Goal: Transaction & Acquisition: Share content

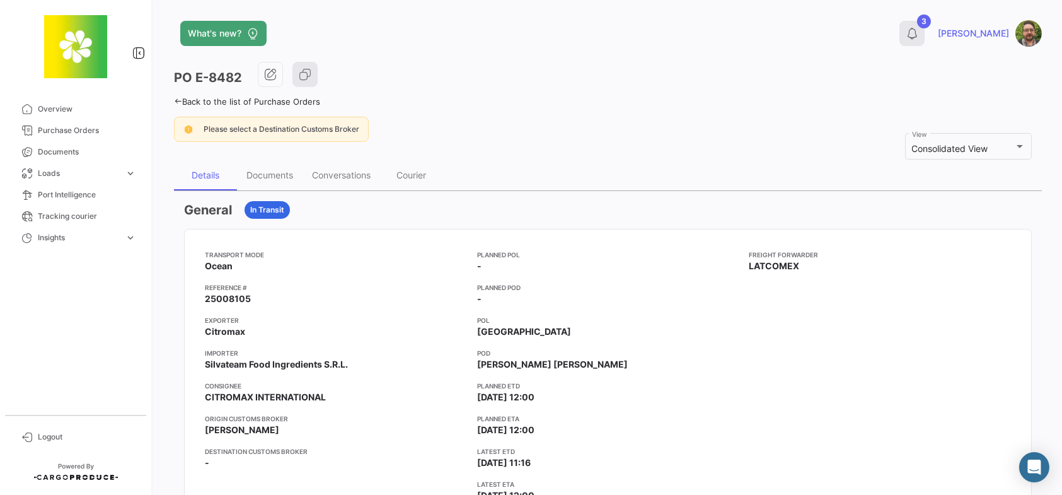
click at [924, 40] on button "3" at bounding box center [911, 33] width 25 height 25
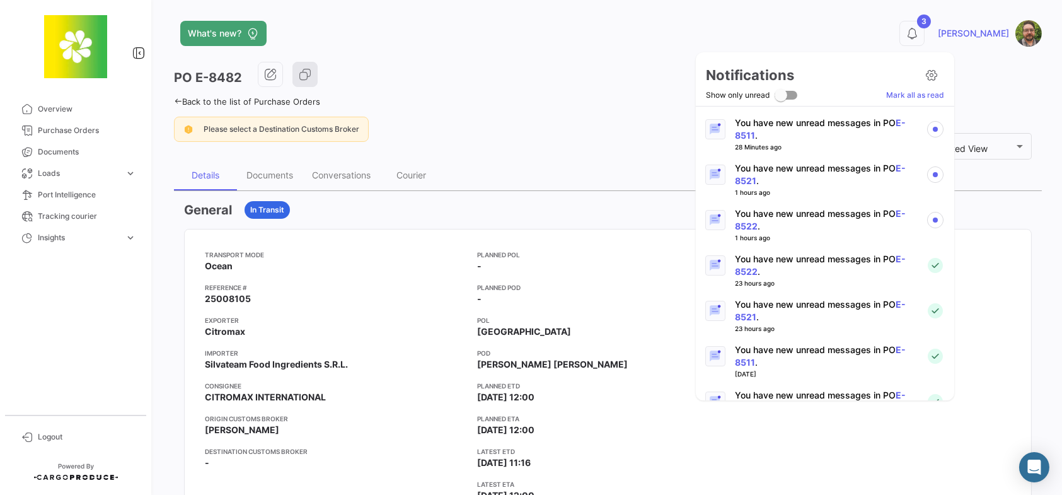
click at [823, 221] on p "You have new unread messages in PO E-8522 ." at bounding box center [825, 219] width 181 height 25
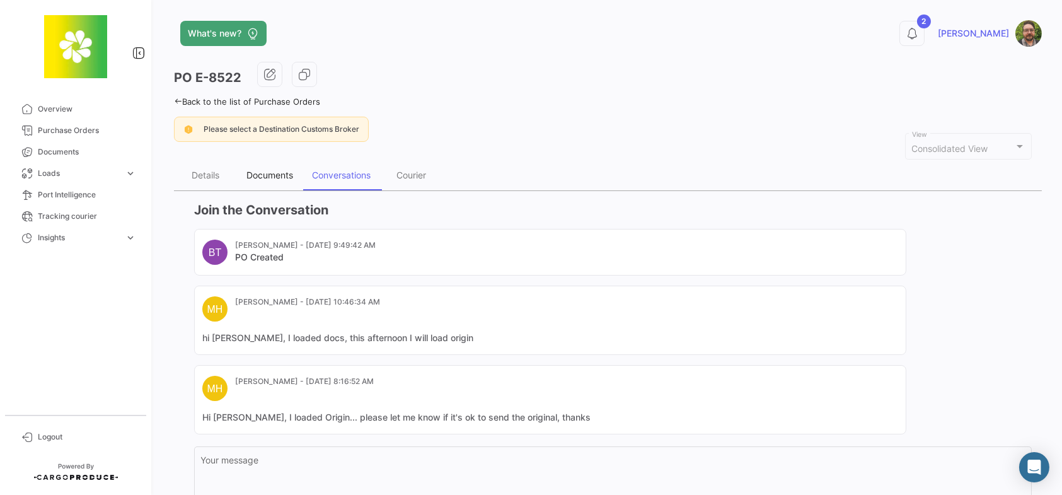
click at [267, 170] on div "Documents" at bounding box center [269, 174] width 47 height 11
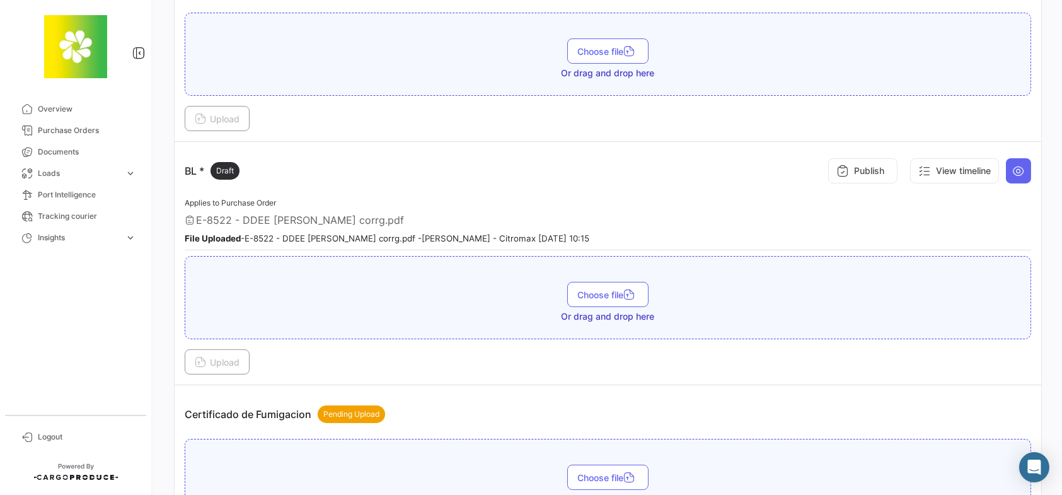
scroll to position [252, 0]
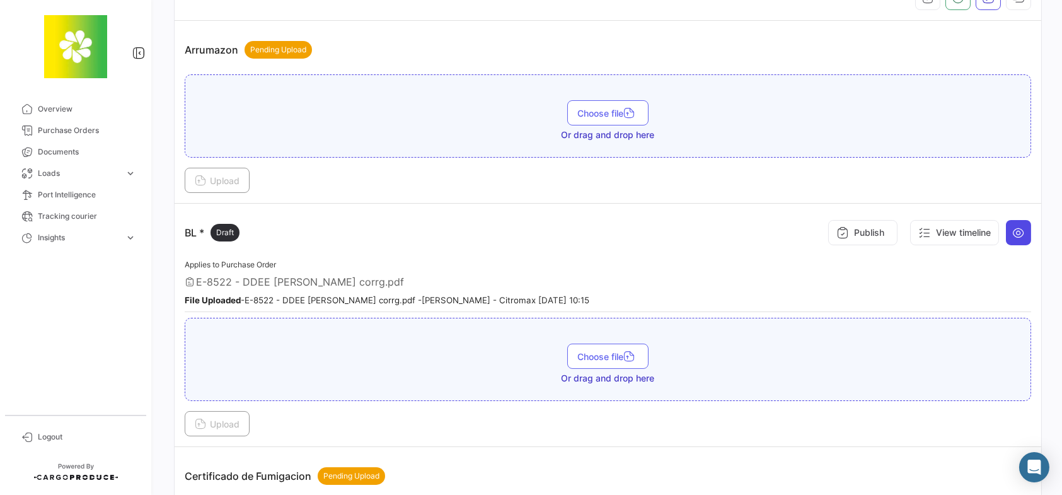
click at [1012, 233] on icon at bounding box center [1018, 232] width 13 height 13
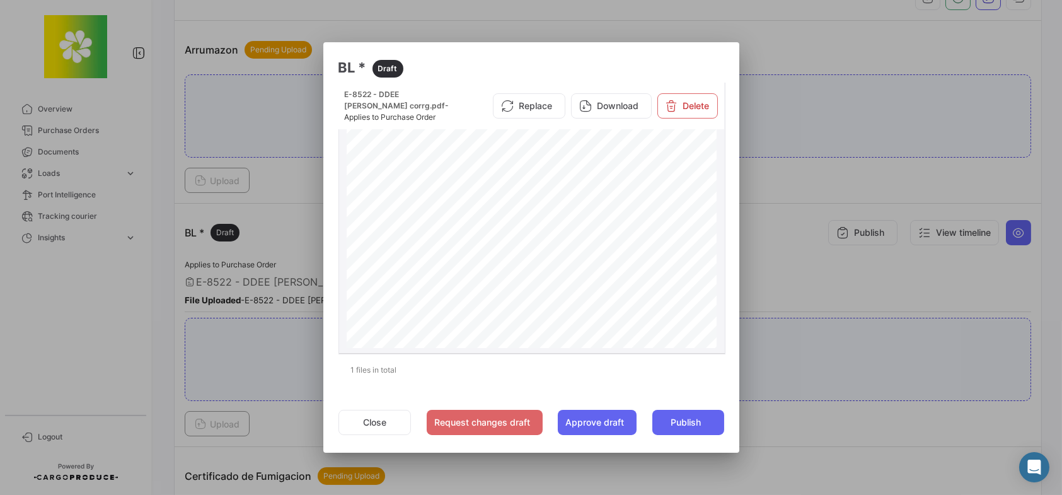
scroll to position [63, 0]
click at [817, 117] on div at bounding box center [531, 247] width 1062 height 495
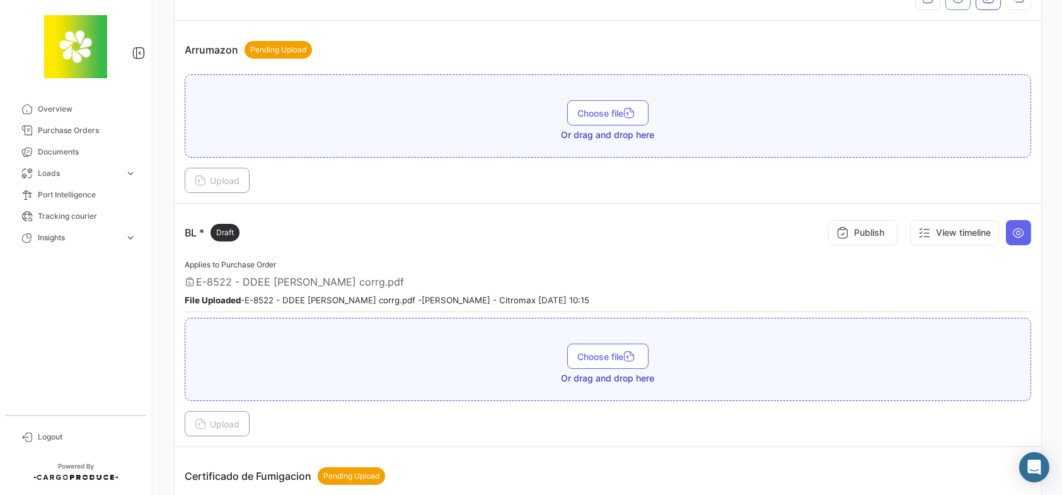
scroll to position [0, 0]
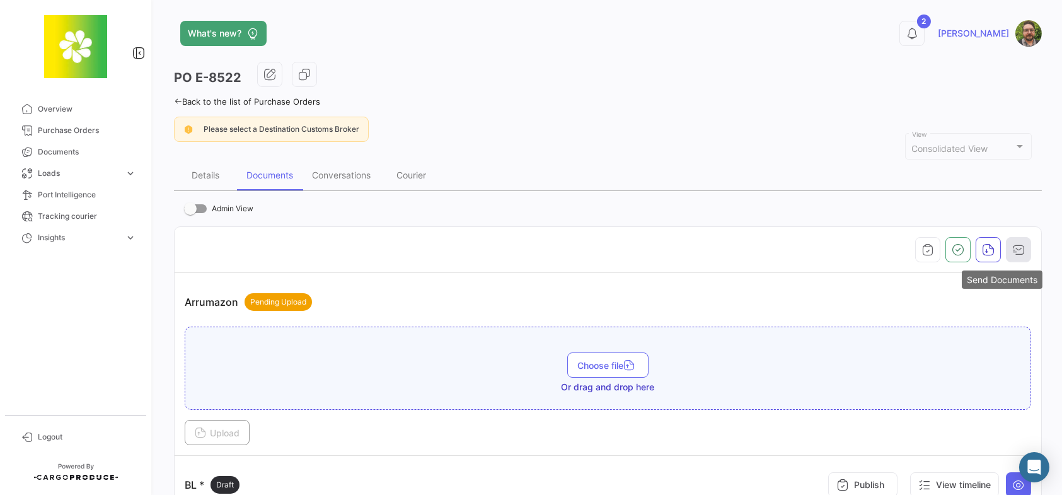
click at [1017, 248] on button "button" at bounding box center [1018, 249] width 25 height 25
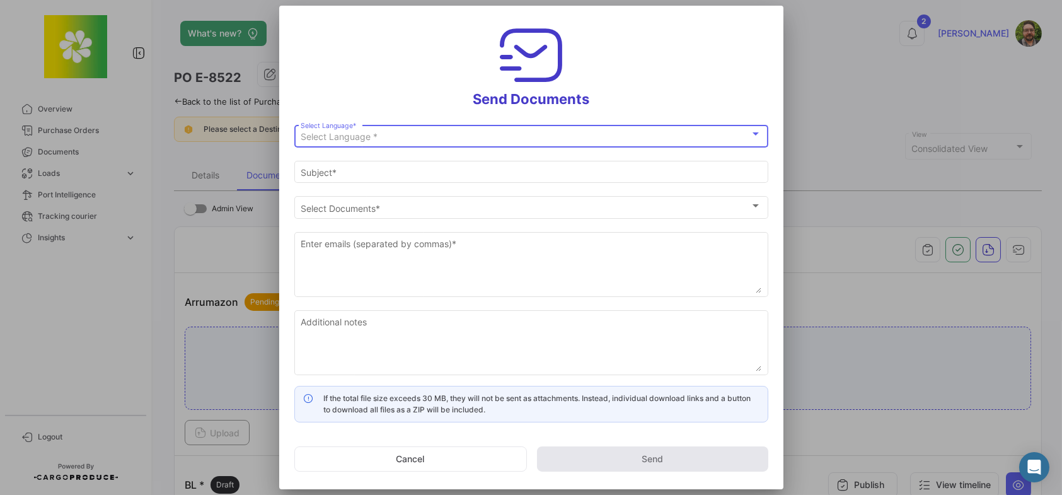
click at [520, 130] on div "Select Language * Select Language *" at bounding box center [531, 135] width 461 height 25
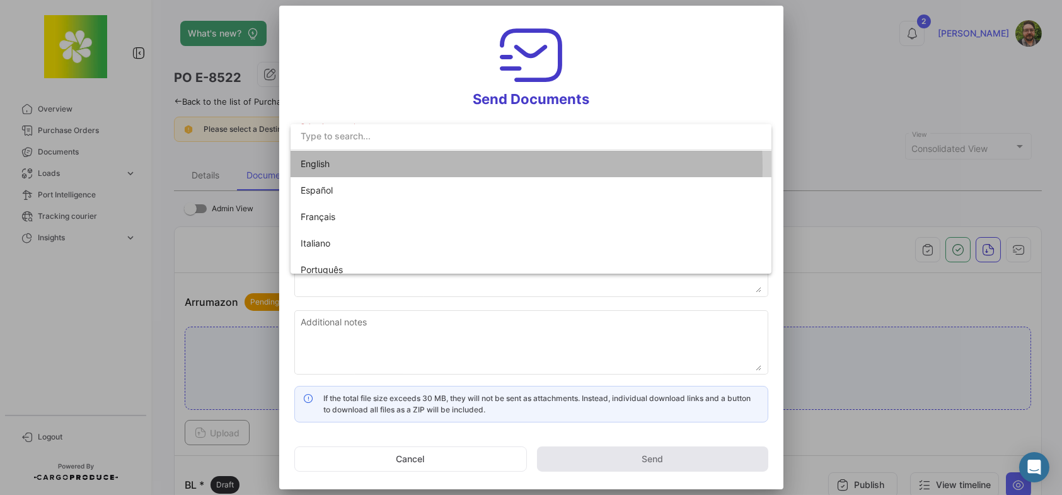
click at [450, 166] on span "English" at bounding box center [389, 164] width 176 height 26
type input "Stephen has shared the documents of PO # E-8522 with you"
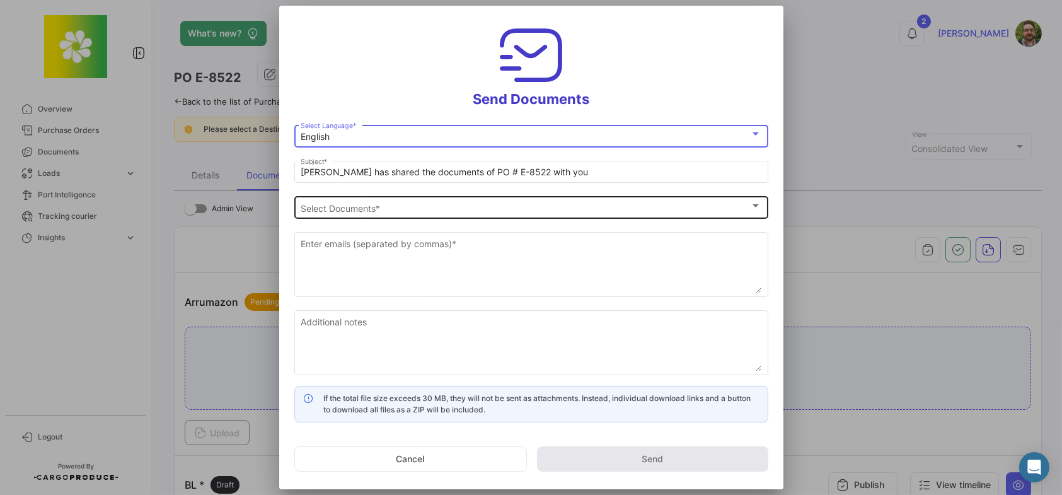
click at [365, 209] on span "Select Documents" at bounding box center [525, 208] width 449 height 11
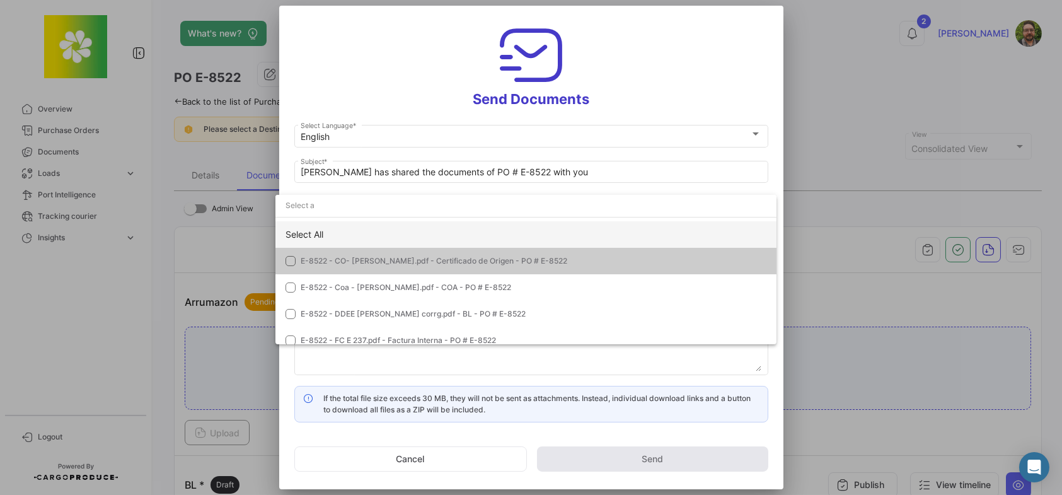
click at [350, 226] on div "Select All" at bounding box center [525, 234] width 501 height 26
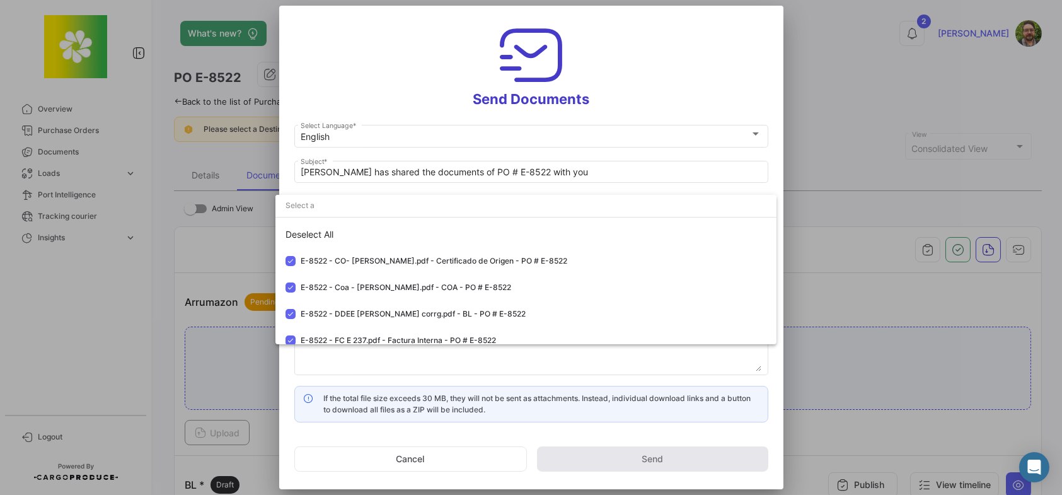
click at [360, 101] on div at bounding box center [531, 247] width 1062 height 495
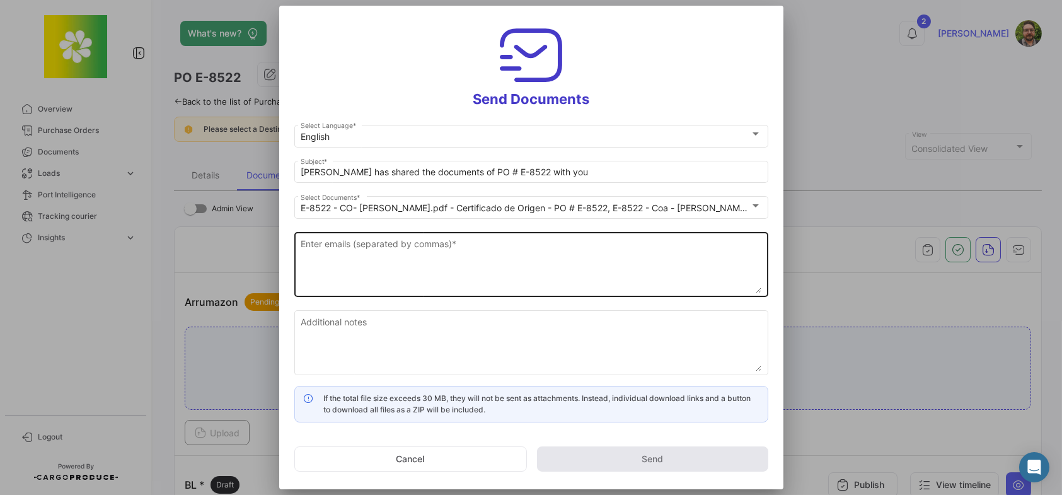
click at [403, 253] on textarea "Enter emails (separated by commas) *" at bounding box center [531, 265] width 461 height 55
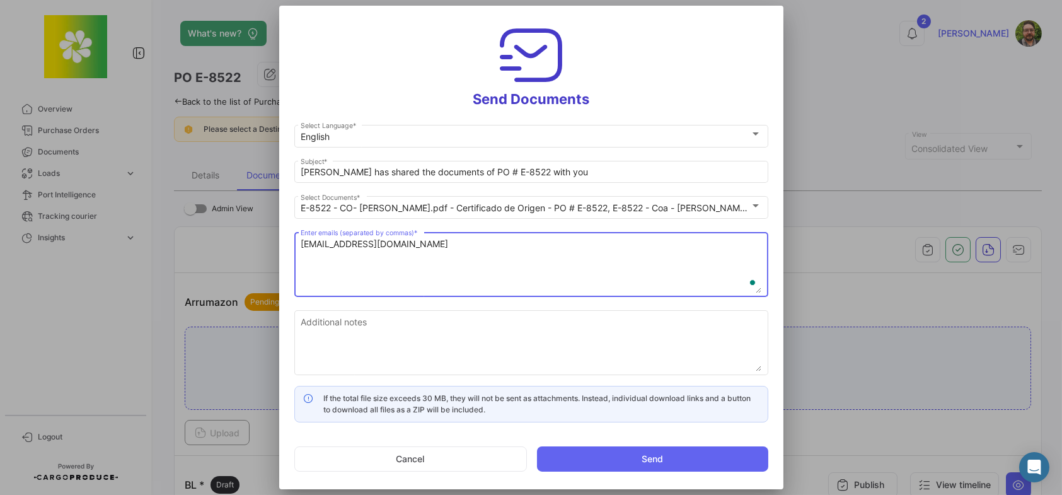
type textarea "accountsreceivable@citromax.com"
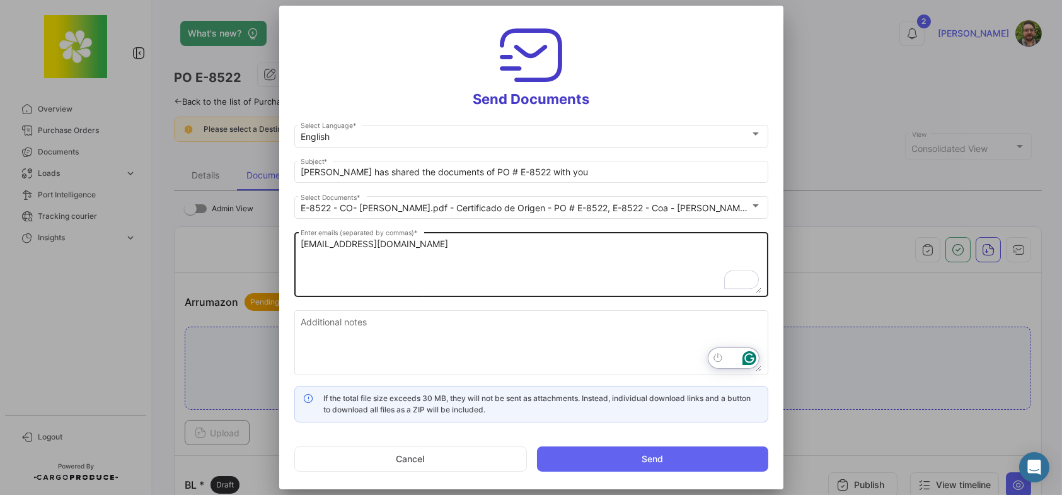
click at [473, 253] on textarea "accountsreceivable@citromax.com" at bounding box center [531, 265] width 461 height 55
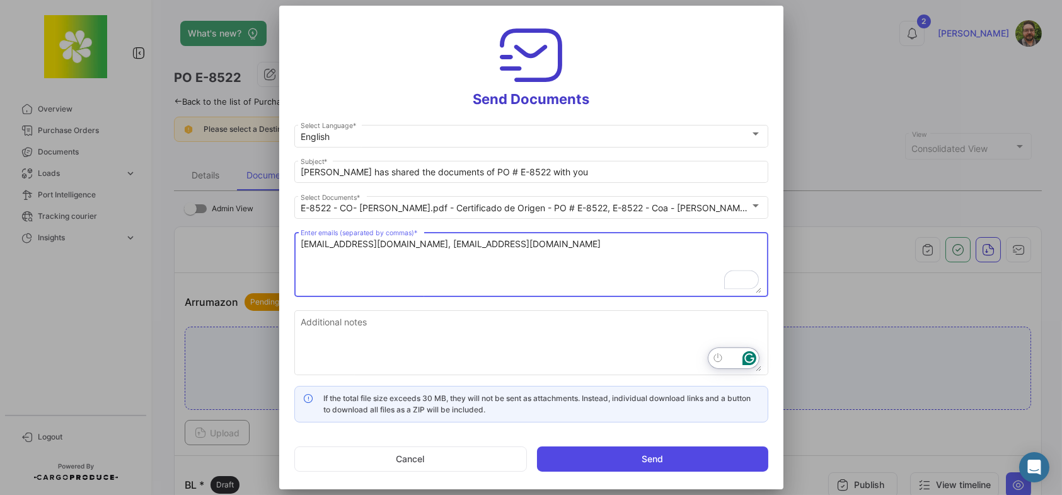
type textarea "accountsreceivable@citromax.com, customerservice@citromax.com"
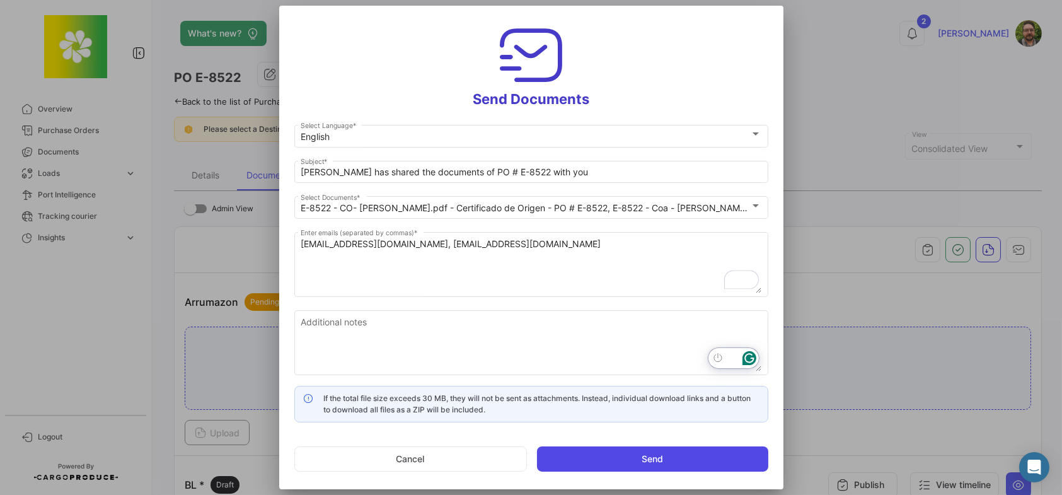
click at [643, 454] on button "Send" at bounding box center [652, 458] width 231 height 25
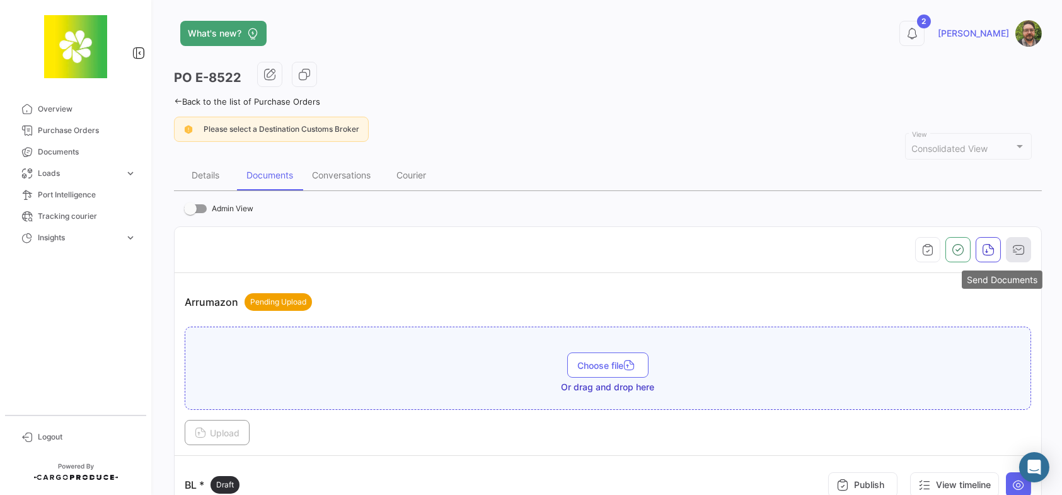
click at [1017, 246] on icon "button" at bounding box center [1018, 249] width 13 height 13
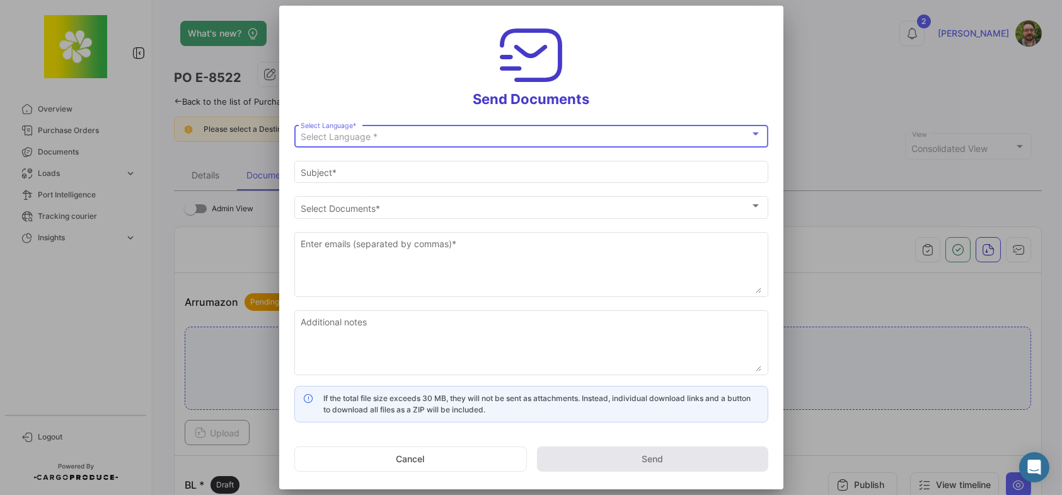
click at [500, 135] on div "Select Language *" at bounding box center [525, 137] width 449 height 11
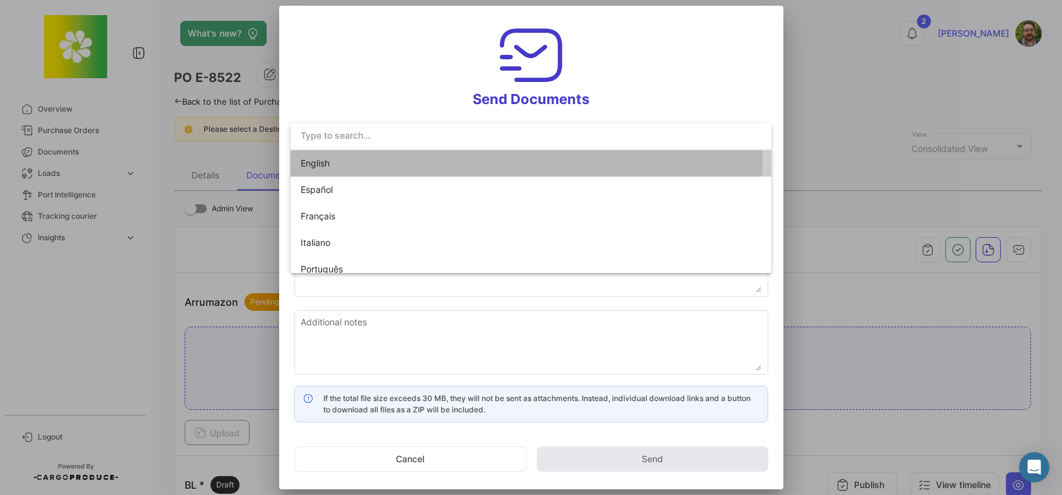
click at [430, 161] on span "English" at bounding box center [389, 163] width 176 height 26
type input "Stephen has shared the documents of PO # E-8522 with you"
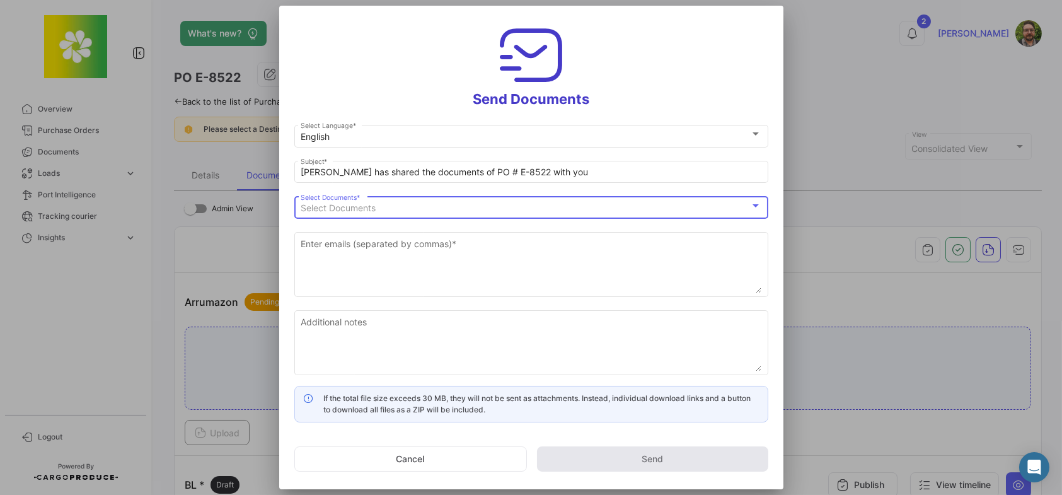
click at [381, 210] on div "Select Documents" at bounding box center [525, 208] width 449 height 11
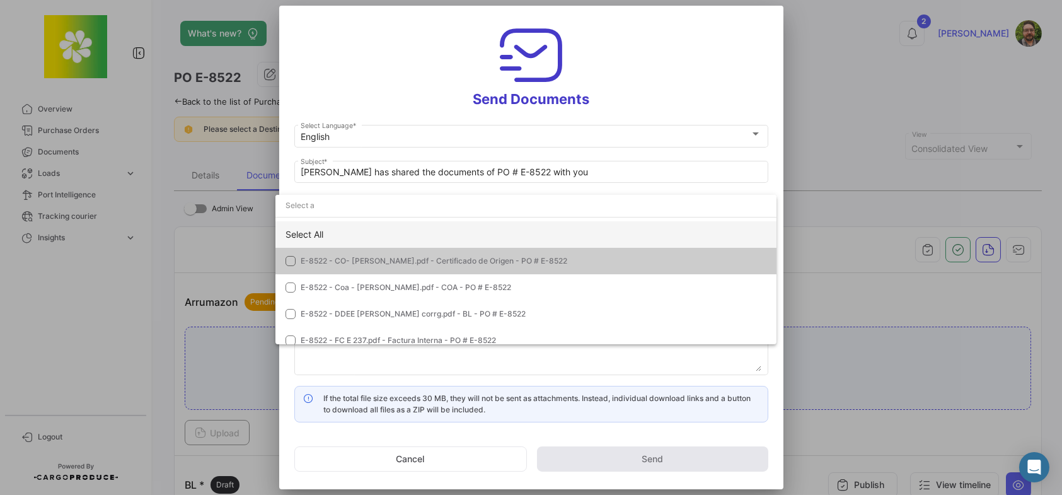
click at [365, 234] on div "Select All" at bounding box center [525, 234] width 501 height 26
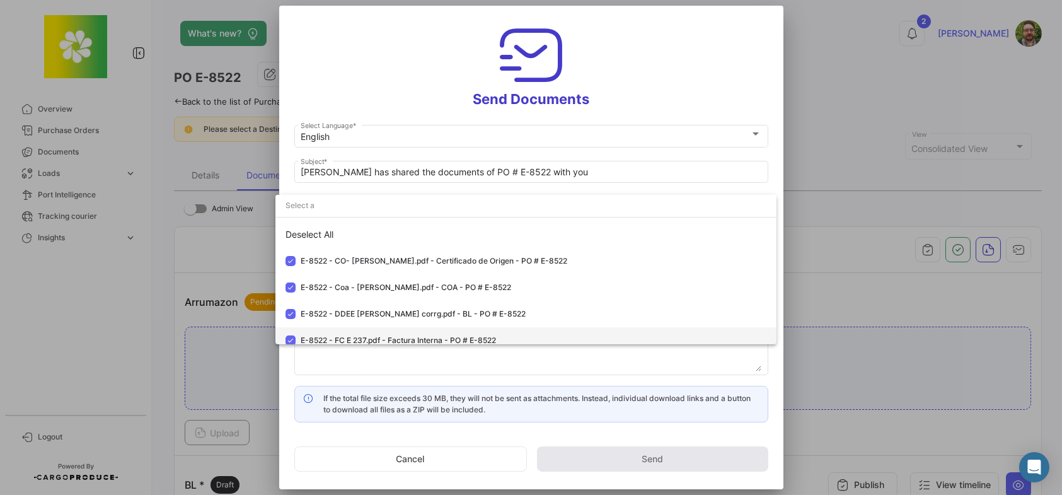
click at [289, 336] on mat-pseudo-checkbox at bounding box center [290, 340] width 10 height 10
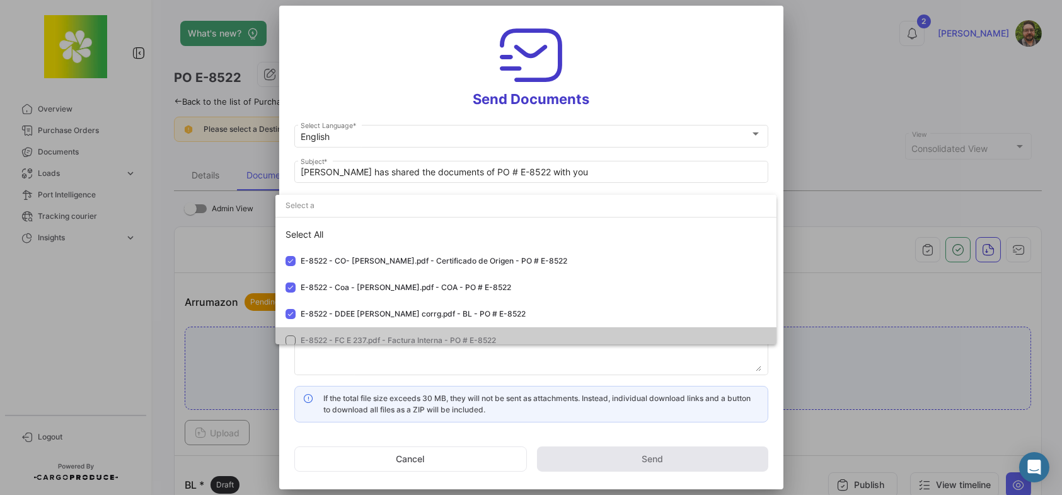
click at [373, 88] on div at bounding box center [531, 247] width 1062 height 495
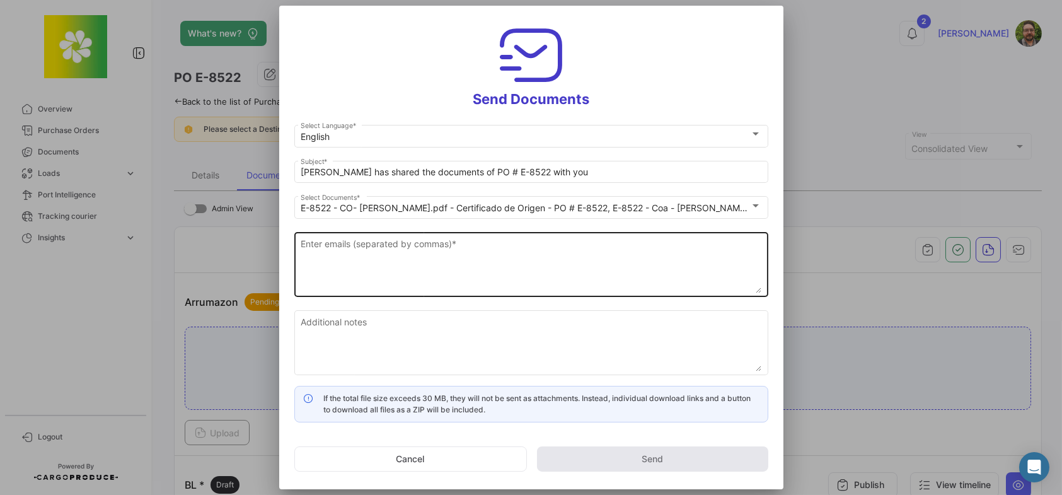
click at [389, 249] on textarea "Enter emails (separated by commas) *" at bounding box center [531, 265] width 461 height 55
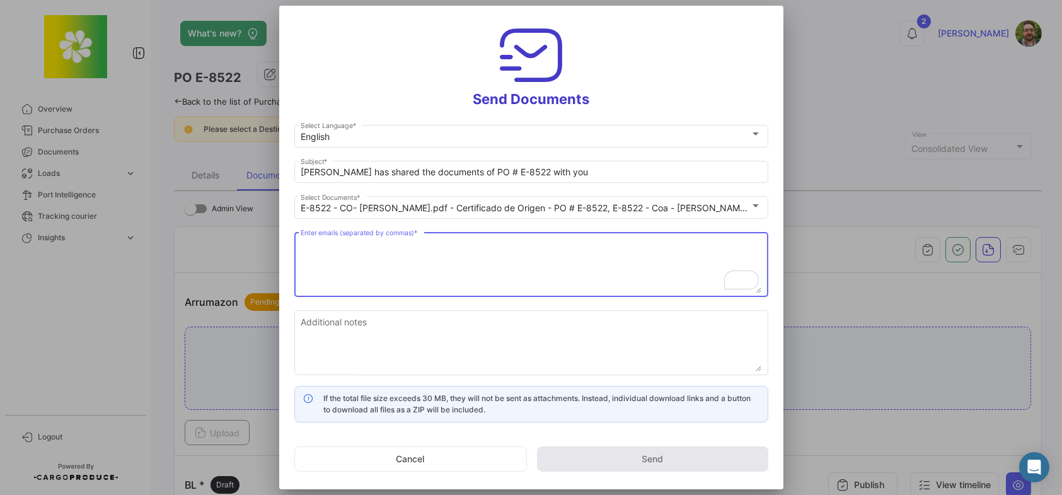
paste textarea "Jonathan Cornet <Jonathan_Cornet@cargill.com>"
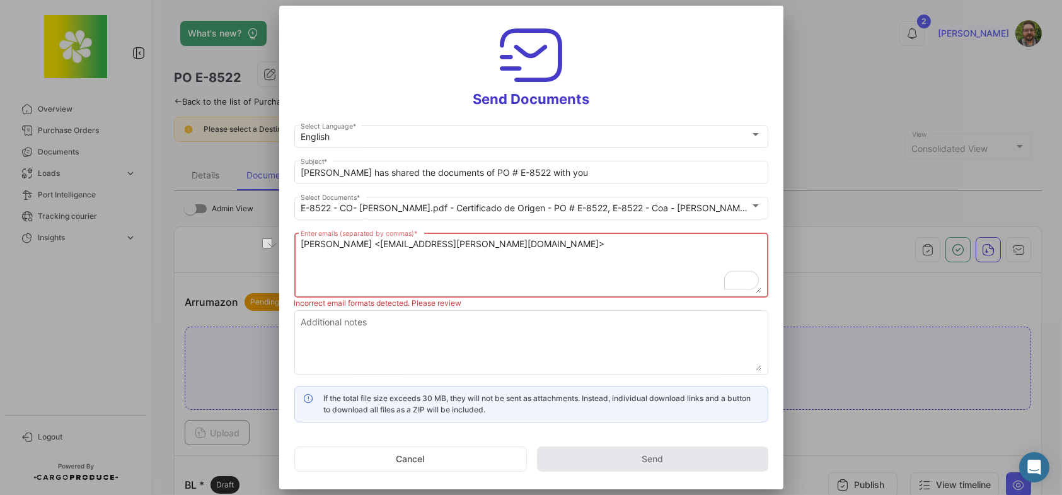
drag, startPoint x: 377, startPoint y: 243, endPoint x: 275, endPoint y: 243, distance: 102.7
click at [275, 243] on div "Send Documents English Select Language * Stephen has shared the documents of PO…" at bounding box center [531, 247] width 1062 height 495
click at [444, 244] on textarea "Jonathan_Cornet@cargill.com>" at bounding box center [531, 265] width 461 height 55
click at [485, 241] on textarea "Jonathan_Cornet@cargill.com," at bounding box center [531, 265] width 461 height 55
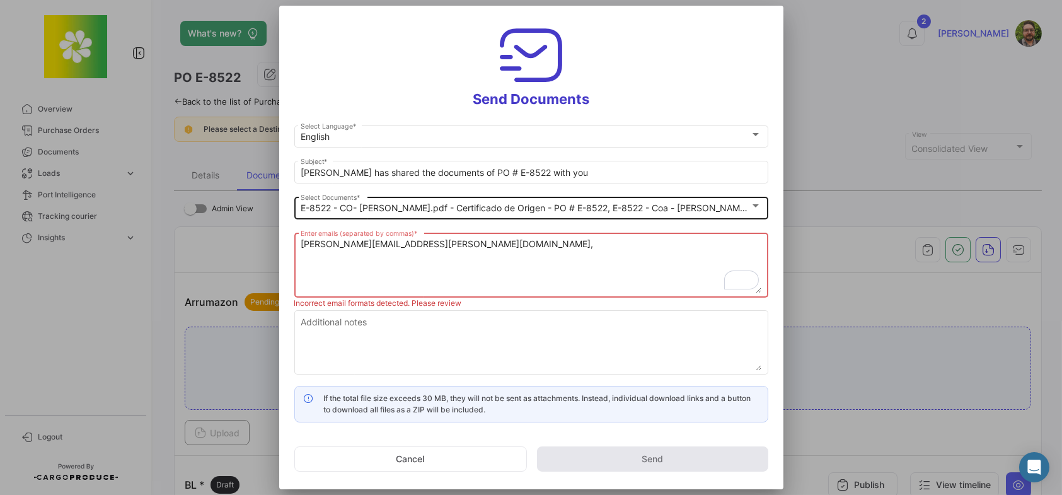
paste textarea "Emma Munne <Emma_Munne@cargill.com>"
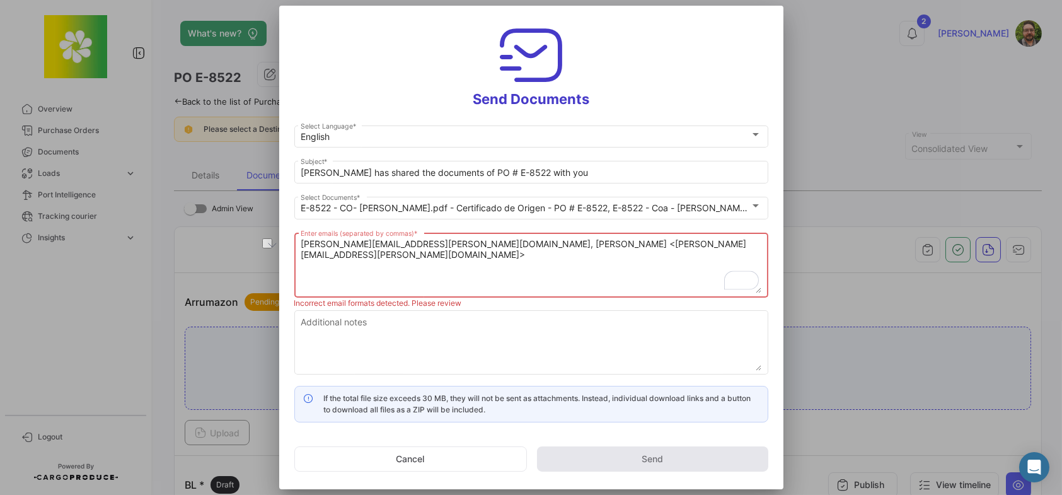
drag, startPoint x: 494, startPoint y: 243, endPoint x: 430, endPoint y: 242, distance: 63.6
click at [430, 242] on textarea "Jonathan_Cornet@cargill.com, Emma Munne <Emma_Munne@cargill.com>" at bounding box center [531, 265] width 461 height 55
click at [583, 245] on textarea "Jonathan_Cornet@cargill.com, Emma_Munne@cargill.com>" at bounding box center [531, 265] width 461 height 55
click at [609, 246] on textarea "Jonathan_Cornet@cargill.com, Emma_Munne@cargill.com," at bounding box center [531, 265] width 461 height 55
paste textarea "CFB-BOSC-Malchin Inbound <Cfbboscmalchin_Inbound@cargill.com>"
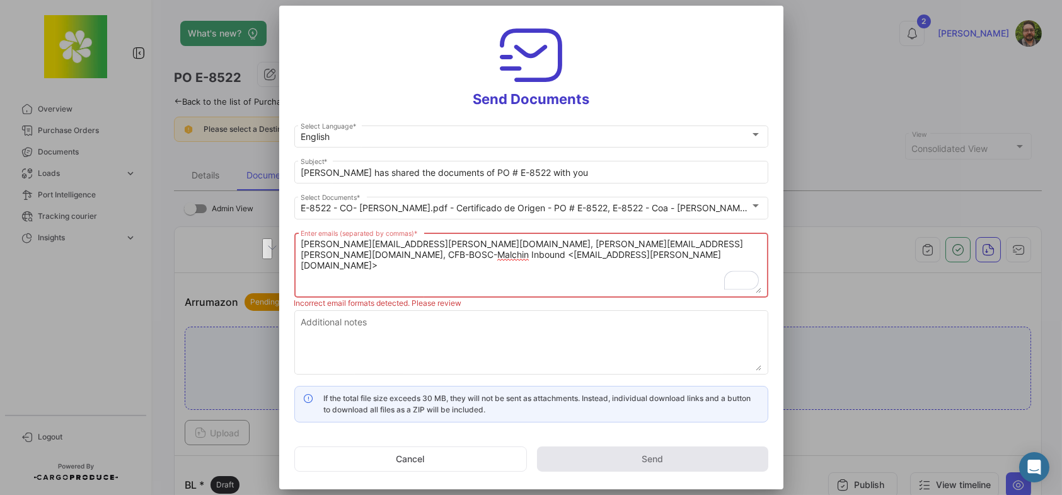
drag, startPoint x: 306, startPoint y: 252, endPoint x: 549, endPoint y: 249, distance: 242.6
click at [549, 249] on textarea "Jonathan_Cornet@cargill.com, Emma_Munne@cargill.com, CFB-BOSC-Malchin Inbound <…" at bounding box center [531, 265] width 461 height 55
click at [725, 244] on textarea "Jonathan_Cornet@cargill.com, Emma_Munne@cargill.com, Cfbboscmalchin_Inbound@car…" at bounding box center [531, 265] width 461 height 55
click at [720, 243] on textarea "Jonathan_Cornet@cargill.com, Emma_Munne@cargill.com, Cfbboscmalchin_Inbound@car…" at bounding box center [531, 265] width 461 height 55
paste textarea "customerservice@citromax.com"
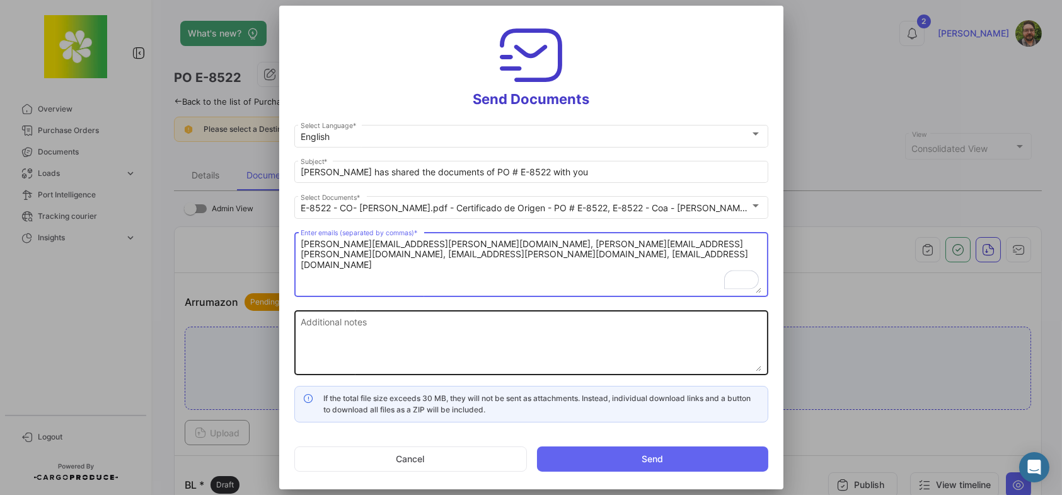
type textarea "Jonathan_Cornet@cargill.com, Emma_Munne@cargill.com, Cfbboscmalchin_Inbound@car…"
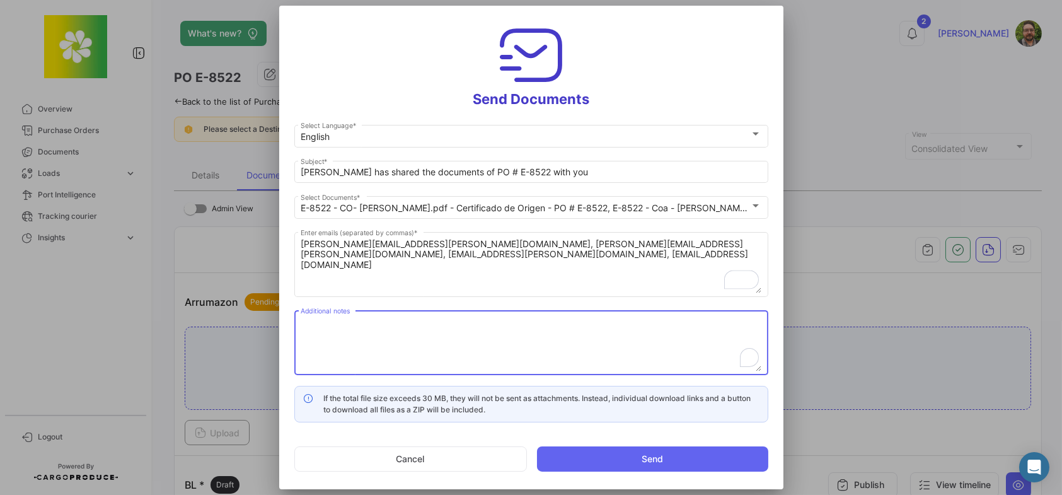
click at [459, 335] on textarea "Additional notes" at bounding box center [531, 343] width 461 height 55
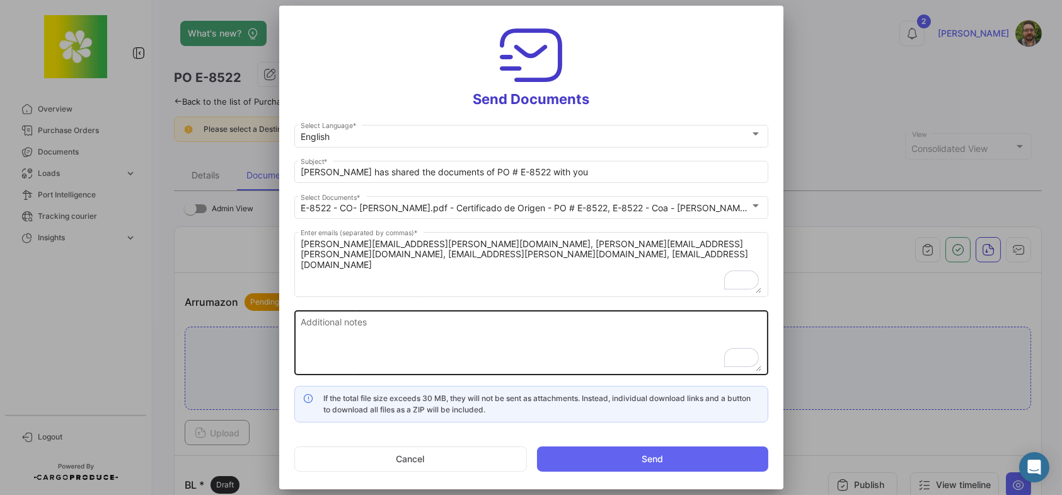
click at [459, 333] on textarea "Additional notes" at bounding box center [531, 343] width 461 height 55
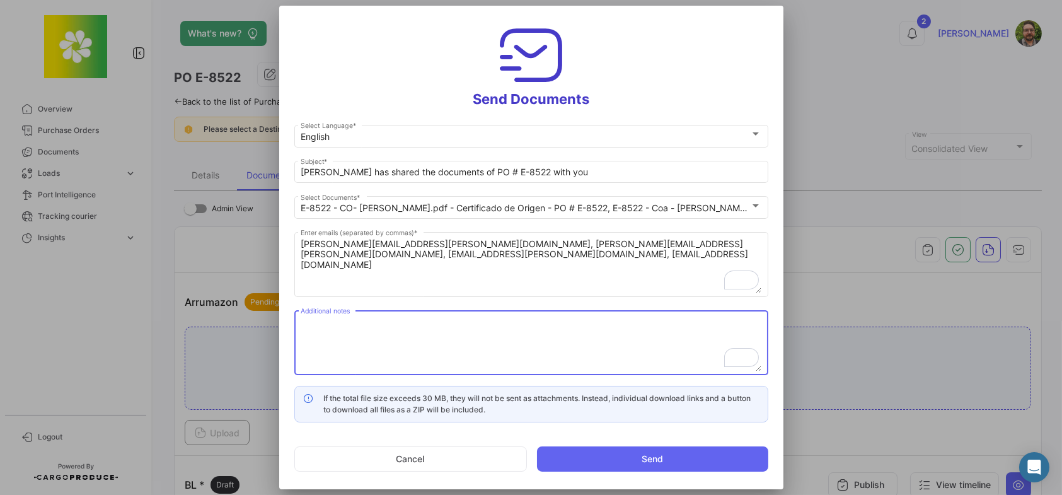
paste textarea "Please review and confirm documents are complete and correct. If no reply is re…"
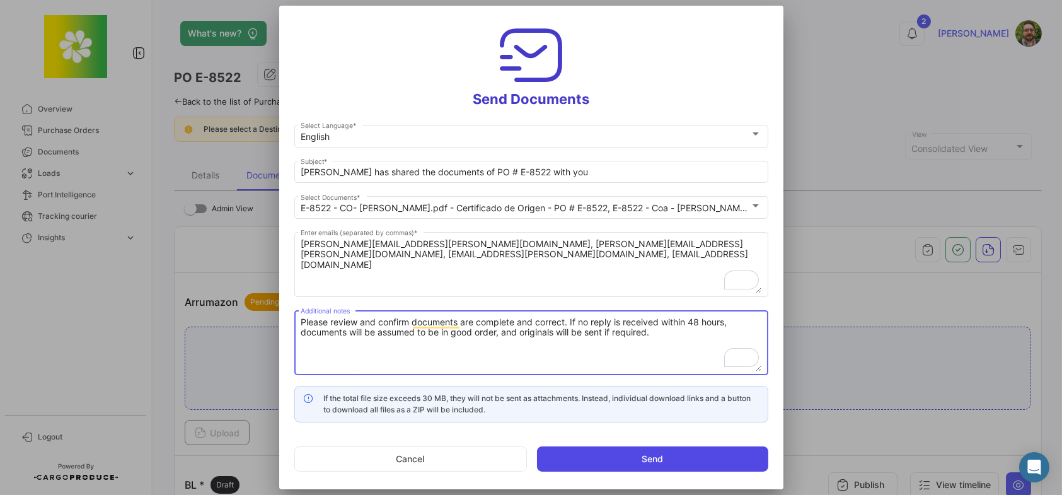
type textarea "Please review and confirm documents are complete and correct. If no reply is re…"
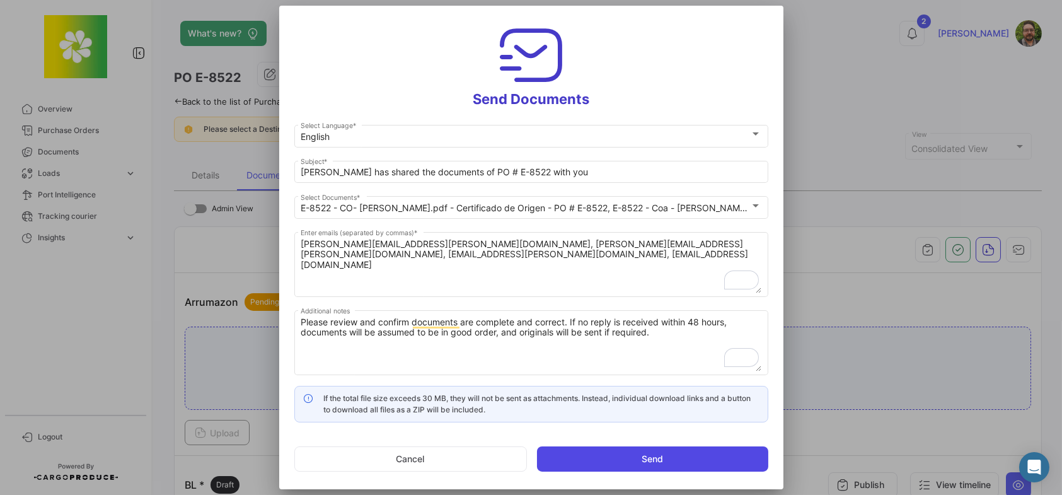
click at [603, 456] on button "Send" at bounding box center [652, 458] width 231 height 25
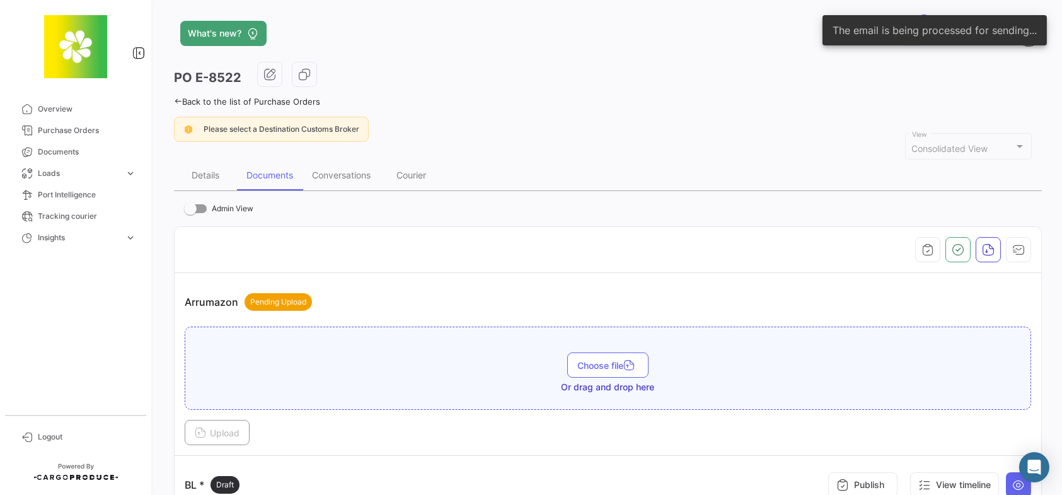
click at [868, 81] on div "PO E-8522" at bounding box center [608, 78] width 868 height 32
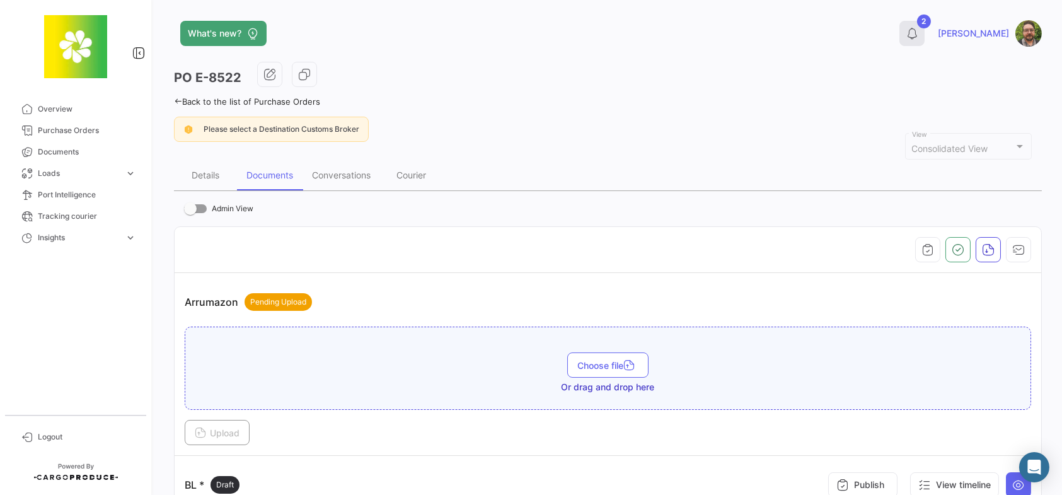
click at [918, 34] on icon at bounding box center [911, 33] width 13 height 13
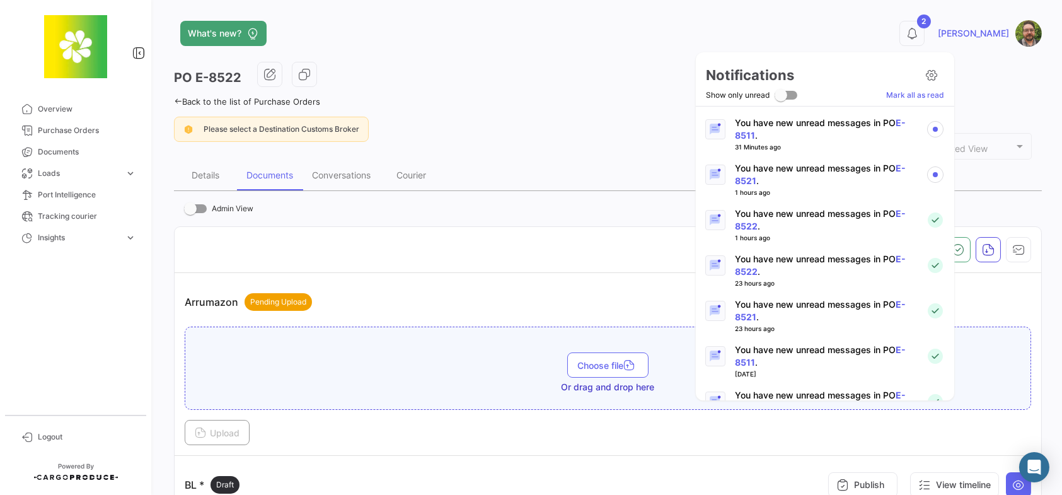
click at [859, 172] on p "You have new unread messages in PO E-8521 ." at bounding box center [825, 174] width 181 height 25
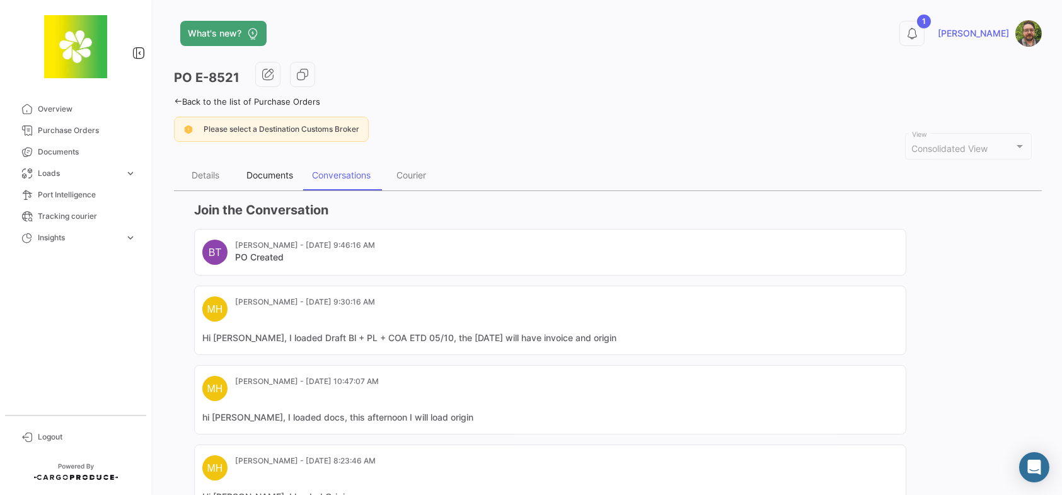
click at [277, 178] on div "Documents" at bounding box center [269, 174] width 47 height 11
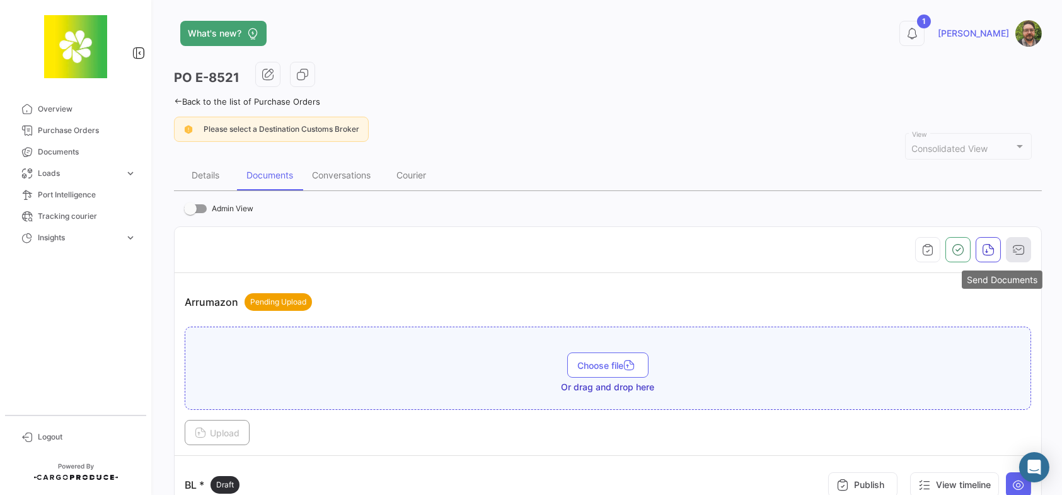
click at [1006, 248] on button "button" at bounding box center [1018, 249] width 25 height 25
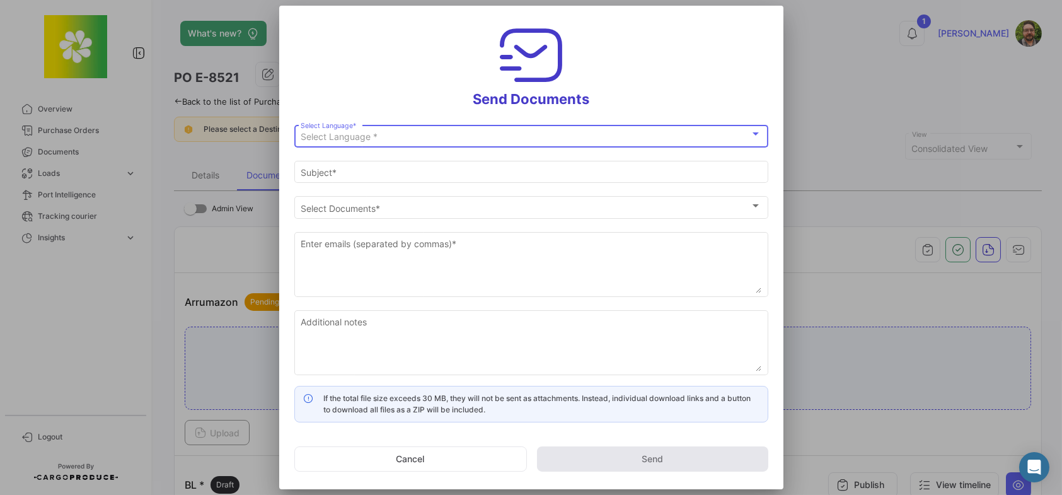
click at [441, 136] on div "Select Language *" at bounding box center [525, 137] width 449 height 11
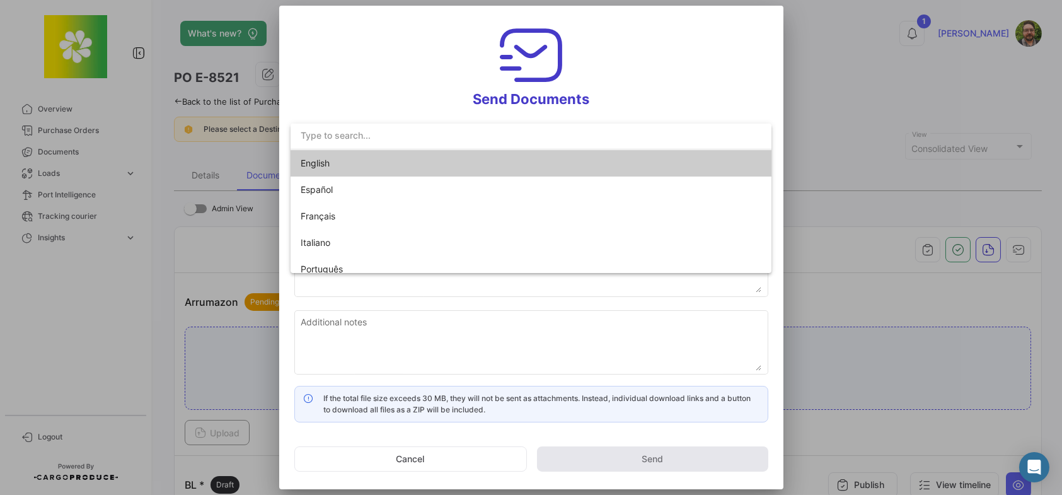
click at [427, 158] on span "English" at bounding box center [389, 163] width 176 height 26
type input "Stephen has shared the documents of PO # E-8521 with you"
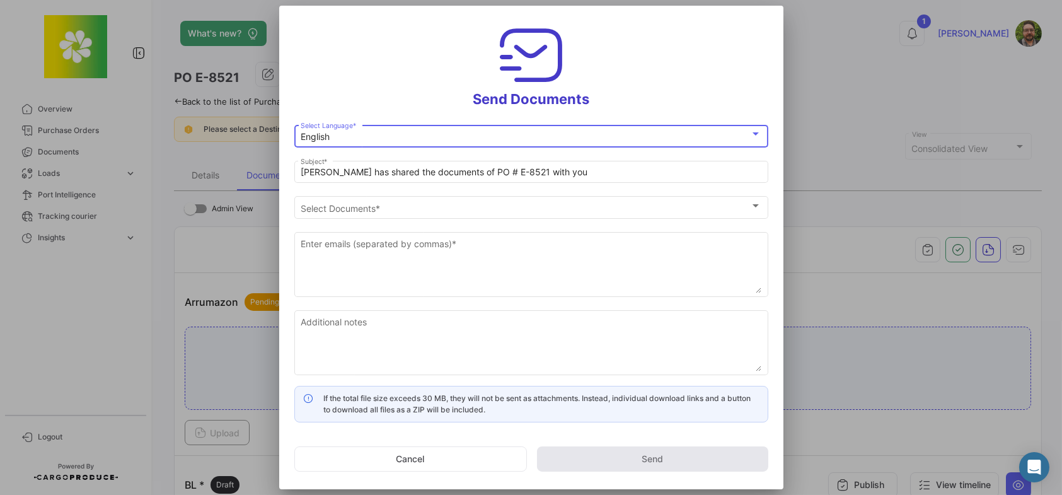
click at [314, 71] on h3 "Send Documents" at bounding box center [531, 64] width 474 height 87
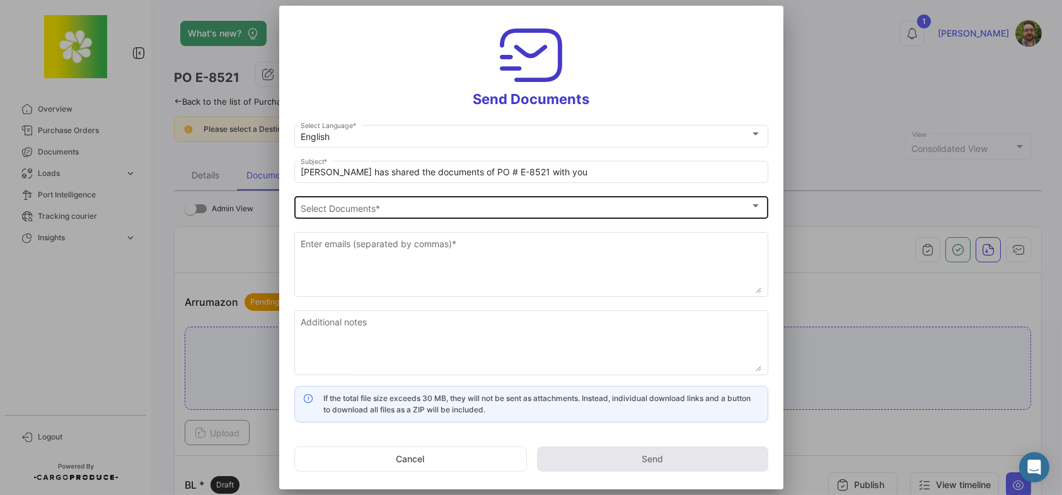
click at [396, 205] on div "Select Documents" at bounding box center [525, 208] width 449 height 11
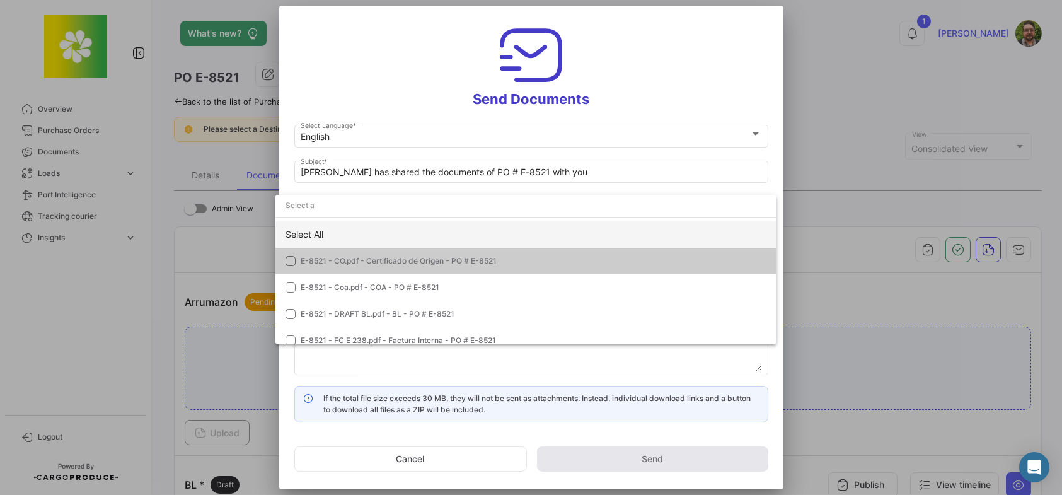
click at [373, 234] on div "Select All" at bounding box center [525, 234] width 501 height 26
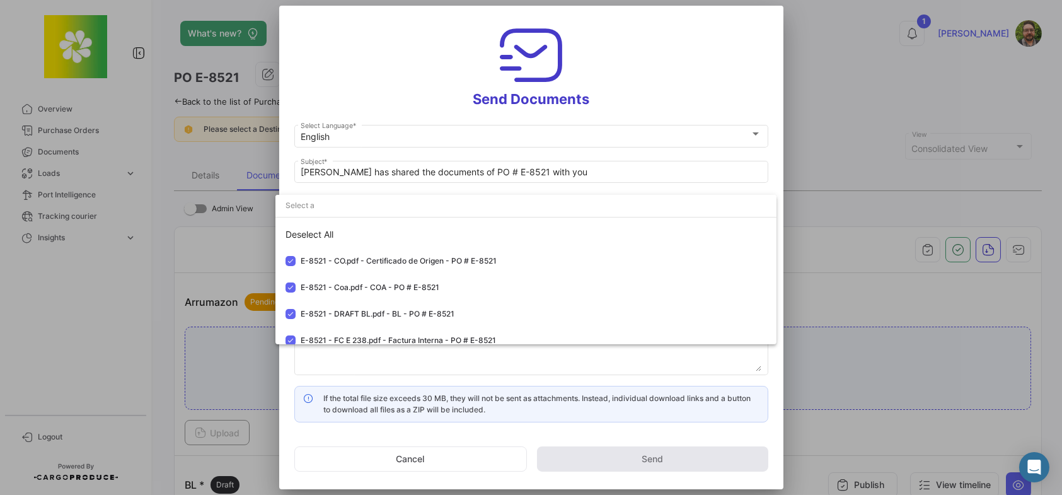
click at [360, 59] on div at bounding box center [531, 247] width 1062 height 495
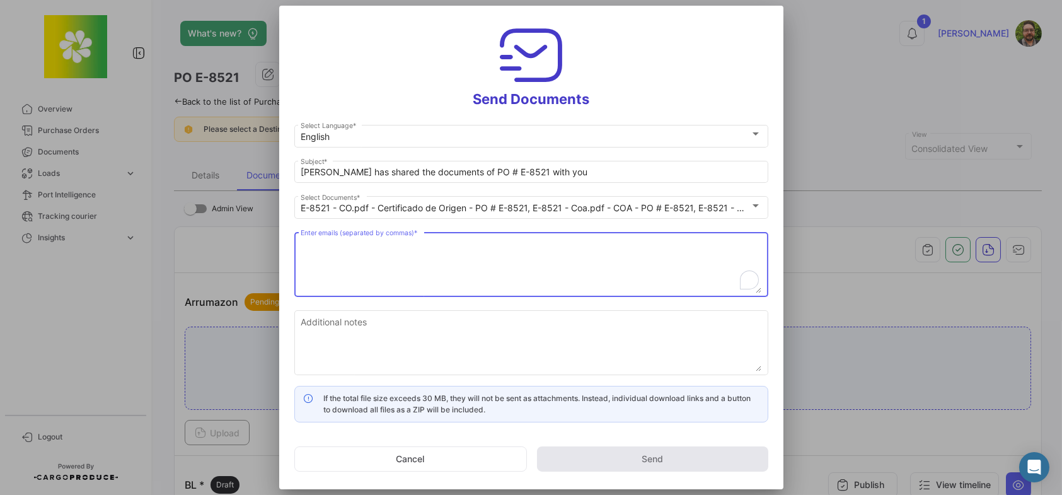
click at [364, 248] on textarea "Enter emails (separated by commas) *" at bounding box center [531, 265] width 461 height 55
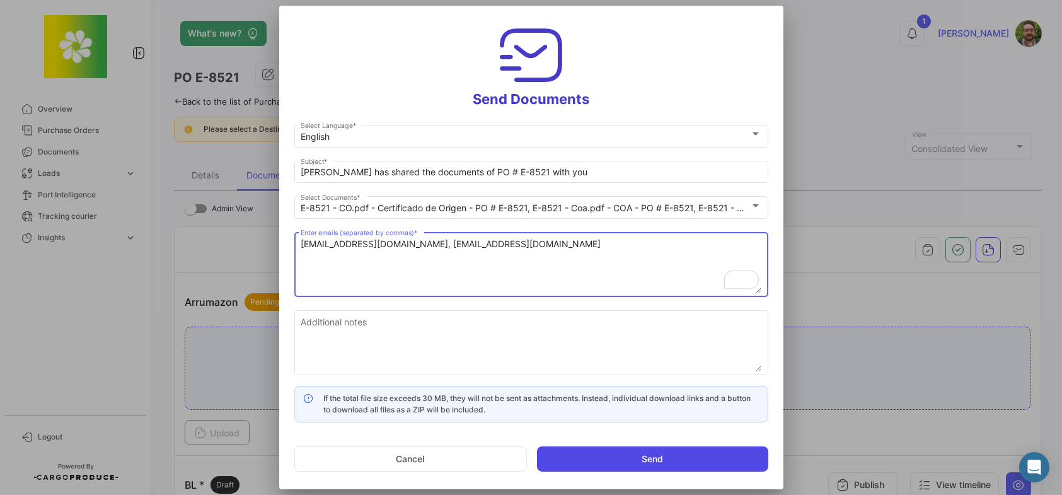
type textarea "[EMAIL_ADDRESS][DOMAIN_NAME], [EMAIL_ADDRESS][DOMAIN_NAME]"
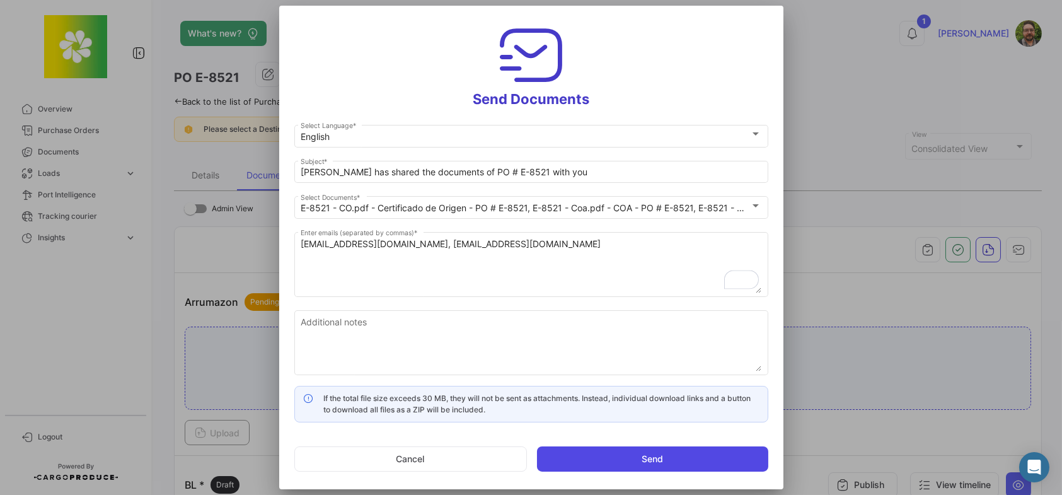
click at [666, 453] on button "Send" at bounding box center [652, 458] width 231 height 25
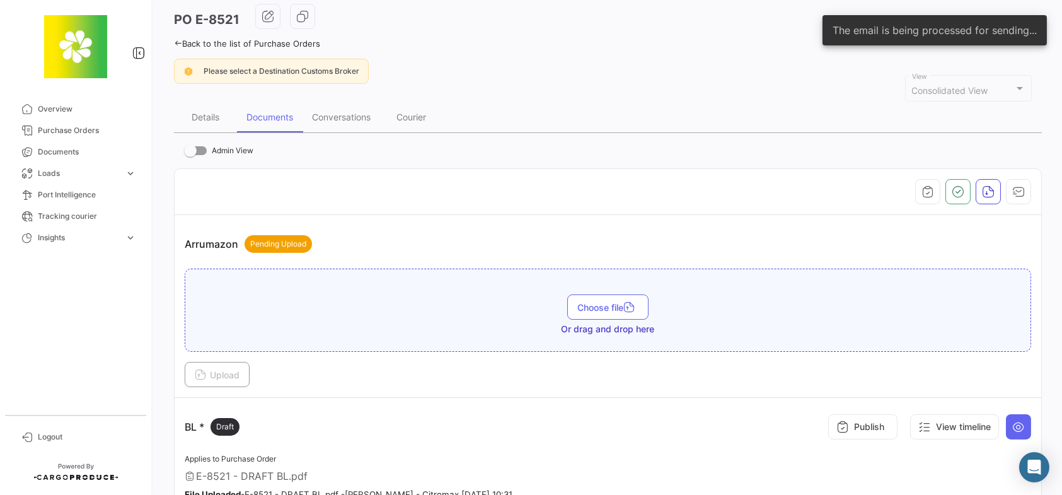
scroll to position [252, 0]
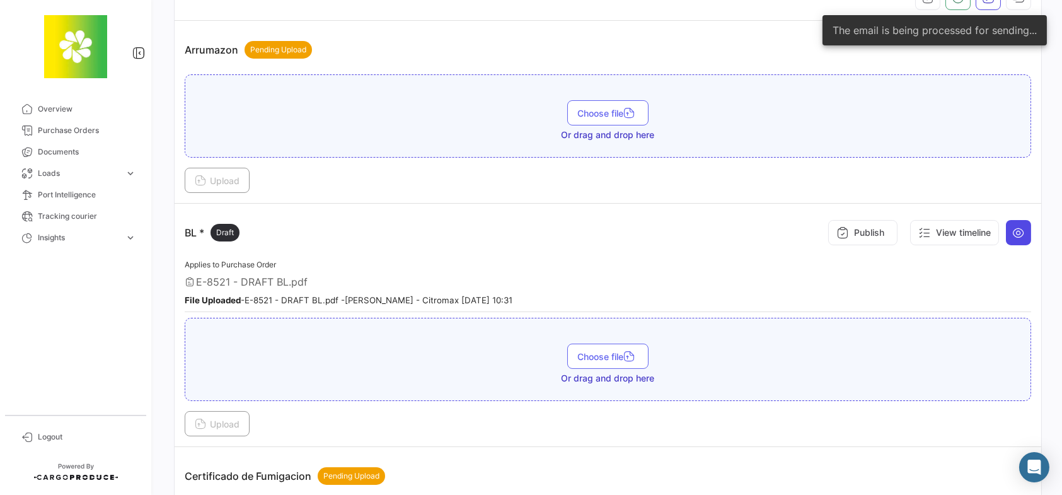
click at [1012, 234] on icon at bounding box center [1018, 232] width 13 height 13
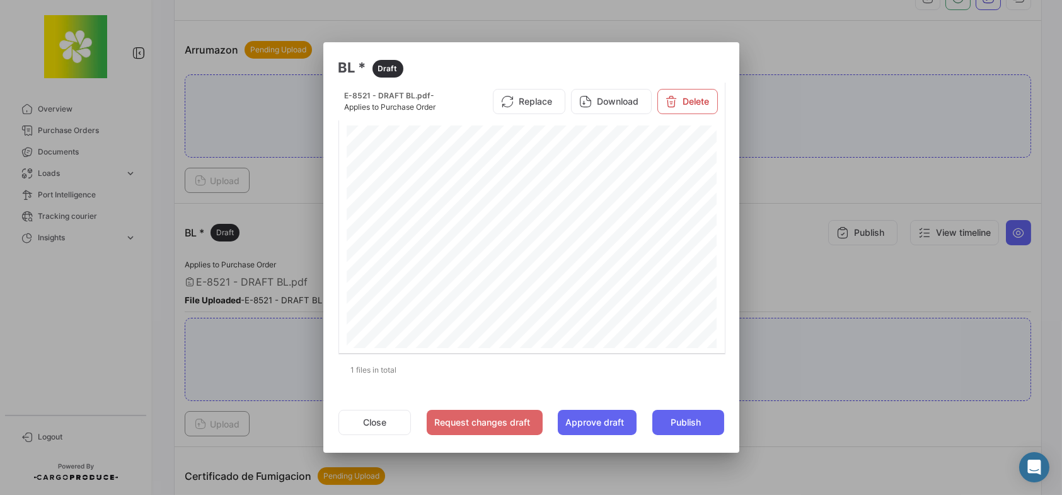
click at [837, 171] on div at bounding box center [531, 247] width 1062 height 495
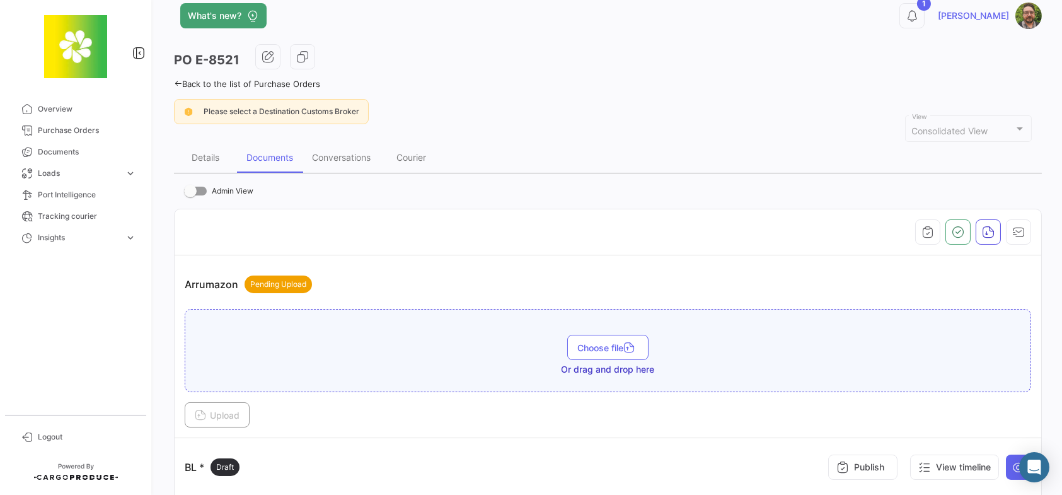
scroll to position [0, 0]
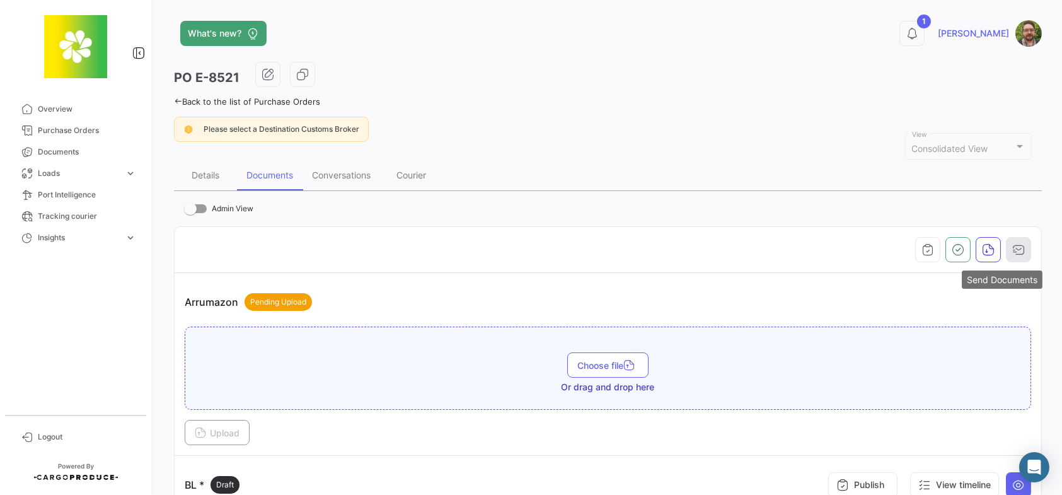
click at [1016, 248] on icon "button" at bounding box center [1018, 249] width 13 height 13
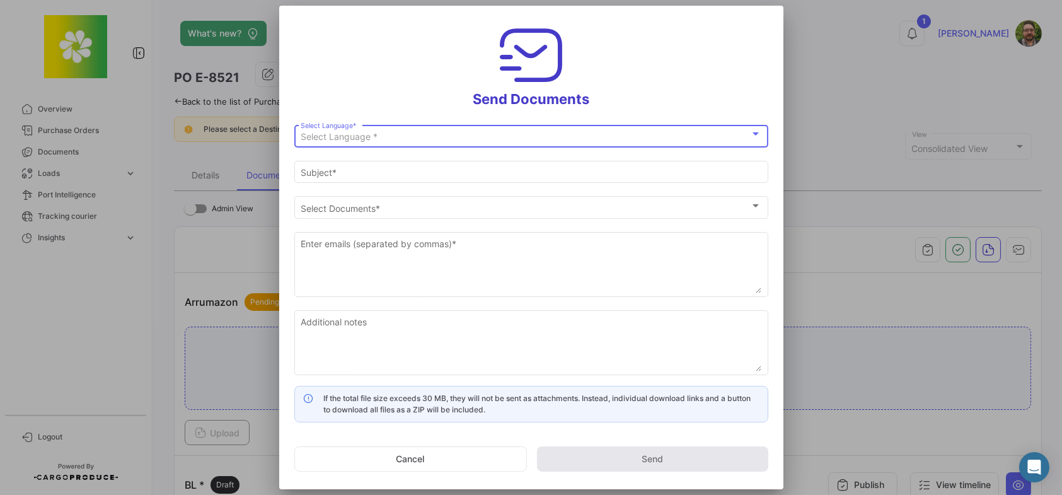
click at [508, 132] on div "Select Language *" at bounding box center [525, 137] width 449 height 11
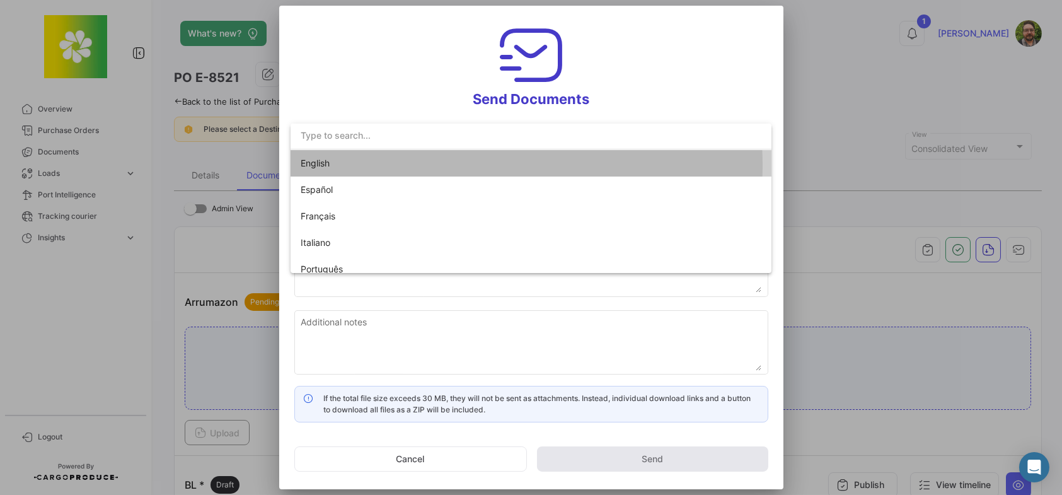
click at [431, 164] on span "English" at bounding box center [389, 163] width 176 height 26
type input "Stephen has shared the documents of PO # E-8521 with you"
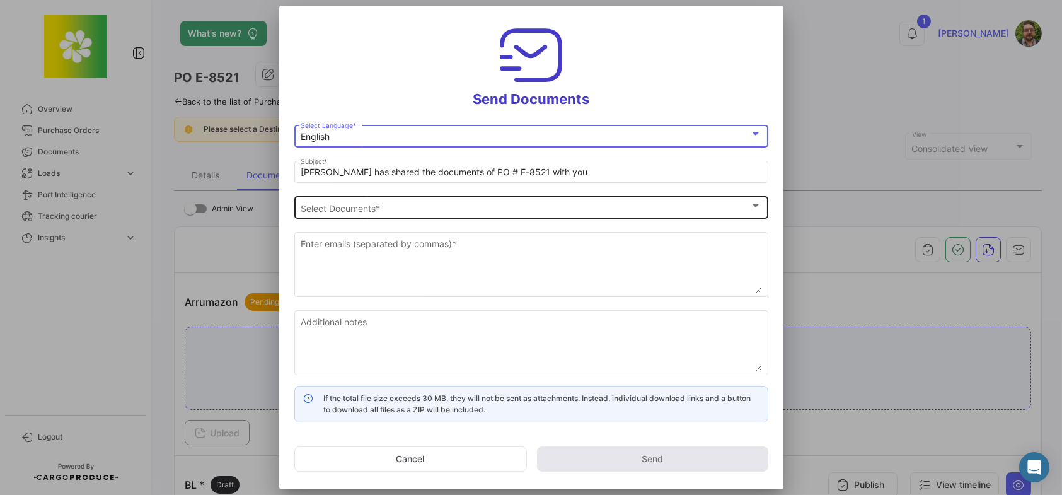
click at [411, 200] on div "Select Documents Select Documents *" at bounding box center [531, 206] width 461 height 25
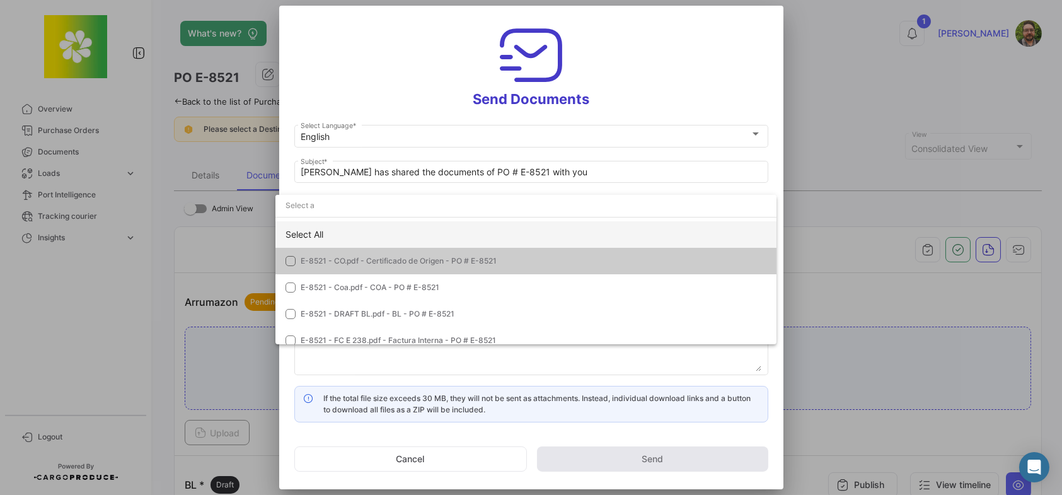
click at [360, 228] on div "Select All" at bounding box center [525, 234] width 501 height 26
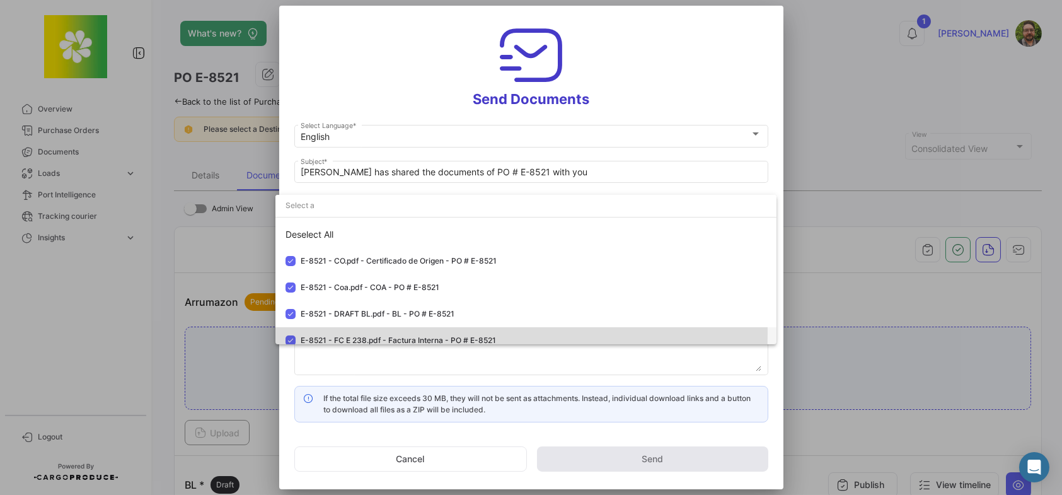
click at [287, 332] on mat-option "E-8521 - FC E 238.pdf - Factura Interna - PO # E-8521" at bounding box center [525, 340] width 501 height 26
click at [410, 64] on div at bounding box center [531, 247] width 1062 height 495
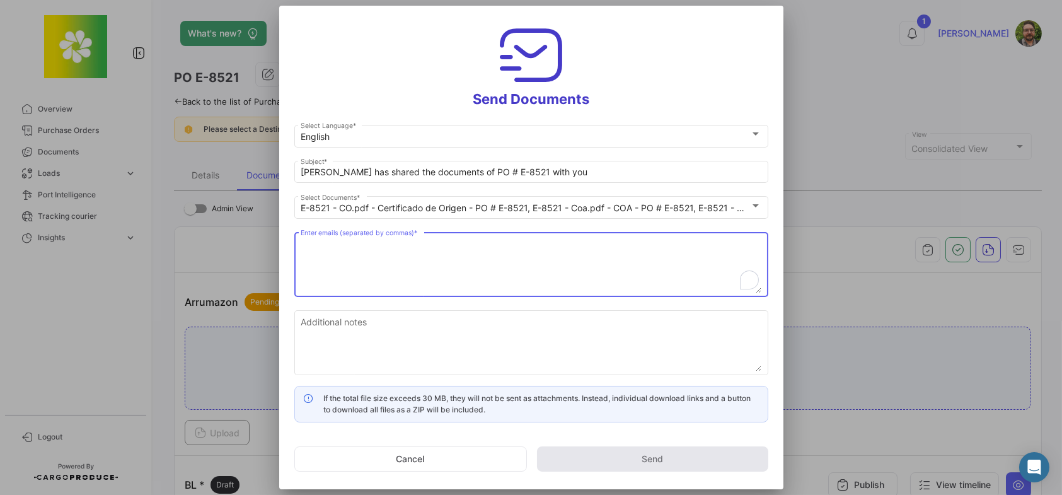
click at [369, 241] on textarea "Enter emails (separated by commas) *" at bounding box center [531, 265] width 461 height 55
paste textarea "Please review and confirm documents are complete and correct. If no reply is re…"
type textarea "Please review and confirm documents are complete and correct. If no reply is re…"
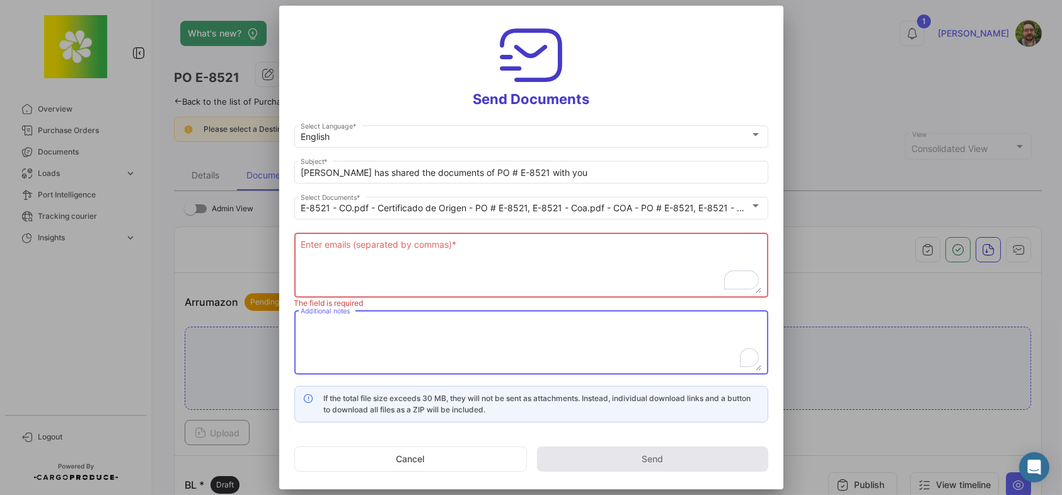
drag, startPoint x: 436, startPoint y: 320, endPoint x: 433, endPoint y: 327, distance: 7.6
click at [435, 327] on textarea "Additional notes" at bounding box center [531, 342] width 461 height 55
paste textarea "Please review and confirm documents are complete and correct. If no reply is re…"
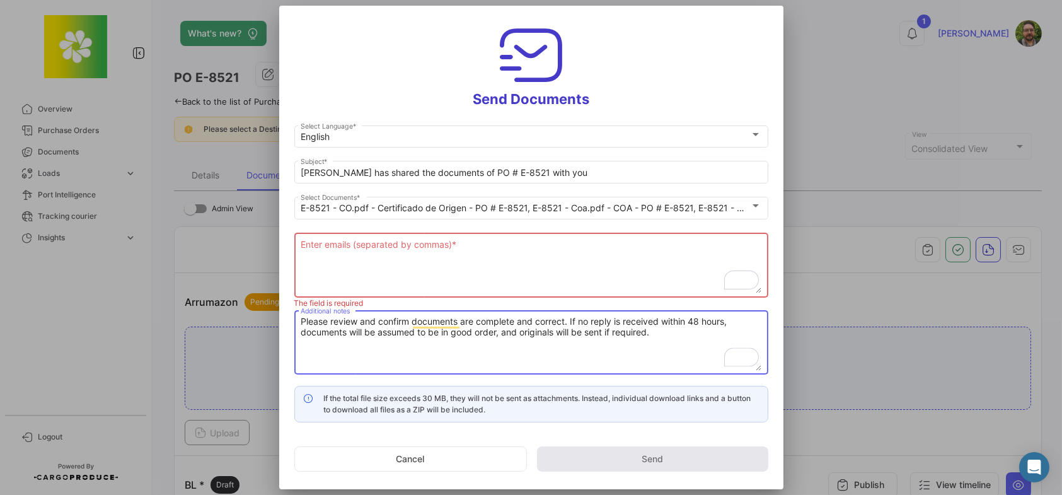
type textarea "Please review and confirm documents are complete and correct. If no reply is re…"
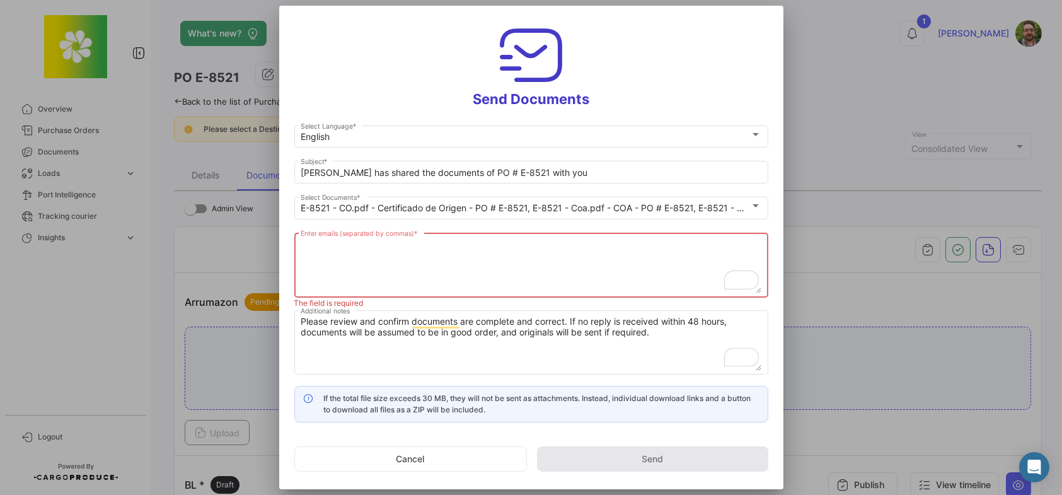
drag, startPoint x: 410, startPoint y: 251, endPoint x: 389, endPoint y: 247, distance: 21.1
click at [409, 251] on textarea "Enter emails (separated by commas) *" at bounding box center [531, 265] width 461 height 55
click at [499, 237] on div "Enter emails (separated by commas) *" at bounding box center [531, 263] width 461 height 67
click at [499, 244] on textarea "Enter emails (separated by commas) *" at bounding box center [531, 265] width 461 height 55
paste textarea "Luane Garcia <LGarcia@czarnikow.com>"
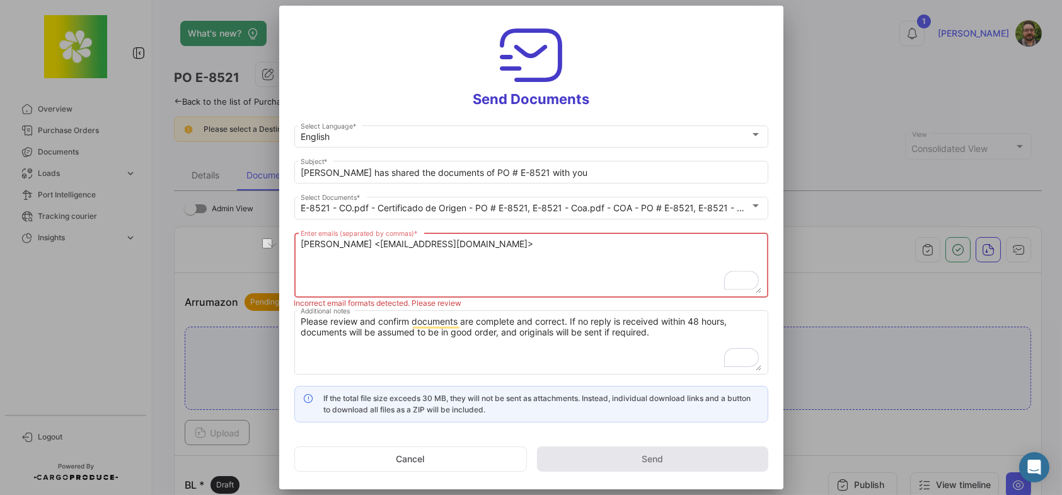
drag, startPoint x: 363, startPoint y: 244, endPoint x: 281, endPoint y: 246, distance: 81.9
click at [275, 246] on div "Send Documents English Select Language * Stephen has shared the documents of PO…" at bounding box center [531, 247] width 1062 height 495
click at [487, 248] on textarea "LGarcia@czarnikow.com>" at bounding box center [531, 265] width 461 height 55
click at [505, 248] on textarea "LGarcia@czarnikow.com," at bounding box center [531, 265] width 461 height 55
paste textarea "Fip Exec Br <fipexecbr@czarnikow.com>"
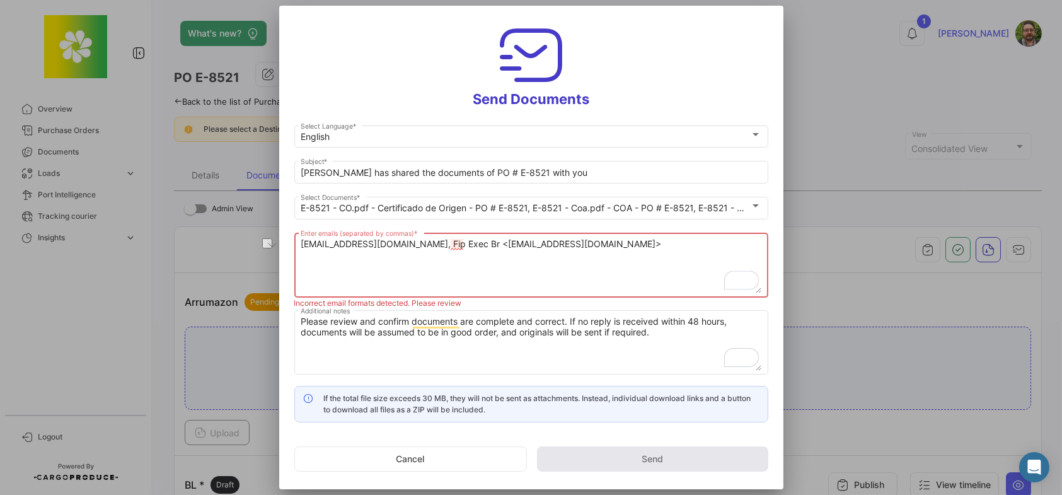
drag, startPoint x: 460, startPoint y: 241, endPoint x: 410, endPoint y: 243, distance: 50.4
click at [410, 243] on textarea "LGarcia@czarnikow.com, Fip Exec Br <fipexecbr@czarnikow.com>" at bounding box center [531, 265] width 461 height 55
click at [443, 243] on textarea "LGarcia@czarnikow.com, Fip Exec Br <fipexecbr@czarnikow.com>" at bounding box center [531, 265] width 461 height 55
drag, startPoint x: 459, startPoint y: 243, endPoint x: 408, endPoint y: 246, distance: 51.7
click at [408, 246] on textarea "LGarcia@czarnikow.com, Fip Exec Br <fipexecbr@czarnikow.com>" at bounding box center [531, 265] width 461 height 55
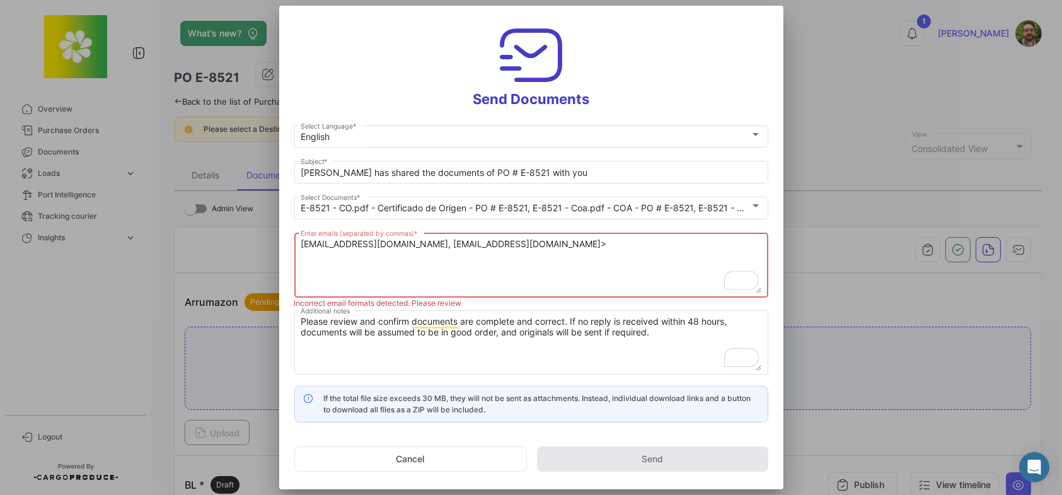
click at [530, 241] on textarea "LGarcia@czarnikow.com, fipexecbr@czarnikow.com>" at bounding box center [531, 265] width 461 height 55
click at [536, 246] on textarea "LGarcia@czarnikow.com, fipexecbr@czarnikow.com," at bounding box center [531, 265] width 461 height 55
paste textarea "Borja Bartolome <BBartolome@czarnikow.com>"
drag, startPoint x: 593, startPoint y: 244, endPoint x: 522, endPoint y: 244, distance: 71.8
click at [522, 244] on textarea "LGarcia@czarnikow.com, fipexecbr@czarnikow.com, Borja Bartolome <BBartolome@cza…" at bounding box center [531, 265] width 461 height 55
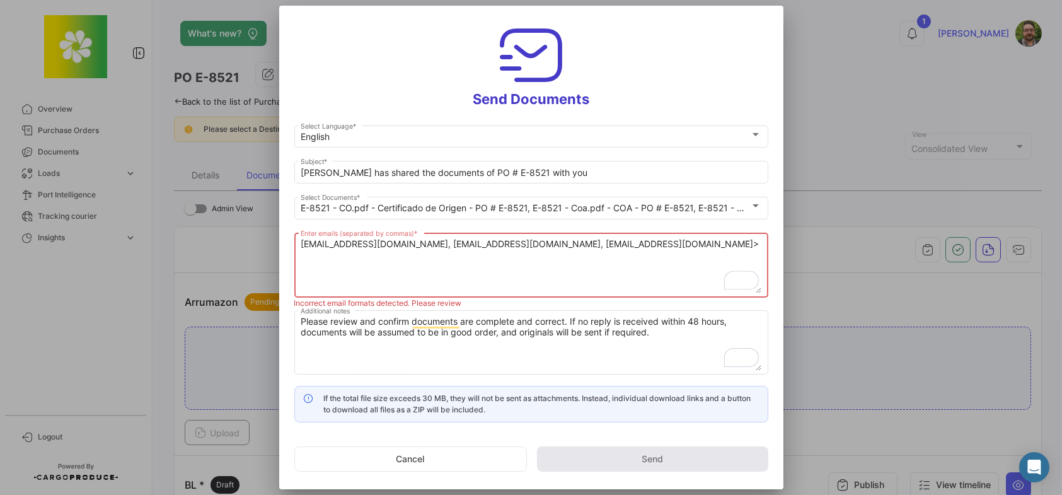
click at [689, 241] on textarea "LGarcia@czarnikow.com, fipexecbr@czarnikow.com, BBartolome@czarnikow.com>" at bounding box center [531, 265] width 461 height 55
click at [697, 247] on textarea "LGarcia@czarnikow.com, fipexecbr@czarnikow.com, BBartolome@czarnikow.com," at bounding box center [531, 265] width 461 height 55
paste textarea "Isabel Scharkowski <IScharkowski@czarnikow.com>"
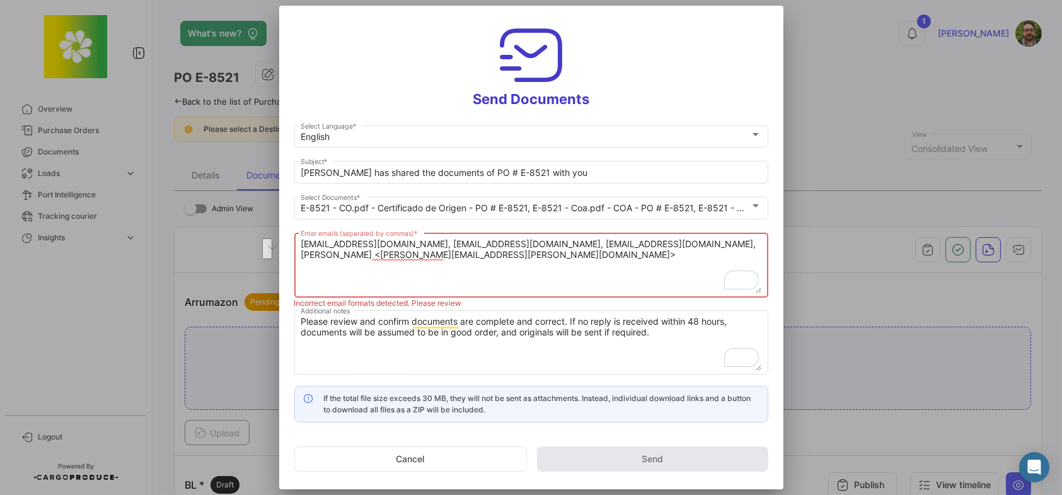
drag, startPoint x: 306, startPoint y: 256, endPoint x: 643, endPoint y: 244, distance: 337.3
click at [643, 244] on textarea "LGarcia@czarnikow.com, fipexecbr@czarnikow.com, BBartolome@czarnikow.com, Isabe…" at bounding box center [531, 265] width 461 height 55
click at [610, 260] on textarea "LGarcia@czarnikow.com, fipexecbr@czarnikow.com, BBartolome@czarnikow.com, IScha…" at bounding box center [531, 265] width 461 height 55
click at [442, 256] on textarea "LGarcia@czarnikow.com, fipexecbr@czarnikow.com, BBartolome@czarnikow.com, IScha…" at bounding box center [531, 265] width 461 height 55
paste textarea "Saloua El Bakkali <SElBakkali@czarnikow.com>"
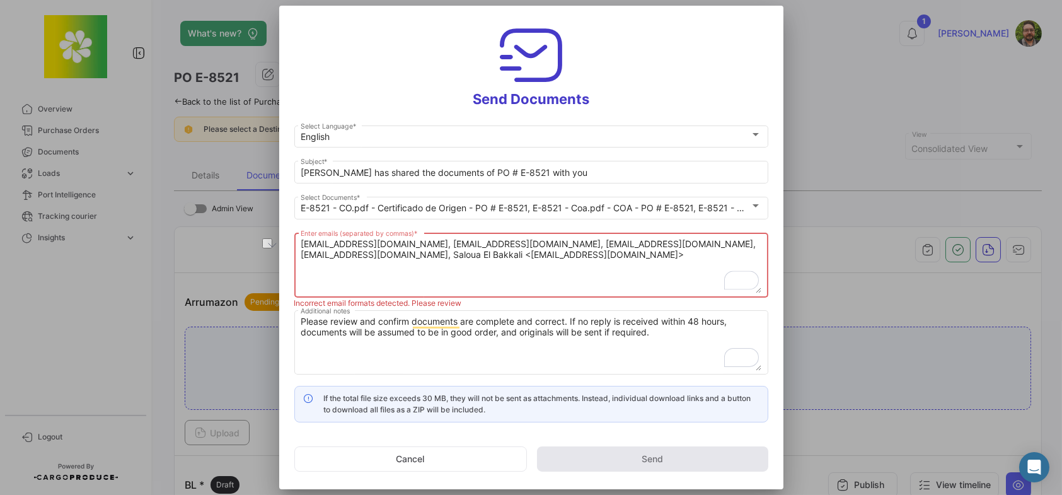
drag, startPoint x: 507, startPoint y: 253, endPoint x: 431, endPoint y: 255, distance: 75.6
click at [431, 255] on textarea "LGarcia@czarnikow.com, fipexecbr@czarnikow.com, BBartolome@czarnikow.com, IScha…" at bounding box center [531, 265] width 461 height 55
click at [633, 257] on textarea "LGarcia@czarnikow.com, fipexecbr@czarnikow.com, BBartolome@czarnikow.com, IScha…" at bounding box center [531, 265] width 461 height 55
click at [605, 258] on textarea "LGarcia@czarnikow.com, fipexecbr@czarnikow.com, BBartolome@czarnikow.com, IScha…" at bounding box center [531, 265] width 461 height 55
paste textarea "Luis Setai <LSetai@czarnikow.com>"
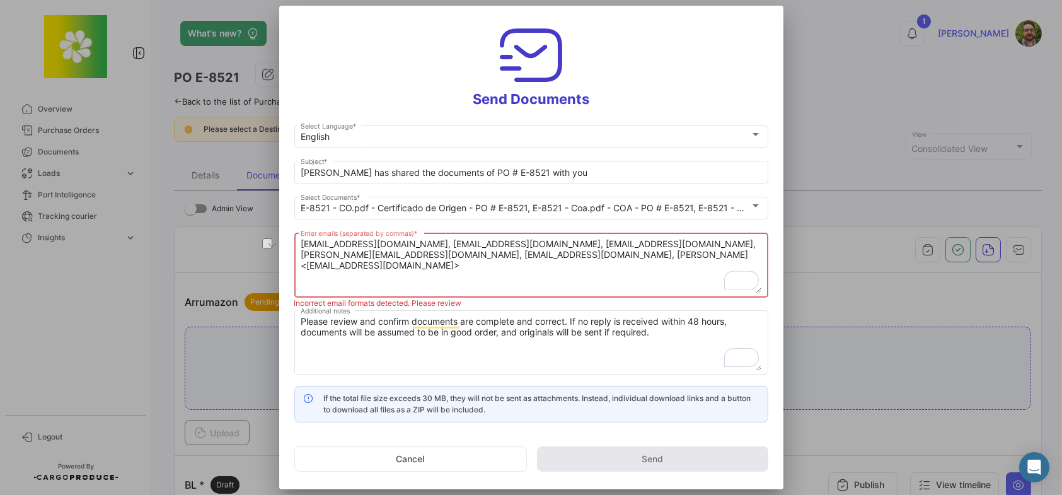
drag, startPoint x: 595, startPoint y: 255, endPoint x: 547, endPoint y: 260, distance: 47.6
click at [547, 260] on textarea "LGarcia@czarnikow.com, fipexecbr@czarnikow.com, BBartolome@czarnikow.com, IScha…" at bounding box center [531, 265] width 461 height 55
click at [675, 250] on textarea "LGarcia@czarnikow.com, fipexecbr@czarnikow.com, BBartolome@czarnikow.com, IScha…" at bounding box center [531, 265] width 461 height 55
click at [658, 258] on textarea "LGarcia@czarnikow.com, fipexecbr@czarnikow.com, BBartolome@czarnikow.com, IScha…" at bounding box center [531, 265] width 461 height 55
paste textarea "CMarques@czarnikow.com"
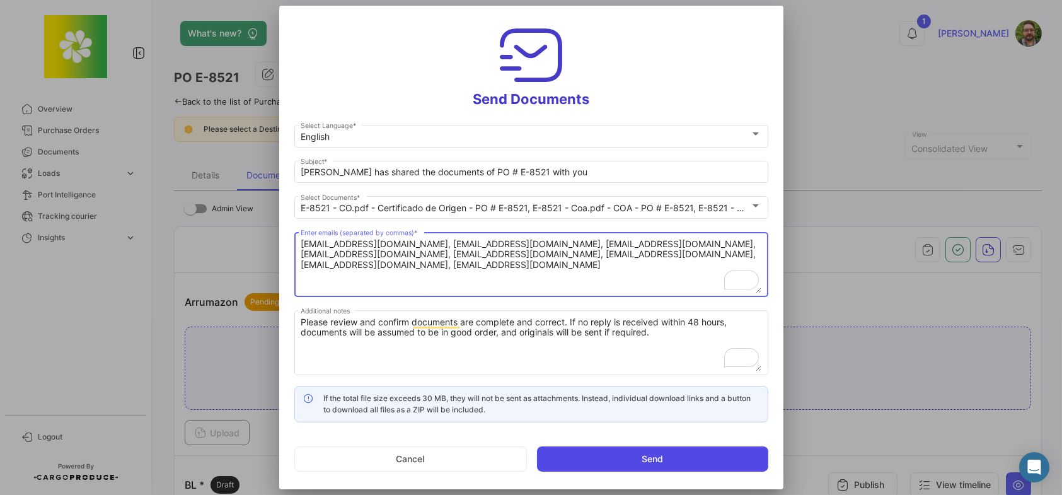
type textarea "LGarcia@czarnikow.com, fipexecbr@czarnikow.com, BBartolome@czarnikow.com, IScha…"
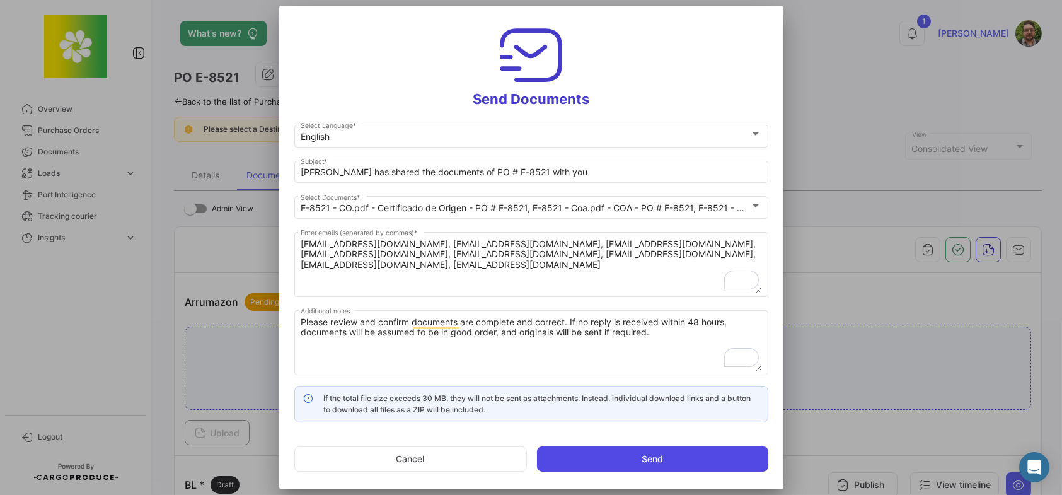
click at [658, 454] on button "Send" at bounding box center [652, 458] width 231 height 25
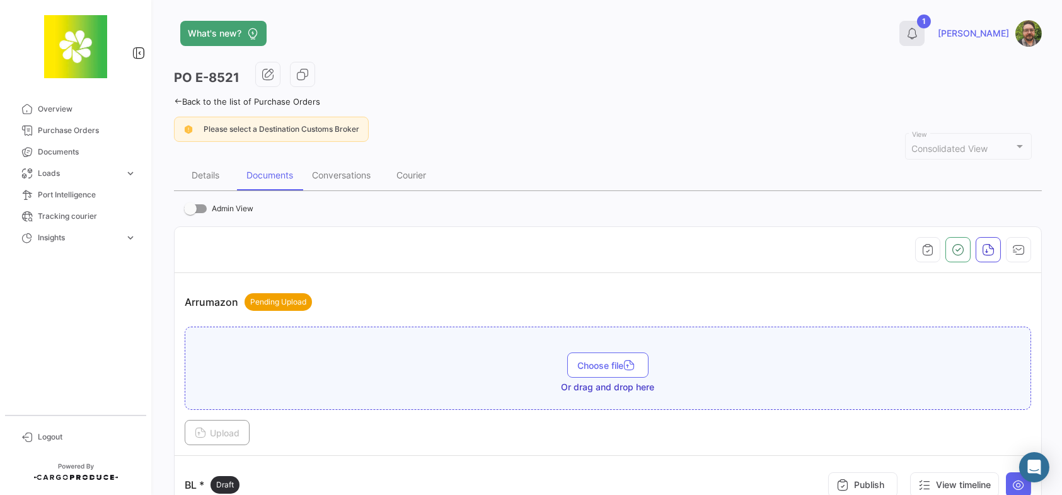
click at [924, 42] on button "1" at bounding box center [911, 33] width 25 height 25
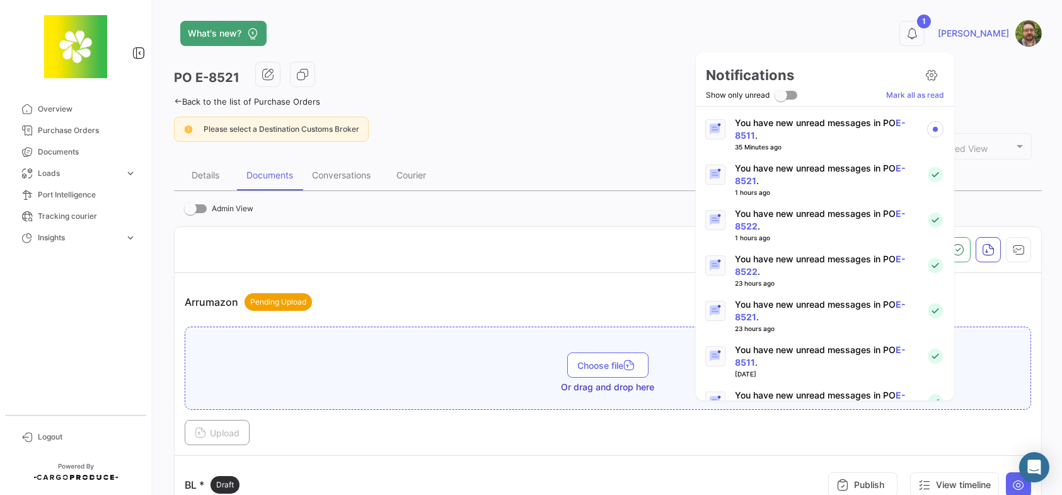
click at [851, 124] on p "You have new unread messages in PO E-8511 ." at bounding box center [825, 129] width 181 height 25
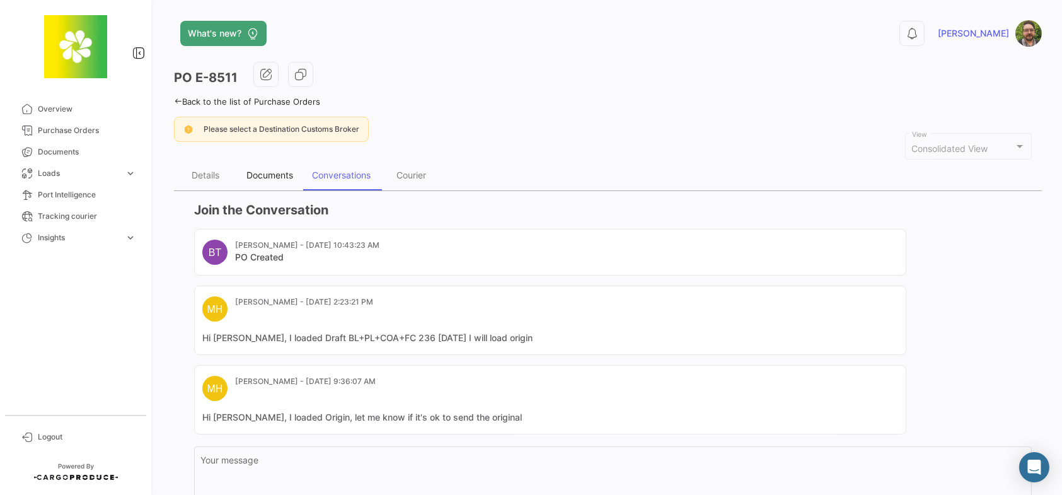
click at [265, 178] on div "Documents" at bounding box center [269, 174] width 47 height 11
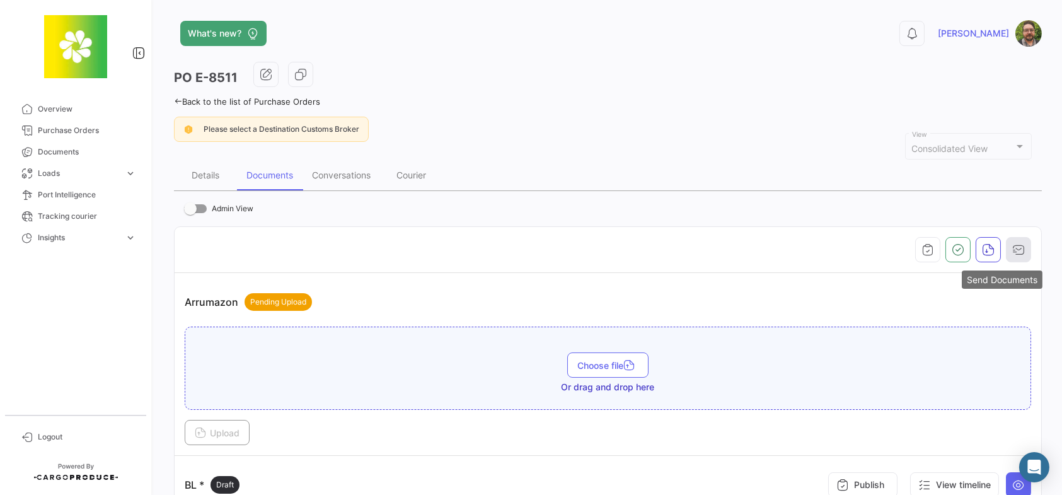
click at [1012, 249] on icon "button" at bounding box center [1018, 249] width 13 height 13
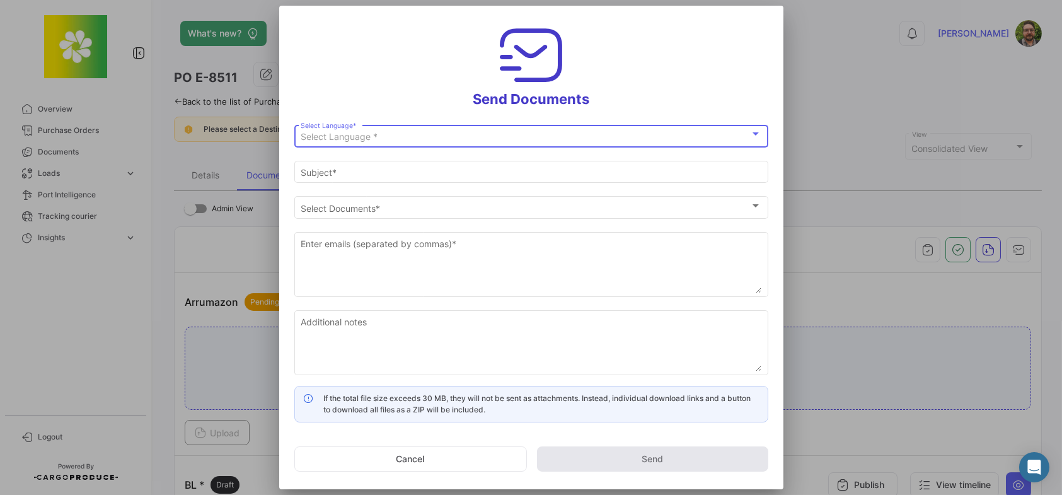
click at [444, 139] on div "Select Language *" at bounding box center [525, 137] width 449 height 11
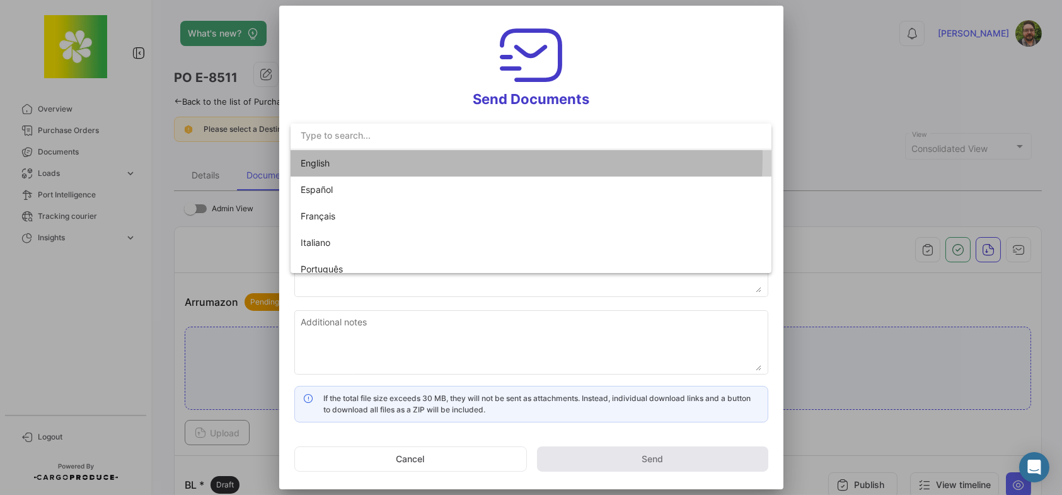
click at [441, 158] on span "English" at bounding box center [389, 163] width 176 height 26
type input "Stephen has shared the documents of PO # E-8511 with you"
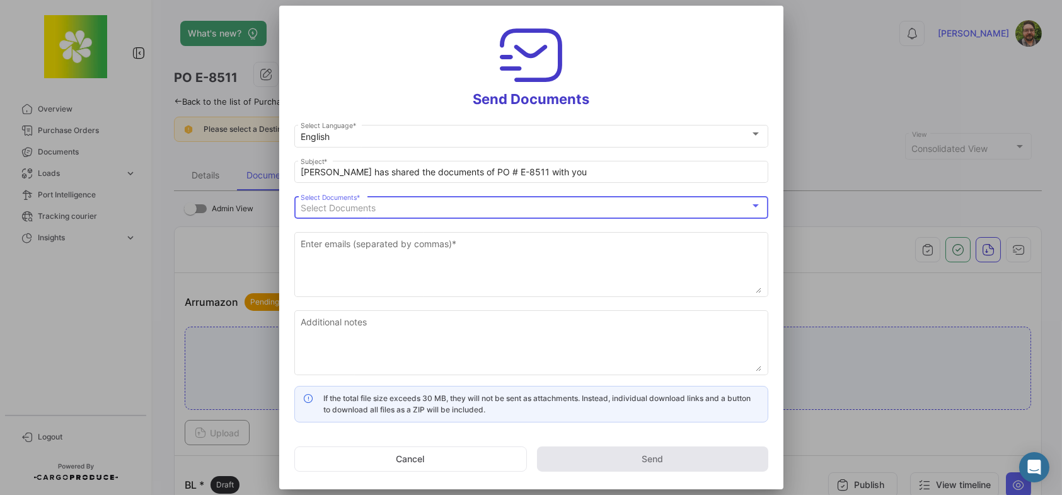
click at [404, 206] on div "Select Documents" at bounding box center [525, 208] width 449 height 11
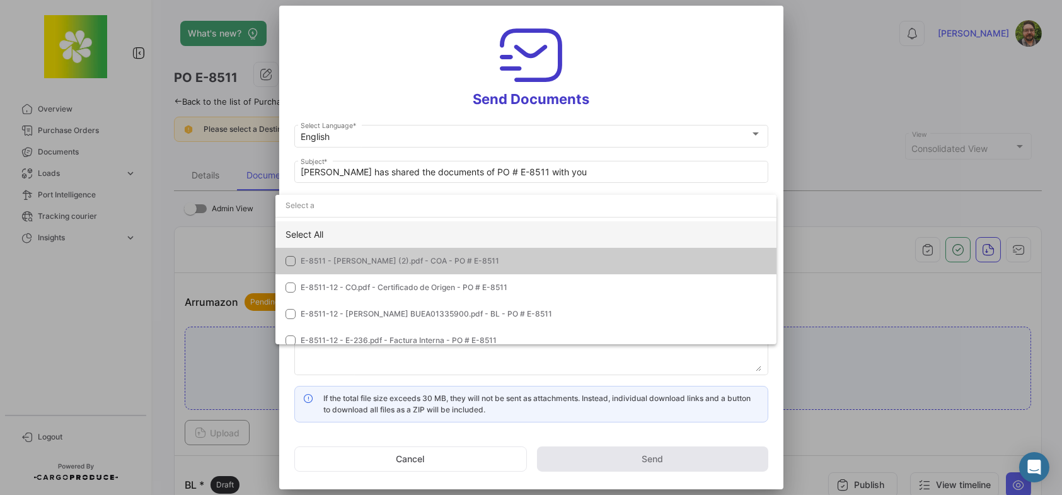
click at [387, 232] on div "Select All" at bounding box center [525, 234] width 501 height 26
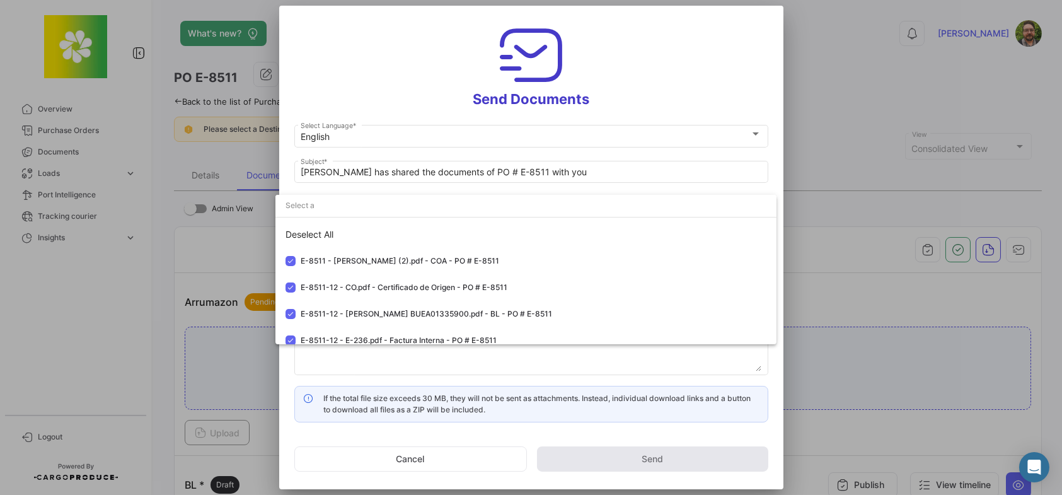
click at [355, 54] on div at bounding box center [531, 247] width 1062 height 495
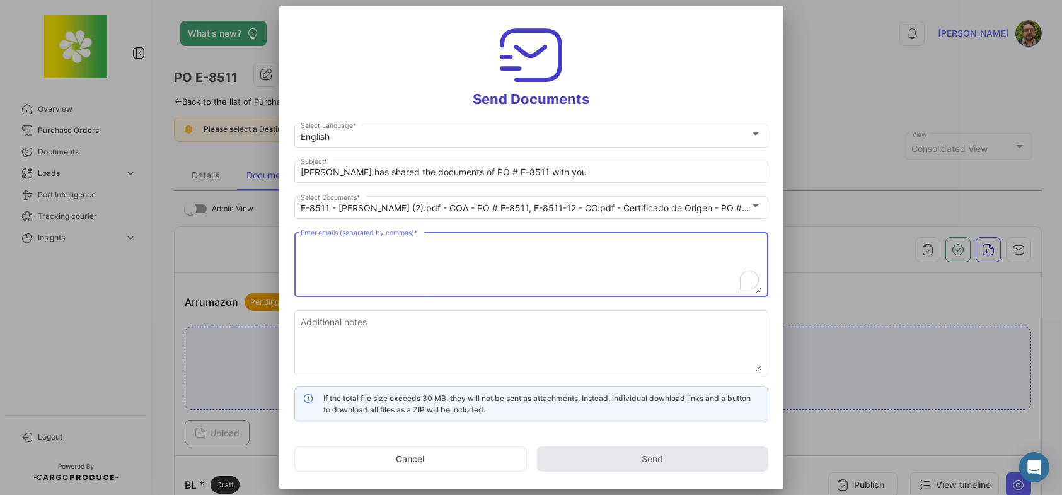
click at [441, 265] on textarea "Enter emails (separated by commas) *" at bounding box center [531, 265] width 461 height 55
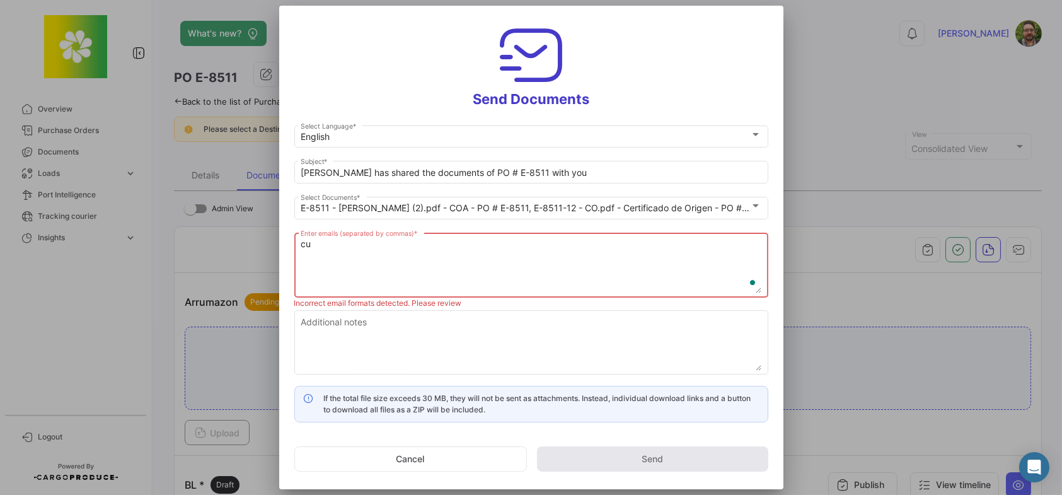
type textarea "c"
type textarea "accountsreceivable@citromax."
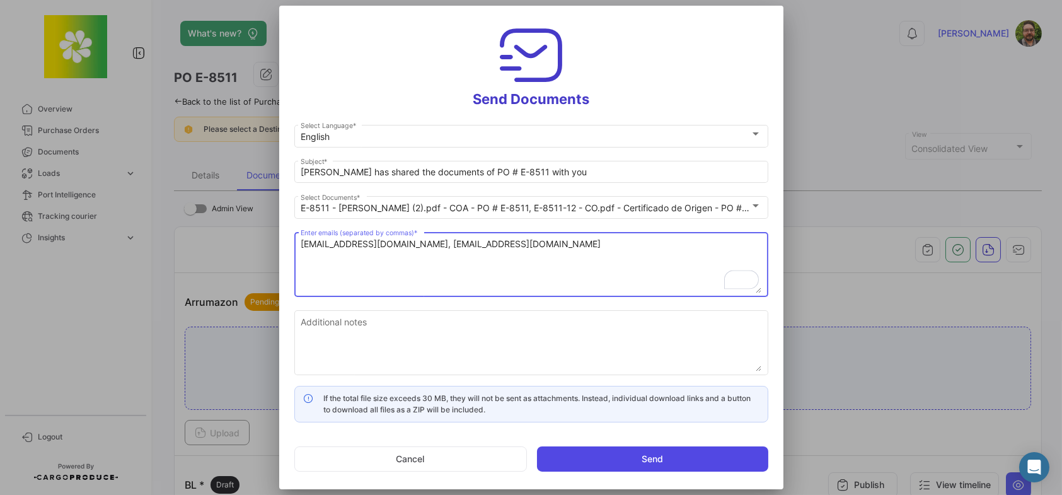
type textarea "accountsreceivable@citromax.com, customerservice@citromax.com"
click at [689, 456] on button "Send" at bounding box center [652, 458] width 231 height 25
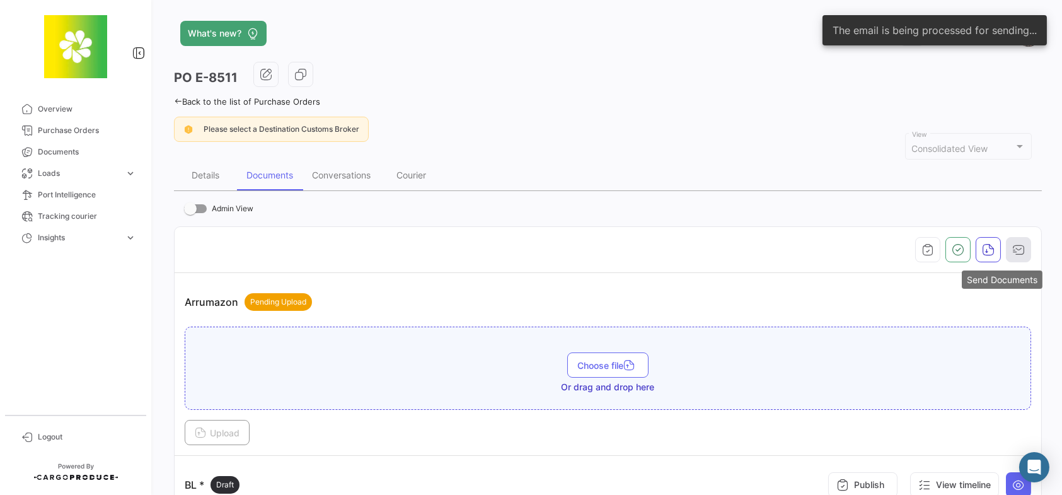
click at [1012, 247] on icon "button" at bounding box center [1018, 249] width 13 height 13
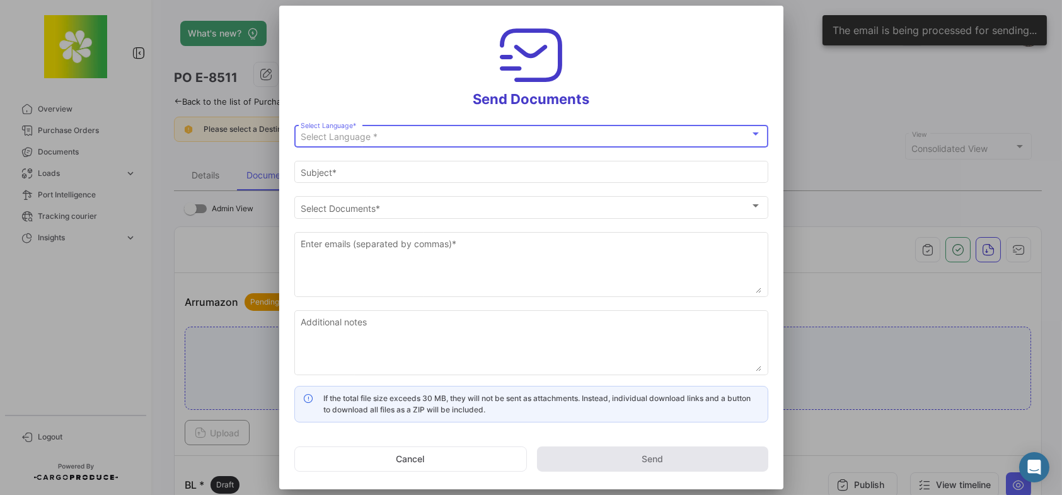
click at [492, 141] on div "Select Language *" at bounding box center [525, 137] width 449 height 11
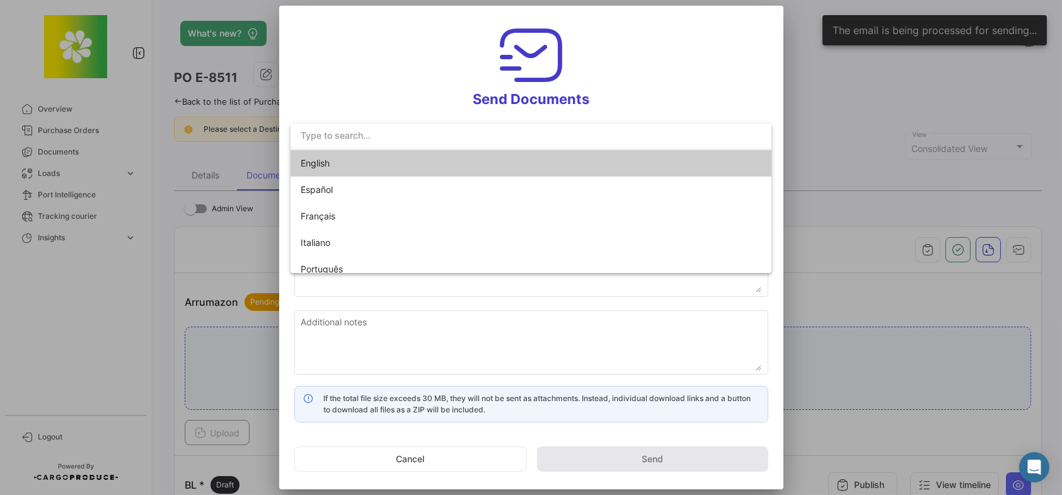
click at [475, 159] on span "English" at bounding box center [389, 163] width 176 height 26
type input "Stephen has shared the documents of PO # E-8511 with you"
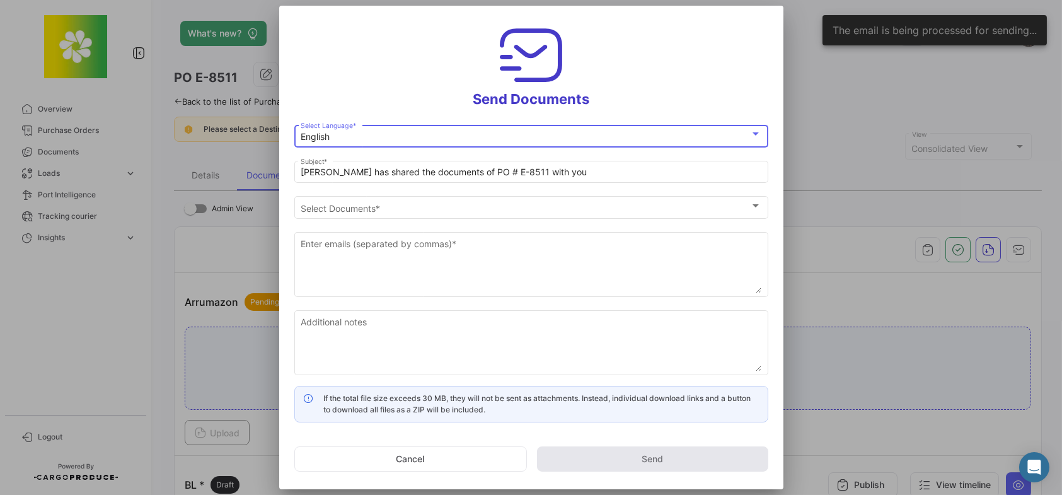
click at [405, 86] on h3 "Send Documents" at bounding box center [531, 64] width 474 height 87
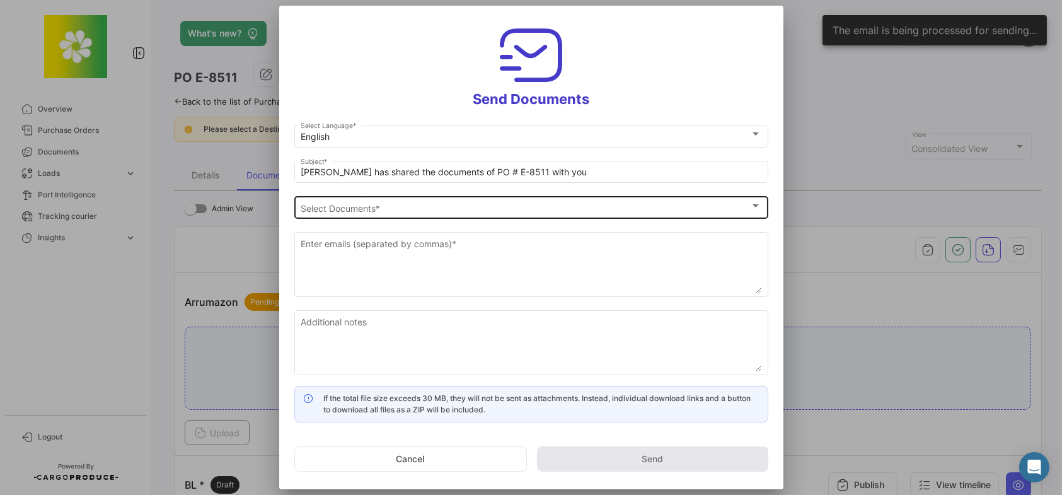
click at [388, 203] on div "Select Documents" at bounding box center [525, 208] width 449 height 11
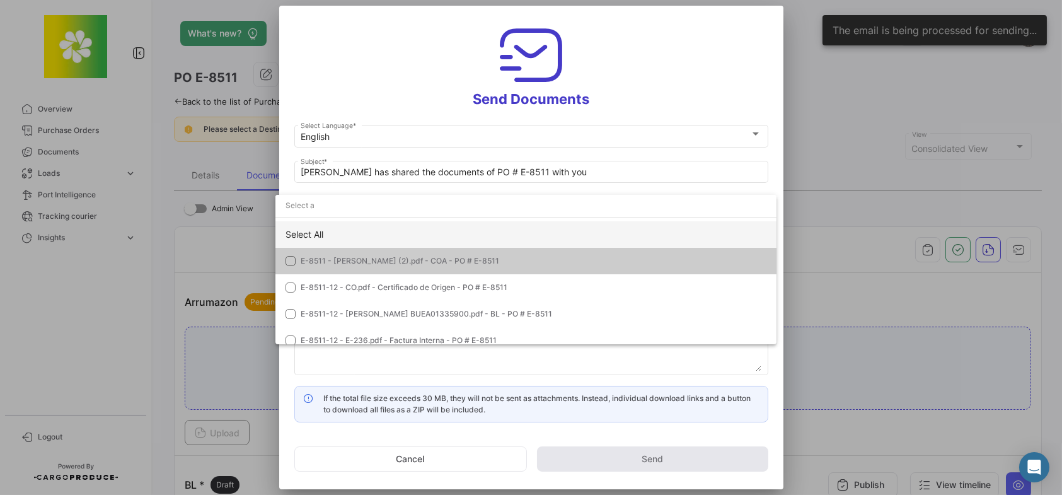
click at [358, 236] on div "Select All" at bounding box center [525, 234] width 501 height 26
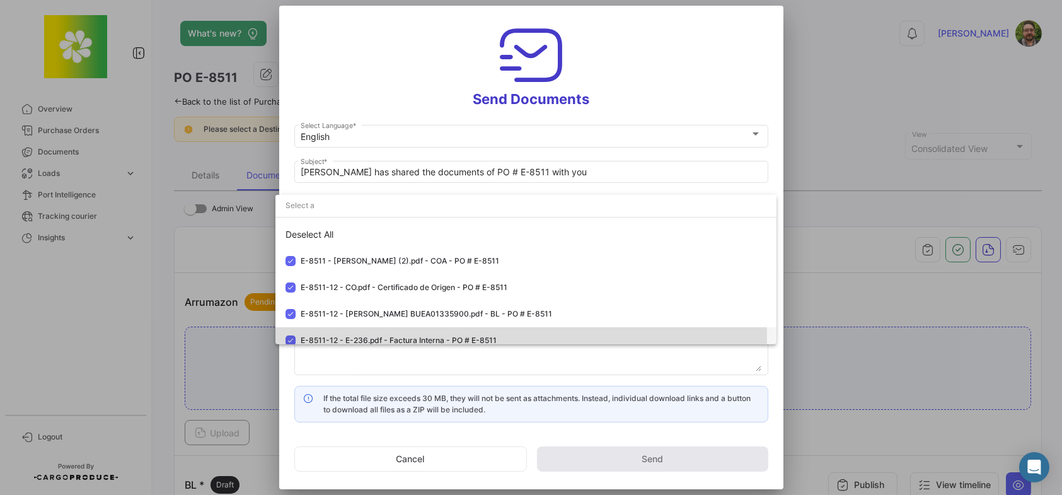
click at [291, 340] on mat-pseudo-checkbox at bounding box center [290, 340] width 10 height 10
click at [391, 55] on div at bounding box center [531, 247] width 1062 height 495
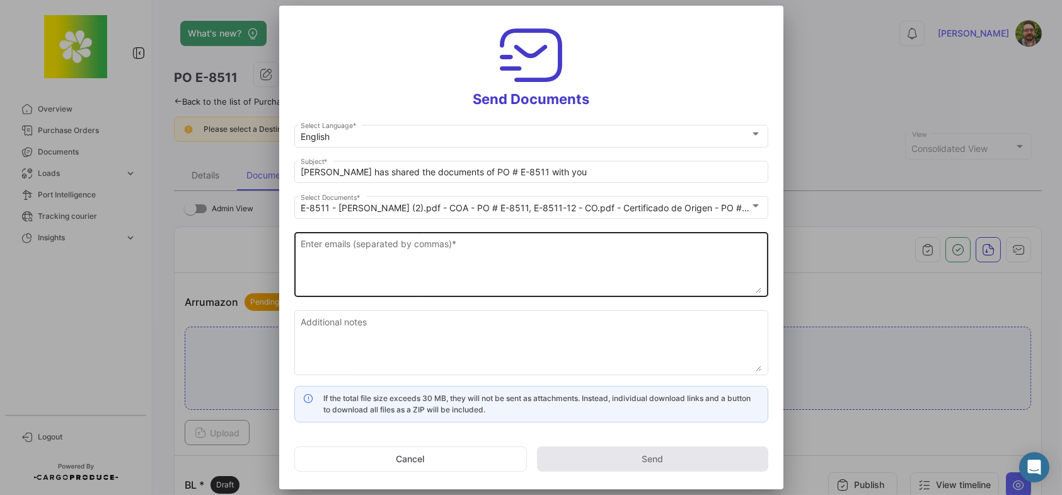
click at [370, 249] on textarea "Enter emails (separated by commas) *" at bounding box center [531, 265] width 461 height 55
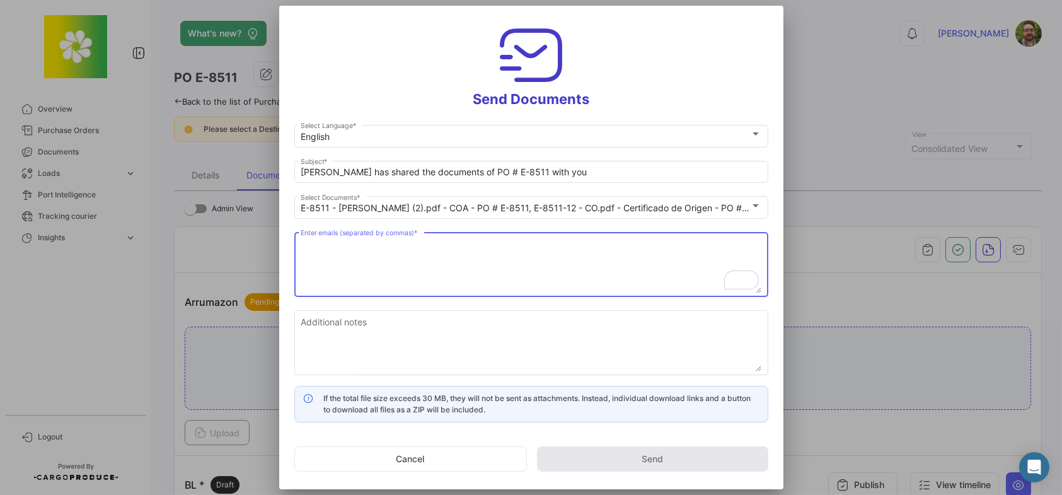
paste textarea "krishna patil <krishnapectin@hotmail.com>"
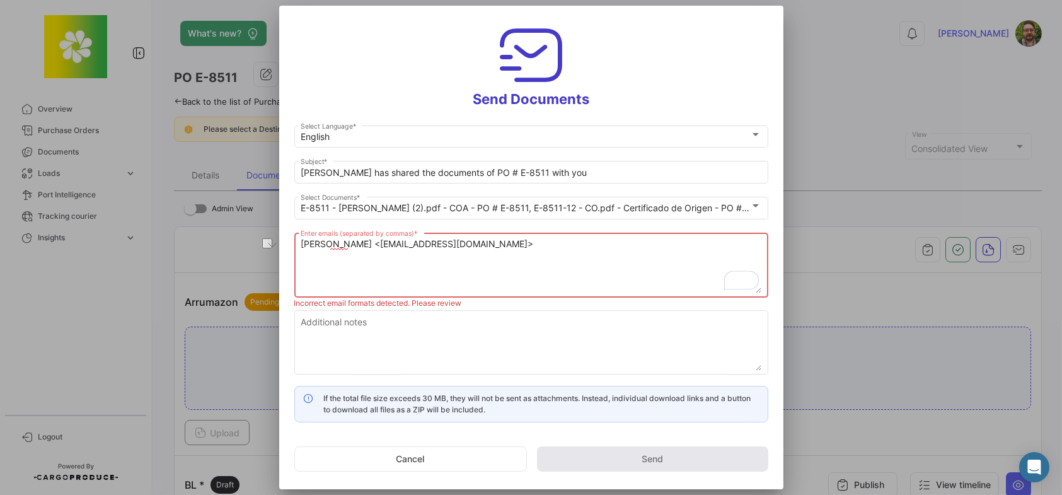
drag, startPoint x: 359, startPoint y: 243, endPoint x: 246, endPoint y: 239, distance: 113.5
click at [246, 239] on div "Send Documents English Select Language * Stephen has shared the documents of PO…" at bounding box center [531, 247] width 1062 height 495
click at [438, 244] on textarea "krishnapectin@hotmail.com>" at bounding box center [531, 265] width 461 height 55
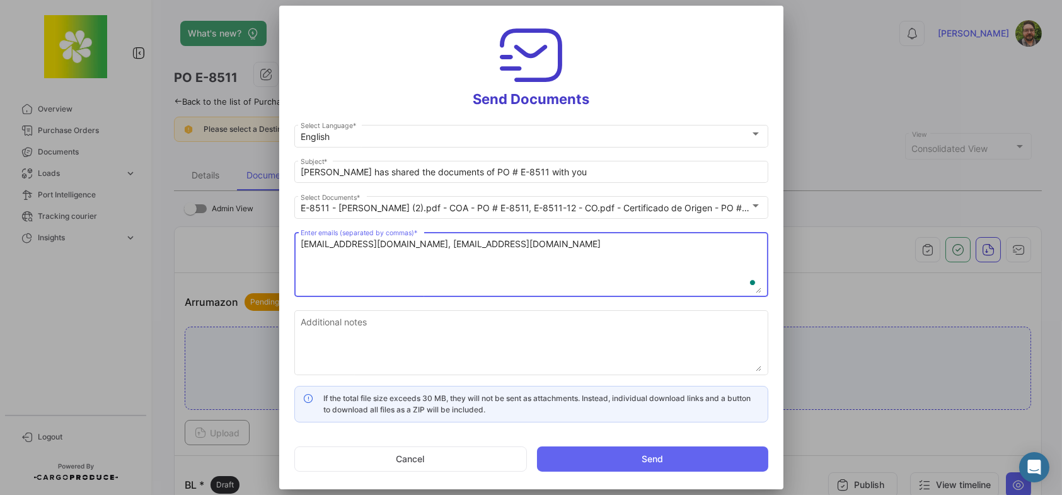
type textarea "krishnapectin@hotmail.com, customerservice@citromax.com"
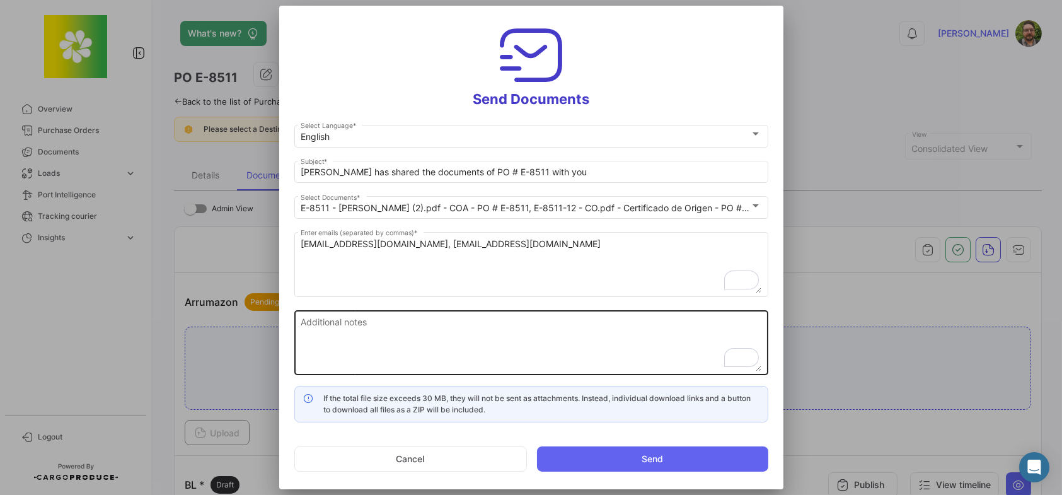
click at [479, 330] on textarea "Additional notes" at bounding box center [531, 343] width 461 height 55
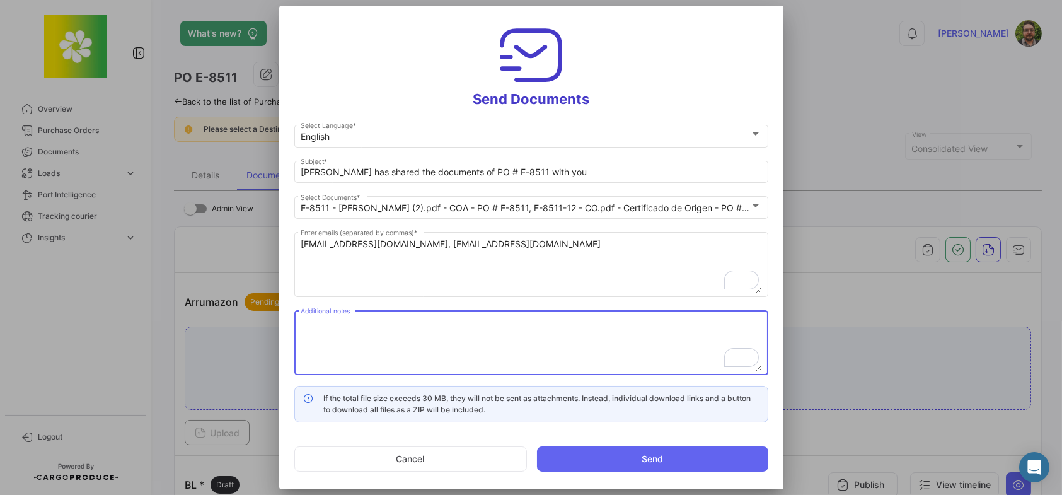
paste textarea "Please review and confirm documents are complete and correct. If no reply is re…"
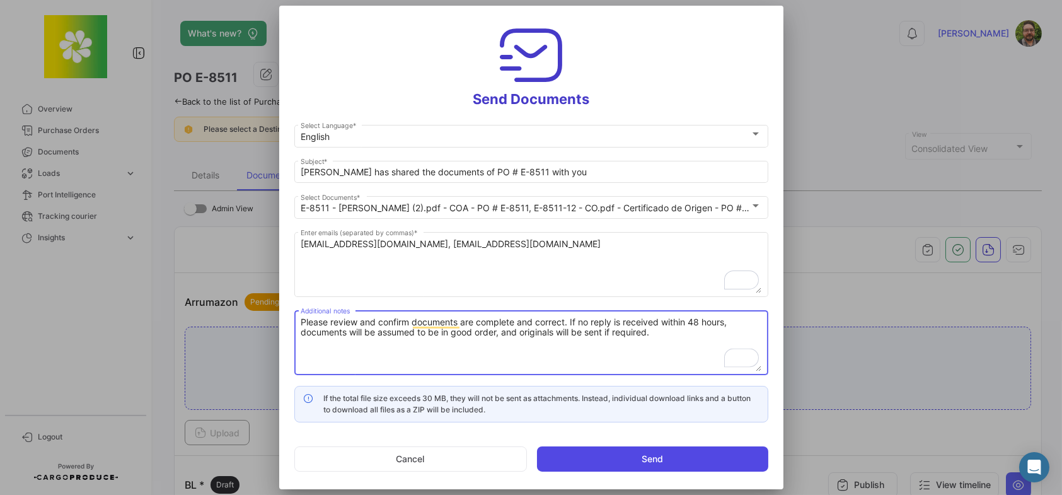
type textarea "Please review and confirm documents are complete and correct. If no reply is re…"
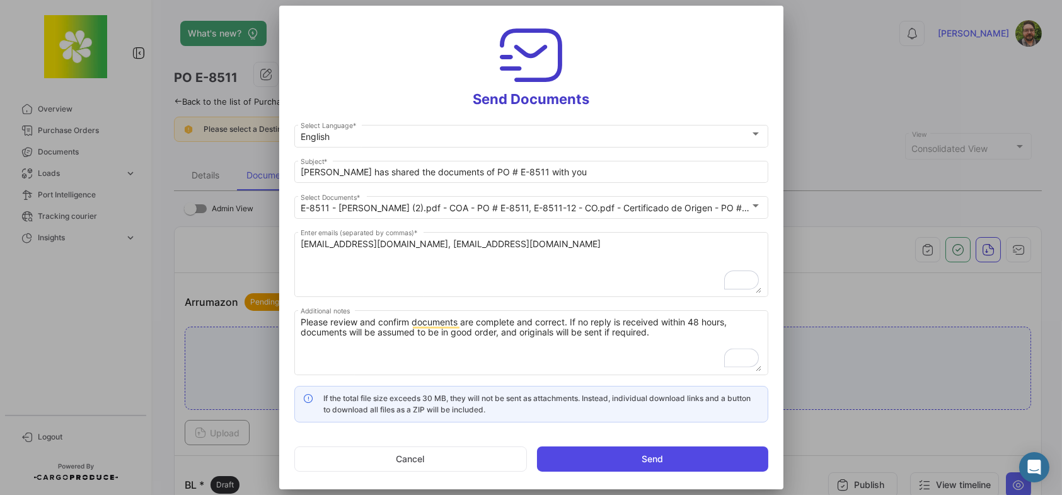
click at [617, 456] on button "Send" at bounding box center [652, 458] width 231 height 25
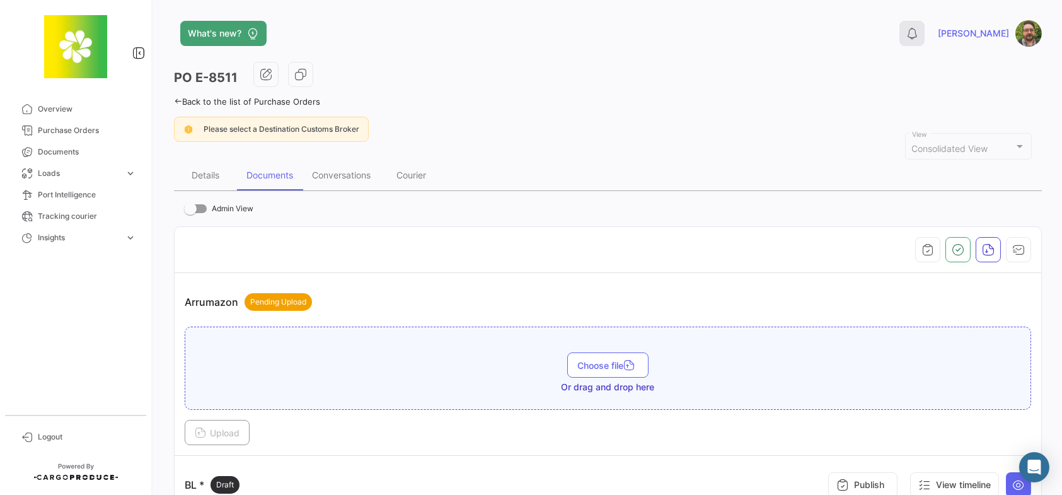
click at [918, 39] on icon at bounding box center [911, 33] width 13 height 13
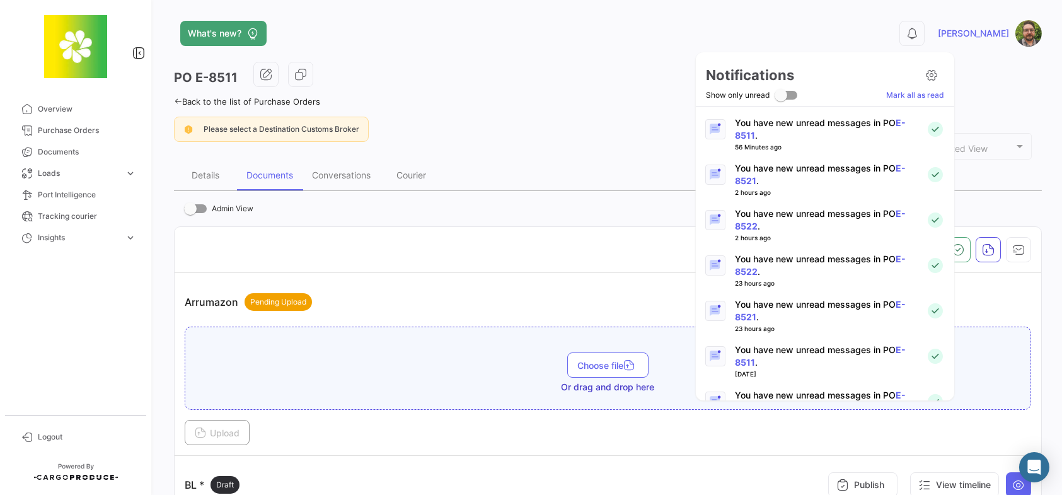
click at [786, 210] on p "You have new unread messages in PO E-8522 ." at bounding box center [825, 219] width 181 height 25
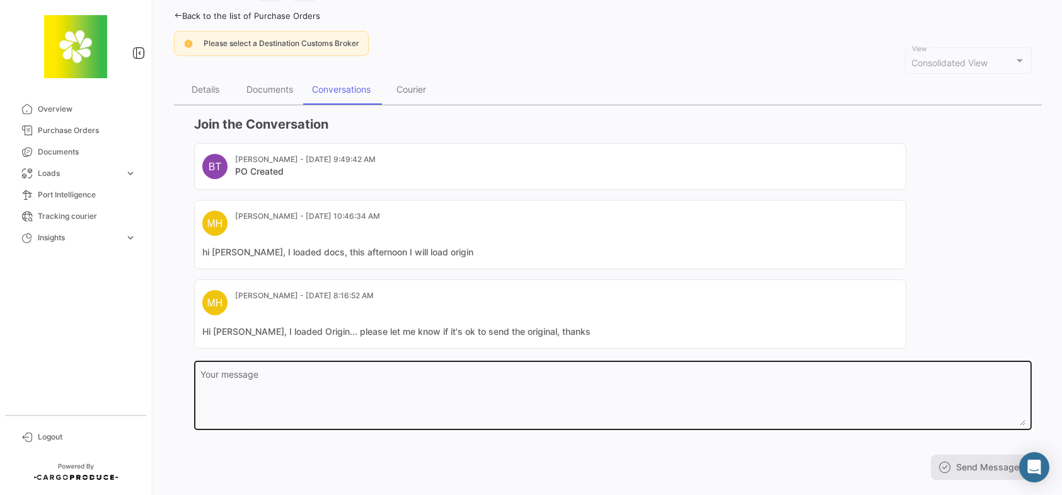
scroll to position [109, 0]
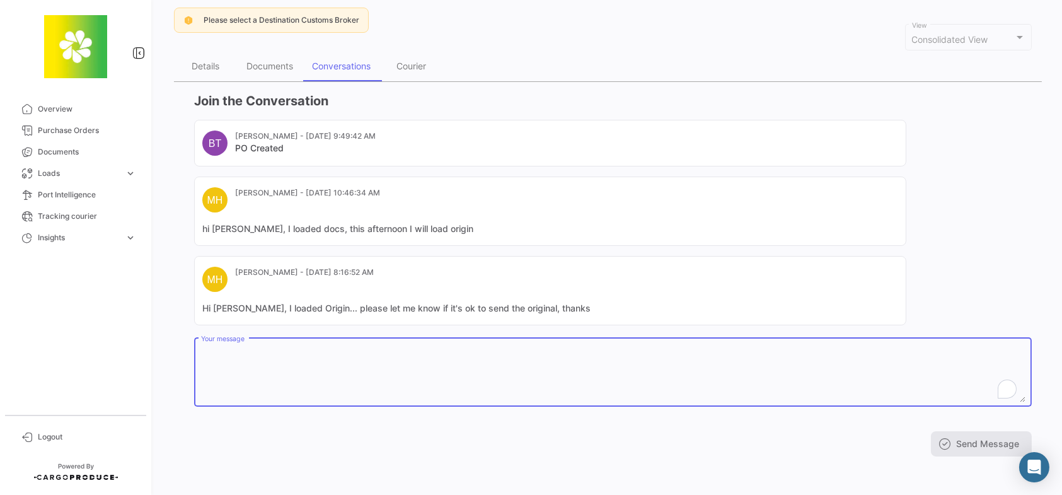
click at [449, 362] on textarea "Your message" at bounding box center [613, 374] width 824 height 55
type textarea "t"
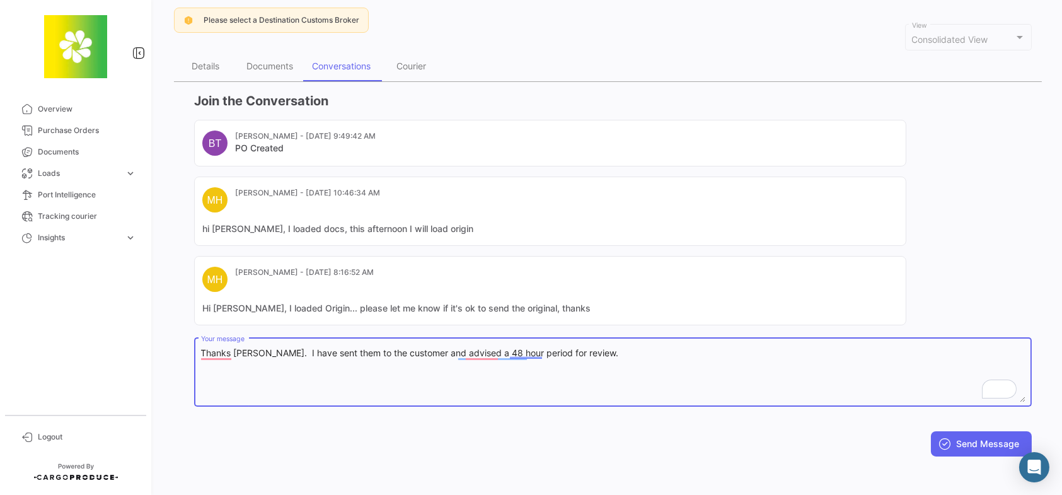
drag, startPoint x: 582, startPoint y: 351, endPoint x: 193, endPoint y: 347, distance: 388.1
click at [194, 347] on div "Thanks Mario. I have sent them to the customer and advised a 48 hour period for…" at bounding box center [612, 370] width 837 height 71
type textarea "Thanks [PERSON_NAME]. I have sent them to the customer and advised a 48 hour pe…"
click at [965, 445] on button "Send Message" at bounding box center [981, 443] width 101 height 25
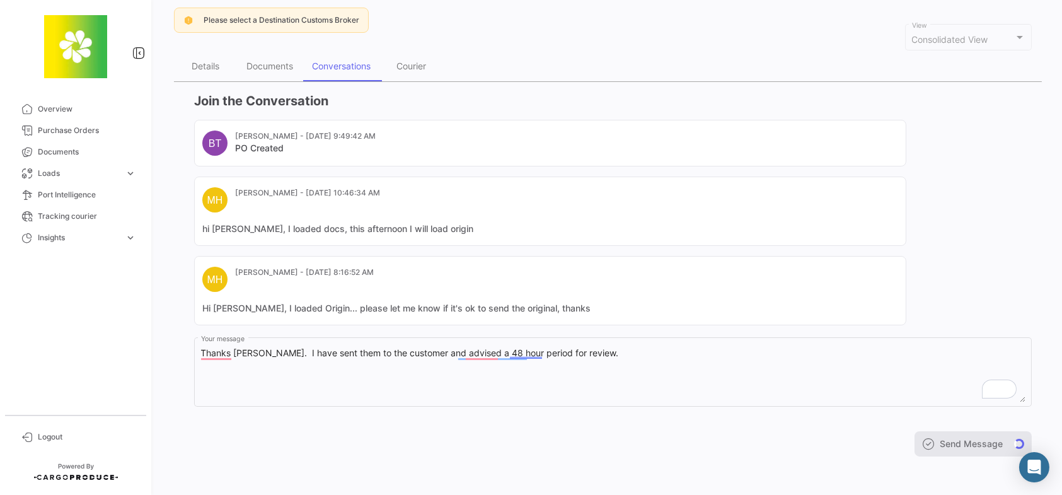
scroll to position [0, 0]
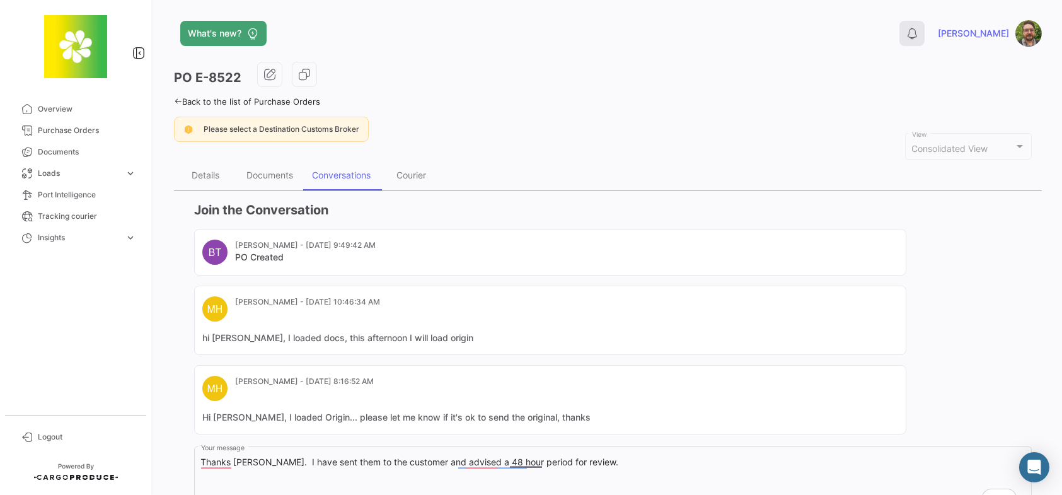
click at [918, 37] on icon at bounding box center [911, 33] width 13 height 13
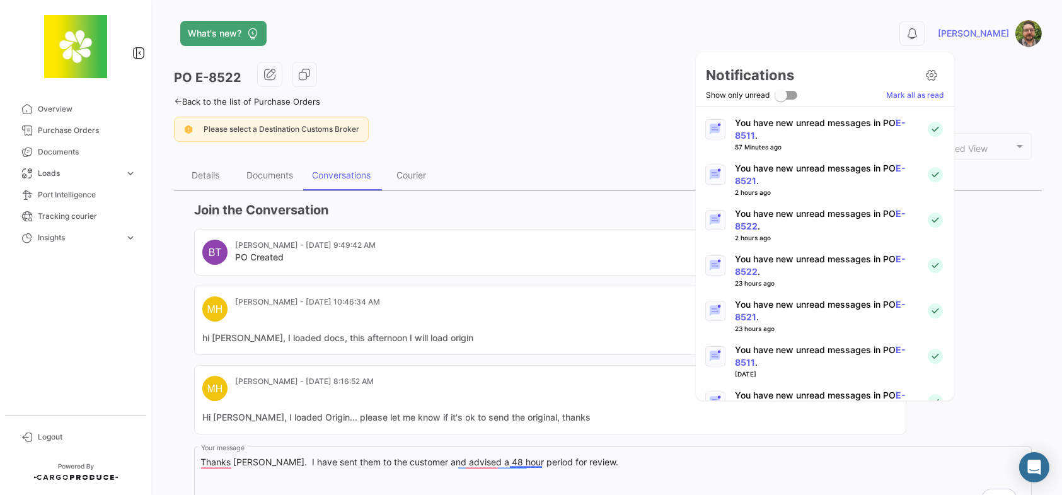
click at [874, 168] on p "You have new unread messages in PO E-8521 ." at bounding box center [825, 174] width 181 height 25
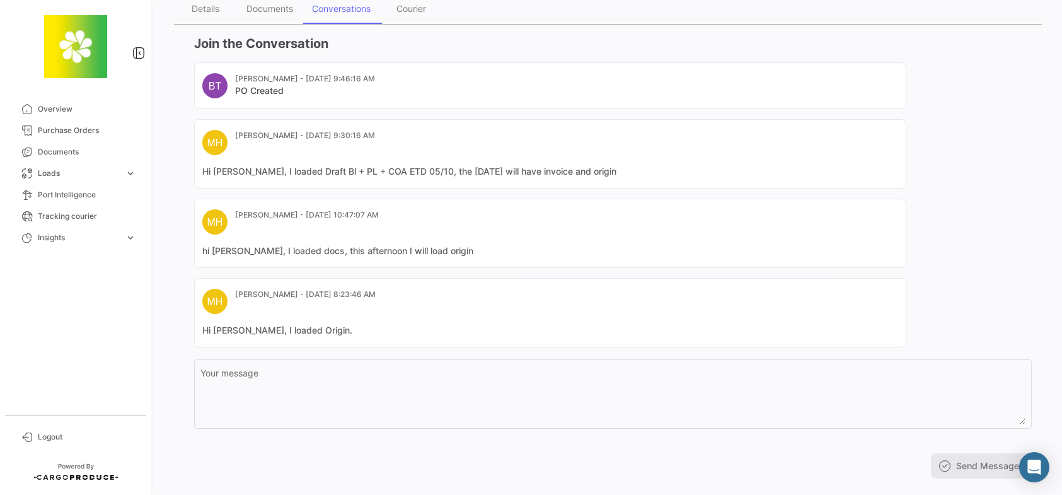
scroll to position [189, 0]
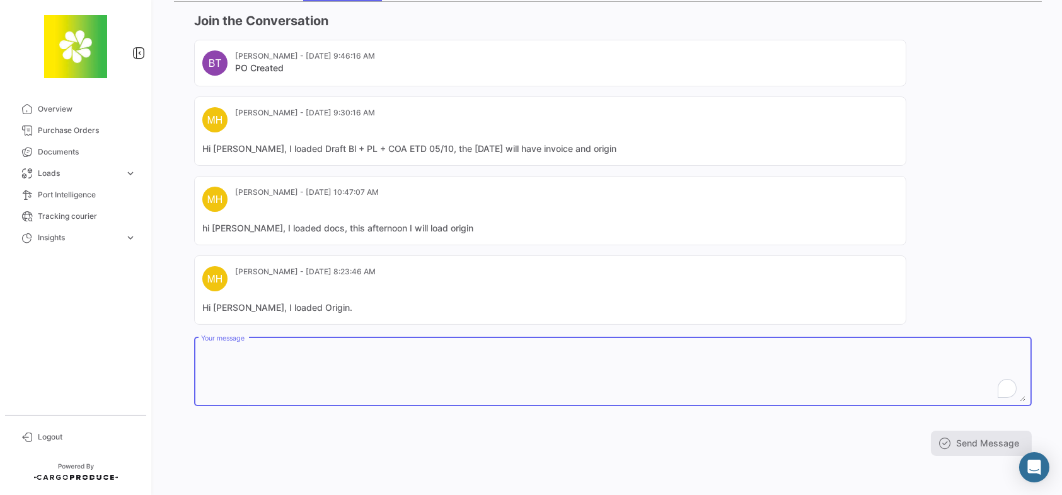
click at [312, 358] on textarea "Your message" at bounding box center [613, 373] width 824 height 55
paste textarea "Thanks [PERSON_NAME]. I have sent them to the customer and advised a 48 hour pe…"
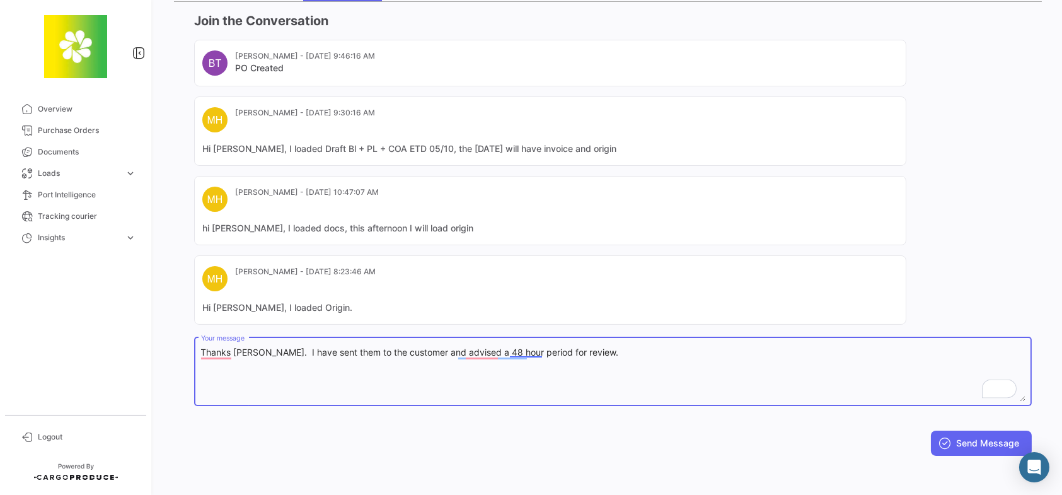
type textarea "Thanks [PERSON_NAME]. I have sent them to the customer and advised a 48 hour pe…"
click at [967, 440] on button "Send Message" at bounding box center [981, 442] width 101 height 25
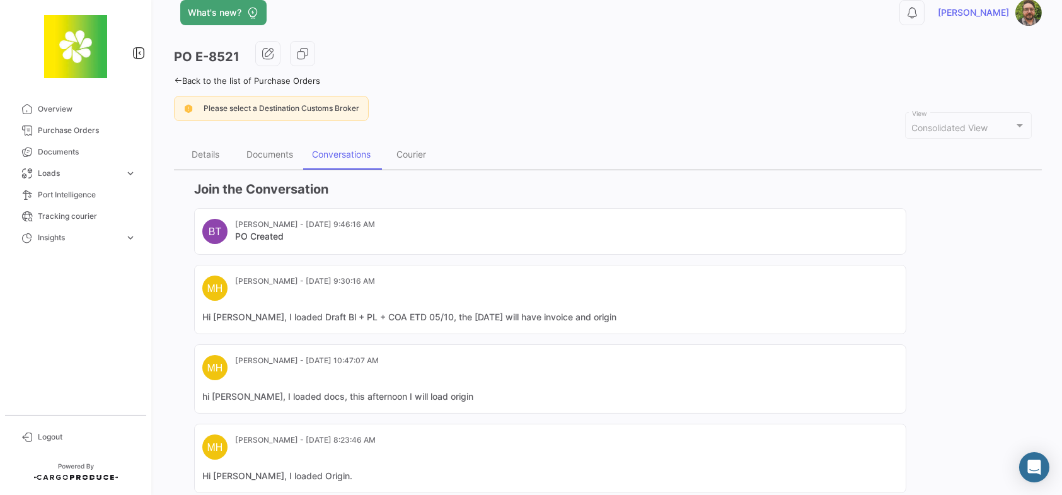
scroll to position [0, 0]
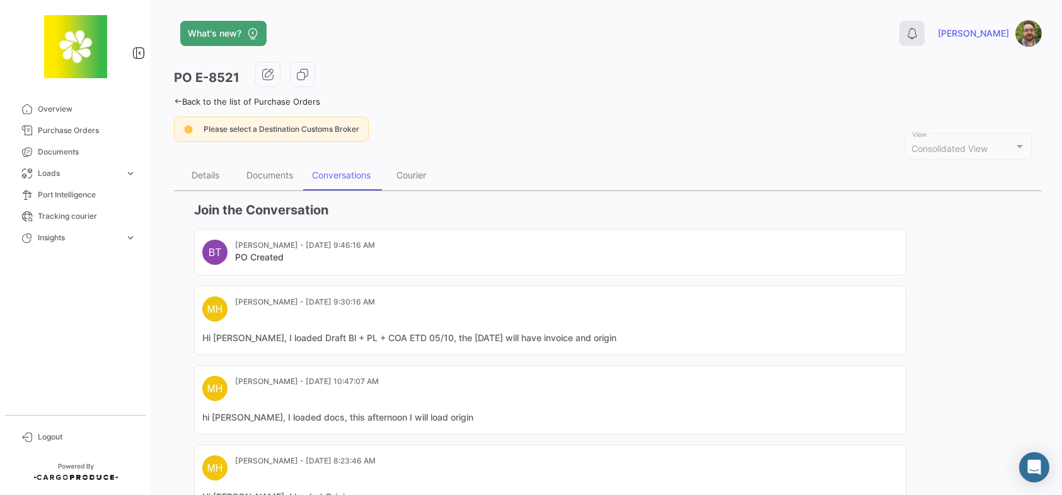
click at [918, 32] on icon at bounding box center [911, 33] width 13 height 13
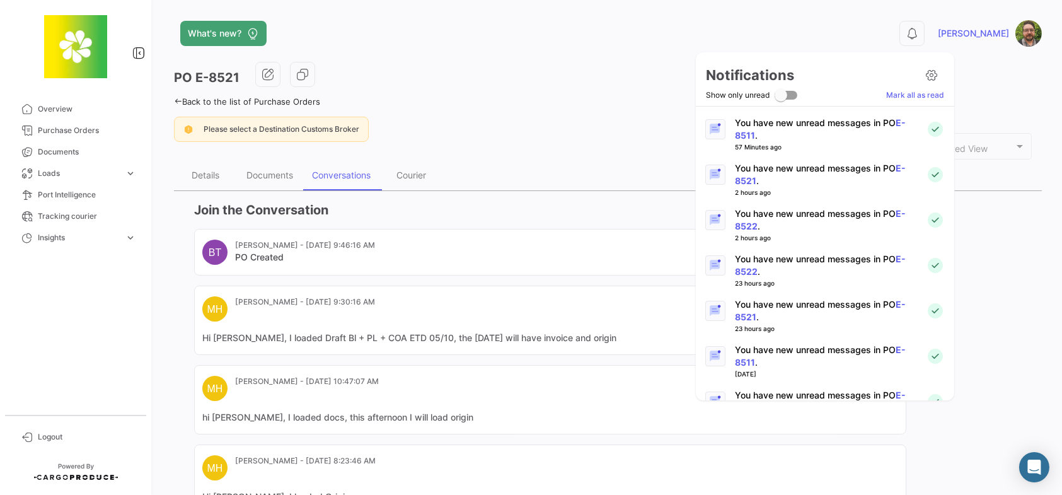
click at [854, 126] on p "You have new unread messages in PO E-8511 ." at bounding box center [825, 129] width 181 height 25
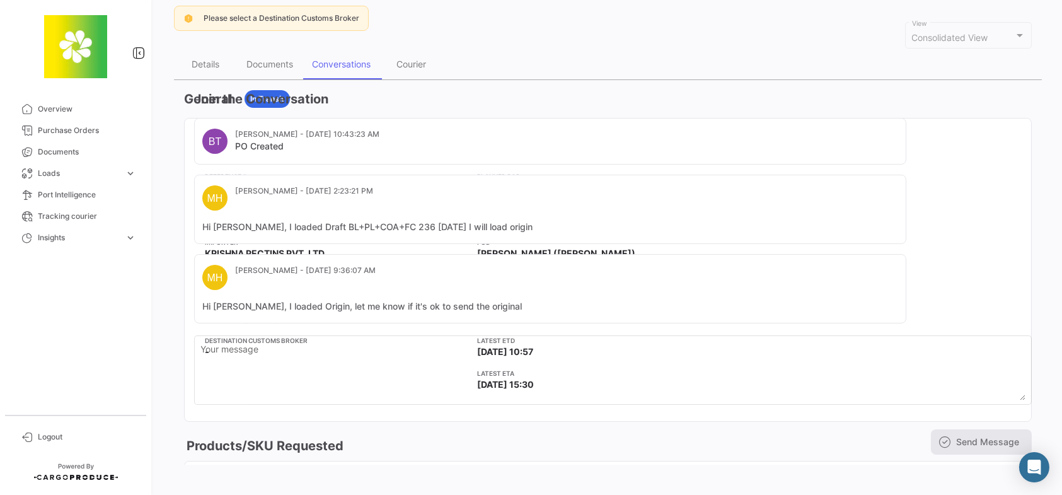
scroll to position [109, 0]
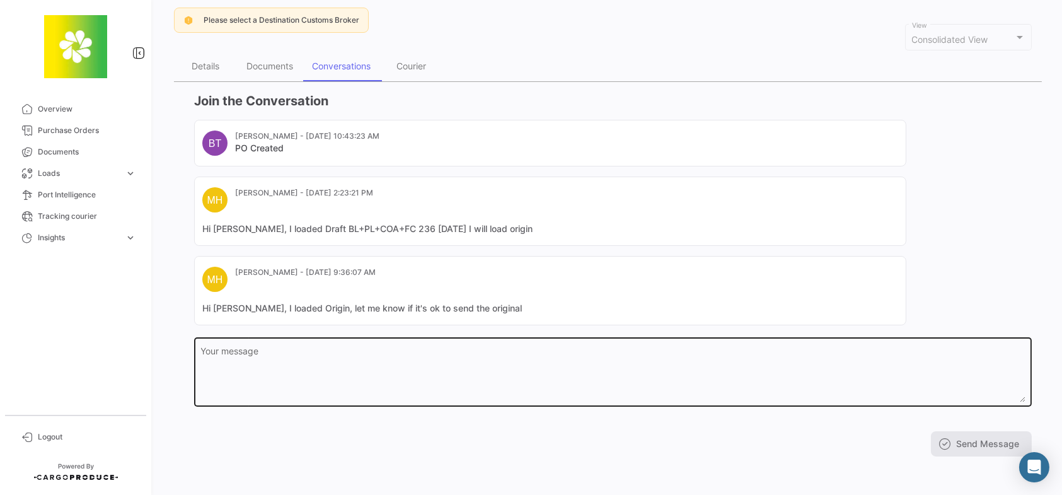
click at [326, 347] on textarea "Your message" at bounding box center [613, 374] width 824 height 55
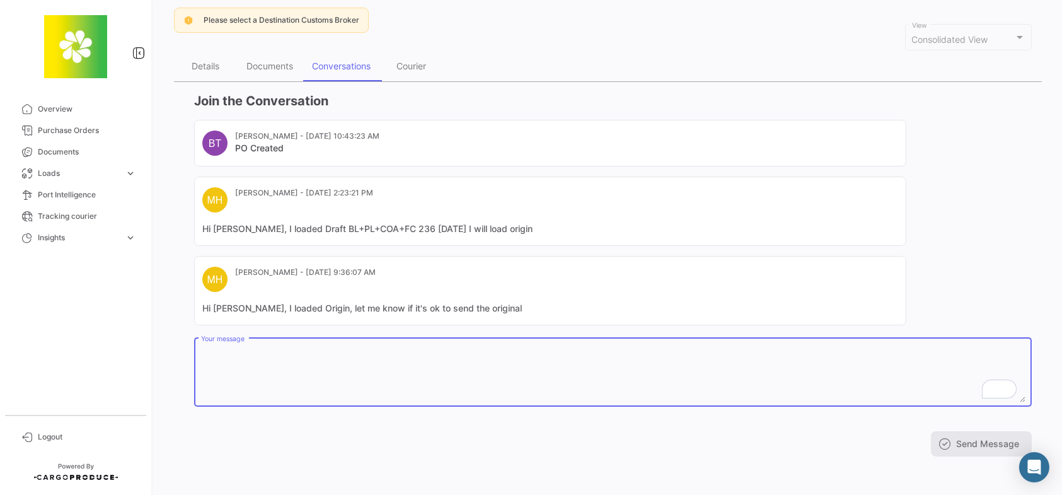
paste textarea "Thanks [PERSON_NAME]. I have sent them to the customer and advised a 48 hour pe…"
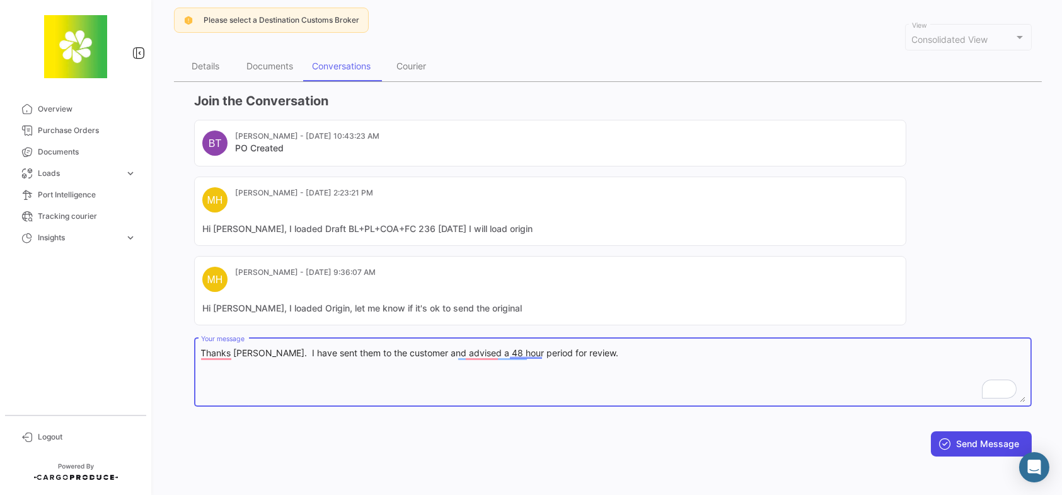
type textarea "Thanks [PERSON_NAME]. I have sent them to the customer and advised a 48 hour pe…"
click at [953, 442] on button "Send Message" at bounding box center [981, 443] width 101 height 25
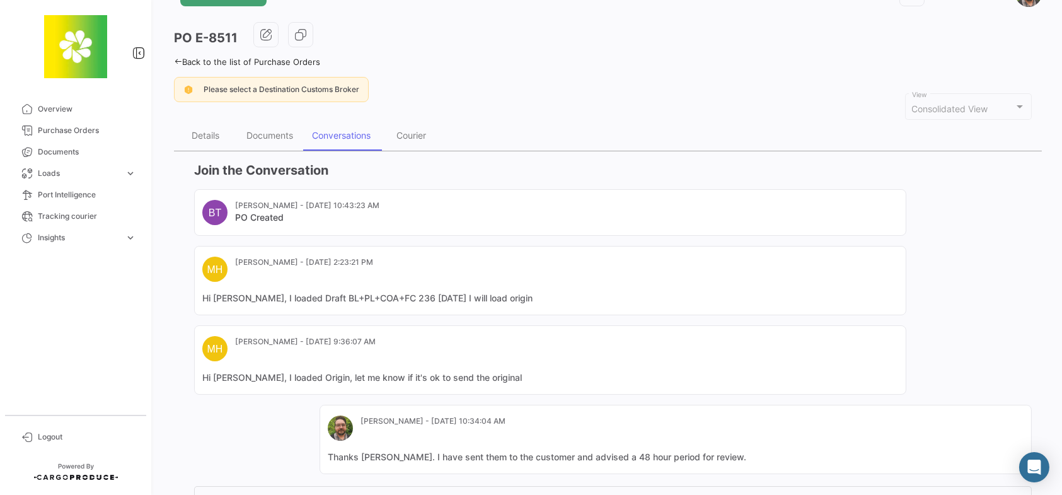
scroll to position [0, 0]
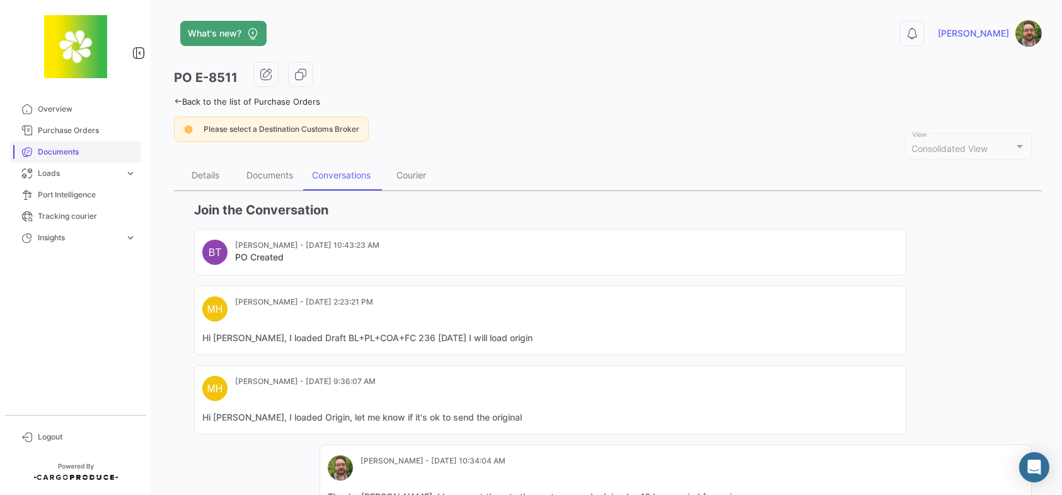
click at [96, 152] on span "Documents" at bounding box center [87, 151] width 98 height 11
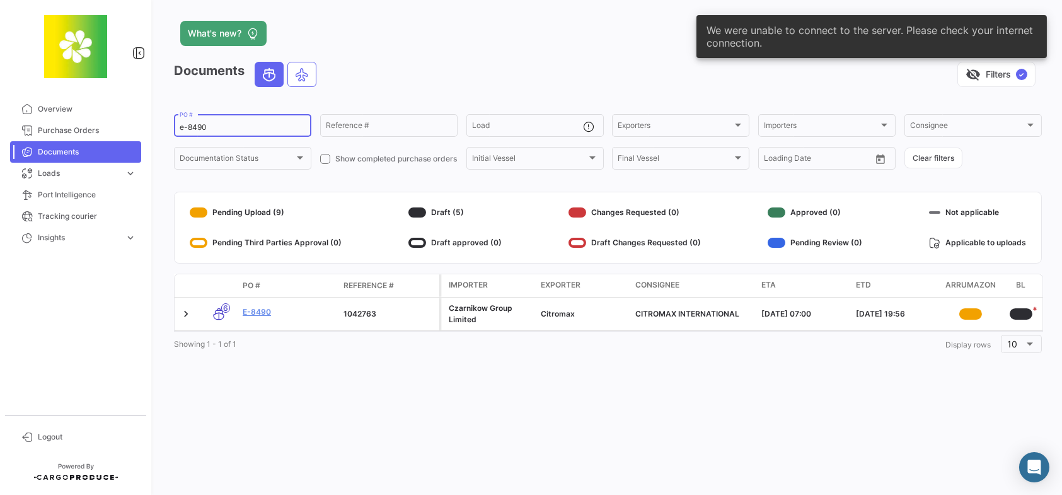
click at [242, 129] on input "e-8490" at bounding box center [243, 127] width 126 height 9
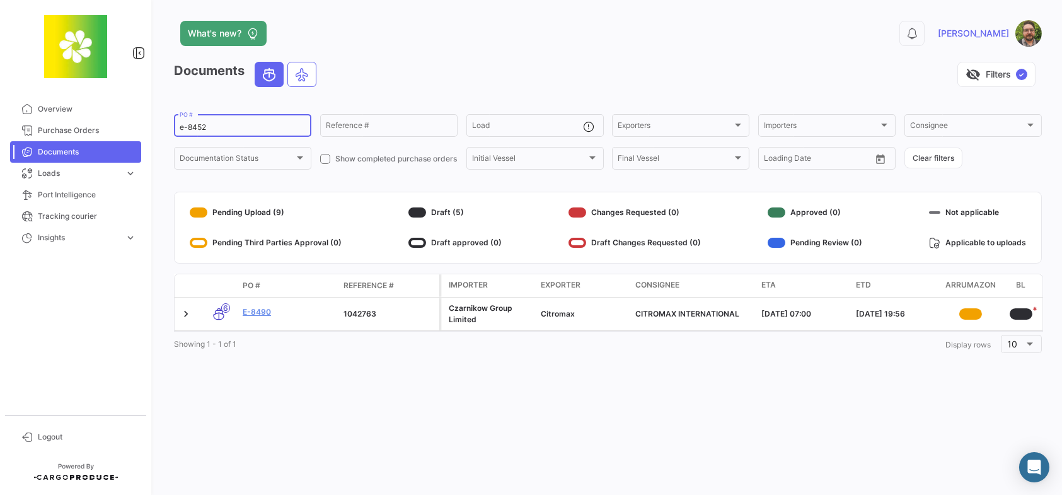
type input "e-8452"
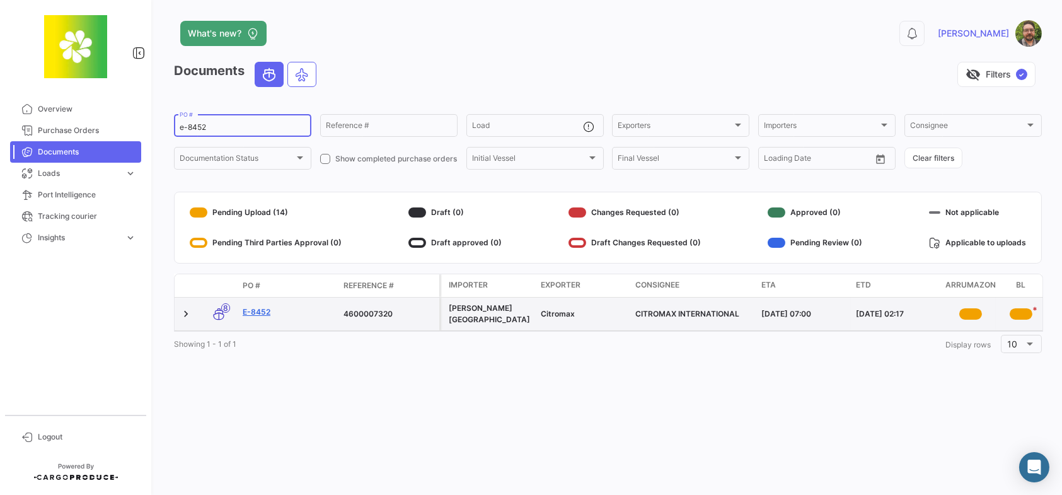
click at [264, 311] on link "E-8452" at bounding box center [288, 311] width 91 height 11
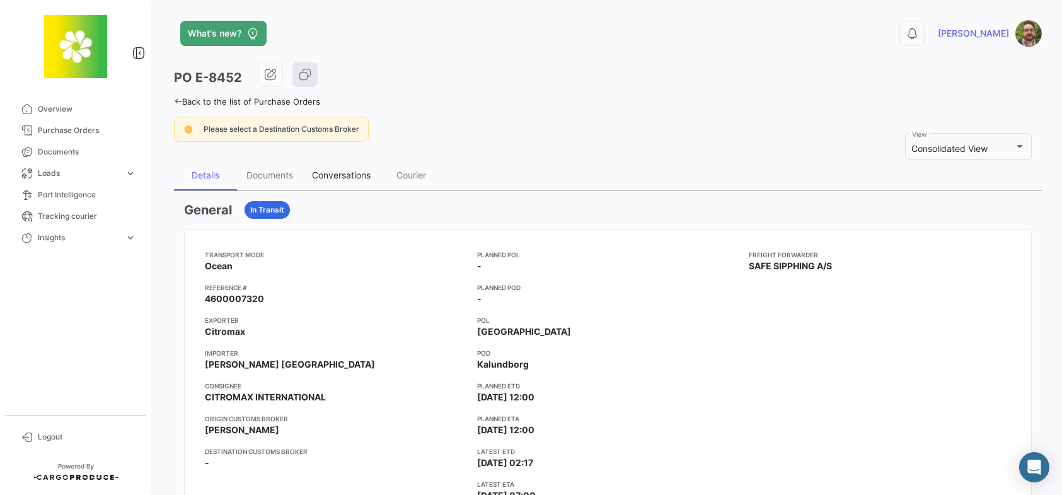
click at [348, 176] on div "Conversations" at bounding box center [341, 174] width 59 height 11
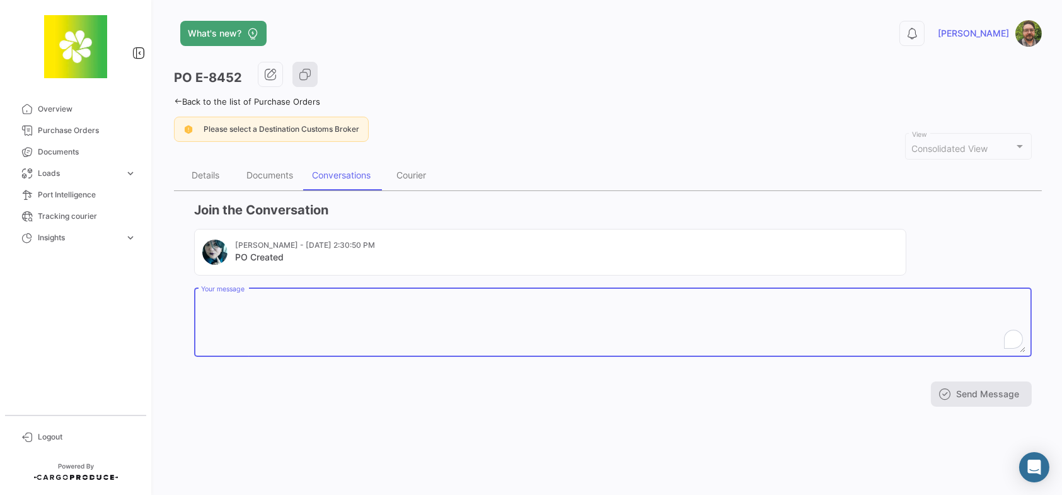
click at [348, 306] on textarea "Your message" at bounding box center [613, 324] width 824 height 55
type textarea "A"
click at [207, 171] on div "Details" at bounding box center [206, 174] width 28 height 11
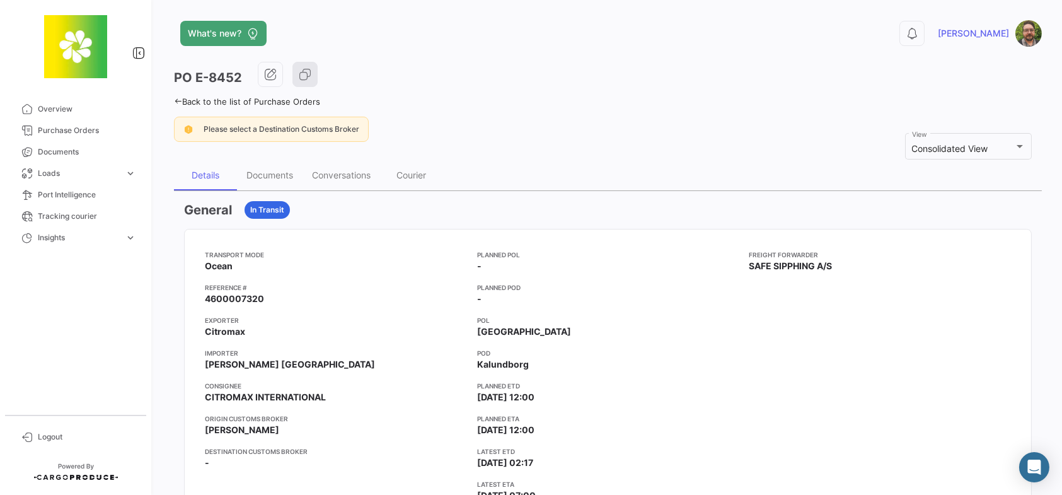
scroll to position [252, 0]
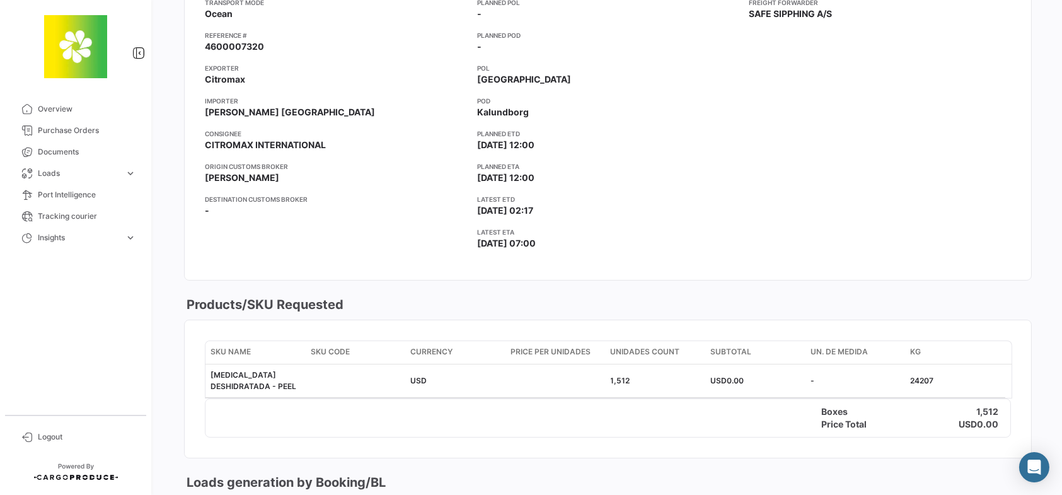
click at [436, 213] on app-card-info-value "-" at bounding box center [336, 210] width 262 height 13
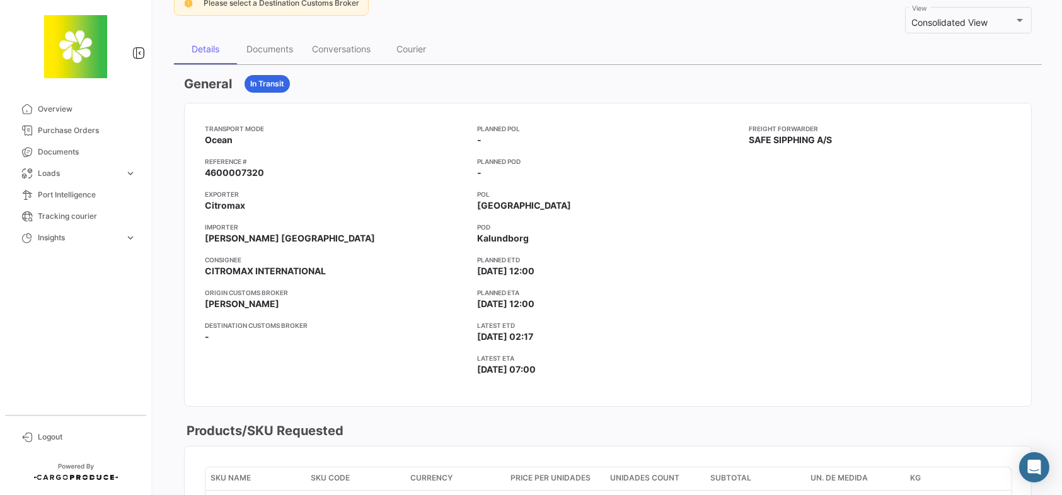
scroll to position [63, 0]
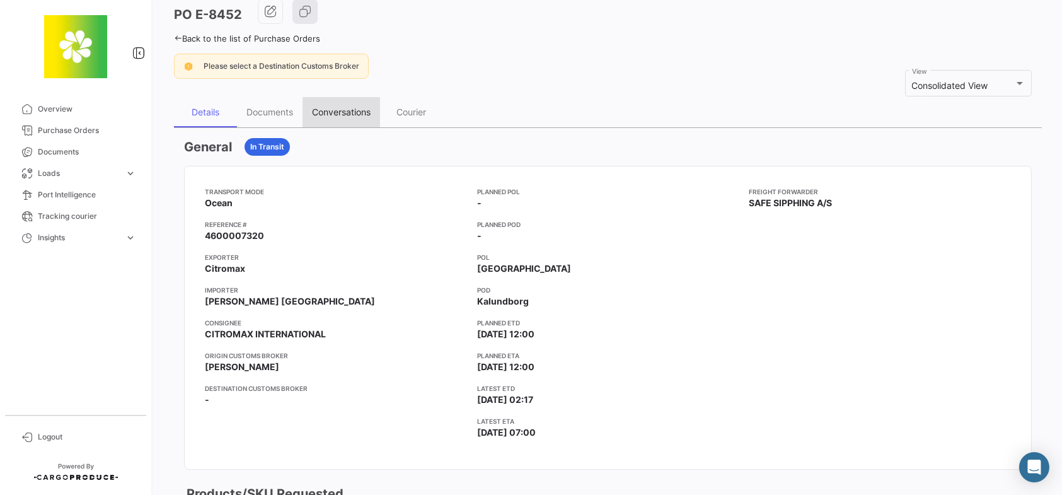
click at [341, 117] on div "Conversations" at bounding box center [341, 111] width 59 height 11
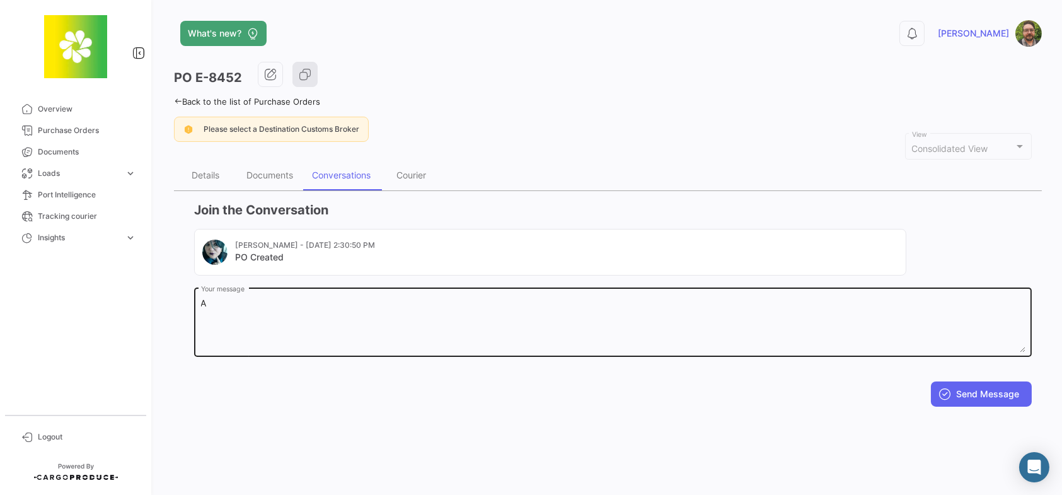
click at [310, 299] on textarea "A" at bounding box center [613, 324] width 824 height 55
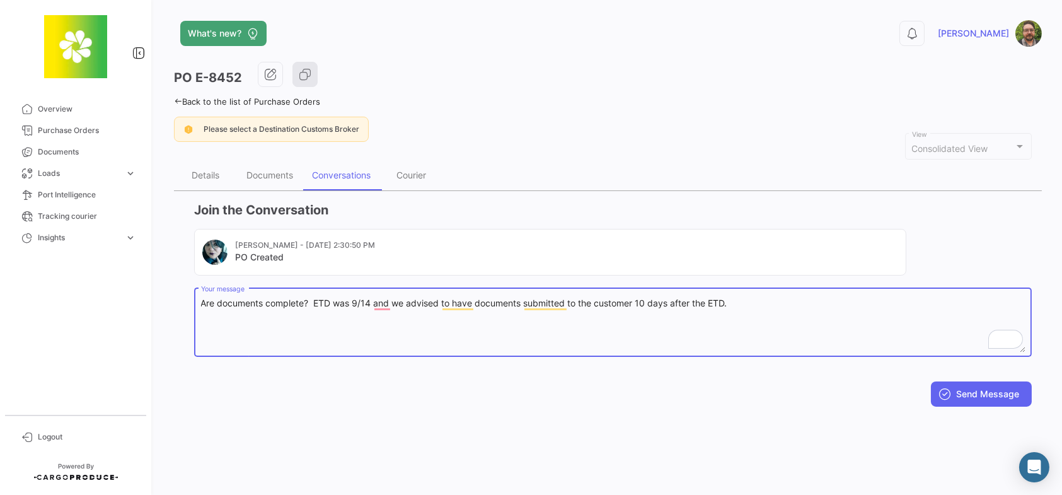
drag, startPoint x: 738, startPoint y: 299, endPoint x: 198, endPoint y: 313, distance: 540.1
click at [198, 313] on div "Are documents complete? ETD was 9/14 and we advised to have documents submitted…" at bounding box center [612, 320] width 837 height 71
type textarea "Are documents complete? ETD was 9/14 and we advised to have documents submitted…"
click at [1003, 391] on button "Send Message" at bounding box center [981, 393] width 101 height 25
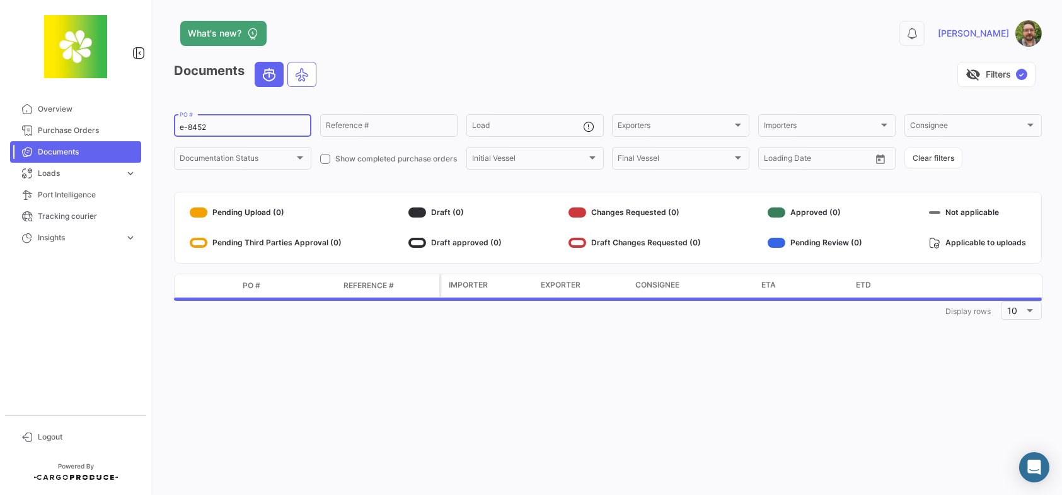
click at [221, 128] on input "e-8452" at bounding box center [243, 127] width 126 height 9
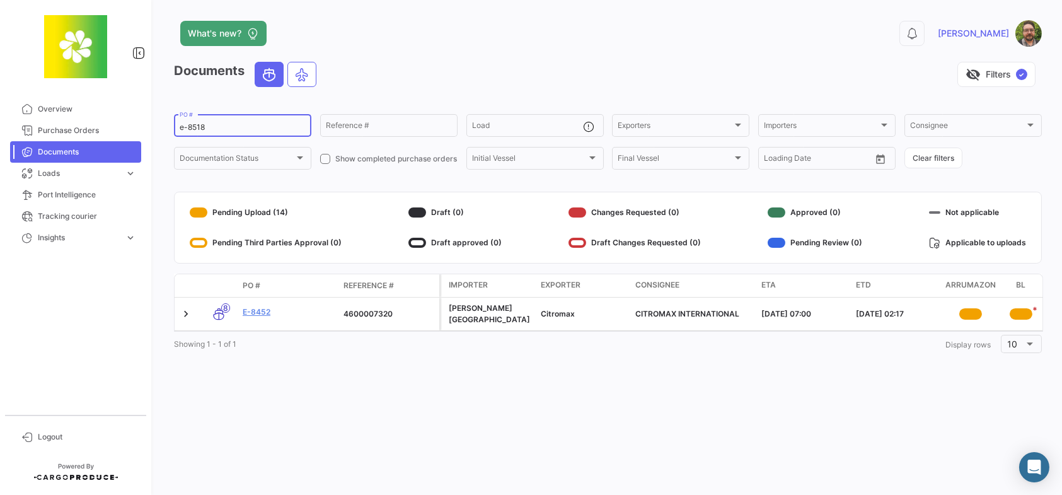
type input "e-8518"
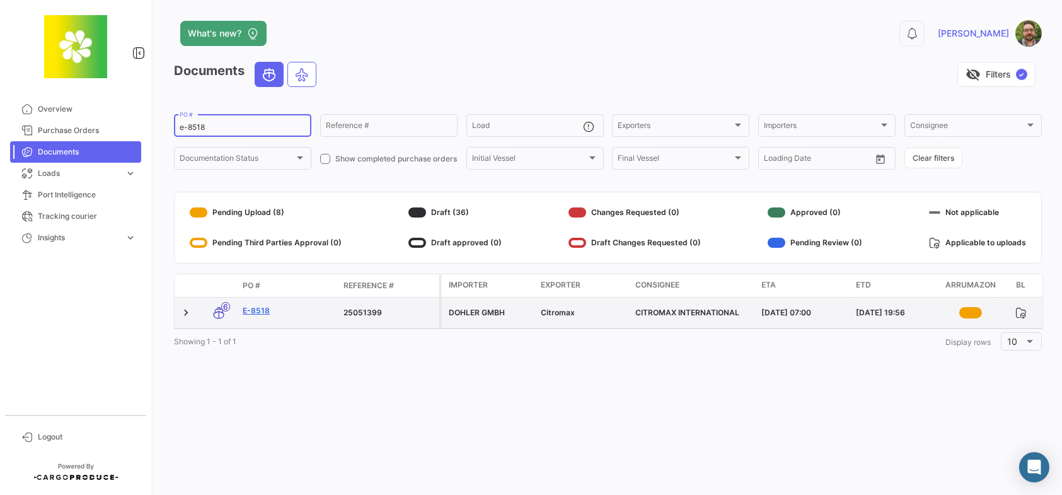
click at [257, 310] on link "E-8518" at bounding box center [288, 310] width 91 height 11
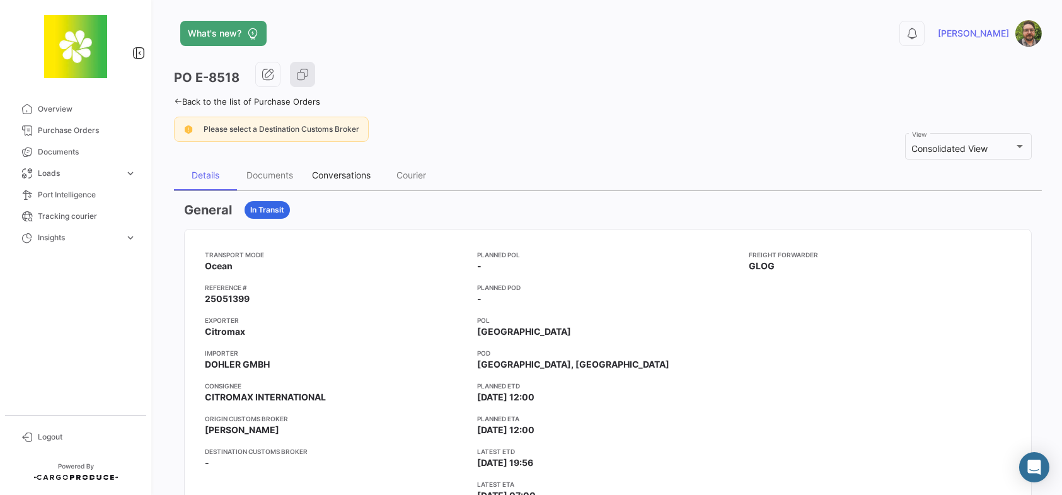
click at [326, 178] on div "Conversations" at bounding box center [341, 174] width 59 height 11
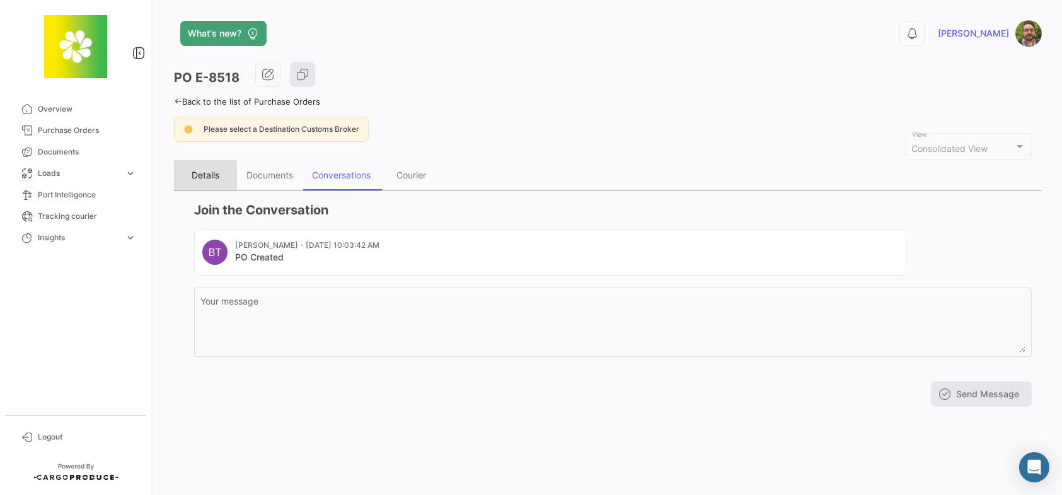
click at [205, 174] on div "Details" at bounding box center [206, 174] width 28 height 11
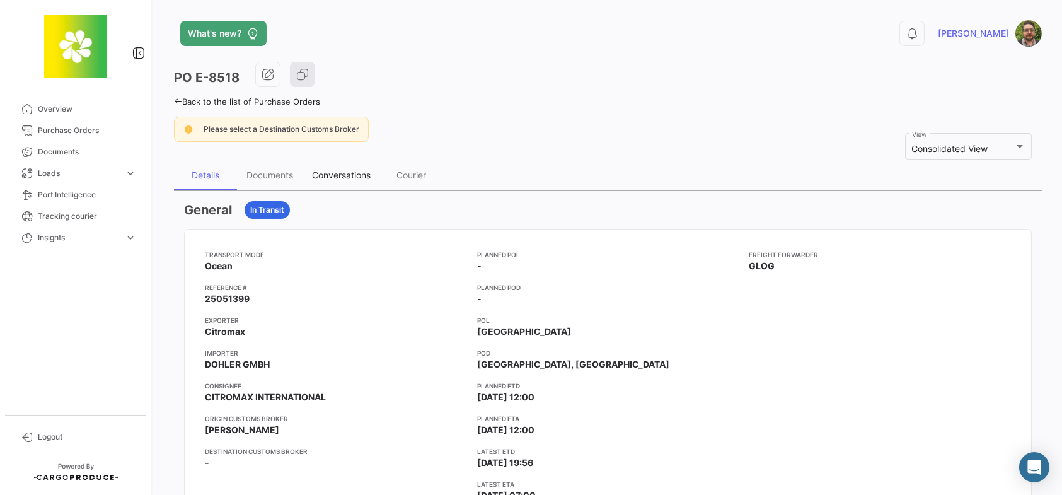
click at [337, 175] on div "Conversations" at bounding box center [341, 174] width 59 height 11
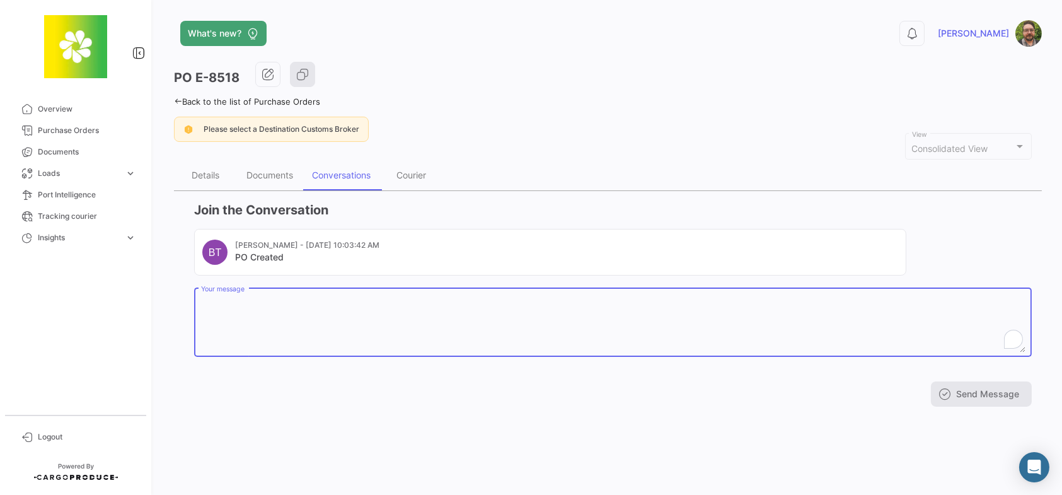
click at [306, 324] on textarea "Your message" at bounding box center [613, 324] width 824 height 55
paste textarea "Are documents complete? ETD was 9/14 and we advised to have documents submitted…"
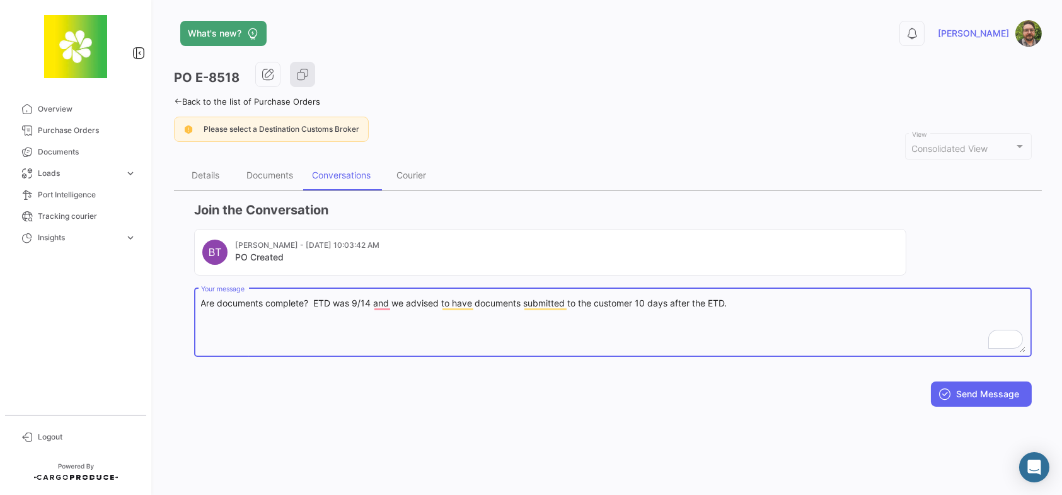
click at [370, 302] on textarea "Are documents complete? ETD was 9/14 and we advised to have documents submitted…" at bounding box center [613, 324] width 824 height 55
type textarea "Are documents complete? ETD was 9/1 and we advised to have documents submitted …"
type textarea "Are documents complete? ETD was 9/20 and we advised to have documents submitted…"
drag, startPoint x: 963, startPoint y: 390, endPoint x: 956, endPoint y: 389, distance: 6.3
click at [963, 389] on button "Send Message" at bounding box center [981, 393] width 101 height 25
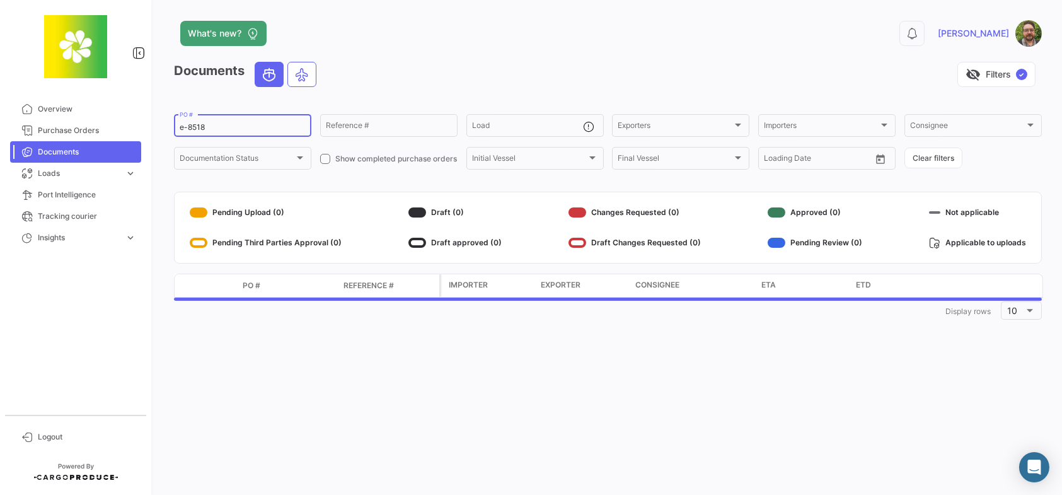
click at [261, 123] on input "e-8518" at bounding box center [243, 127] width 126 height 9
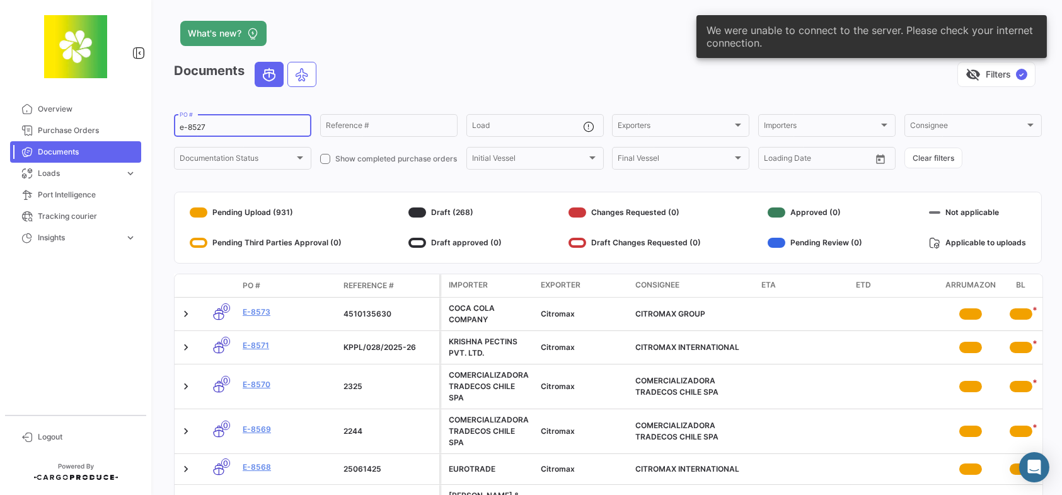
type input "e-8527"
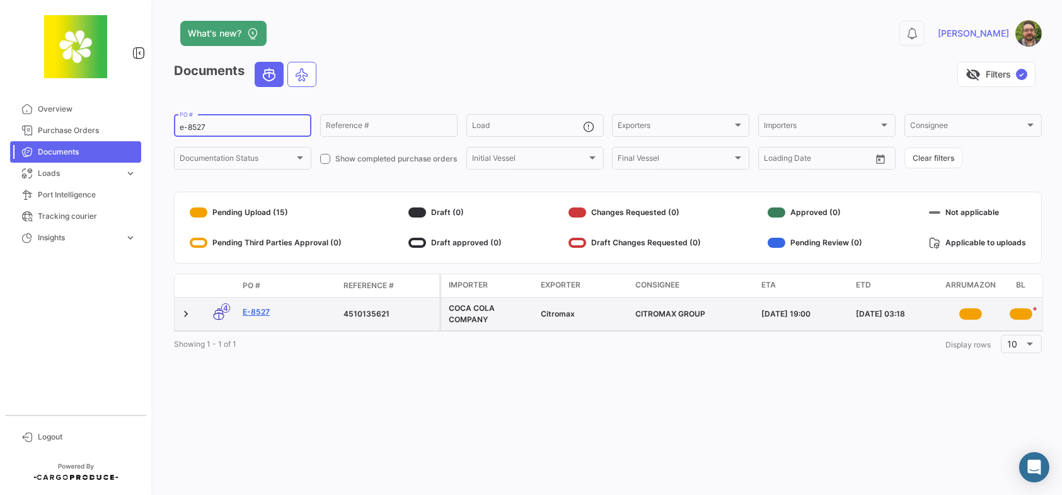
click at [261, 309] on link "E-8527" at bounding box center [288, 311] width 91 height 11
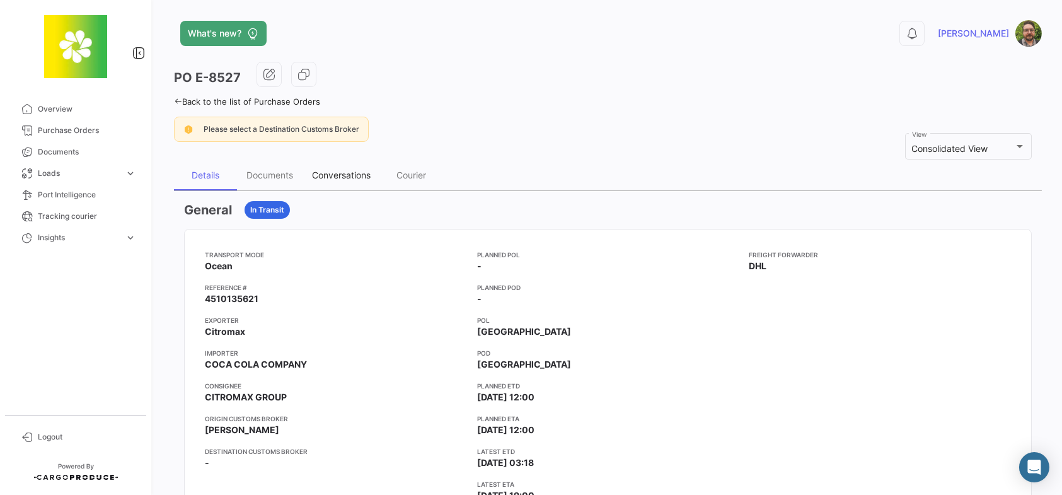
click at [324, 178] on div "Conversations" at bounding box center [341, 174] width 59 height 11
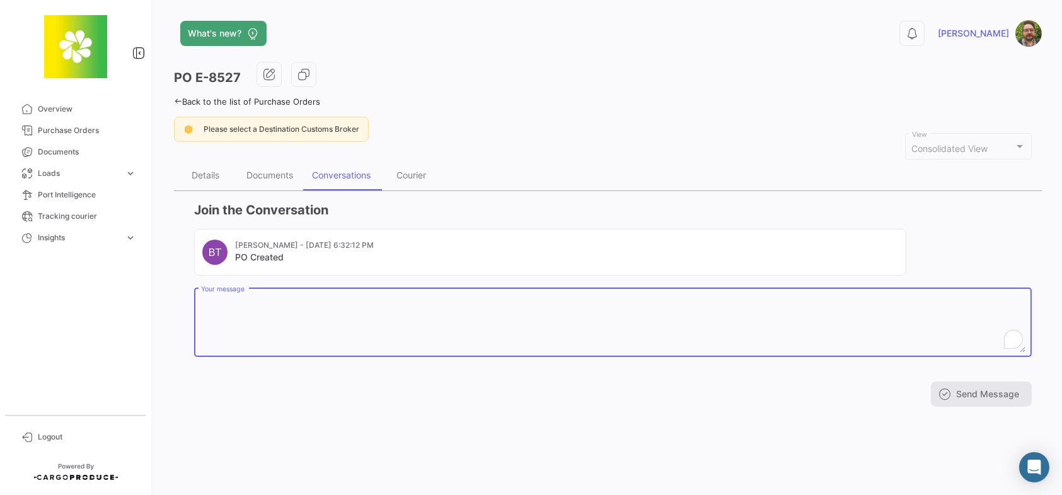
click at [377, 324] on textarea "Your message" at bounding box center [613, 324] width 824 height 55
paste textarea "Are documents complete? ETD was 9/14 and we advised to have documents submitted…"
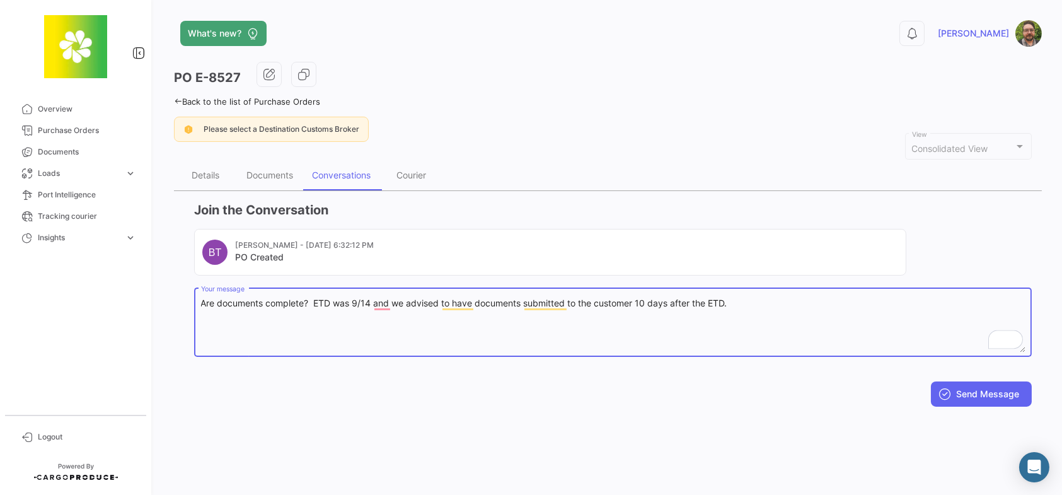
click at [370, 302] on textarea "Are documents complete? ETD was 9/14 and we advised to have documents submitted…" at bounding box center [613, 324] width 824 height 55
drag, startPoint x: 738, startPoint y: 301, endPoint x: 186, endPoint y: 308, distance: 551.9
click at [186, 308] on app-po-activity "Join the Conversation BT Belen Taborda - Sep 9, 2025, 6:32:12 PM PO Created Are…" at bounding box center [607, 303] width 847 height 205
type textarea "Are documents complete? ETD was 9/20 and we advised to have documents submitted…"
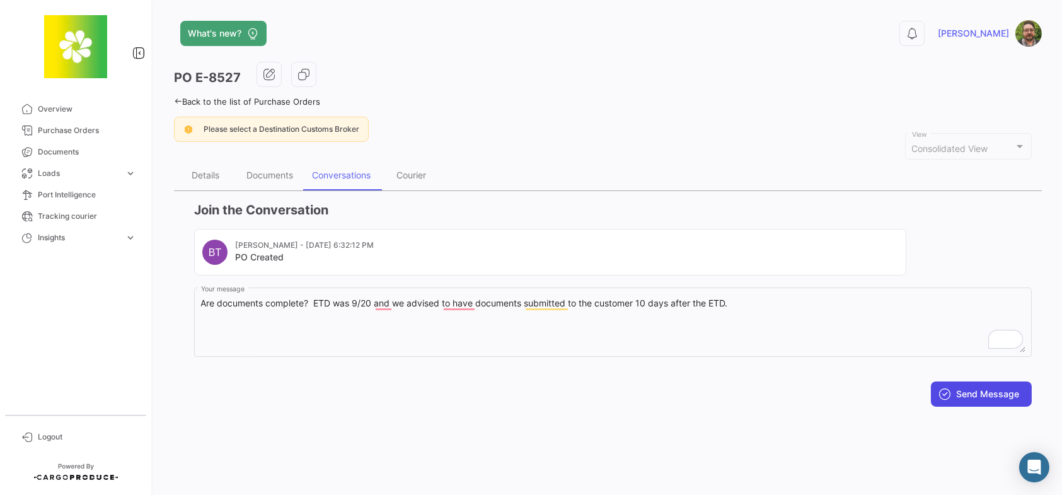
click at [977, 392] on button "Send Message" at bounding box center [981, 393] width 101 height 25
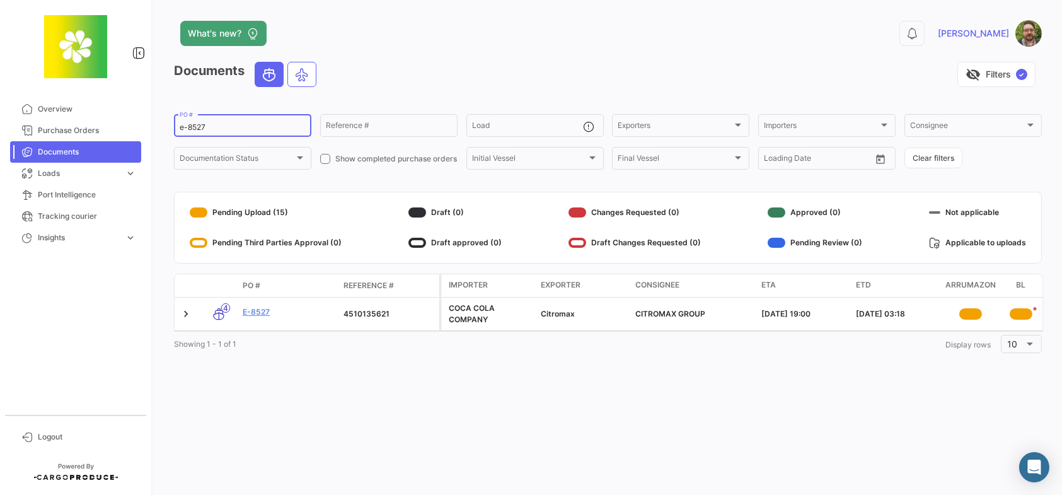
click at [229, 127] on input "e-8527" at bounding box center [243, 127] width 126 height 9
type input "e-8515"
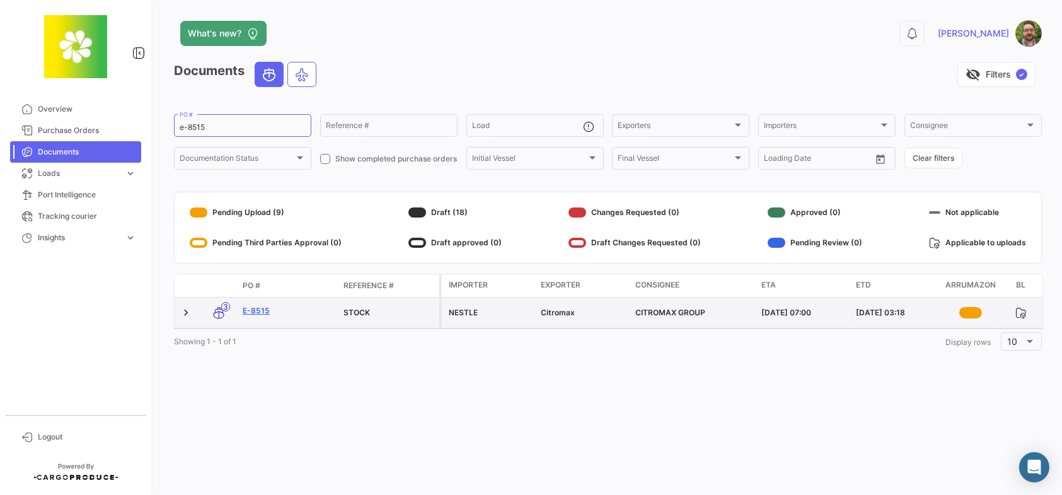
click at [254, 311] on link "E-8515" at bounding box center [288, 310] width 91 height 11
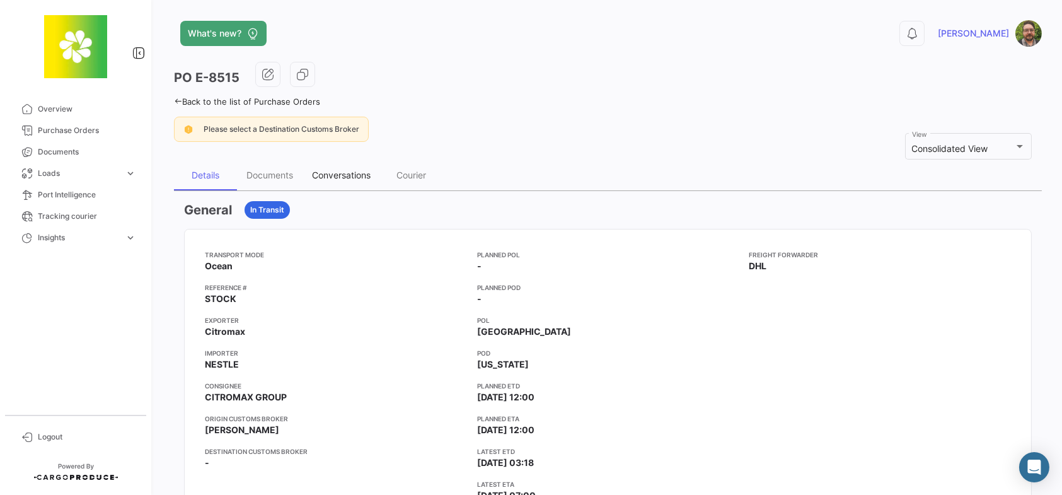
click at [338, 171] on div "Conversations" at bounding box center [341, 174] width 59 height 11
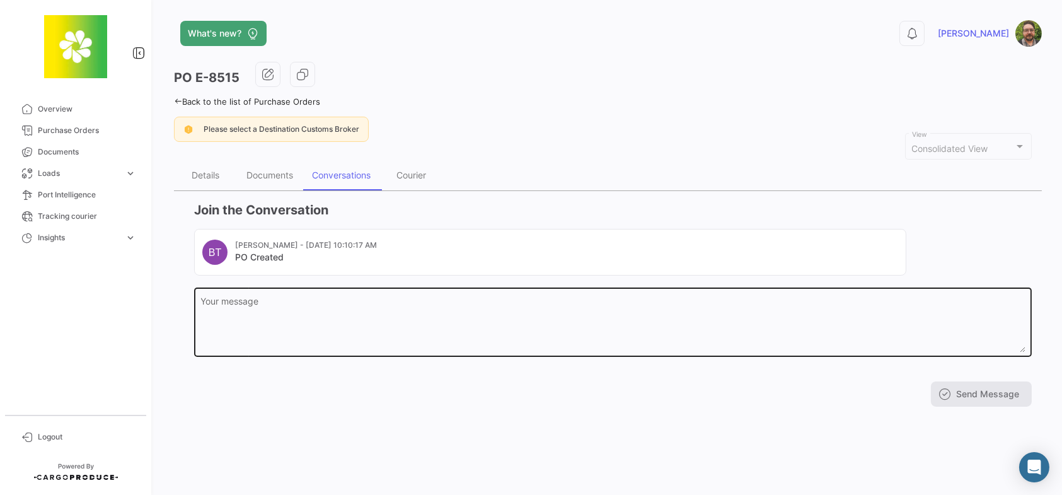
click at [362, 314] on textarea "Your message" at bounding box center [613, 324] width 824 height 55
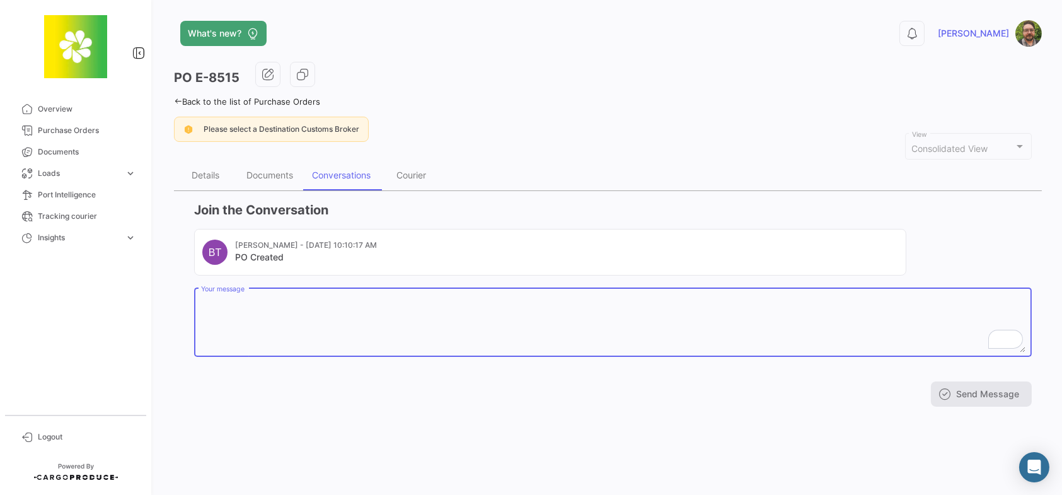
paste textarea "Are documents complete? ETD was 9/20 and we advised to have documents submitted…"
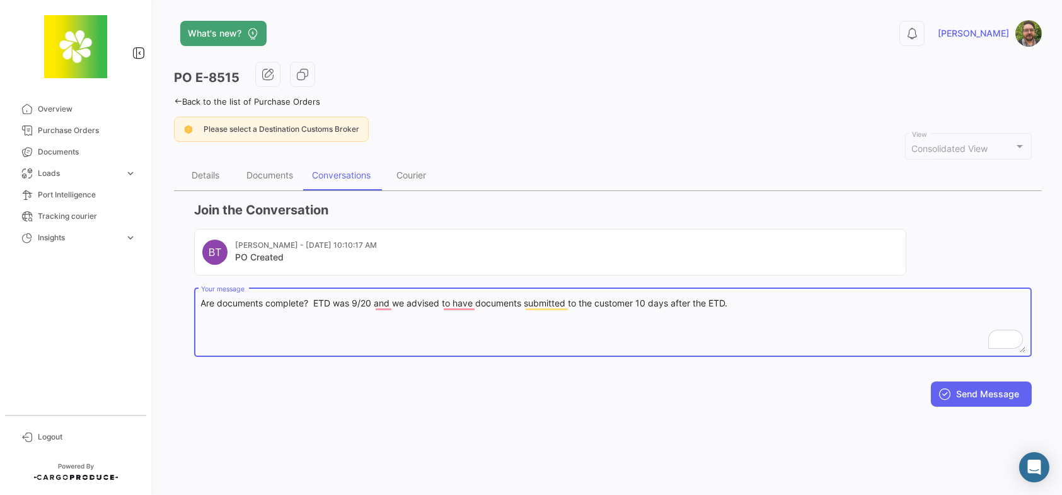
type textarea "Are documents complete? ETD was 9/20 and we advised to have documents submitted…"
click at [270, 175] on div "Documents" at bounding box center [269, 174] width 47 height 11
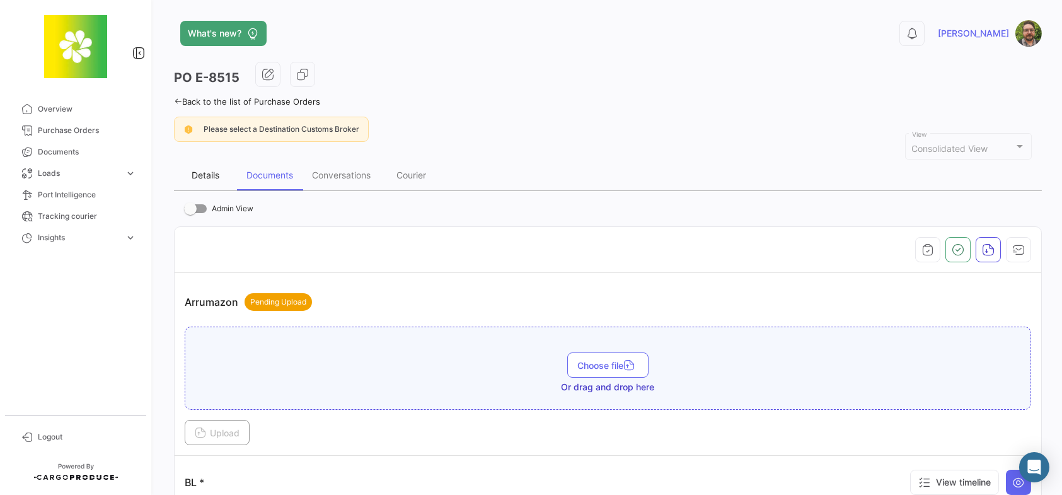
click at [209, 176] on div "Details" at bounding box center [206, 174] width 28 height 11
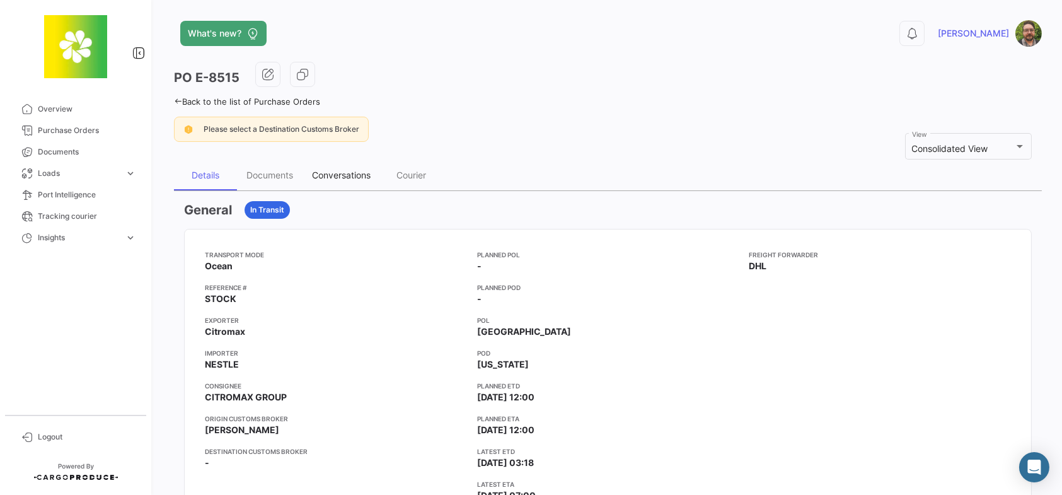
click at [341, 182] on div "Conversations" at bounding box center [340, 175] width 77 height 30
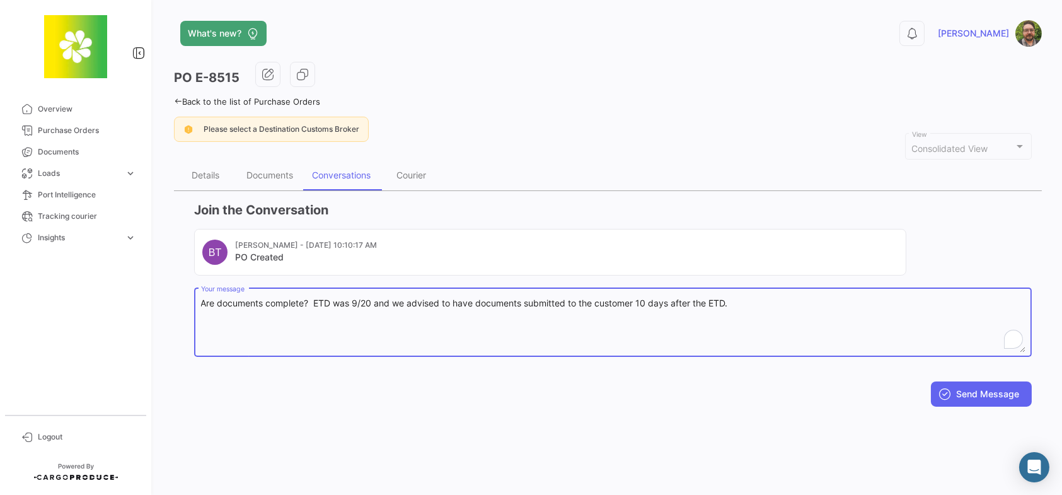
click at [372, 302] on textarea "Are documents complete? ETD was 9/20 and we advised to have documents submitted…" at bounding box center [613, 324] width 824 height 55
type textarea "Are documents complete? ETD was 9/22 and we advised to have documents submitted…"
click at [971, 392] on button "Send Message" at bounding box center [981, 393] width 101 height 25
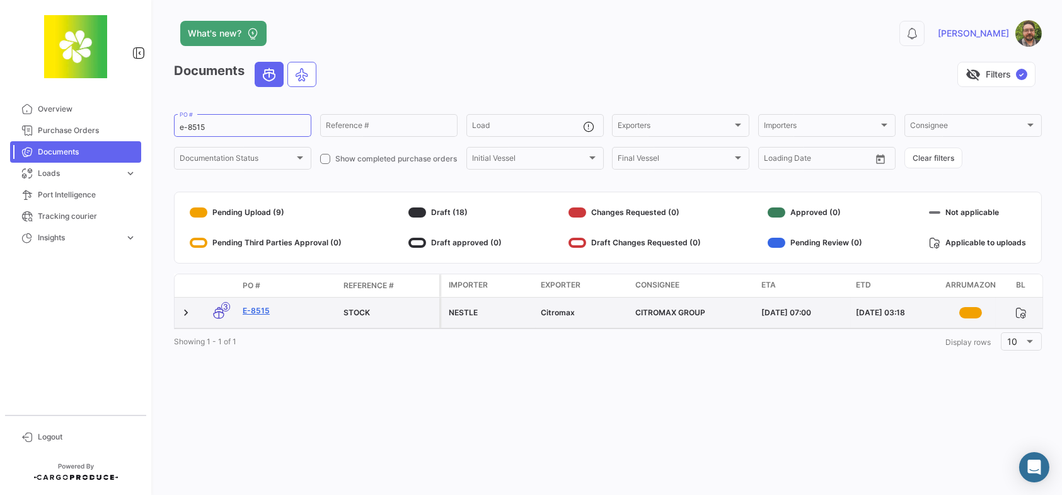
click at [256, 311] on link "E-8515" at bounding box center [288, 310] width 91 height 11
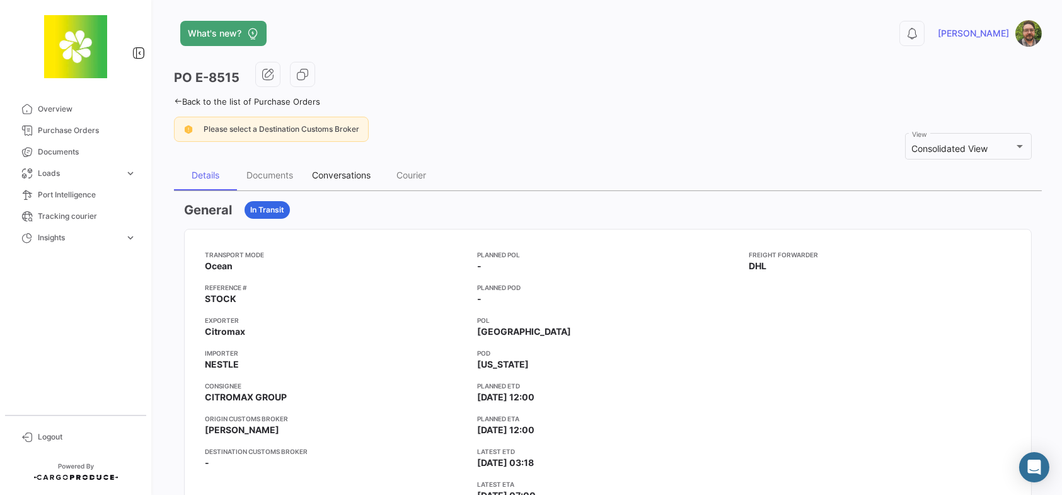
click at [333, 175] on div "Conversations" at bounding box center [341, 174] width 59 height 11
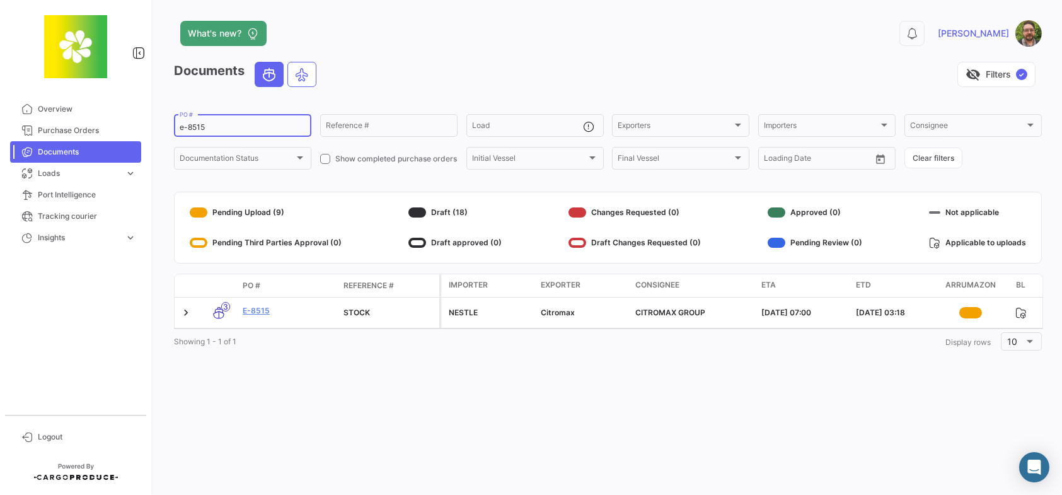
click at [244, 122] on div "e-8515 PO #" at bounding box center [243, 124] width 126 height 25
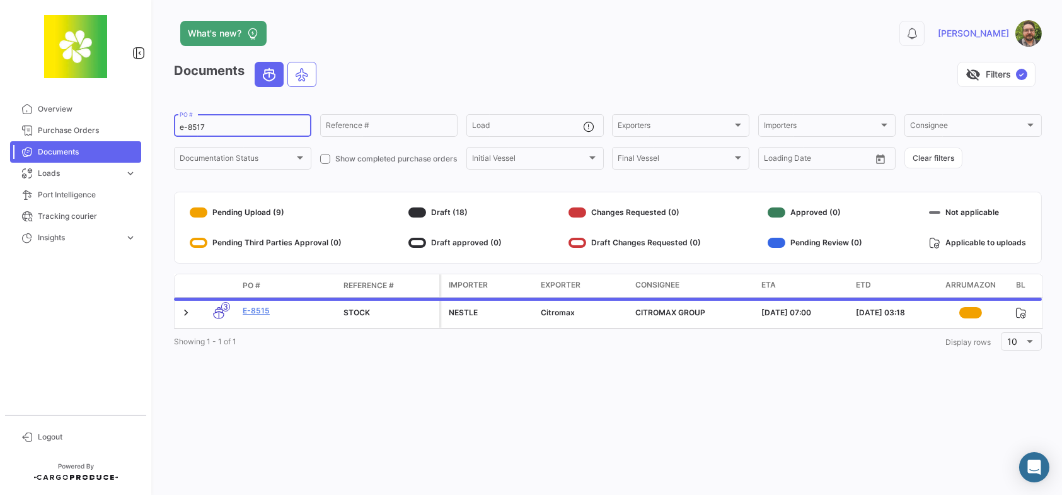
type input "e-8517"
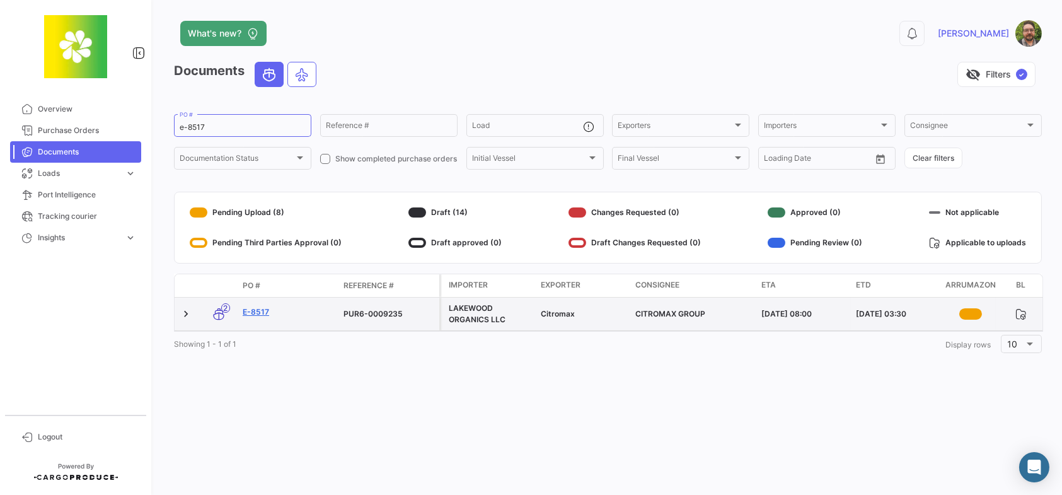
click at [259, 311] on link "E-8517" at bounding box center [288, 311] width 91 height 11
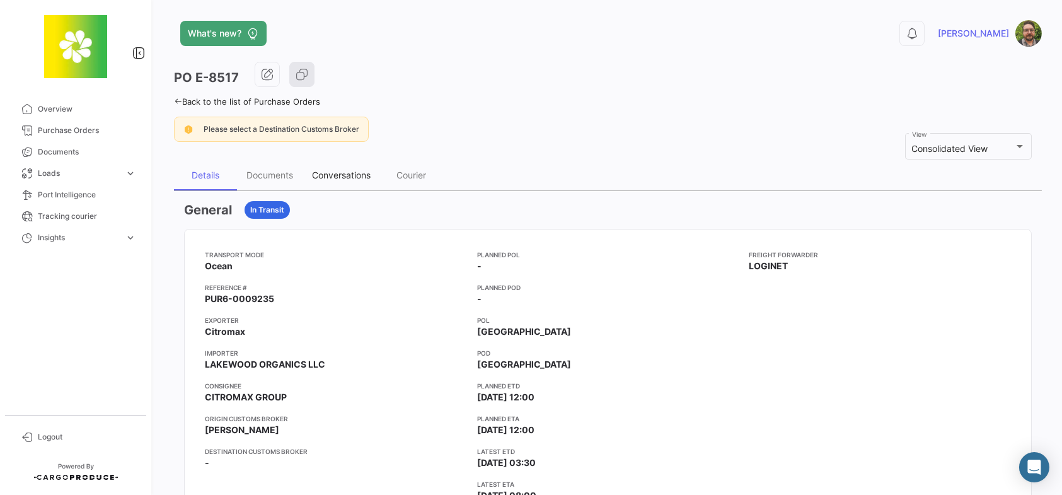
click at [351, 163] on div "Conversations" at bounding box center [340, 175] width 77 height 30
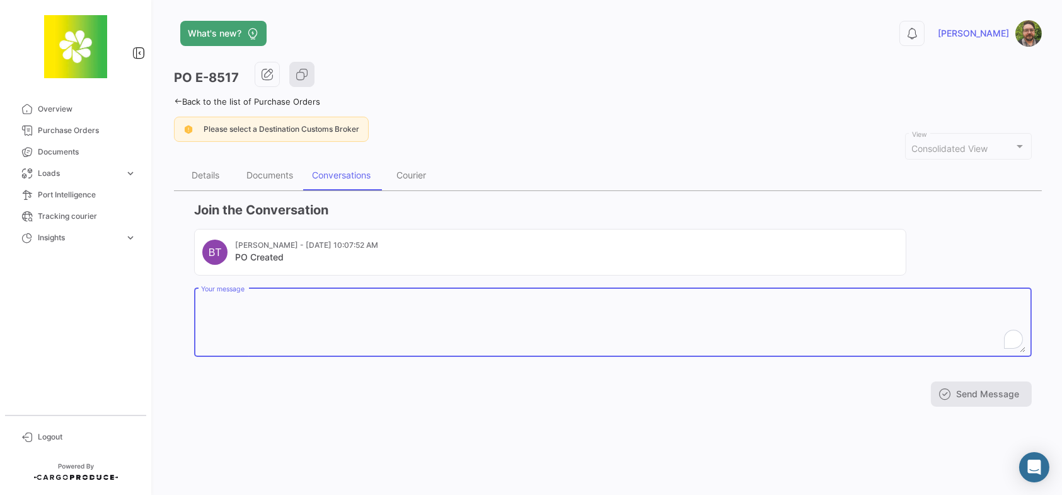
click at [439, 313] on textarea "Your message" at bounding box center [613, 324] width 824 height 55
paste textarea "Are documents complete? ETD was 9/20 and we advised to have documents submitted…"
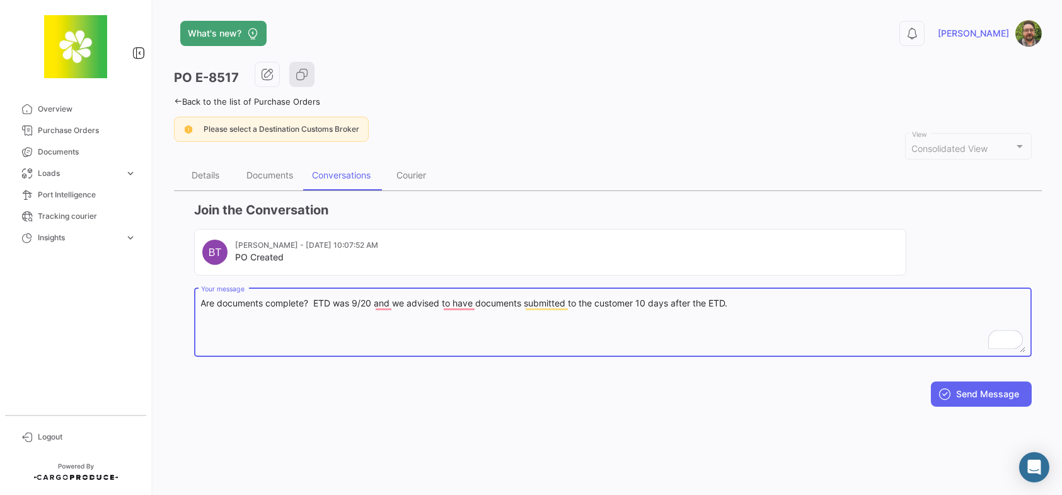
type textarea "Are documents complete? ETD was 9/20 and we advised to have documents submitted…"
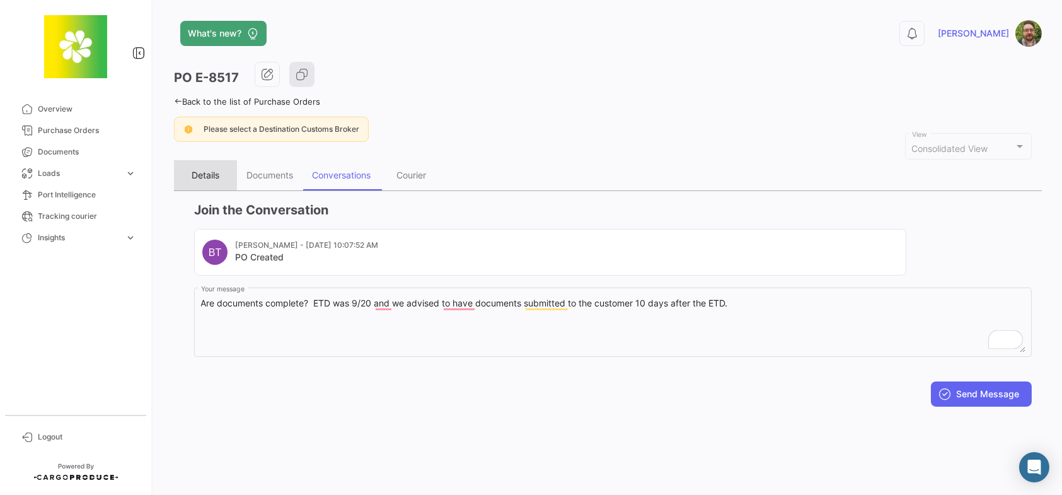
click at [207, 175] on div "Details" at bounding box center [206, 174] width 28 height 11
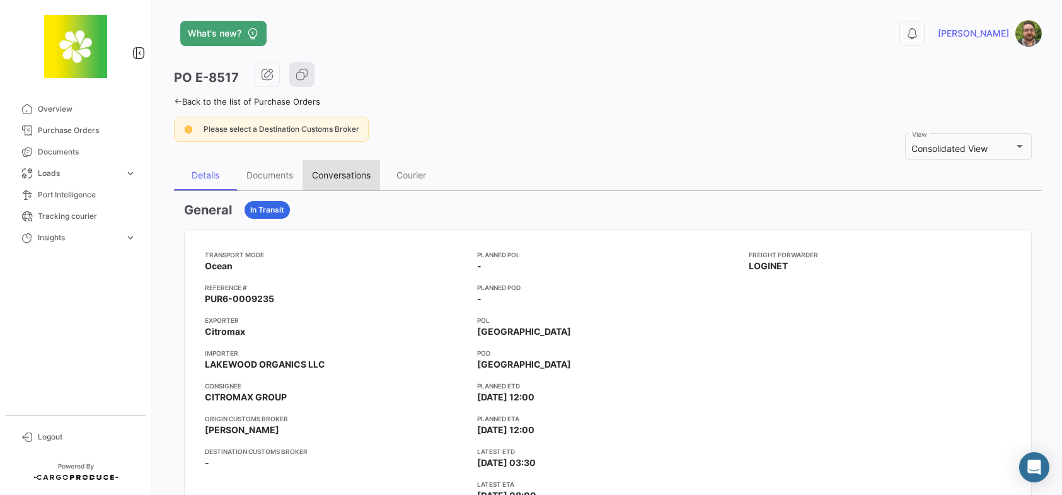
click at [343, 172] on div "Conversations" at bounding box center [341, 174] width 59 height 11
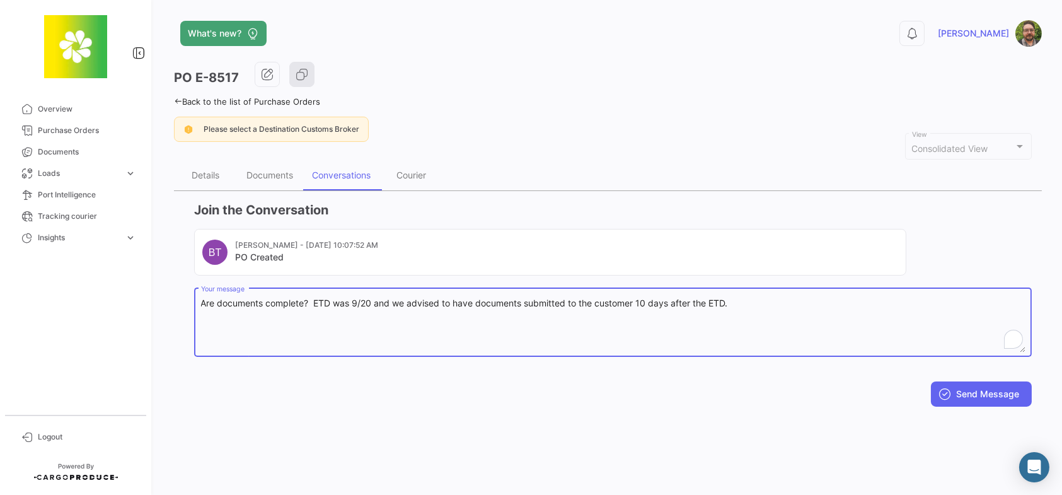
click at [369, 305] on textarea "Are documents complete? ETD was 9/20 and we advised to have documents submitted…" at bounding box center [613, 324] width 824 height 55
type textarea "Are documents complete? ETD was 9/22 and we advised to have documents submitted…"
click at [994, 391] on button "Send Message" at bounding box center [981, 393] width 101 height 25
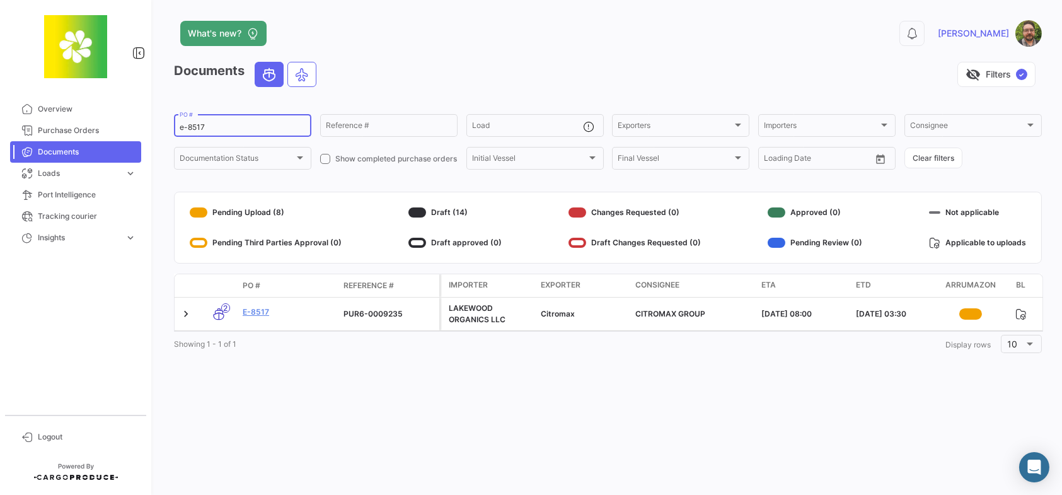
click at [238, 130] on input "e-8517" at bounding box center [243, 127] width 126 height 9
type input "e-8541"
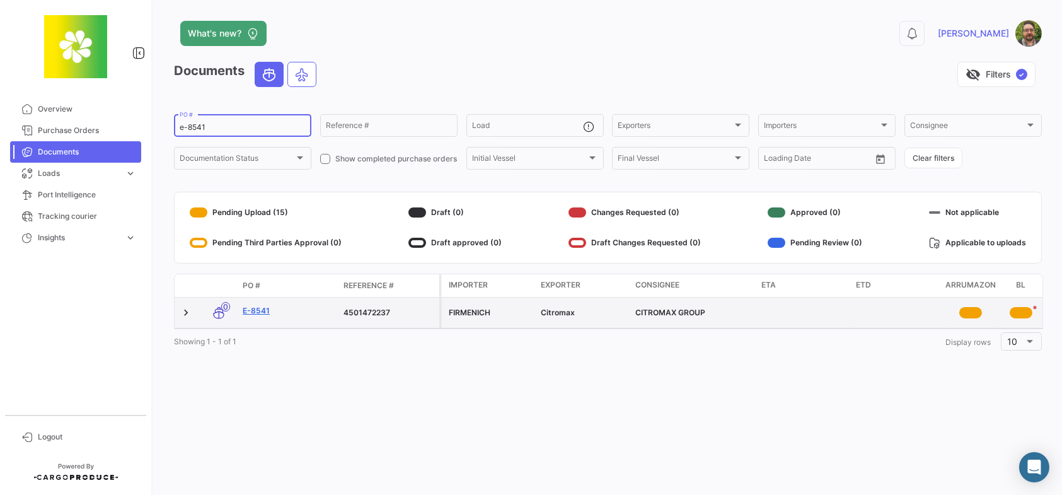
click at [257, 310] on link "E-8541" at bounding box center [288, 310] width 91 height 11
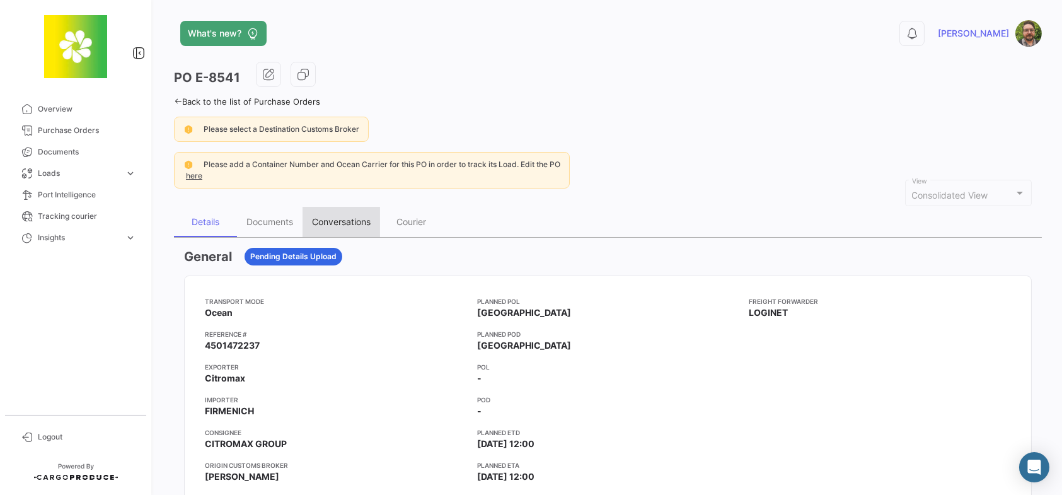
click at [339, 219] on div "Conversations" at bounding box center [341, 221] width 59 height 11
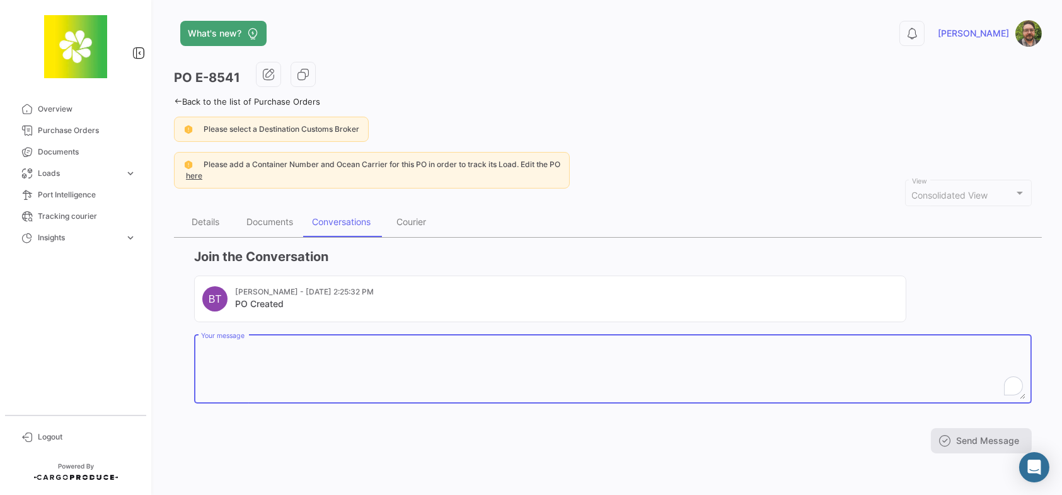
click at [322, 363] on textarea "Your message" at bounding box center [613, 370] width 824 height 55
paste textarea "Are documents complete? ETD was 9/20 and we advised to have documents submitted…"
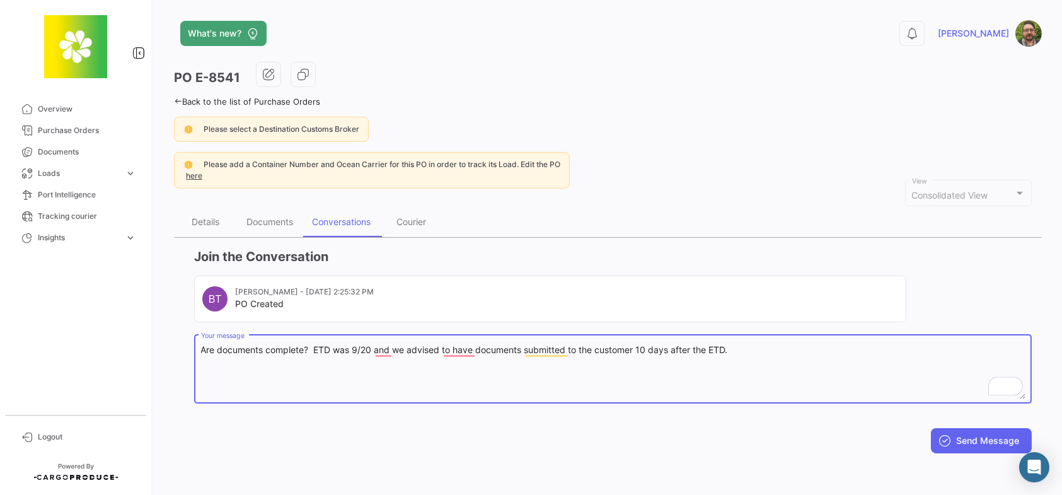
type textarea "Are documents complete? ETD was 9/20 and we advised to have documents submitted…"
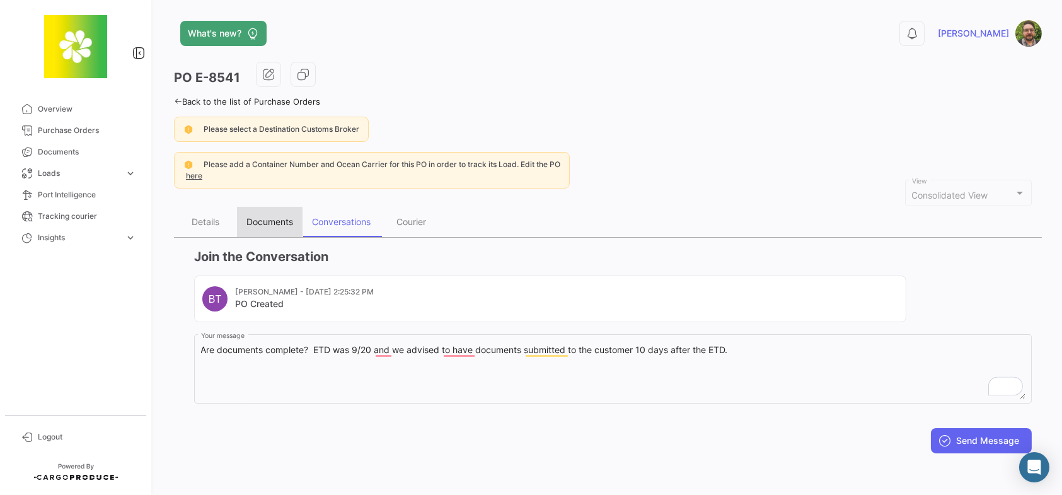
click at [266, 221] on div "Documents" at bounding box center [269, 221] width 47 height 11
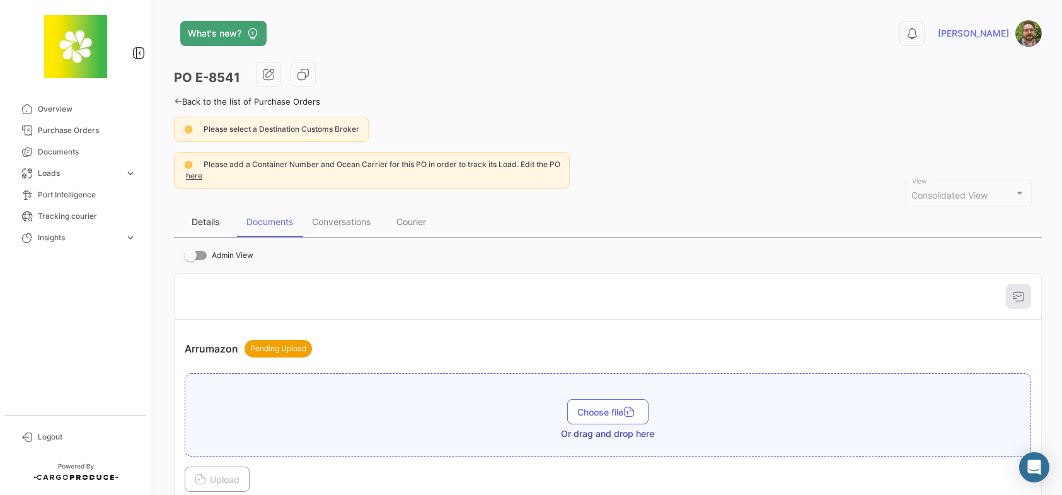
click at [215, 219] on div "Details" at bounding box center [206, 221] width 28 height 11
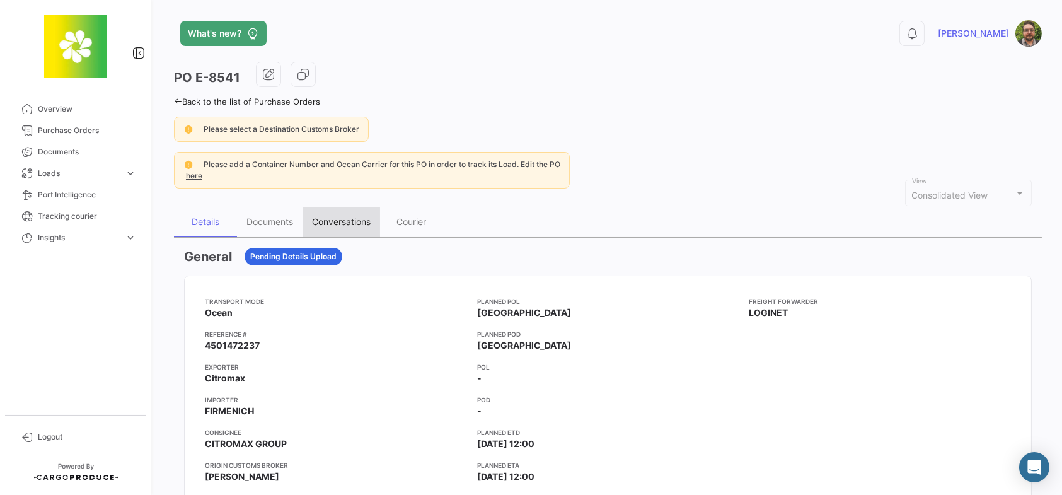
click at [342, 222] on div "Conversations" at bounding box center [341, 221] width 59 height 11
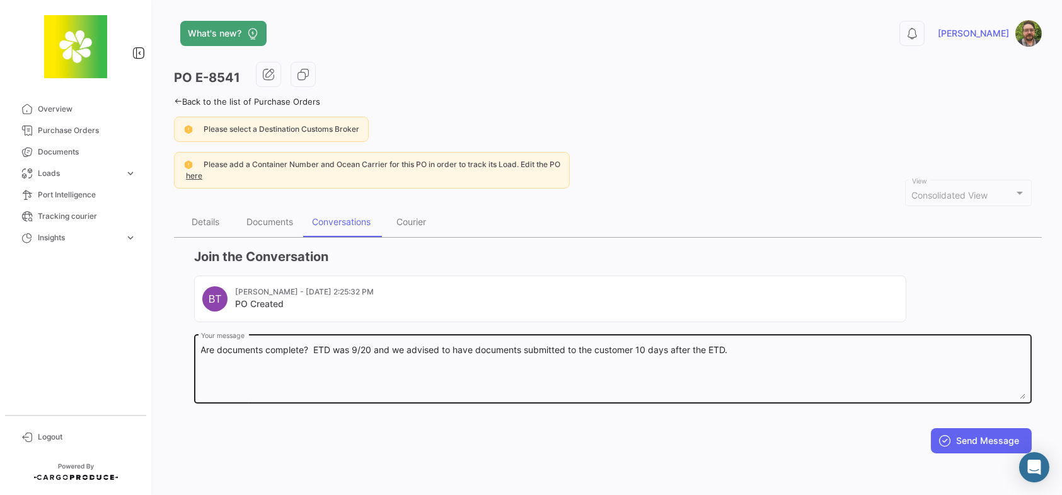
click at [373, 347] on textarea "Are documents complete? ETD was 9/20 and we advised to have documents submitted…" at bounding box center [613, 370] width 824 height 55
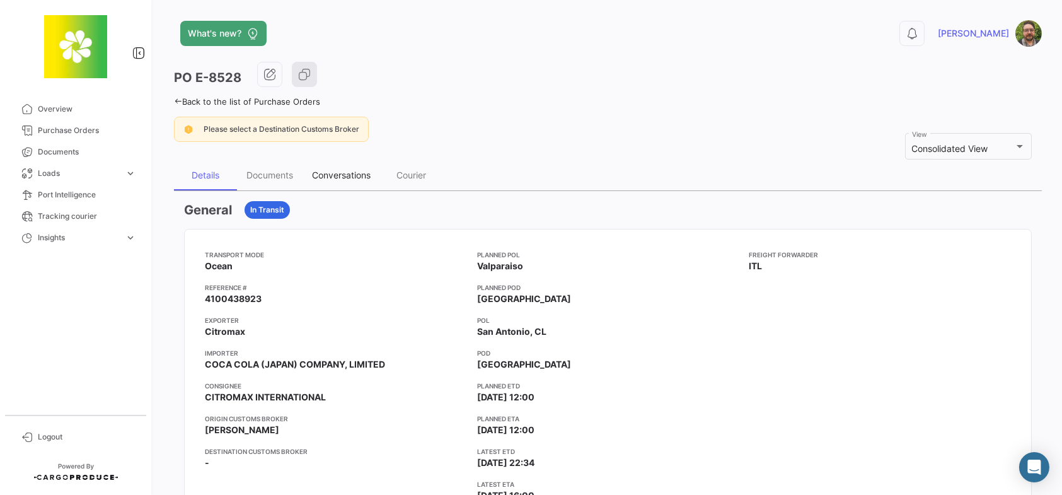
click at [340, 178] on div "Conversations" at bounding box center [341, 174] width 59 height 11
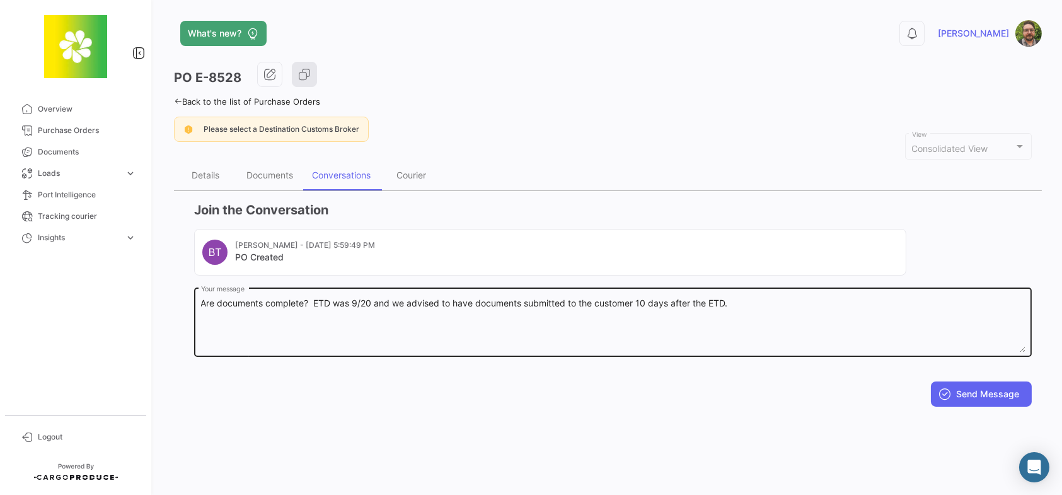
click at [372, 302] on textarea "Are documents complete? ETD was 9/20 and we advised to have documents submitted…" at bounding box center [613, 324] width 824 height 55
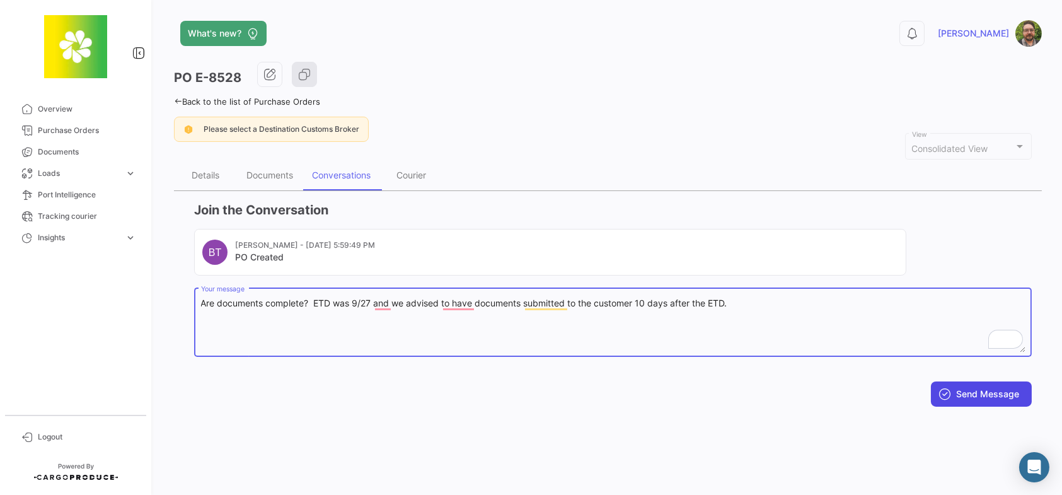
type textarea "Are documents complete? ETD was 9/27 and we advised to have documents submitted…"
click at [961, 398] on button "Send Message" at bounding box center [981, 393] width 101 height 25
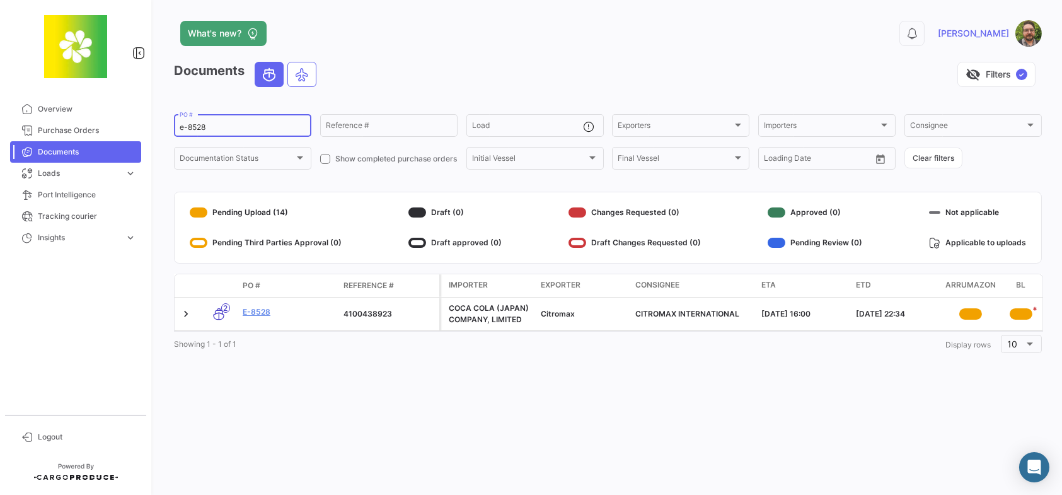
click at [261, 126] on input "e-8528" at bounding box center [243, 127] width 126 height 9
type input "e-8529"
click at [258, 312] on link "E-8529" at bounding box center [288, 311] width 91 height 11
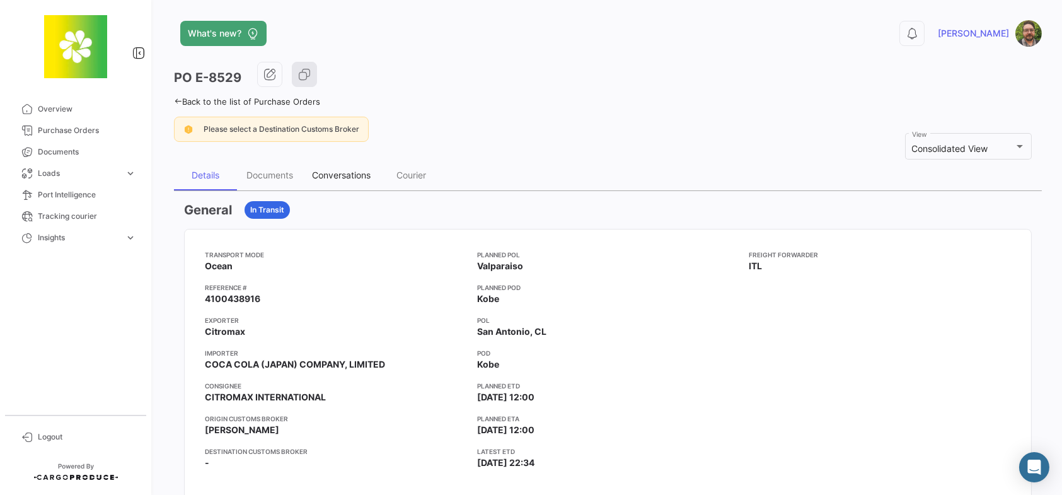
click at [351, 175] on div "Conversations" at bounding box center [341, 174] width 59 height 11
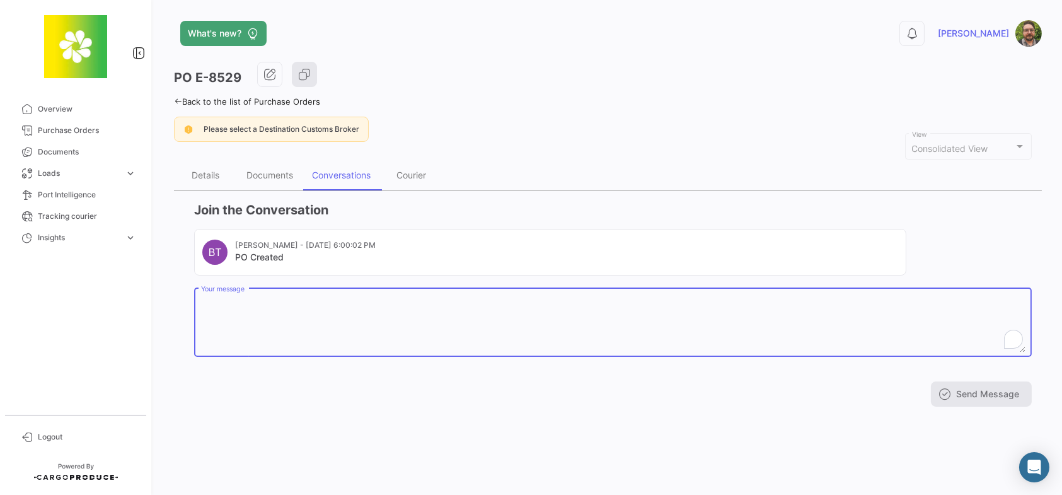
click at [353, 300] on textarea "Your message" at bounding box center [613, 324] width 824 height 55
paste textarea "Are documents complete? ETD was 9/20 and we advised to have documents submitted…"
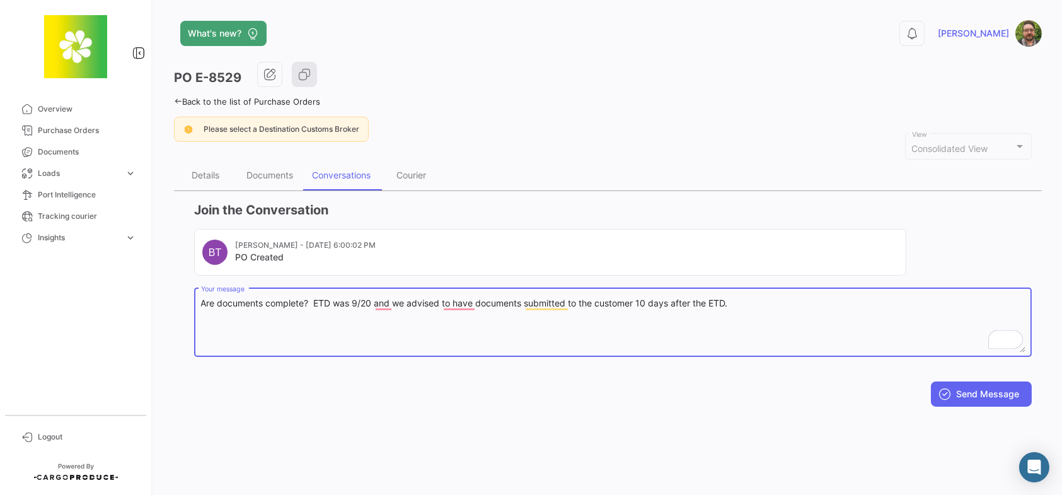
click at [371, 302] on textarea "Are documents complete? ETD was 9/20 and we advised to have documents submitted…" at bounding box center [613, 324] width 824 height 55
type textarea "Are documents complete? ETD was 9/26 and we advised to have documents submitted…"
drag, startPoint x: 996, startPoint y: 382, endPoint x: 996, endPoint y: 389, distance: 6.9
click at [996, 386] on button "Send Message" at bounding box center [981, 393] width 101 height 25
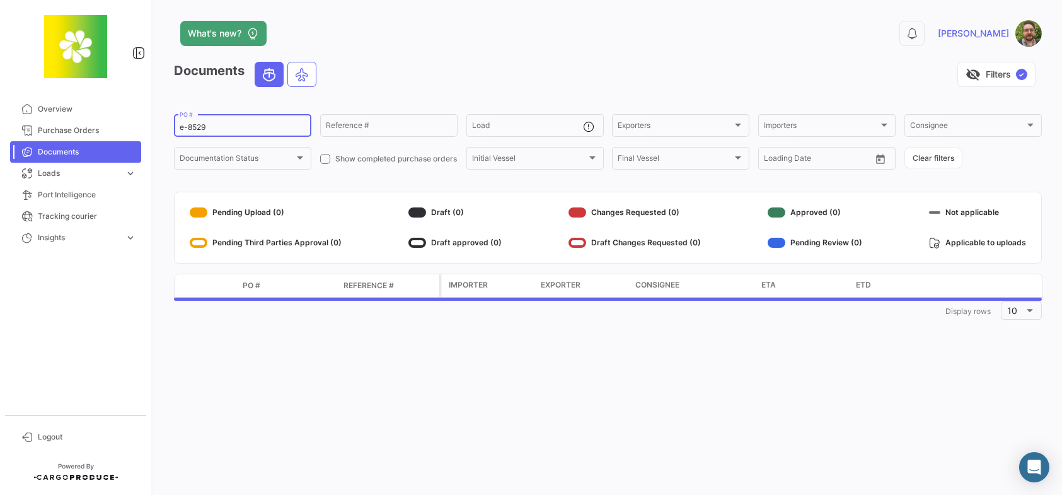
click at [234, 129] on input "e-8529" at bounding box center [243, 127] width 126 height 9
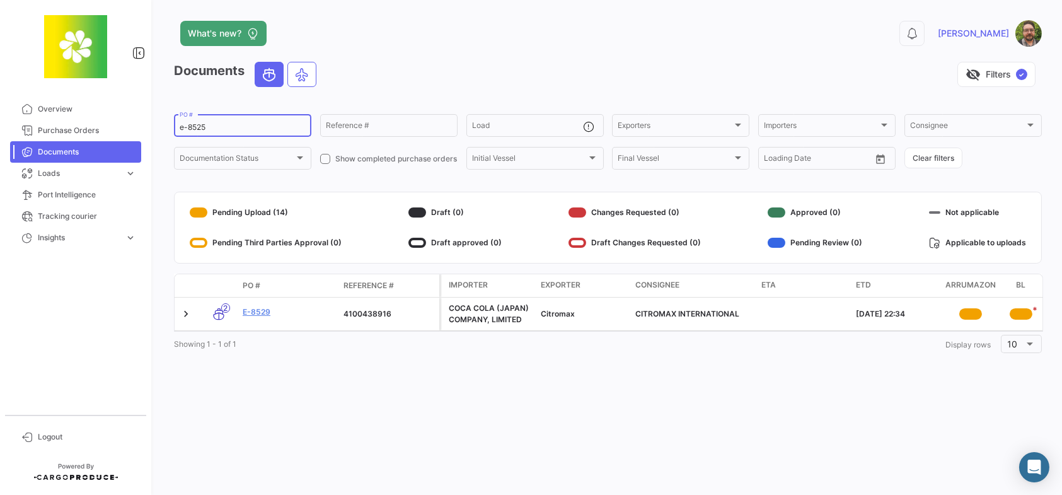
type input "e-8525"
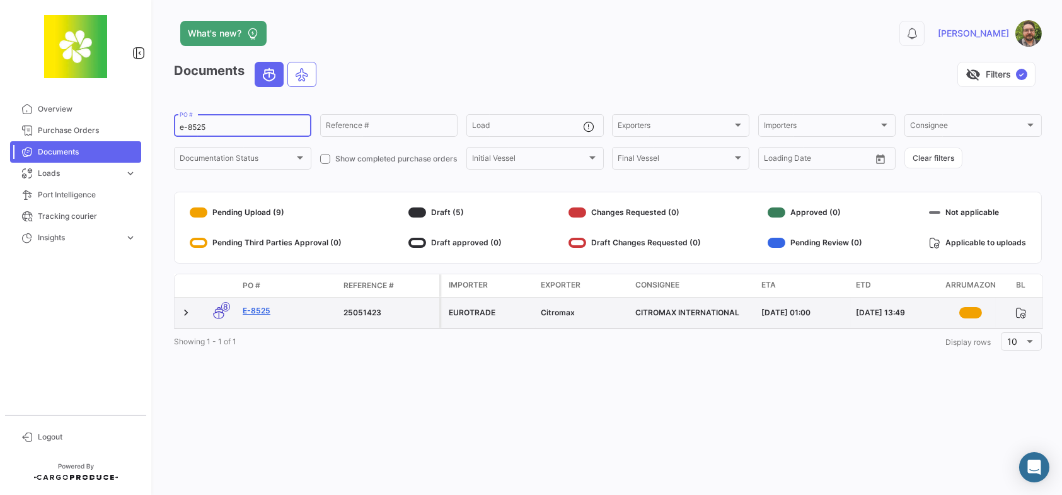
click at [260, 312] on link "E-8525" at bounding box center [288, 310] width 91 height 11
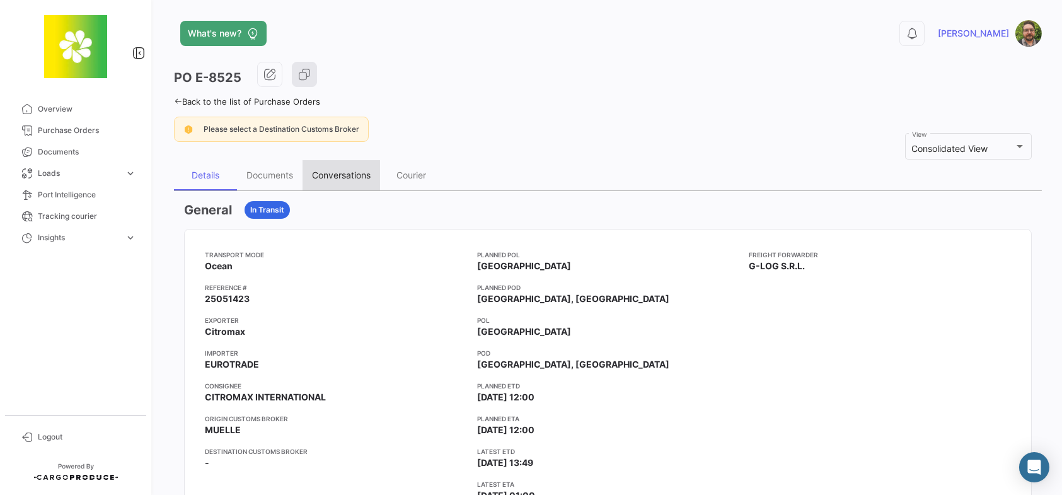
click at [340, 180] on div "Conversations" at bounding box center [340, 175] width 77 height 30
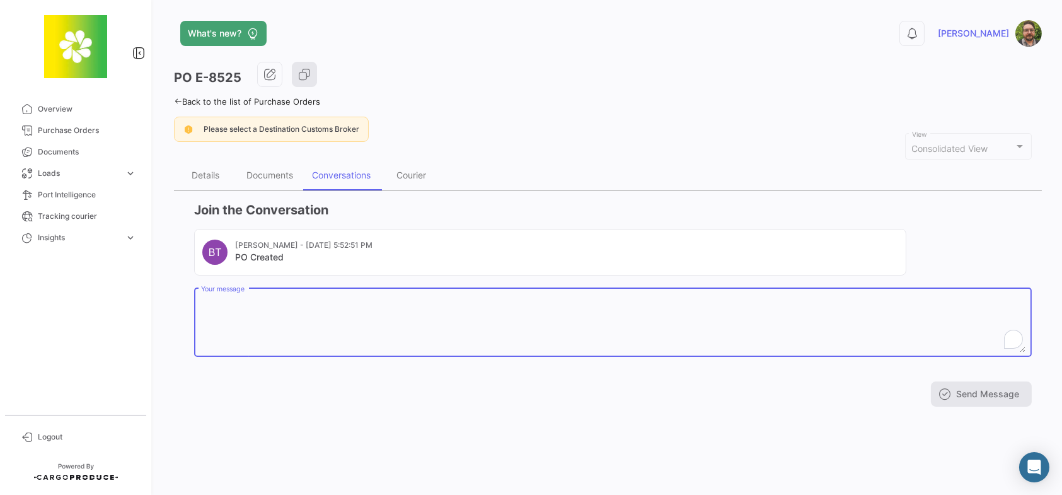
click at [416, 321] on textarea "Your message" at bounding box center [613, 324] width 824 height 55
paste textarea "Are documents complete? ETD was 9/20 and we advised to have documents submitted…"
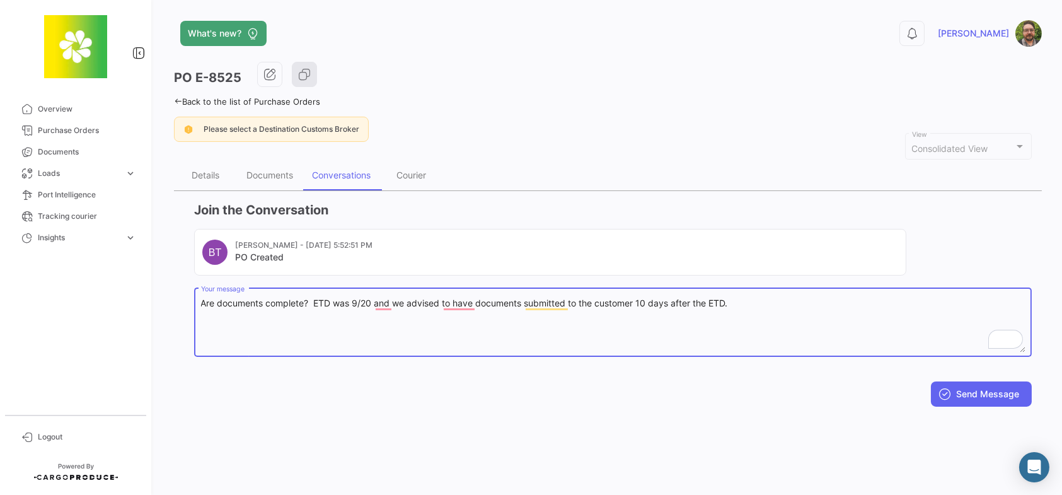
click at [371, 302] on textarea "Are documents complete? ETD was 9/20 and we advised to have documents submitted…" at bounding box center [613, 324] width 824 height 55
type textarea "Are documents complete? ETD was 9/27 and we advised to have documents submitted…"
click at [981, 390] on button "Send Message" at bounding box center [981, 393] width 101 height 25
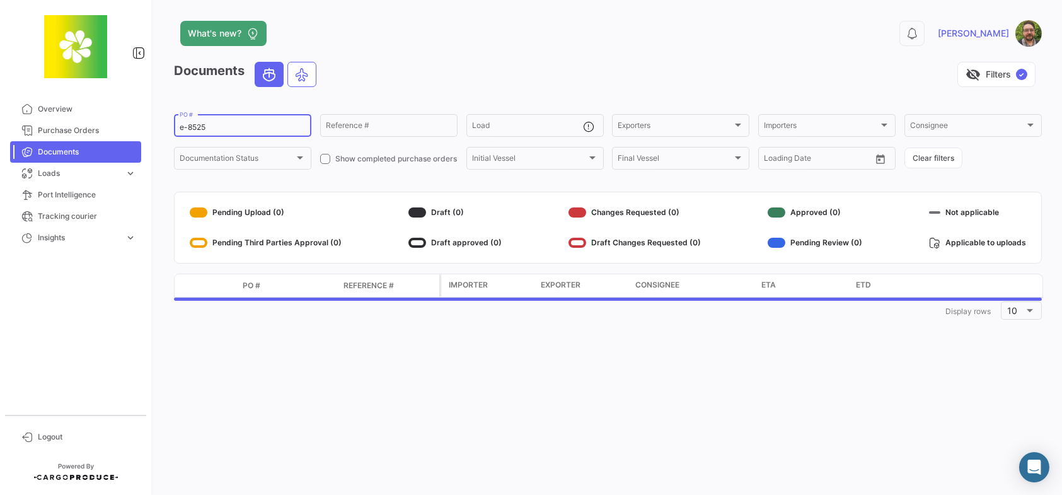
click at [215, 129] on input "e-8525" at bounding box center [243, 127] width 126 height 9
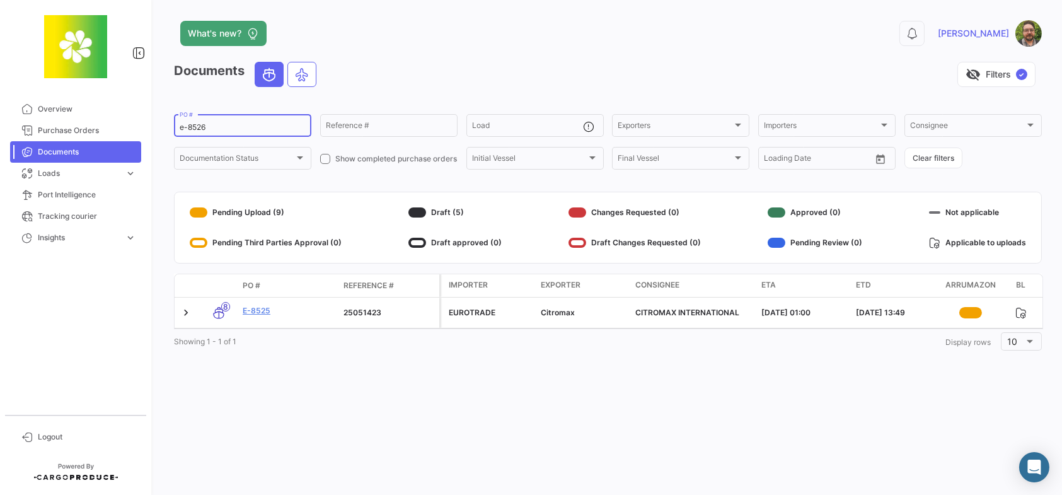
type input "e-8526"
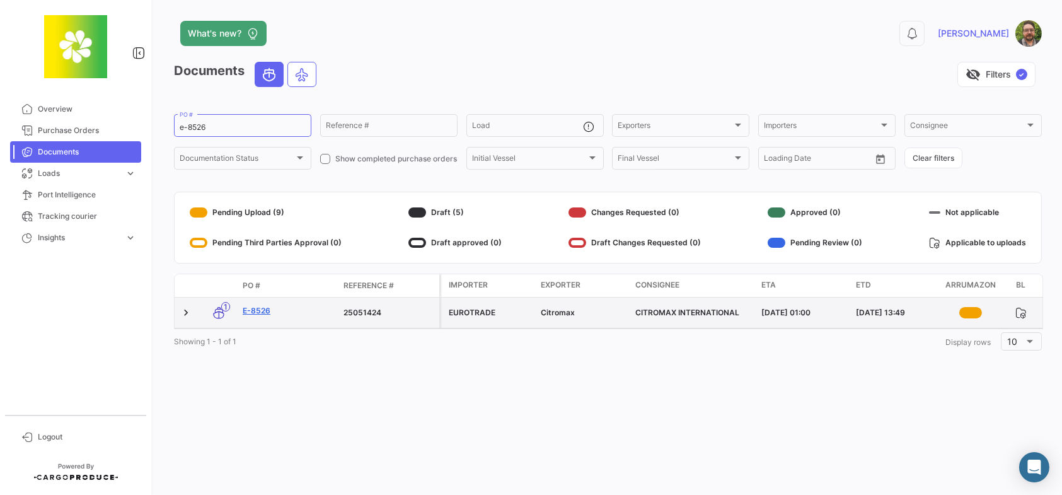
click at [257, 311] on link "E-8526" at bounding box center [288, 310] width 91 height 11
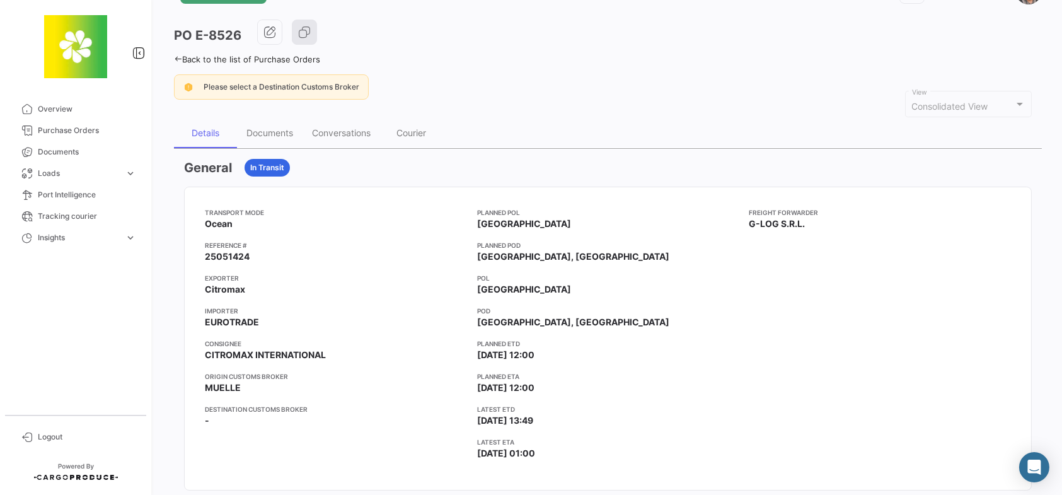
scroll to position [63, 0]
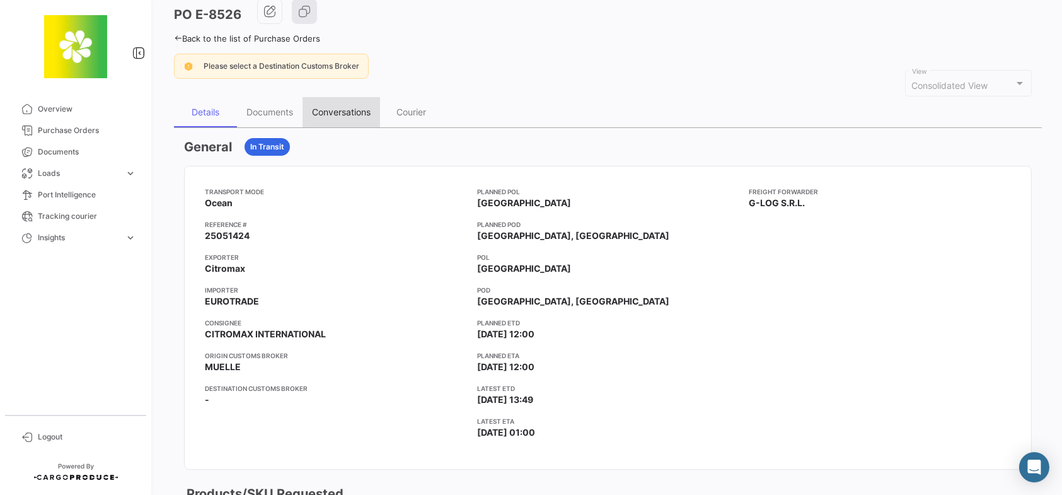
click at [347, 113] on div "Conversations" at bounding box center [341, 111] width 59 height 11
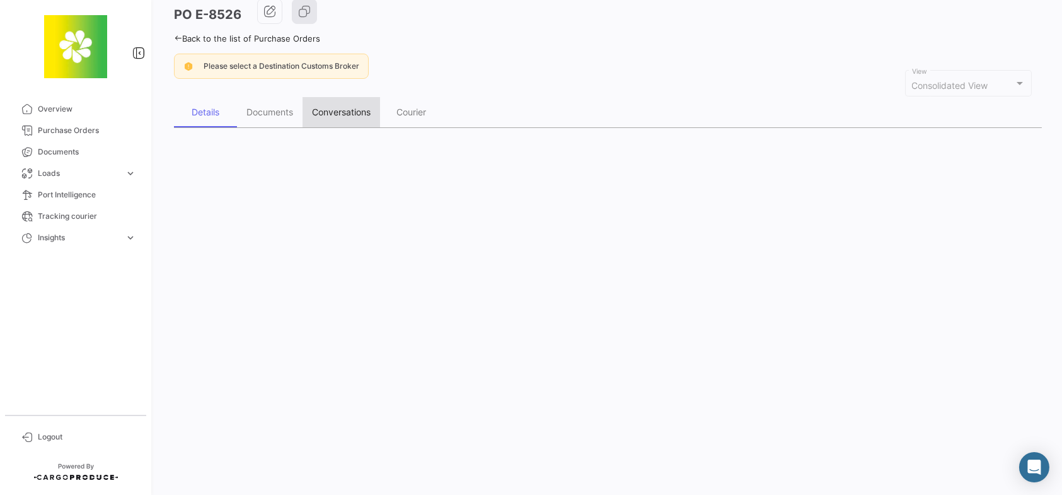
scroll to position [0, 0]
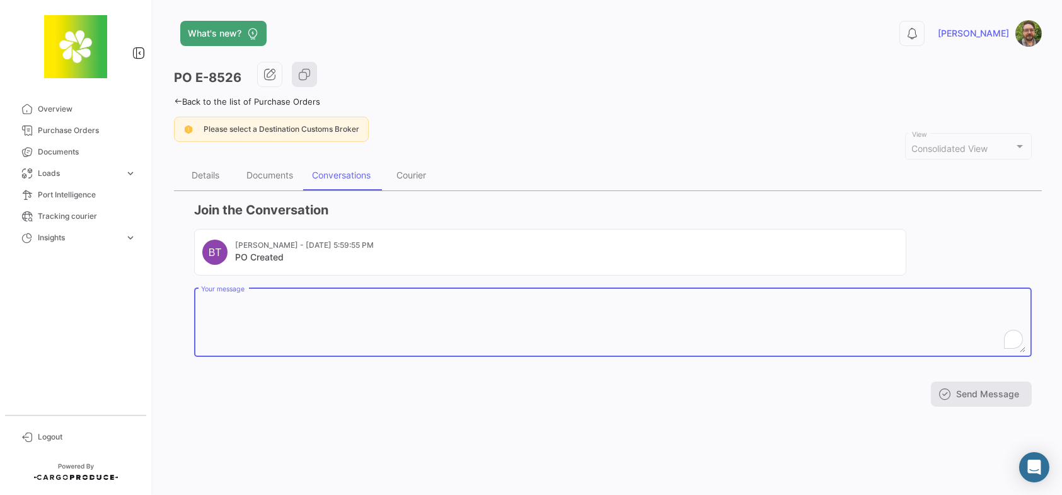
click at [393, 311] on textarea "Your message" at bounding box center [613, 324] width 824 height 55
paste textarea "Are documents complete? ETD was 9/20 and we advised to have documents submitted…"
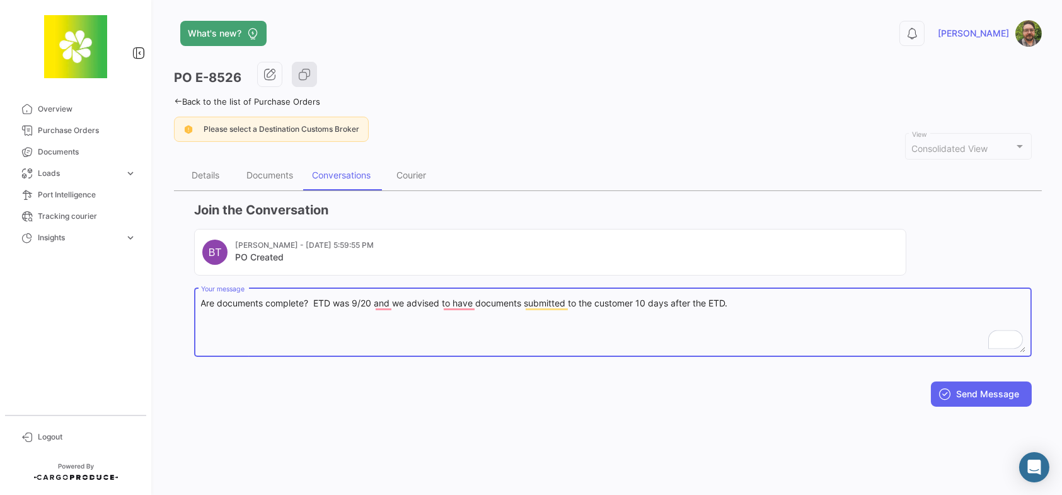
click at [369, 300] on textarea "Are documents complete? ETD was 9/20 and we advised to have documents submitted…" at bounding box center [613, 324] width 824 height 55
type textarea "Are documents complete? ETD was 9/27 and we advised to have documents submitted…"
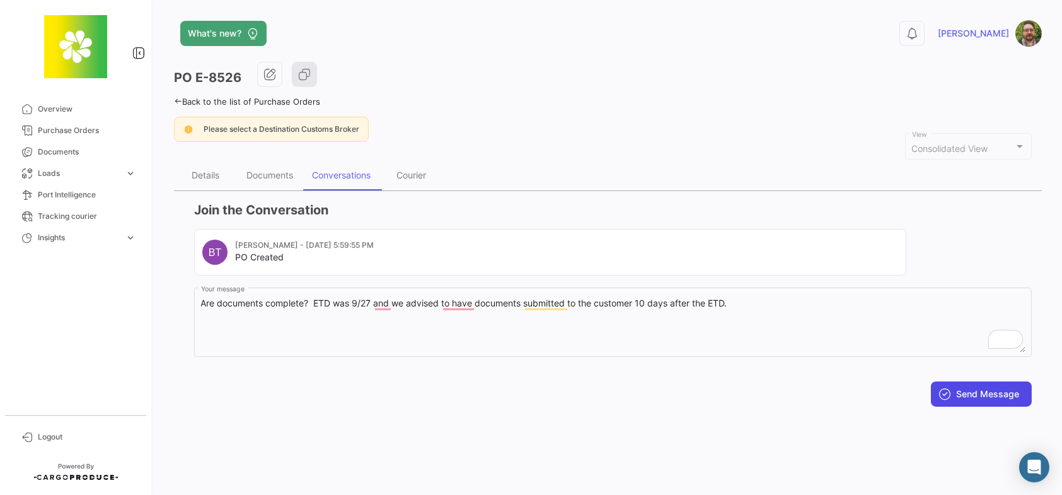
click at [960, 391] on button "Send Message" at bounding box center [981, 393] width 101 height 25
click at [960, 396] on div "Send Message" at bounding box center [612, 393] width 837 height 25
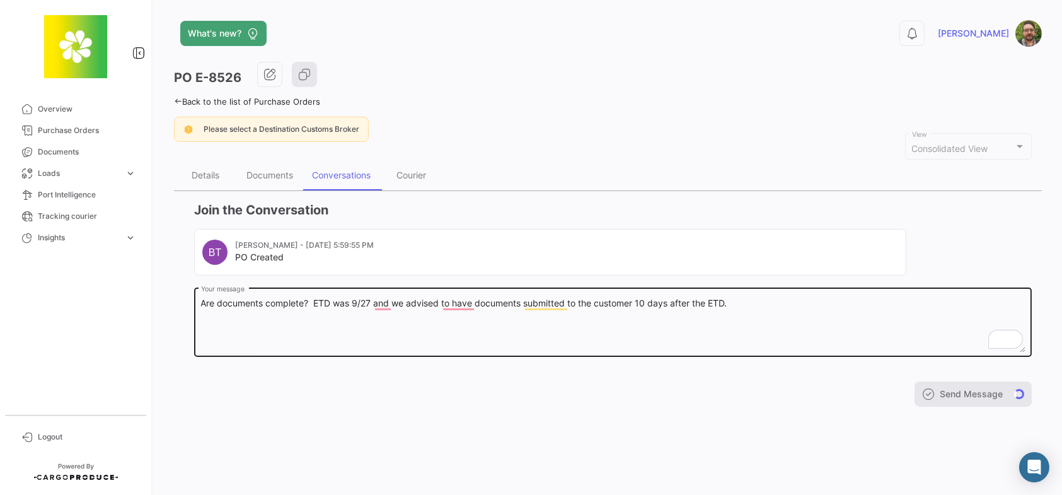
drag, startPoint x: 960, startPoint y: 396, endPoint x: 829, endPoint y: 346, distance: 139.8
click at [960, 395] on div "Send Message" at bounding box center [612, 393] width 837 height 25
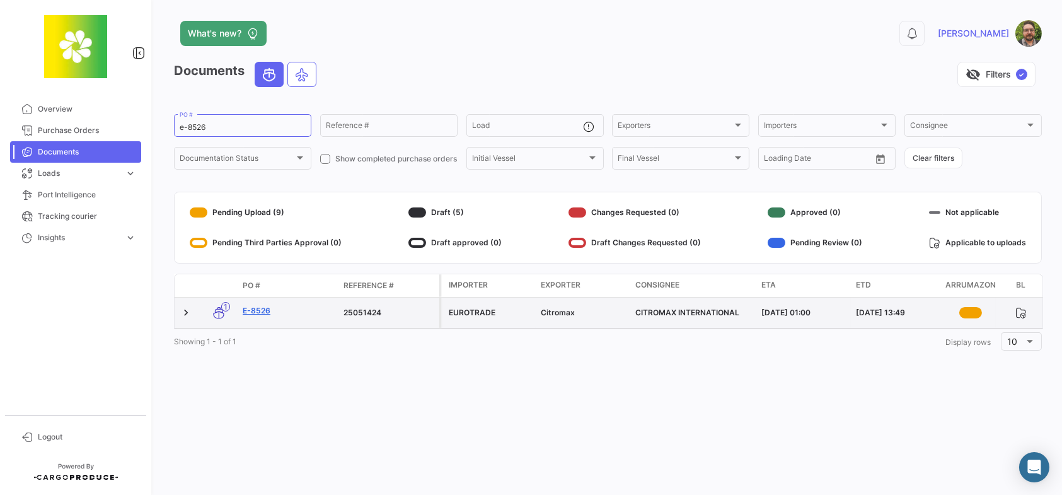
click at [256, 310] on link "E-8526" at bounding box center [288, 310] width 91 height 11
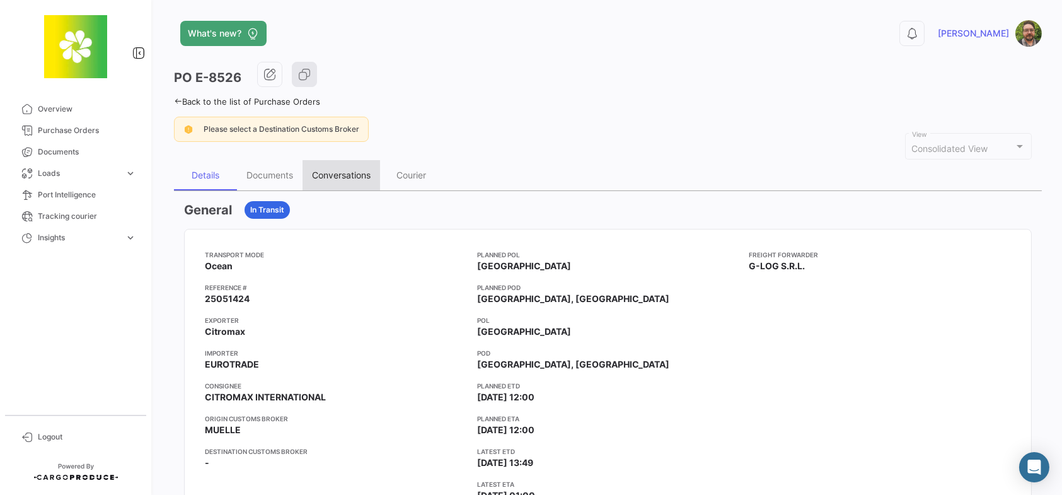
click at [344, 173] on div "Conversations" at bounding box center [341, 174] width 59 height 11
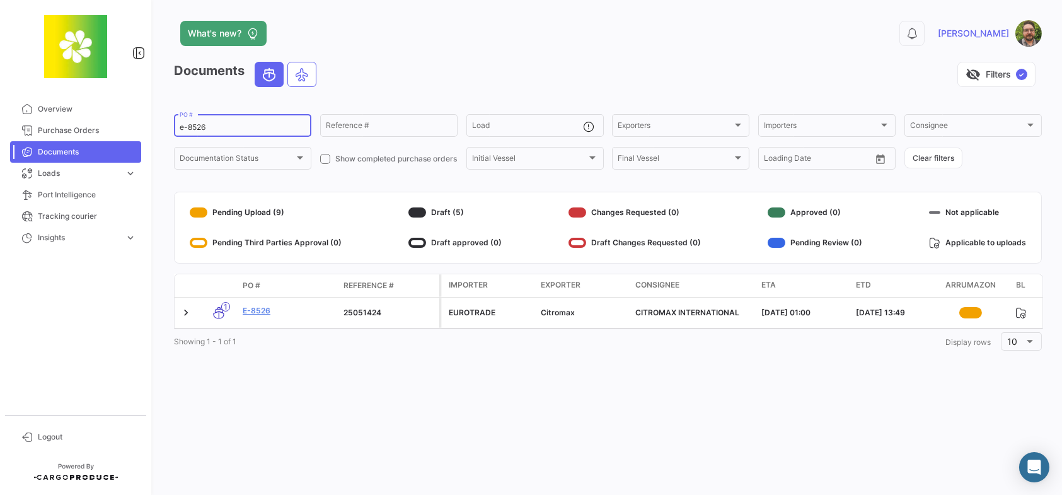
click at [239, 127] on input "e-8526" at bounding box center [243, 127] width 126 height 9
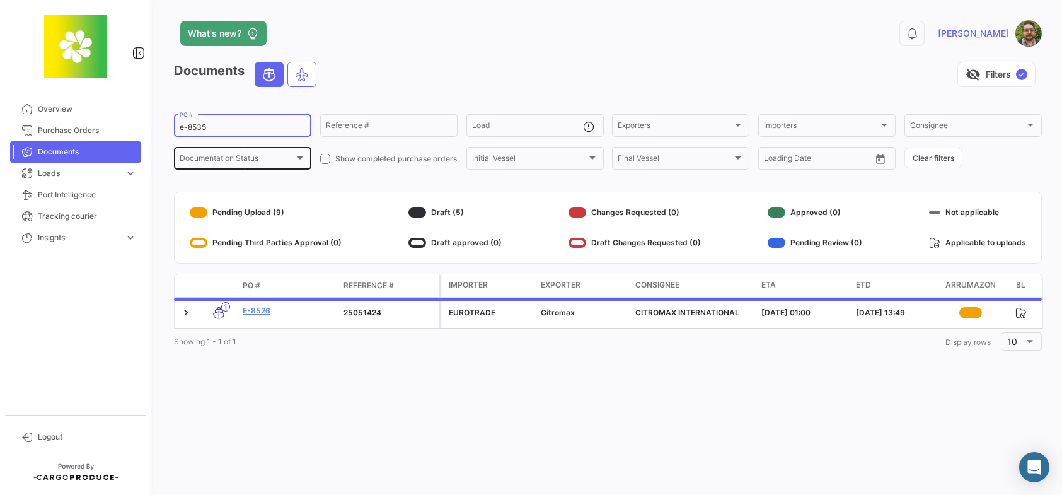
type input "e-8535"
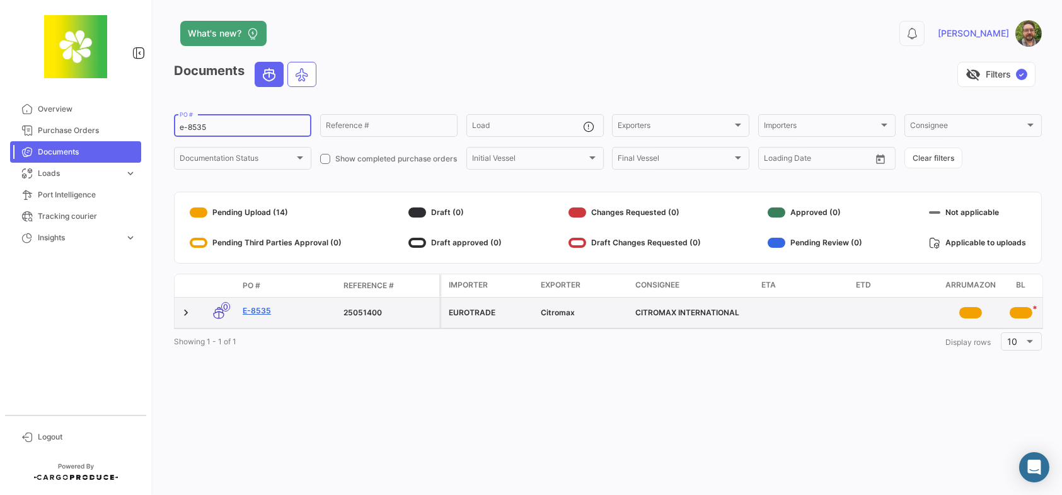
click at [261, 307] on link "E-8535" at bounding box center [288, 310] width 91 height 11
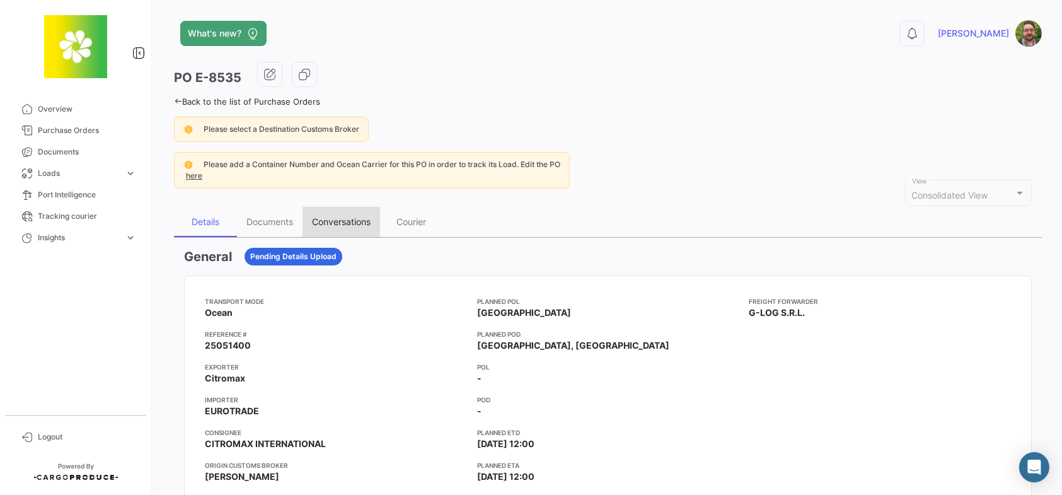
click at [353, 221] on div "Conversations" at bounding box center [341, 221] width 59 height 11
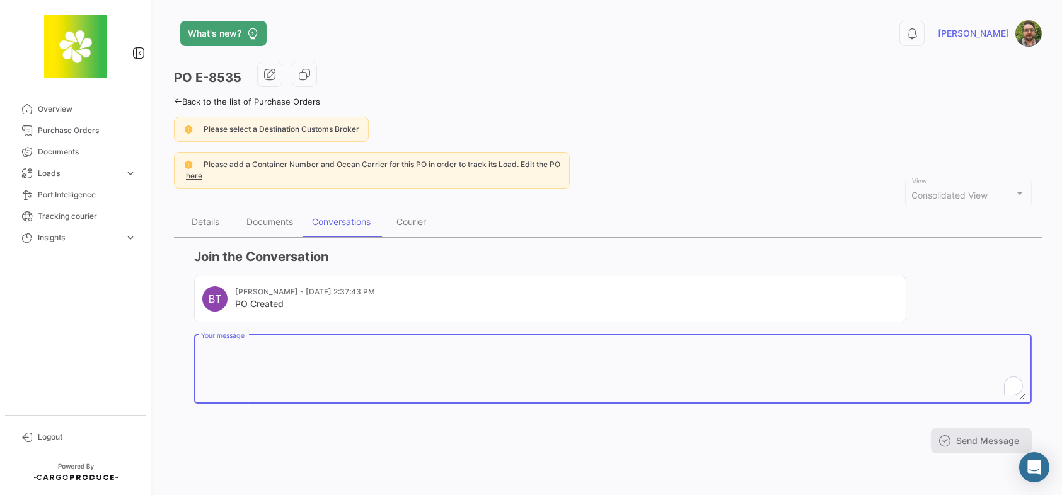
click at [412, 358] on textarea "Your message" at bounding box center [613, 370] width 824 height 55
paste textarea "Are documents complete? ETD was 9/20 and we advised to have documents submitted…"
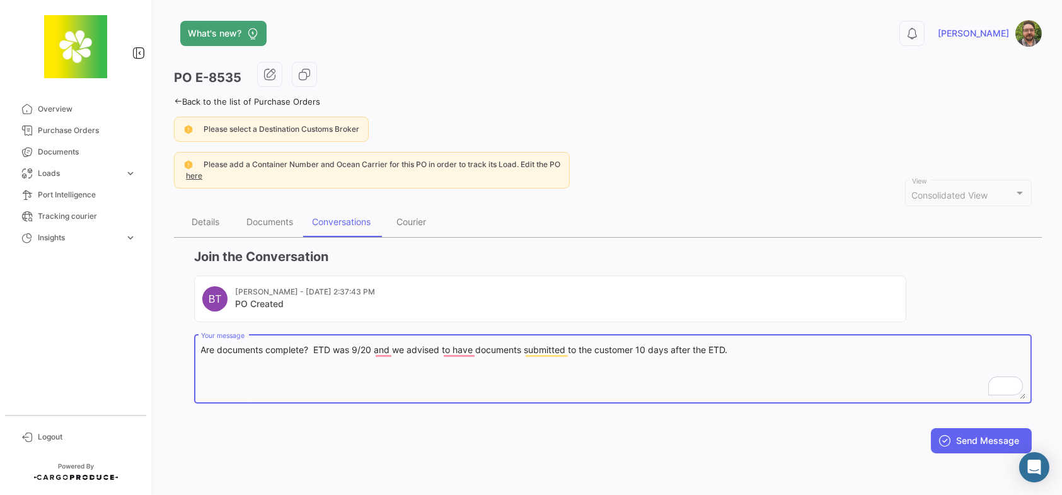
click at [371, 345] on textarea "Are documents complete? ETD was 9/20 and we advised to have documents submitted…" at bounding box center [613, 370] width 824 height 55
type textarea "Are documents complete? ETD was 9/27 and we advised to have documents submitted…"
click at [965, 440] on button "Send Message" at bounding box center [981, 440] width 101 height 25
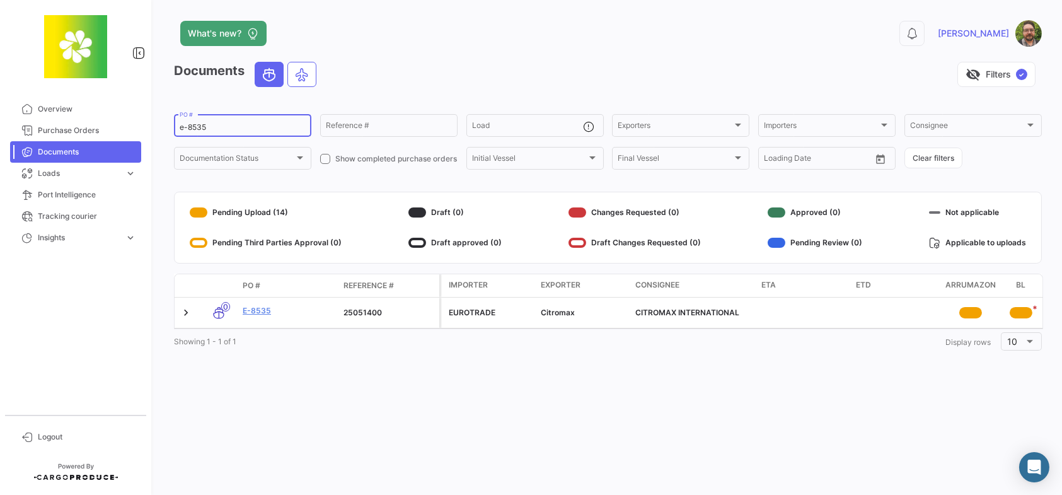
click at [229, 126] on input "e-8535" at bounding box center [243, 127] width 126 height 9
type input "e-8540"
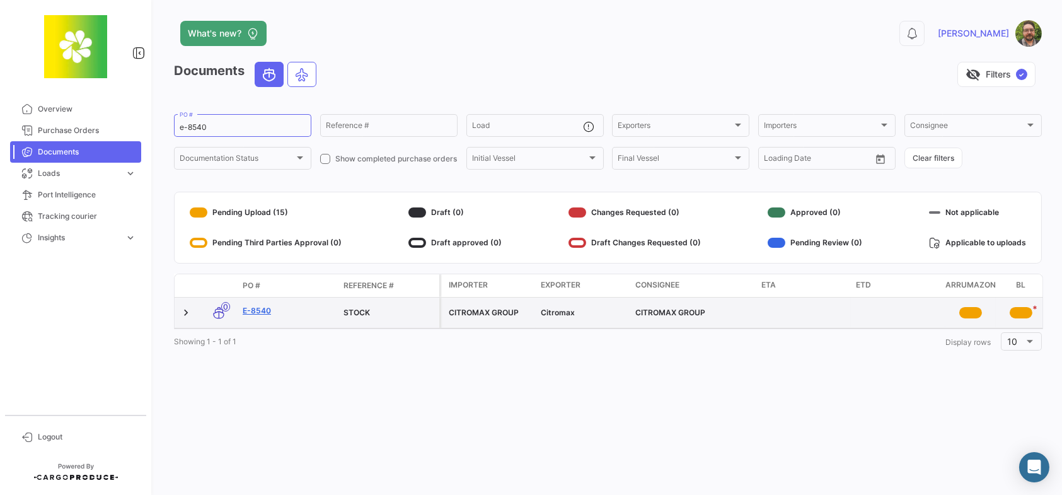
click at [266, 311] on link "E-8540" at bounding box center [288, 310] width 91 height 11
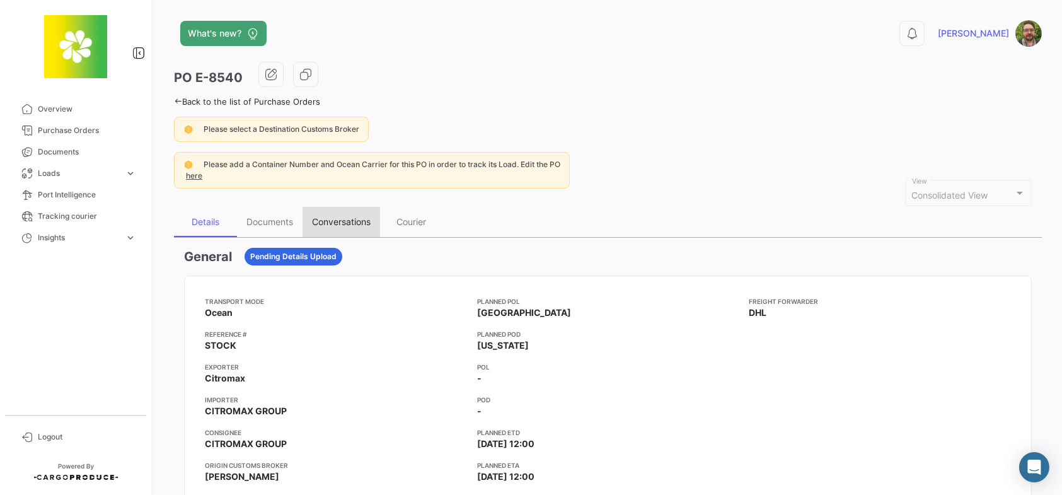
click at [348, 222] on div "Conversations" at bounding box center [341, 221] width 59 height 11
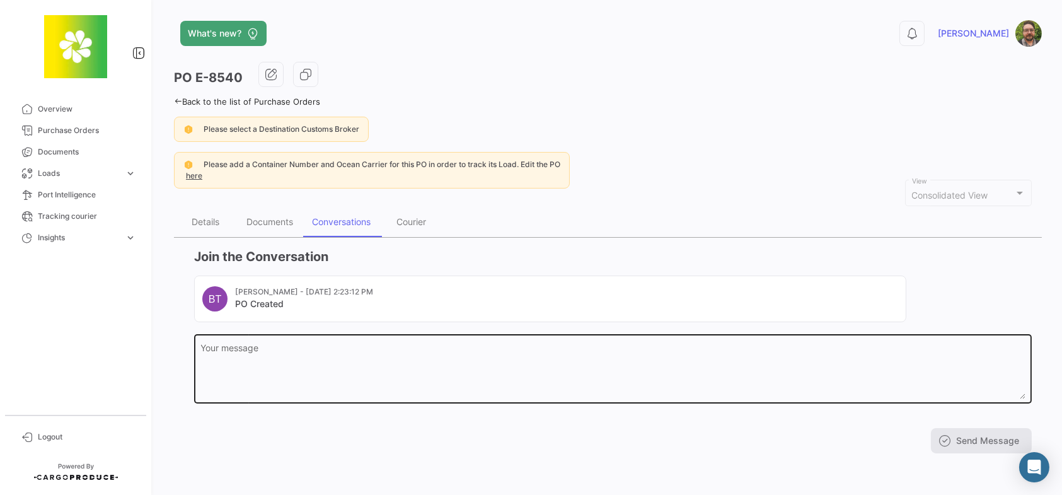
click at [409, 362] on textarea "Your message" at bounding box center [613, 370] width 824 height 55
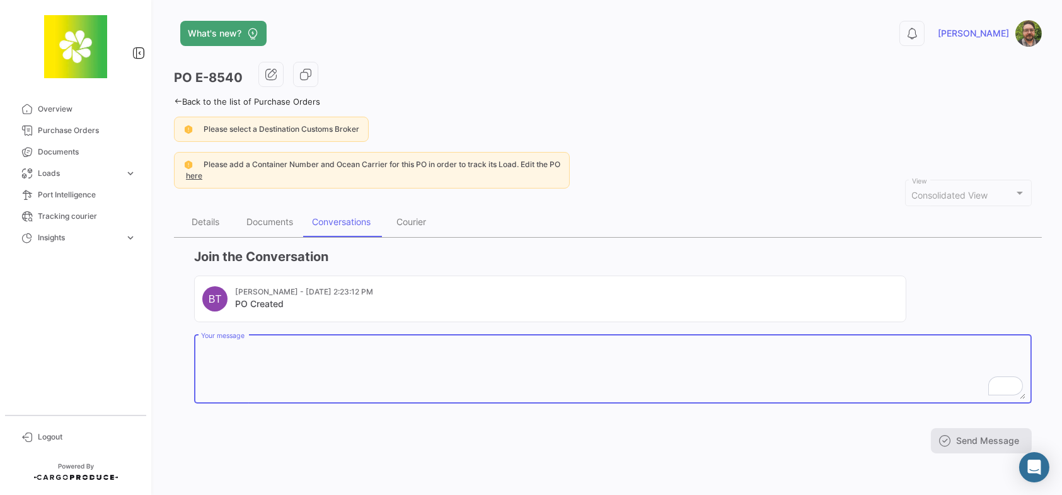
paste textarea "Are documents complete? ETD was 9/20 and we advised to have documents submitted…"
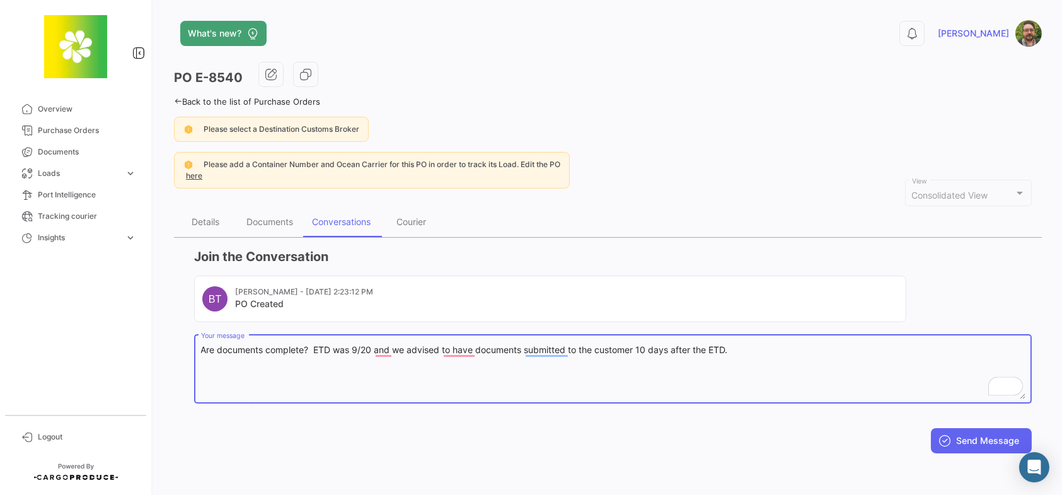
click at [371, 348] on textarea "Are documents complete? ETD was 9/20 and we advised to have documents submitted…" at bounding box center [613, 370] width 824 height 55
type textarea "Are documents complete? ETD was 9/28 and we advised to have documents submitted…"
click at [989, 439] on button "Send Message" at bounding box center [981, 440] width 101 height 25
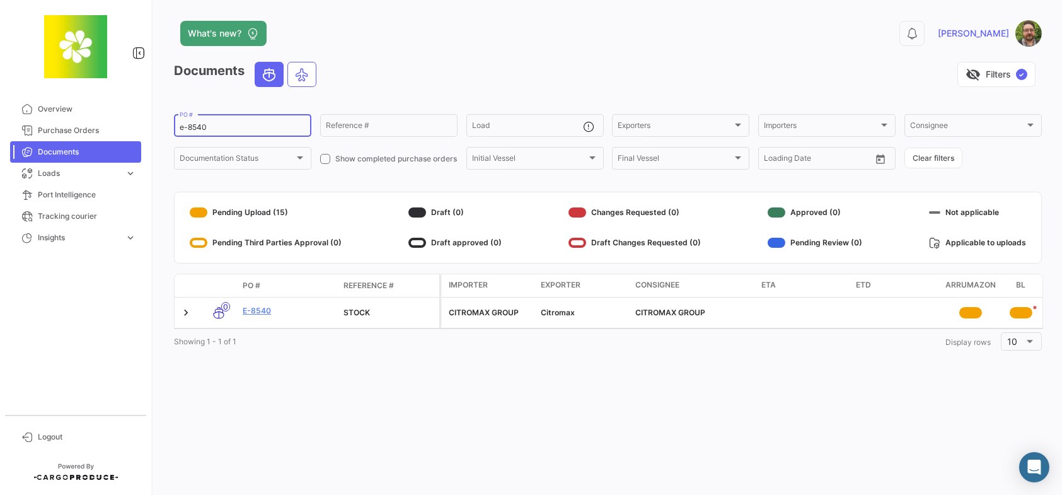
click at [231, 127] on input "e-8540" at bounding box center [243, 127] width 126 height 9
type input "e-8542"
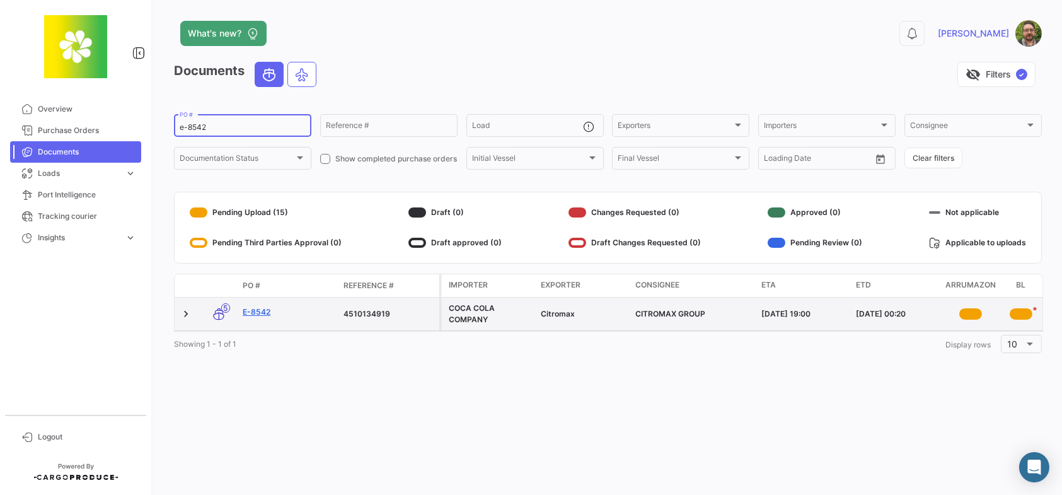
click at [258, 311] on link "E-8542" at bounding box center [288, 311] width 91 height 11
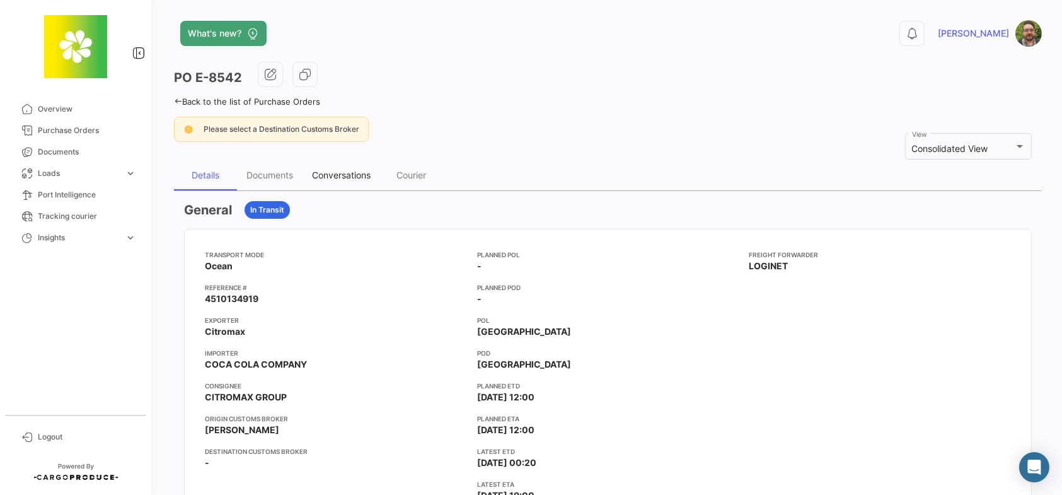
click at [344, 173] on div "Conversations" at bounding box center [341, 174] width 59 height 11
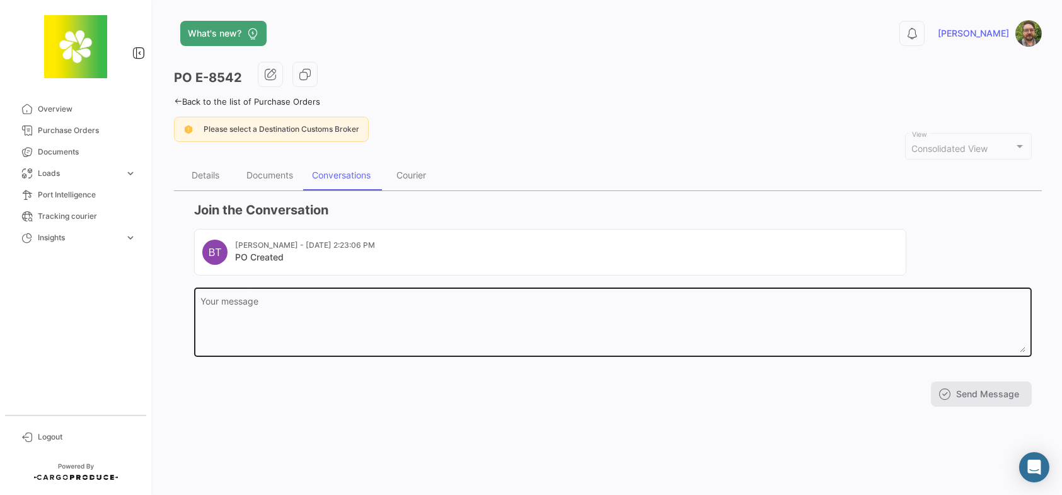
click at [369, 300] on textarea "Your message" at bounding box center [613, 324] width 824 height 55
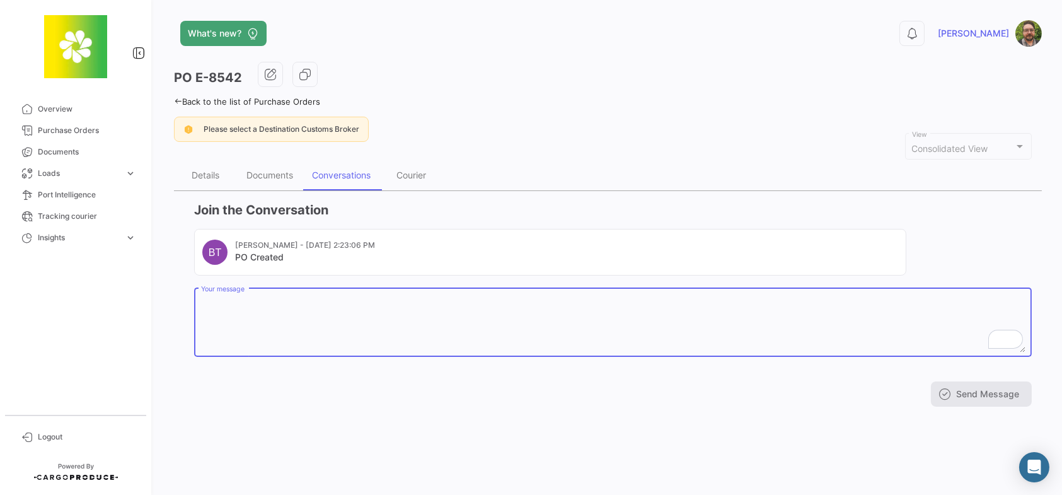
paste textarea "Are documents complete? ETD was 9/20 and we advised to have documents submitted…"
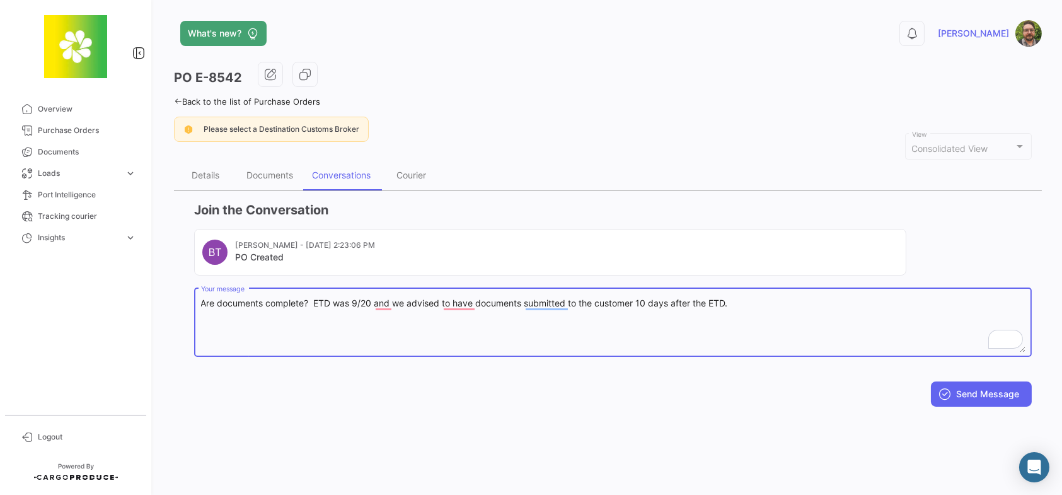
click at [368, 301] on textarea "Are documents complete? ETD was 9/20 and we advised to have documents submitted…" at bounding box center [613, 324] width 824 height 55
type textarea "Are documents complete? ETD was 9/28 and we advised to have documents submitted…"
drag, startPoint x: 975, startPoint y: 396, endPoint x: 958, endPoint y: 391, distance: 17.7
click at [974, 394] on button "Send Message" at bounding box center [981, 393] width 101 height 25
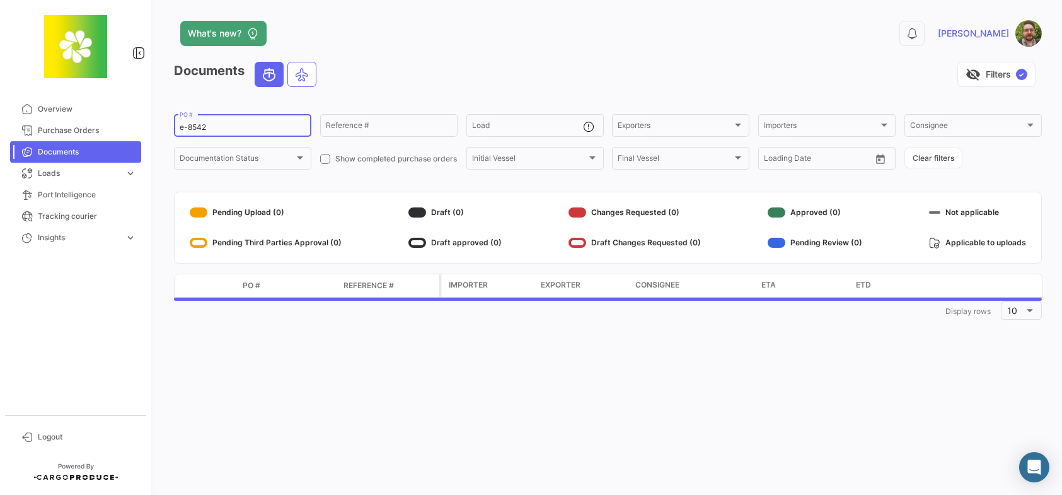
click at [234, 129] on input "e-8542" at bounding box center [243, 127] width 126 height 9
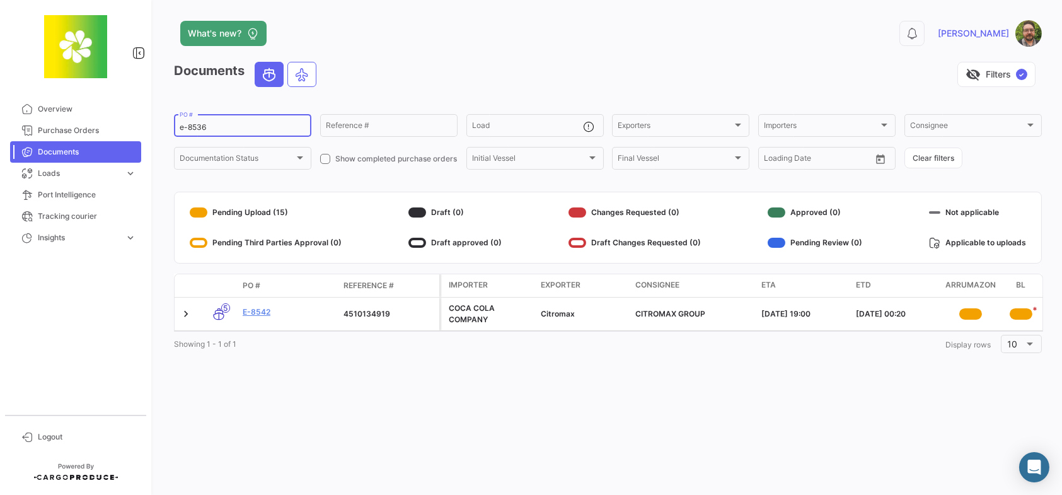
type input "e-8536"
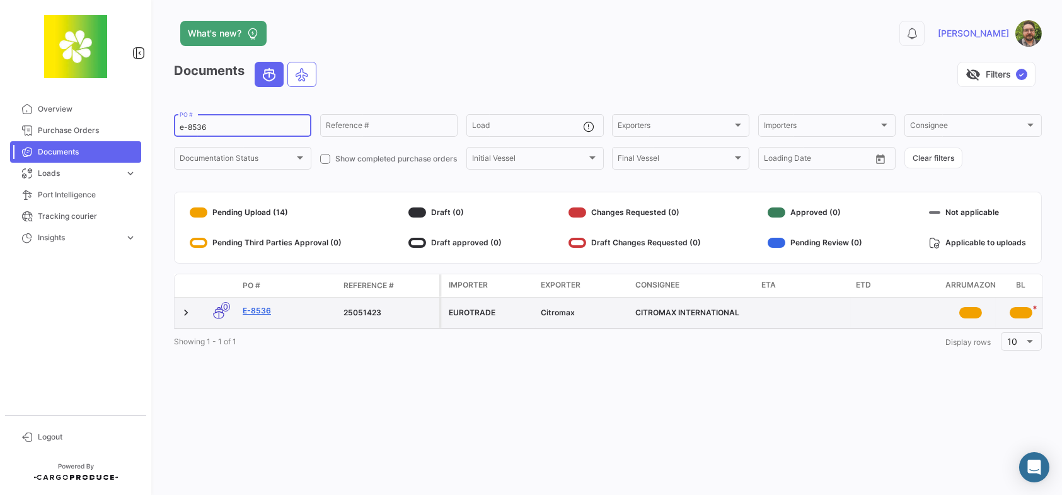
click at [257, 309] on link "E-8536" at bounding box center [288, 310] width 91 height 11
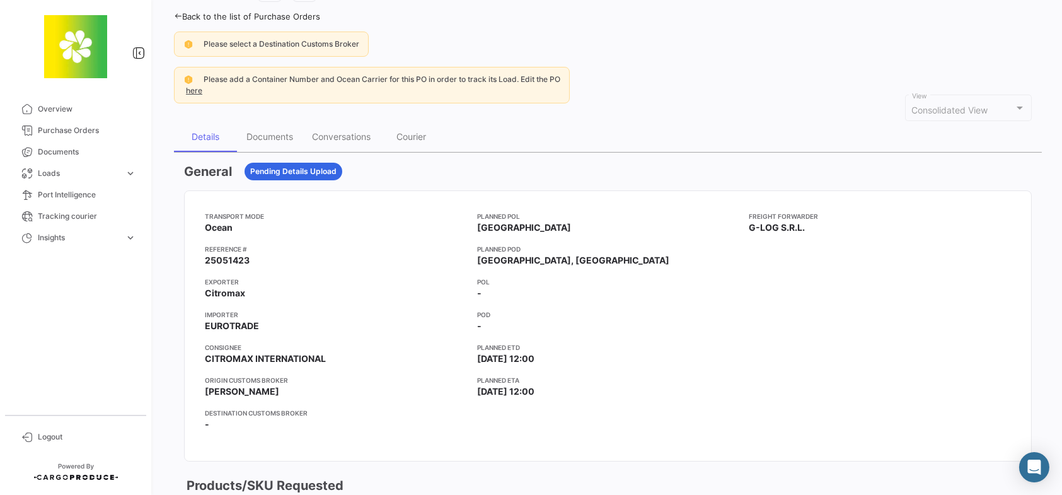
scroll to position [63, 0]
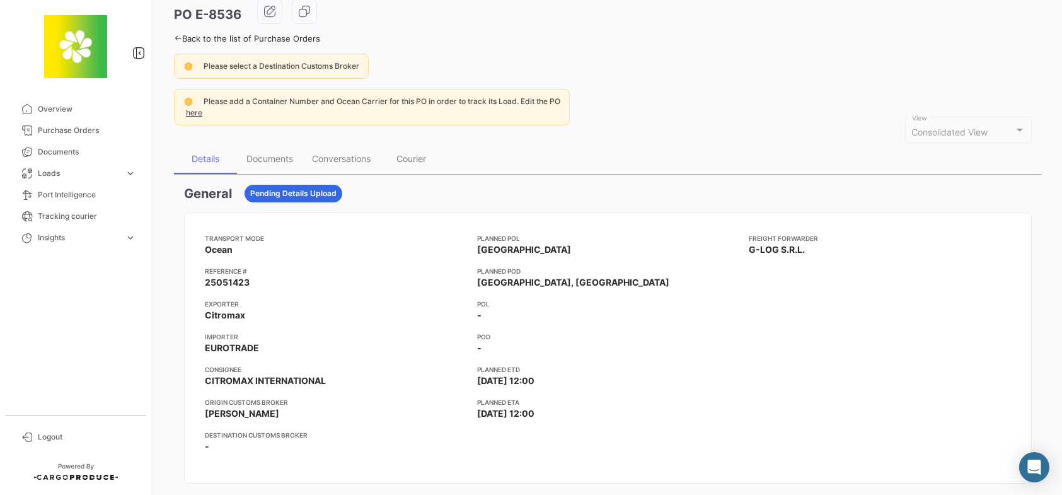
click at [691, 109] on div "Please add a Container Number and Ocean Carrier for this PO in order to track i…" at bounding box center [608, 107] width 868 height 37
click at [178, 36] on icon at bounding box center [178, 38] width 8 height 8
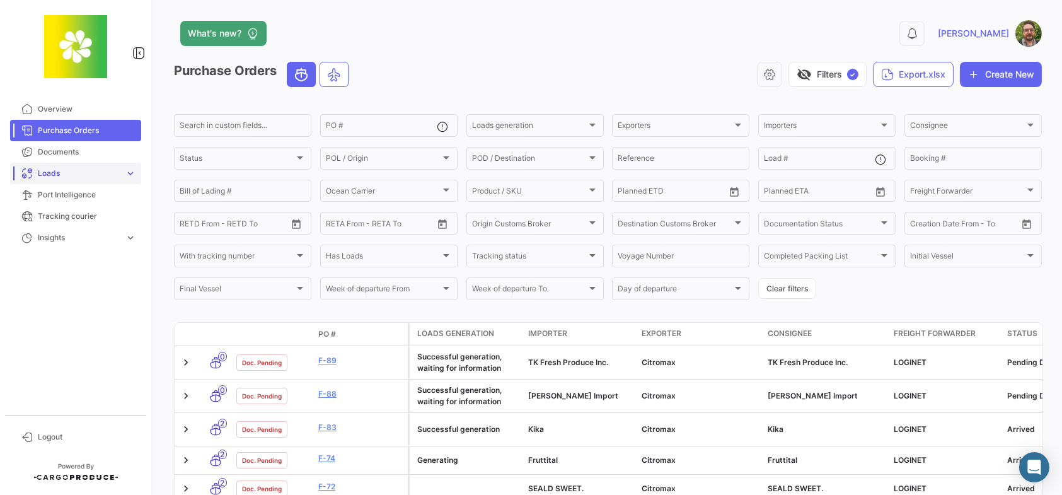
click at [100, 163] on link "Loads expand_more" at bounding box center [75, 173] width 131 height 21
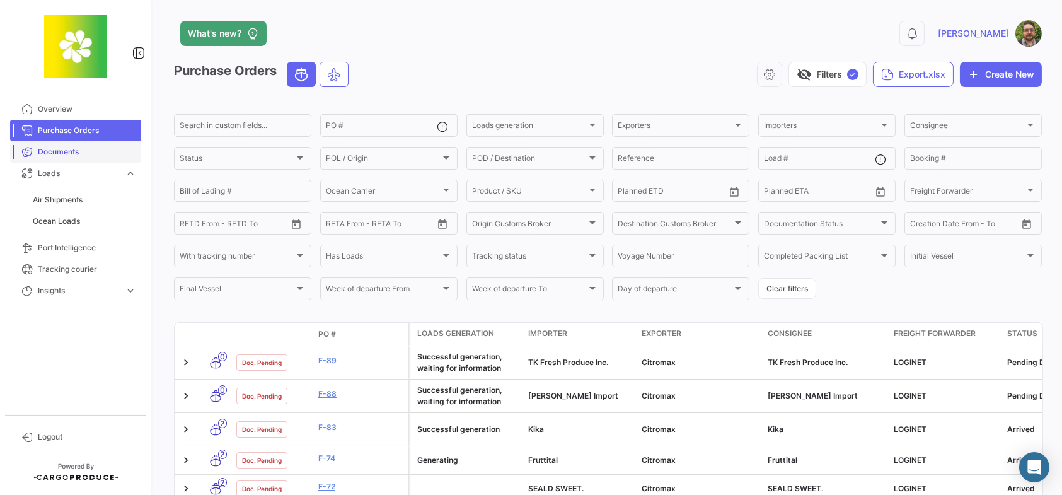
click at [103, 154] on span "Documents" at bounding box center [87, 151] width 98 height 11
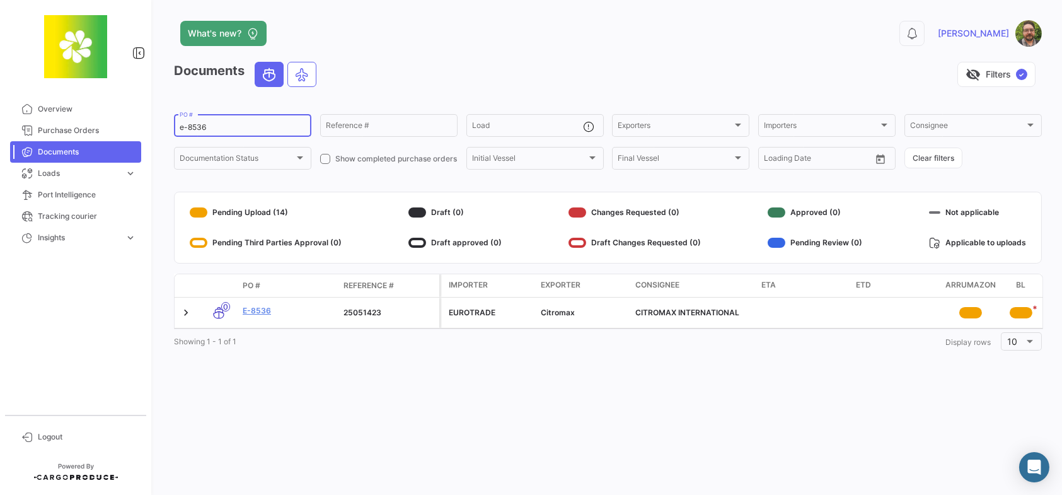
click at [241, 130] on input "e-8536" at bounding box center [243, 127] width 126 height 9
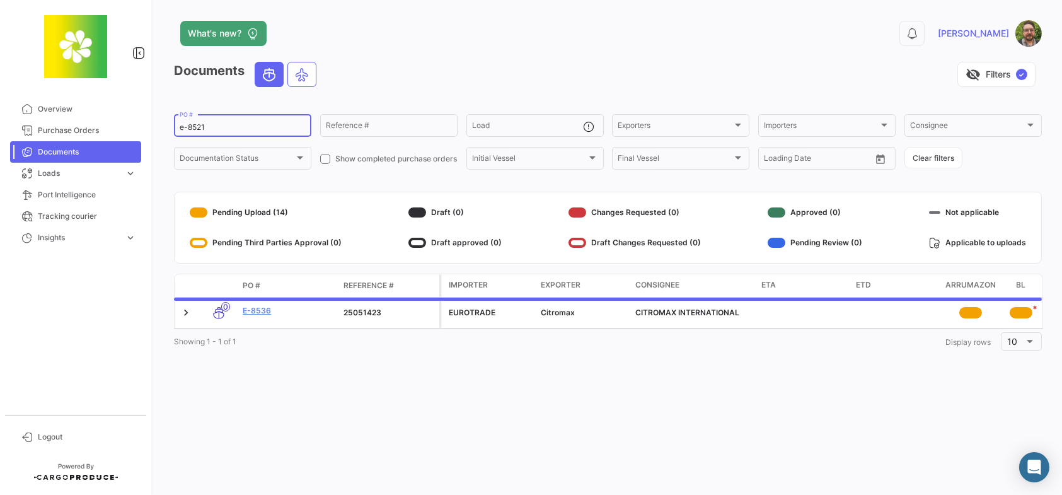
type input "e-8521"
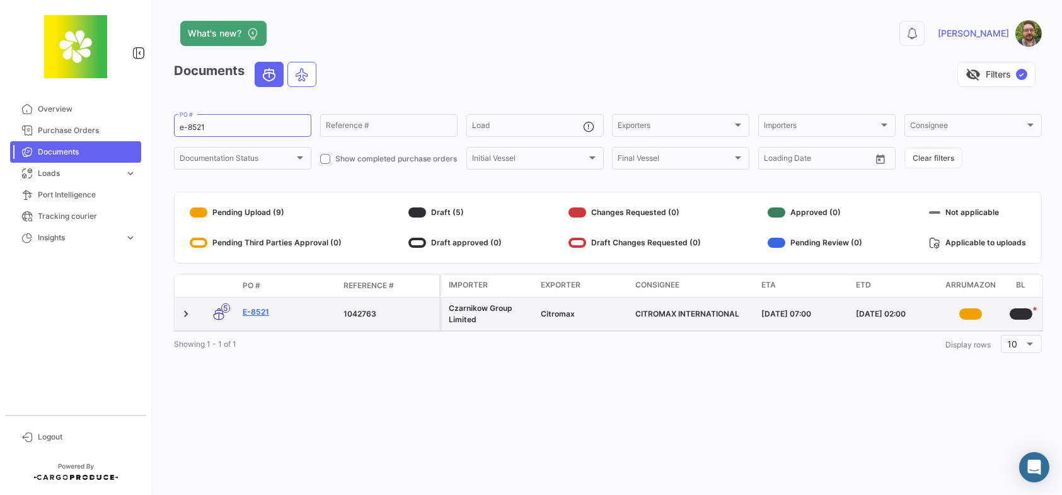
click at [266, 314] on link "E-8521" at bounding box center [288, 311] width 91 height 11
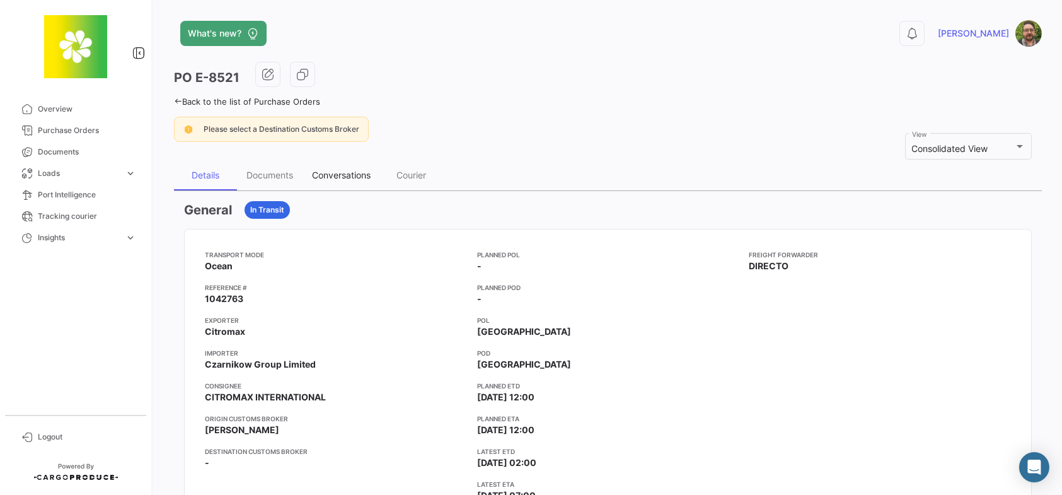
click at [321, 171] on div "Conversations" at bounding box center [341, 174] width 59 height 11
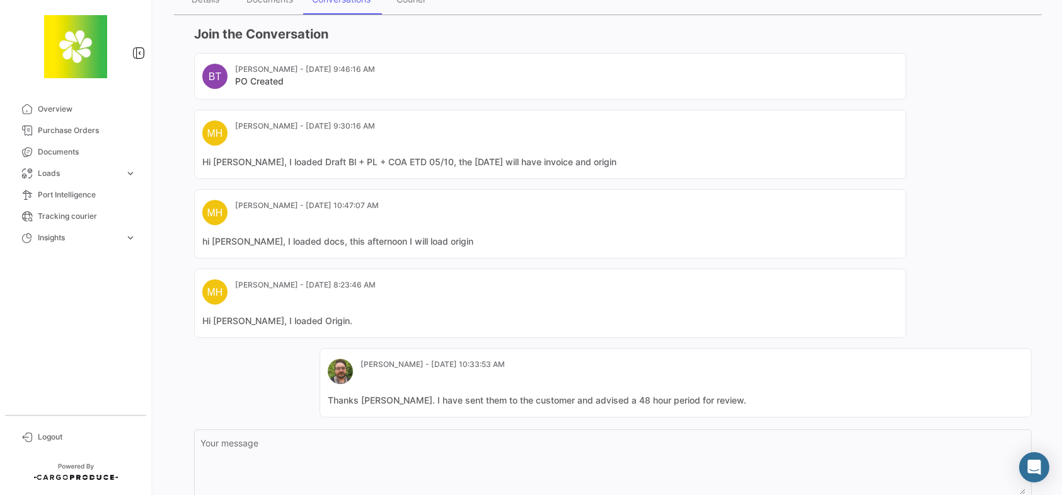
scroll to position [268, 0]
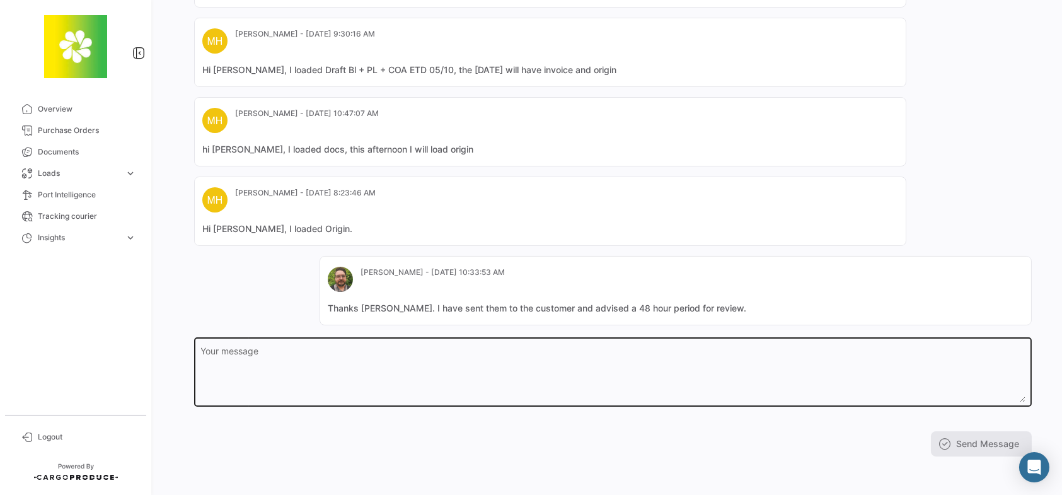
click at [317, 360] on textarea "Your message" at bounding box center [613, 374] width 824 height 55
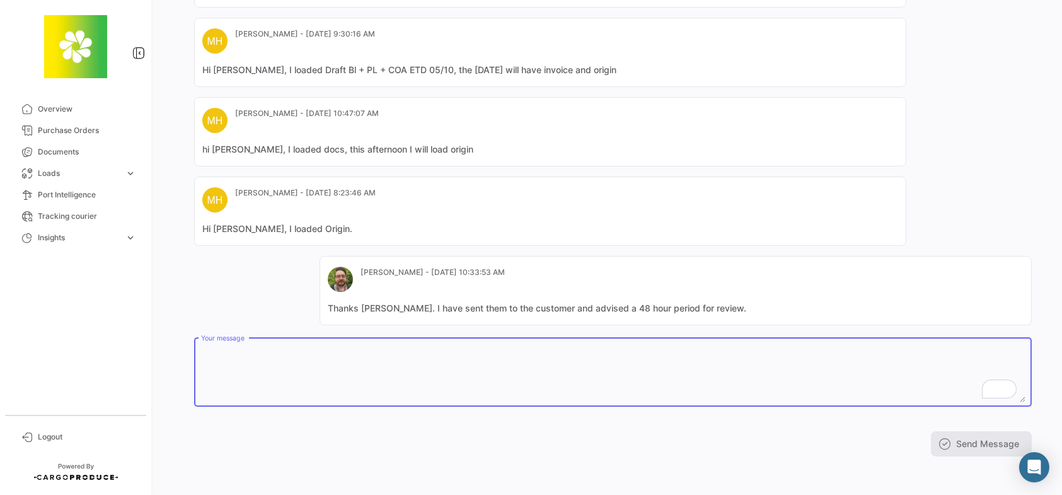
click at [422, 372] on textarea "Your message" at bounding box center [613, 374] width 824 height 55
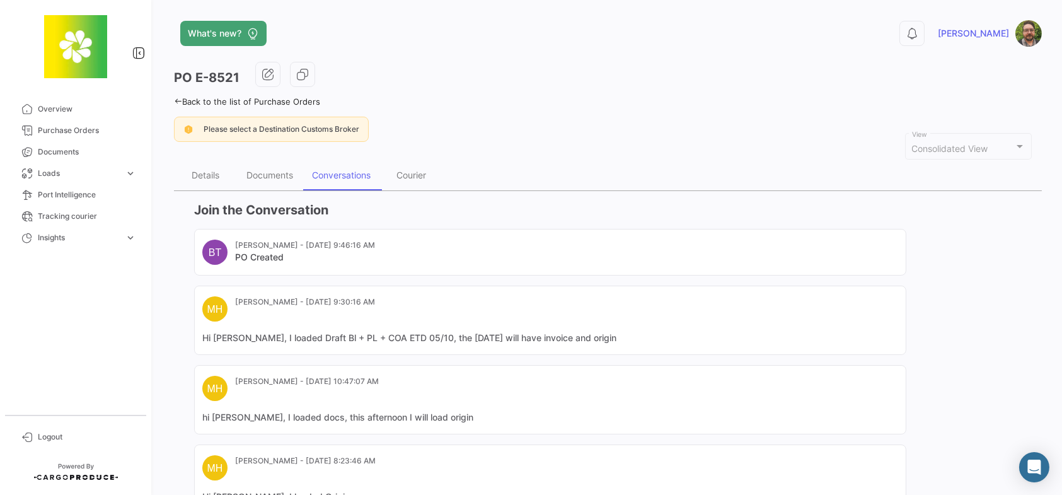
scroll to position [268, 0]
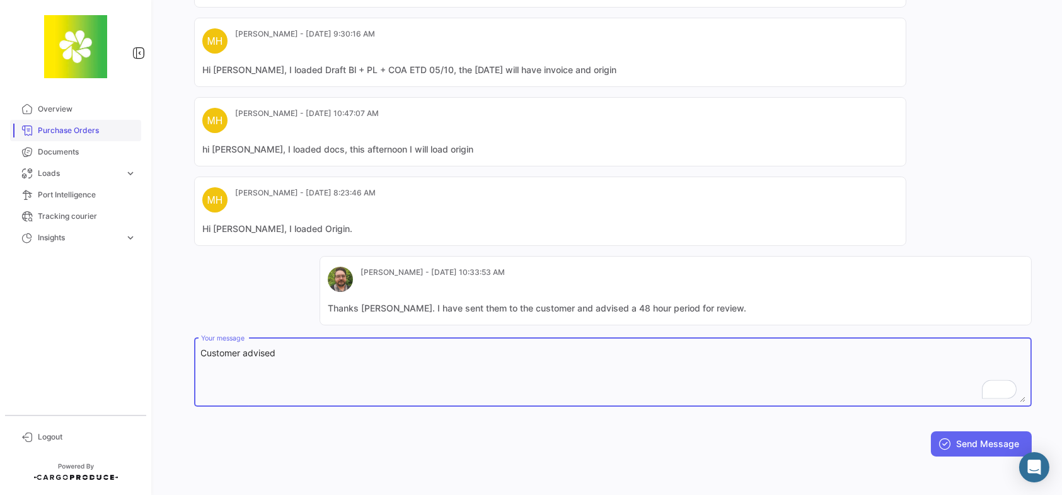
type textarea "Customer advised"
drag, startPoint x: 282, startPoint y: 347, endPoint x: 169, endPoint y: 348, distance: 112.2
click at [163, 353] on div "What's new? 0 [PERSON_NAME] E-8521 Back to the list of Purchase Orders Please s…" at bounding box center [608, 247] width 908 height 495
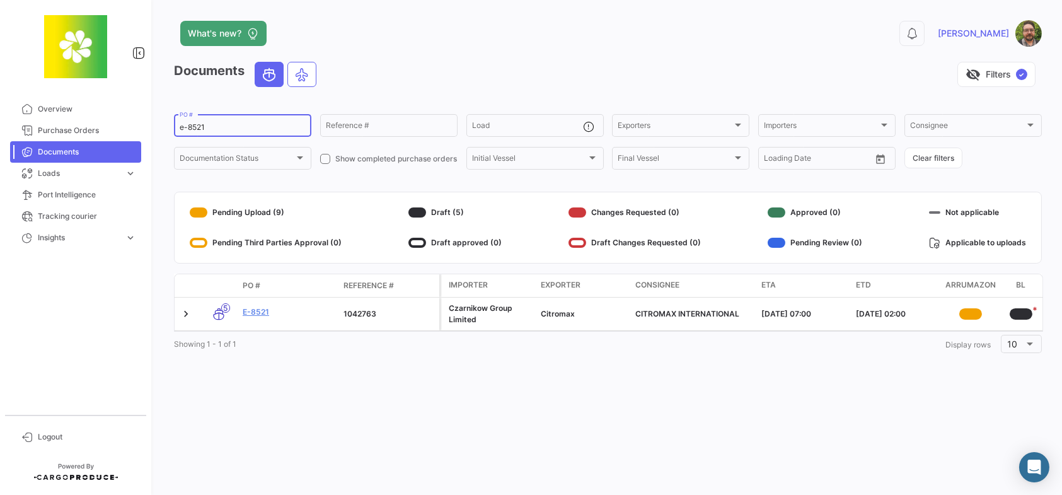
click at [256, 127] on input "e-8521" at bounding box center [243, 127] width 126 height 9
type input "e-8508"
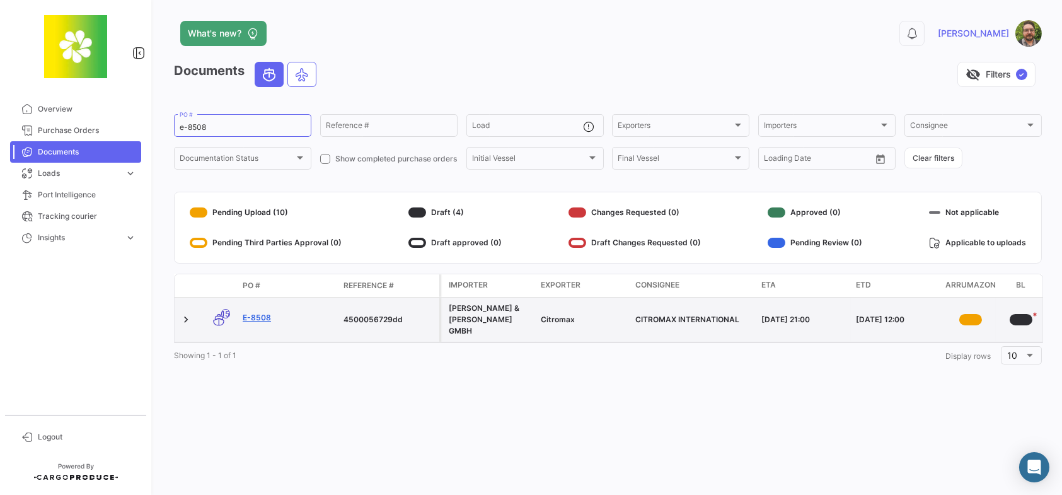
click at [260, 312] on link "E-8508" at bounding box center [288, 317] width 91 height 11
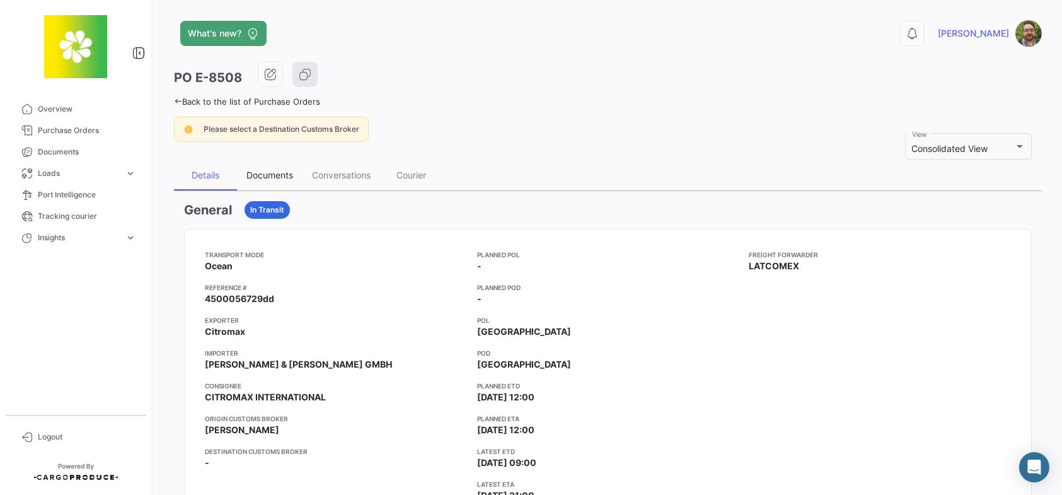
click at [262, 172] on div "Documents" at bounding box center [269, 174] width 47 height 11
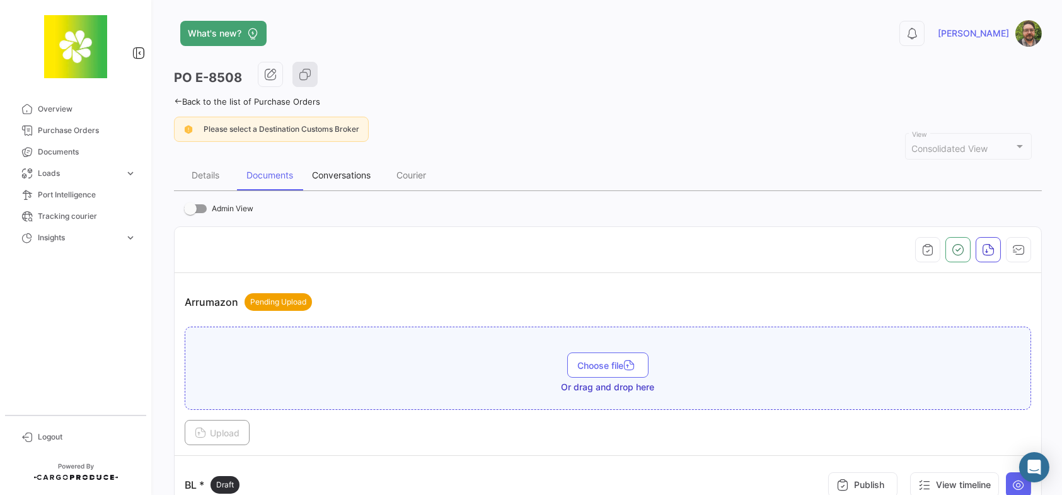
click at [316, 175] on div "Conversations" at bounding box center [341, 174] width 59 height 11
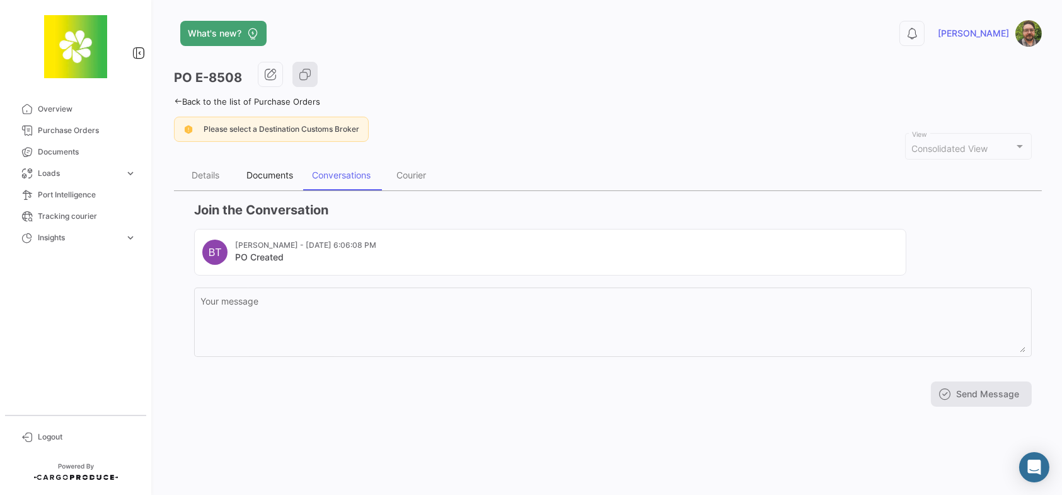
click at [262, 167] on div "Documents" at bounding box center [270, 175] width 66 height 30
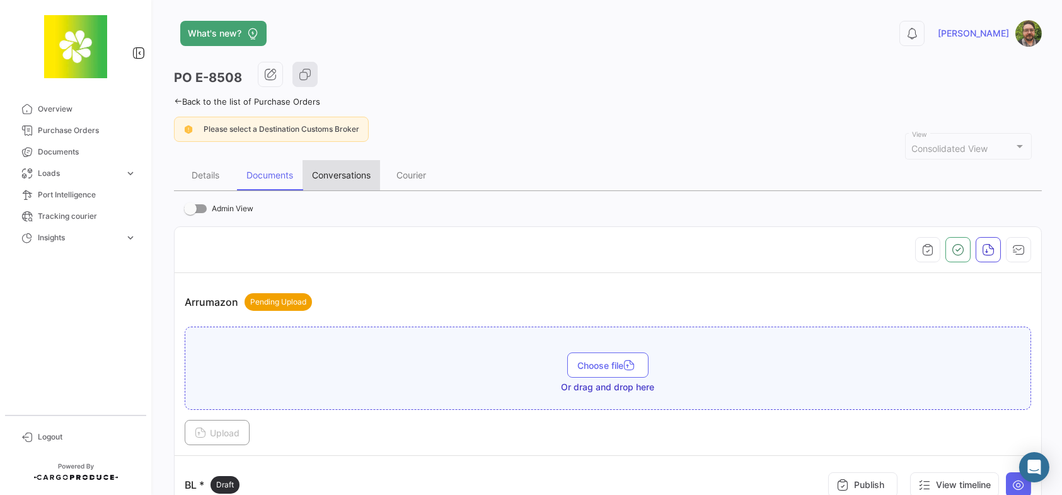
click at [333, 176] on div "Conversations" at bounding box center [341, 174] width 59 height 11
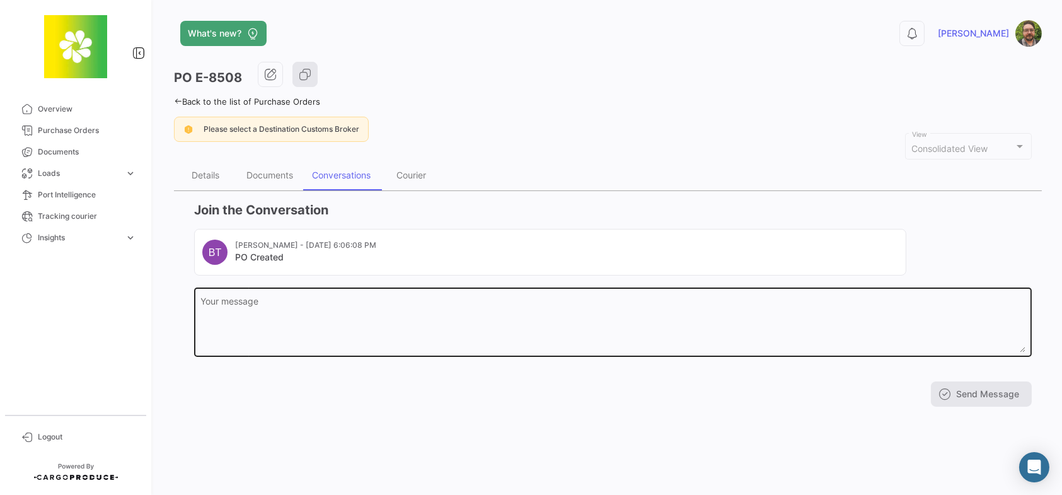
click at [323, 316] on textarea "Your message" at bounding box center [613, 324] width 824 height 55
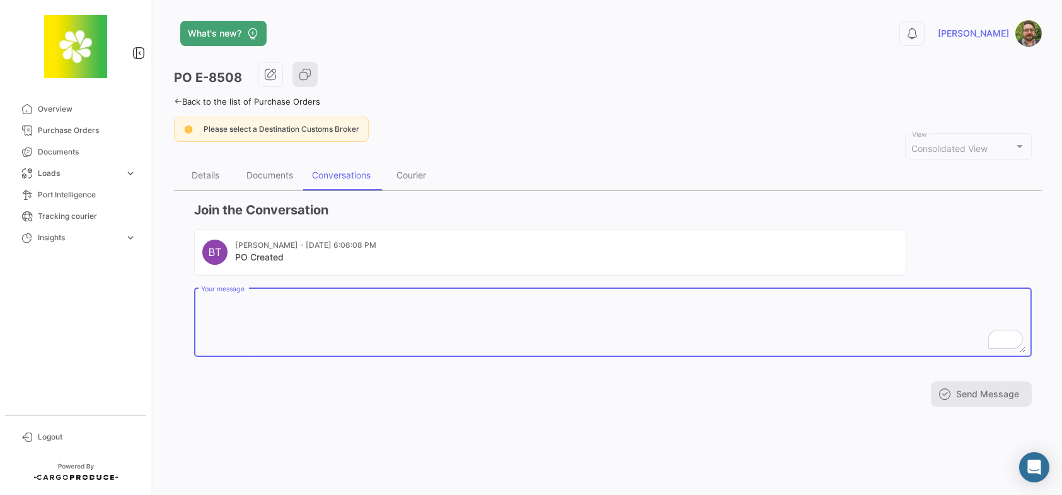
paste textarea "Are documents complete? ETD was 9/20 and we advised to have documents submitted…"
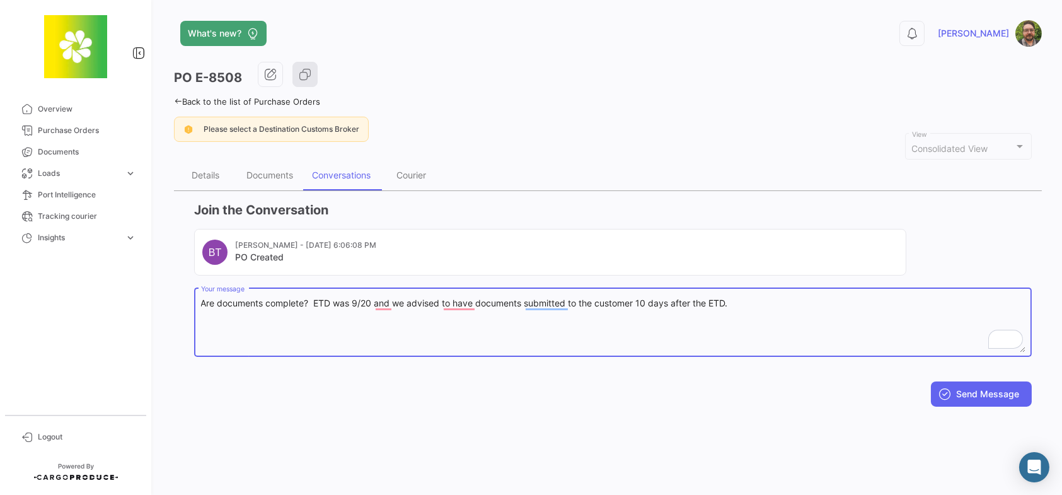
click at [372, 301] on textarea "Are documents complete? ETD was 9/20 and we advised to have documents submitted…" at bounding box center [613, 324] width 824 height 55
type textarea "Are documents complete? ETD was 9/26 and we advised to have documents submitted…"
click at [983, 392] on button "Send Message" at bounding box center [981, 393] width 101 height 25
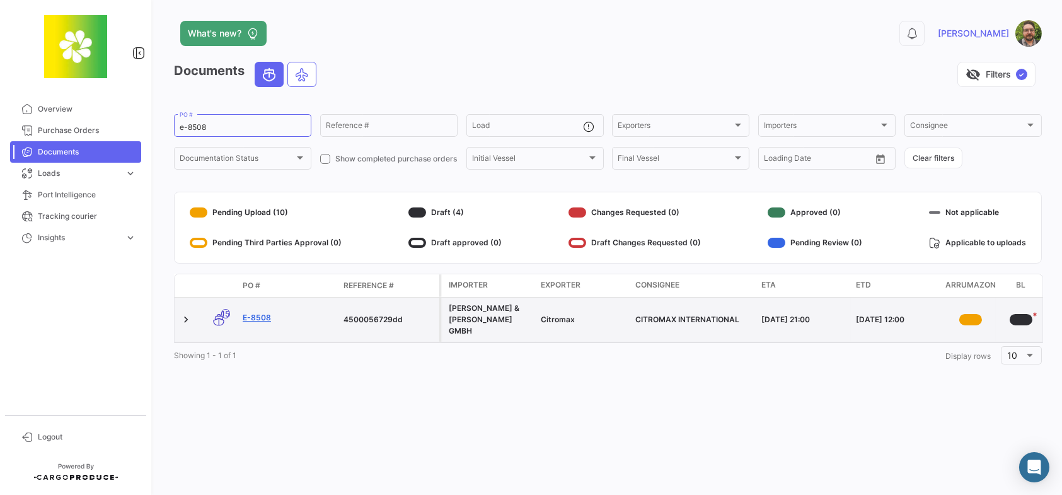
click at [253, 314] on link "E-8508" at bounding box center [288, 317] width 91 height 11
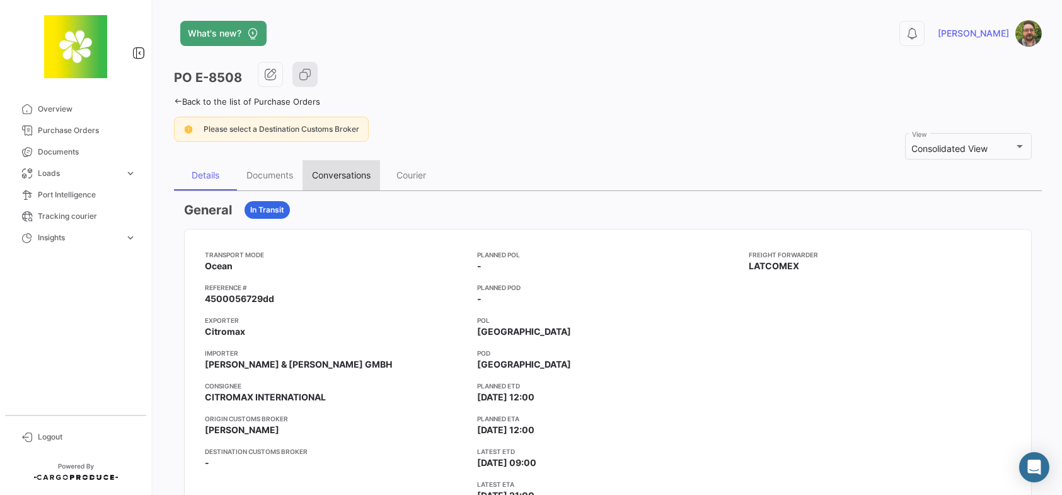
click at [343, 173] on div "Conversations" at bounding box center [341, 174] width 59 height 11
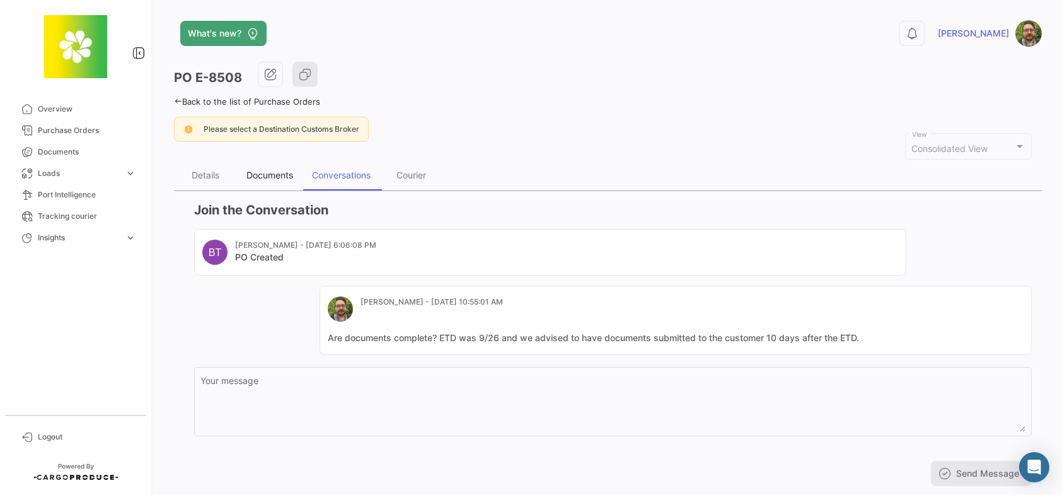
click at [262, 176] on div "Documents" at bounding box center [269, 174] width 47 height 11
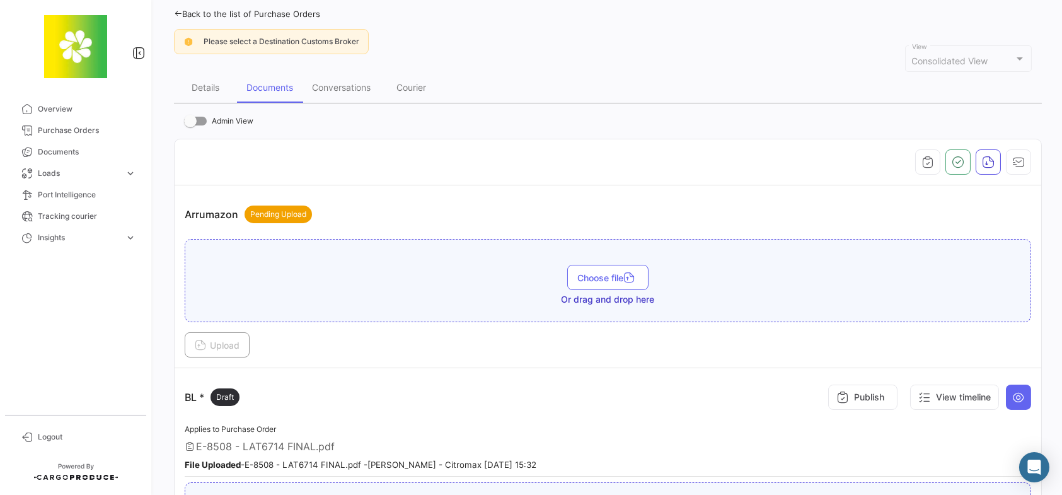
scroll to position [378, 0]
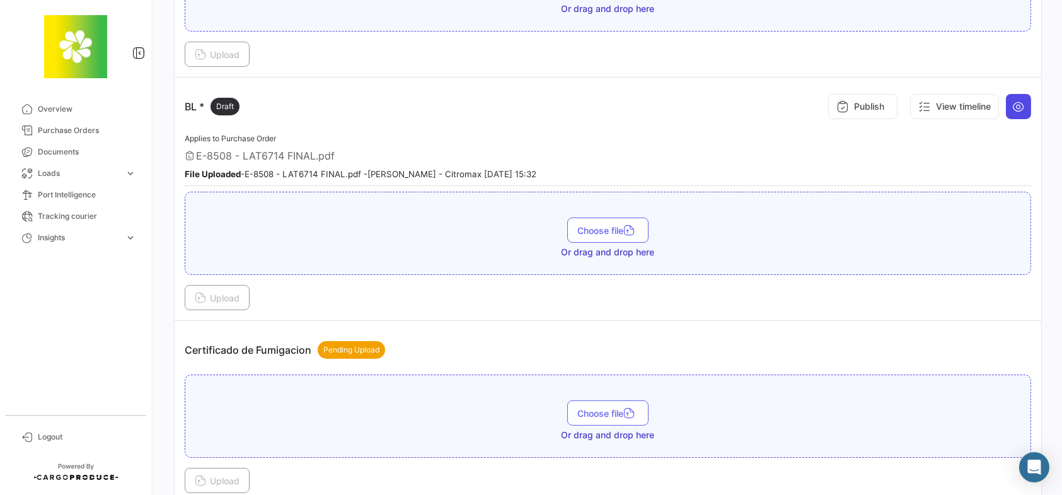
click at [1012, 108] on icon at bounding box center [1018, 106] width 13 height 13
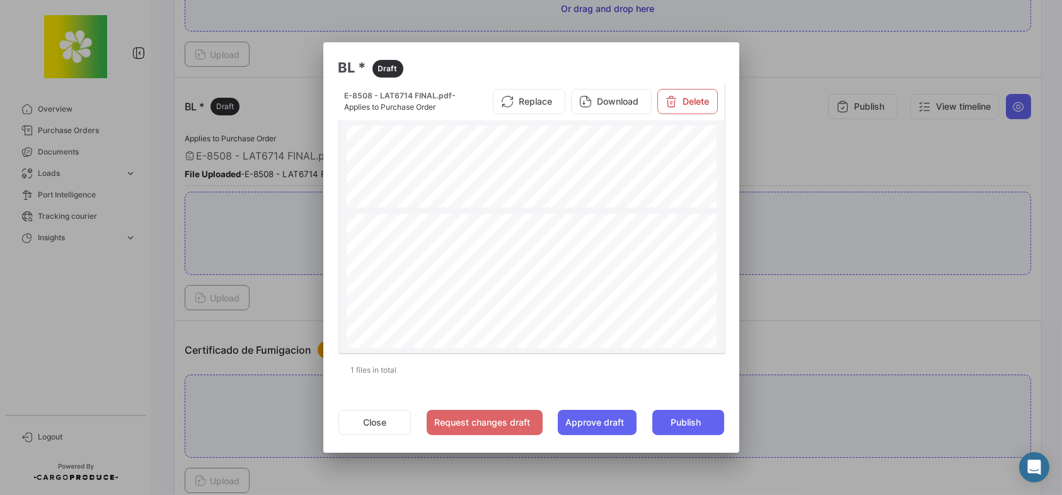
scroll to position [567, 0]
click at [798, 66] on div at bounding box center [531, 247] width 1062 height 495
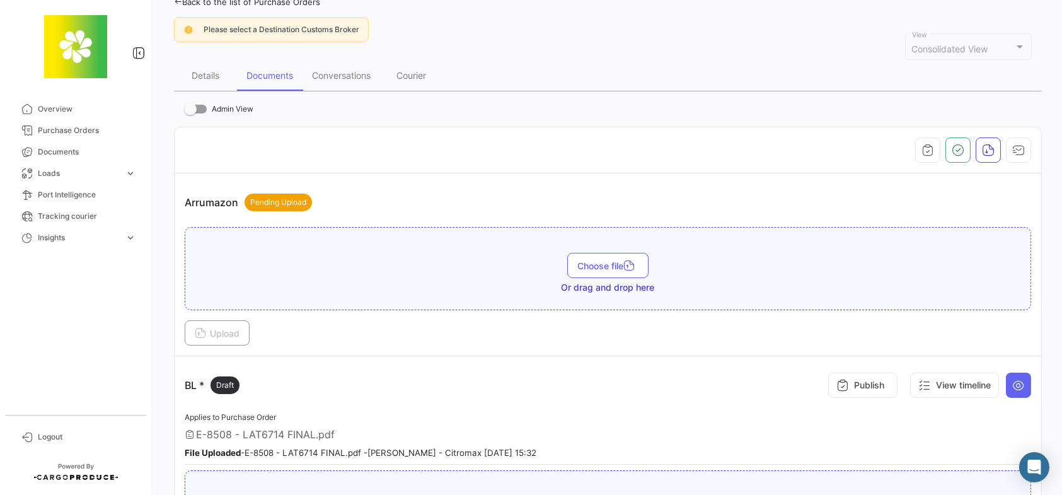
scroll to position [0, 0]
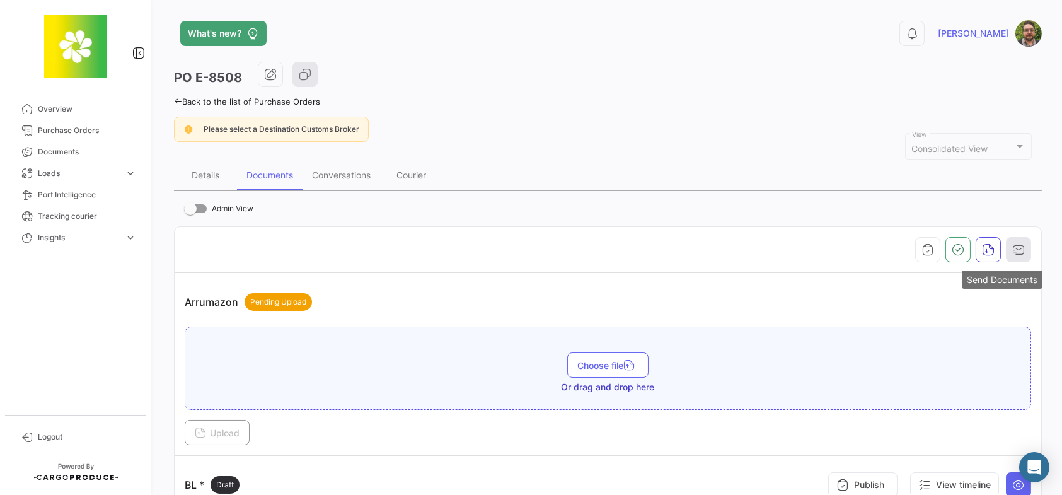
click at [1012, 251] on icon "button" at bounding box center [1018, 249] width 13 height 13
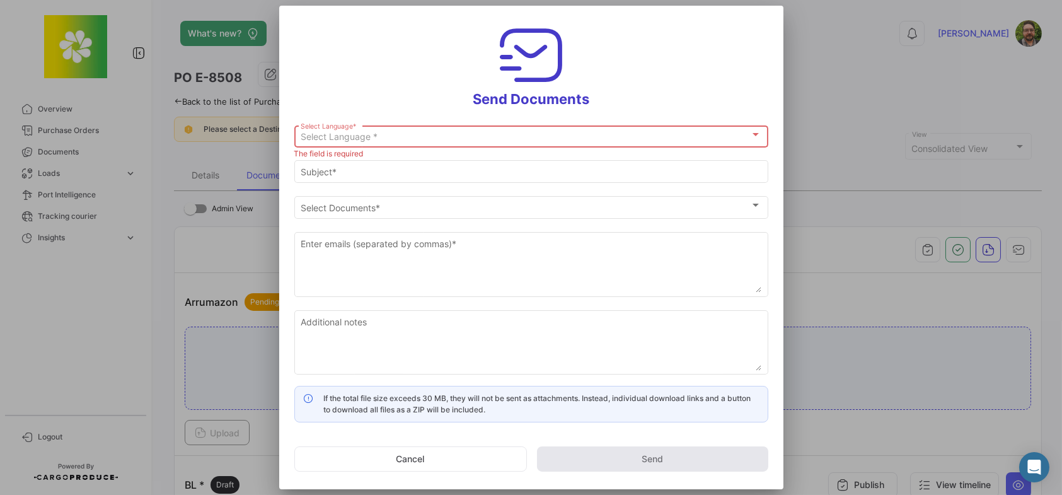
click at [517, 139] on div "Select Language *" at bounding box center [525, 137] width 449 height 11
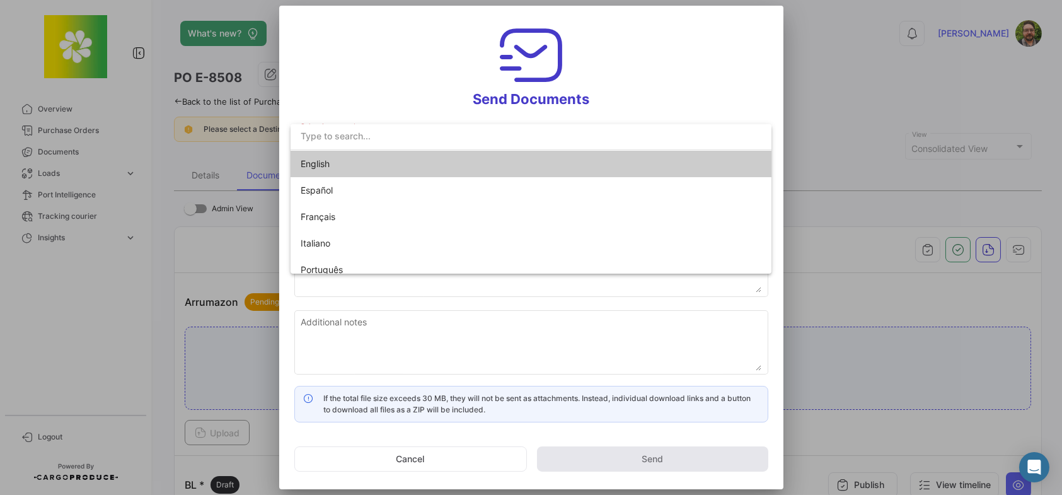
click at [445, 164] on span "English" at bounding box center [389, 164] width 176 height 26
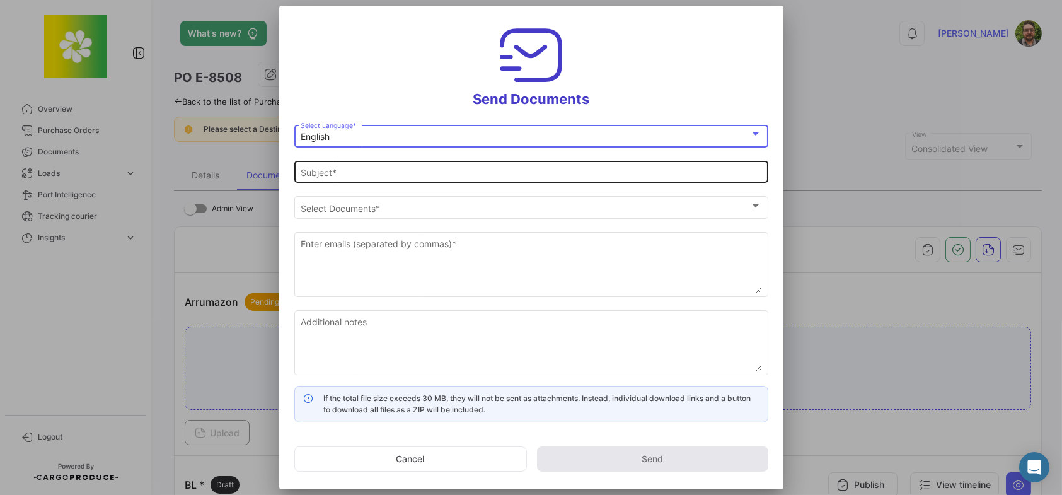
type input "[PERSON_NAME] has shared the documents of PO # E-8508 with you"
click at [387, 167] on input "[PERSON_NAME] has shared the documents of PO # E-8508 with you" at bounding box center [531, 172] width 461 height 11
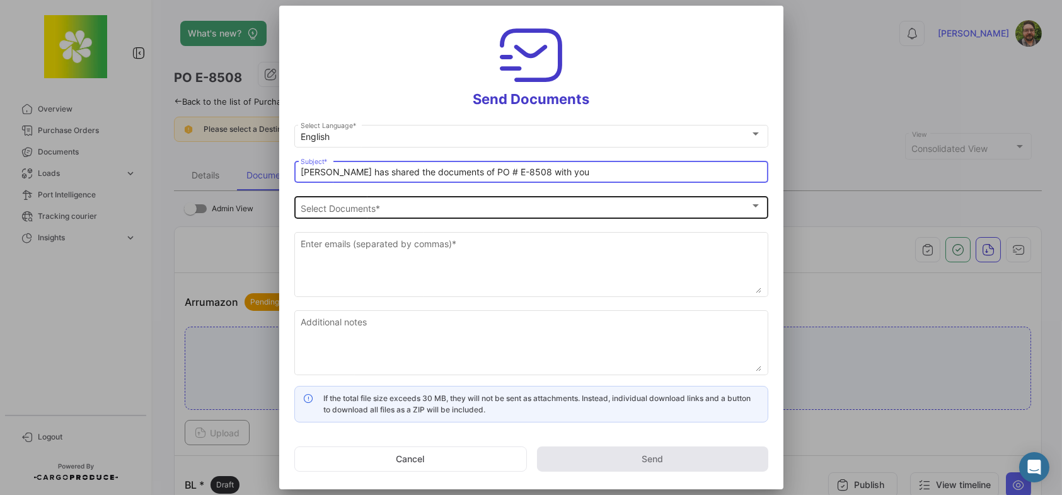
click at [394, 206] on div "Select Documents" at bounding box center [525, 208] width 449 height 11
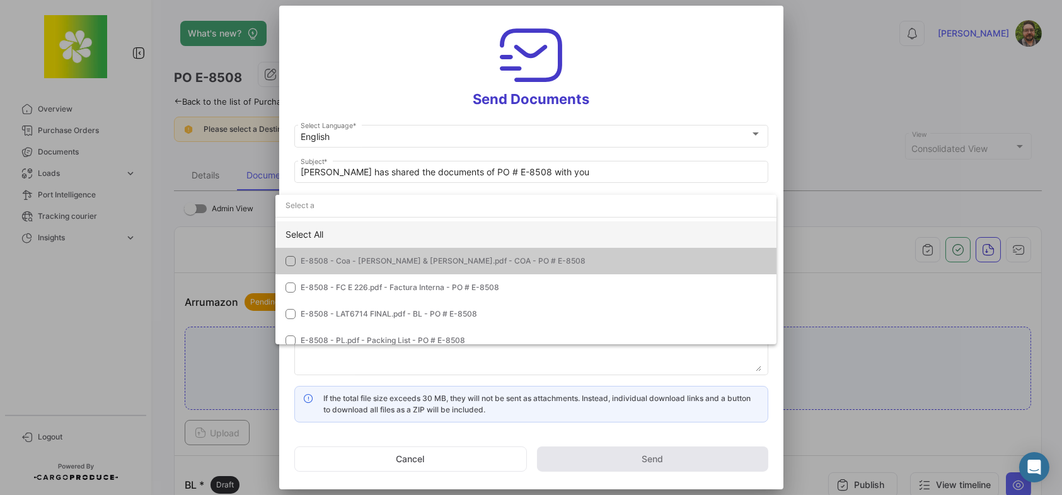
click at [391, 239] on div "Select All" at bounding box center [525, 234] width 501 height 26
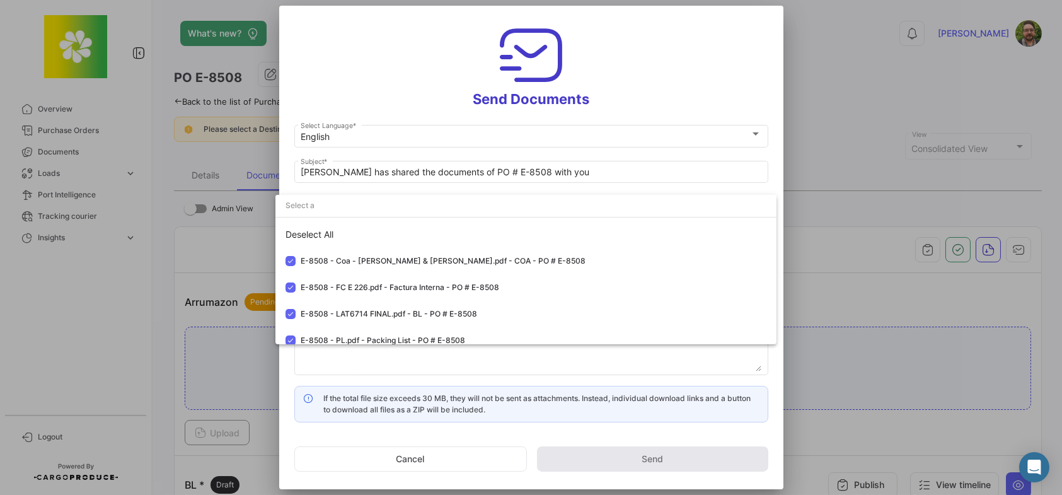
click at [394, 84] on div at bounding box center [531, 247] width 1062 height 495
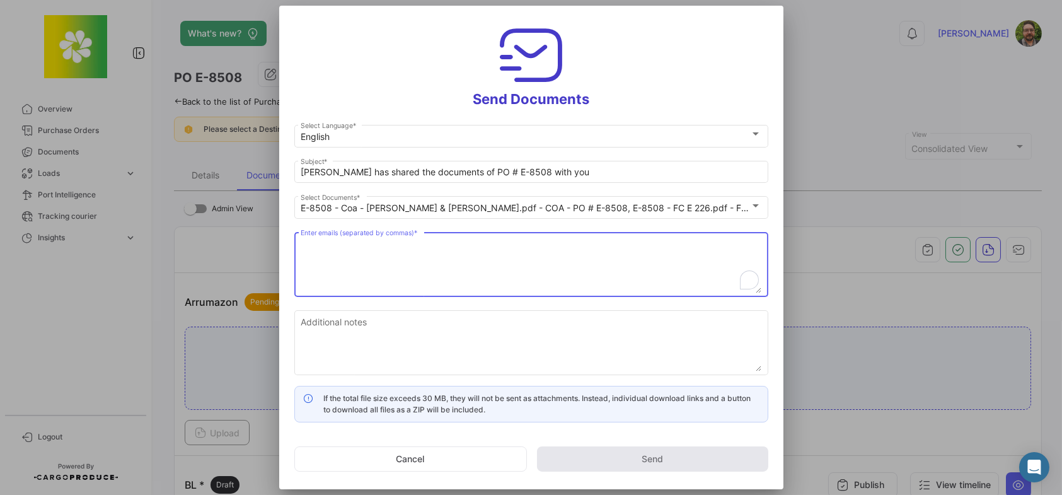
click at [402, 252] on textarea "Enter emails (separated by commas) *" at bounding box center [531, 265] width 461 height 55
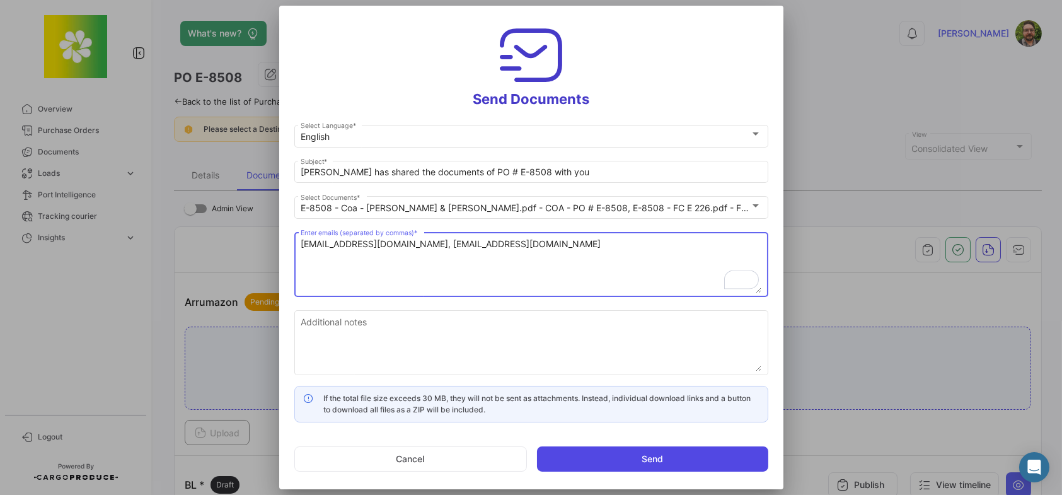
type textarea "[EMAIL_ADDRESS][DOMAIN_NAME], [EMAIL_ADDRESS][DOMAIN_NAME]"
click at [636, 452] on button "Send" at bounding box center [652, 458] width 231 height 25
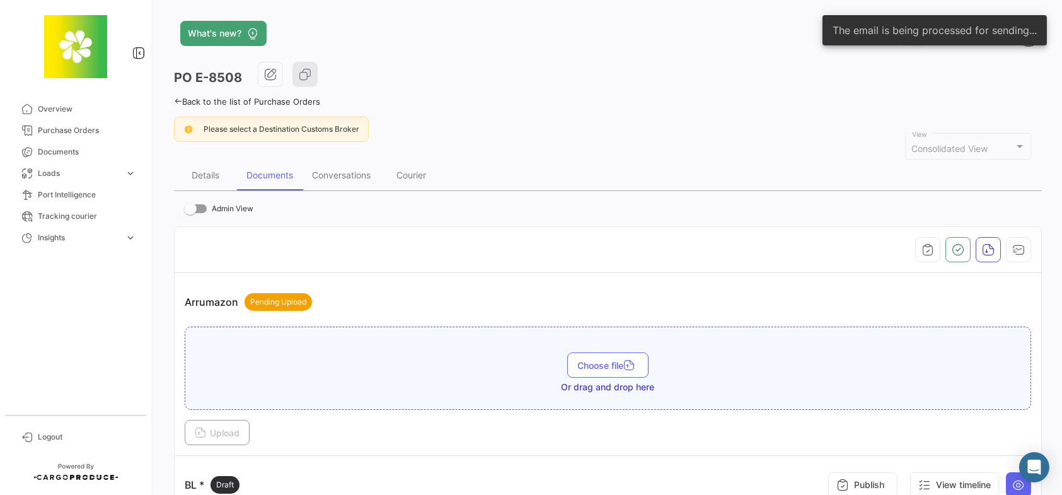
click at [655, 163] on div "Details Documents Conversations Courier" at bounding box center [608, 175] width 868 height 30
click at [1014, 253] on icon "button" at bounding box center [1018, 249] width 13 height 13
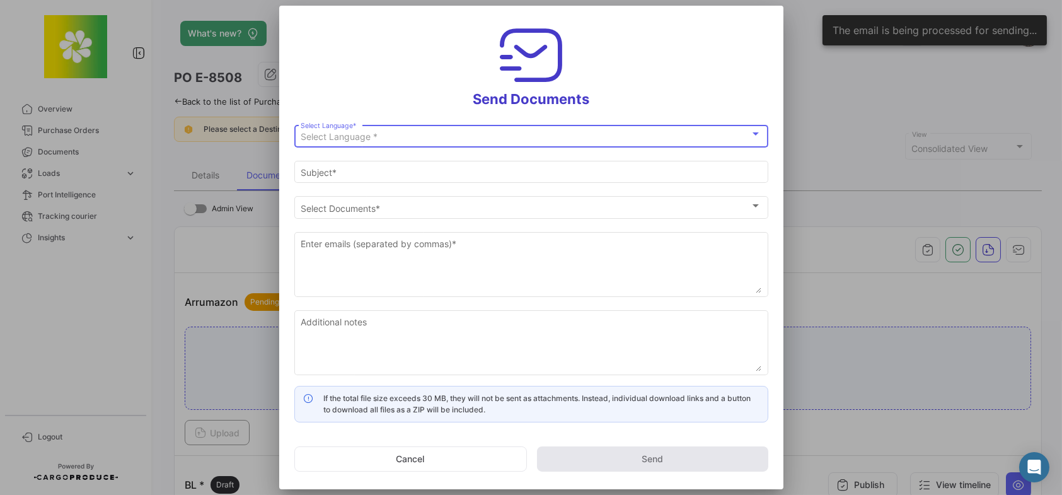
click at [508, 135] on div "Select Language *" at bounding box center [525, 137] width 449 height 11
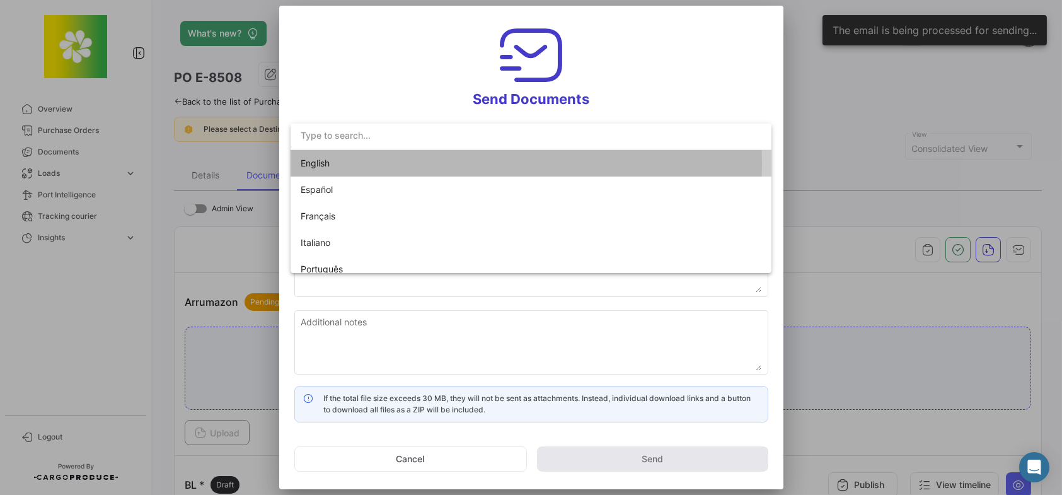
click at [392, 163] on span "English" at bounding box center [389, 163] width 176 height 26
type input "Stephen has shared the documents of PO # E-8508 with you"
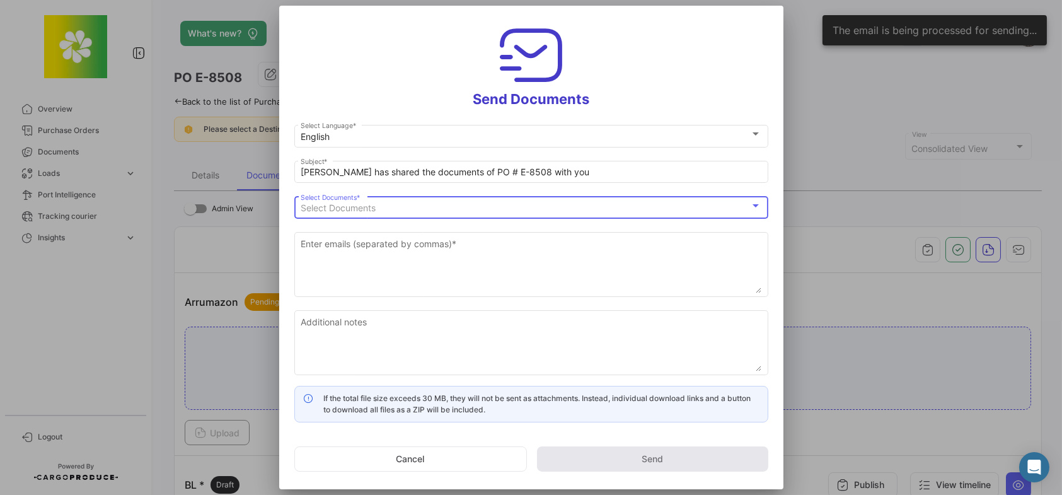
click at [389, 205] on div "Select Documents" at bounding box center [525, 208] width 449 height 11
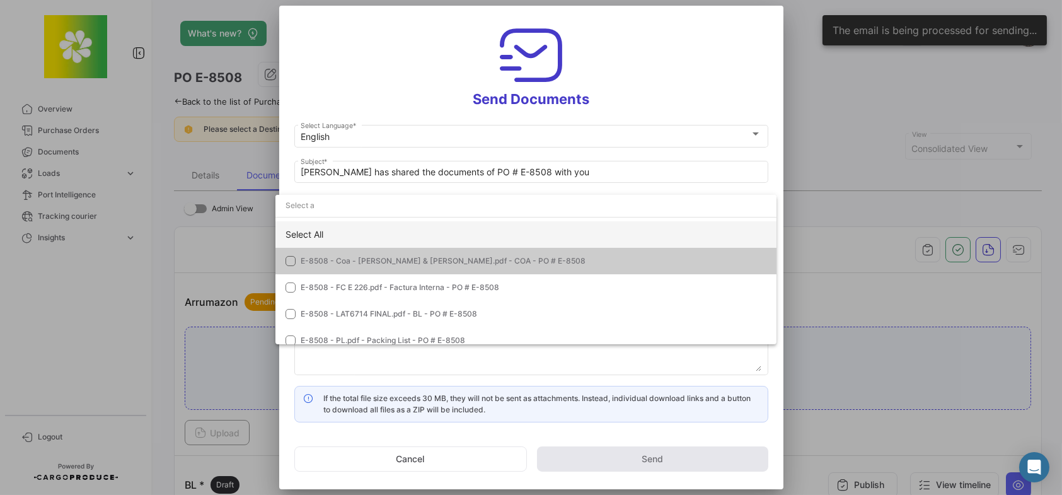
click at [360, 236] on div "Select All" at bounding box center [525, 234] width 501 height 26
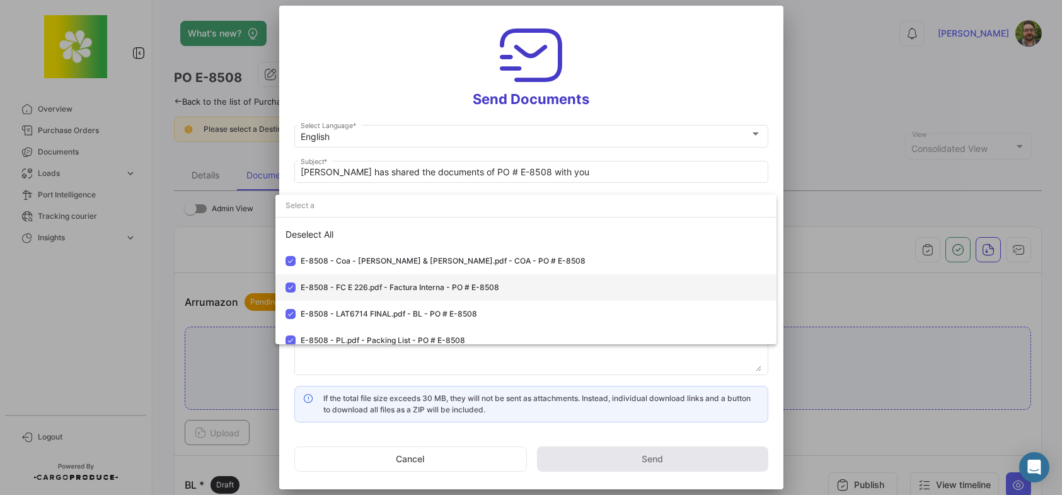
click at [289, 287] on mat-pseudo-checkbox at bounding box center [290, 287] width 10 height 10
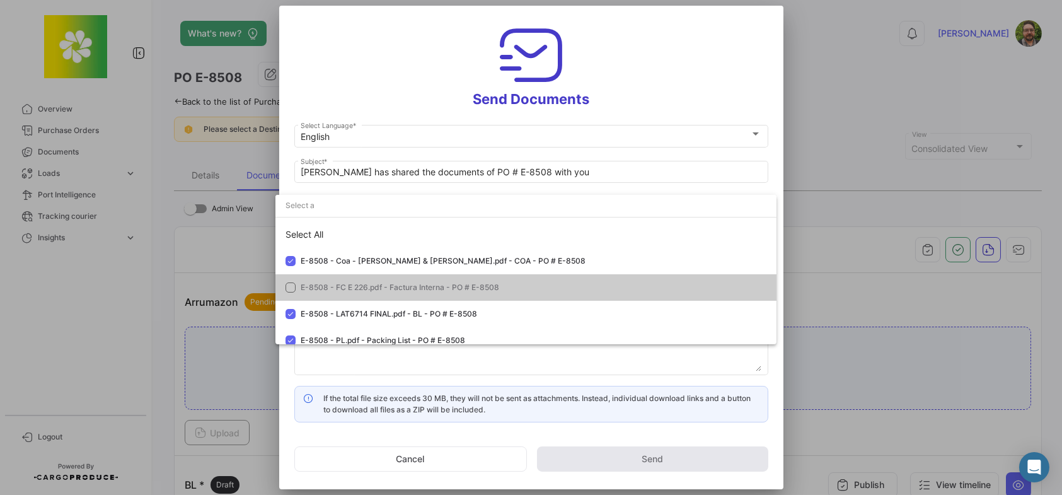
click at [378, 67] on div at bounding box center [531, 247] width 1062 height 495
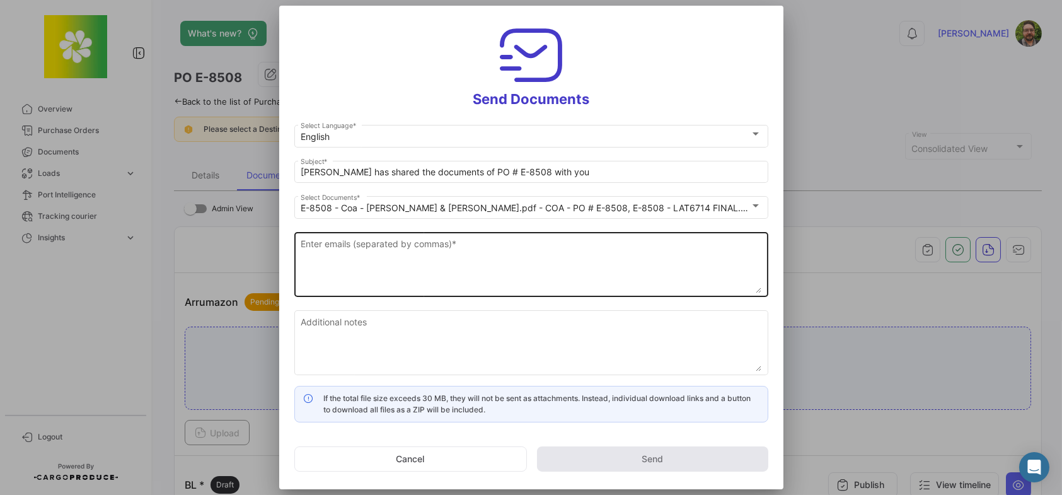
click at [432, 251] on textarea "Enter emails (separated by commas) *" at bounding box center [531, 265] width 461 height 55
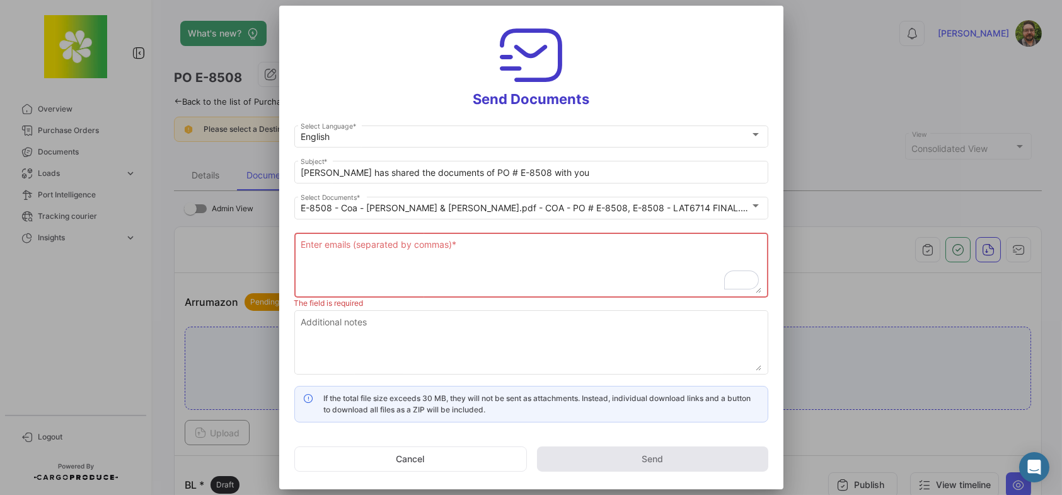
click at [521, 265] on textarea "Enter emails (separated by commas) *" at bounding box center [531, 265] width 461 height 55
paste textarea "[EMAIL_ADDRESS][DOMAIN_NAME] <[EMAIL_ADDRESS][DOMAIN_NAME]>"
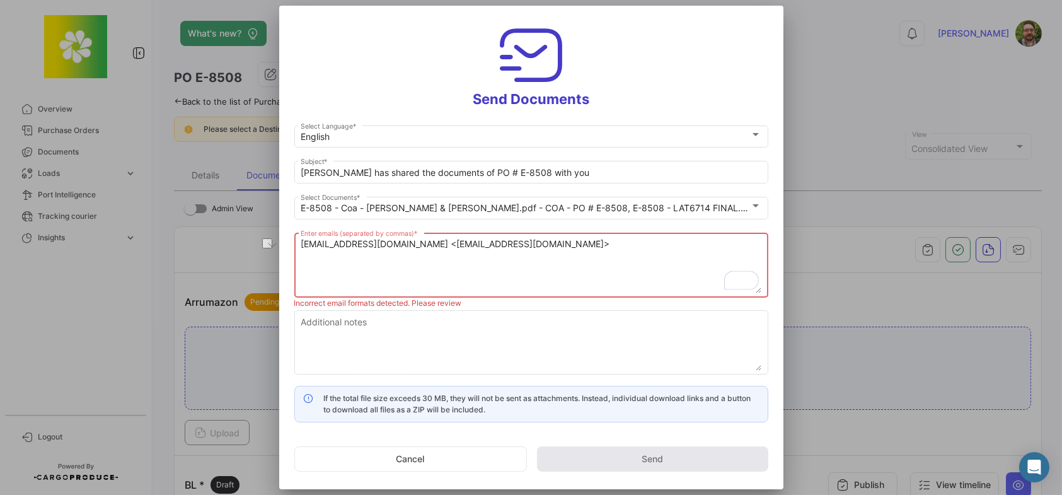
drag, startPoint x: 406, startPoint y: 243, endPoint x: 291, endPoint y: 239, distance: 115.4
click at [291, 239] on mat-dialog-content "English Select Language * Stephen has shared the documents of PO # E-8508 with …" at bounding box center [531, 272] width 504 height 299
click at [482, 252] on textarea "[EMAIL_ADDRESS][DOMAIN_NAME]>" at bounding box center [531, 265] width 461 height 55
click at [476, 242] on textarea "[EMAIL_ADDRESS][DOMAIN_NAME]," at bounding box center [531, 265] width 461 height 55
paste textarea "[PERSON_NAME]-Eurotrade <[EMAIL_ADDRESS][DOMAIN_NAME]>"
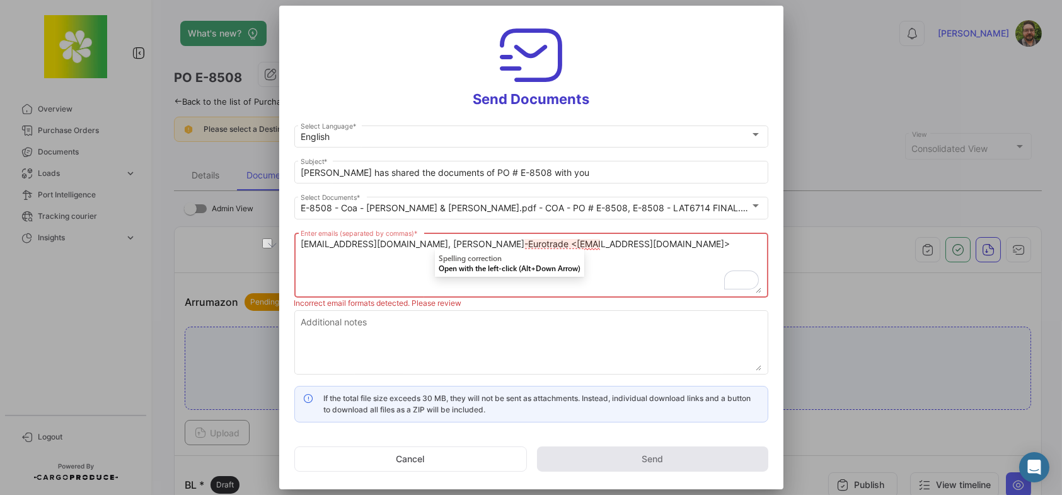
drag, startPoint x: 517, startPoint y: 243, endPoint x: 404, endPoint y: 248, distance: 113.5
click at [404, 248] on textarea "gl@eurotradejuice.com, Nicolas Robbes-Eurotrade <nicolas@eurotradejuice.com>" at bounding box center [531, 265] width 461 height 55
click at [585, 243] on textarea "gl@eurotradejuice.com, nicolas@eurotradejuice.com>" at bounding box center [531, 265] width 461 height 55
click at [599, 241] on textarea "[EMAIL_ADDRESS][DOMAIN_NAME], [PERSON_NAME][EMAIL_ADDRESS][DOMAIN_NAME]," at bounding box center [531, 265] width 461 height 55
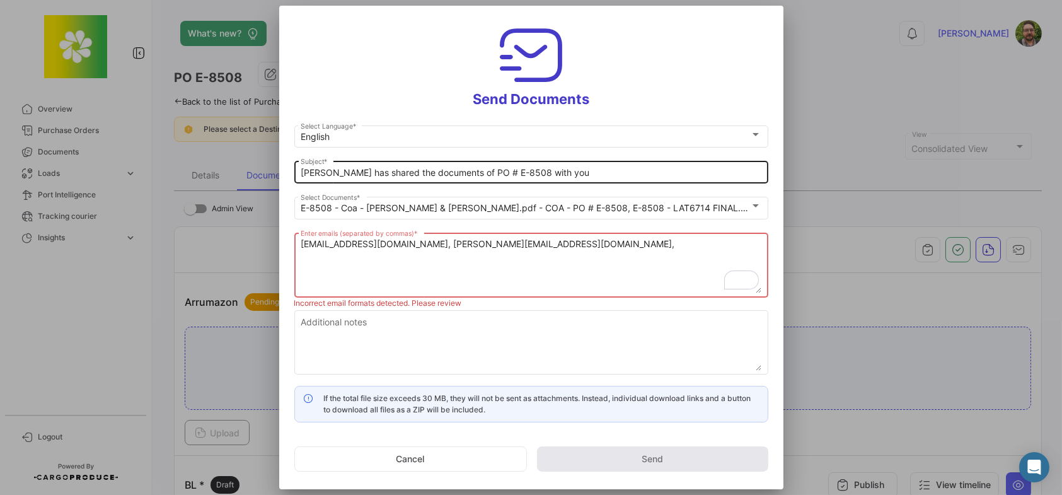
paste textarea "Eurotrade Logistics <eurotrade.logistics@eurotradejuice.com>"
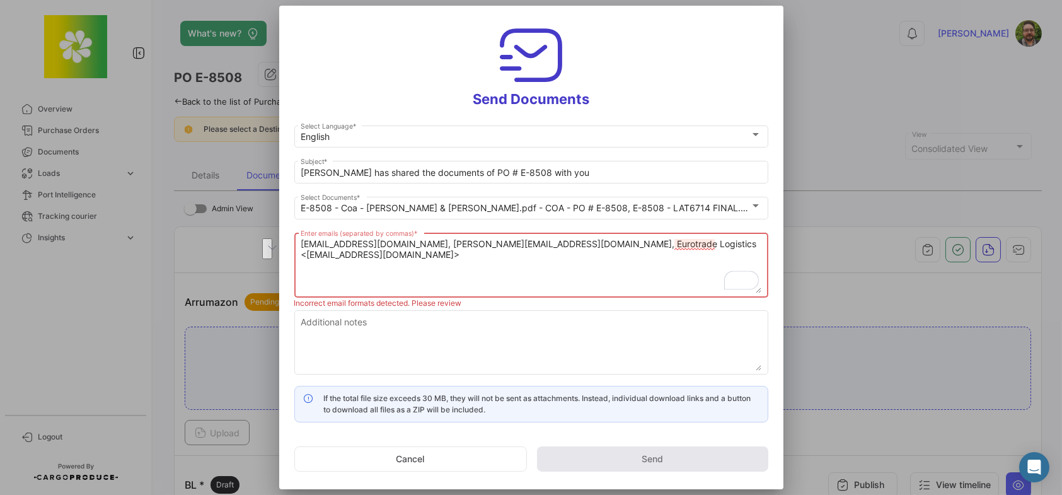
drag, startPoint x: 304, startPoint y: 255, endPoint x: 525, endPoint y: 243, distance: 222.1
click at [525, 243] on textarea "gl@eurotradejuice.com, nicolas@eurotradejuice.com, Eurotrade Logistics <eurotra…" at bounding box center [531, 265] width 461 height 55
click at [708, 245] on textarea "gl@eurotradejuice.com, nicolas@eurotradejuice.com, eurotrade.logistics@eurotrad…" at bounding box center [531, 265] width 461 height 55
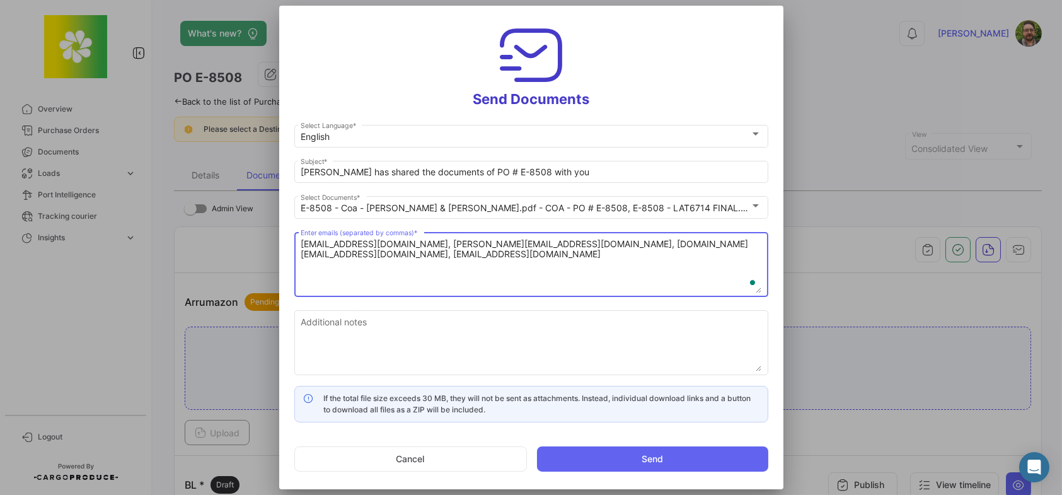
type textarea "gl@eurotradejuice.com, nicolas@eurotradejuice.com, eurotrade.logistics@eurotrad…"
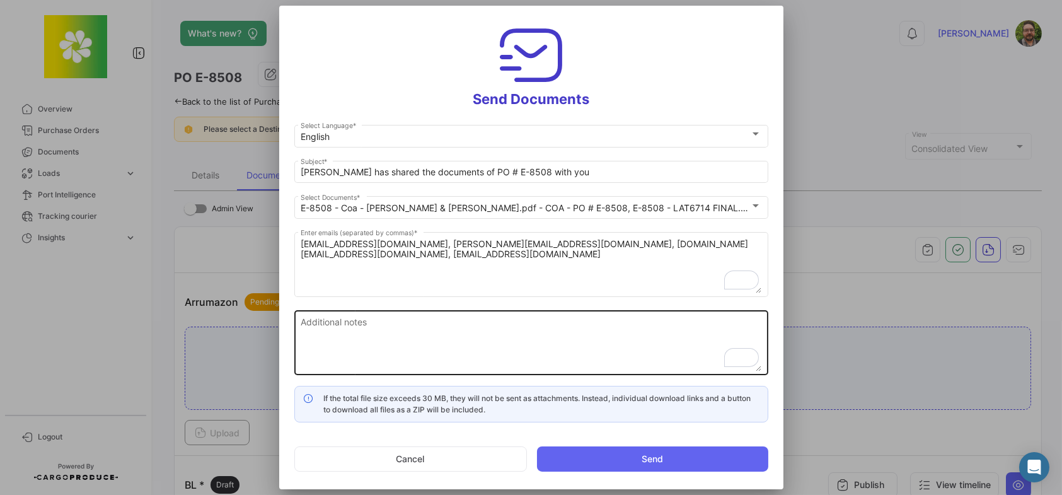
click at [440, 328] on textarea "Additional notes" at bounding box center [531, 343] width 461 height 55
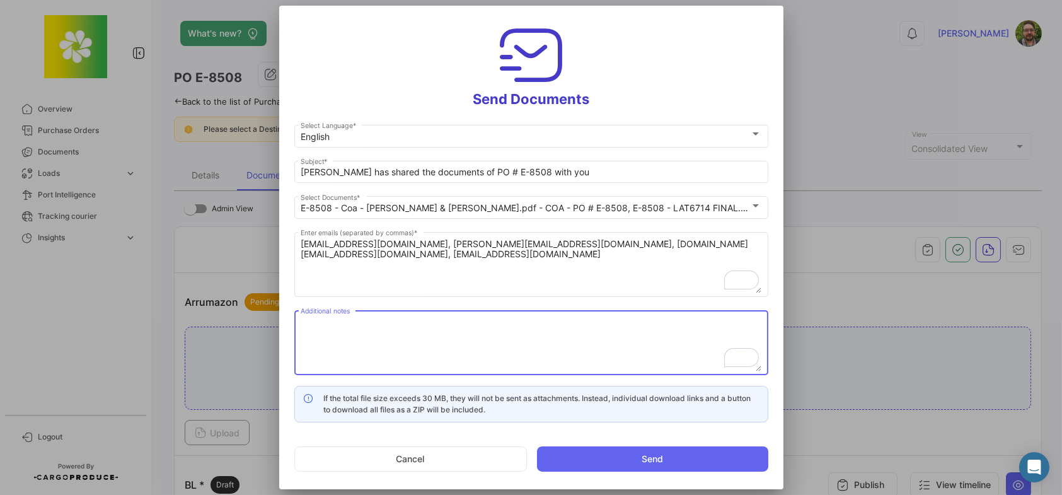
paste textarea "Please review and confirm documents are complete and correct. If no reply is re…"
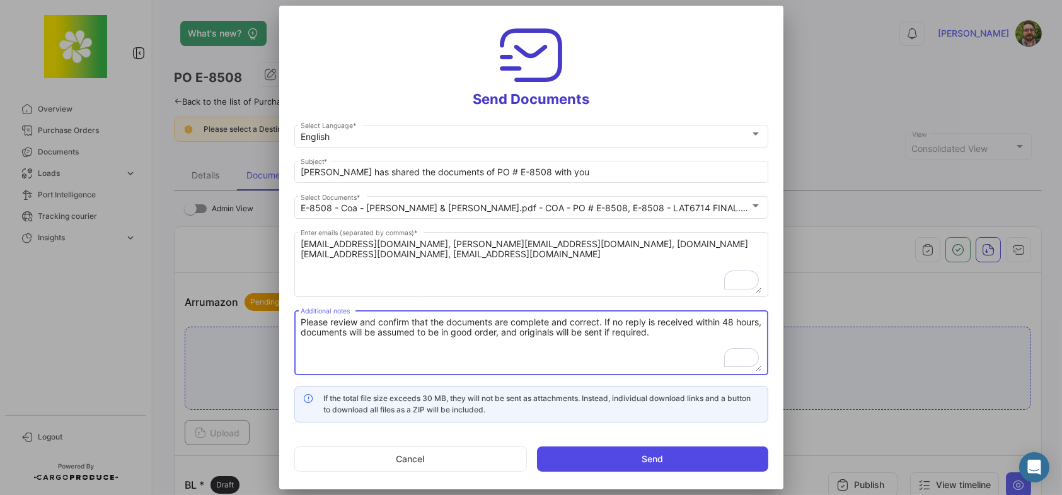
type textarea "Please review and confirm that the documents are complete and correct. If no re…"
click at [662, 458] on button "Send" at bounding box center [652, 458] width 231 height 25
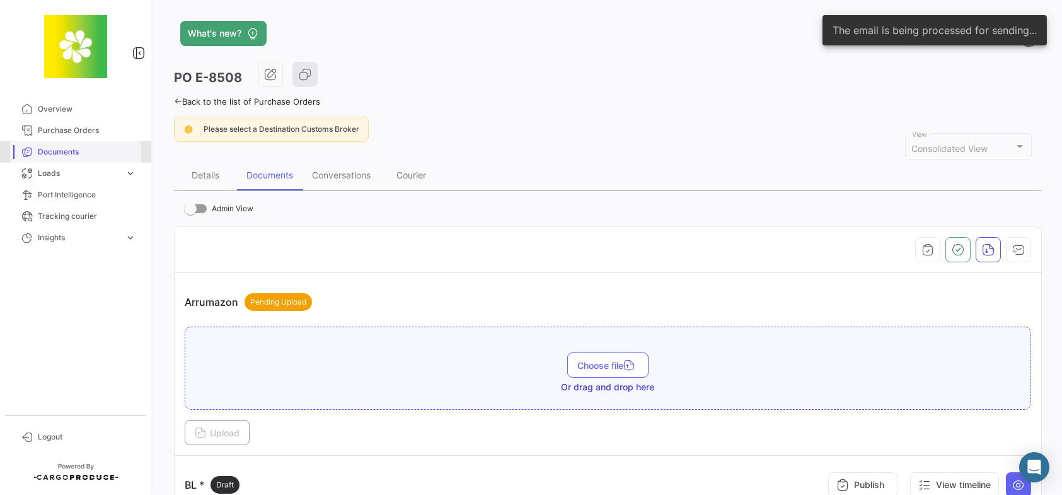
click at [96, 147] on span "Documents" at bounding box center [87, 151] width 98 height 11
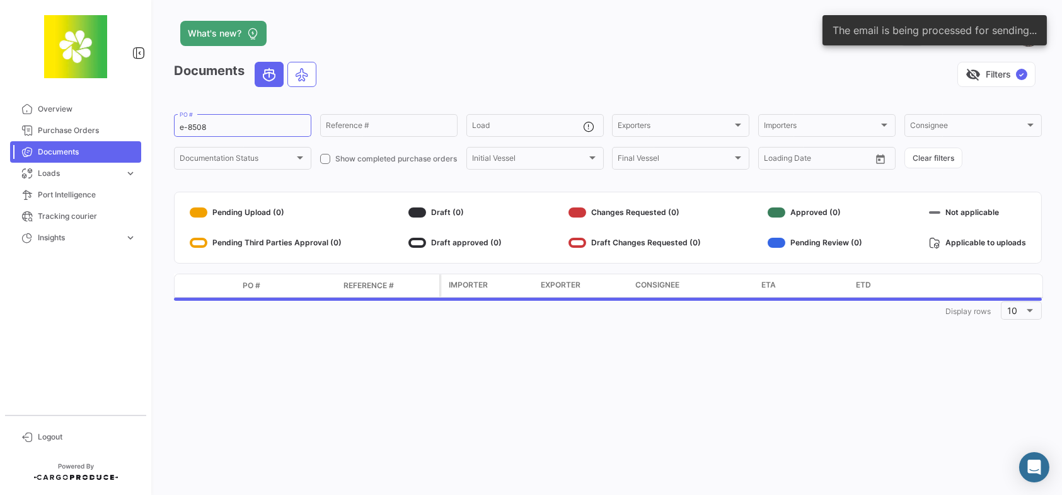
click at [462, 63] on div "visibility_off Filters ✓" at bounding box center [683, 74] width 715 height 25
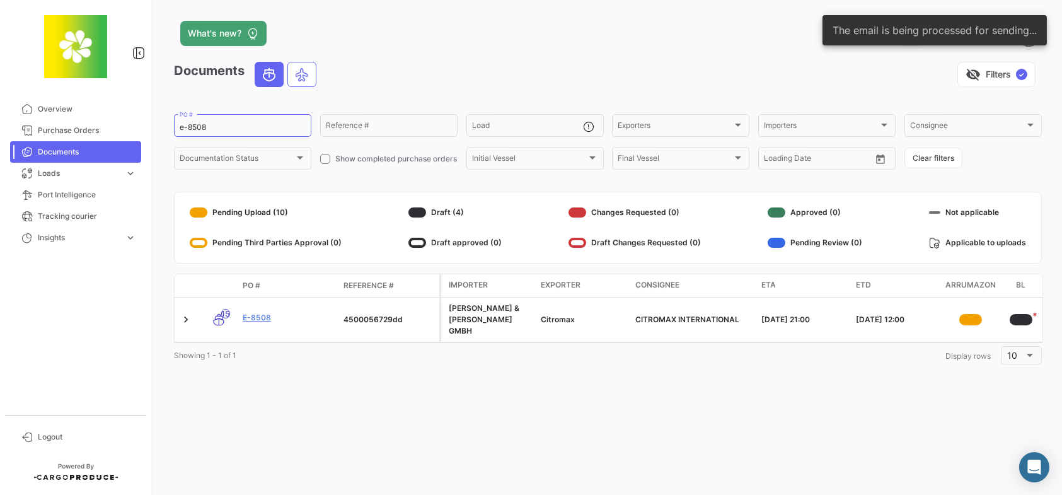
click at [629, 54] on app-header "What's new? 0 Stephen" at bounding box center [608, 41] width 868 height 42
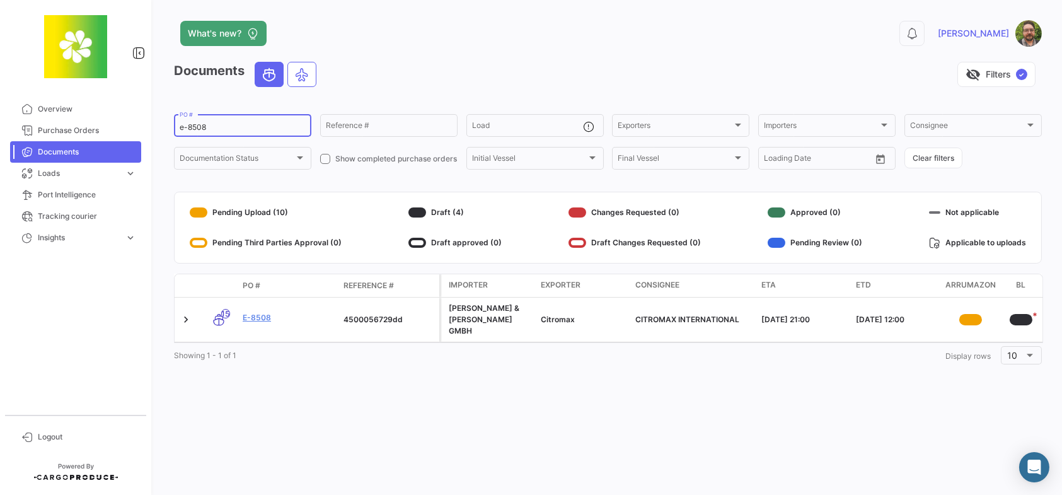
drag, startPoint x: 244, startPoint y: 126, endPoint x: 169, endPoint y: 122, distance: 75.7
click at [169, 122] on div "What's new? 0 Stephen Documents visibility_off Filters ✓ e-8508 PO # Reference …" at bounding box center [608, 247] width 908 height 495
click at [272, 122] on div "e-8508 PO #" at bounding box center [243, 124] width 126 height 25
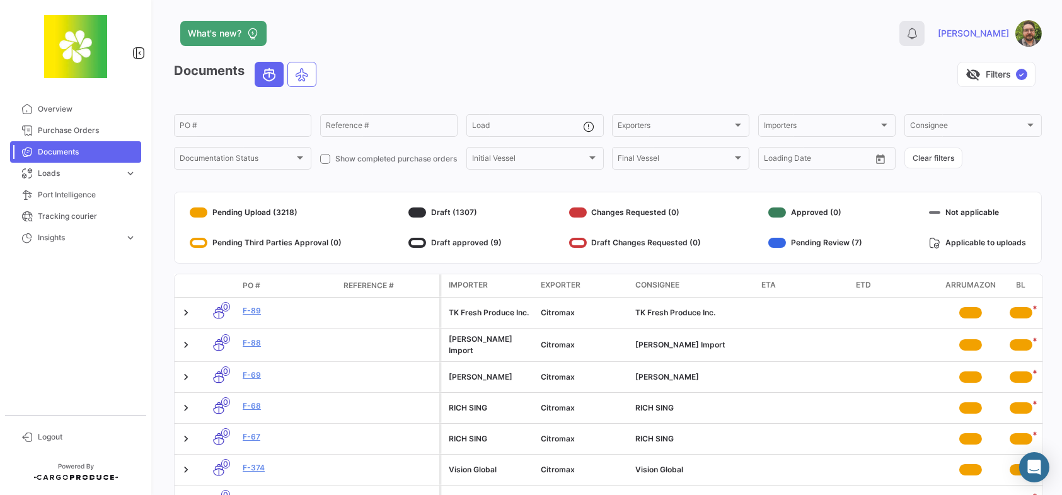
click at [918, 35] on icon at bounding box center [911, 33] width 13 height 13
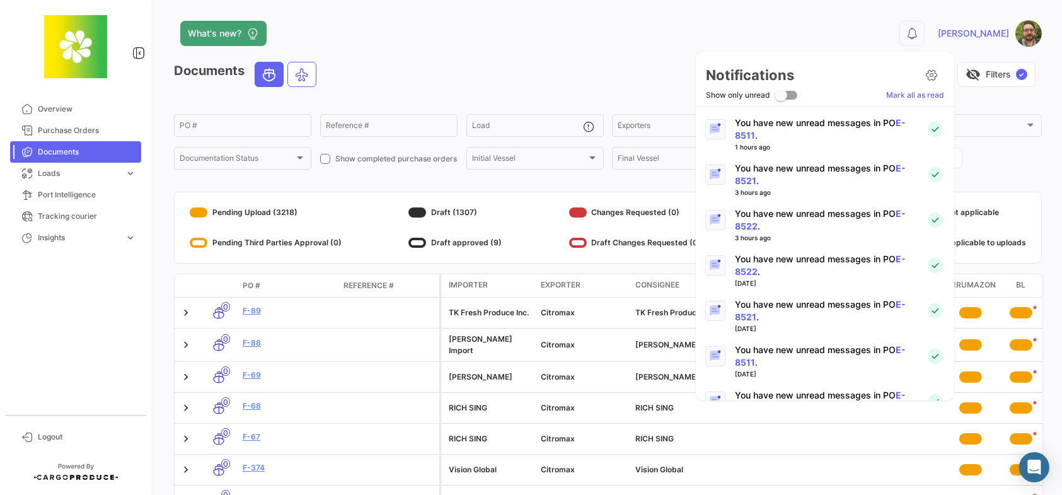
click at [890, 43] on div at bounding box center [531, 247] width 1062 height 495
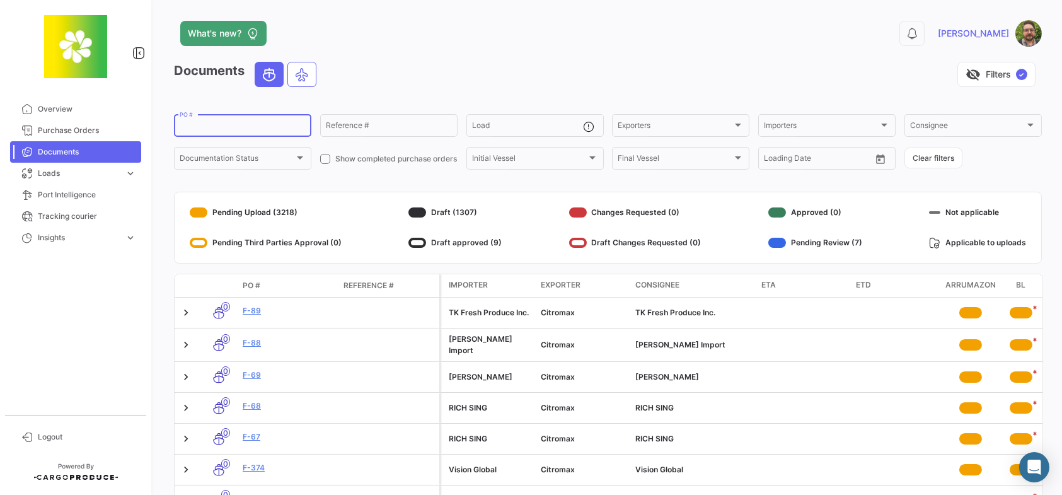
click at [255, 123] on input "PO #" at bounding box center [243, 127] width 126 height 9
type input "e-8518"
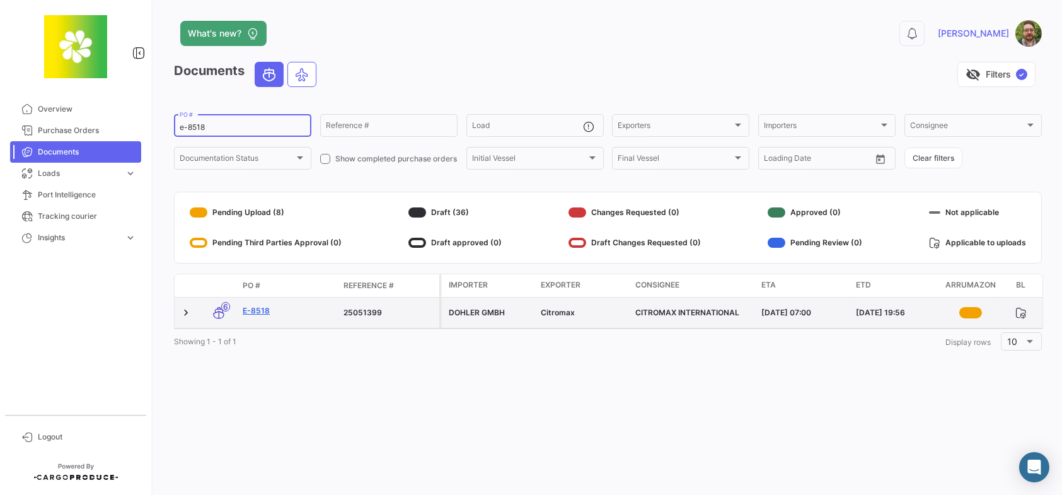
click at [258, 310] on link "E-8518" at bounding box center [288, 310] width 91 height 11
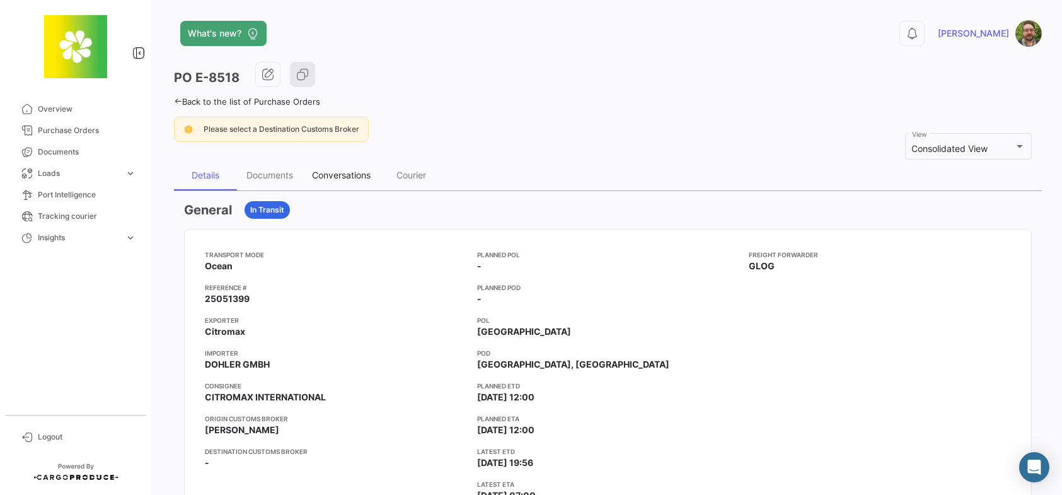
click at [345, 177] on div "Conversations" at bounding box center [341, 174] width 59 height 11
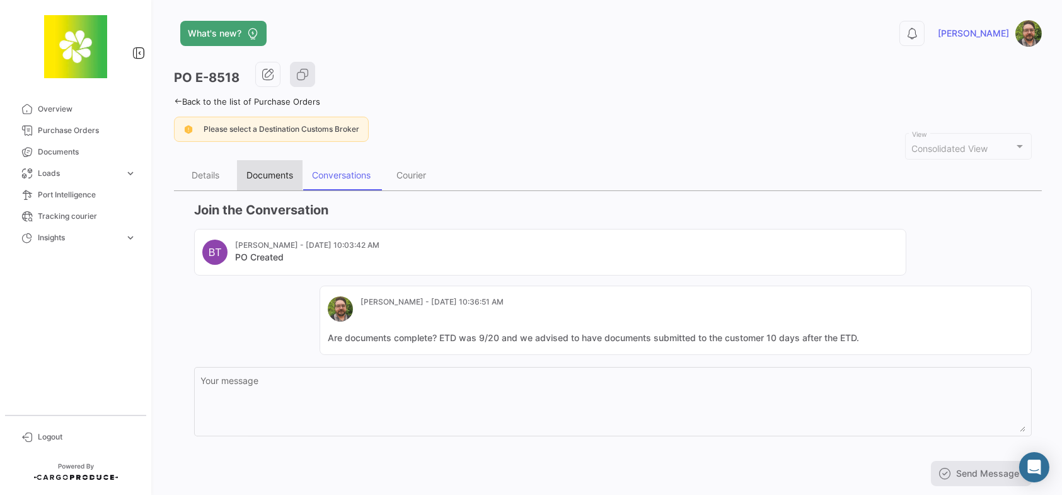
click at [267, 167] on div "Documents" at bounding box center [270, 175] width 66 height 30
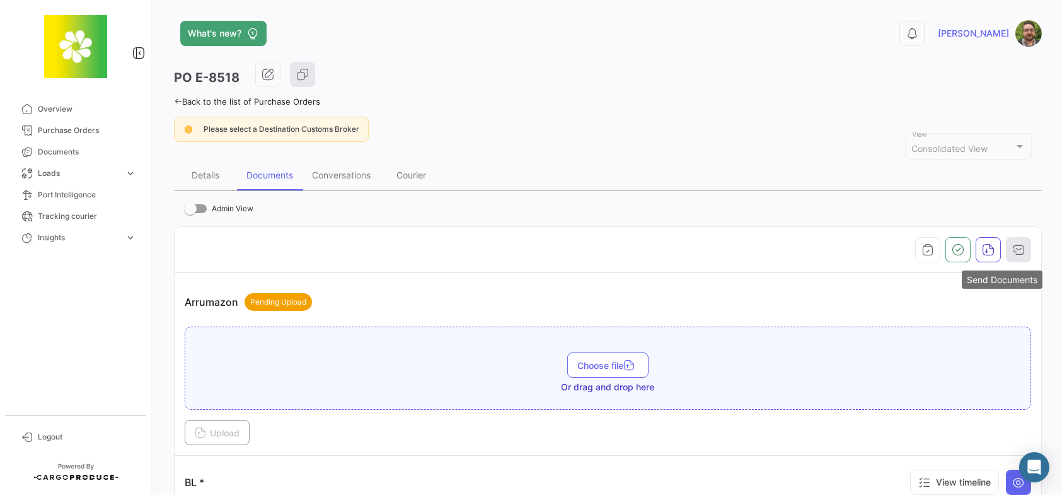
click at [1014, 247] on icon "button" at bounding box center [1018, 249] width 13 height 13
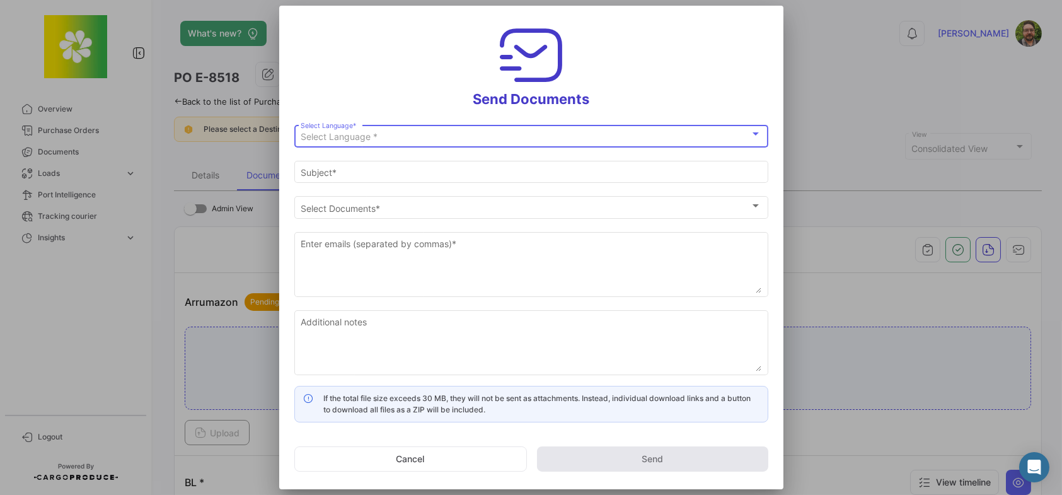
click at [535, 135] on div "Select Language *" at bounding box center [525, 137] width 449 height 11
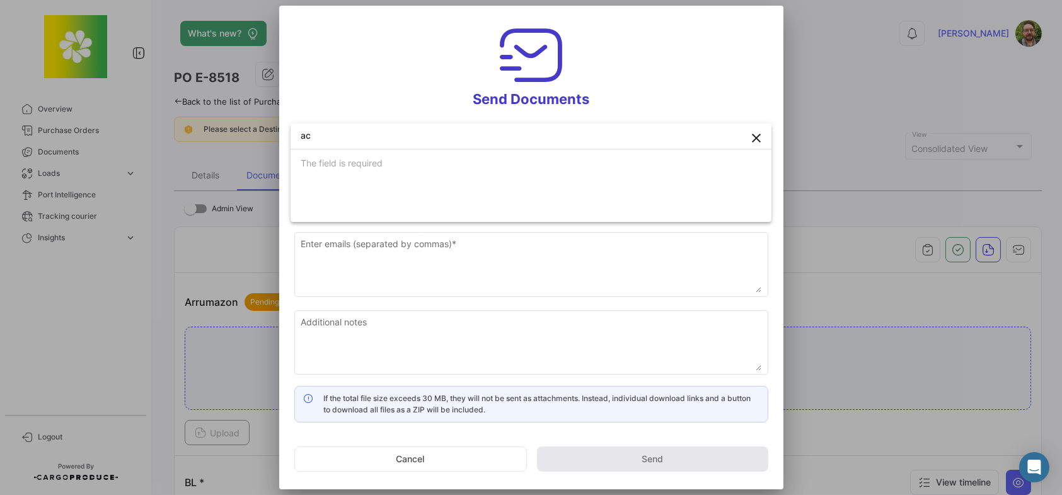
type input "a"
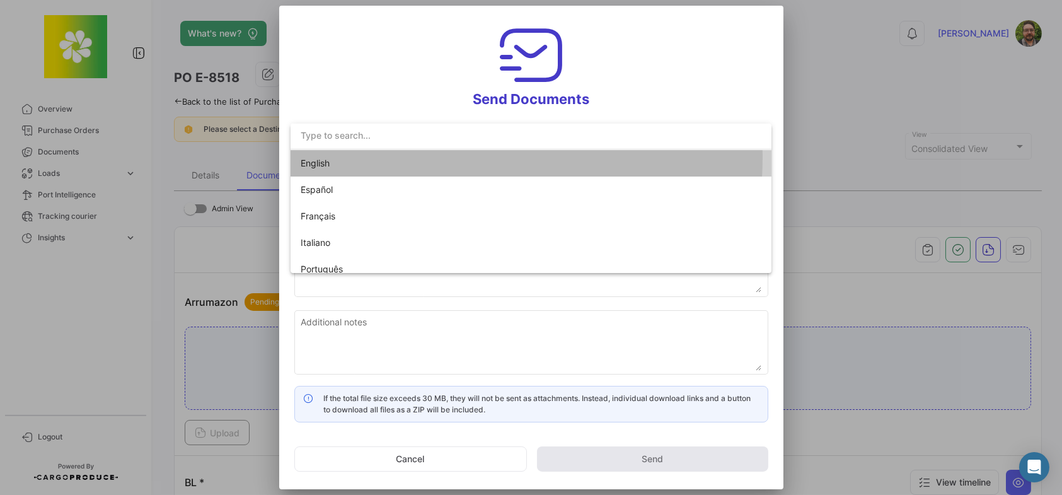
click at [432, 158] on span "English" at bounding box center [389, 163] width 176 height 26
type input "Stephen has shared the documents of PO # E-8518 with you"
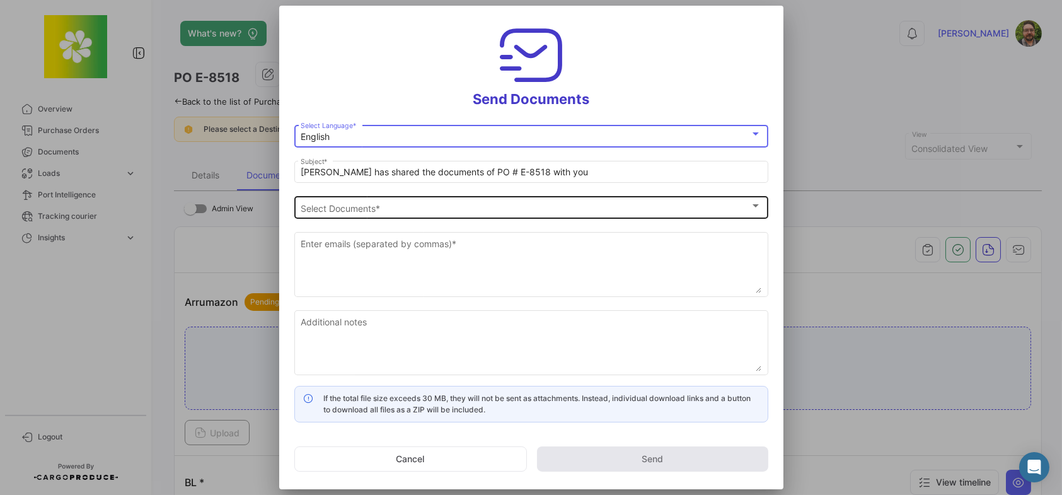
click at [394, 209] on div "Select Documents" at bounding box center [525, 208] width 449 height 11
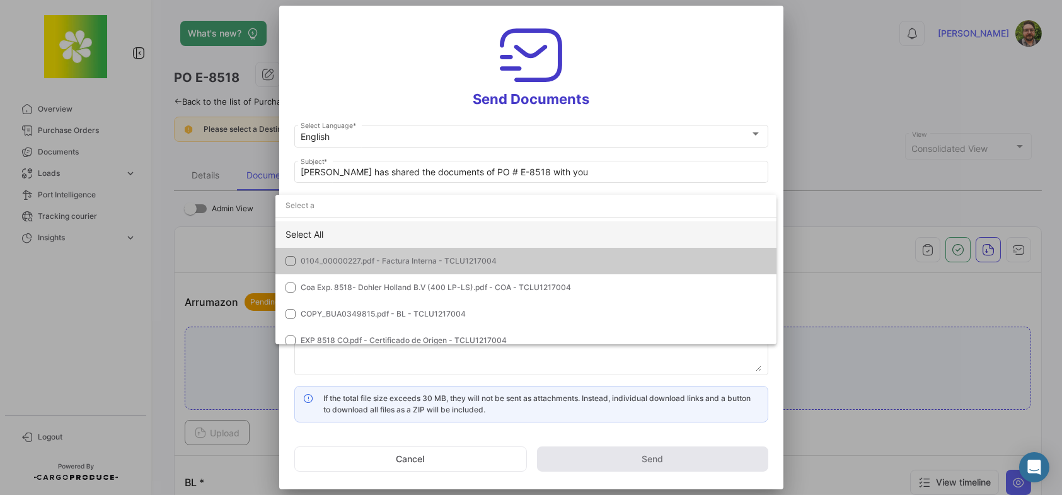
click at [366, 231] on div "Select All" at bounding box center [525, 234] width 501 height 26
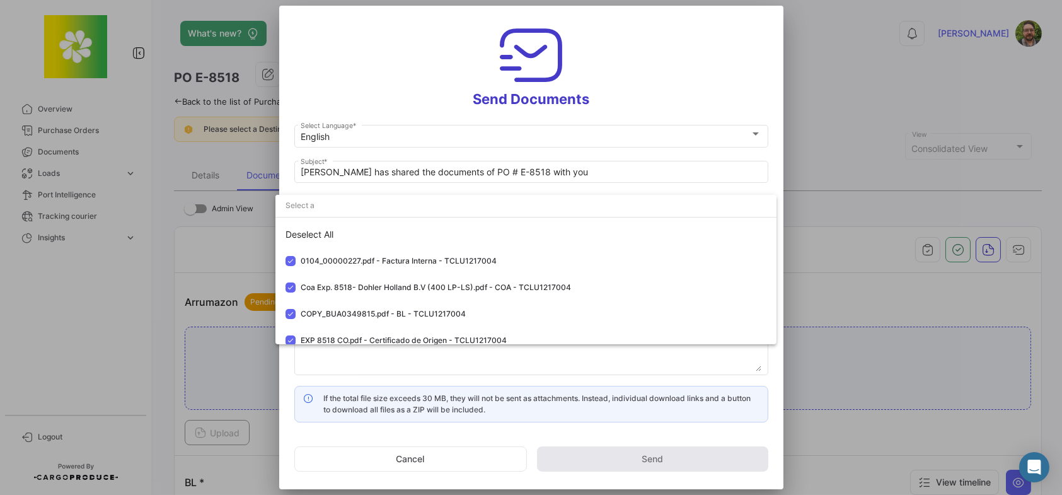
drag, startPoint x: 398, startPoint y: 50, endPoint x: 405, endPoint y: 92, distance: 42.8
click at [398, 50] on div at bounding box center [531, 247] width 1062 height 495
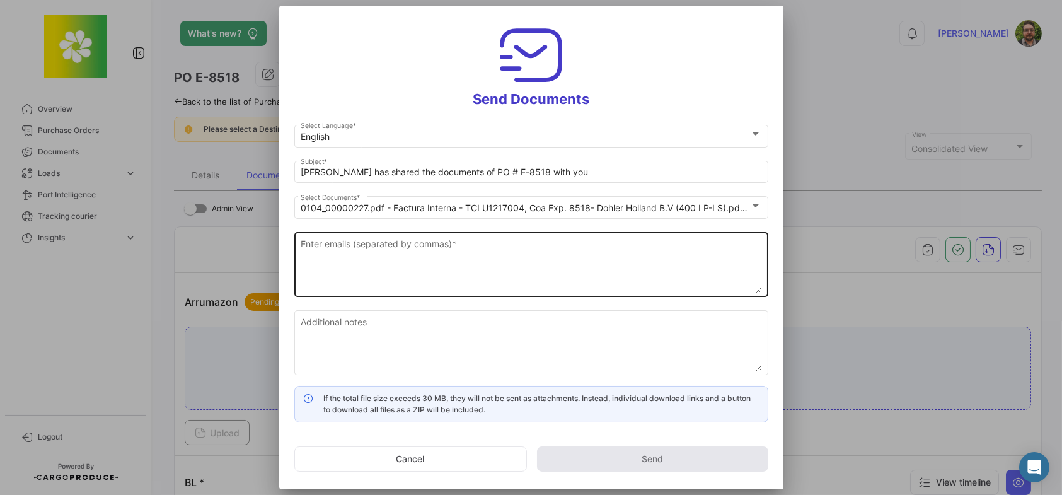
click at [360, 257] on textarea "Enter emails (separated by commas) *" at bounding box center [531, 265] width 461 height 55
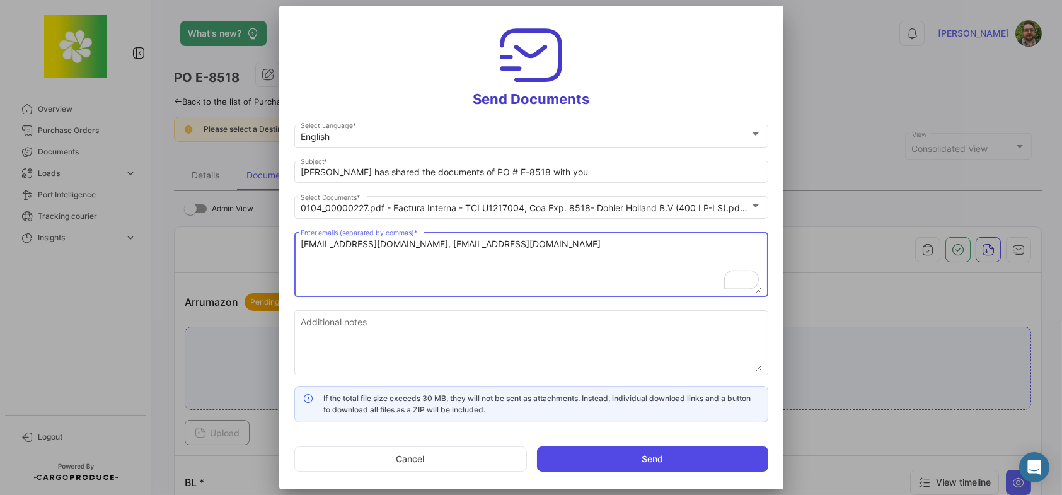
type textarea "accountsreceivable@citromax.com, customerservice@citromax.com"
click at [616, 454] on button "Send" at bounding box center [652, 458] width 231 height 25
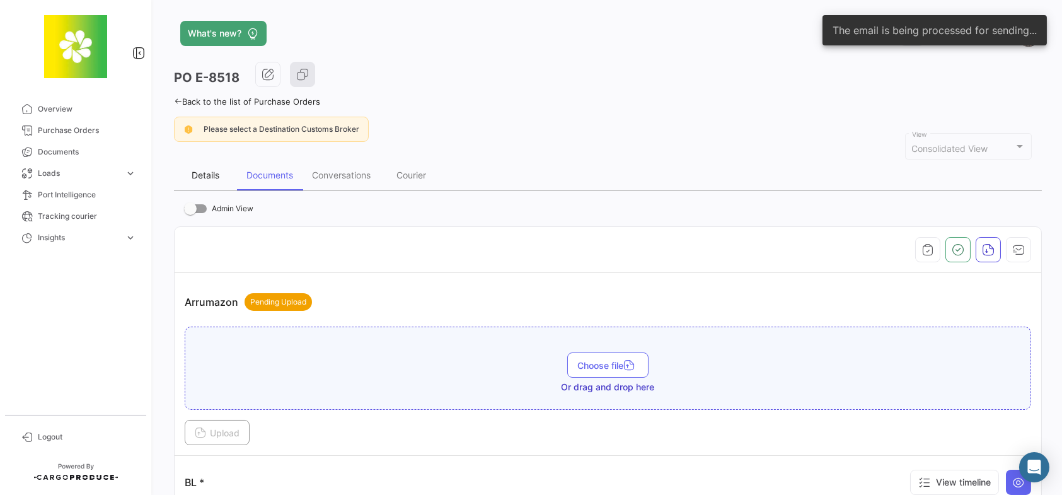
click at [205, 176] on div "Details" at bounding box center [206, 174] width 28 height 11
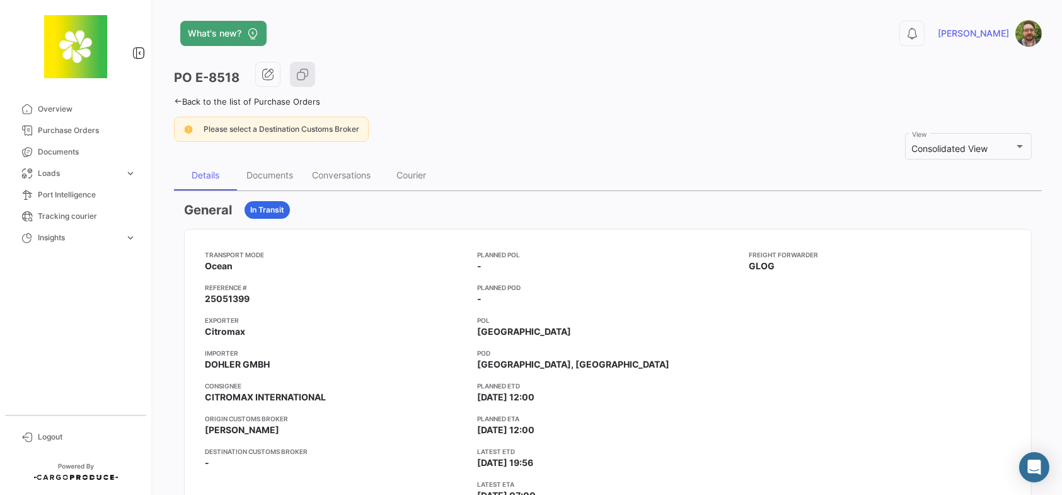
click at [234, 295] on span "25051399" at bounding box center [227, 298] width 45 height 13
copy span "25051399"
drag, startPoint x: 265, startPoint y: 170, endPoint x: 277, endPoint y: 170, distance: 12.6
click at [265, 170] on div "Documents" at bounding box center [269, 174] width 47 height 11
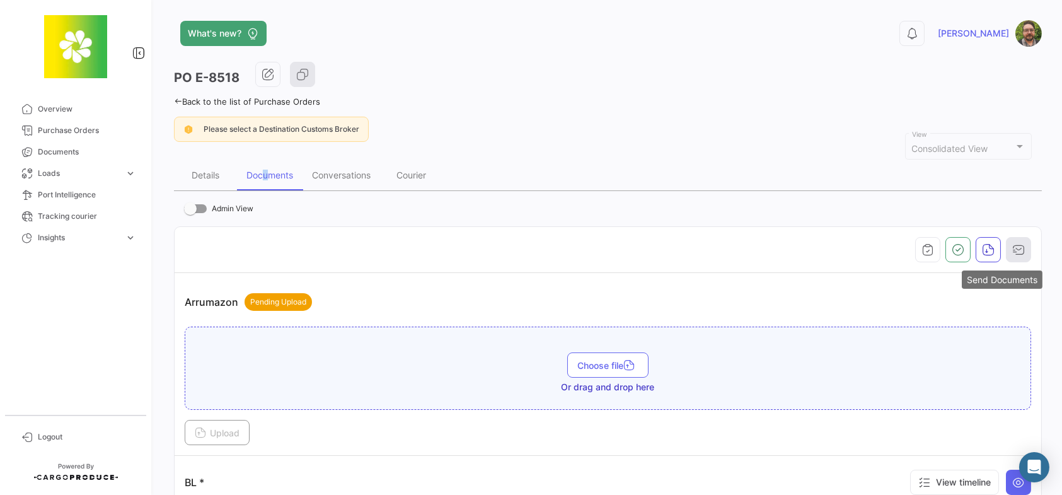
click at [1016, 248] on icon "button" at bounding box center [1018, 249] width 13 height 13
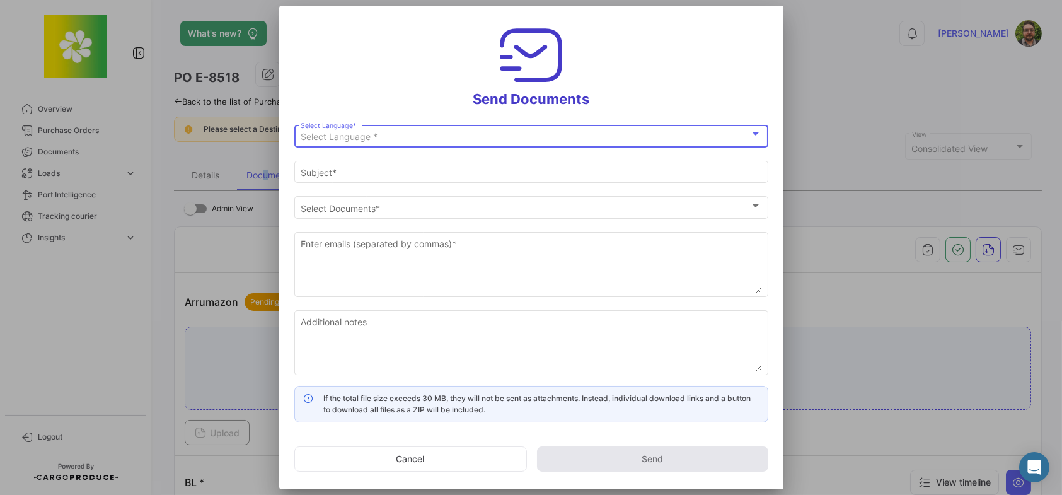
click at [583, 130] on div "Select Language * Select Language *" at bounding box center [531, 135] width 461 height 25
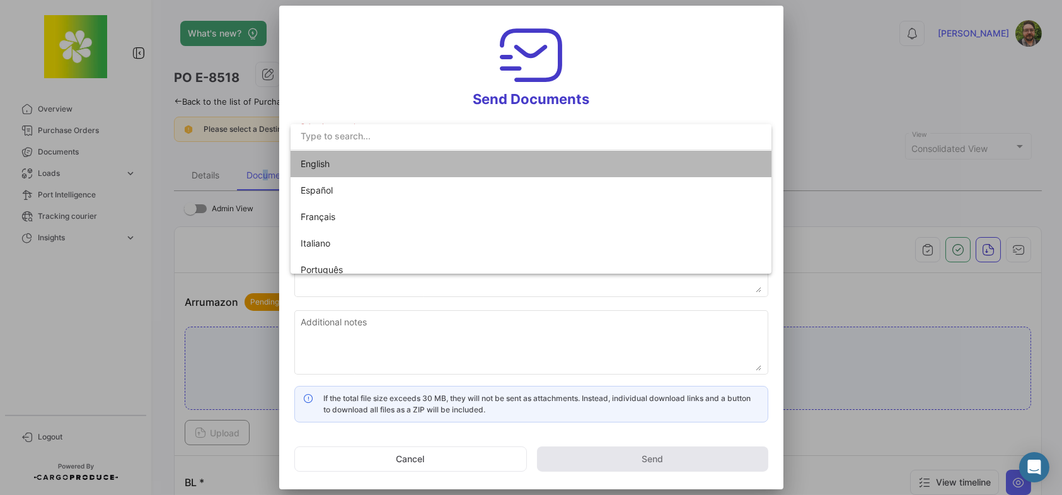
click at [556, 167] on mat-option "English" at bounding box center [530, 164] width 481 height 26
type input "[PERSON_NAME] has shared the documents of PO # E-8518 with you"
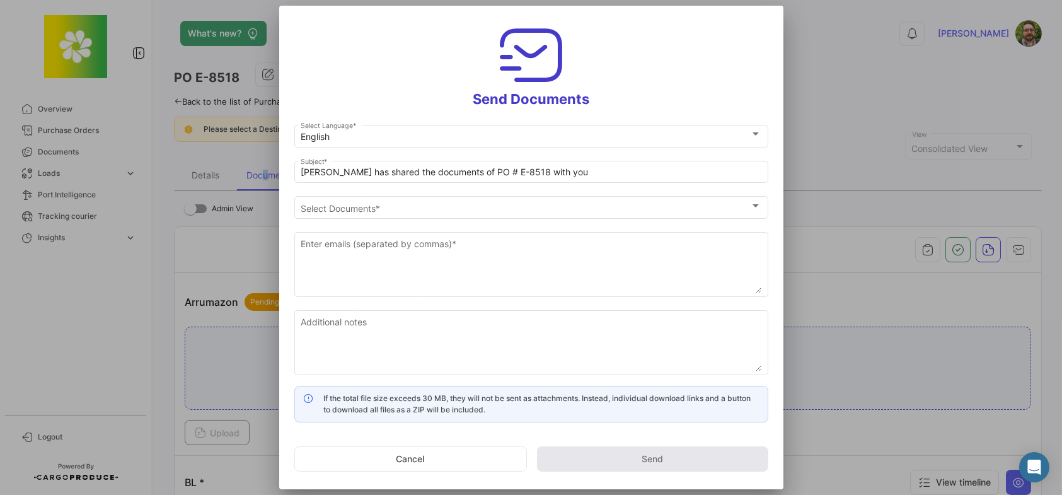
click at [375, 54] on h3 "Send Documents" at bounding box center [531, 64] width 474 height 87
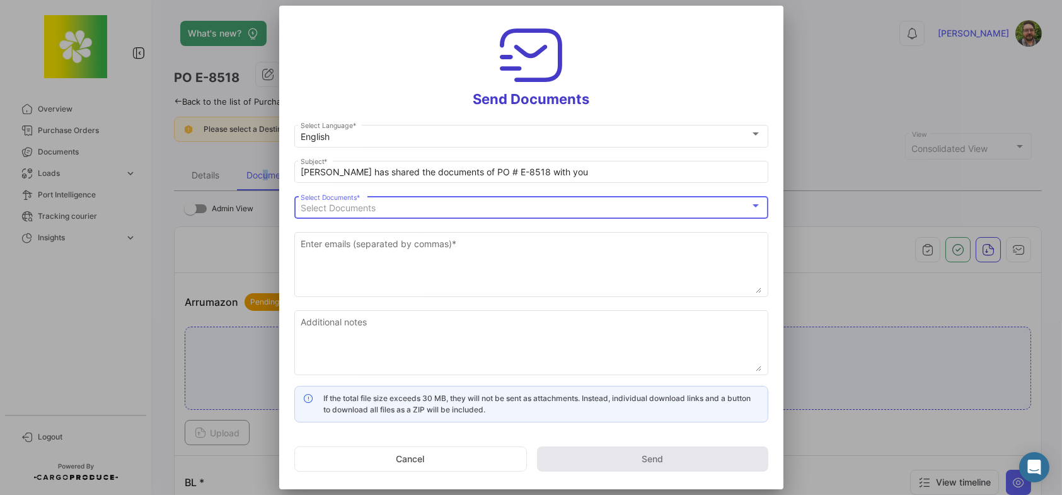
click at [370, 208] on span "Select Documents" at bounding box center [338, 207] width 75 height 11
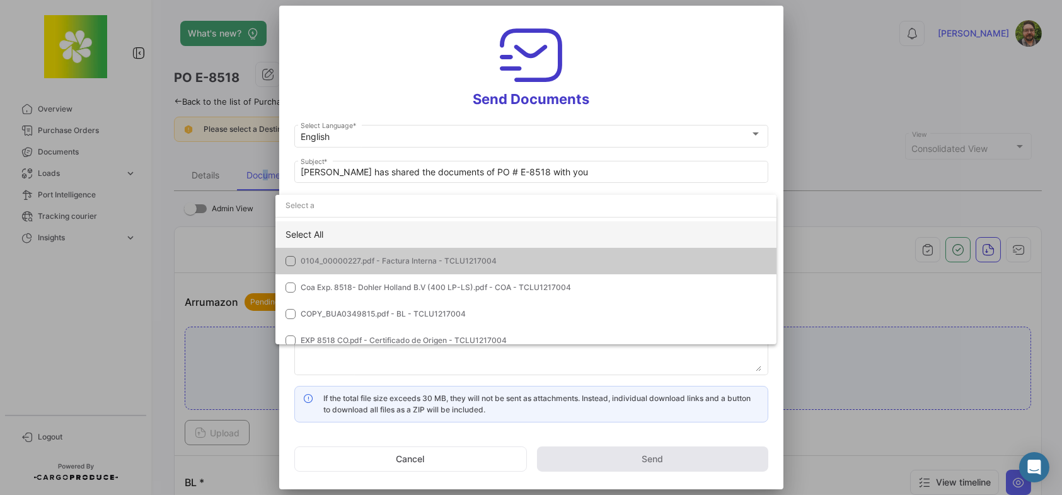
click at [355, 227] on div "Select All" at bounding box center [525, 234] width 501 height 26
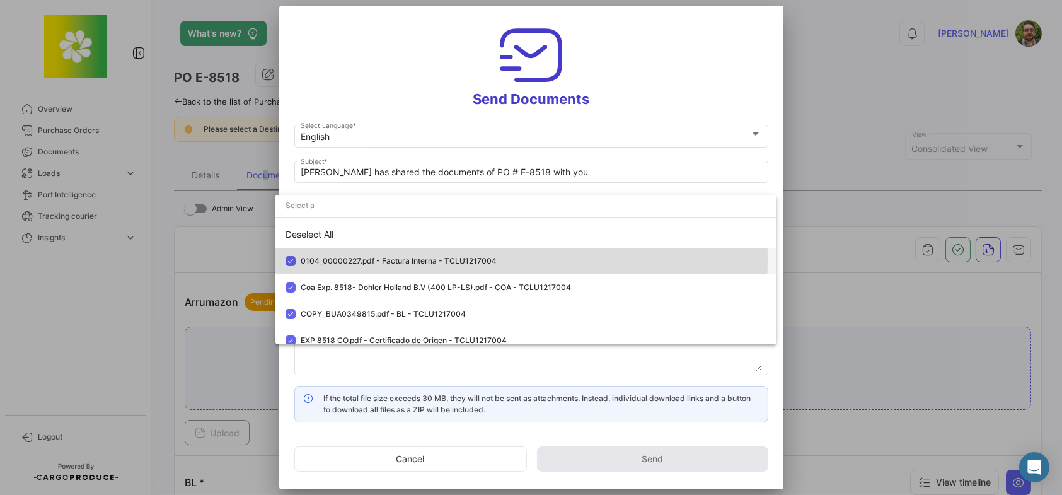
click at [289, 258] on mat-pseudo-checkbox at bounding box center [290, 261] width 10 height 10
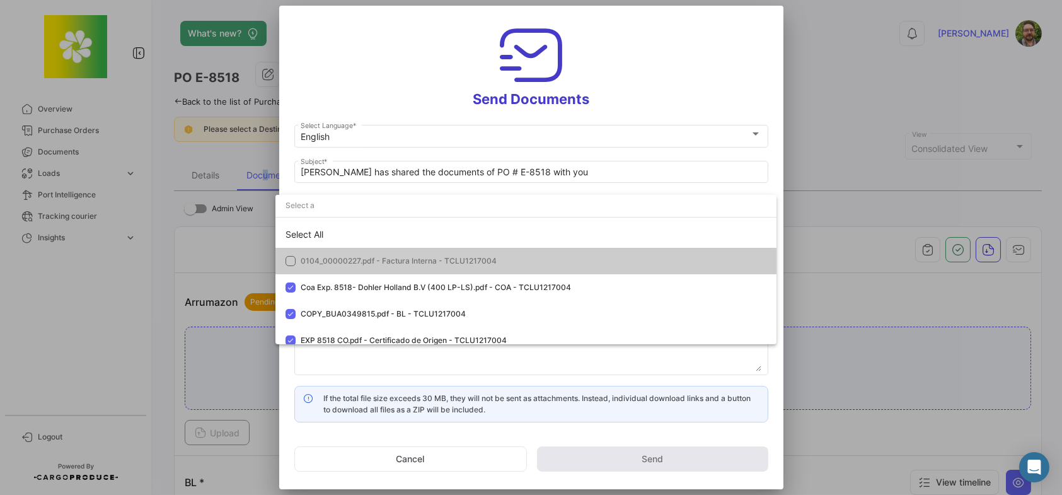
click at [385, 51] on div at bounding box center [531, 247] width 1062 height 495
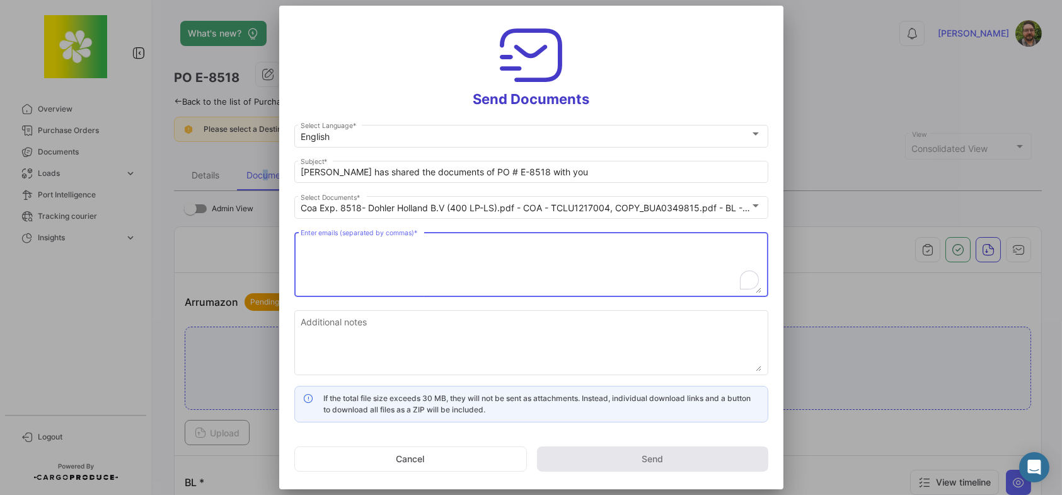
click at [404, 252] on textarea "Enter emails (separated by commas) *" at bounding box center [531, 265] width 461 height 55
paste textarea "[EMAIL_ADDRESS][DOMAIN_NAME] <[EMAIL_ADDRESS][DOMAIN_NAME]>"
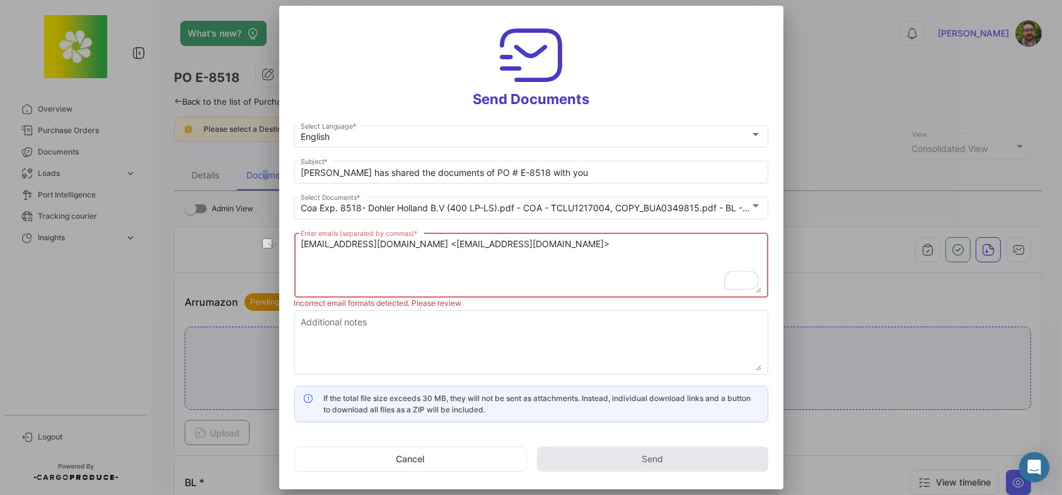
drag, startPoint x: 410, startPoint y: 245, endPoint x: 267, endPoint y: 243, distance: 143.0
click at [267, 243] on div "Send Documents English Select Language * [PERSON_NAME] has shared the documents…" at bounding box center [531, 247] width 1062 height 495
click at [471, 245] on textarea "[EMAIL_ADDRESS][DOMAIN_NAME]>" at bounding box center [531, 265] width 461 height 55
click at [454, 248] on textarea "[EMAIL_ADDRESS][DOMAIN_NAME]," at bounding box center [531, 265] width 461 height 55
paste textarea "[PERSON_NAME]-Eurotrade <[EMAIL_ADDRESS][DOMAIN_NAME]>"
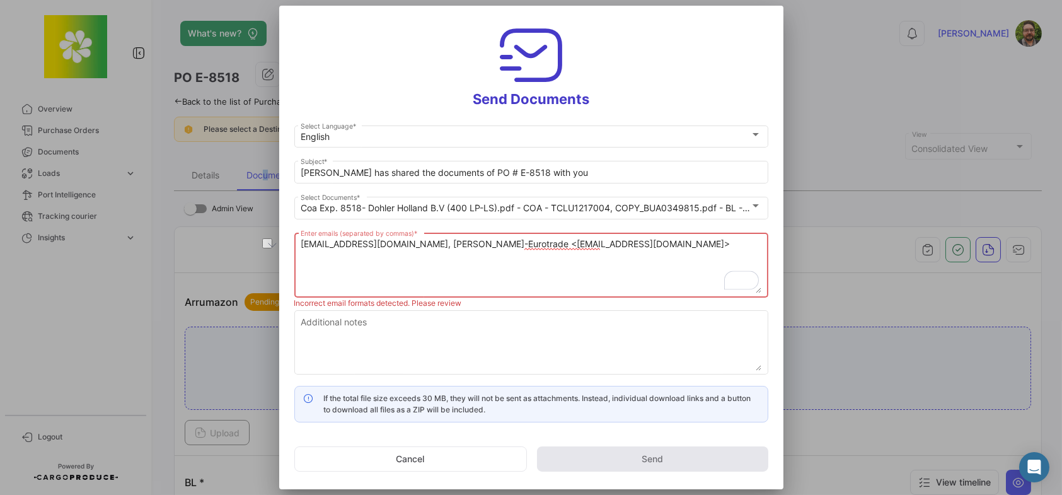
drag, startPoint x: 519, startPoint y: 245, endPoint x: 403, endPoint y: 240, distance: 115.4
click at [403, 240] on textarea "[EMAIL_ADDRESS][DOMAIN_NAME], [PERSON_NAME]-Eurotrade <[EMAIL_ADDRESS][DOMAIN_N…" at bounding box center [531, 265] width 461 height 55
click at [540, 244] on textarea "[EMAIL_ADDRESS][DOMAIN_NAME], [PERSON_NAME][EMAIL_ADDRESS][DOMAIN_NAME]>" at bounding box center [531, 265] width 461 height 55
click at [541, 241] on textarea "[EMAIL_ADDRESS][DOMAIN_NAME], [PERSON_NAME][EMAIL_ADDRESS][DOMAIN_NAME]," at bounding box center [531, 265] width 461 height 55
paste textarea "Sandra Pauvert-Eurotrade <sandra@eurotradejuice.com>"
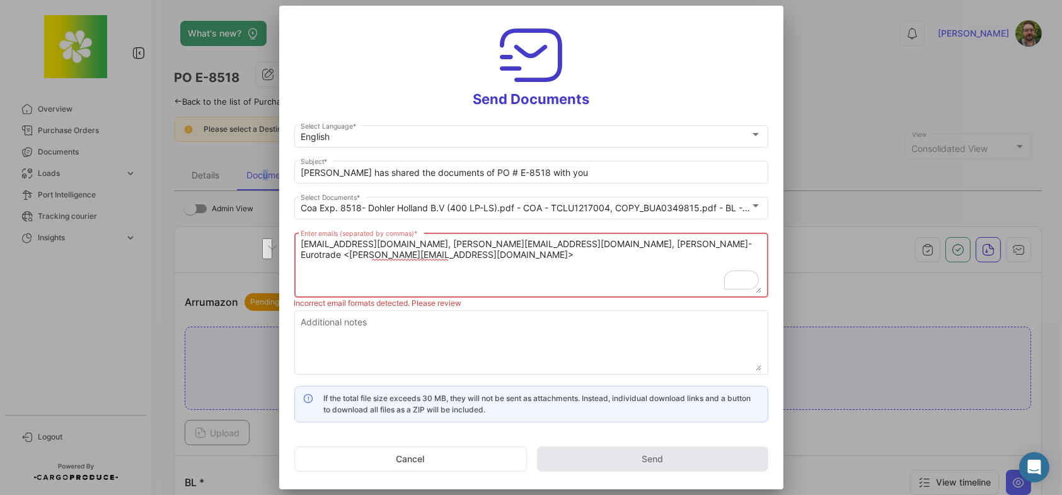
drag, startPoint x: 306, startPoint y: 253, endPoint x: 525, endPoint y: 241, distance: 220.2
click at [525, 241] on textarea "gl@eurotradejuice.com, nicolas@eurotradejuice.com, Sandra Pauvert-Eurotrade <sa…" at bounding box center [531, 265] width 461 height 55
click at [651, 246] on textarea "gl@eurotradejuice.com, nicolas@eurotradejuice.com, sandra@eurotradejuice.com>" at bounding box center [531, 265] width 461 height 55
click at [667, 241] on textarea "[EMAIL_ADDRESS][DOMAIN_NAME], [PERSON_NAME][EMAIL_ADDRESS][DOMAIN_NAME], [PERSO…" at bounding box center [531, 265] width 461 height 55
paste textarea "REYNA Dalia <dalia@eurotradejuice.com>"
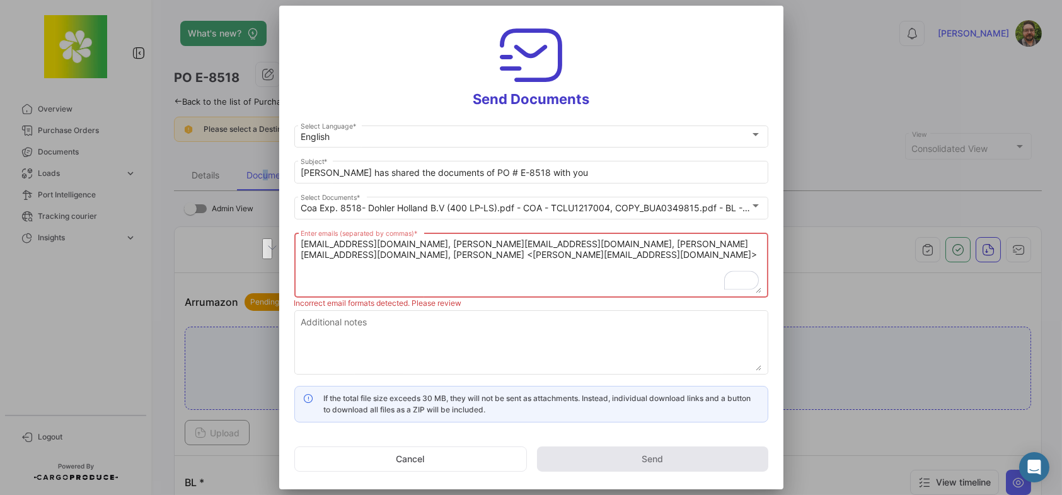
drag, startPoint x: 306, startPoint y: 255, endPoint x: 645, endPoint y: 245, distance: 339.1
click at [645, 245] on textarea "gl@eurotradejuice.com, nicolas@eurotradejuice.com, sandra@eurotradejuice.com, R…" at bounding box center [531, 265] width 461 height 55
click at [760, 243] on textarea "gl@eurotradejuice.com, nicolas@eurotradejuice.com, sandra@eurotradejuice.com, d…" at bounding box center [531, 265] width 461 height 55
click at [759, 244] on textarea "[EMAIL_ADDRESS][DOMAIN_NAME], [PERSON_NAME][EMAIL_ADDRESS][DOMAIN_NAME], [PERSO…" at bounding box center [531, 265] width 461 height 55
paste textarea "Eurotrade Logistics <eurotrade.logistics@eurotradejuice.com>"
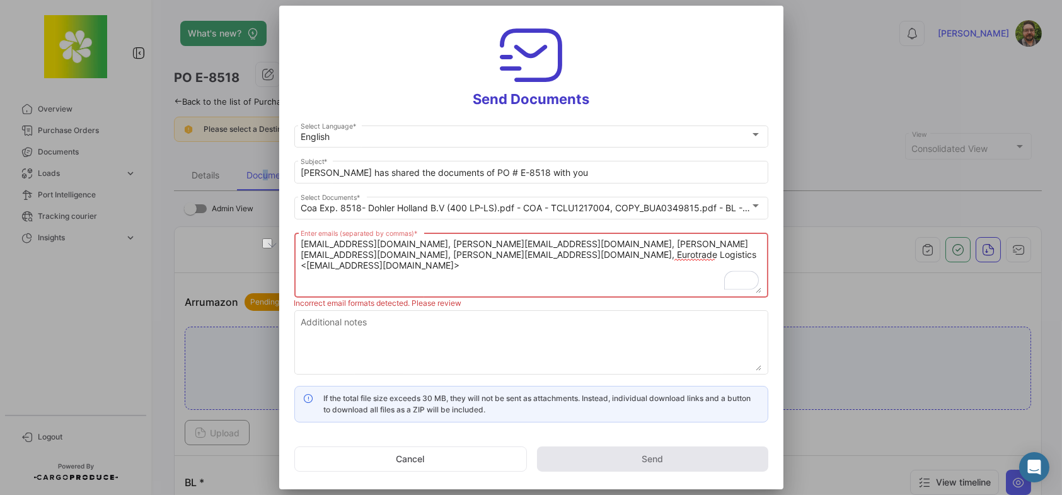
drag, startPoint x: 390, startPoint y: 257, endPoint x: 299, endPoint y: 252, distance: 90.9
click at [299, 252] on div "gl@eurotradejuice.com, nicolas@eurotradejuice.com, sandra@eurotradejuice.com, d…" at bounding box center [531, 263] width 474 height 67
click at [491, 252] on textarea "gl@eurotradejuice.com, nicolas@eurotradejuice.com, sandra@eurotradejuice.com, d…" at bounding box center [531, 265] width 461 height 55
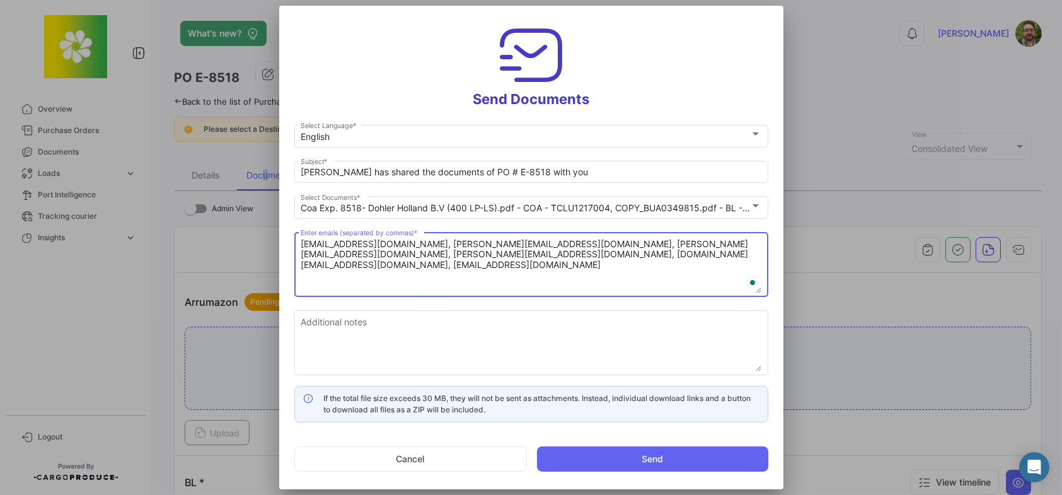
type textarea "[EMAIL_ADDRESS][DOMAIN_NAME], [PERSON_NAME][EMAIL_ADDRESS][DOMAIN_NAME], [PERSO…"
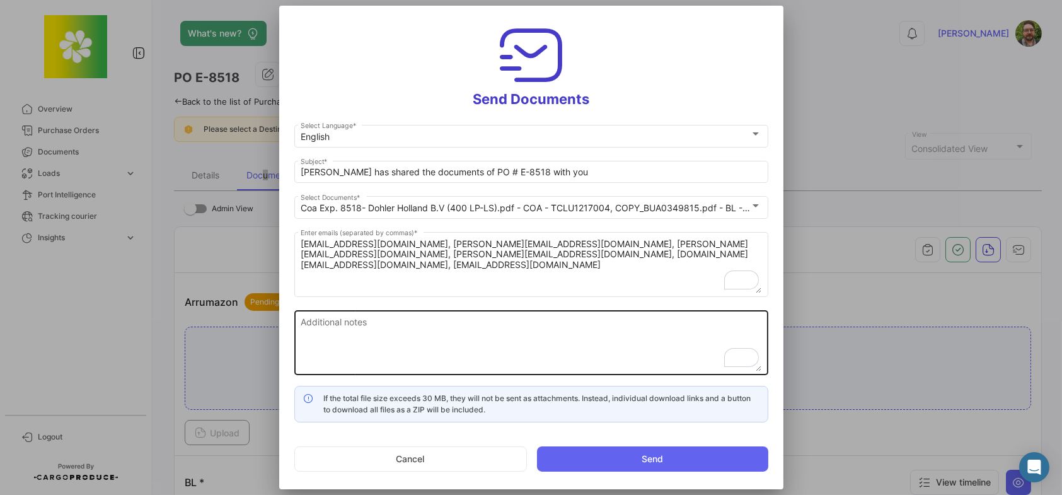
click at [486, 325] on textarea "Additional notes" at bounding box center [531, 343] width 461 height 55
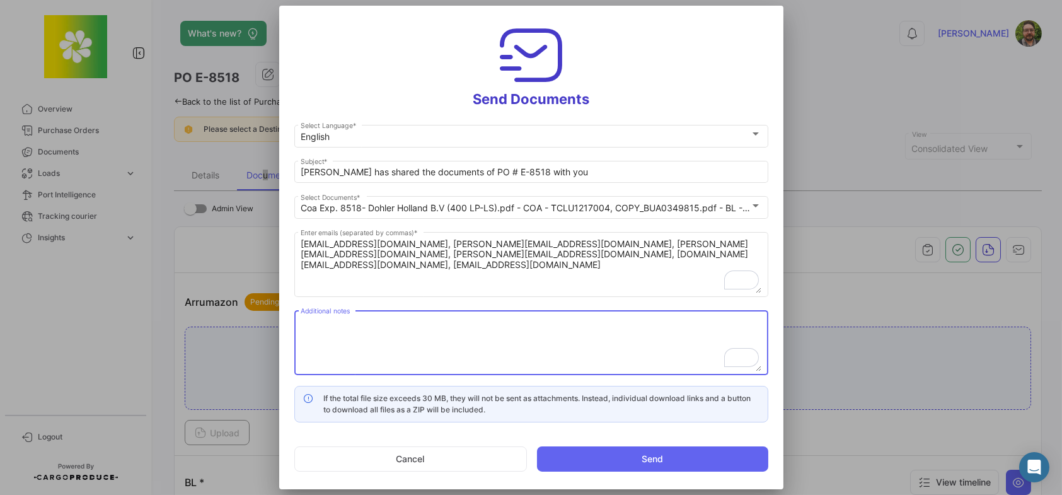
paste textarea "Please review and confirm documents are complete and correct. If no reply is re…"
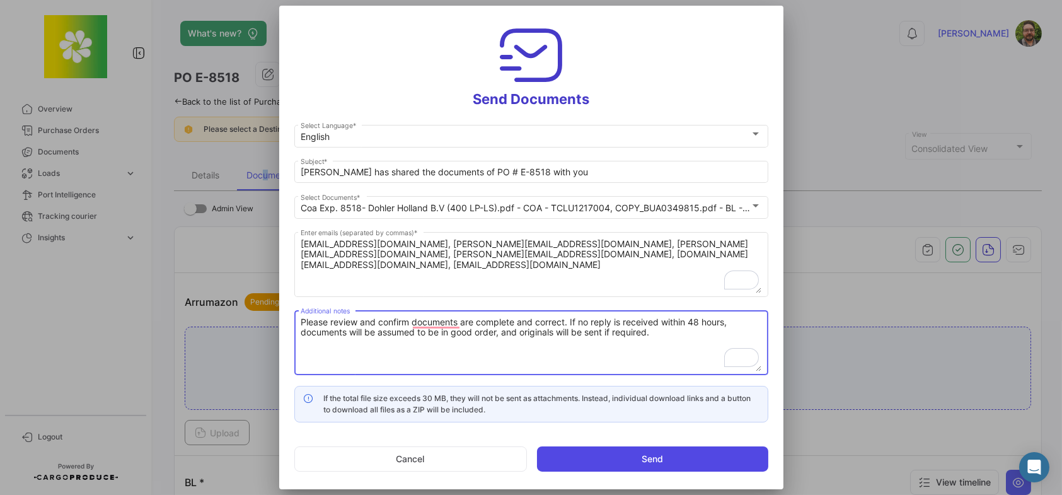
type textarea "Please review and confirm documents are complete and correct. If no reply is re…"
click at [580, 454] on button "Send" at bounding box center [652, 458] width 231 height 25
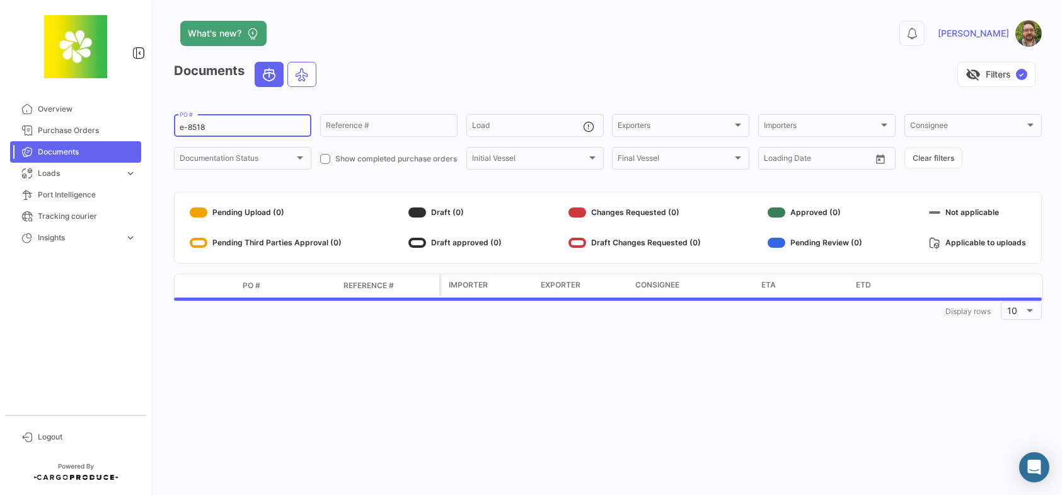
click at [236, 126] on input "e-8518" at bounding box center [243, 127] width 126 height 9
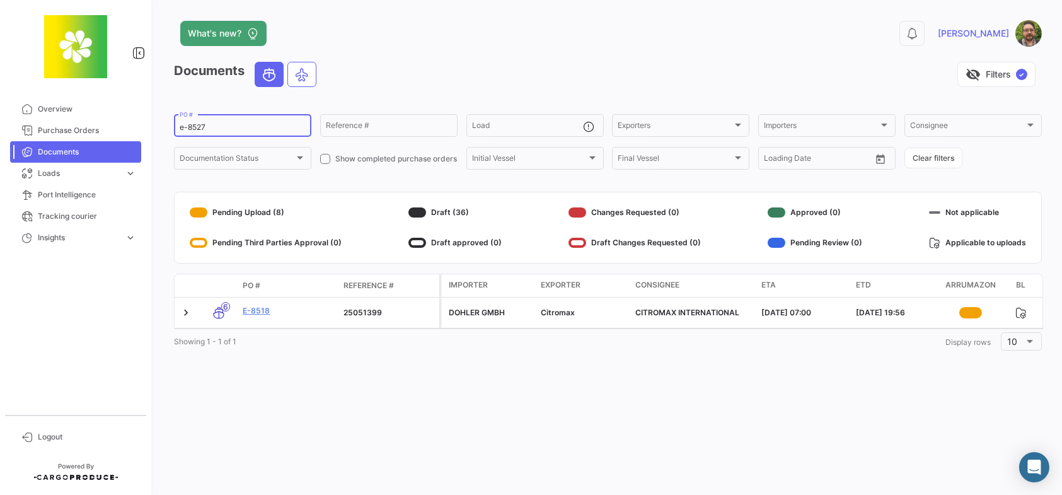
type input "e-8527"
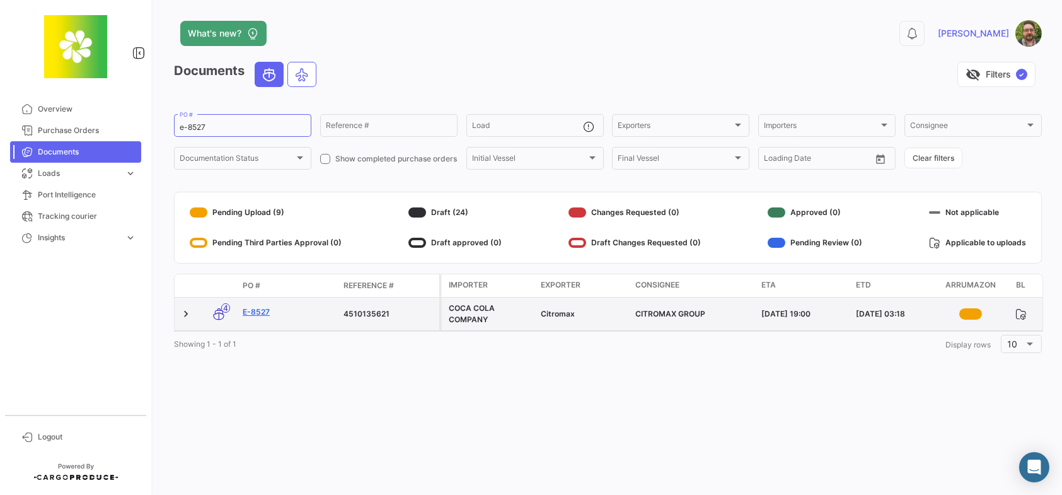
click at [265, 312] on link "E-8527" at bounding box center [288, 311] width 91 height 11
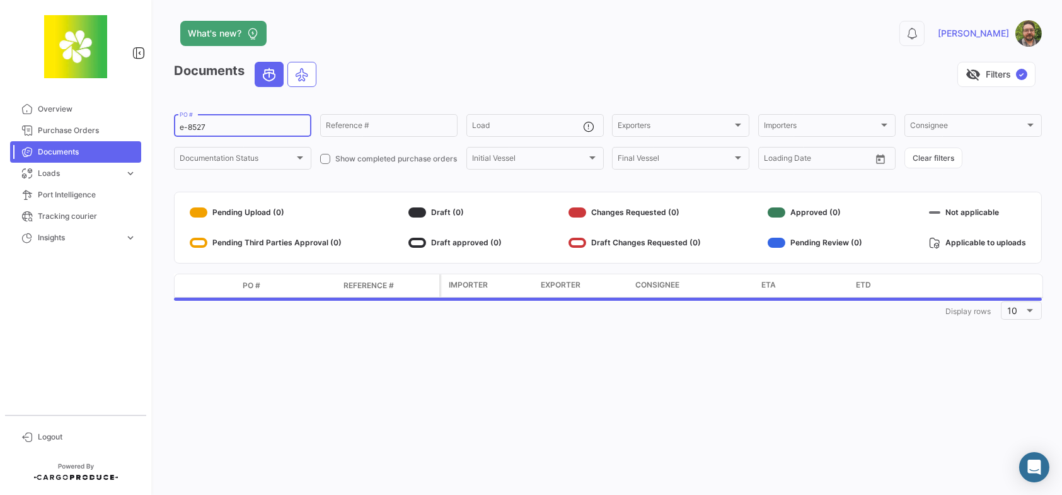
click at [237, 126] on input "e-8527" at bounding box center [243, 127] width 126 height 9
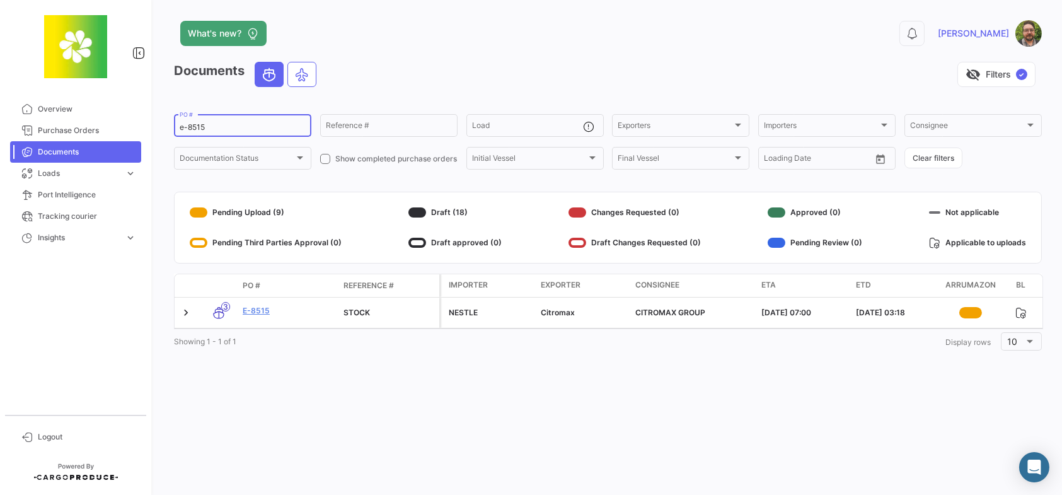
click at [225, 127] on input "e-8515" at bounding box center [243, 127] width 126 height 9
type input "e-8516"
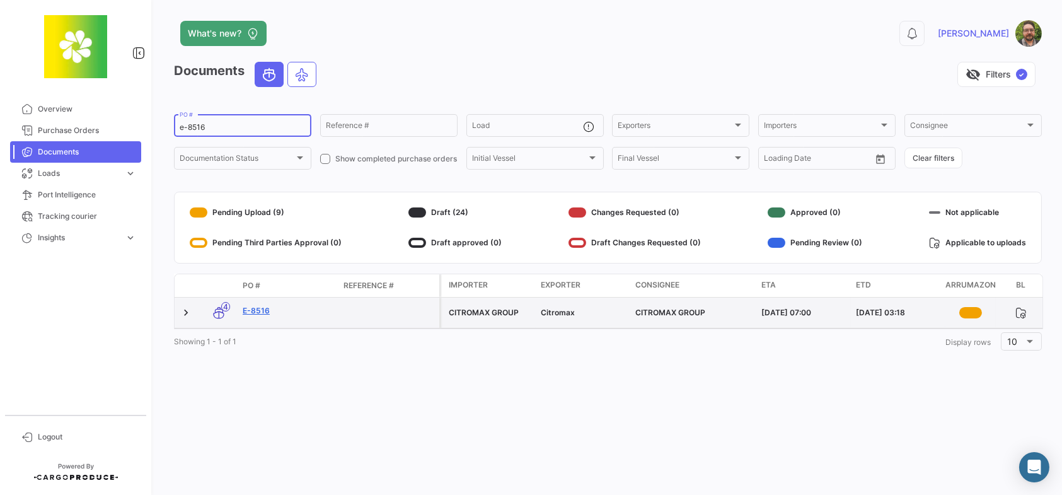
click at [264, 311] on link "E-8516" at bounding box center [288, 310] width 91 height 11
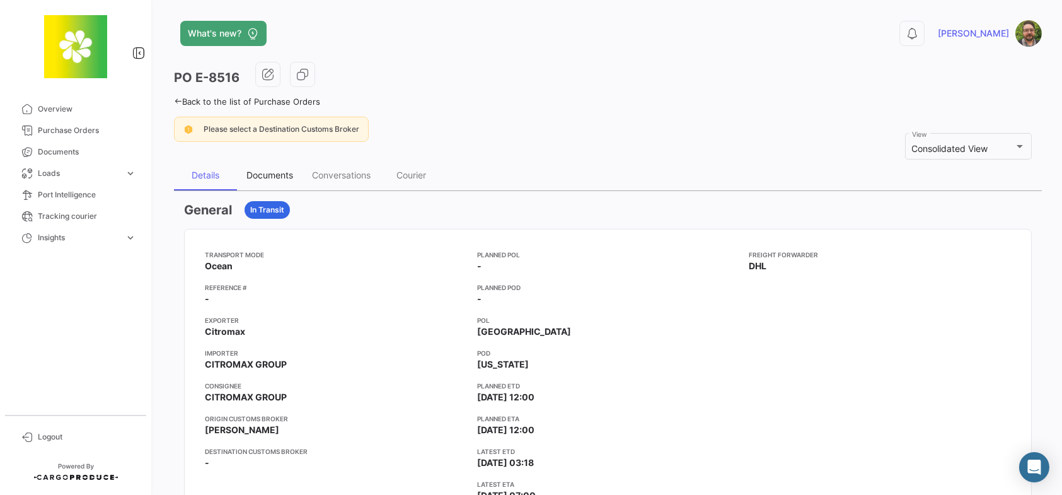
click at [264, 173] on div "Documents" at bounding box center [269, 174] width 47 height 11
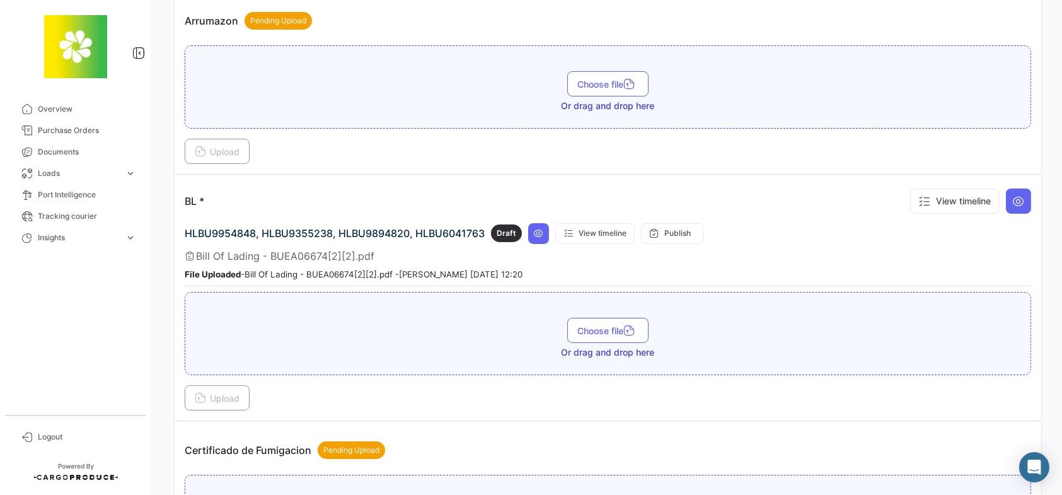
scroll to position [315, 0]
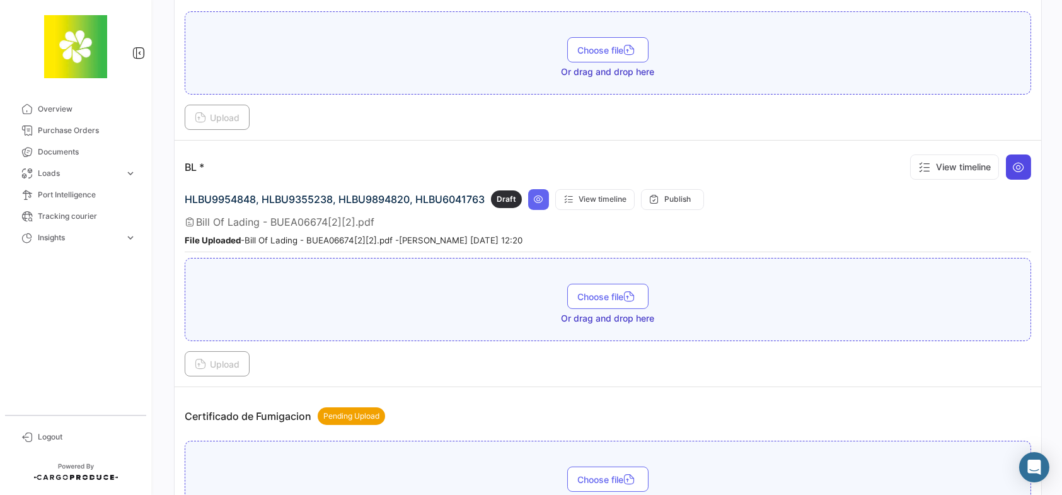
click at [1012, 168] on icon at bounding box center [1018, 167] width 13 height 13
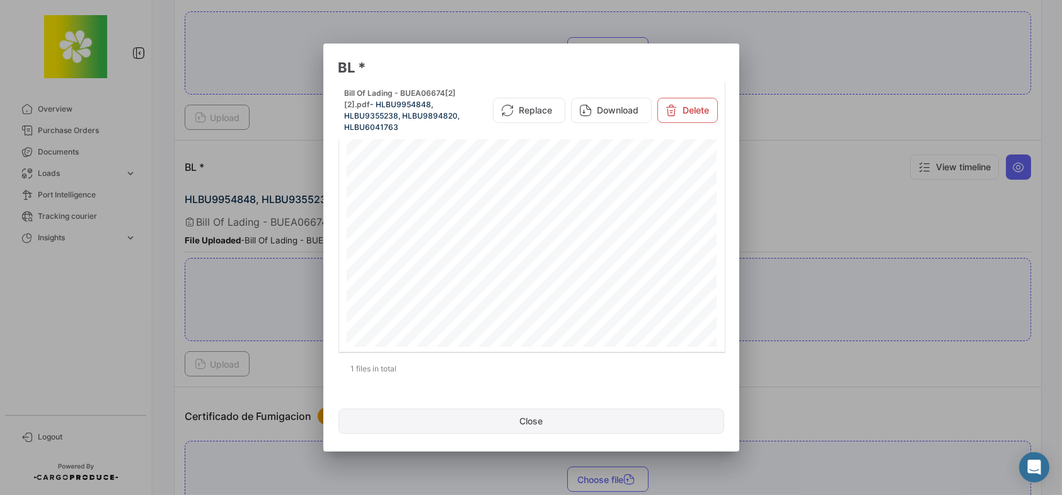
click at [530, 420] on button "Close" at bounding box center [531, 420] width 386 height 25
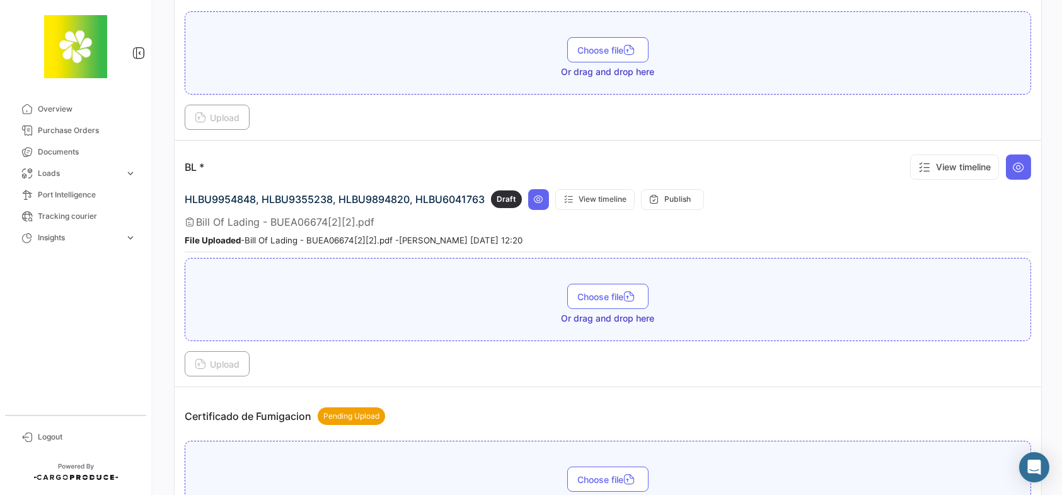
scroll to position [0, 0]
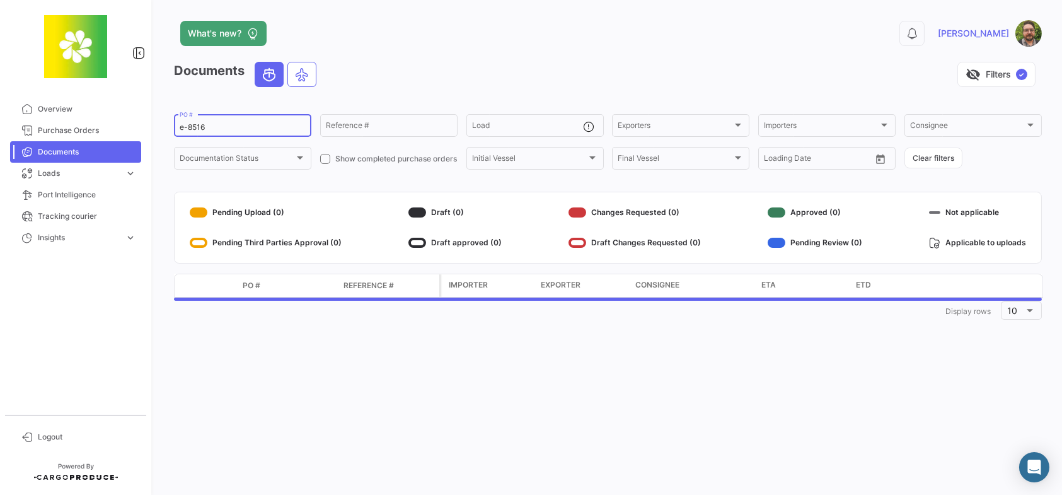
click at [244, 129] on input "e-8516" at bounding box center [243, 127] width 126 height 9
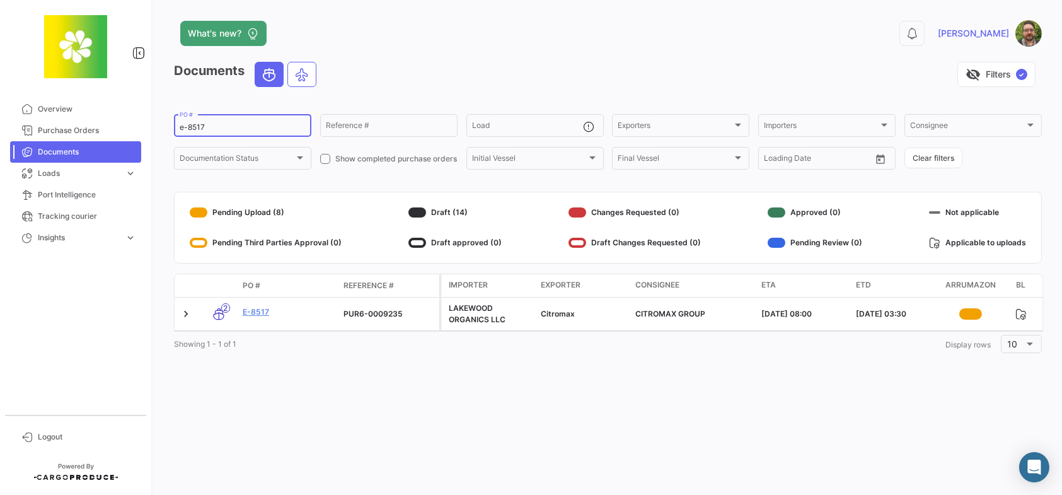
click at [231, 126] on input "e-8517" at bounding box center [243, 127] width 126 height 9
click at [258, 129] on input "e-8543" at bounding box center [243, 127] width 126 height 9
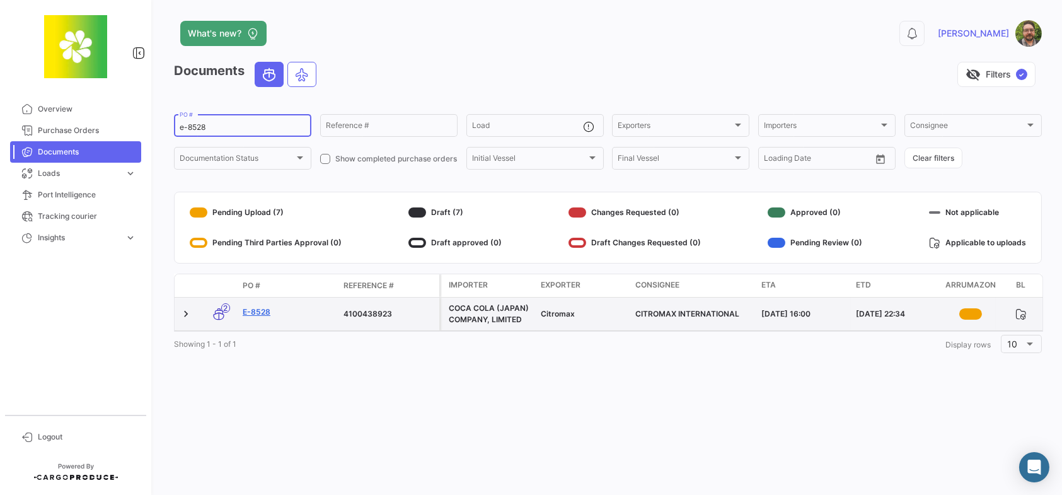
type input "e-8528"
click at [253, 312] on link "E-8528" at bounding box center [288, 311] width 91 height 11
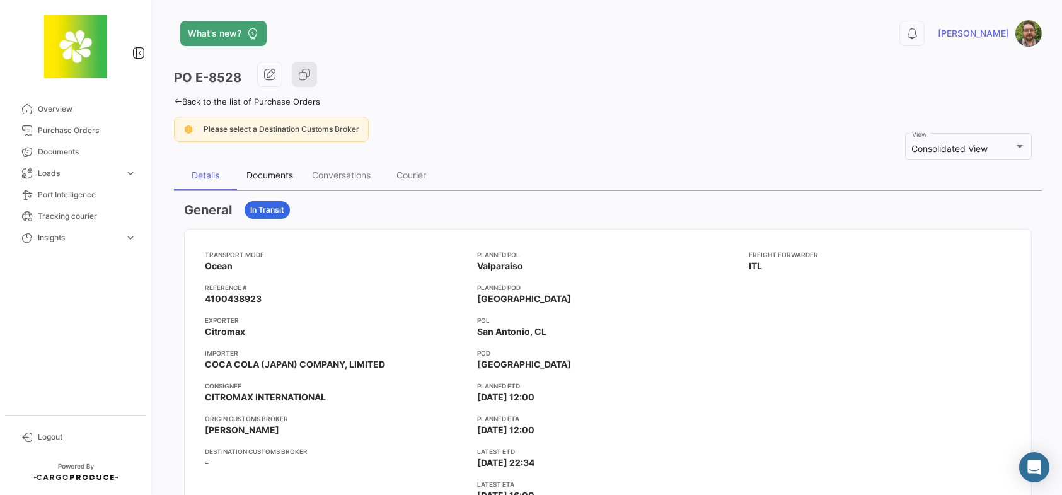
click at [272, 175] on div "Documents" at bounding box center [269, 174] width 47 height 11
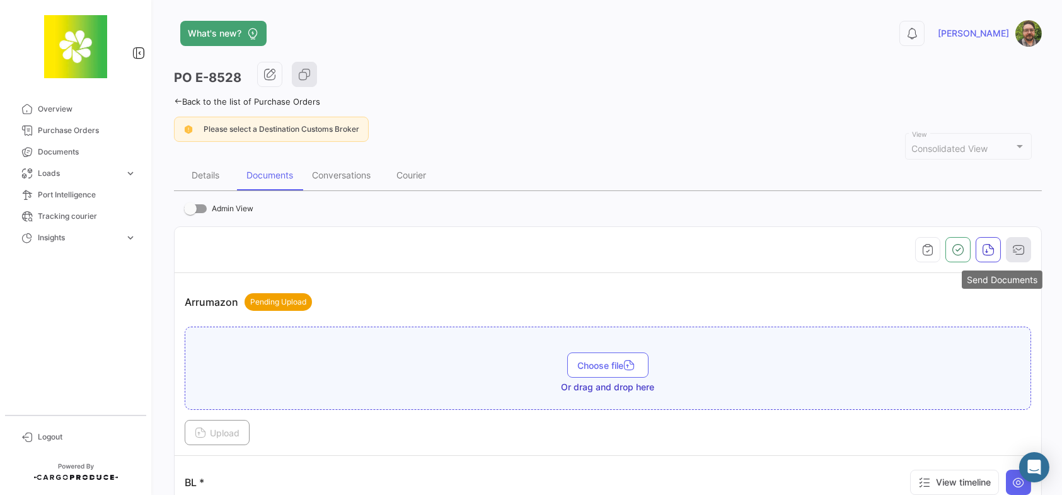
click at [1021, 248] on button "button" at bounding box center [1018, 249] width 25 height 25
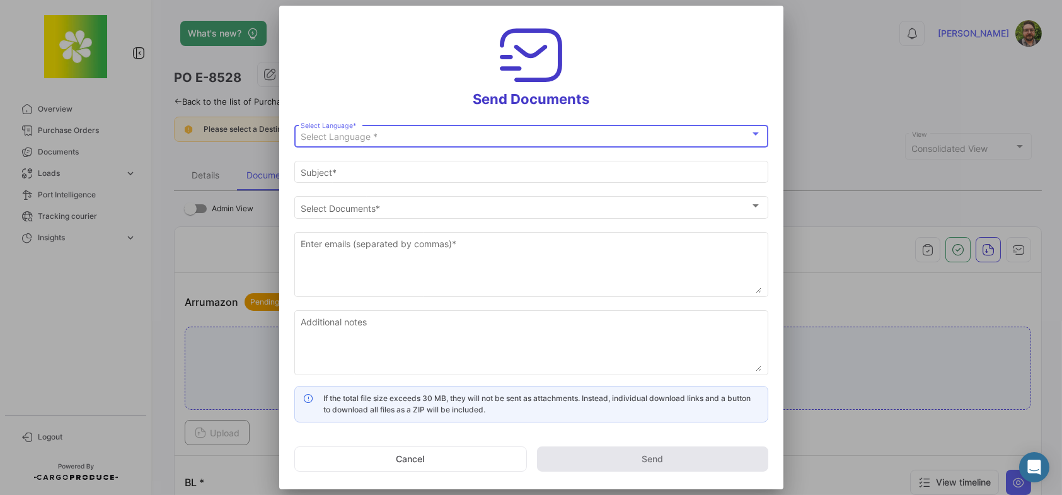
click at [594, 135] on div "Select Language *" at bounding box center [525, 137] width 449 height 11
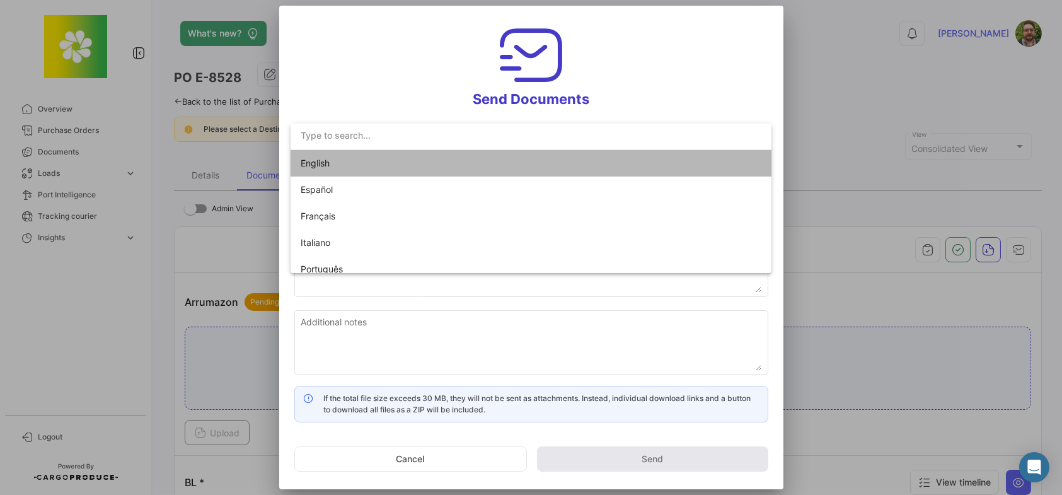
click at [549, 158] on mat-option "English" at bounding box center [530, 163] width 481 height 26
type input "Stephen has shared the documents of PO # E-8528 with you"
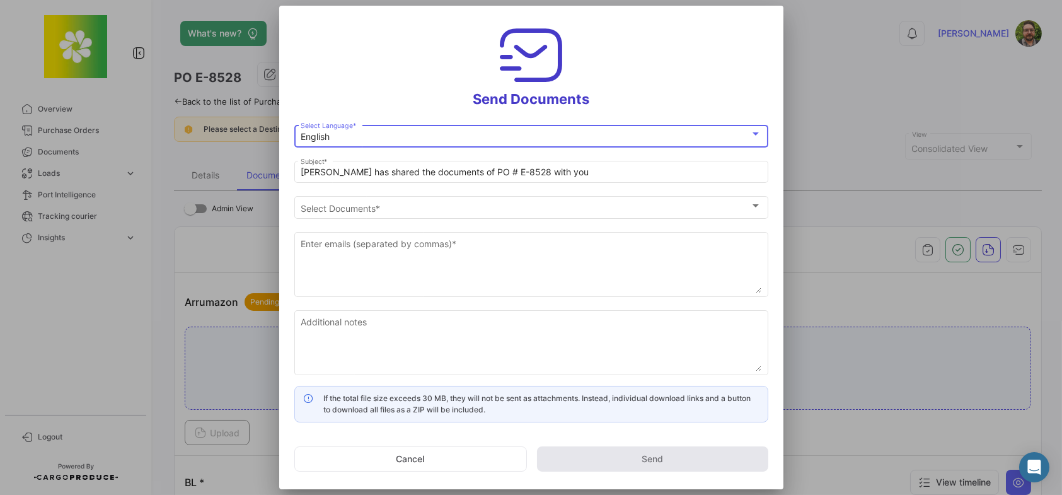
click at [375, 95] on h3 "Send Documents" at bounding box center [531, 64] width 474 height 87
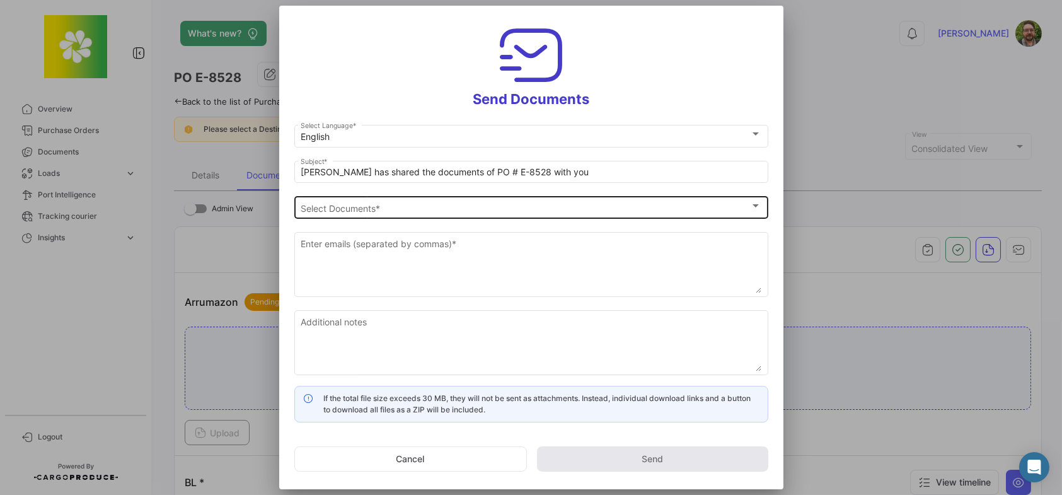
click at [382, 207] on div "Select Documents" at bounding box center [525, 208] width 449 height 11
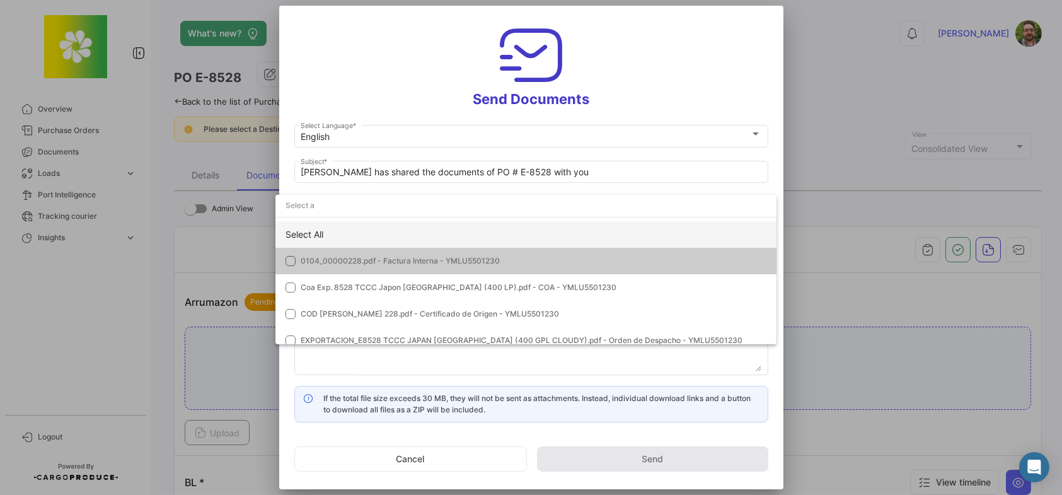
click at [373, 230] on div "Select All" at bounding box center [525, 234] width 501 height 26
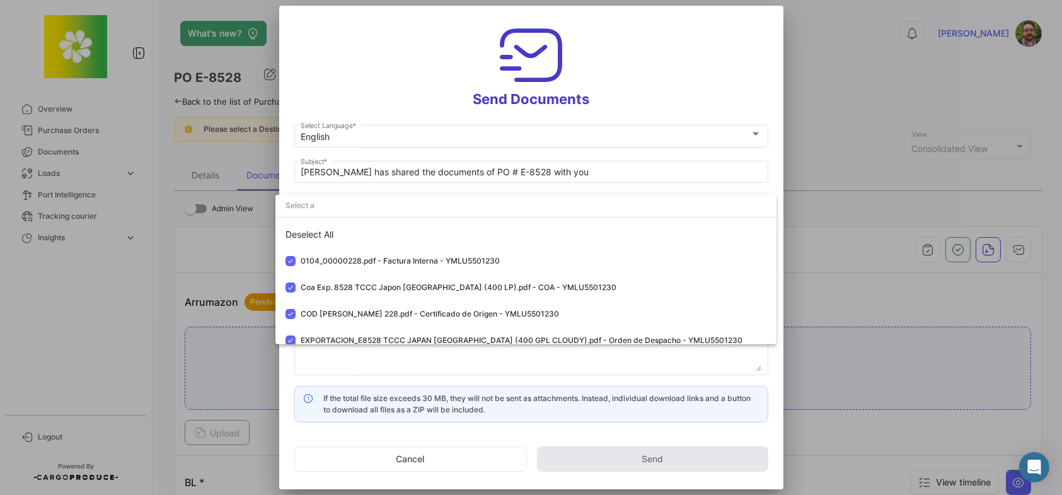
click at [413, 93] on div at bounding box center [531, 247] width 1062 height 495
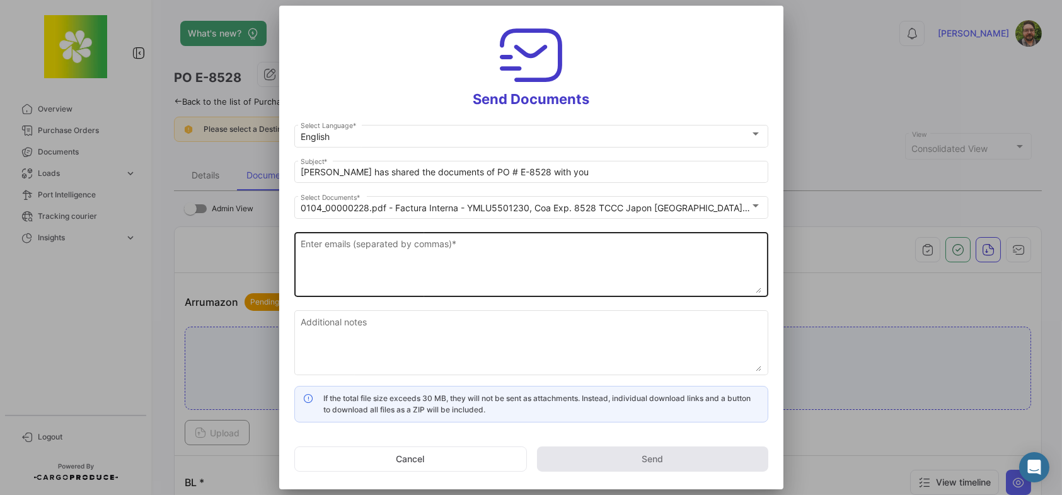
click at [435, 238] on div "Enter emails (separated by commas) *" at bounding box center [531, 263] width 461 height 67
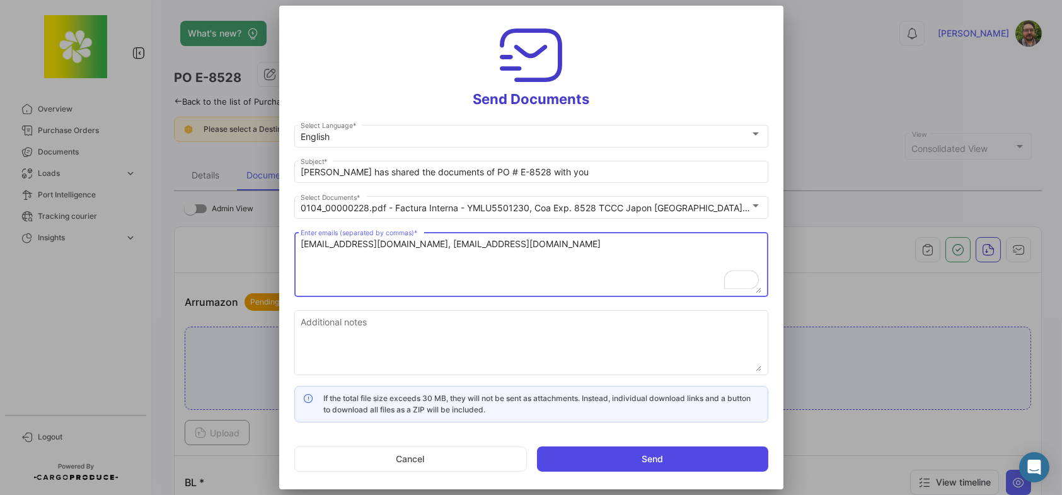
type textarea "[EMAIL_ADDRESS][DOMAIN_NAME], [EMAIL_ADDRESS][DOMAIN_NAME]"
click at [634, 460] on button "Send" at bounding box center [652, 458] width 231 height 25
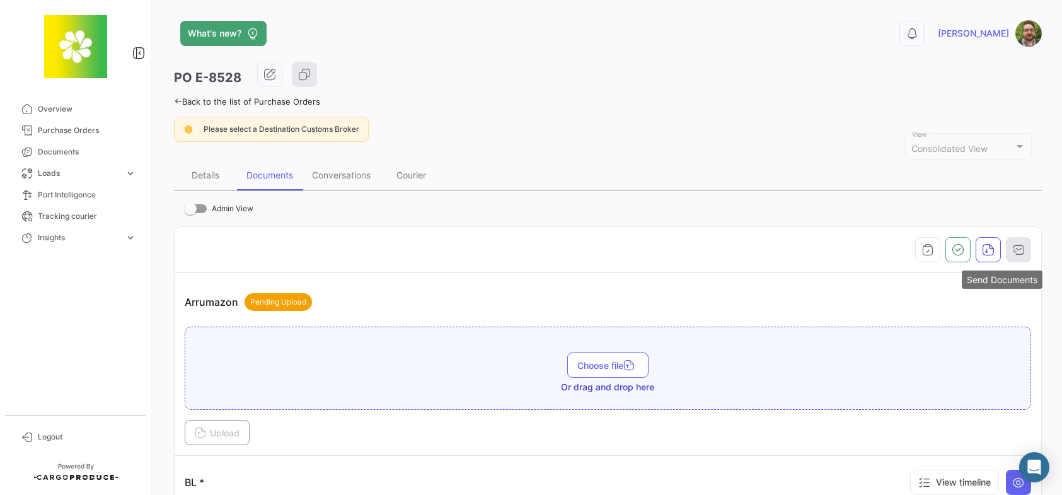
click at [1021, 248] on button "button" at bounding box center [1018, 249] width 25 height 25
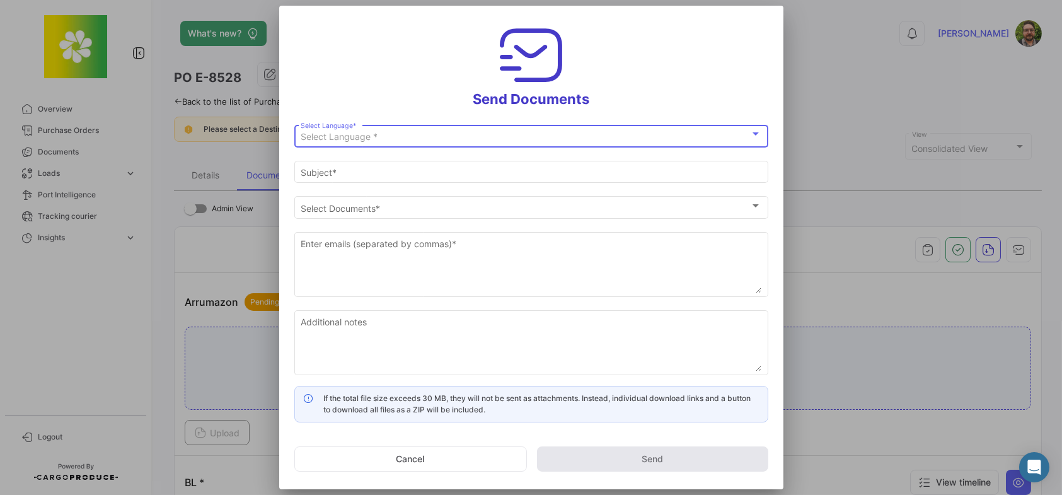
click at [529, 135] on div "Select Language *" at bounding box center [525, 137] width 449 height 11
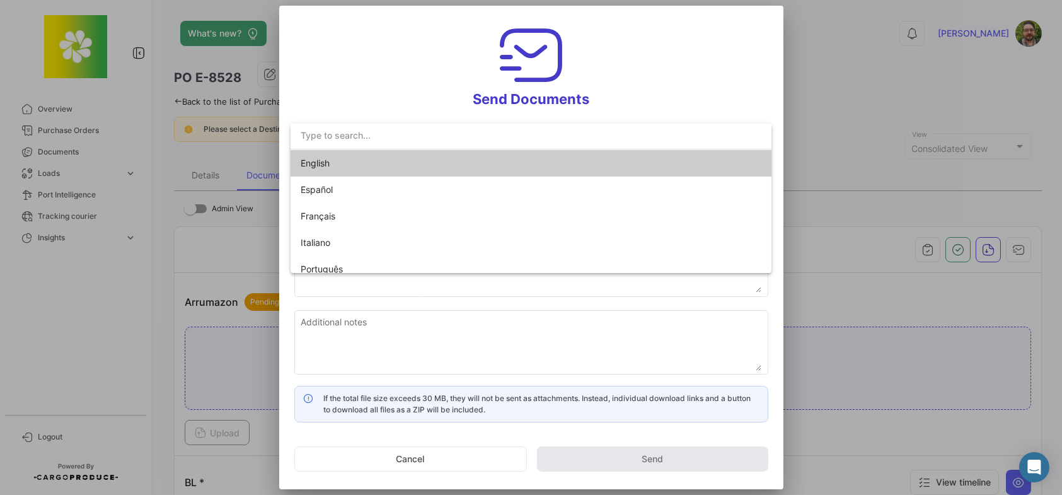
click at [517, 173] on mat-option "English" at bounding box center [530, 163] width 481 height 26
type input "Stephen has shared the documents of PO # E-8528 with you"
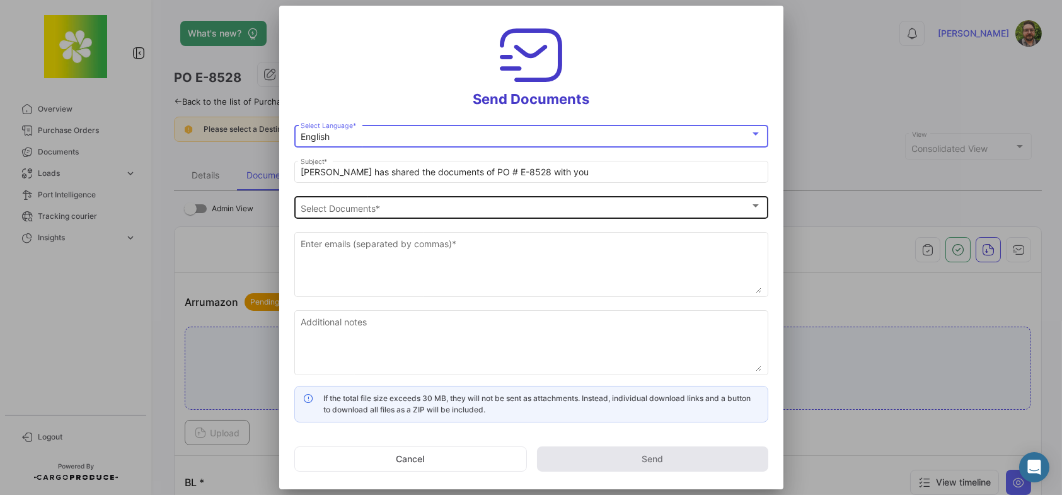
click at [407, 218] on div "Select Documents Select Documents *" at bounding box center [531, 206] width 461 height 25
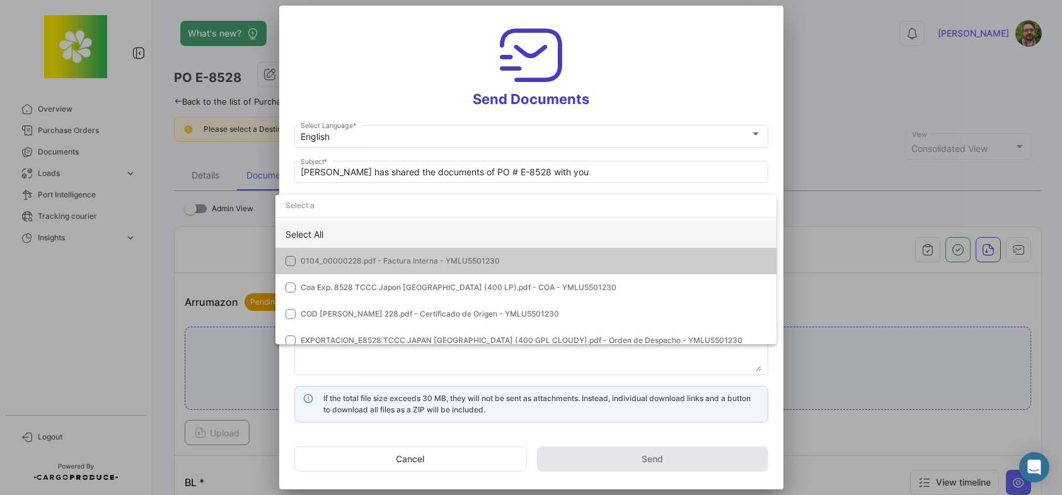
click at [382, 238] on div "Select All" at bounding box center [525, 234] width 501 height 26
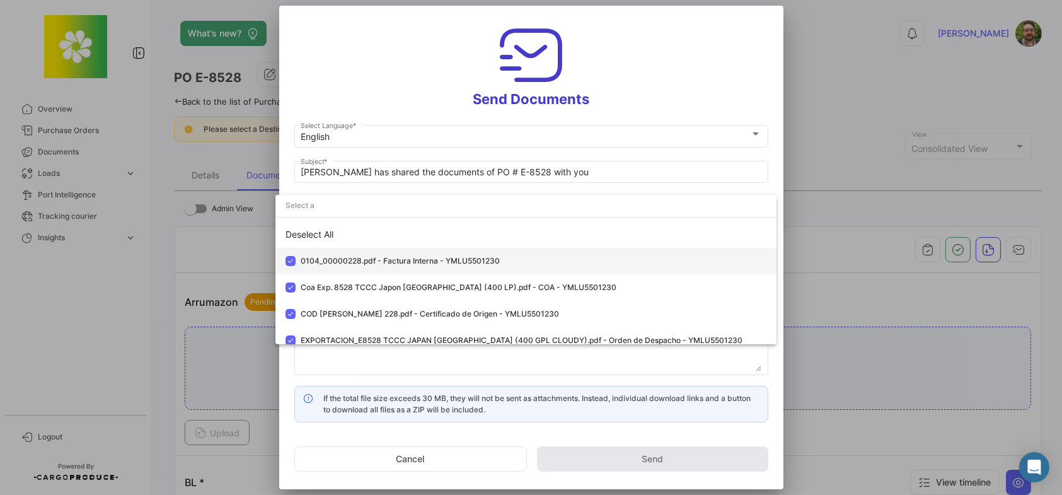
click at [294, 259] on mat-pseudo-checkbox at bounding box center [290, 261] width 10 height 10
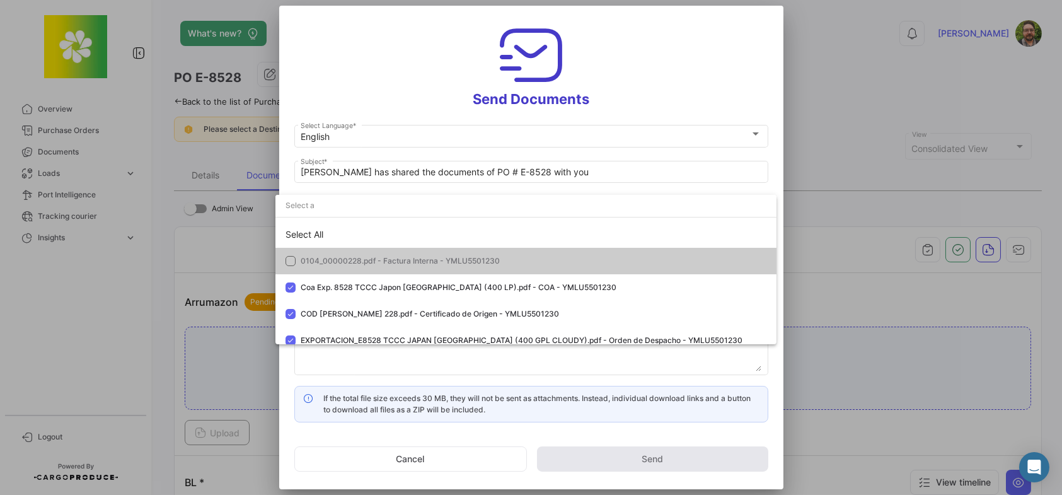
click at [371, 108] on div at bounding box center [531, 247] width 1062 height 495
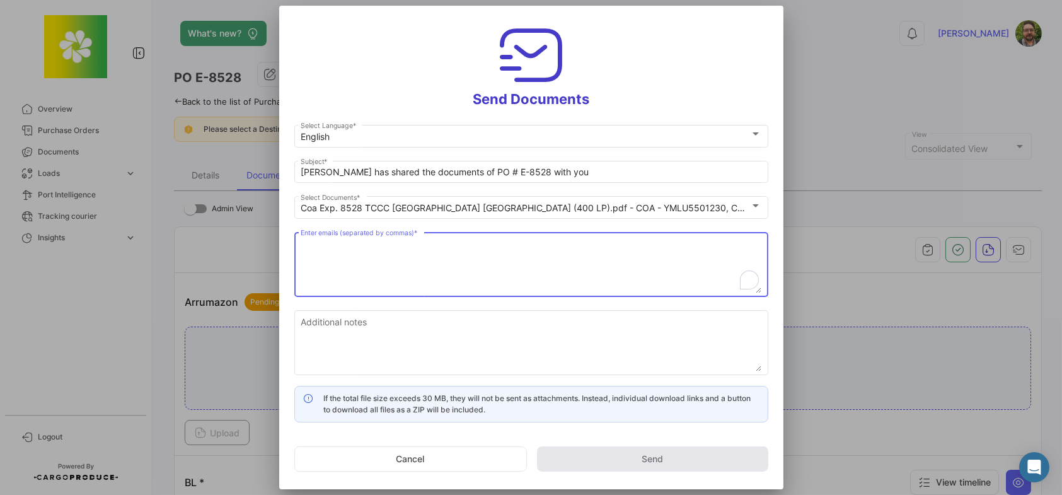
click at [398, 263] on textarea "Enter emails (separated by commas) *" at bounding box center [531, 265] width 461 height 55
paste textarea "Masahiko Yamamoto <myamamoto@coca-cola.com>"
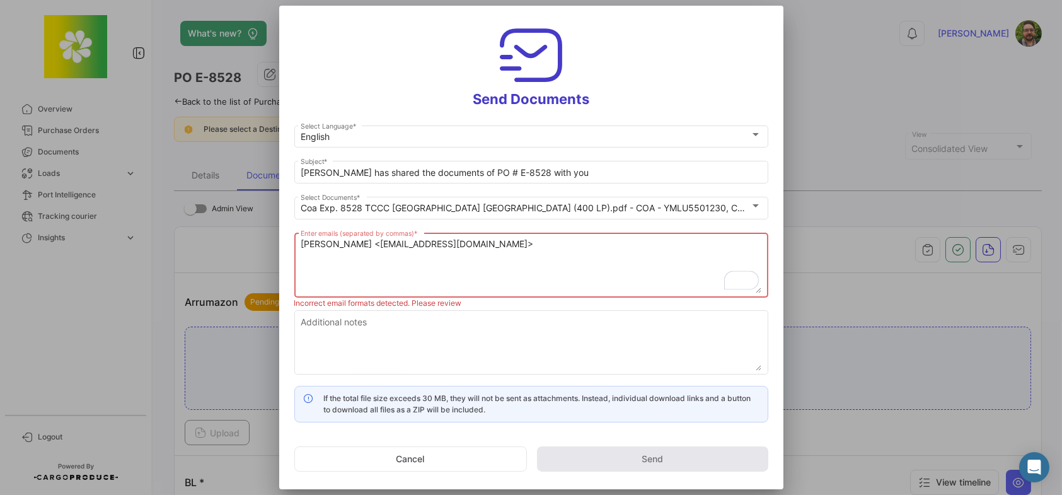
drag, startPoint x: 395, startPoint y: 243, endPoint x: 291, endPoint y: 232, distance: 104.6
click at [291, 232] on mat-dialog-content "English Select Language * Stephen has shared the documents of PO # E-8528 with …" at bounding box center [531, 272] width 504 height 299
click at [490, 243] on textarea "myamamoto@coca-cola.com>" at bounding box center [531, 265] width 461 height 55
click at [450, 247] on textarea "myamamoto@coca-cola.com," at bounding box center [531, 265] width 461 height 55
paste textarea "Hironobu Sawada <hisawada@coca-cola.com>"
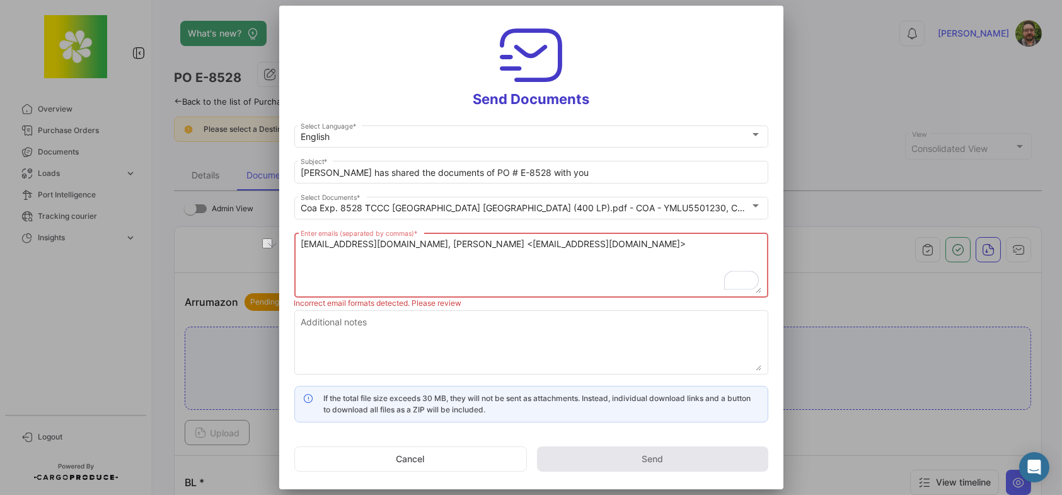
drag, startPoint x: 508, startPoint y: 243, endPoint x: 426, endPoint y: 247, distance: 82.0
click at [426, 247] on textarea "myamamoto@coca-cola.com, Hironobu Sawada <hisawada@coca-cola.com>" at bounding box center [531, 265] width 461 height 55
click at [638, 244] on textarea "myamamoto@coca-cola.com, hisawada@coca-cola.com>" at bounding box center [531, 265] width 461 height 55
click at [566, 243] on textarea "myamamoto@coca-cola.com, hisawada@coca-cola.com," at bounding box center [531, 265] width 461 height 55
paste textarea "Asuka Tanaka <astanaka@coca-cola.com>"
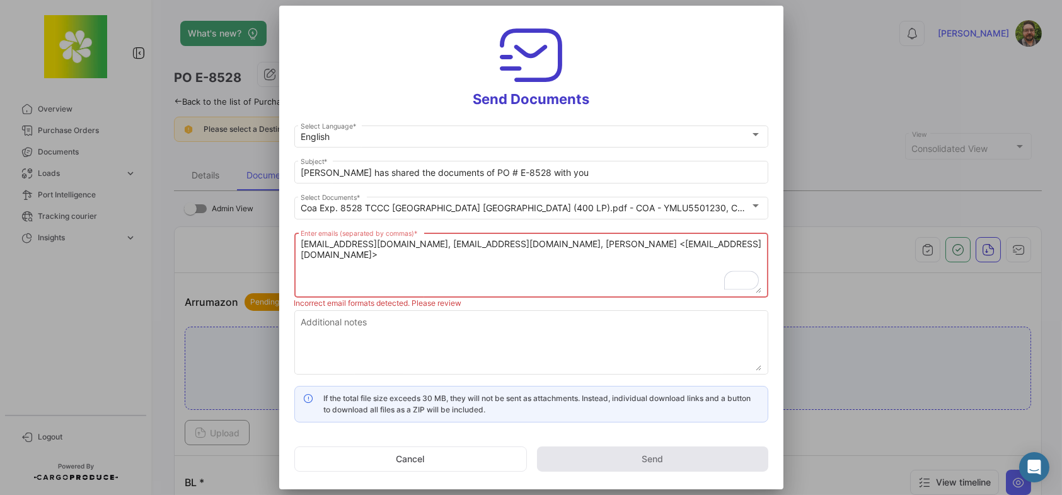
click at [604, 244] on textarea "myamamoto@coca-cola.com, hisawada@coca-cola.com, Asuka Tanaka <astanaka@coca-co…" at bounding box center [531, 265] width 461 height 55
drag, startPoint x: 599, startPoint y: 244, endPoint x: 541, endPoint y: 243, distance: 57.3
click at [541, 243] on textarea "myamamoto@coca-cola.com, hisawada@coca-cola.com, Asuka Tanaka astanaka@coca-col…" at bounding box center [531, 265] width 461 height 55
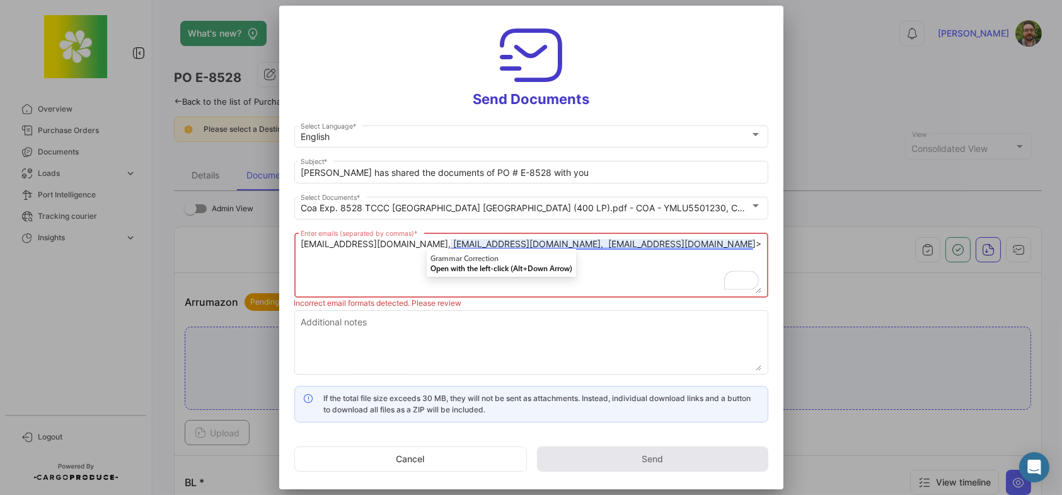
click at [544, 244] on textarea "myamamoto@coca-cola.com, hisawada@coca-cola.com, astanaka@coca-cola.com>" at bounding box center [531, 265] width 461 height 55
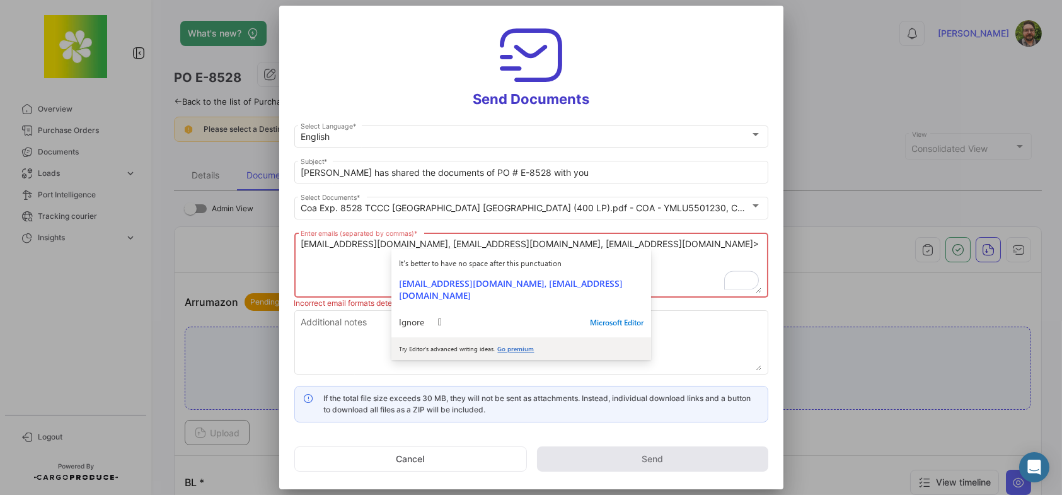
click at [662, 245] on textarea "myamamoto@coca-cola.com, hisawada@coca-cola.com, astanaka@coca-cola.com>" at bounding box center [531, 265] width 461 height 55
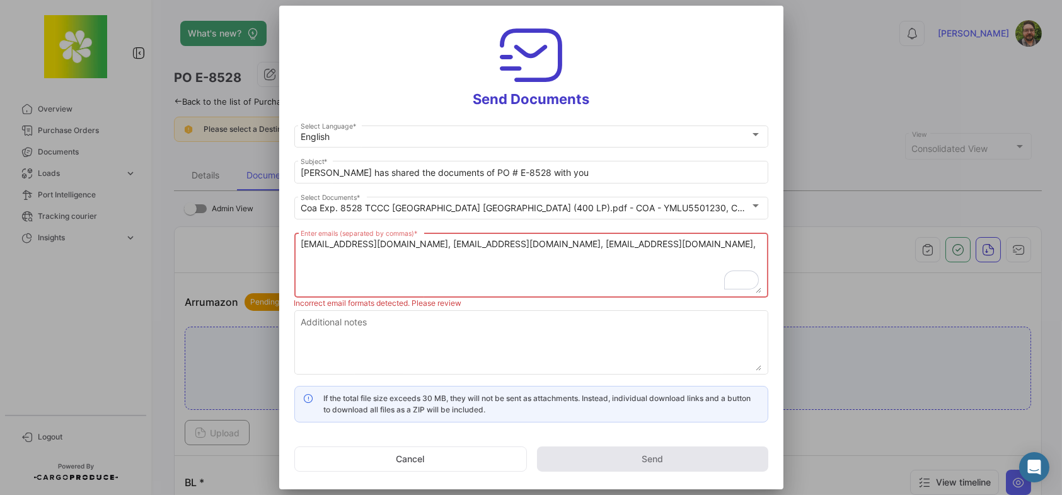
click at [660, 243] on textarea "myamamoto@coca-cola.com, hisawada@coca-cola.com, astanaka@coca-cola.com," at bounding box center [531, 265] width 461 height 55
paste textarea "CCJC International Traffic Admin <ccjc-intltraffic-admin@coca-cola.com>"
drag, startPoint x: 364, startPoint y: 256, endPoint x: 653, endPoint y: 246, distance: 290.0
click at [653, 246] on textarea "myamamoto@coca-cola.com, hisawada@coca-cola.com, astanaka@coca-cola.com, CCJC I…" at bounding box center [531, 265] width 461 height 55
click at [474, 259] on textarea "myamamoto@coca-cola.com, hisawada@coca-cola.com, astanaka@coca-cola.com, ccjc-i…" at bounding box center [531, 265] width 461 height 55
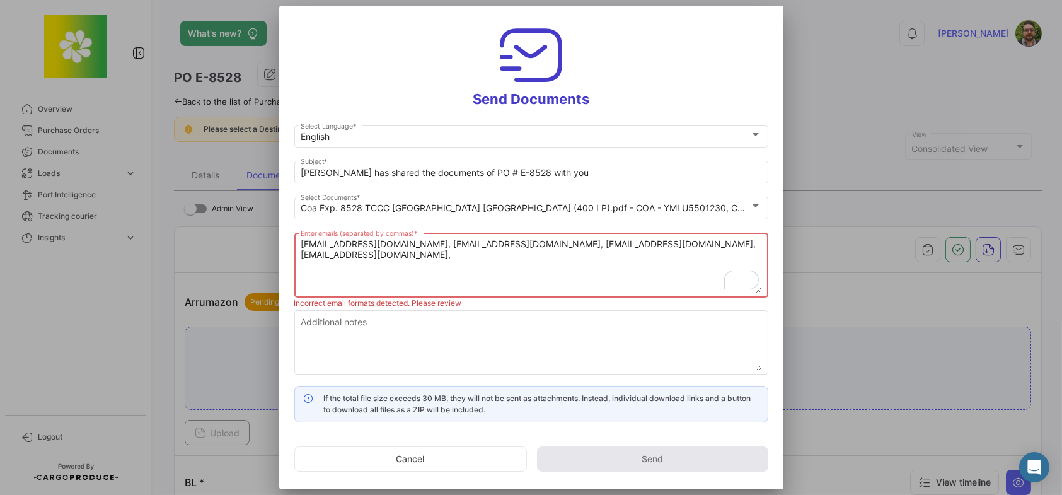
click at [544, 256] on textarea "myamamoto@coca-cola.com, hisawada@coca-cola.com, astanaka@coca-cola.com, ccjc-i…" at bounding box center [531, 265] width 461 height 55
paste textarea "Ayana Shimizukawa [C] <ashimizukawa@coca-cola.com>"
drag, startPoint x: 506, startPoint y: 253, endPoint x: 400, endPoint y: 254, distance: 105.8
click at [400, 255] on textarea "myamamoto@coca-cola.com, hisawada@coca-cola.com, astanaka@coca-cola.com, ccjc-i…" at bounding box center [531, 265] width 461 height 55
click at [607, 261] on textarea "myamamoto@coca-cola.com, hisawada@coca-cola.com, astanaka@coca-cola.com, ccjc-i…" at bounding box center [531, 265] width 461 height 55
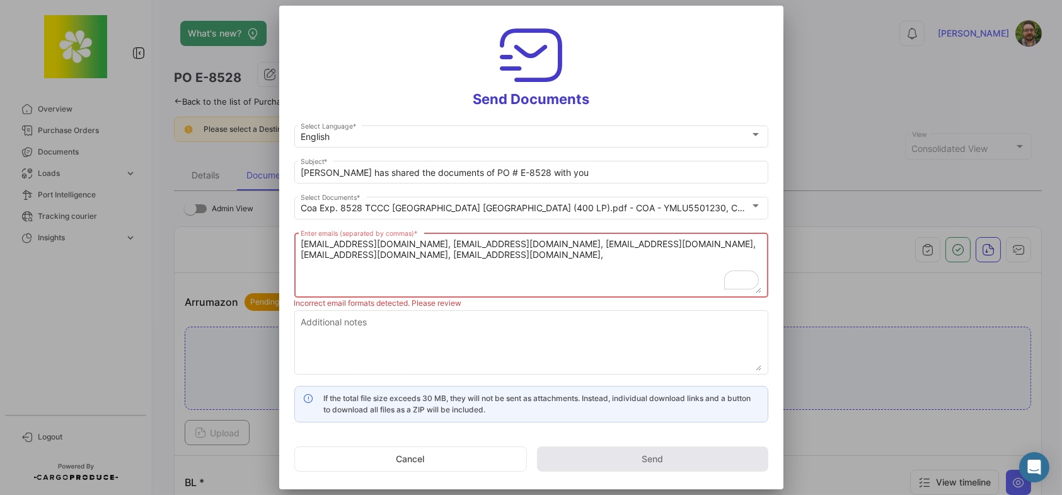
click at [572, 259] on textarea "myamamoto@coca-cola.com, hisawada@coca-cola.com, astanaka@coca-cola.com, ccjc-i…" at bounding box center [531, 265] width 461 height 55
paste textarea "Yoshiko Sekimizu [C] <ysekimizu@coca-cola.com>"
drag, startPoint x: 628, startPoint y: 253, endPoint x: 536, endPoint y: 256, distance: 92.7
click at [536, 256] on textarea "myamamoto@coca-cola.com, hisawada@coca-cola.com, astanaka@coca-cola.com, ccjc-i…" at bounding box center [531, 265] width 461 height 55
click at [654, 255] on textarea "myamamoto@coca-cola.com, hisawada@coca-cola.com, astanaka@coca-cola.com, ccjc-i…" at bounding box center [531, 265] width 461 height 55
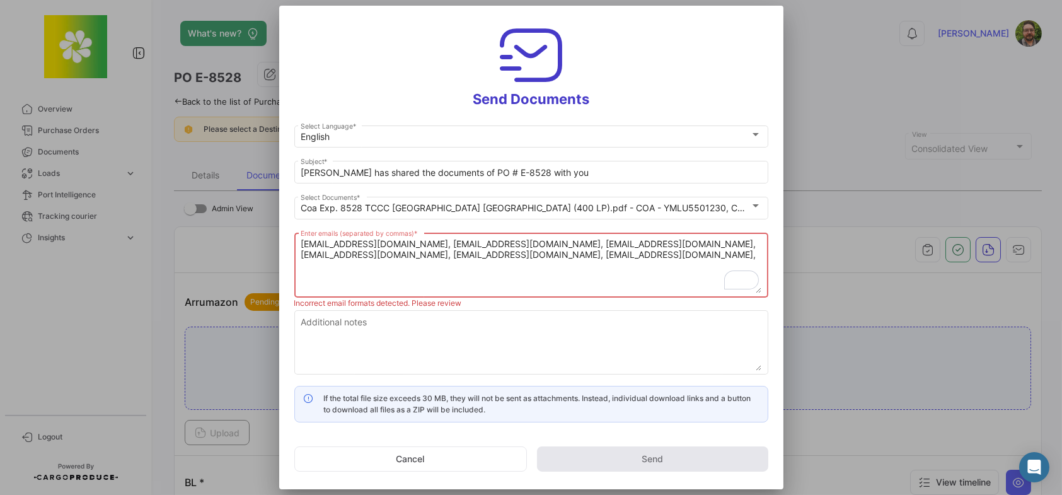
click at [684, 254] on textarea "myamamoto@coca-cola.com, hisawada@coca-cola.com, astanaka@coca-cola.com, ccjc-i…" at bounding box center [531, 265] width 461 height 55
paste textarea "[EMAIL_ADDRESS][DOMAIN_NAME]"
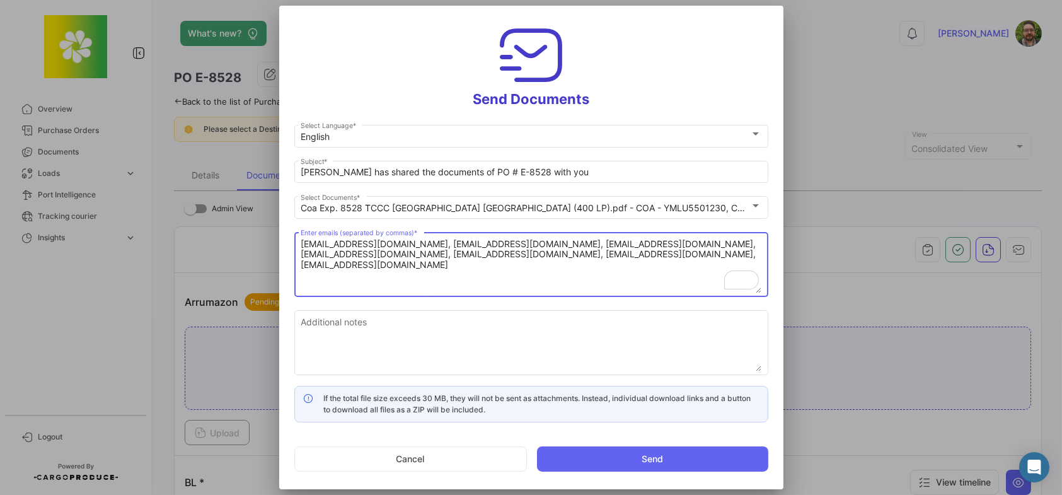
type textarea "myamamoto@coca-cola.com, hisawada@coca-cola.com, astanaka@coca-cola.com, ccjc-i…"
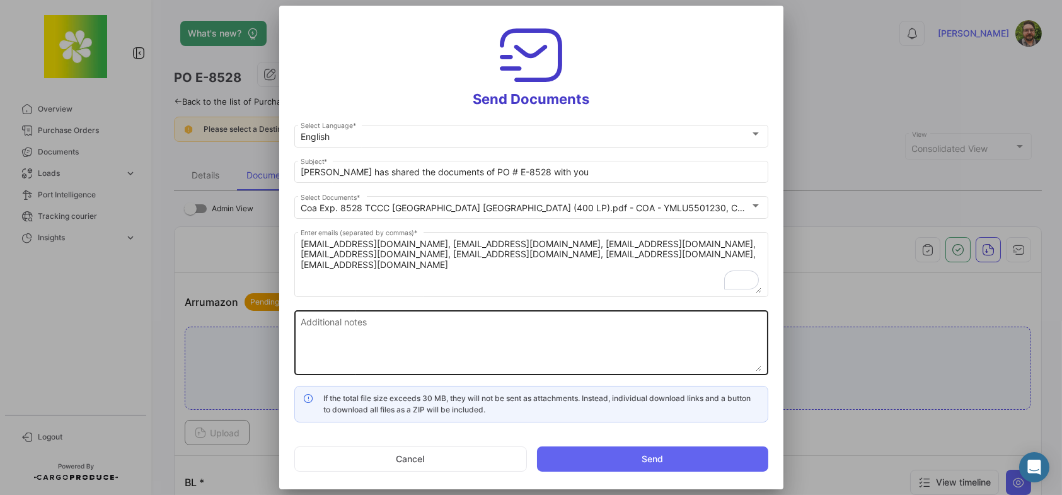
click at [369, 330] on textarea "Additional notes" at bounding box center [531, 343] width 461 height 55
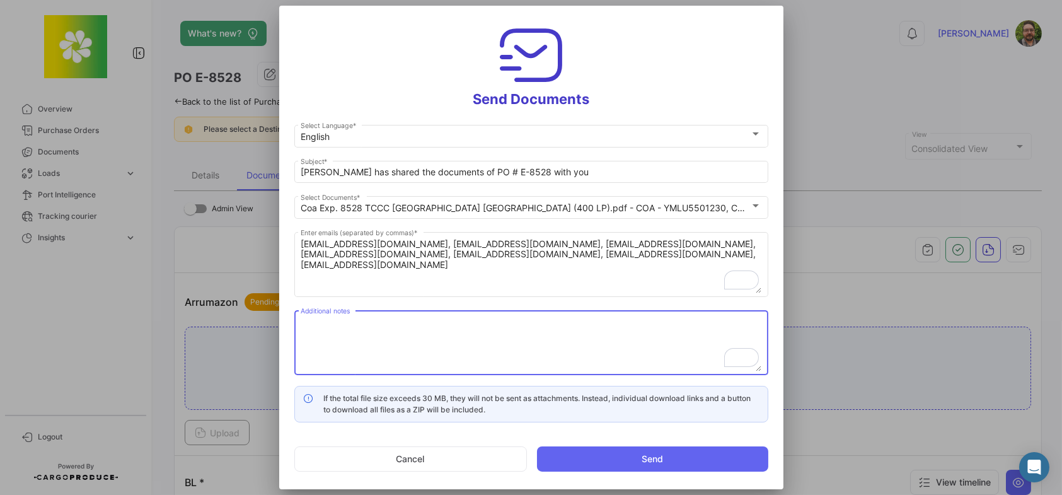
paste textarea "Please review and confirm documents are complete and correct. If no reply is re…"
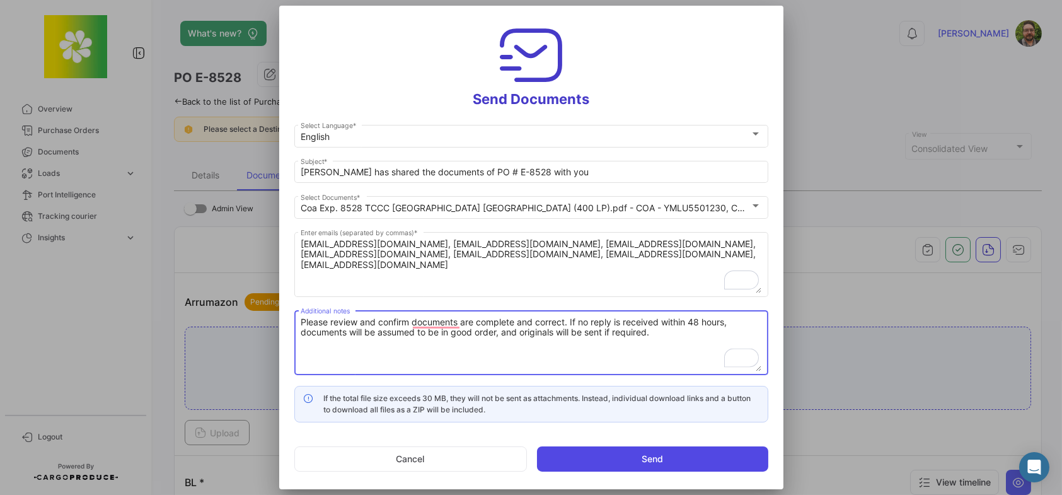
type textarea "Please review and confirm documents are complete and correct. If no reply is re…"
click at [644, 455] on button "Send" at bounding box center [652, 458] width 231 height 25
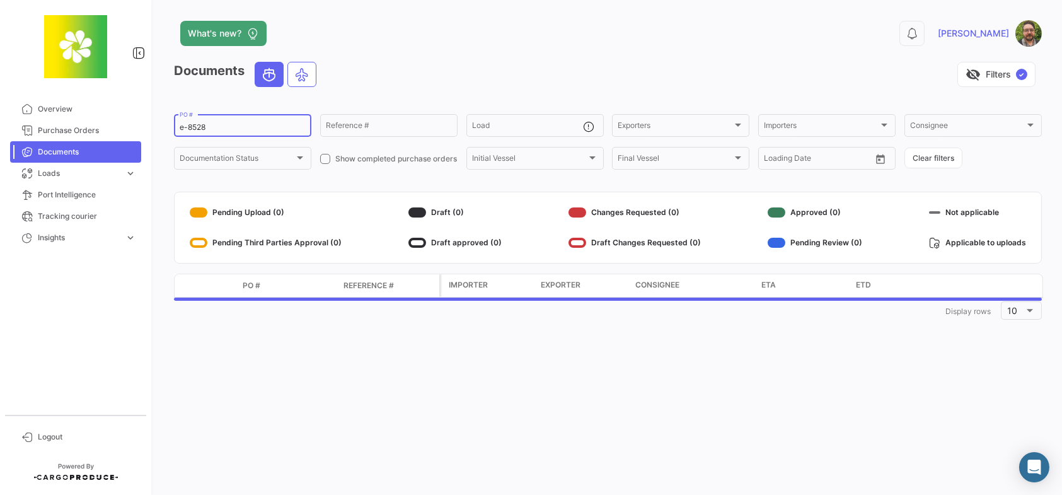
click at [217, 127] on input "e-8528" at bounding box center [243, 127] width 126 height 9
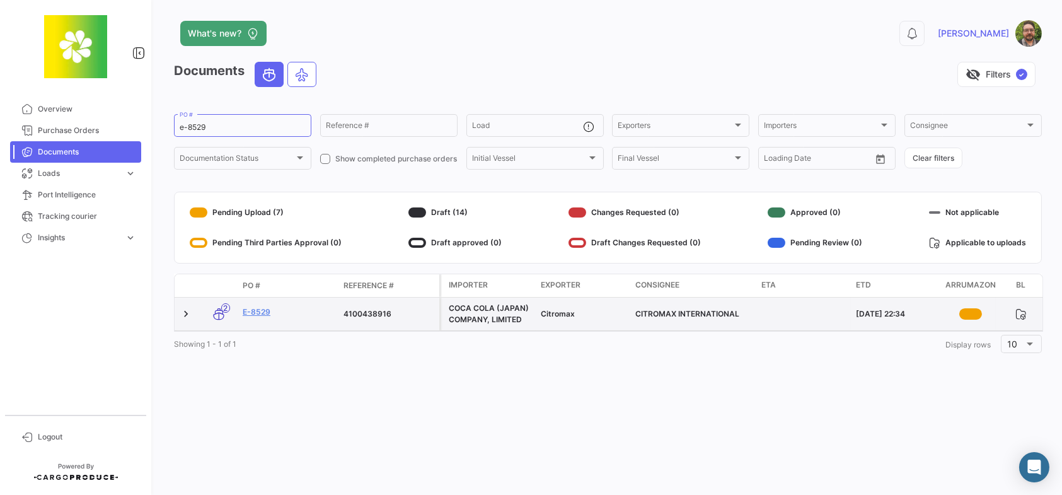
drag, startPoint x: 394, startPoint y: 314, endPoint x: 338, endPoint y: 312, distance: 55.5
click at [338, 312] on datatable-body-cell "4100438916" at bounding box center [388, 313] width 101 height 33
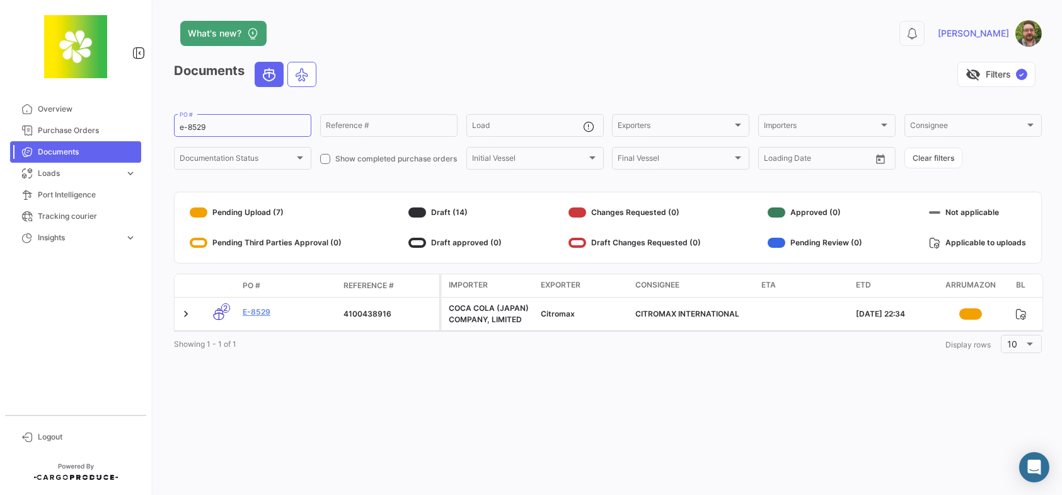
copy div "4100438916"
click at [232, 125] on input "e-8529" at bounding box center [243, 127] width 126 height 9
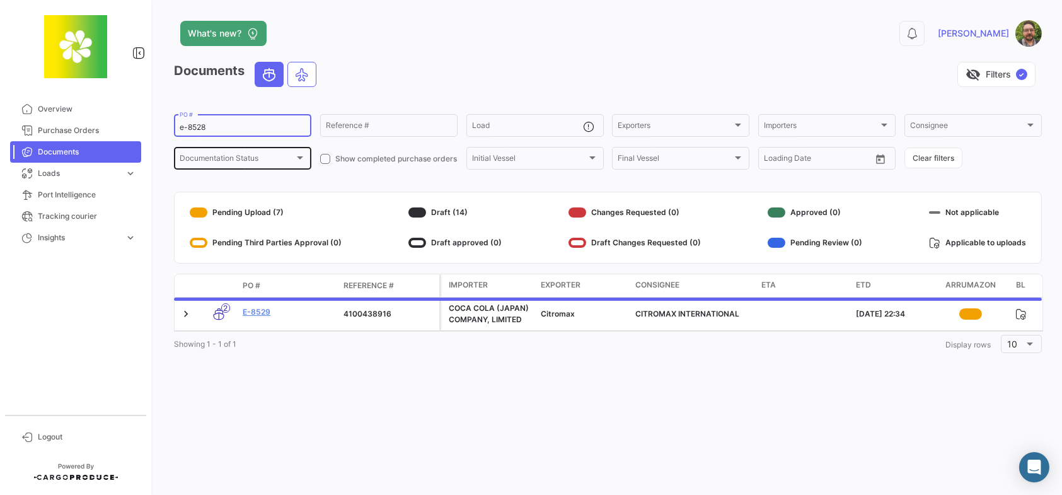
type input "e-8528"
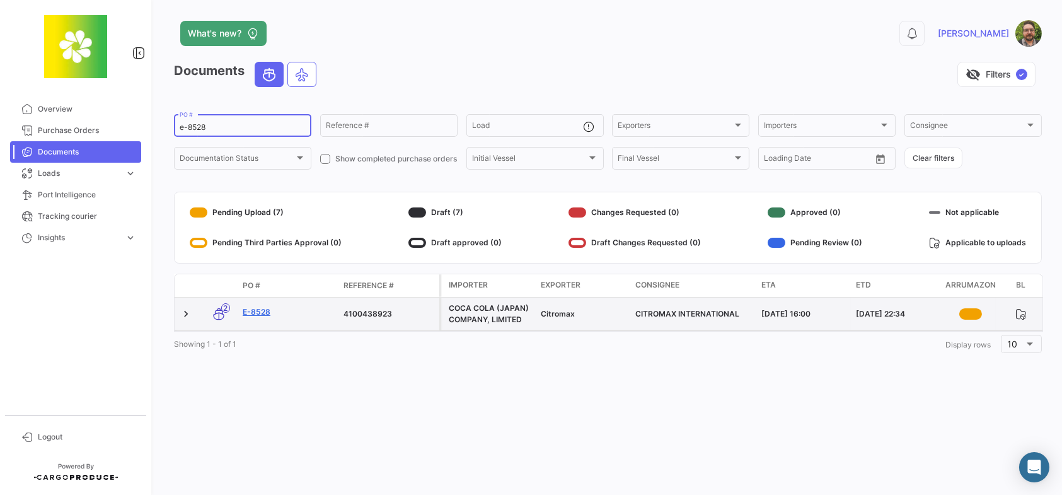
click at [261, 311] on link "E-8528" at bounding box center [288, 311] width 91 height 11
drag, startPoint x: 393, startPoint y: 311, endPoint x: 340, endPoint y: 318, distance: 54.0
click at [340, 318] on datatable-body-cell "4100438923" at bounding box center [388, 313] width 101 height 33
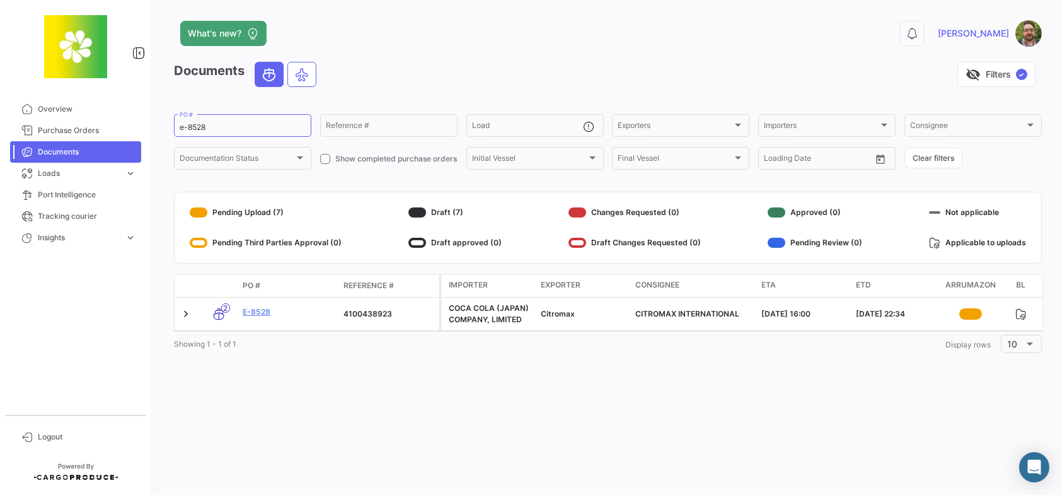
copy div "4100438923"
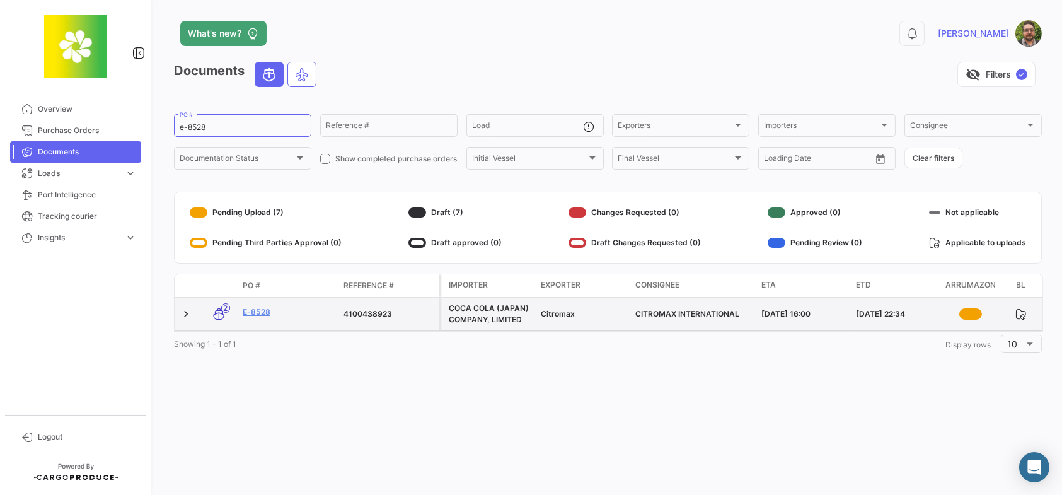
click at [386, 311] on div "4100438923" at bounding box center [388, 313] width 91 height 11
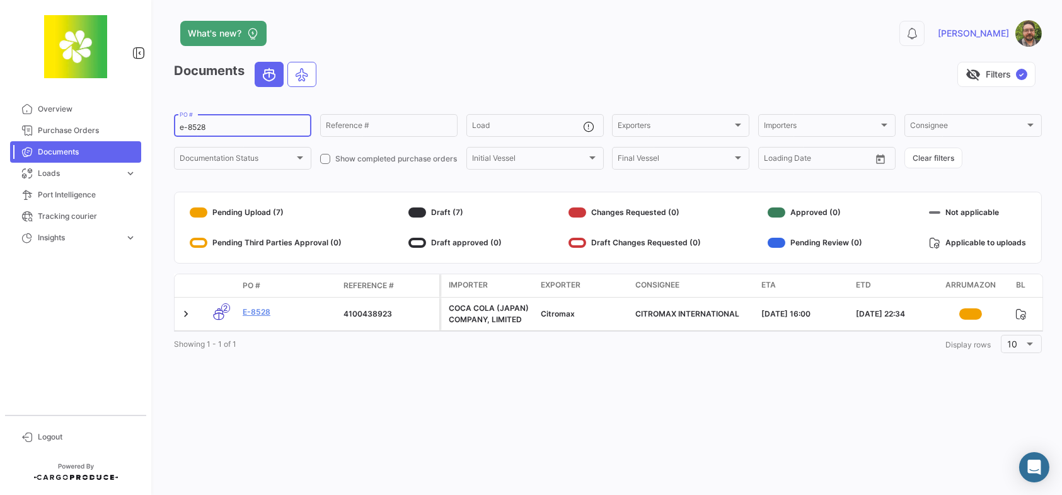
click at [244, 125] on input "e-8528" at bounding box center [243, 127] width 126 height 9
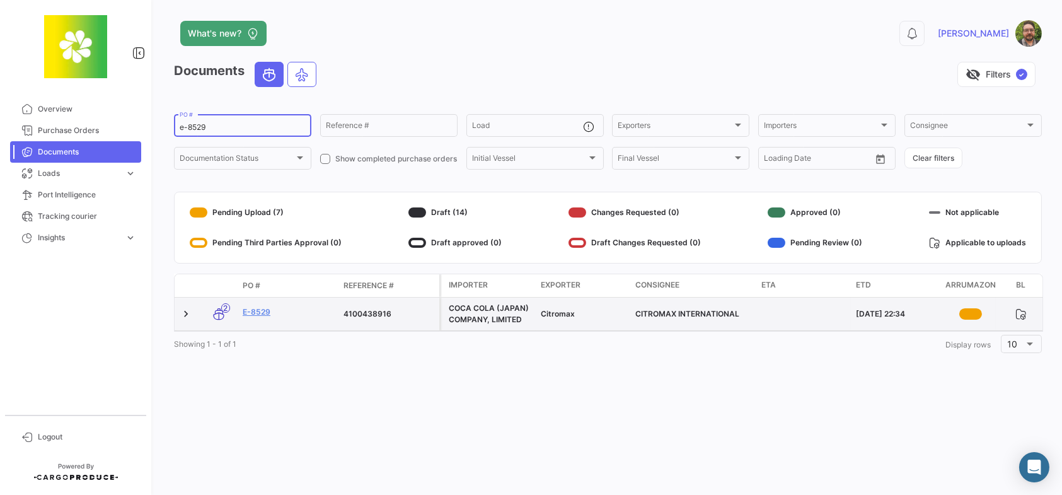
type input "e-8529"
click at [370, 311] on div "4100438916" at bounding box center [388, 313] width 91 height 11
copy div "4100438916"
click at [263, 307] on link "E-8529" at bounding box center [288, 311] width 91 height 11
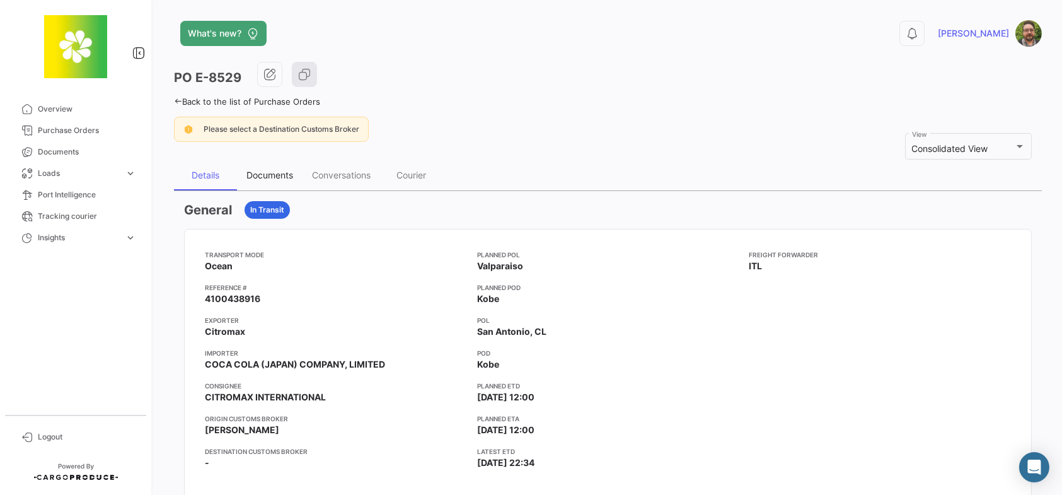
click at [275, 174] on div "Documents" at bounding box center [269, 174] width 47 height 11
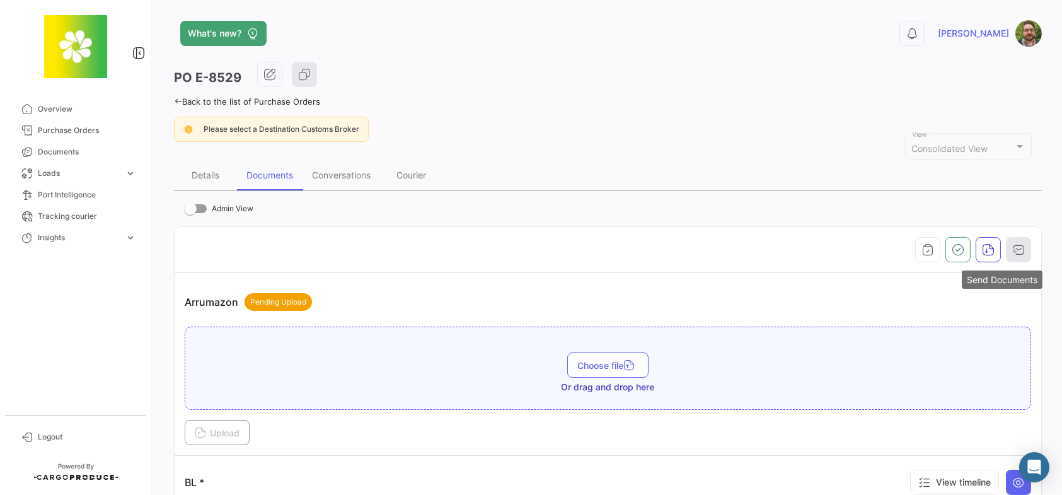
click at [1015, 249] on icon "button" at bounding box center [1018, 249] width 13 height 13
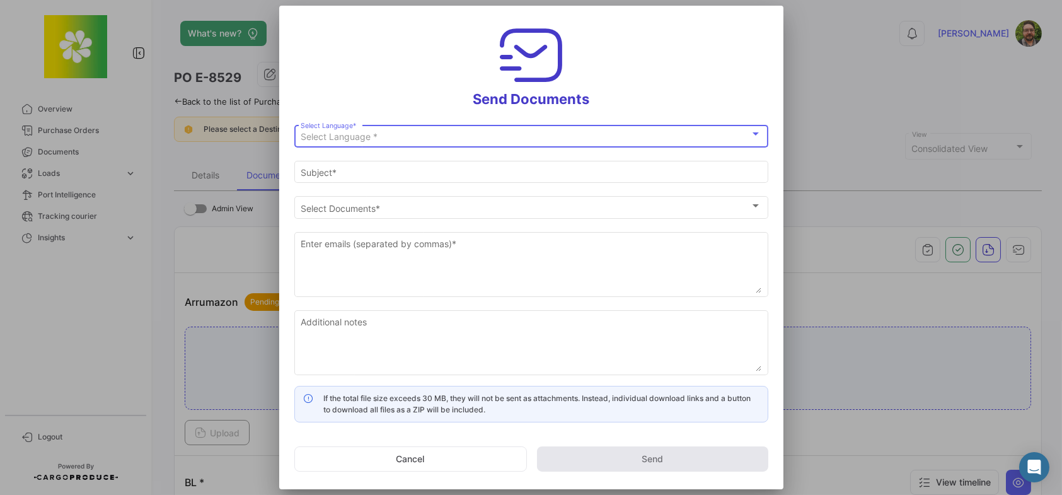
click at [498, 135] on div "Select Language *" at bounding box center [525, 137] width 449 height 11
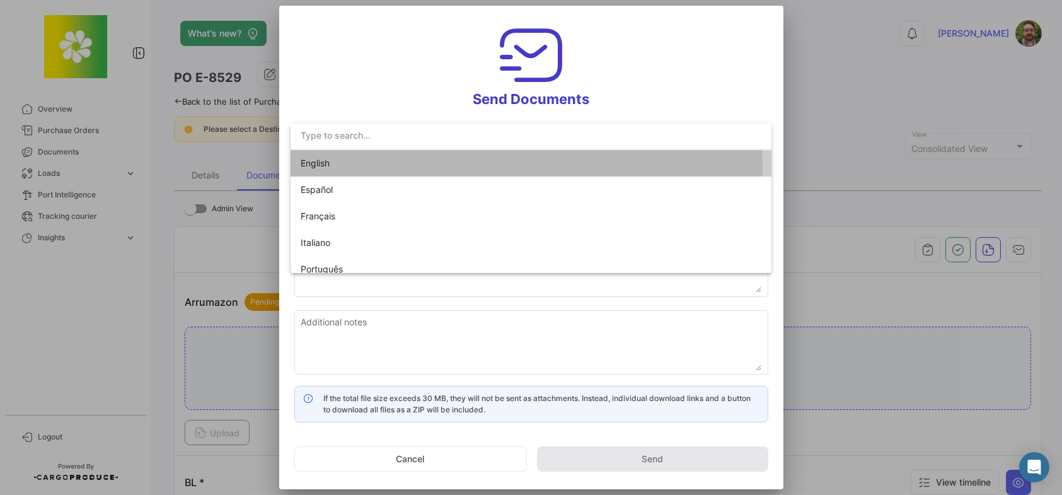
click at [467, 167] on span "English" at bounding box center [389, 163] width 176 height 26
type input "Stephen has shared the documents of PO # E-8529 with you"
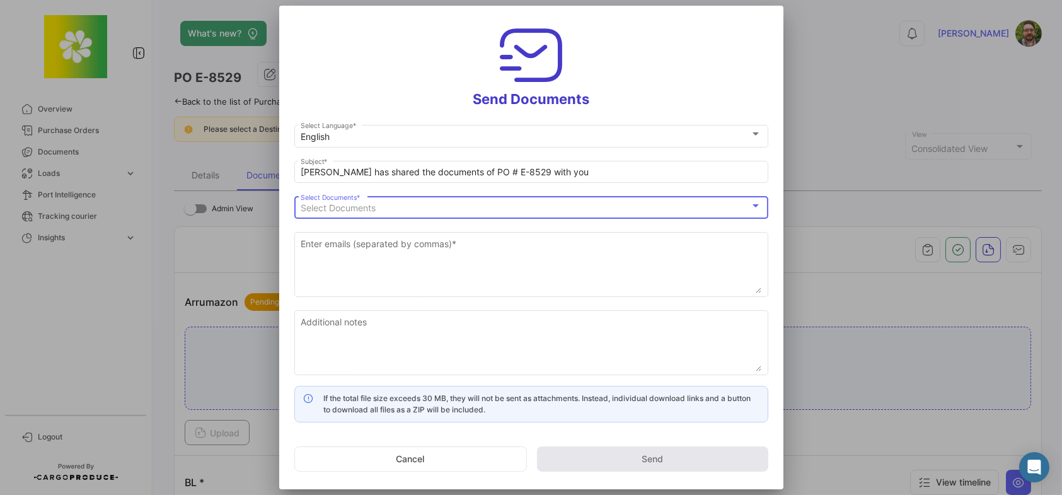
click at [375, 211] on span "Select Documents" at bounding box center [338, 207] width 75 height 11
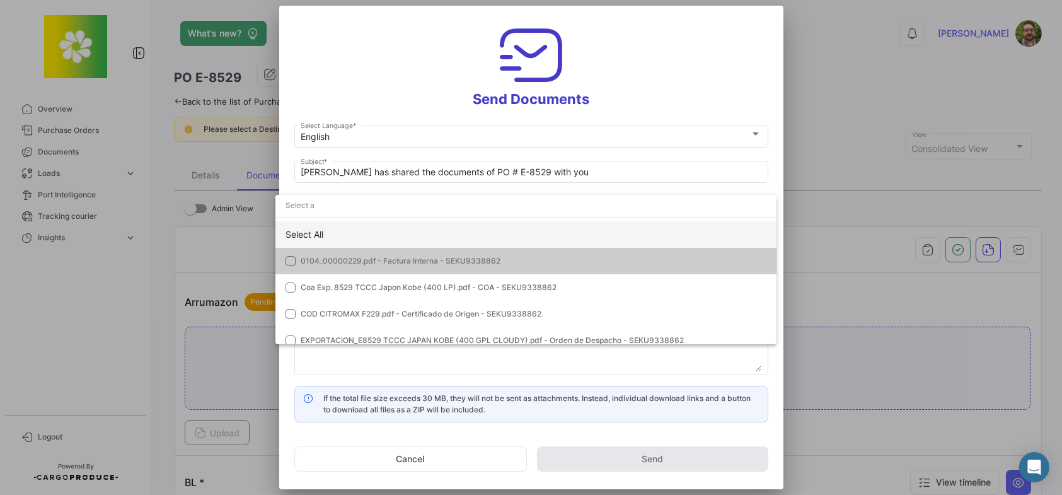
click at [336, 233] on div "Select All" at bounding box center [525, 234] width 501 height 26
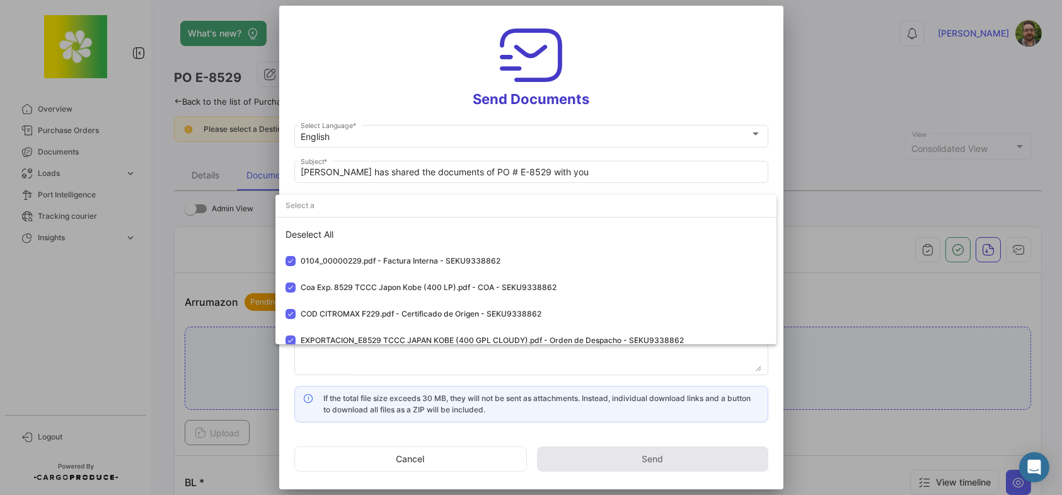
click at [364, 78] on div at bounding box center [531, 247] width 1062 height 495
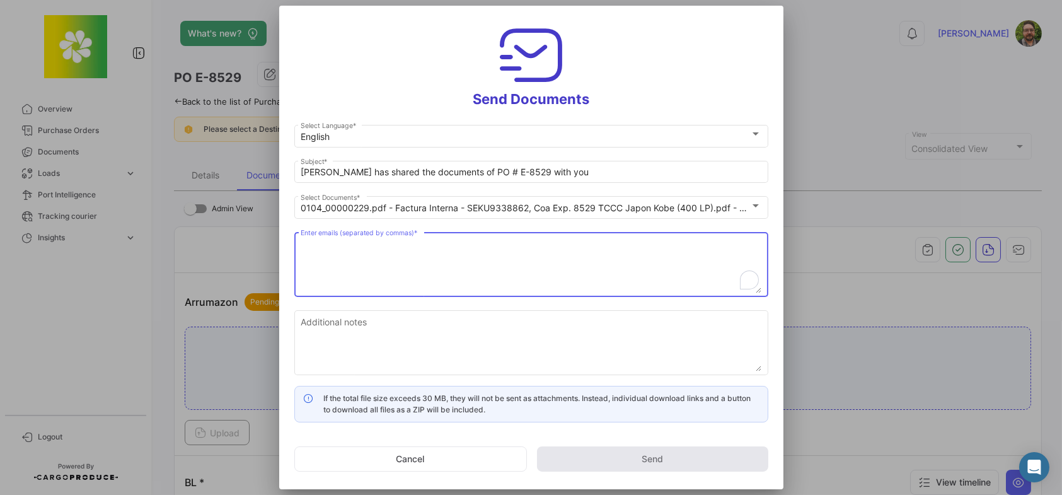
click at [415, 255] on textarea "Enter emails (separated by commas) *" at bounding box center [531, 265] width 461 height 55
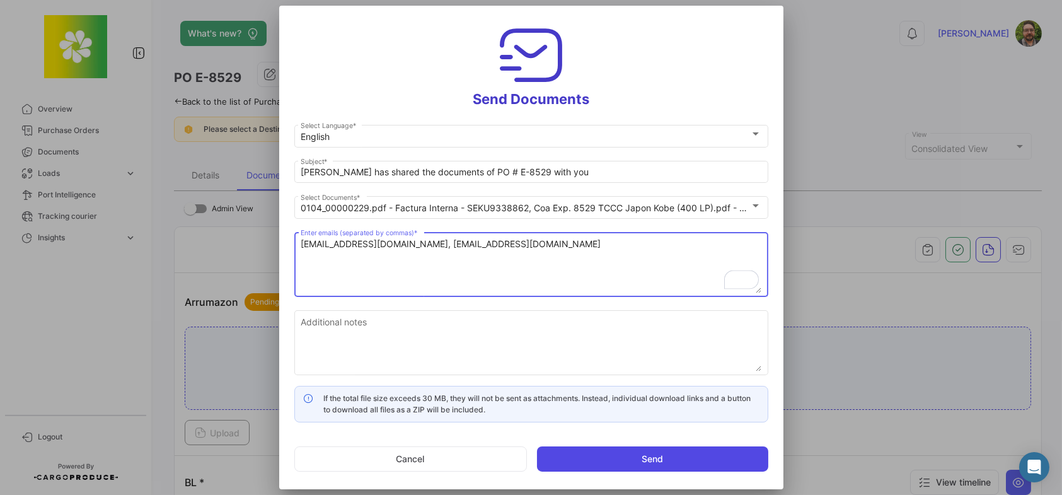
type textarea "accountsreceivable@citromax.com, customerservice@citromax.com"
click at [638, 457] on button "Send" at bounding box center [652, 458] width 231 height 25
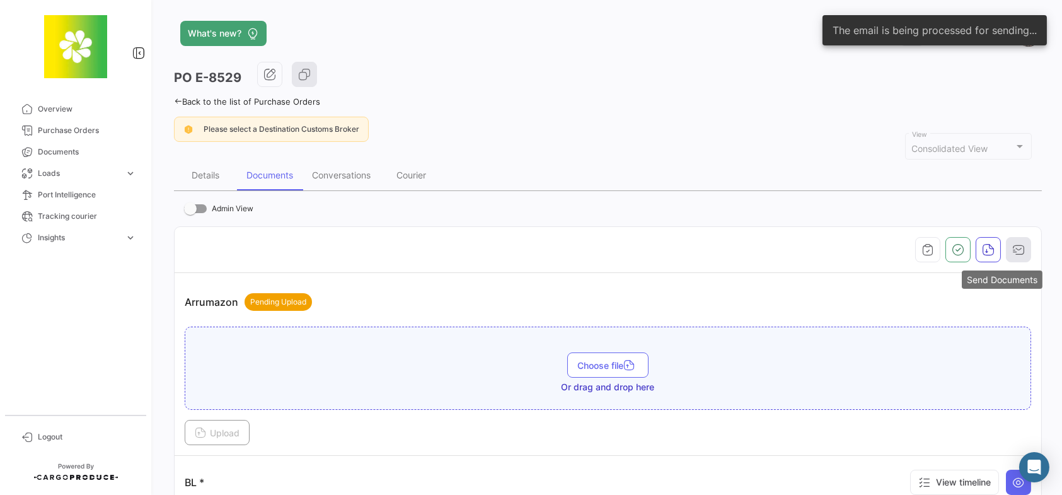
click at [1012, 251] on icon "button" at bounding box center [1018, 249] width 13 height 13
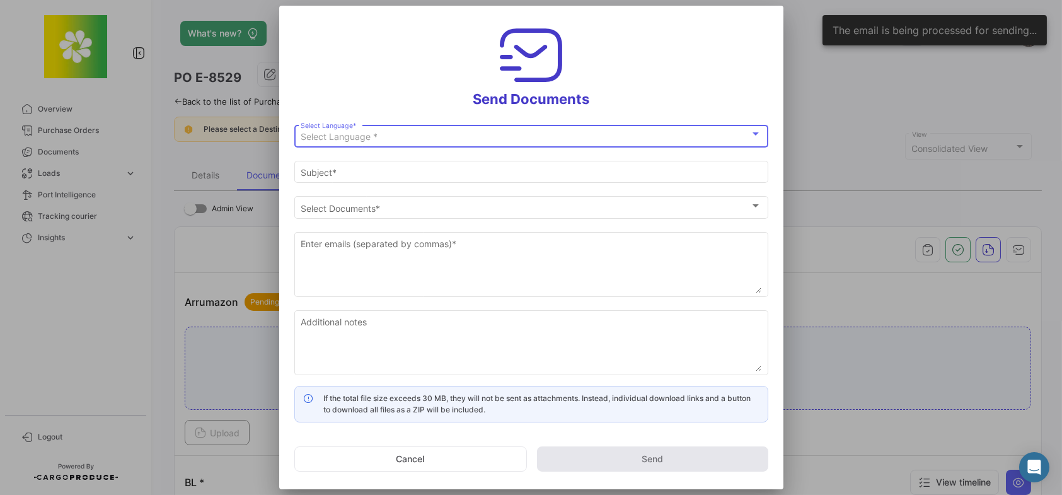
click at [486, 130] on div "Select Language * Select Language *" at bounding box center [531, 135] width 461 height 25
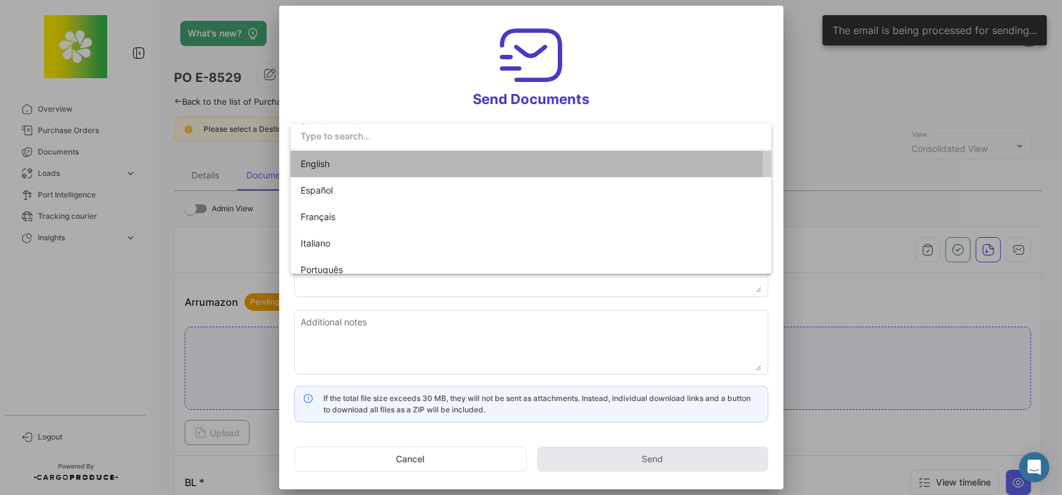
click at [361, 158] on span "English" at bounding box center [389, 164] width 176 height 26
type input "Stephen has shared the documents of PO # E-8529 with you"
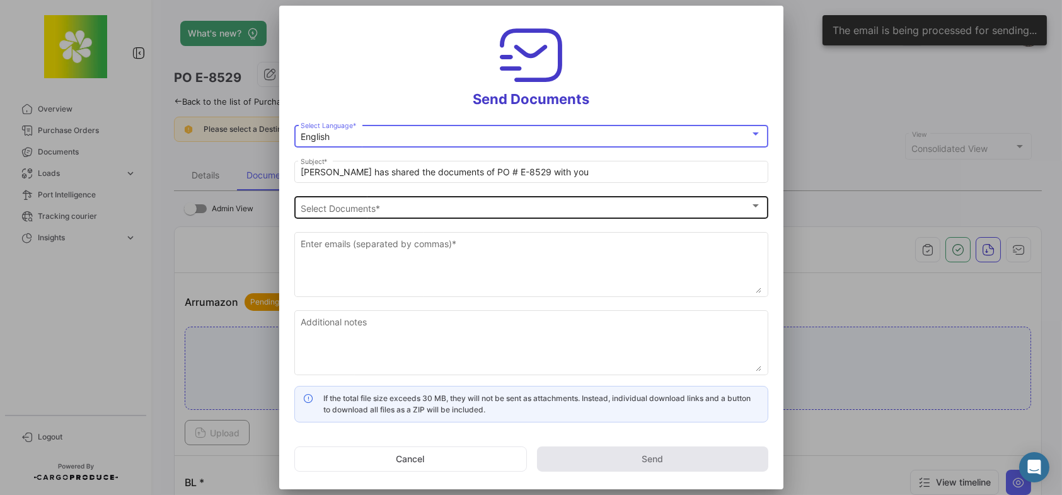
click at [351, 203] on span "Select Documents" at bounding box center [525, 208] width 449 height 11
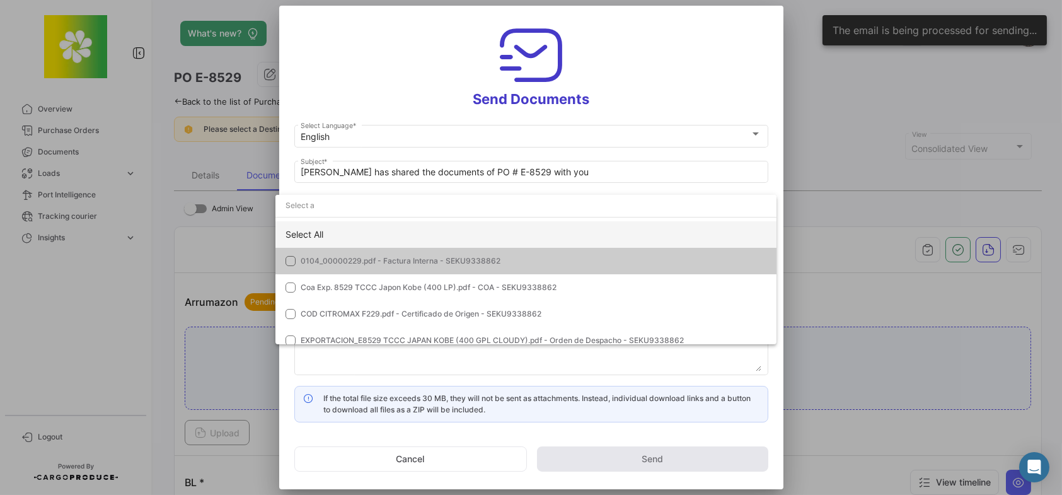
click at [344, 239] on div "Select All" at bounding box center [525, 234] width 501 height 26
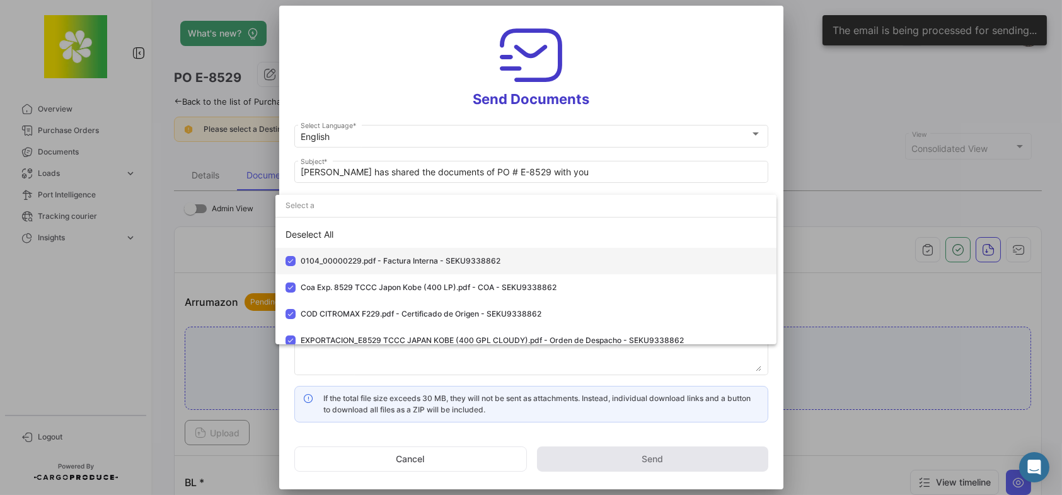
click at [289, 261] on mat-pseudo-checkbox at bounding box center [290, 261] width 10 height 10
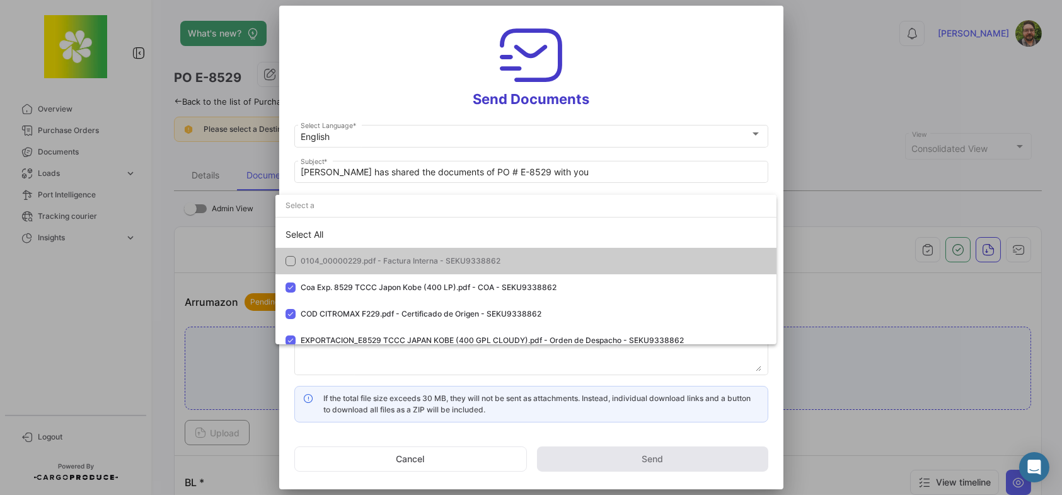
drag, startPoint x: 400, startPoint y: 63, endPoint x: 402, endPoint y: 76, distance: 12.7
click at [400, 63] on div at bounding box center [531, 247] width 1062 height 495
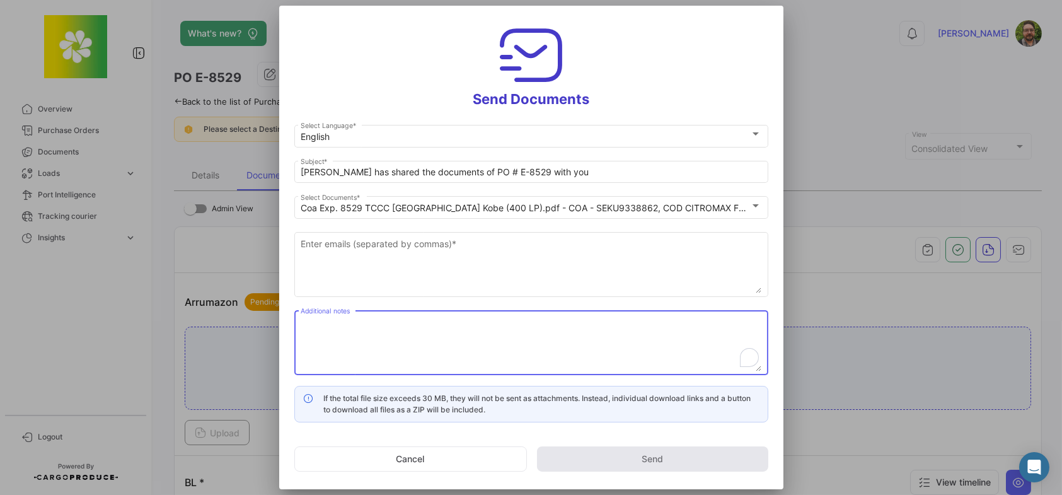
click at [372, 336] on textarea "Additional notes" at bounding box center [531, 343] width 461 height 55
paste textarea "4100438916"
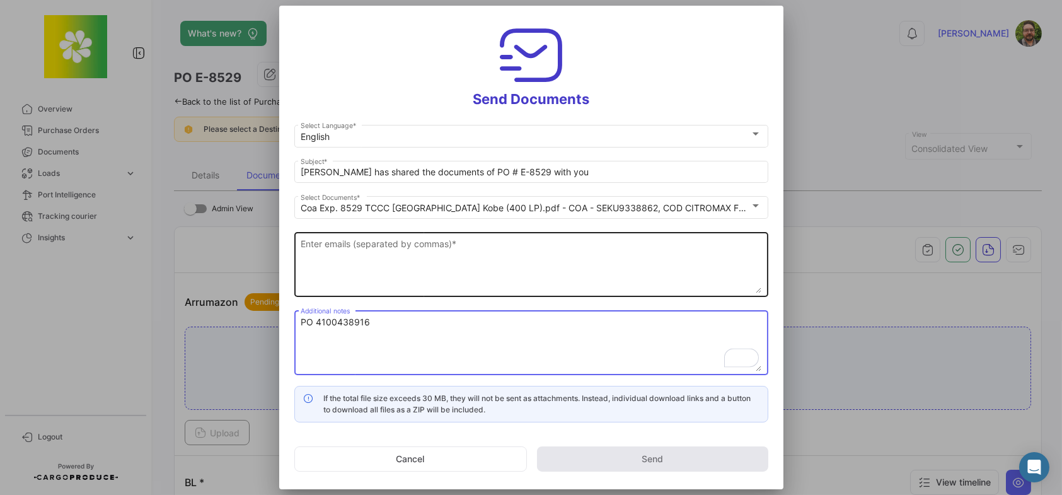
type textarea "PO 4100438916"
click at [510, 243] on textarea "Enter emails (separated by commas) *" at bounding box center [531, 265] width 461 height 55
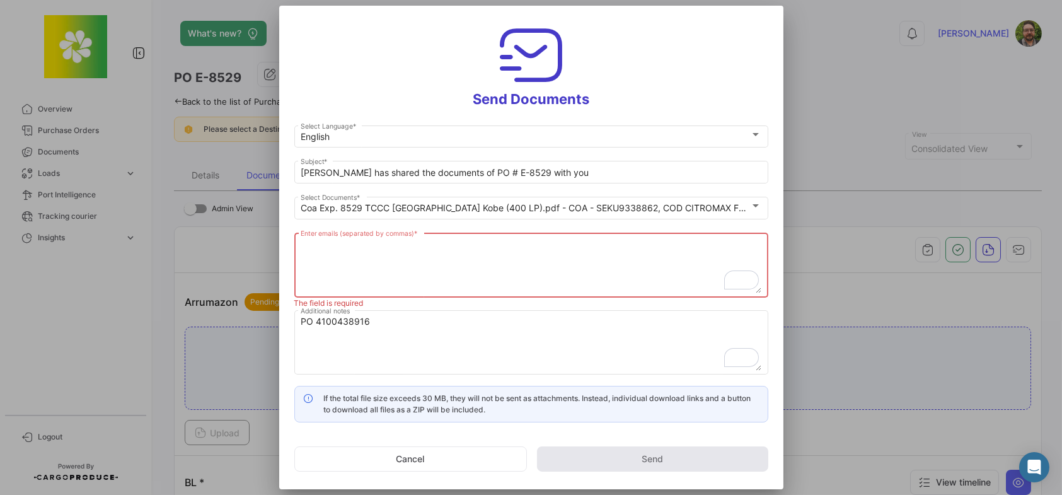
click at [597, 270] on textarea "Enter emails (separated by commas) *" at bounding box center [531, 265] width 461 height 55
paste textarea "myamamoto@coca-cola.com"
click at [625, 249] on textarea "myamamoto@coca-cola.com," at bounding box center [531, 265] width 461 height 55
paste textarea "hisawada@coca-cola.com"
click at [643, 242] on textarea "myamamoto@coca-cola.com, hisawada@coca-cola.com," at bounding box center [531, 265] width 461 height 55
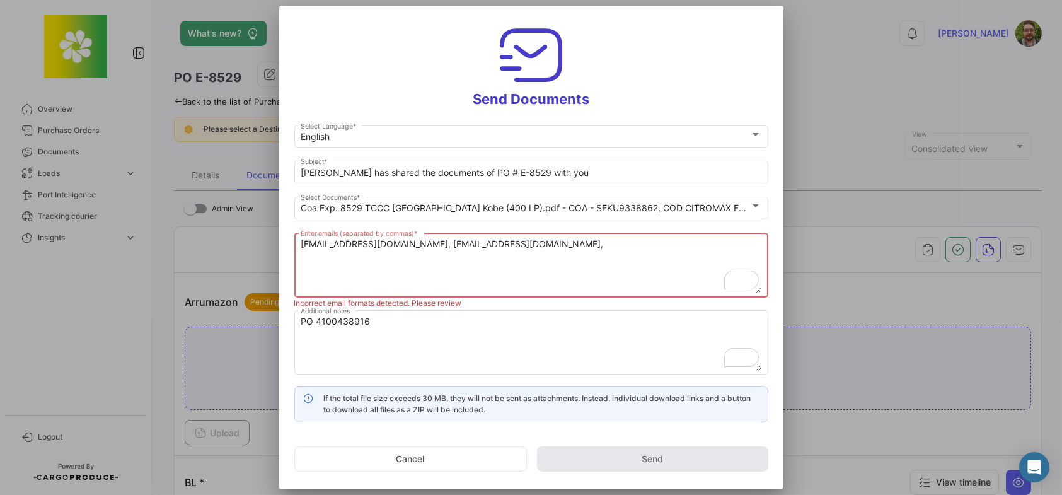
paste textarea "astanaka@coca-cola.com"
type textarea "myamamoto@coca-cola.com, hisawada@coca-cola.com, astanaka@coca-cola.com"
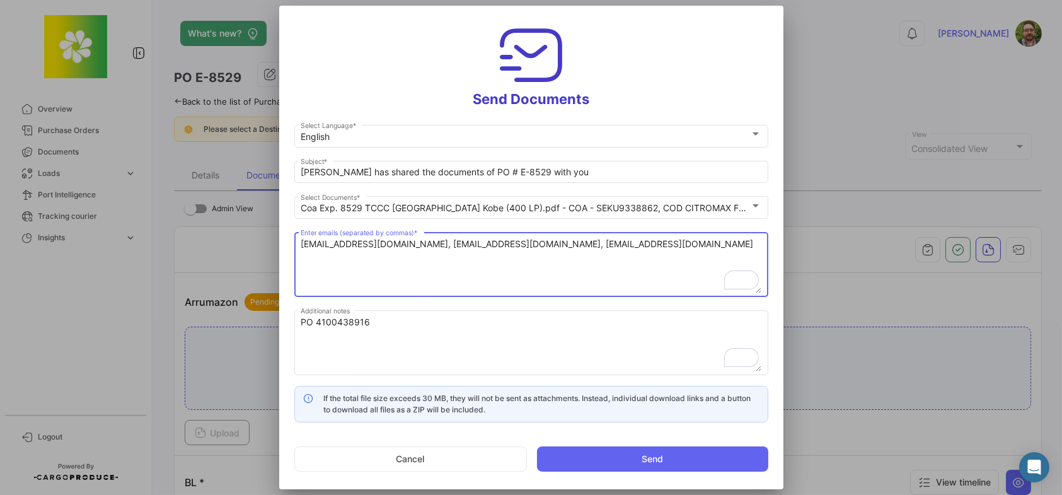
click at [686, 248] on textarea "[EMAIL_ADDRESS][DOMAIN_NAME], [EMAIL_ADDRESS][DOMAIN_NAME], [EMAIL_ADDRESS][DOM…" at bounding box center [531, 265] width 461 height 55
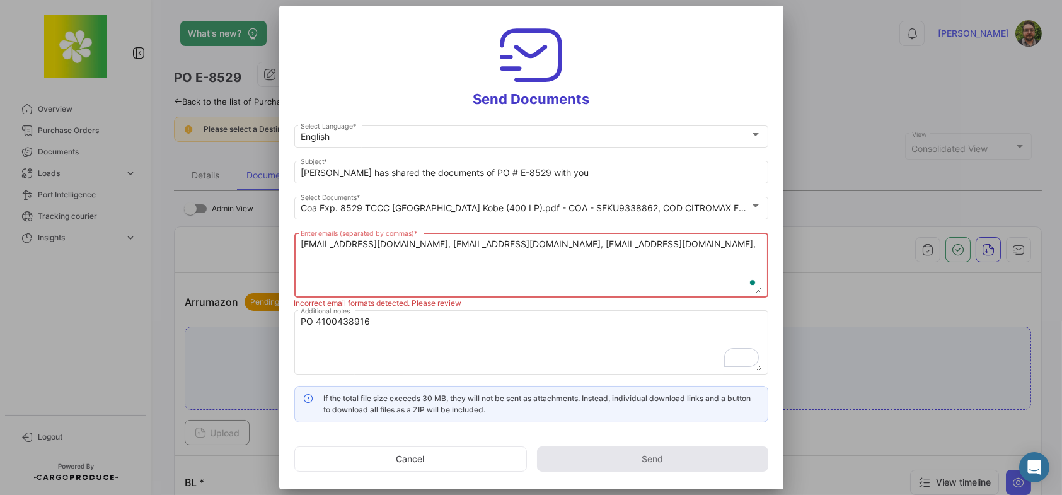
paste textarea "[EMAIL_ADDRESS][DOMAIN_NAME]"
click at [511, 253] on textarea "[EMAIL_ADDRESS][DOMAIN_NAME], [EMAIL_ADDRESS][DOMAIN_NAME], [EMAIL_ADDRESS][DOM…" at bounding box center [531, 265] width 461 height 55
paste textarea "[EMAIL_ADDRESS][DOMAIN_NAME]"
click at [558, 255] on textarea "[EMAIL_ADDRESS][DOMAIN_NAME], [EMAIL_ADDRESS][DOMAIN_NAME], [EMAIL_ADDRESS][DOM…" at bounding box center [531, 265] width 461 height 55
paste textarea "[EMAIL_ADDRESS][DOMAIN_NAME]"
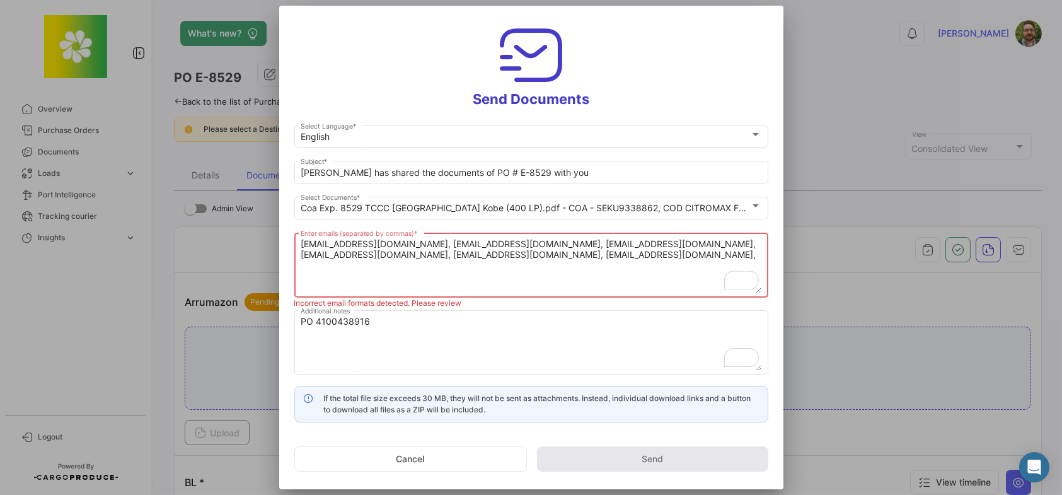
click at [663, 254] on textarea "[EMAIL_ADDRESS][DOMAIN_NAME], [EMAIL_ADDRESS][DOMAIN_NAME], [EMAIL_ADDRESS][DOM…" at bounding box center [531, 265] width 461 height 55
paste textarea "[EMAIL_ADDRESS][DOMAIN_NAME]"
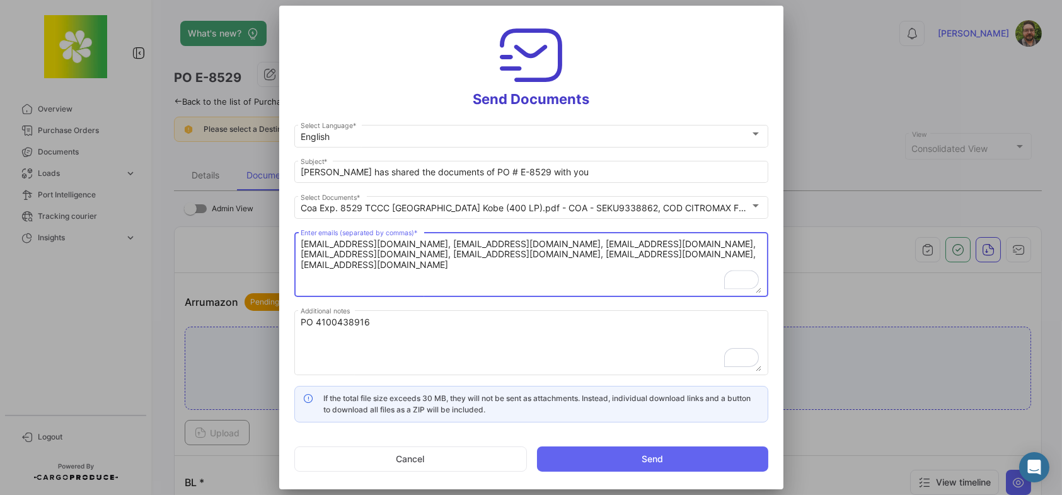
type textarea "[EMAIL_ADDRESS][DOMAIN_NAME], [EMAIL_ADDRESS][DOMAIN_NAME], [EMAIL_ADDRESS][DOM…"
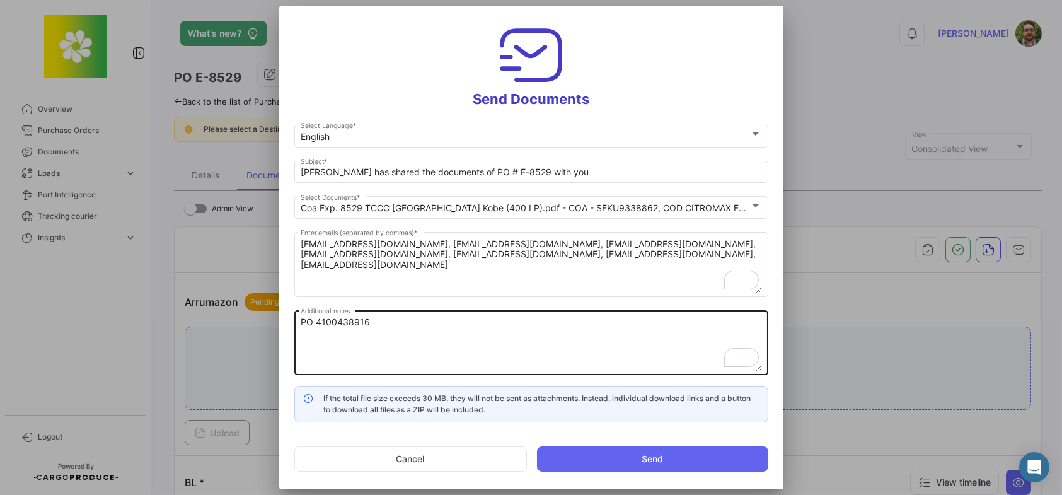
click at [450, 321] on textarea "PO 4100438916" at bounding box center [531, 343] width 461 height 55
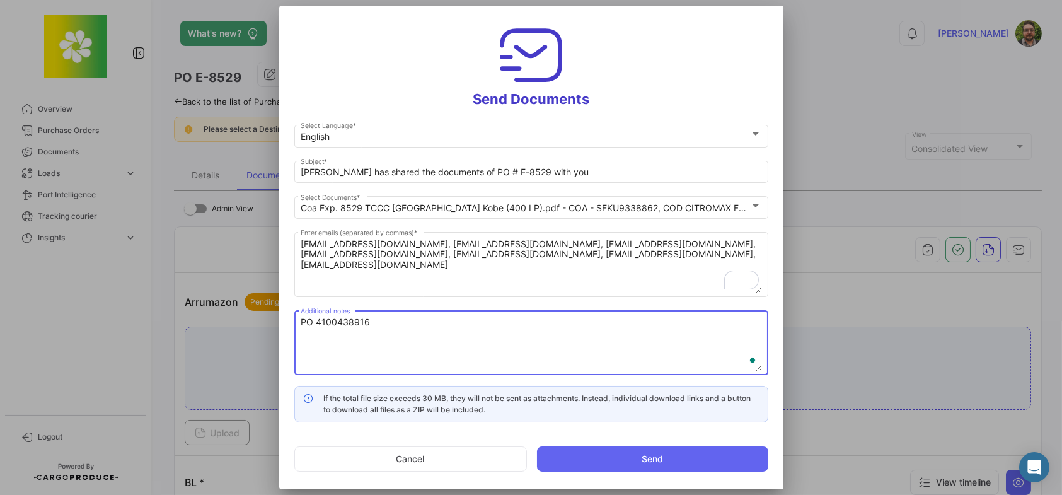
paste textarea "Please review and confirm documents are complete and correct. If no reply is re…"
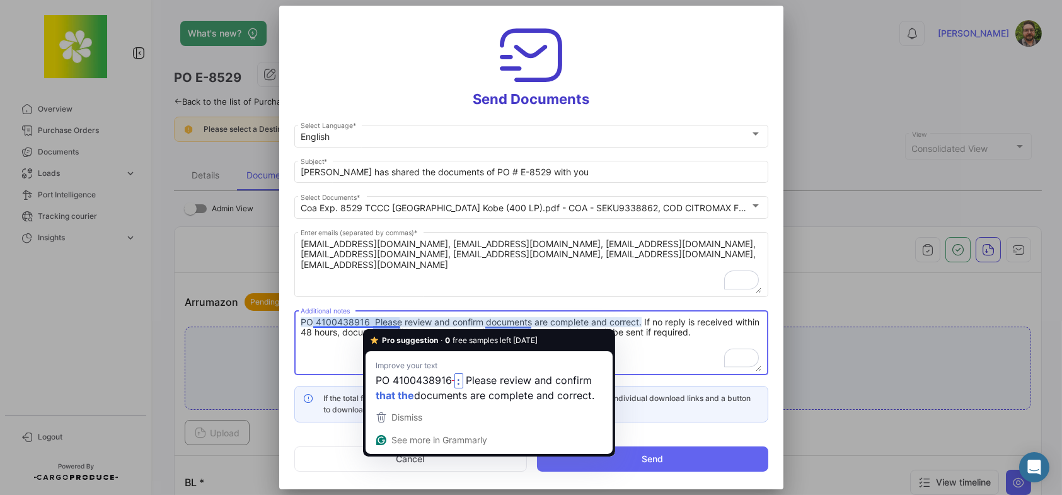
click at [374, 319] on textarea "PO 4100438916 Please review and confirm documents are complete and correct. If …" at bounding box center [531, 343] width 461 height 55
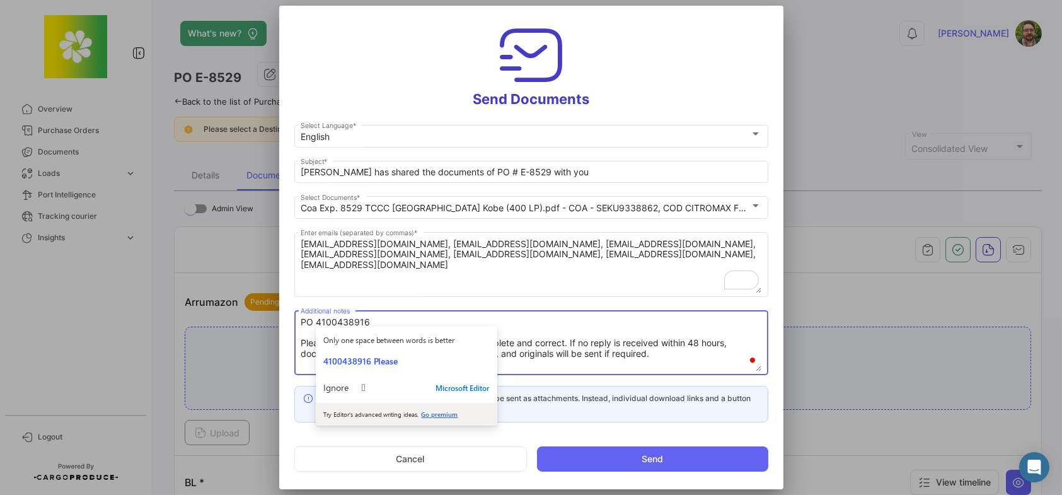
type textarea "PO 4100438916 Please review and confirm documents are complete and correct. If …"
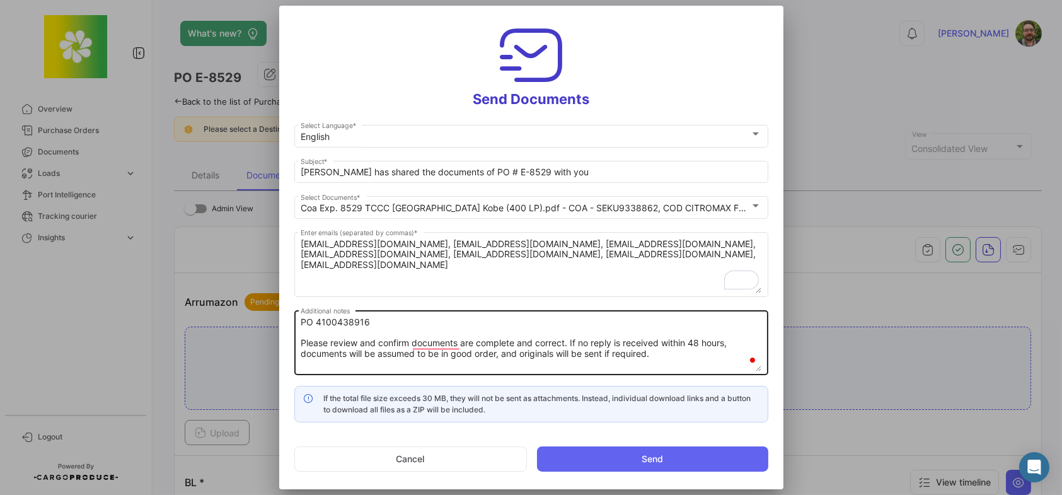
click at [561, 311] on div "PO 4100438916 Please review and confirm documents are complete and correct. If …" at bounding box center [531, 341] width 461 height 67
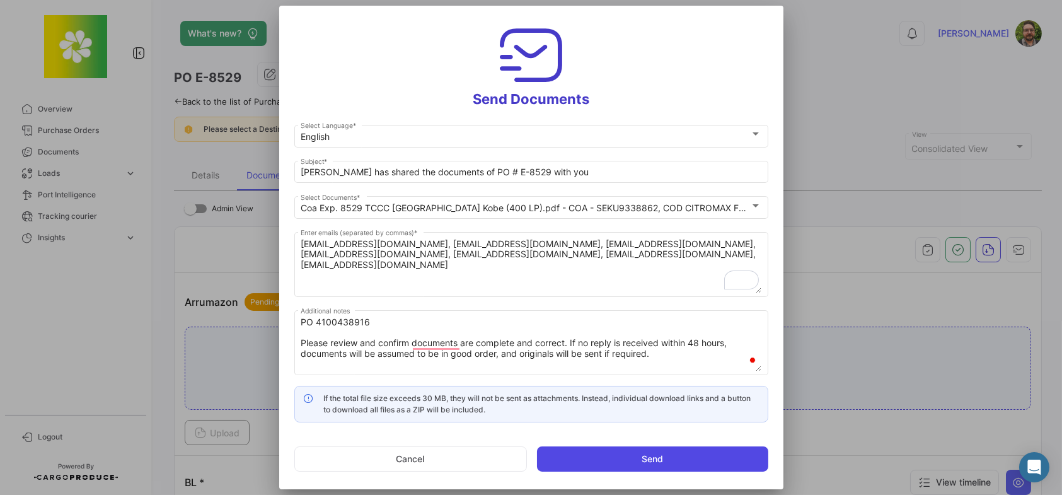
click at [580, 459] on button "Send" at bounding box center [652, 458] width 231 height 25
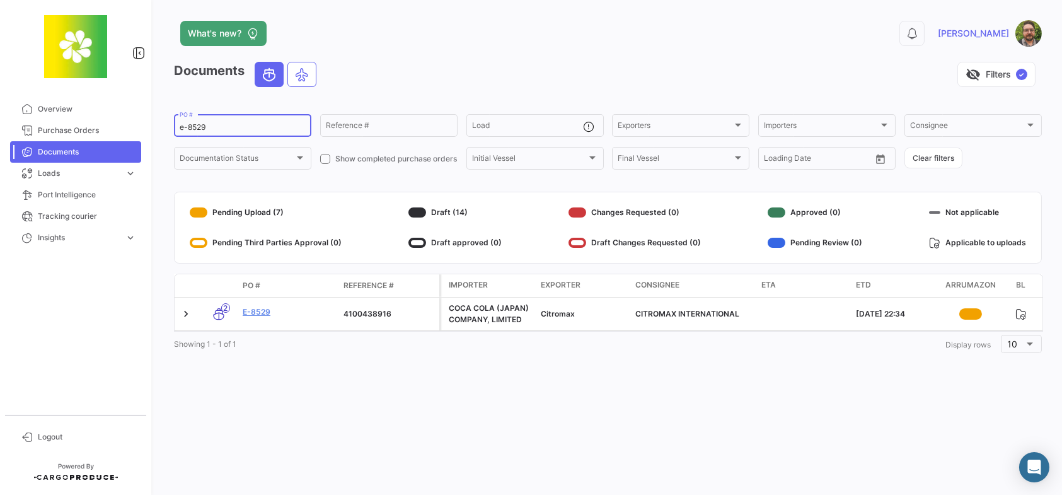
click at [211, 129] on input "e-8529" at bounding box center [243, 127] width 126 height 9
type input "e-8525"
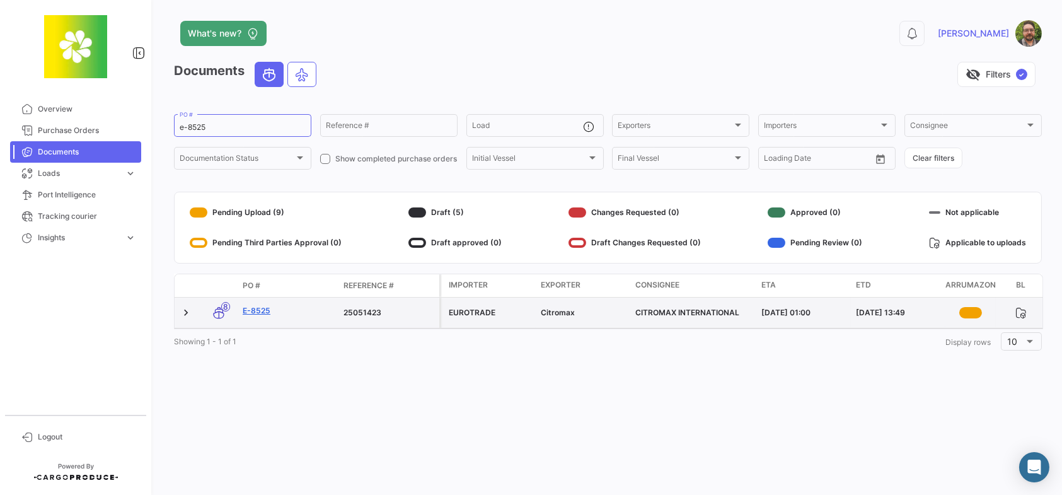
click at [250, 311] on link "E-8525" at bounding box center [288, 310] width 91 height 11
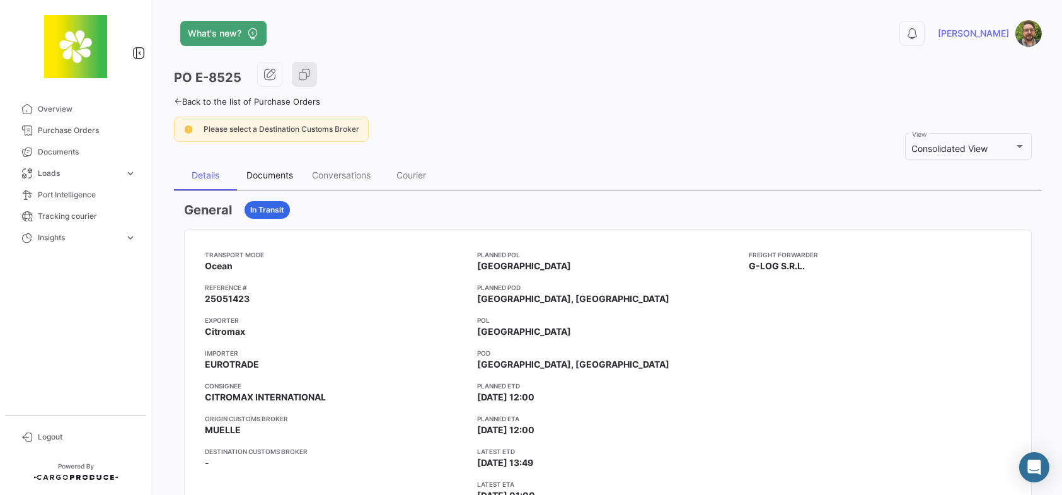
click at [270, 176] on div "Documents" at bounding box center [269, 174] width 47 height 11
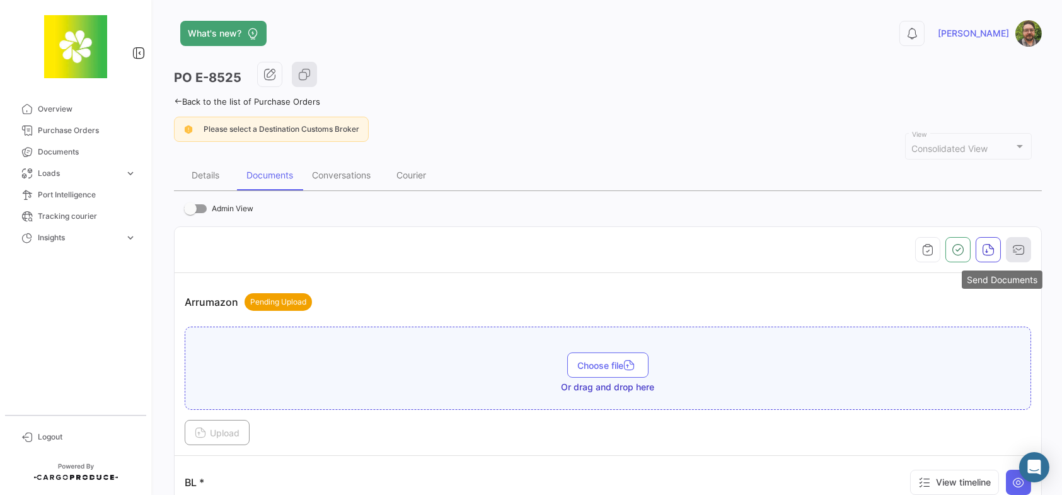
click at [1012, 243] on icon "button" at bounding box center [1018, 249] width 13 height 13
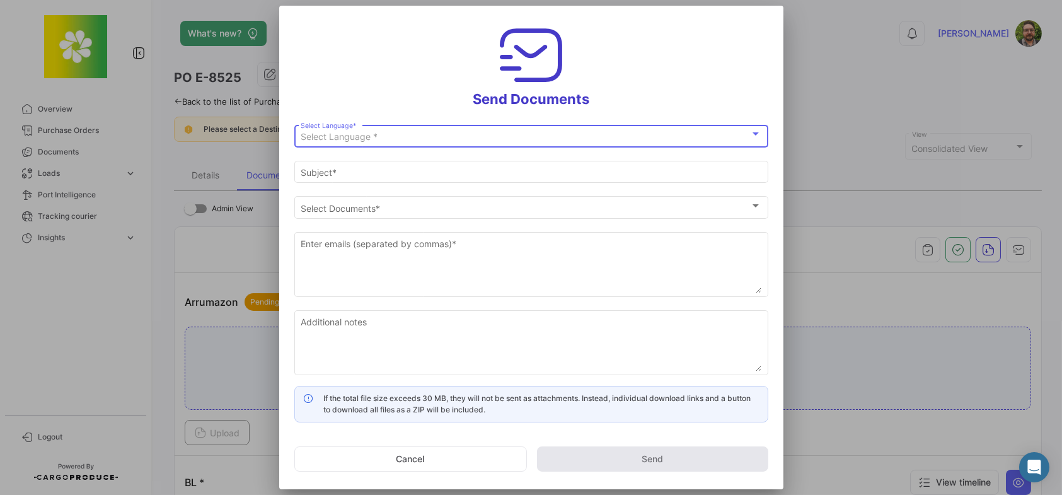
click at [528, 140] on div "Select Language *" at bounding box center [525, 137] width 449 height 11
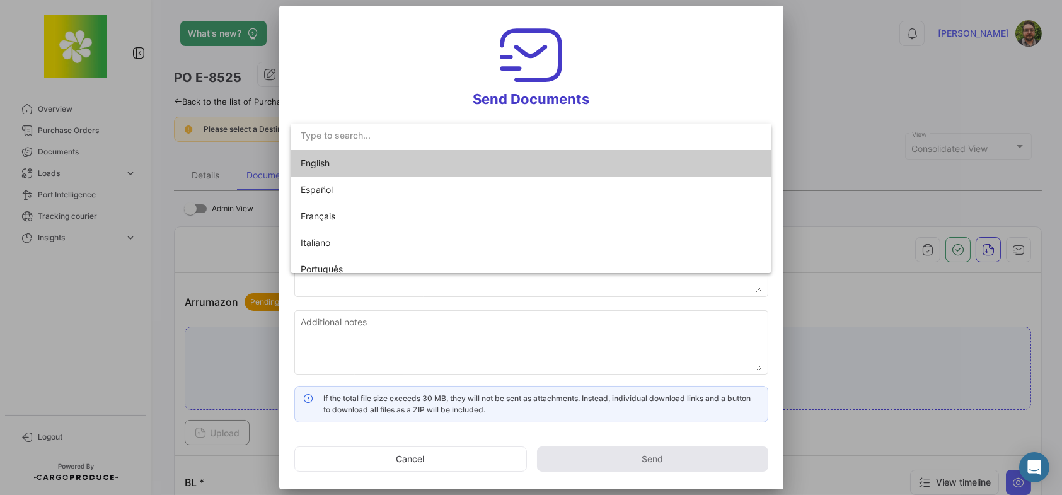
click at [516, 156] on mat-option "English" at bounding box center [530, 163] width 481 height 26
type input "[PERSON_NAME] has shared the documents of PO # E-8525 with you"
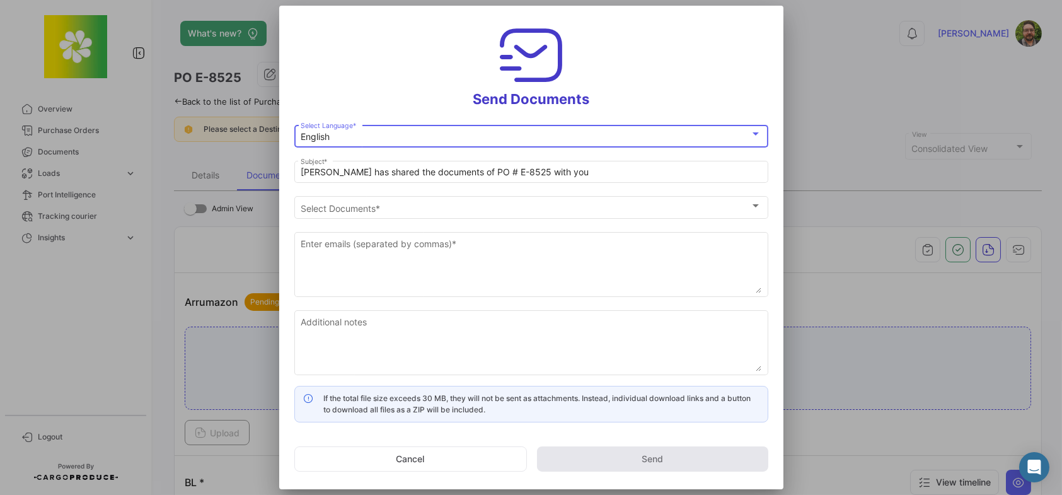
drag, startPoint x: 423, startPoint y: 50, endPoint x: 425, endPoint y: 103, distance: 53.0
click at [425, 51] on h3 "Send Documents" at bounding box center [531, 64] width 474 height 87
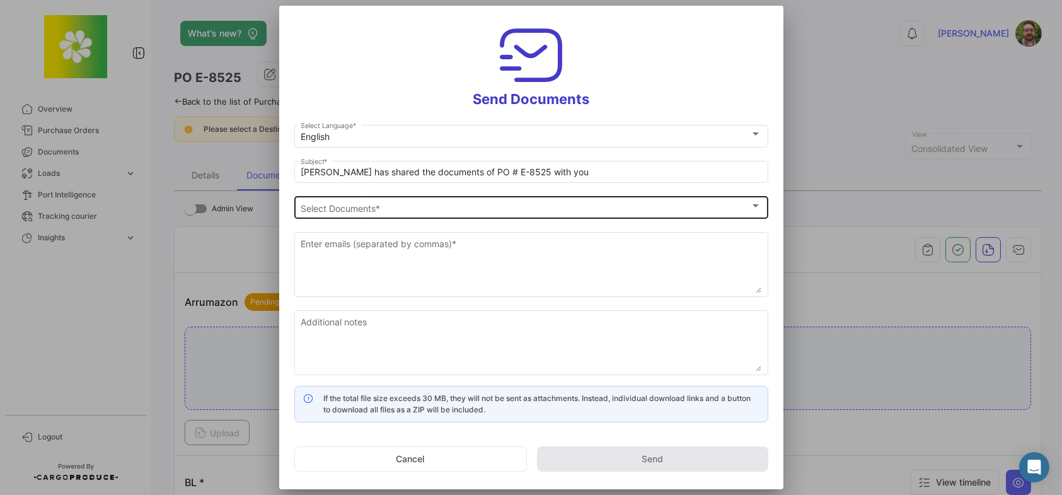
click at [411, 212] on div "Select Documents" at bounding box center [525, 208] width 449 height 11
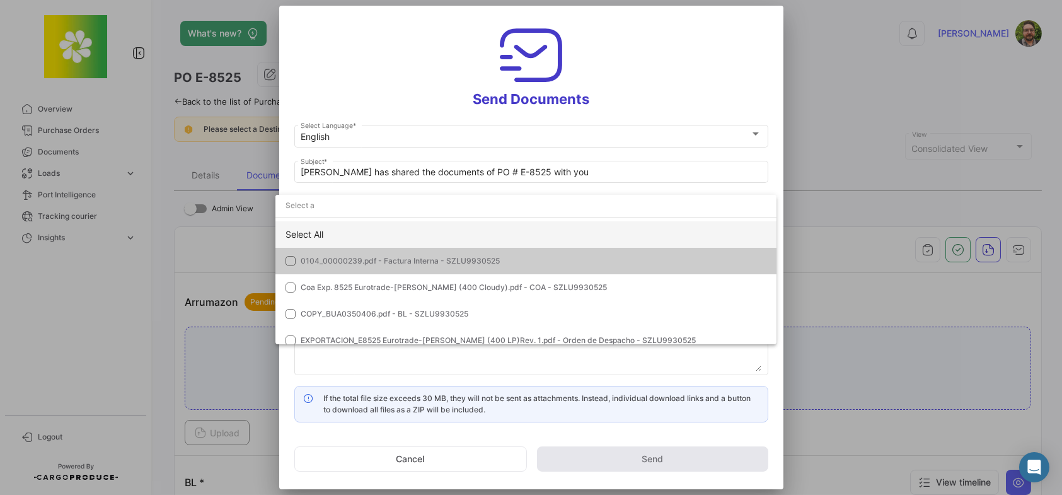
click at [398, 234] on div "Select All" at bounding box center [525, 234] width 501 height 26
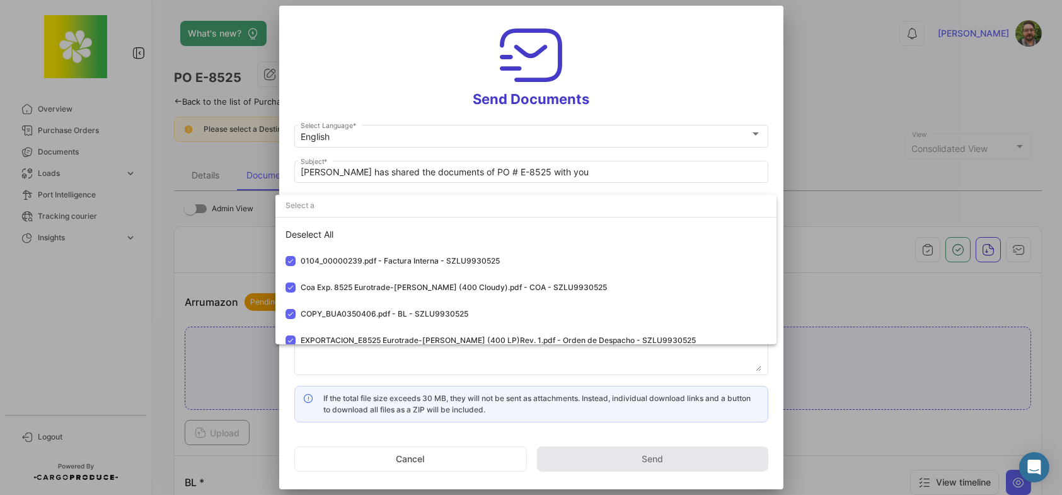
click at [372, 95] on div at bounding box center [531, 247] width 1062 height 495
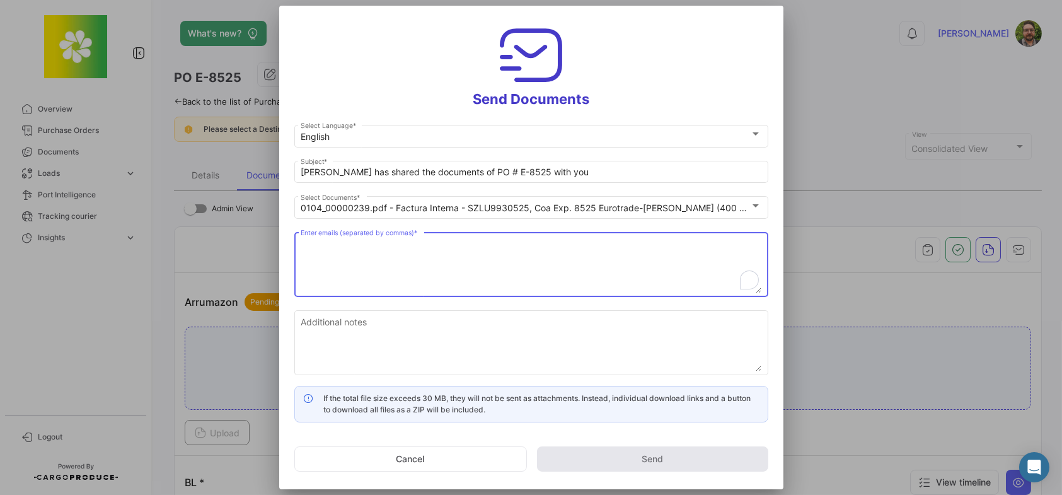
click at [360, 251] on textarea "Enter emails (separated by commas) *" at bounding box center [531, 265] width 461 height 55
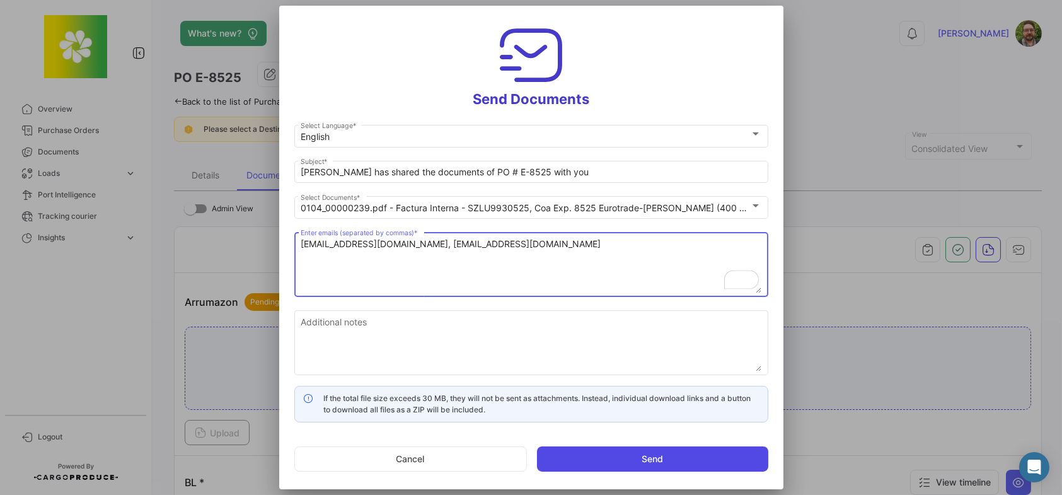
type textarea "[EMAIL_ADDRESS][DOMAIN_NAME], [EMAIL_ADDRESS][DOMAIN_NAME]"
click at [596, 454] on button "Send" at bounding box center [652, 458] width 231 height 25
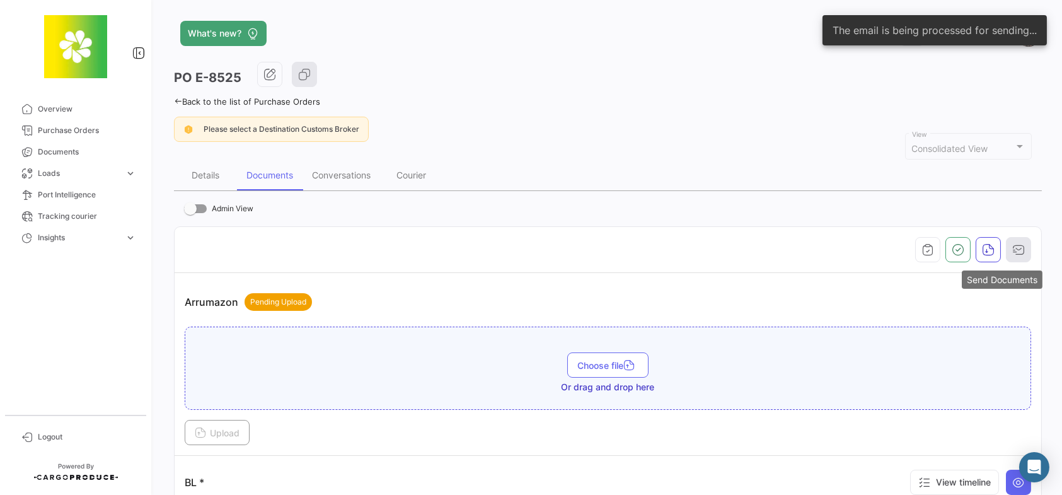
click at [1012, 251] on icon "button" at bounding box center [1018, 249] width 13 height 13
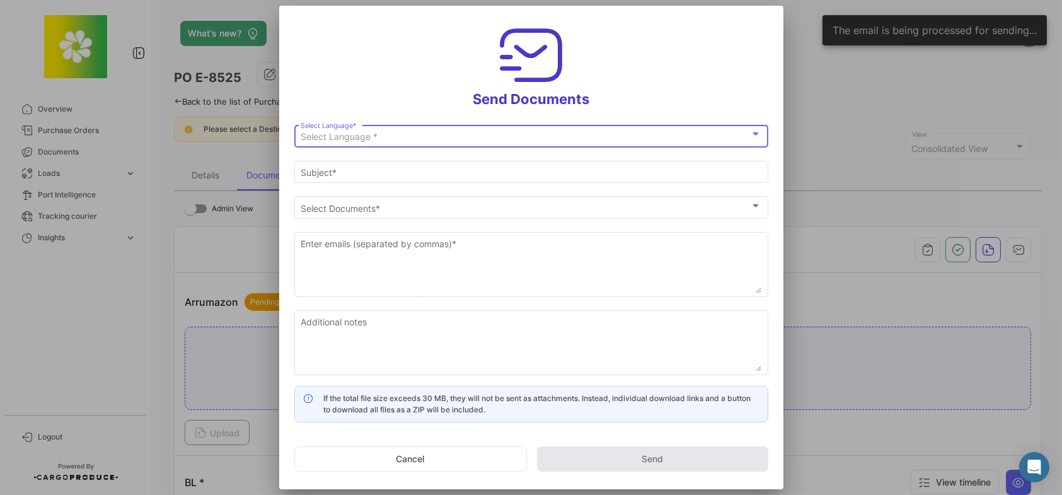
click at [380, 138] on div "Select Language *" at bounding box center [525, 137] width 449 height 11
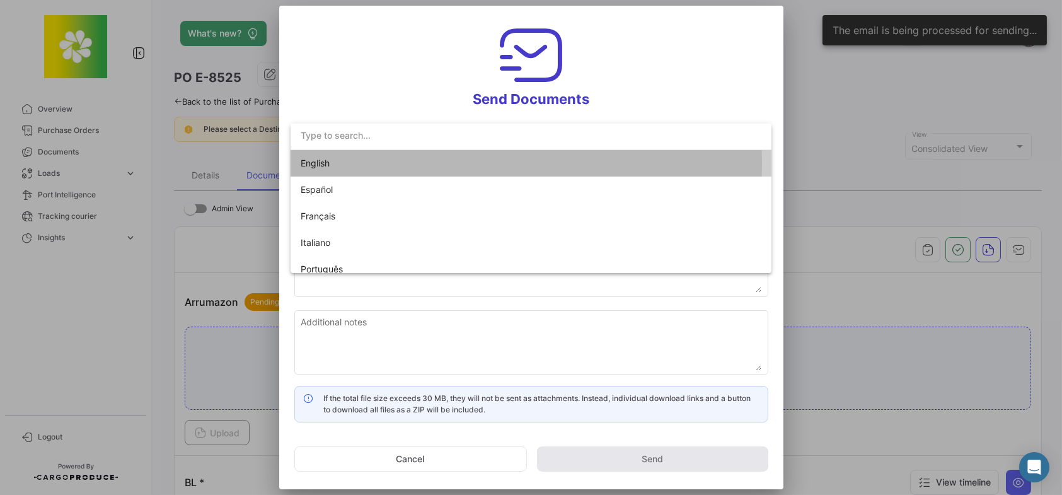
click at [382, 162] on span "English" at bounding box center [389, 163] width 176 height 26
type input "[PERSON_NAME] has shared the documents of PO # E-8525 with you"
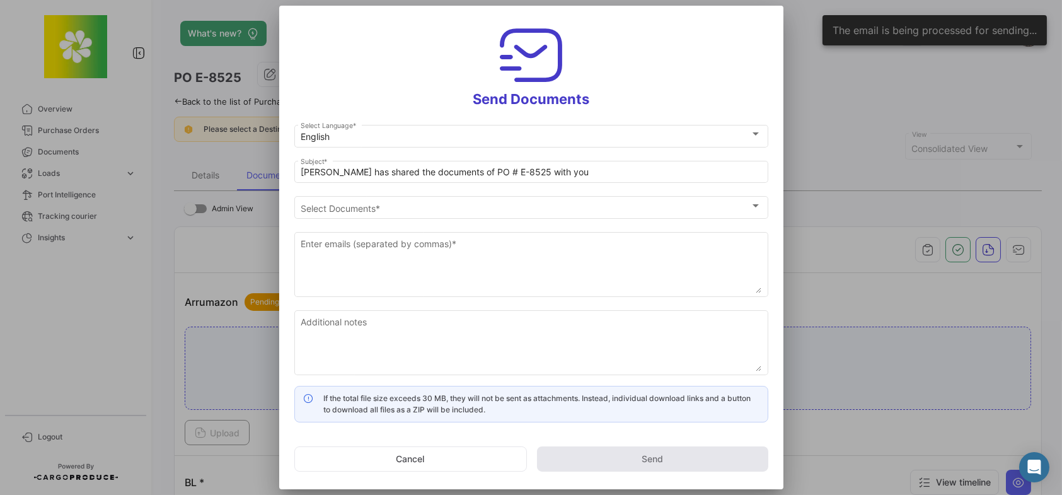
click at [337, 93] on h3 "Send Documents" at bounding box center [531, 64] width 474 height 87
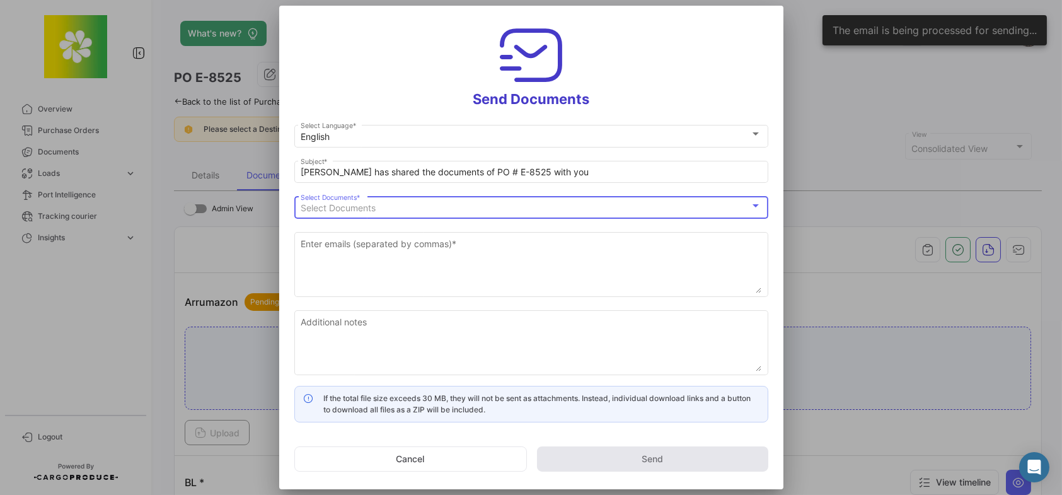
click at [364, 207] on span "Select Documents" at bounding box center [338, 207] width 75 height 11
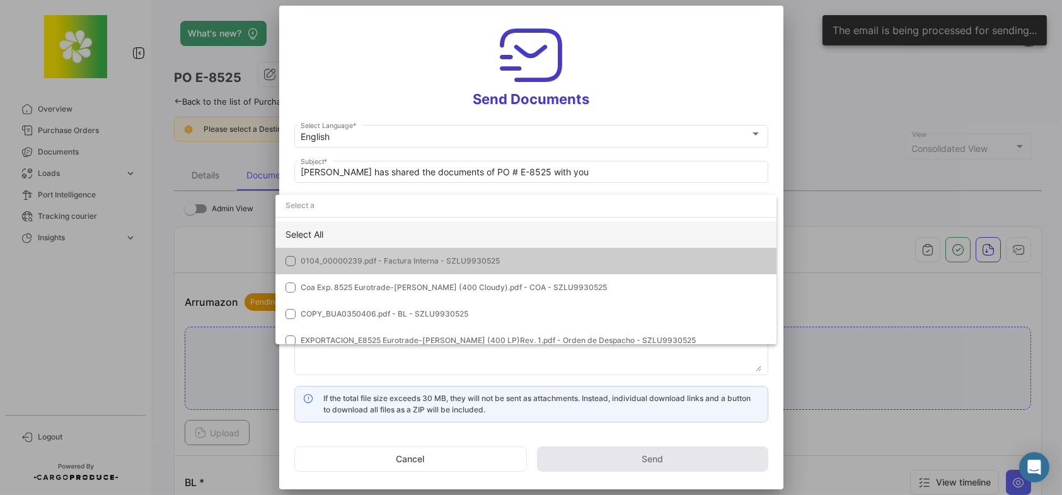
click at [345, 230] on div "Select All" at bounding box center [525, 234] width 501 height 26
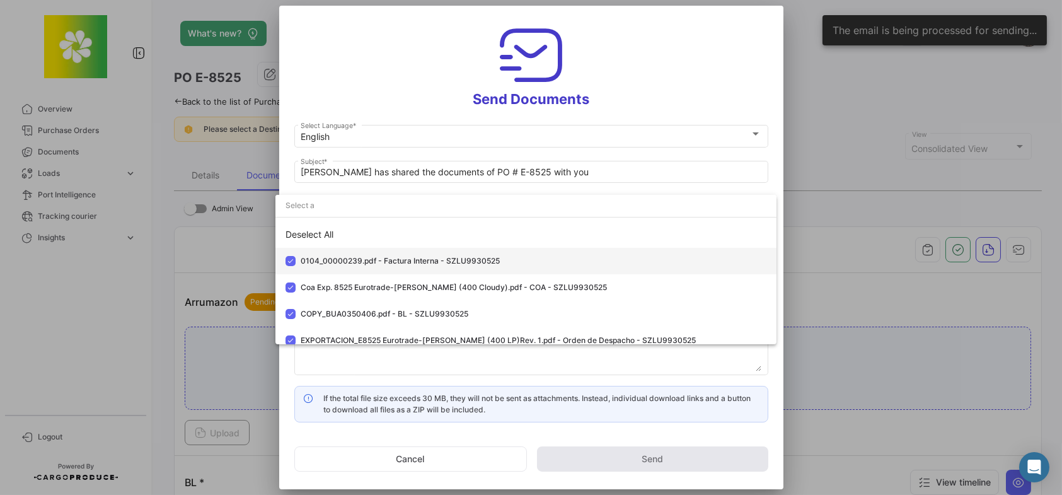
click at [331, 257] on span "0104_00000239.pdf - Factura Interna - SZLU9930525" at bounding box center [534, 260] width 466 height 11
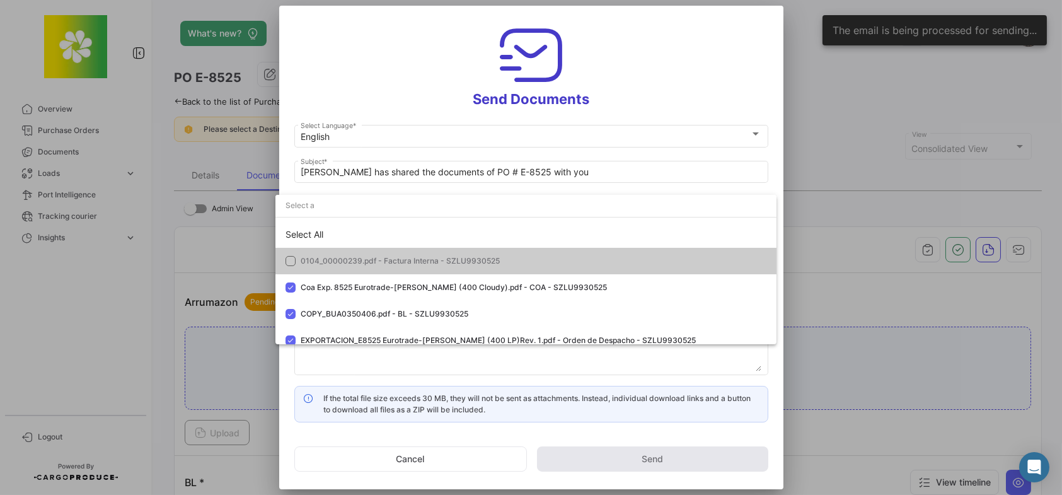
click at [364, 110] on div at bounding box center [531, 247] width 1062 height 495
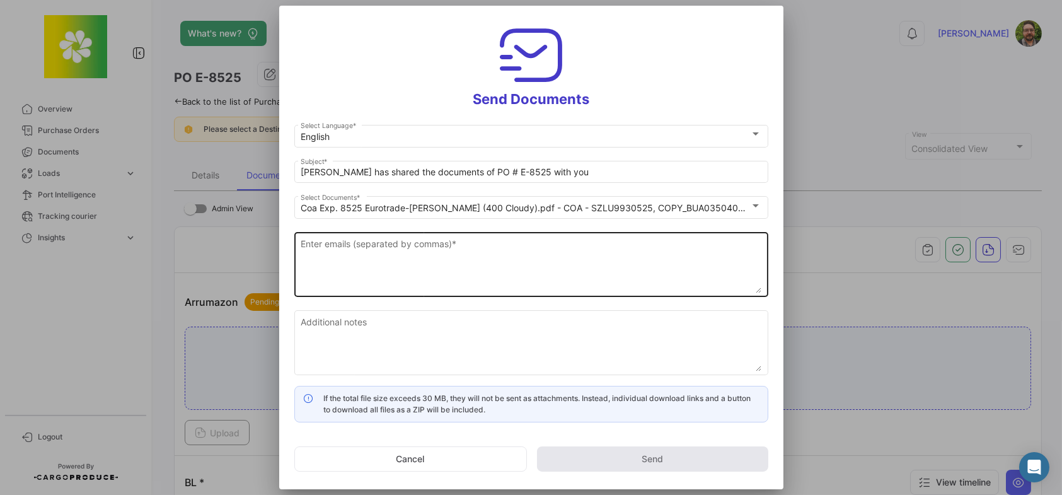
click at [365, 251] on textarea "Enter emails (separated by commas) *" at bounding box center [531, 265] width 461 height 55
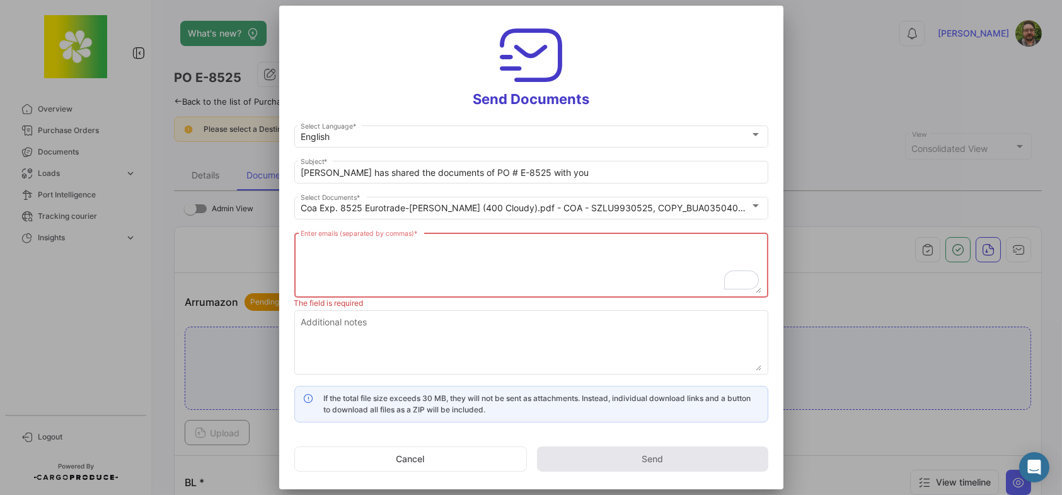
click at [559, 260] on textarea "Enter emails (separated by commas) *" at bounding box center [531, 265] width 461 height 55
paste textarea "[EMAIL_ADDRESS][DOMAIN_NAME]"
click at [571, 244] on textarea "[EMAIL_ADDRESS][DOMAIN_NAME]," at bounding box center [531, 265] width 461 height 55
paste textarea "[PERSON_NAME][EMAIL_ADDRESS][DOMAIN_NAME]"
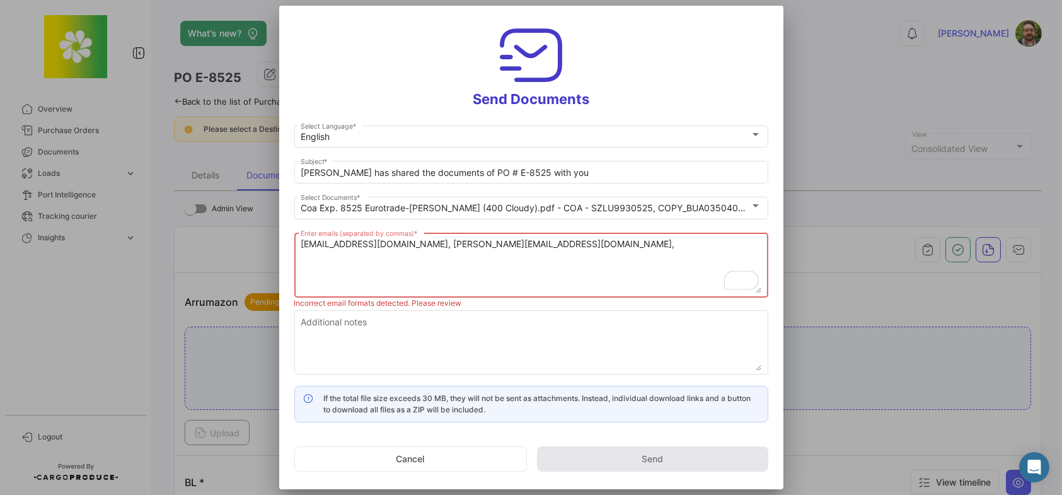
click at [573, 243] on textarea "[EMAIL_ADDRESS][DOMAIN_NAME], [PERSON_NAME][EMAIL_ADDRESS][DOMAIN_NAME]," at bounding box center [531, 265] width 461 height 55
paste textarea "[PERSON_NAME][EMAIL_ADDRESS][DOMAIN_NAME]"
click at [670, 241] on textarea "[EMAIL_ADDRESS][DOMAIN_NAME], [PERSON_NAME][EMAIL_ADDRESS][DOMAIN_NAME], [PERSO…" at bounding box center [531, 265] width 461 height 55
paste textarea "[PERSON_NAME][EMAIL_ADDRESS][DOMAIN_NAME]"
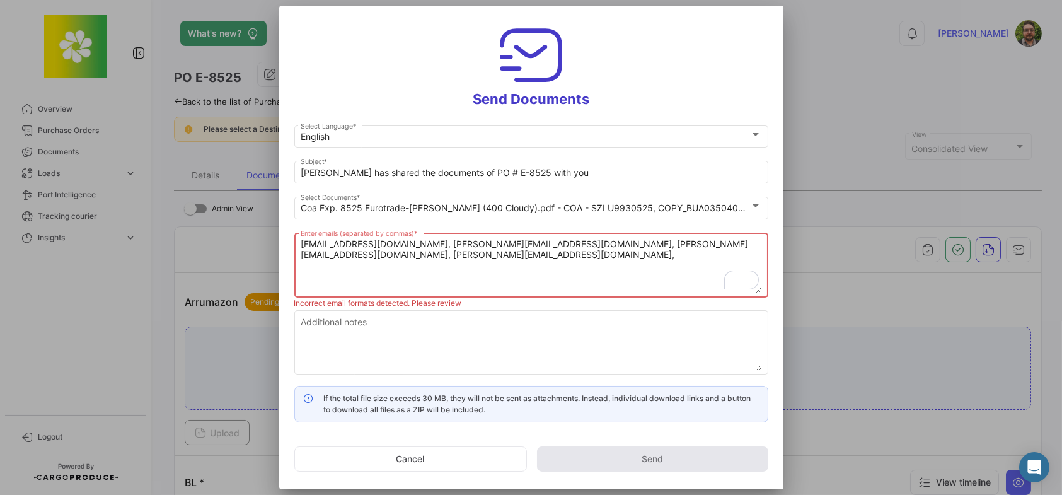
click at [761, 245] on div "[EMAIL_ADDRESS][DOMAIN_NAME], [PERSON_NAME][EMAIL_ADDRESS][DOMAIN_NAME], [PERSO…" at bounding box center [531, 263] width 474 height 67
paste textarea "[EMAIL_ADDRESS][DOMAIN_NAME]"
click at [535, 260] on textarea "[EMAIL_ADDRESS][DOMAIN_NAME], [PERSON_NAME][EMAIL_ADDRESS][DOMAIN_NAME], [PERSO…" at bounding box center [531, 265] width 461 height 55
paste textarea "[EMAIL_ADDRESS][DOMAIN_NAME]"
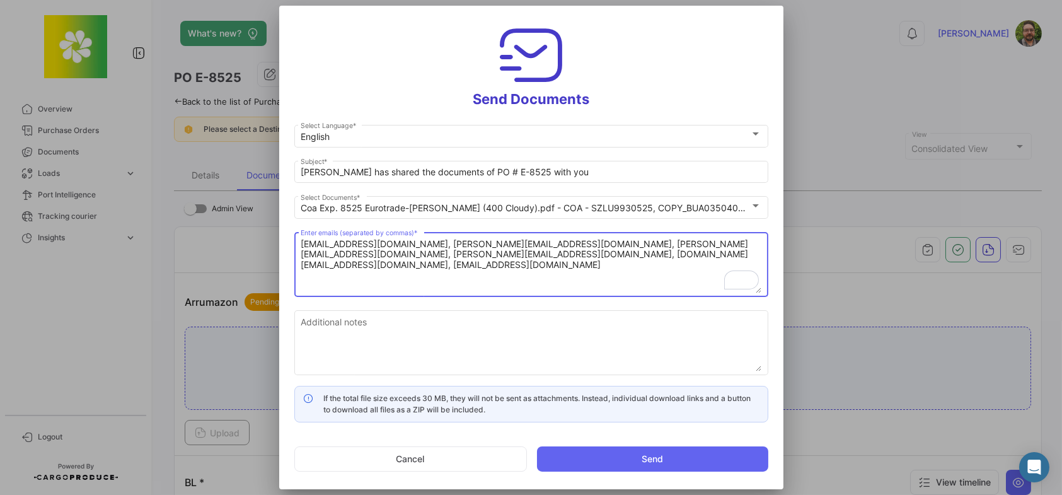
type textarea "[EMAIL_ADDRESS][DOMAIN_NAME], [PERSON_NAME][EMAIL_ADDRESS][DOMAIN_NAME], [PERSO…"
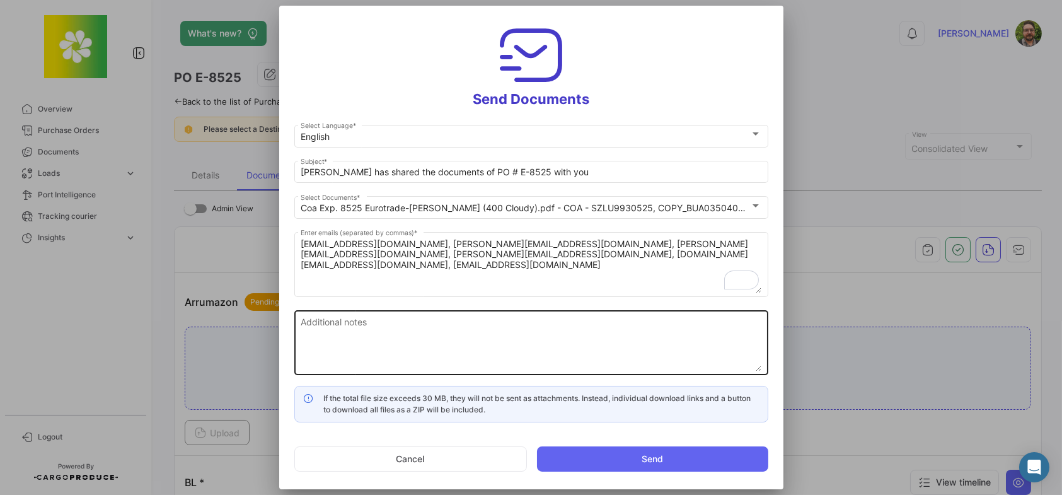
click at [369, 331] on textarea "Additional notes" at bounding box center [531, 343] width 461 height 55
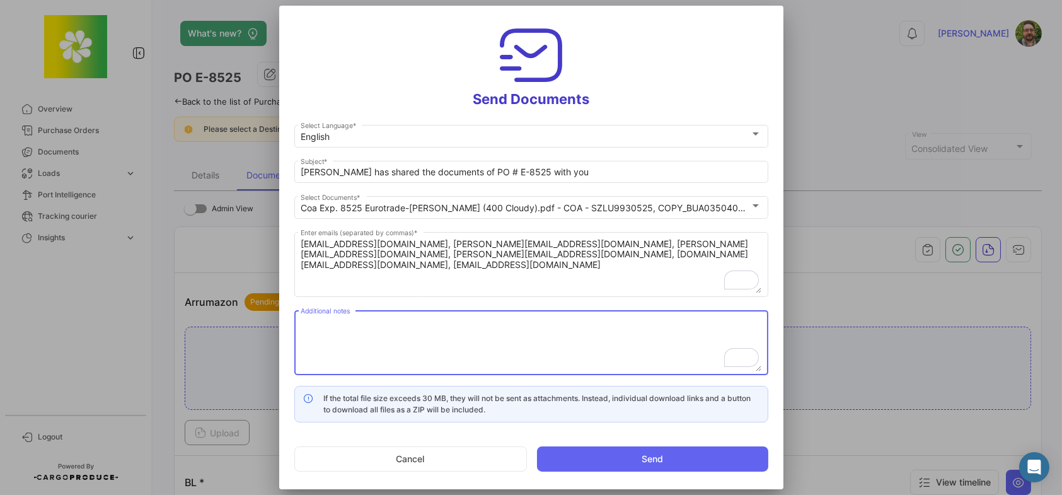
paste textarea "Please review and confirm documents are complete and correct. If no reply is re…"
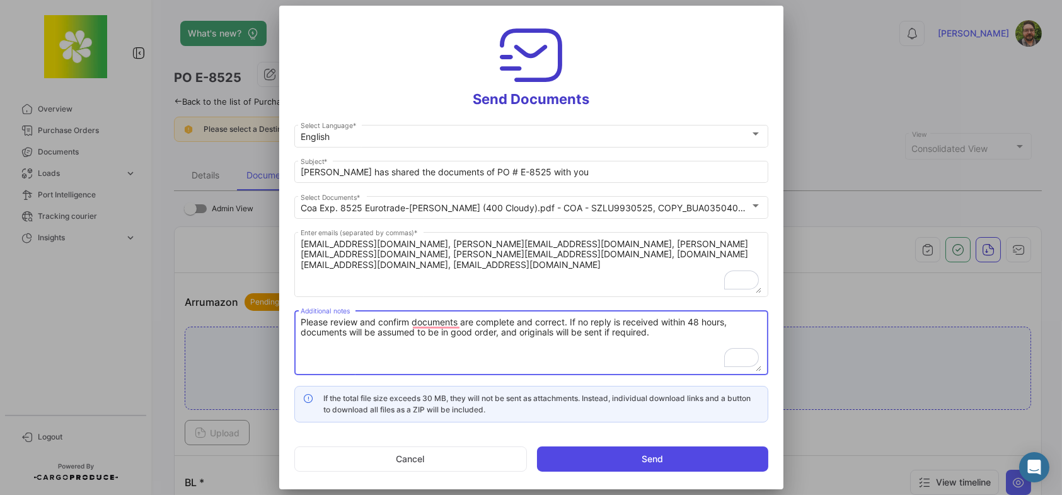
type textarea "Please review and confirm documents are complete and correct. If no reply is re…"
click at [619, 456] on button "Send" at bounding box center [652, 458] width 231 height 25
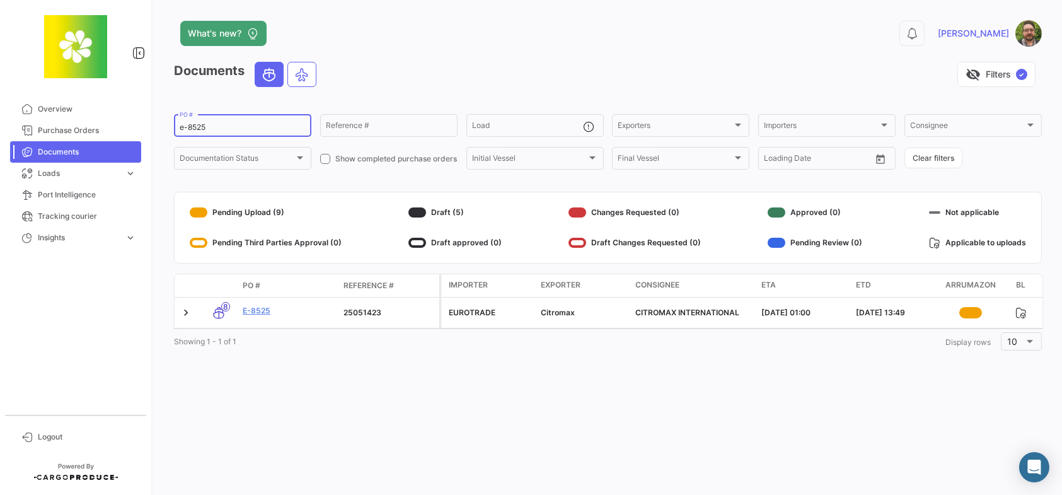
click at [249, 129] on input "e-8525" at bounding box center [243, 127] width 126 height 9
type input "e-8526"
click at [259, 312] on link "E-8526" at bounding box center [288, 310] width 91 height 11
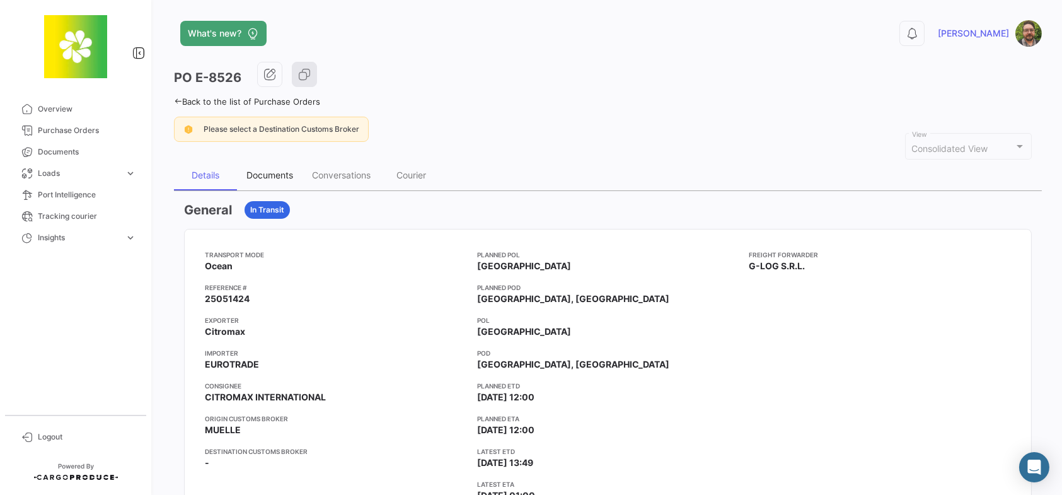
click at [272, 174] on div "Documents" at bounding box center [269, 174] width 47 height 11
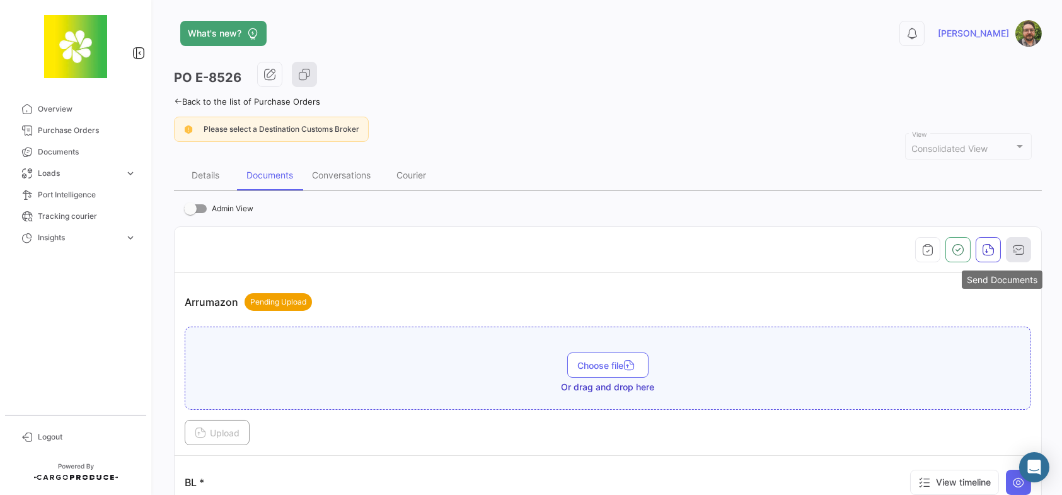
click at [1012, 246] on icon "button" at bounding box center [1018, 249] width 13 height 13
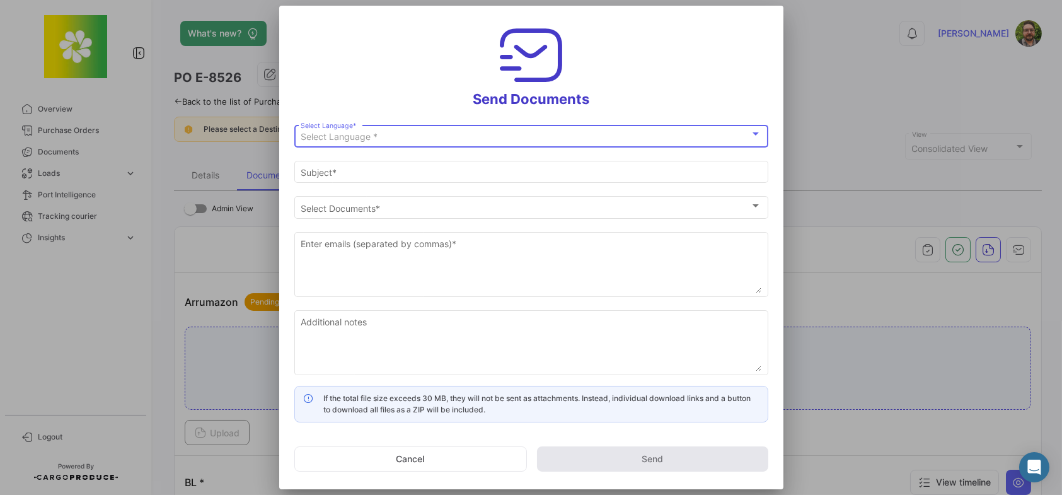
click at [524, 137] on div "Select Language *" at bounding box center [525, 137] width 449 height 11
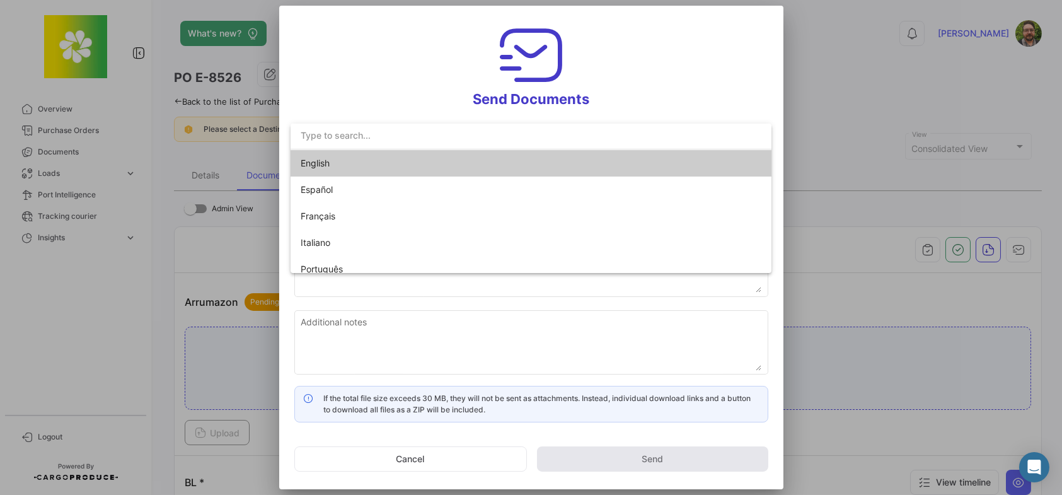
click at [517, 154] on mat-option "English" at bounding box center [530, 163] width 481 height 26
type input "[PERSON_NAME] has shared the documents of PO # E-8526 with you"
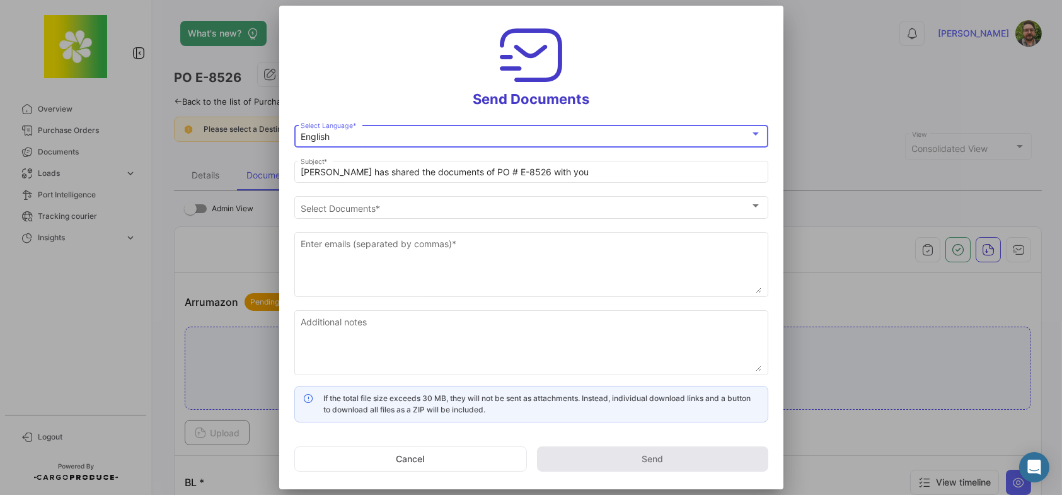
click at [392, 81] on h3 "Send Documents" at bounding box center [531, 64] width 474 height 87
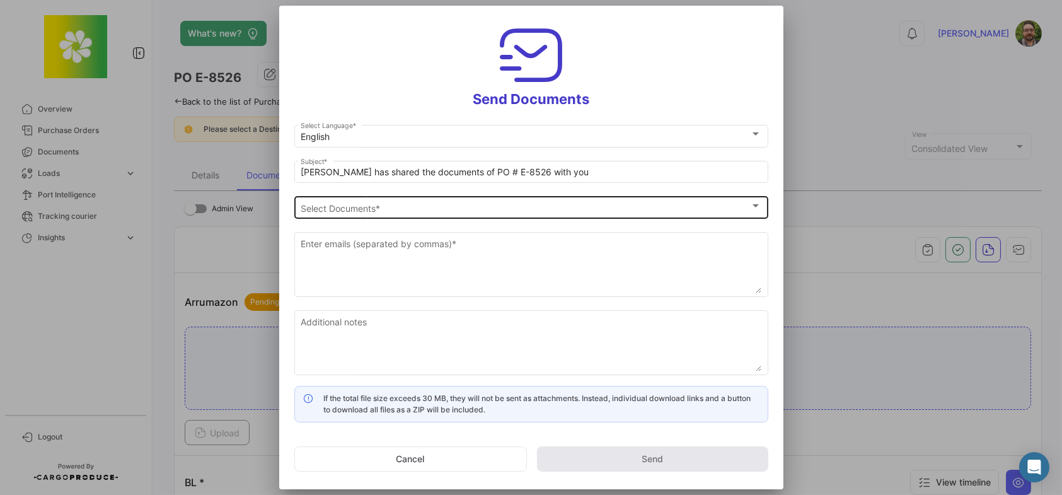
click at [404, 203] on div "Select Documents" at bounding box center [525, 208] width 449 height 11
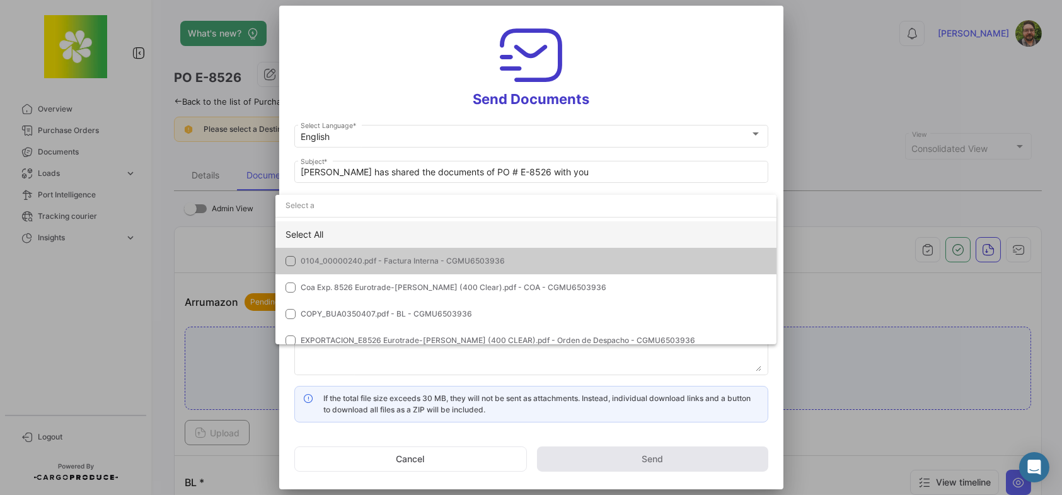
click at [398, 228] on div "Select All" at bounding box center [525, 234] width 501 height 26
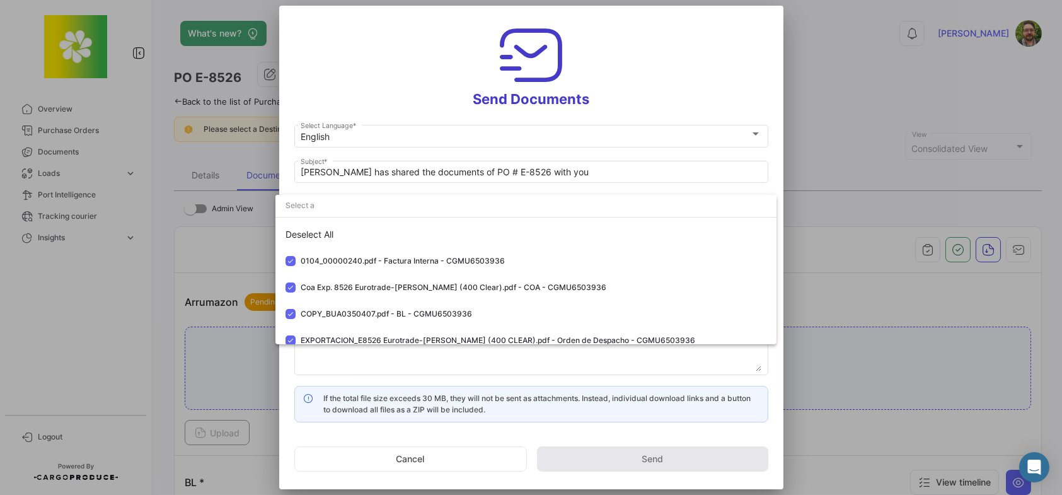
click at [393, 90] on div at bounding box center [531, 247] width 1062 height 495
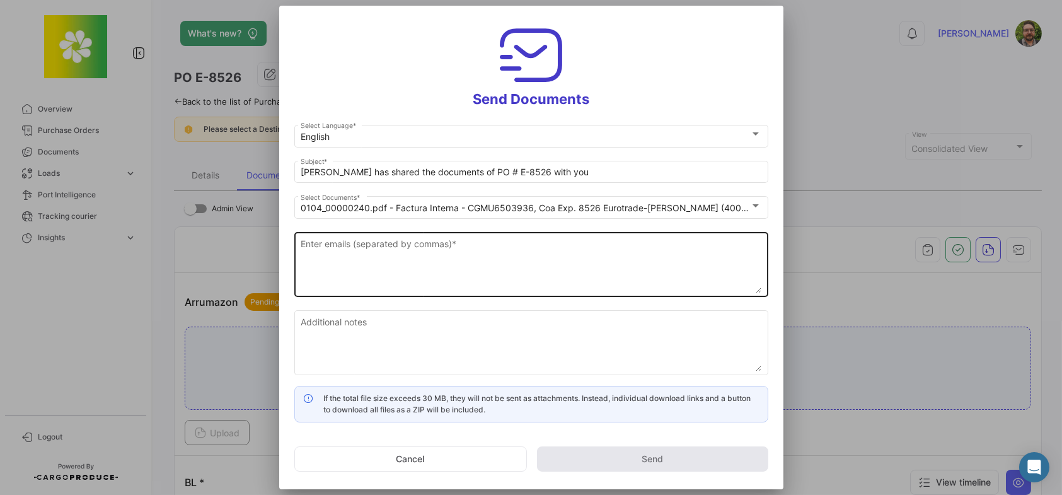
click at [378, 255] on textarea "Enter emails (separated by commas) *" at bounding box center [531, 265] width 461 height 55
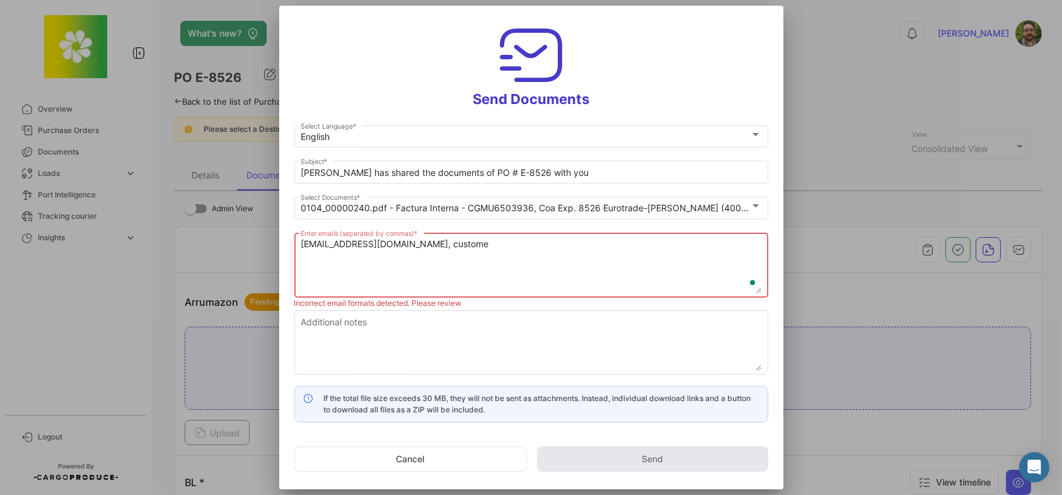
type textarea "[EMAIL_ADDRESS][DOMAIN_NAME], customer"
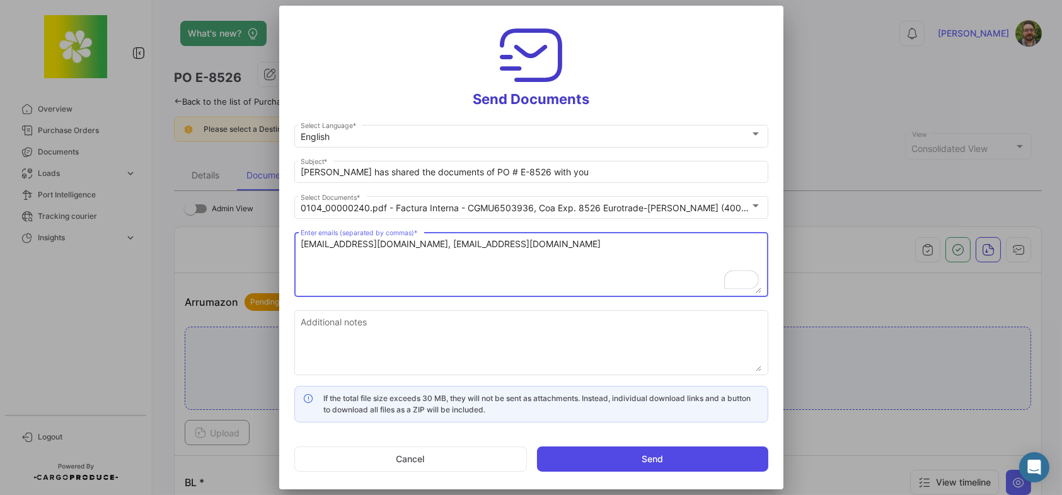
type textarea "[EMAIL_ADDRESS][DOMAIN_NAME], [EMAIL_ADDRESS][DOMAIN_NAME]"
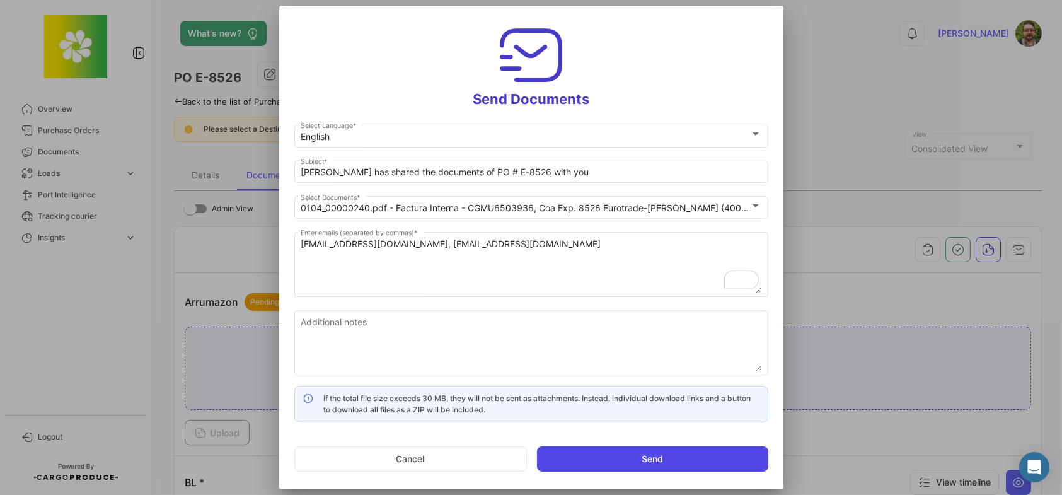
click at [596, 456] on button "Send" at bounding box center [652, 458] width 231 height 25
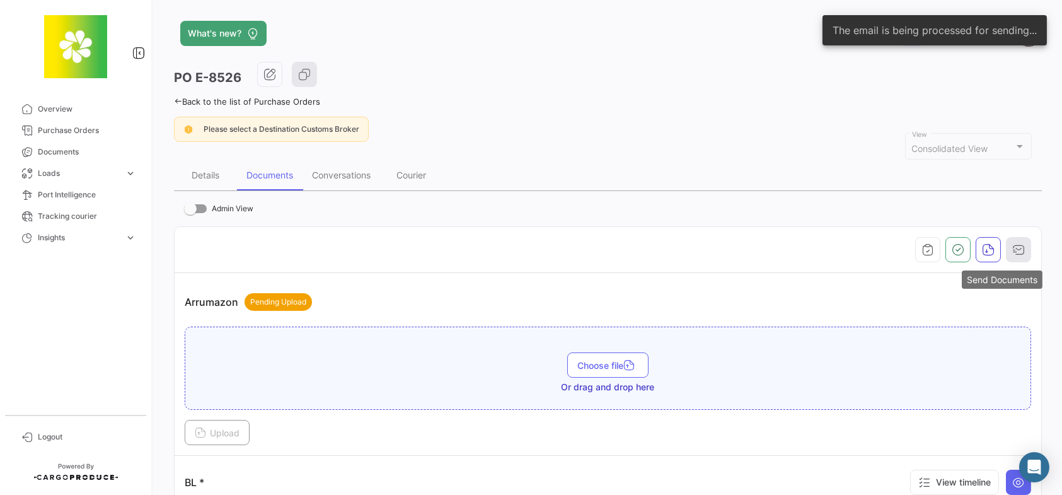
click at [1019, 246] on button "button" at bounding box center [1018, 249] width 25 height 25
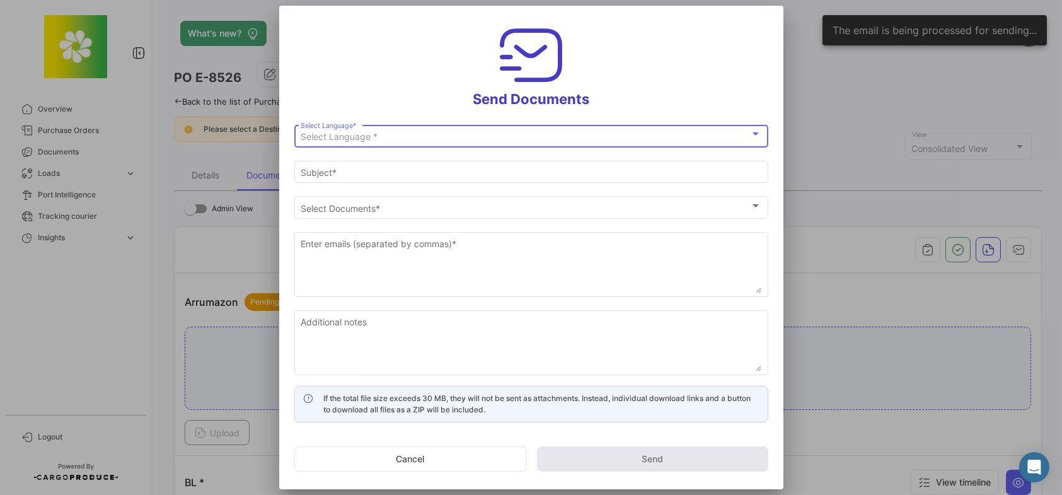
click at [530, 135] on div "Select Language *" at bounding box center [525, 137] width 449 height 11
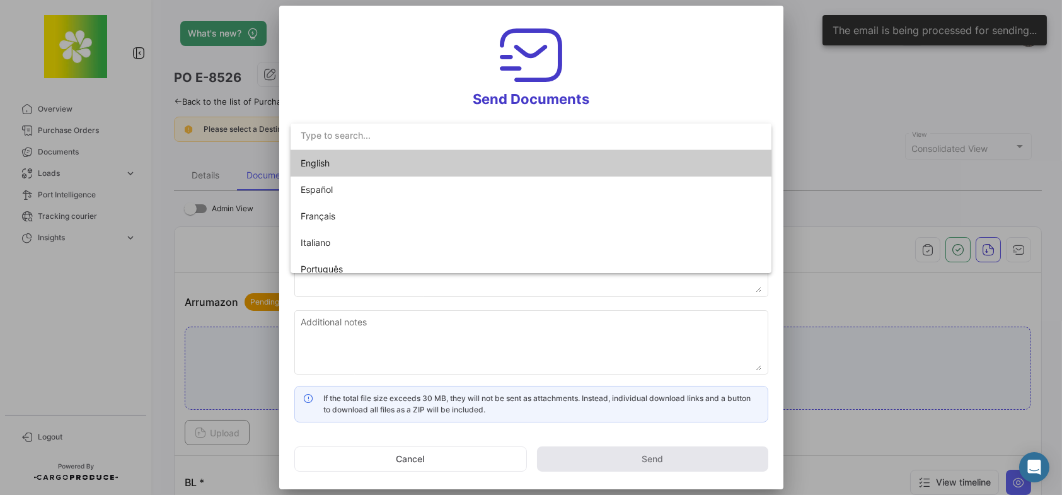
click at [513, 154] on mat-option "English" at bounding box center [530, 163] width 481 height 26
type input "[PERSON_NAME] has shared the documents of PO # E-8526 with you"
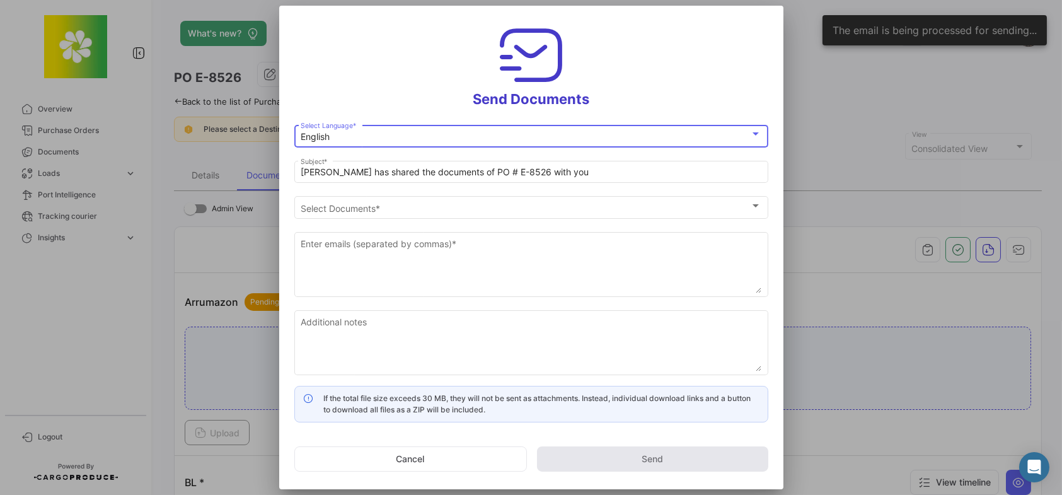
click at [401, 55] on h3 "Send Documents" at bounding box center [531, 64] width 474 height 87
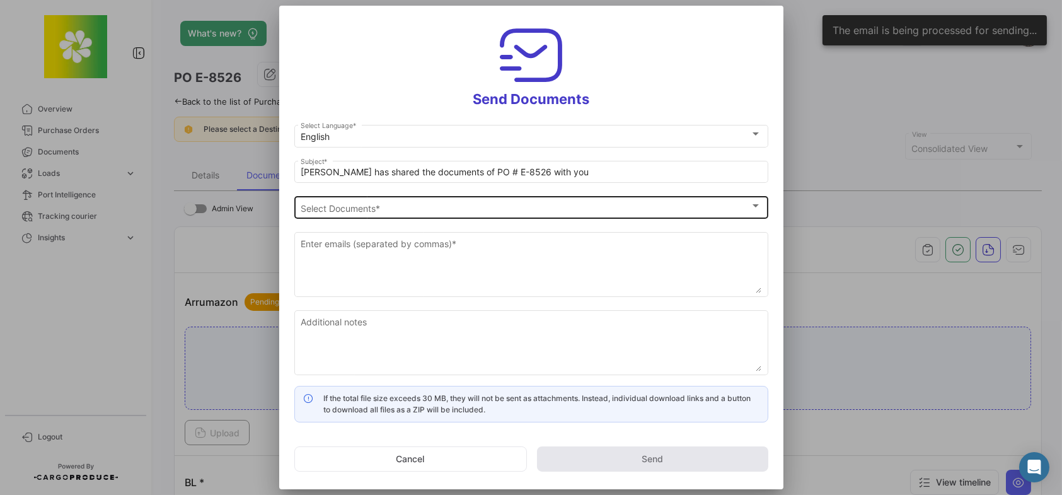
click at [403, 198] on div "Select Documents Select Documents *" at bounding box center [531, 206] width 461 height 25
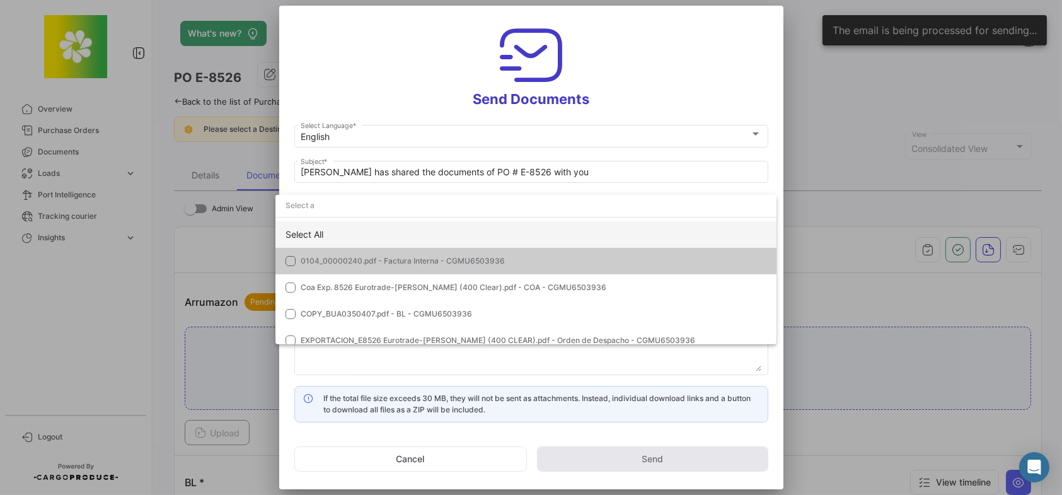
click at [382, 234] on div "Select All" at bounding box center [525, 234] width 501 height 26
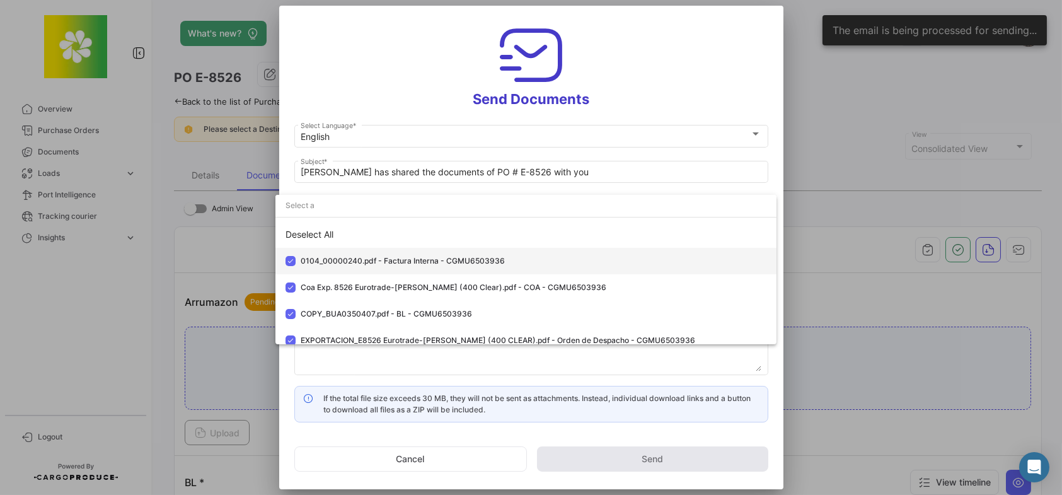
click at [364, 256] on span "0104_00000240.pdf - Factura Interna - CGMU6503936" at bounding box center [403, 260] width 204 height 9
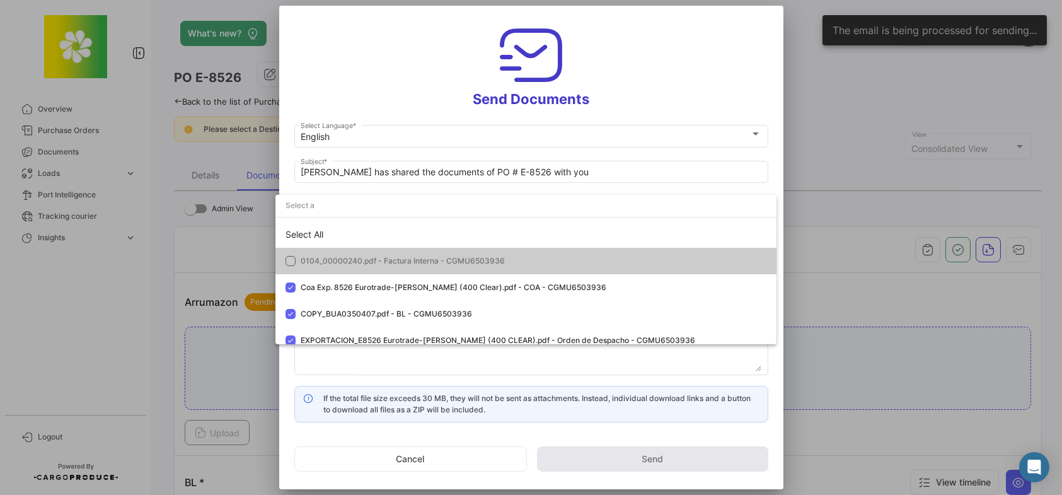
click at [369, 103] on div at bounding box center [531, 247] width 1062 height 495
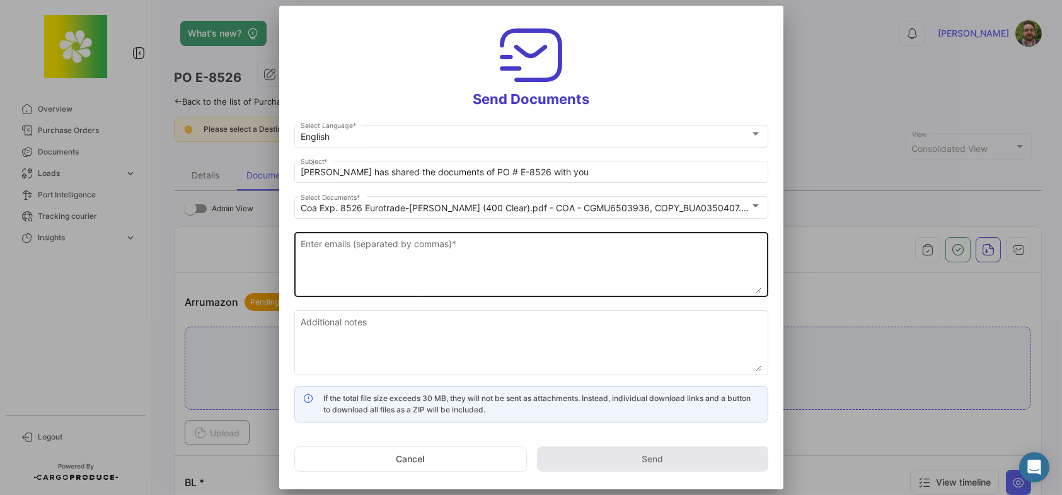
click at [403, 249] on textarea "Enter emails (separated by commas) *" at bounding box center [531, 265] width 461 height 55
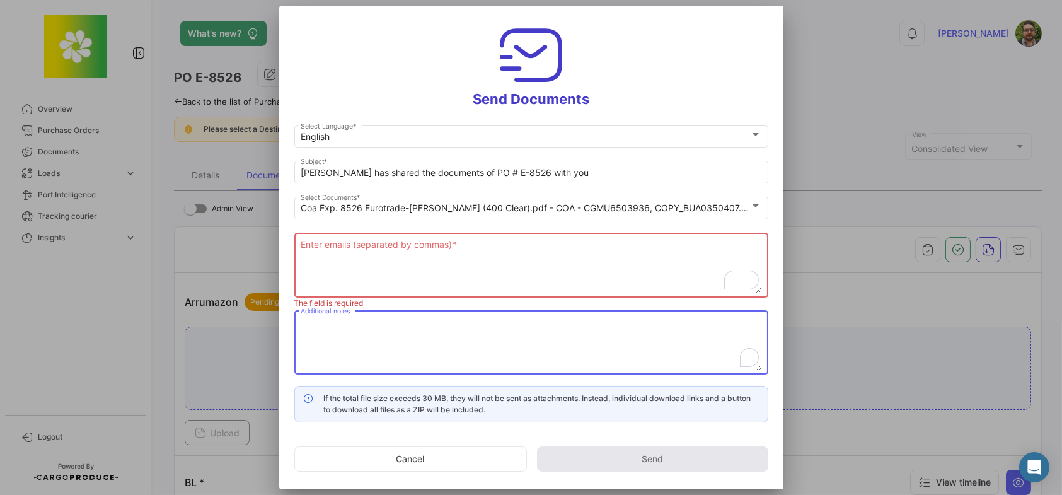
click at [440, 331] on textarea "Additional notes" at bounding box center [531, 342] width 461 height 55
paste textarea "Please review and confirm documents are complete and correct. If no reply is re…"
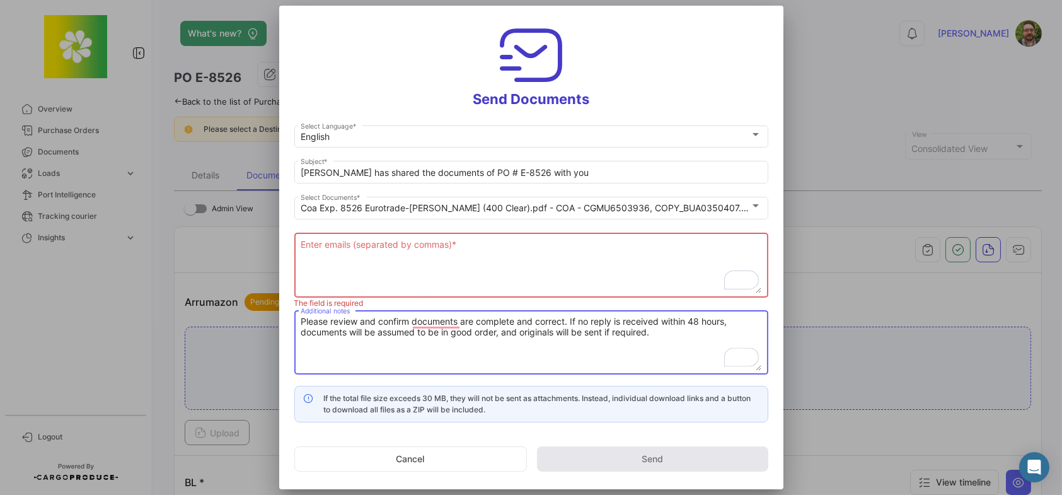
type textarea "Please review and confirm documents are complete and correct. If no reply is re…"
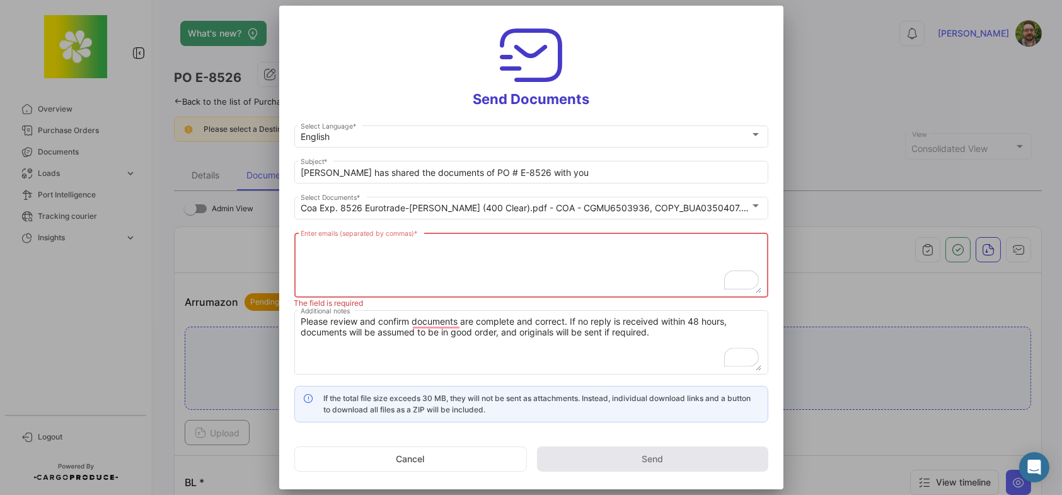
click at [354, 251] on textarea "Enter emails (separated by commas) *" at bounding box center [531, 265] width 461 height 55
click at [546, 239] on textarea "Enter emails (separated by commas) *" at bounding box center [531, 265] width 461 height 55
paste textarea "[EMAIL_ADDRESS][DOMAIN_NAME]"
click at [490, 256] on textarea "[EMAIL_ADDRESS][DOMAIN_NAME]," at bounding box center [531, 265] width 461 height 55
paste textarea "[PERSON_NAME][EMAIL_ADDRESS][DOMAIN_NAME]"
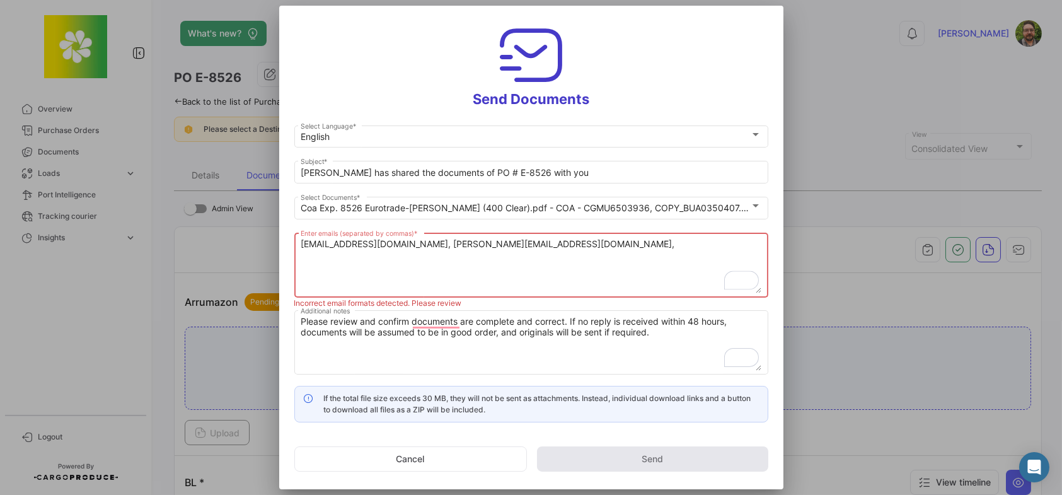
click at [626, 243] on textarea "[EMAIL_ADDRESS][DOMAIN_NAME], [PERSON_NAME][EMAIL_ADDRESS][DOMAIN_NAME]," at bounding box center [531, 265] width 461 height 55
paste textarea "[PERSON_NAME][EMAIL_ADDRESS][DOMAIN_NAME]"
click at [663, 245] on textarea "[EMAIL_ADDRESS][DOMAIN_NAME], [PERSON_NAME][EMAIL_ADDRESS][DOMAIN_NAME], [PERSO…" at bounding box center [531, 265] width 461 height 55
paste textarea "[PERSON_NAME][EMAIL_ADDRESS][DOMAIN_NAME]"
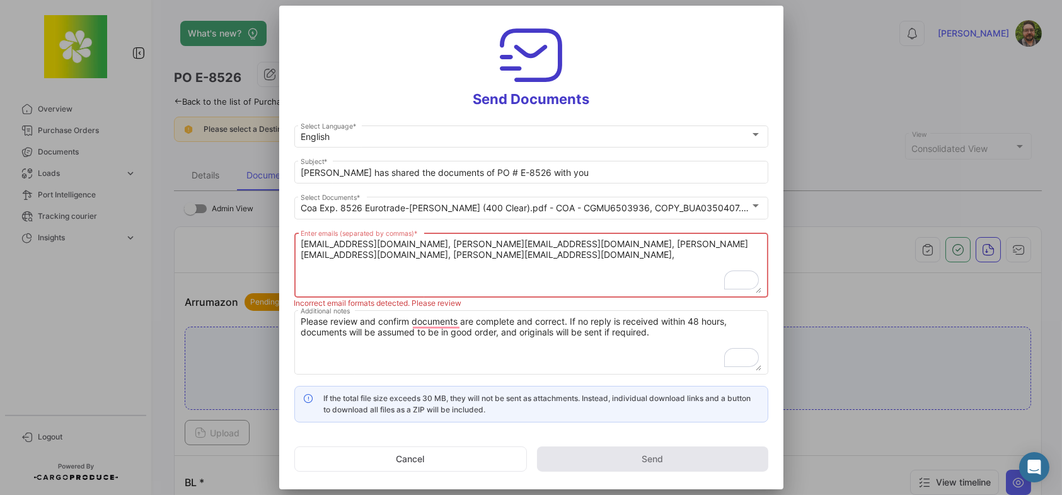
click at [761, 243] on div "[EMAIL_ADDRESS][DOMAIN_NAME], [PERSON_NAME][EMAIL_ADDRESS][DOMAIN_NAME], [PERSO…" at bounding box center [531, 263] width 474 height 67
paste textarea "[EMAIL_ADDRESS][DOMAIN_NAME]"
click at [522, 253] on textarea "[EMAIL_ADDRESS][DOMAIN_NAME], [PERSON_NAME][EMAIL_ADDRESS][DOMAIN_NAME], [PERSO…" at bounding box center [531, 265] width 461 height 55
paste textarea "[EMAIL_ADDRESS][DOMAIN_NAME]"
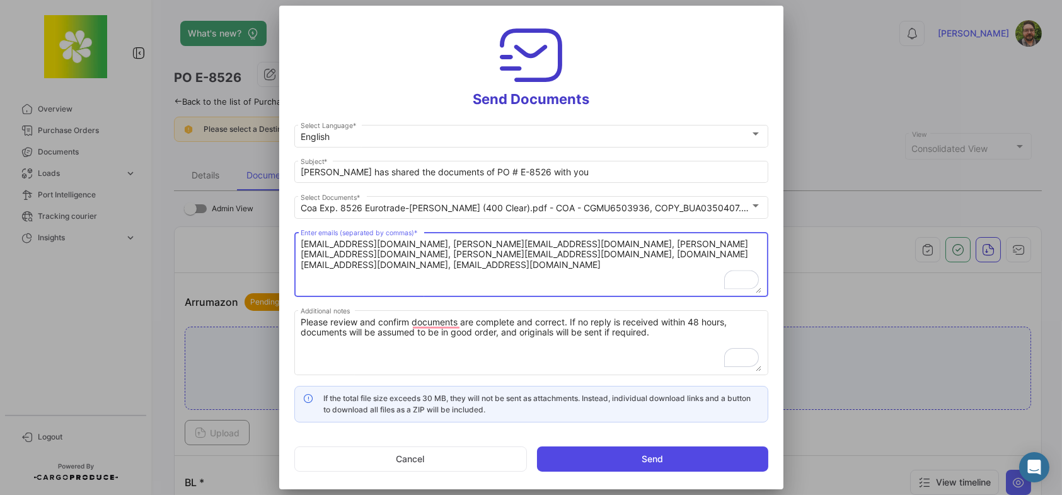
type textarea "[EMAIL_ADDRESS][DOMAIN_NAME], [PERSON_NAME][EMAIL_ADDRESS][DOMAIN_NAME], [PERSO…"
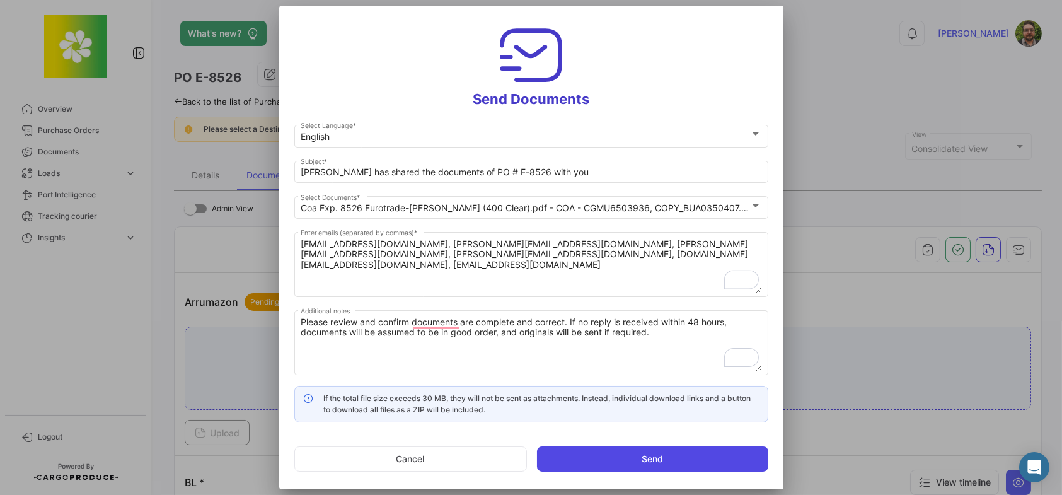
click at [622, 458] on button "Send" at bounding box center [652, 458] width 231 height 25
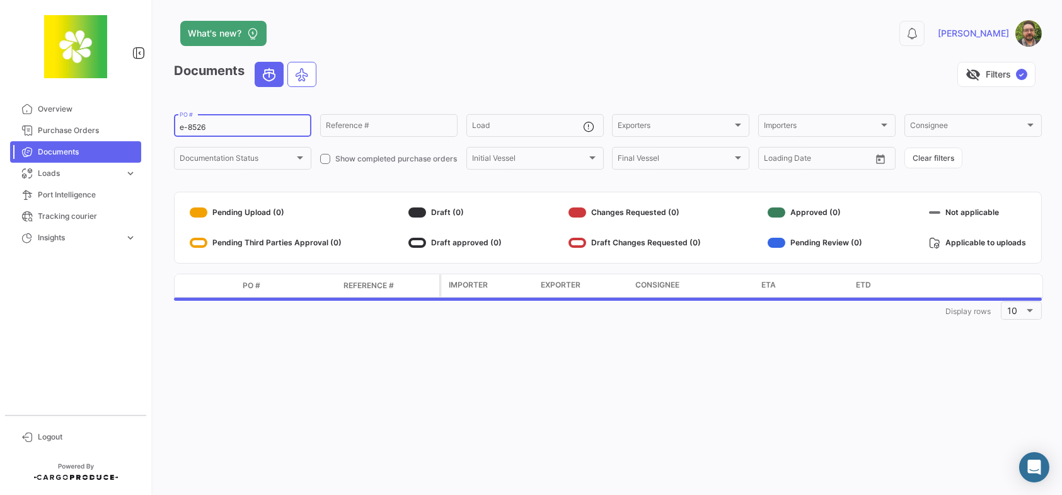
click at [214, 127] on input "e-8526" at bounding box center [243, 127] width 126 height 9
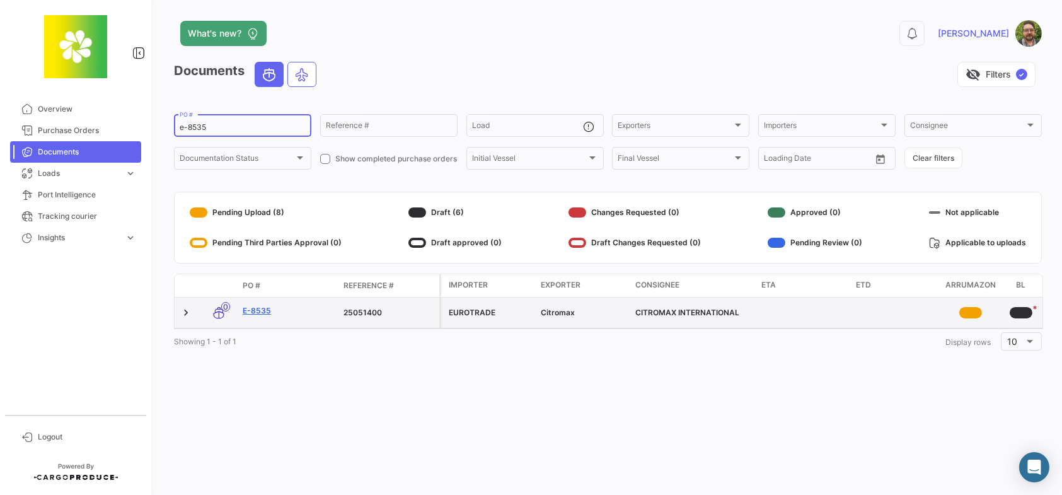
type input "e-8535"
click at [260, 307] on link "E-8535" at bounding box center [288, 310] width 91 height 11
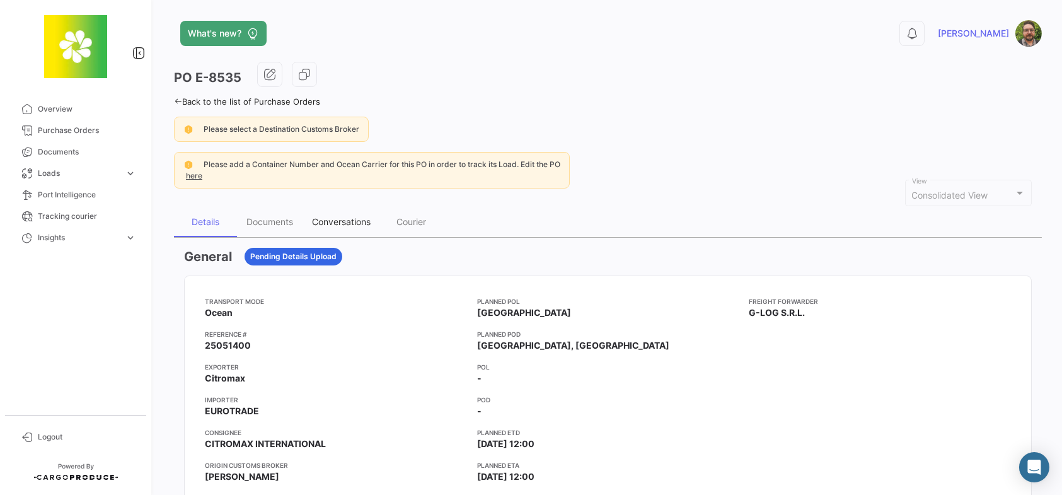
click at [345, 221] on div "Conversations" at bounding box center [341, 221] width 59 height 11
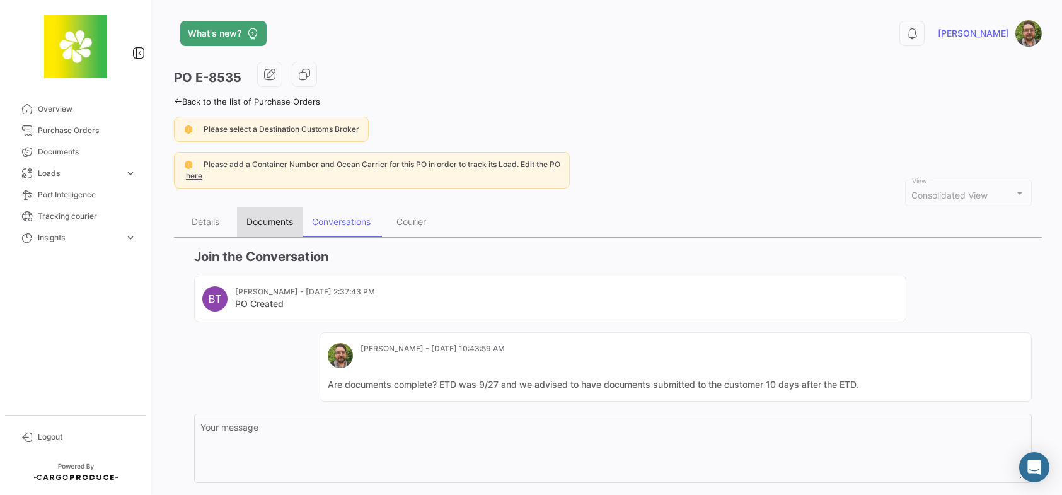
click at [273, 221] on div "Documents" at bounding box center [269, 221] width 47 height 11
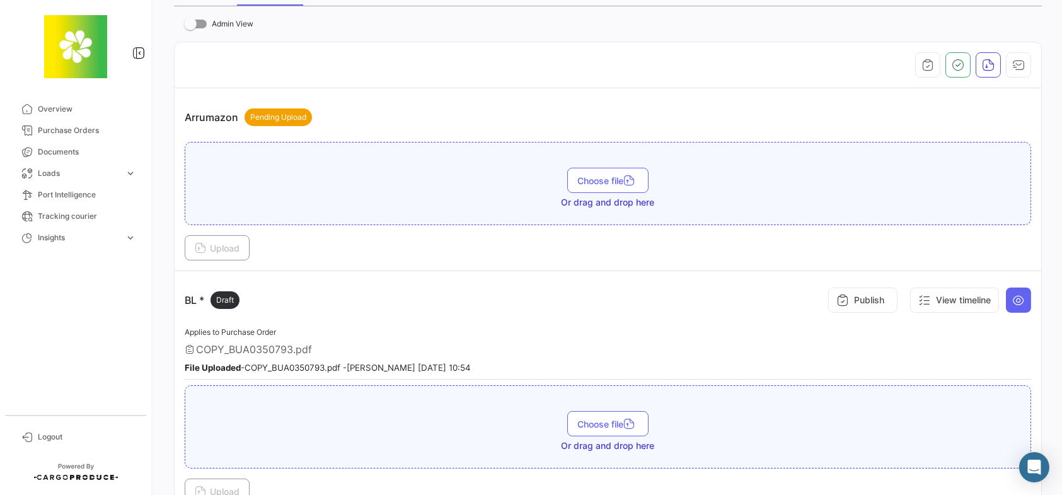
scroll to position [63, 0]
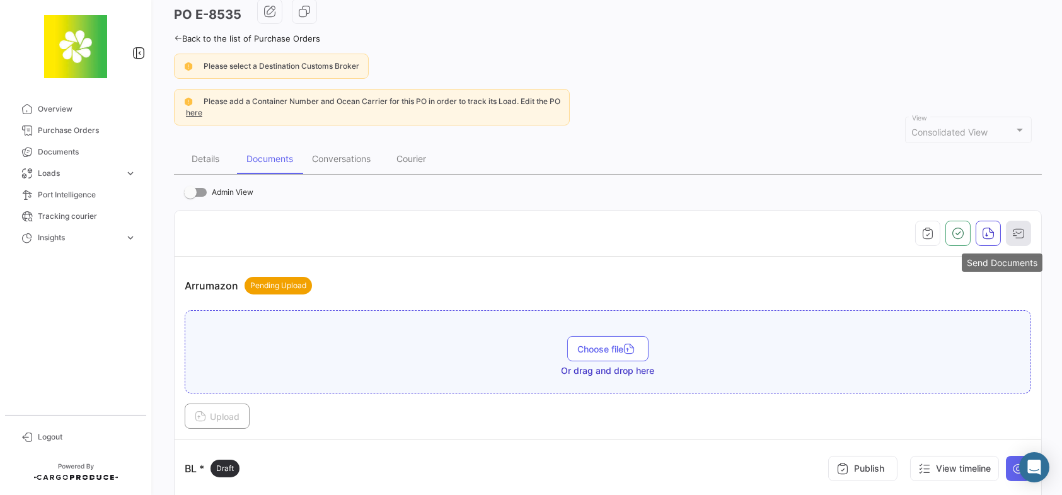
click at [1012, 231] on icon "button" at bounding box center [1018, 233] width 13 height 13
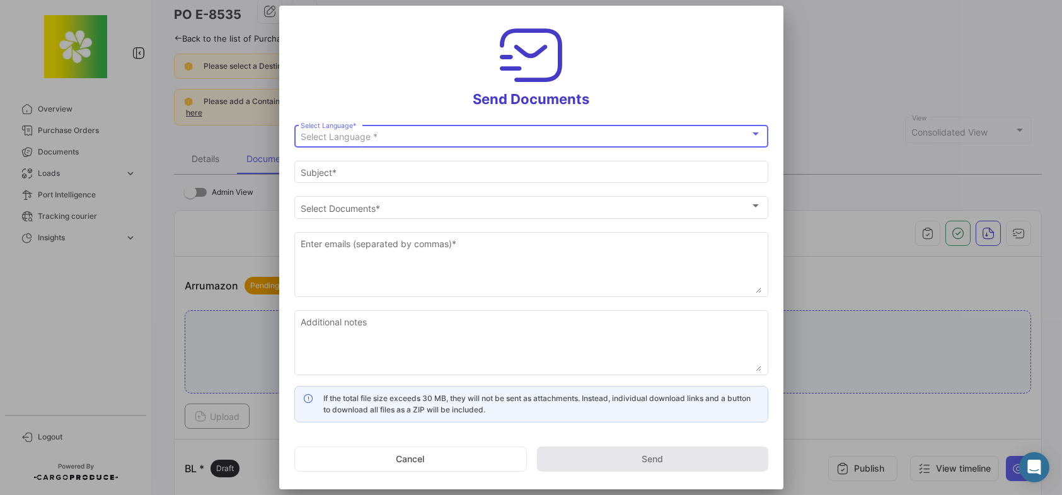
click at [490, 134] on div "Select Language *" at bounding box center [525, 137] width 449 height 11
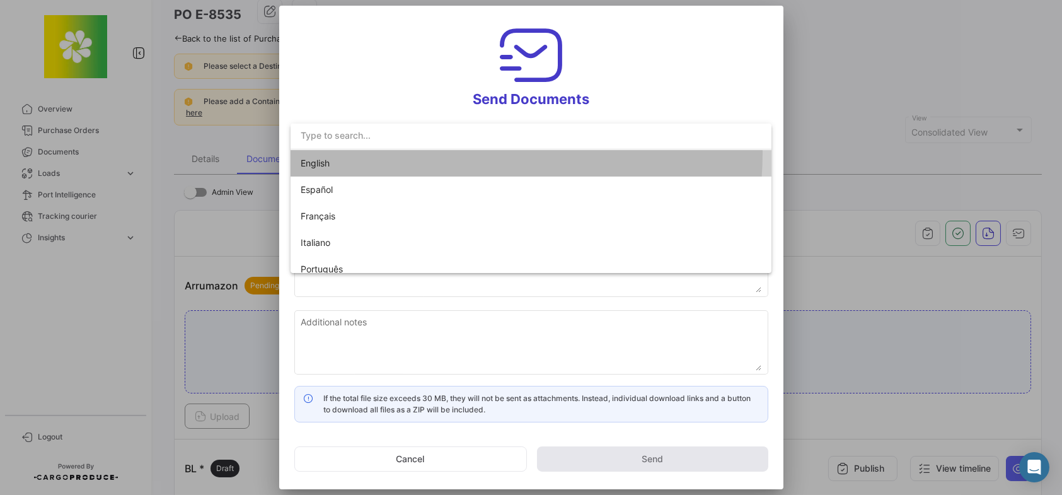
click at [449, 153] on span "English" at bounding box center [389, 163] width 176 height 26
type input "Stephen has shared the documents of PO # E-8535 with you"
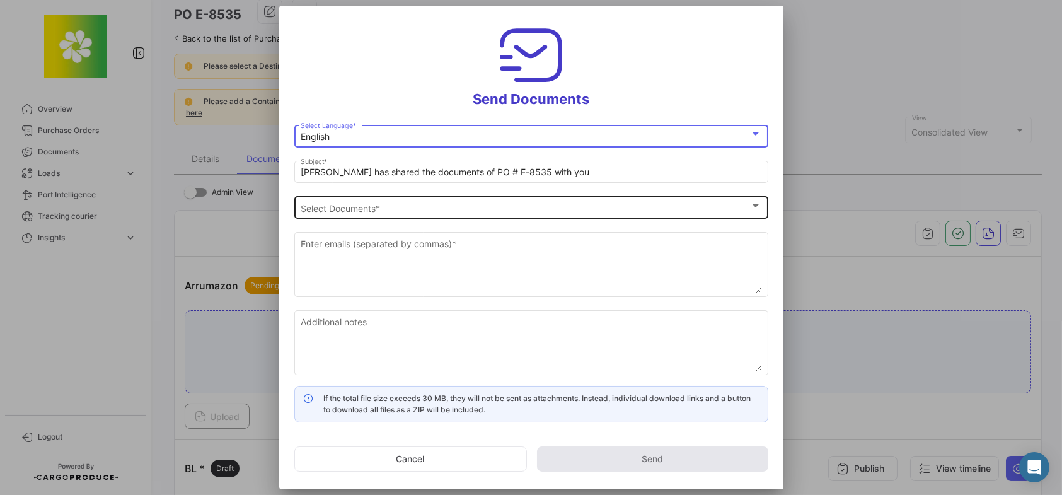
click at [367, 207] on span "Select Documents" at bounding box center [525, 208] width 449 height 11
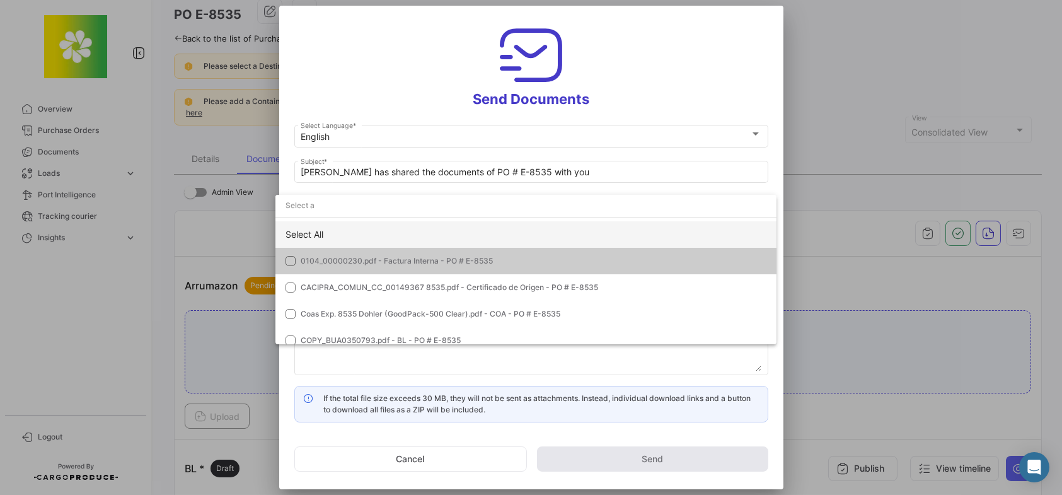
click at [380, 229] on div "Select All" at bounding box center [525, 234] width 501 height 26
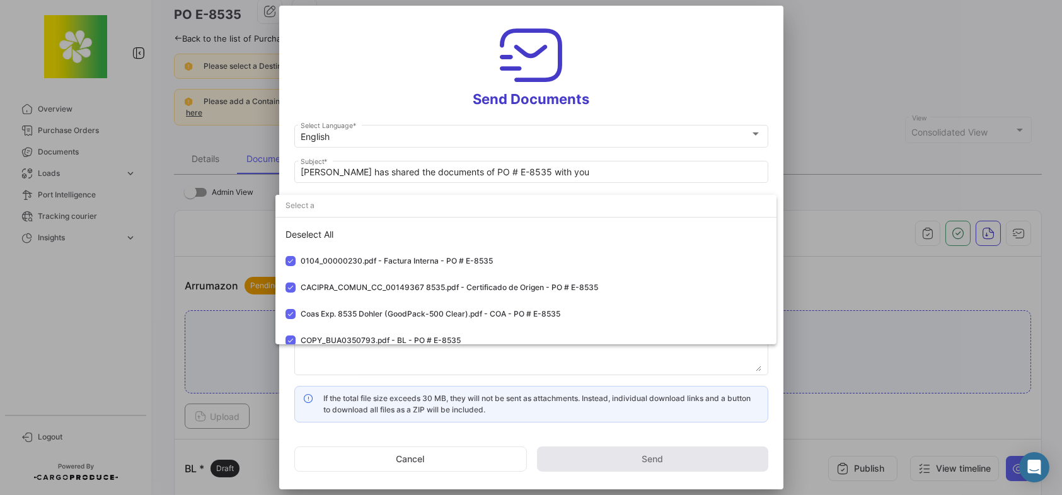
click at [369, 92] on div at bounding box center [531, 247] width 1062 height 495
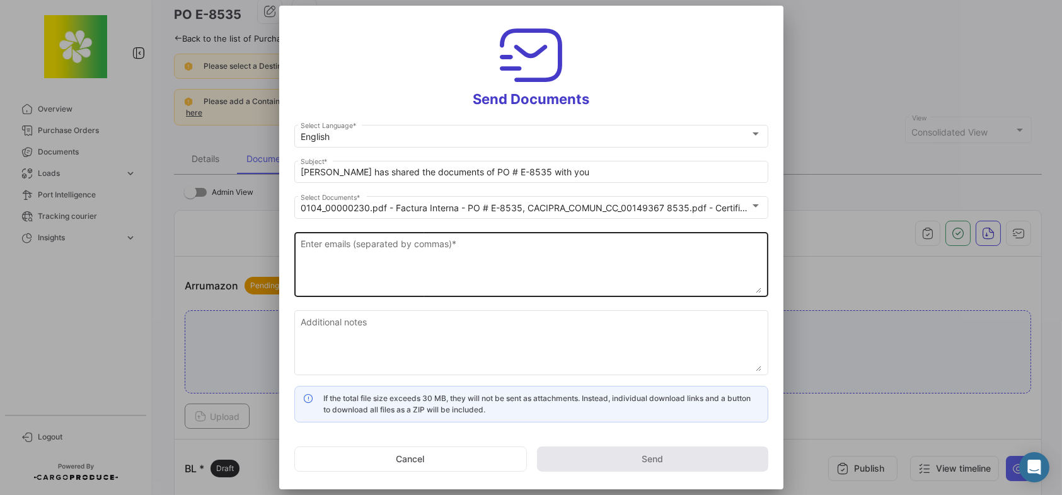
click at [382, 236] on div "Enter emails (separated by commas) *" at bounding box center [531, 263] width 461 height 67
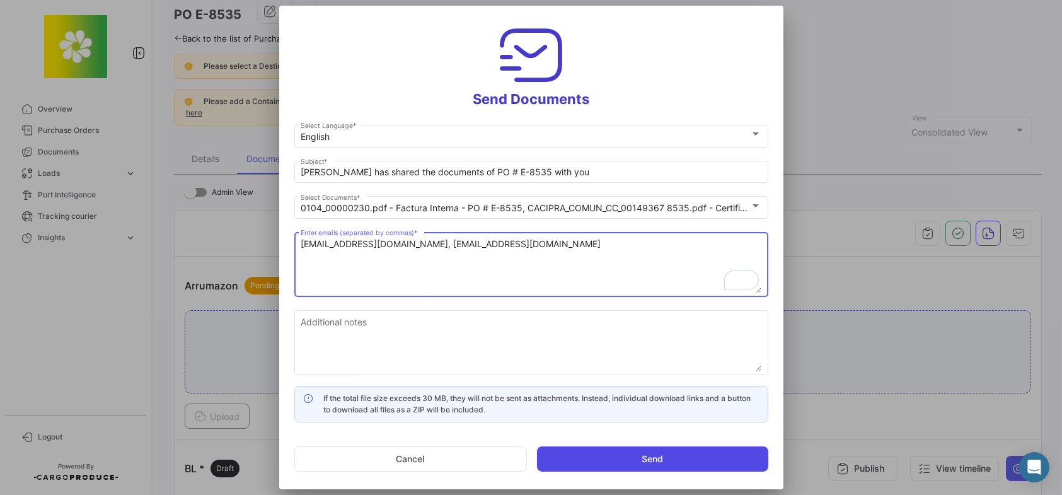
type textarea "accountsreceivable@citromax.com, customerservice@citromax.com"
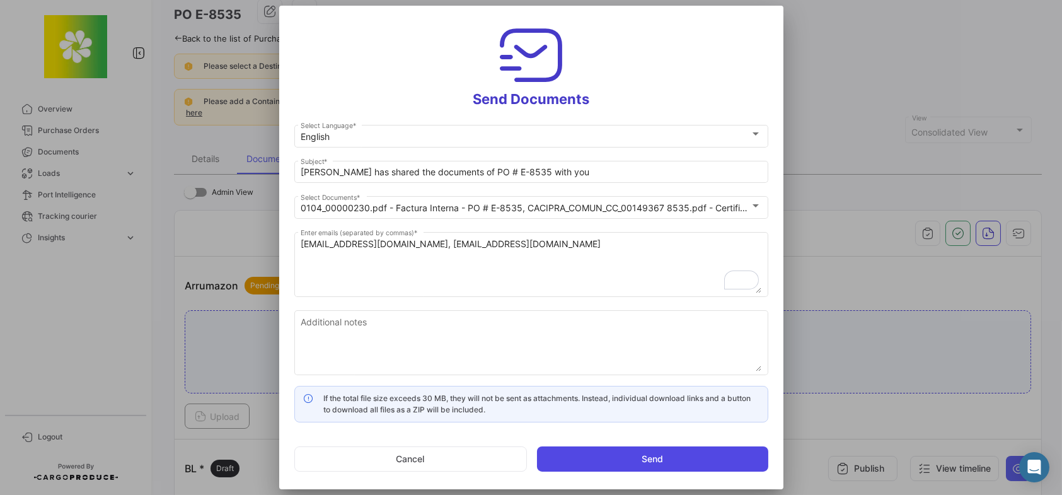
click at [609, 459] on button "Send" at bounding box center [652, 458] width 231 height 25
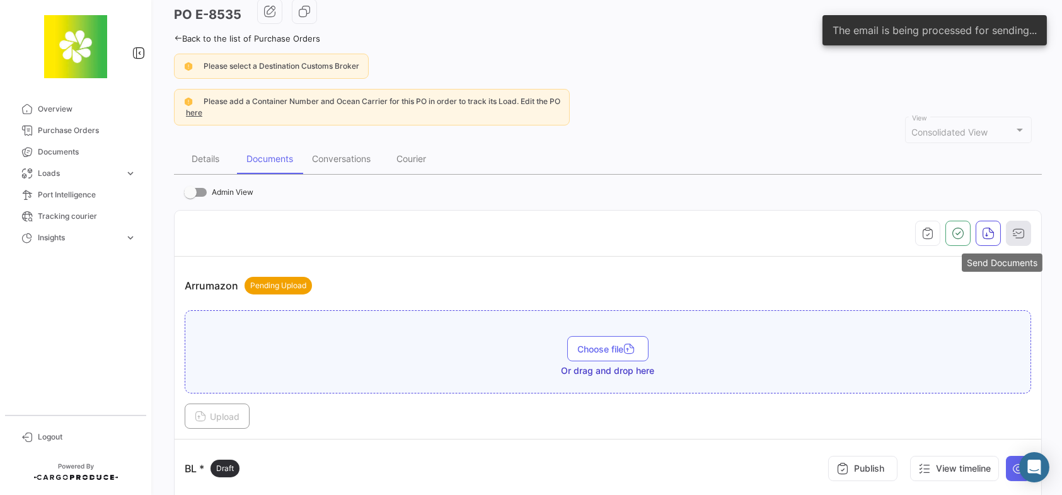
click at [1012, 238] on icon "button" at bounding box center [1018, 233] width 13 height 13
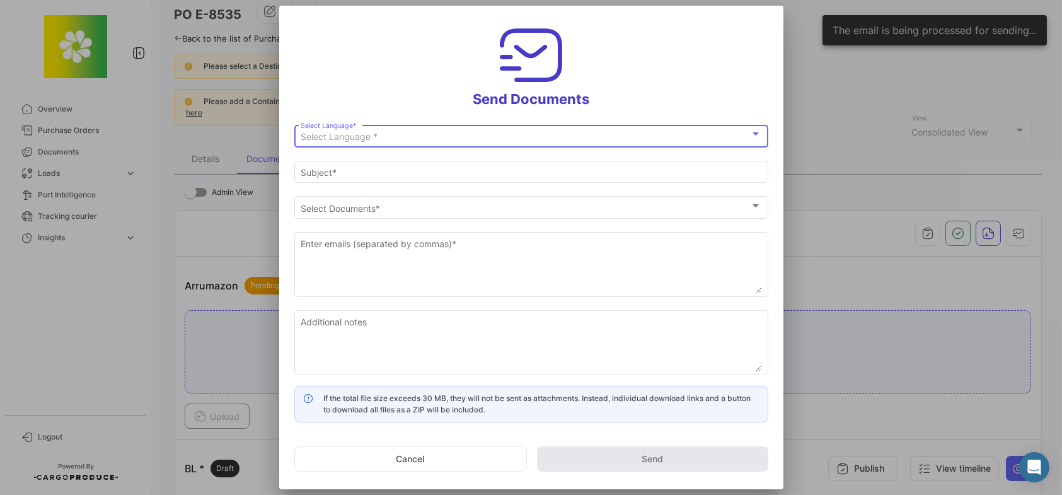
click at [428, 134] on div "Select Language *" at bounding box center [525, 137] width 449 height 11
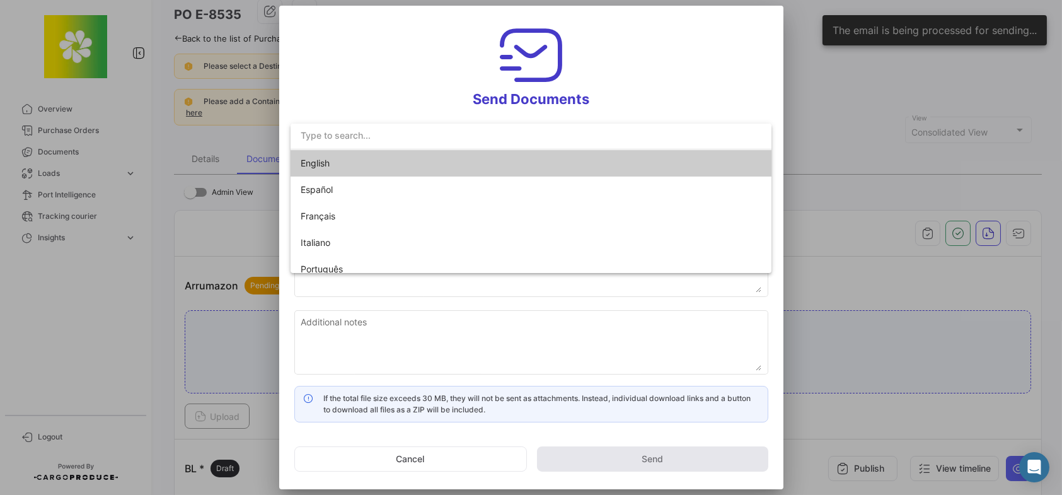
click at [405, 162] on span "English" at bounding box center [389, 163] width 176 height 26
type input "Stephen has shared the documents of PO # E-8535 with you"
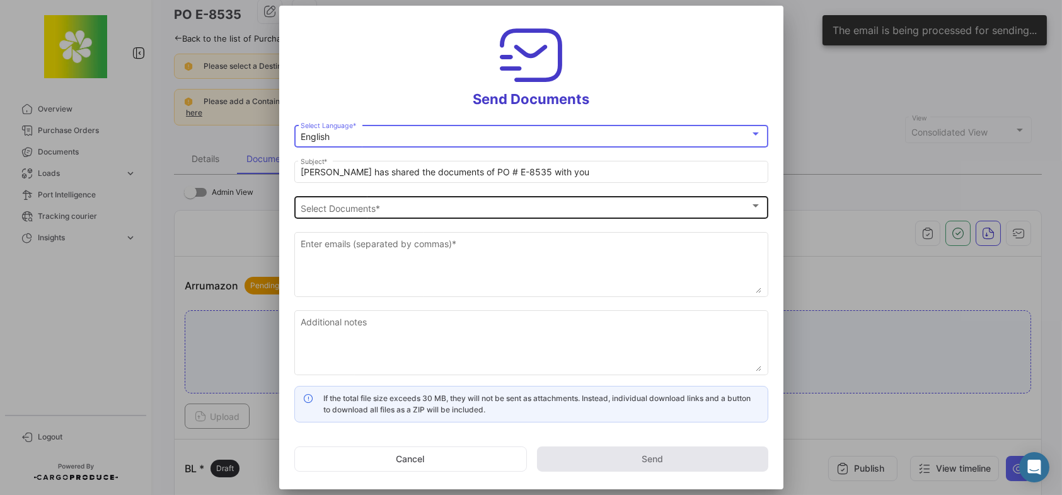
click at [375, 203] on span "Select Documents" at bounding box center [525, 208] width 449 height 11
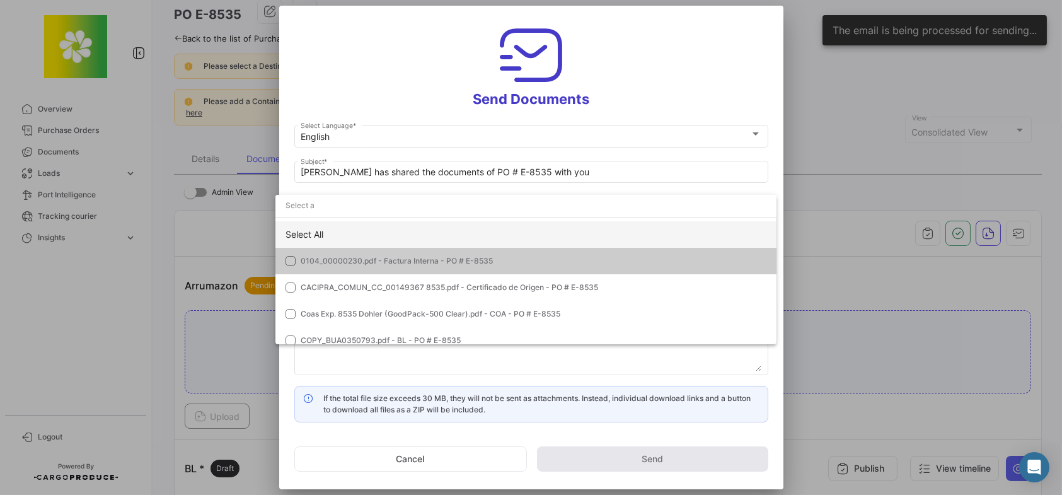
click at [377, 231] on div "Select All" at bounding box center [525, 234] width 501 height 26
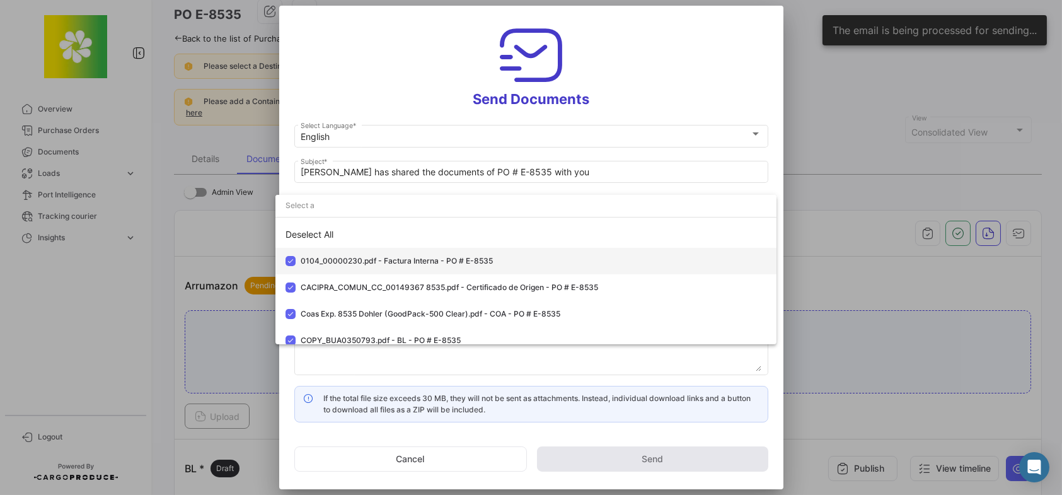
click at [373, 259] on span "0104_00000230.pdf - Factura Interna - PO # E-8535" at bounding box center [397, 260] width 192 height 9
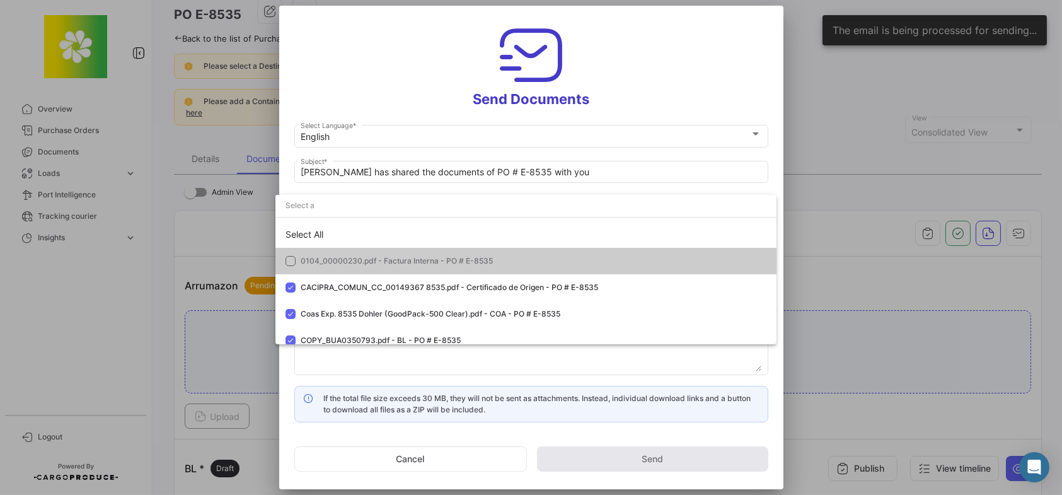
click at [394, 96] on div at bounding box center [531, 247] width 1062 height 495
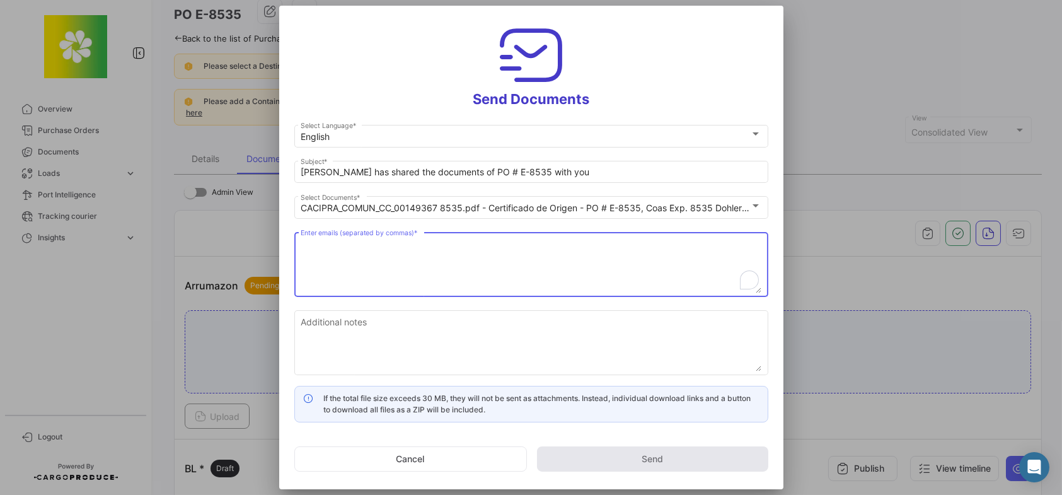
click at [380, 261] on textarea "Enter emails (separated by commas) *" at bounding box center [531, 265] width 461 height 55
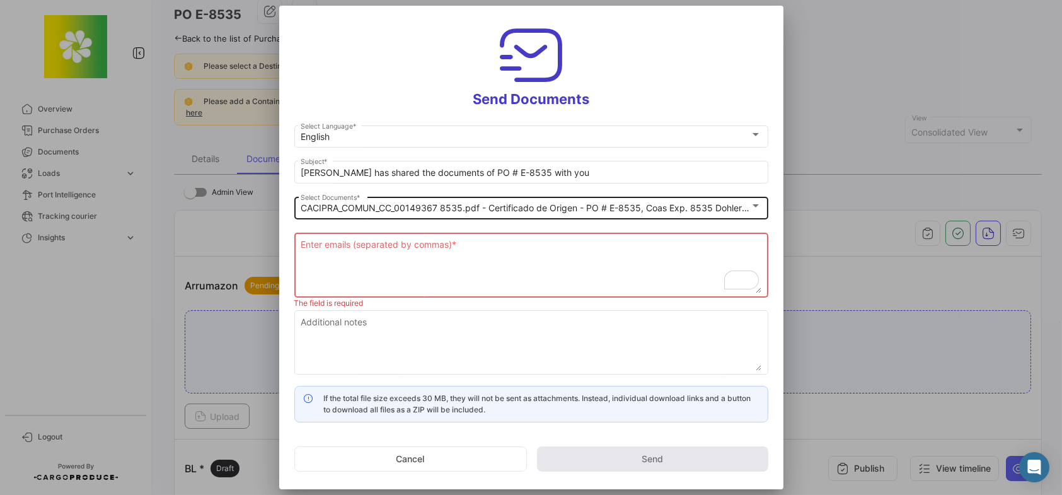
click at [756, 208] on div at bounding box center [755, 206] width 11 height 10
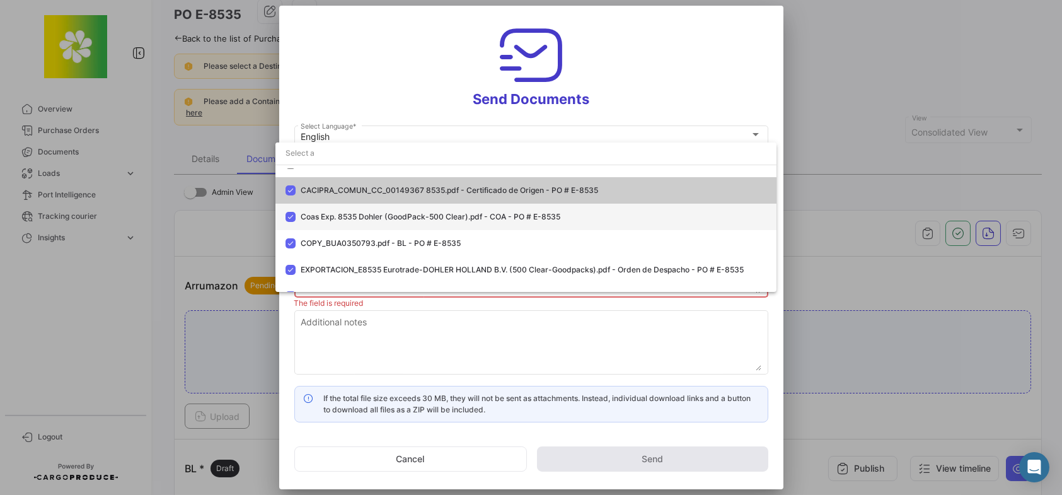
scroll to position [62, 0]
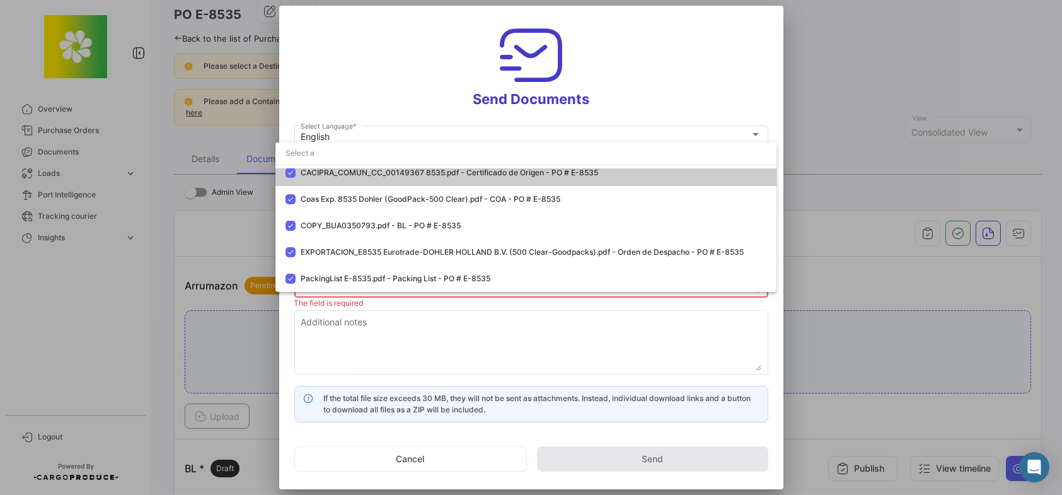
click at [647, 89] on div at bounding box center [531, 247] width 1062 height 495
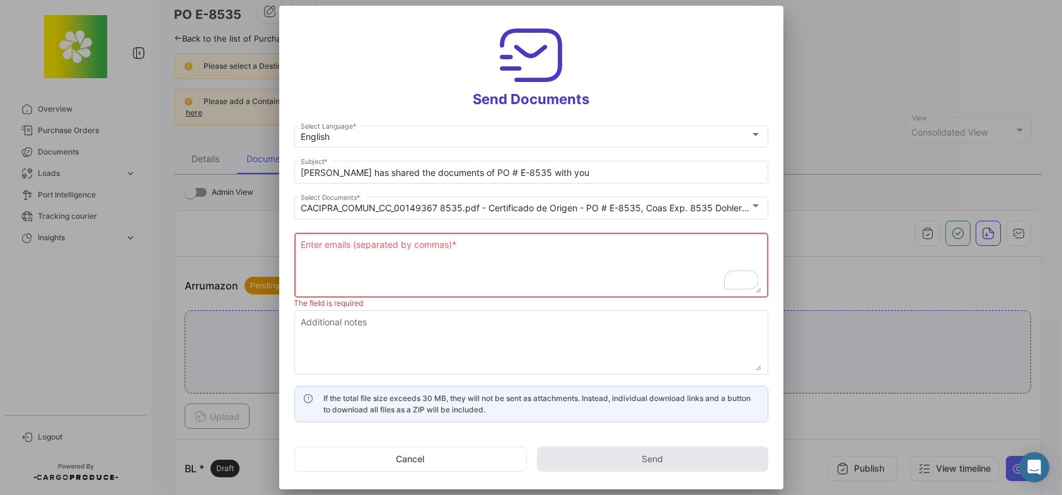
click at [540, 236] on div "Enter emails (separated by commas) *" at bounding box center [531, 263] width 461 height 67
paste textarea "[EMAIL_ADDRESS][DOMAIN_NAME]"
click at [503, 253] on textarea "[EMAIL_ADDRESS][DOMAIN_NAME]," at bounding box center [531, 265] width 461 height 55
paste textarea "[PERSON_NAME][EMAIL_ADDRESS][DOMAIN_NAME]"
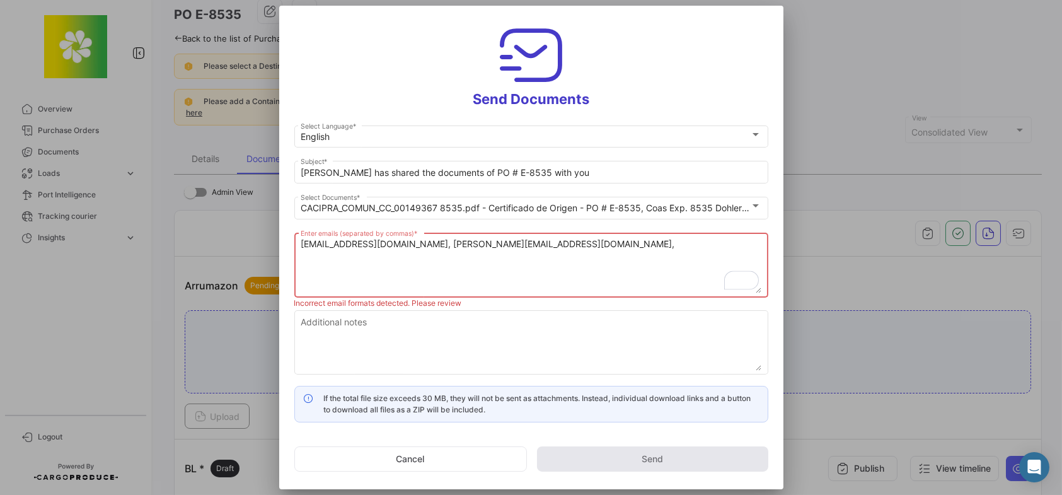
click at [607, 241] on textarea "[EMAIL_ADDRESS][DOMAIN_NAME], [PERSON_NAME][EMAIL_ADDRESS][DOMAIN_NAME]," at bounding box center [531, 265] width 461 height 55
paste textarea "[PERSON_NAME][EMAIL_ADDRESS][DOMAIN_NAME]"
click at [687, 250] on textarea "[EMAIL_ADDRESS][DOMAIN_NAME], [PERSON_NAME][EMAIL_ADDRESS][DOMAIN_NAME], [PERSO…" at bounding box center [531, 265] width 461 height 55
paste textarea "[PERSON_NAME][EMAIL_ADDRESS][DOMAIN_NAME]"
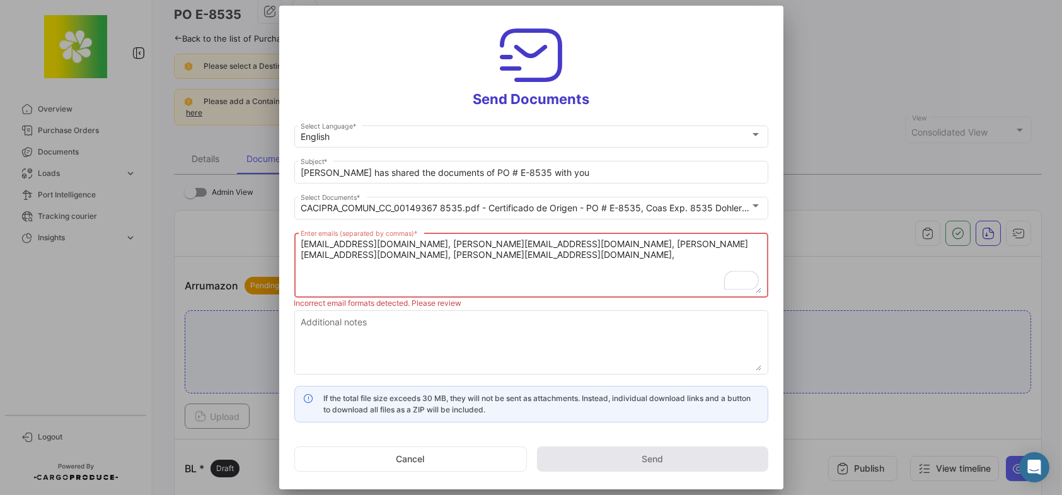
click at [760, 243] on textarea "[EMAIL_ADDRESS][DOMAIN_NAME], [PERSON_NAME][EMAIL_ADDRESS][DOMAIN_NAME], [PERSO…" at bounding box center [531, 265] width 461 height 55
paste textarea "[EMAIL_ADDRESS][DOMAIN_NAME]"
click at [525, 257] on textarea "[EMAIL_ADDRESS][DOMAIN_NAME], [PERSON_NAME][EMAIL_ADDRESS][DOMAIN_NAME], [PERSO…" at bounding box center [531, 265] width 461 height 55
paste textarea "[EMAIL_ADDRESS][DOMAIN_NAME]"
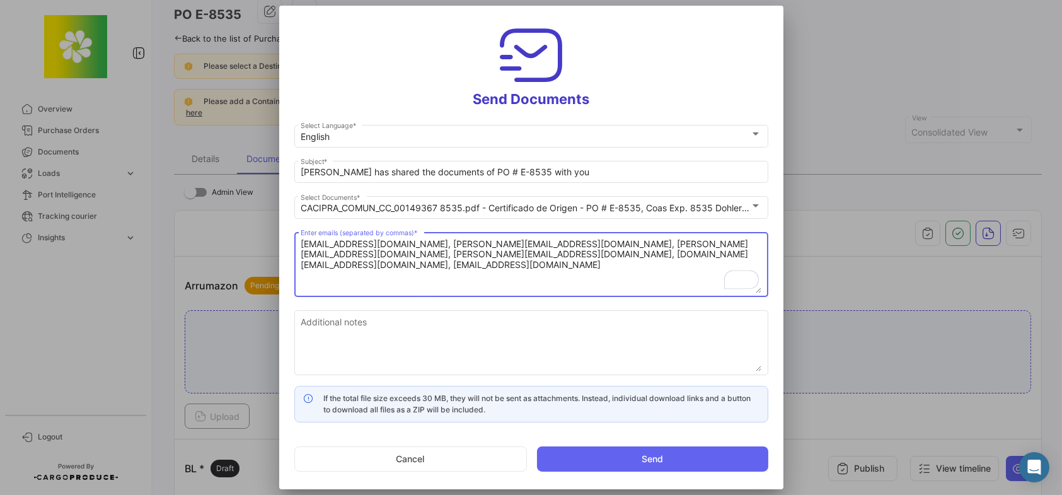
type textarea "[EMAIL_ADDRESS][DOMAIN_NAME], [PERSON_NAME][EMAIL_ADDRESS][DOMAIN_NAME], [PERSO…"
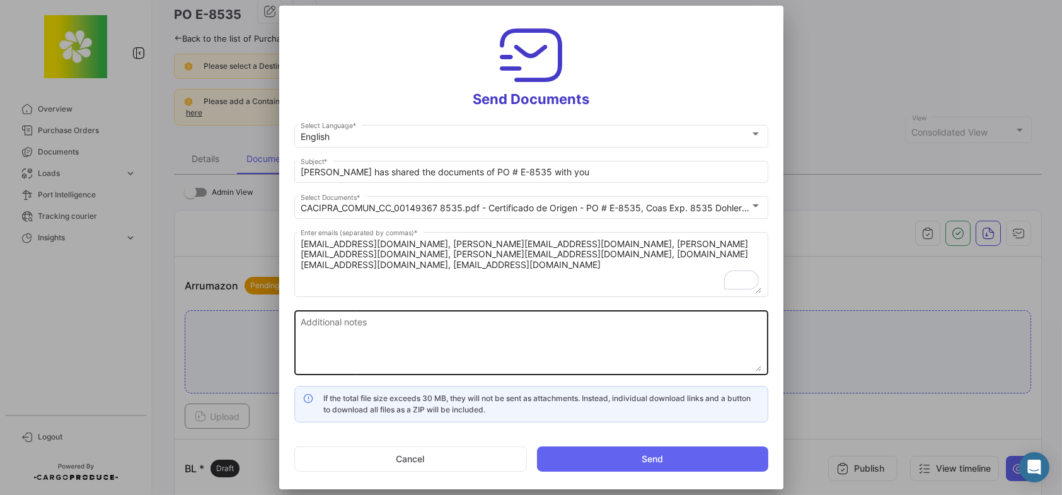
click at [436, 333] on textarea "Additional notes" at bounding box center [531, 343] width 461 height 55
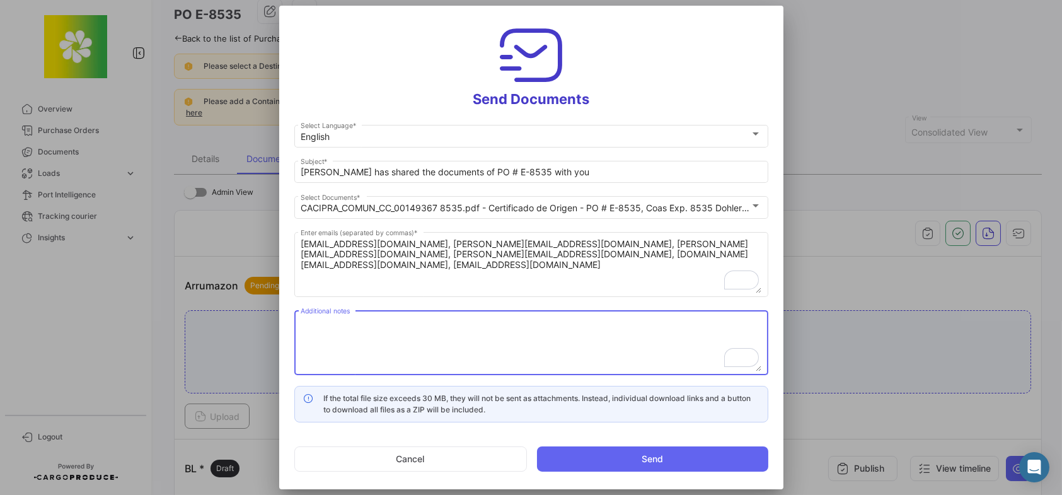
paste textarea "Please review and confirm documents are complete and correct. If no reply is re…"
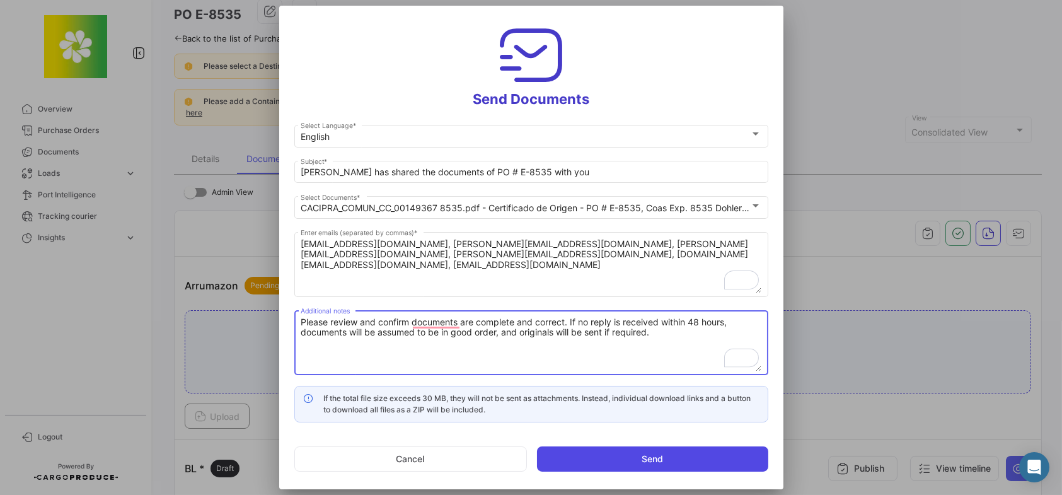
type textarea "Please review and confirm documents are complete and correct. If no reply is re…"
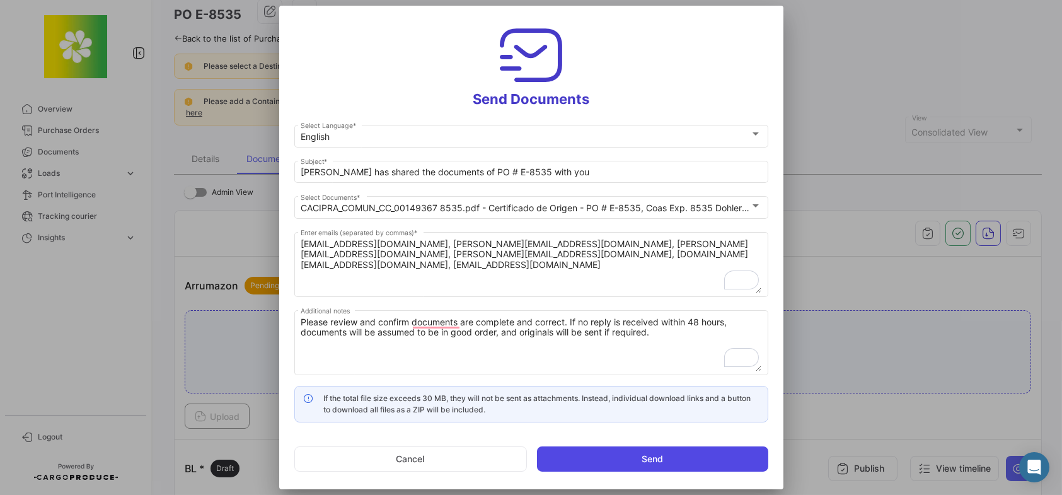
click at [614, 454] on button "Send" at bounding box center [652, 458] width 231 height 25
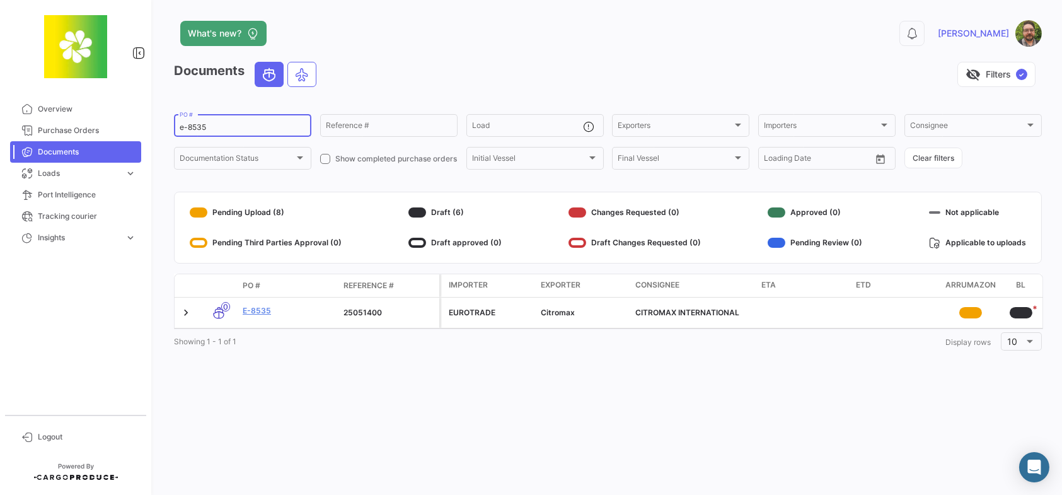
click at [229, 123] on input "e-8535" at bounding box center [243, 127] width 126 height 9
type input "e-8540"
click at [252, 311] on link "E-8540" at bounding box center [288, 310] width 91 height 11
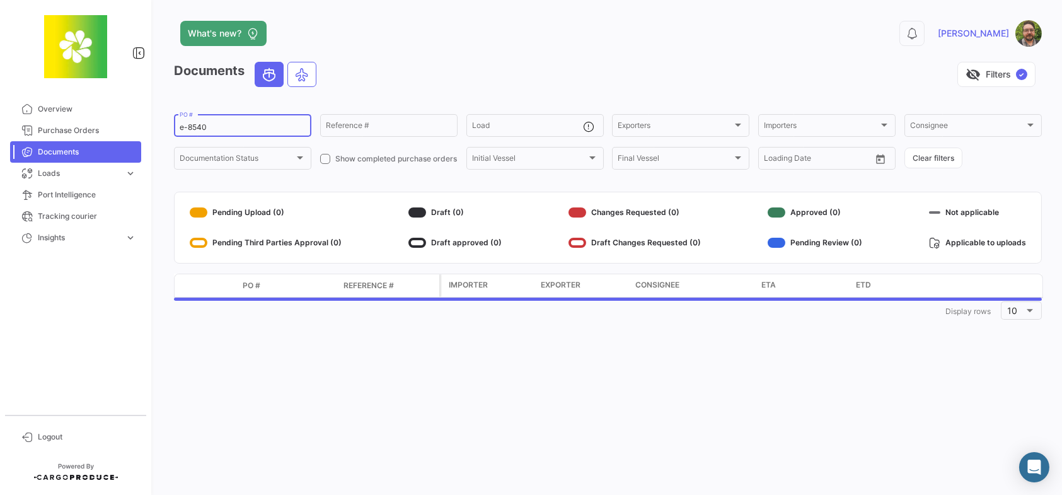
click at [231, 129] on input "e-8540" at bounding box center [243, 127] width 126 height 9
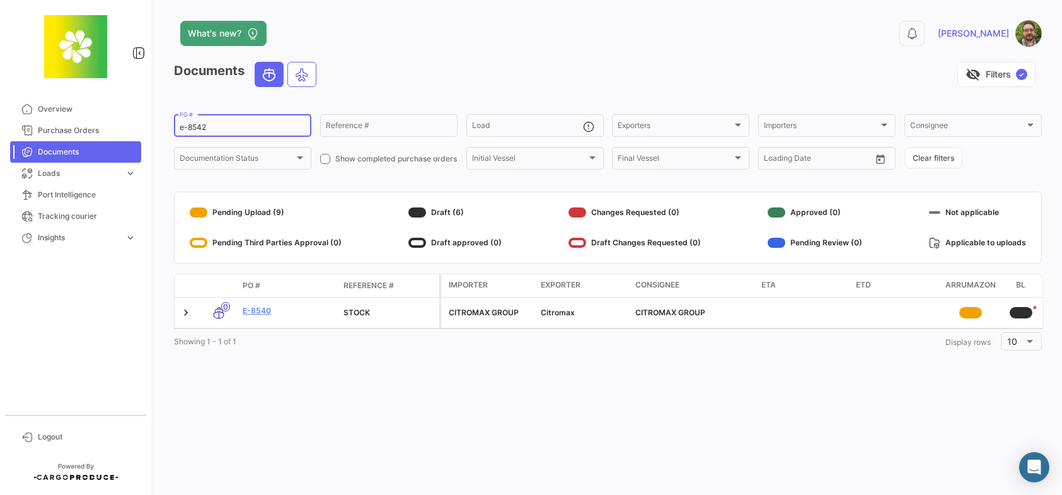
type input "e-8542"
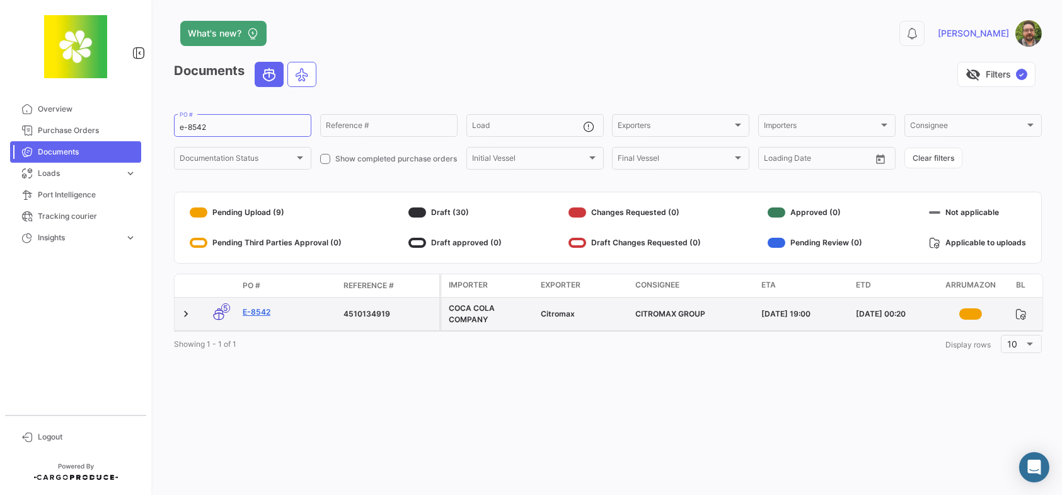
click at [261, 311] on link "E-8542" at bounding box center [288, 311] width 91 height 11
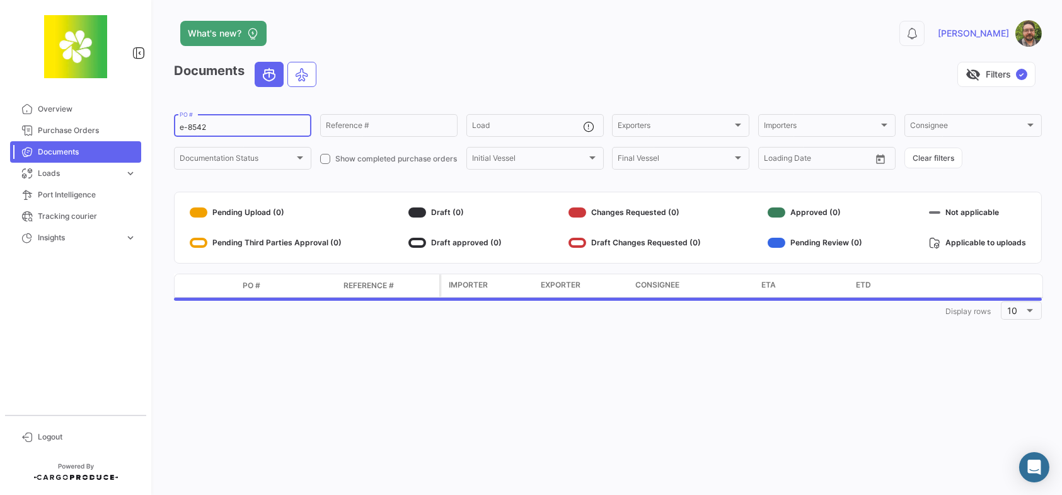
click at [253, 129] on input "e-8542" at bounding box center [243, 127] width 126 height 9
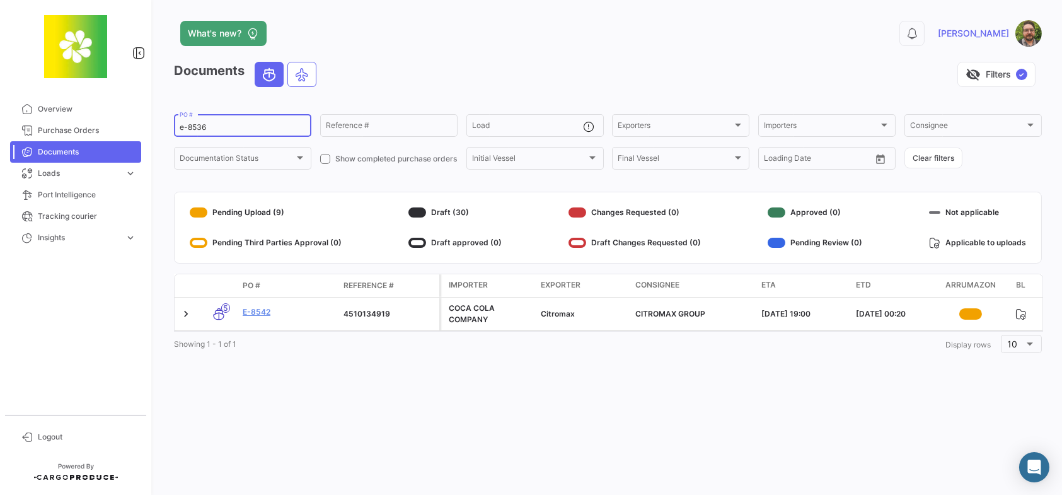
type input "e-8536"
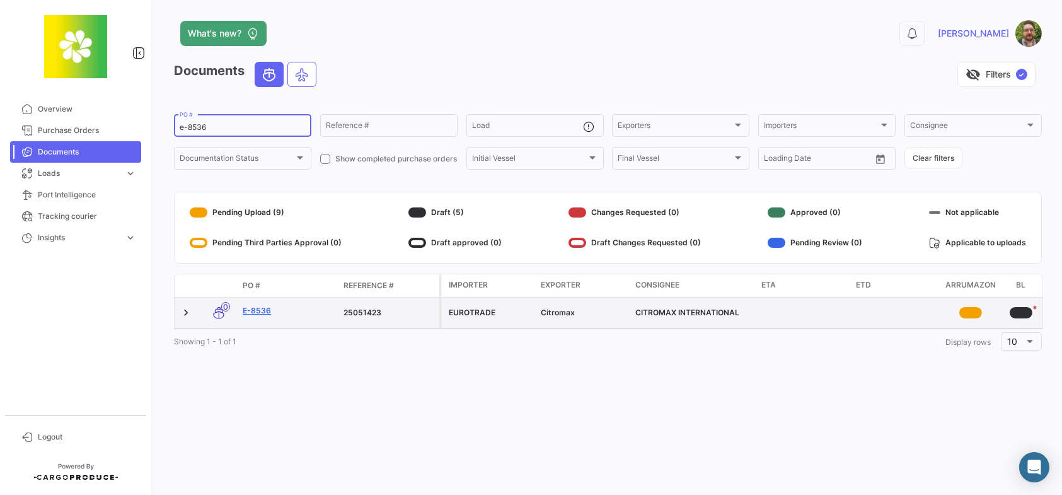
click at [258, 309] on link "E-8536" at bounding box center [288, 310] width 91 height 11
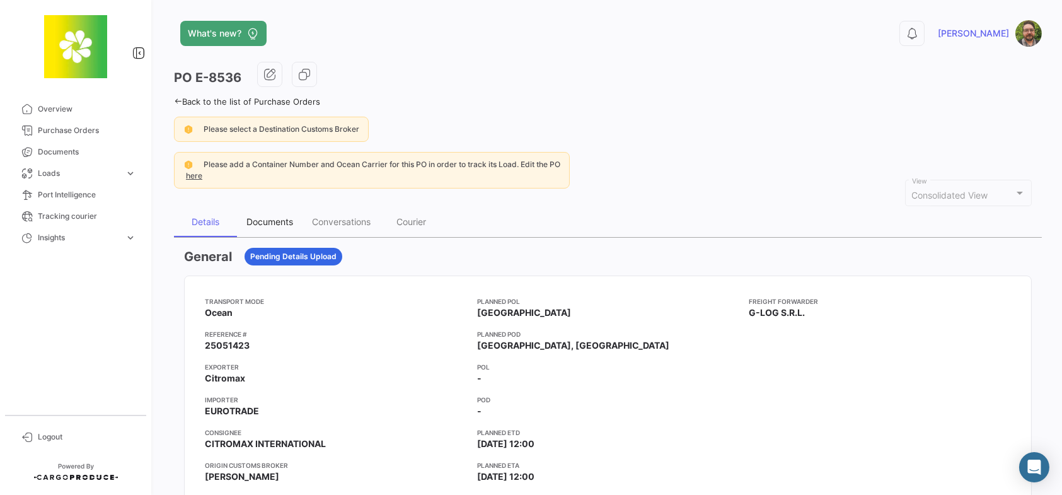
click at [273, 218] on div "Documents" at bounding box center [269, 221] width 47 height 11
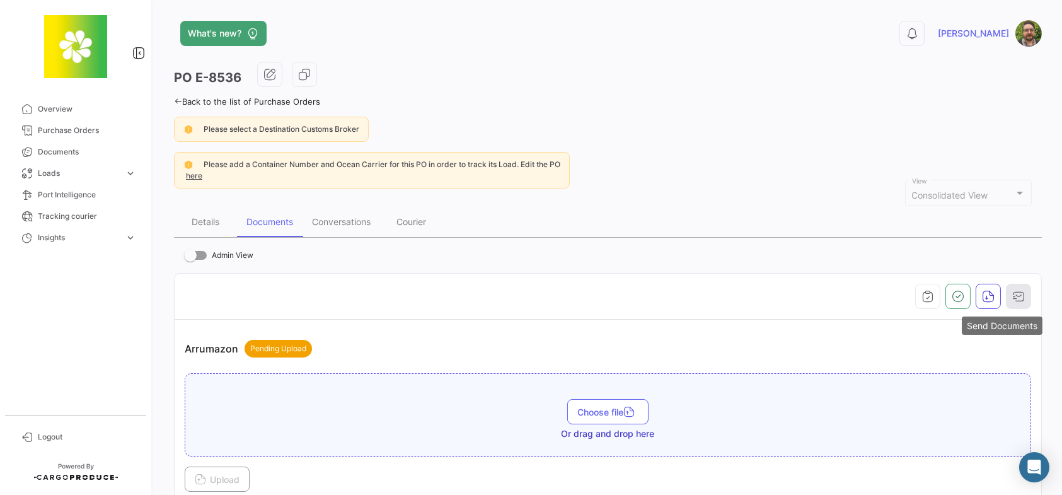
click at [1012, 297] on icon "button" at bounding box center [1018, 296] width 13 height 13
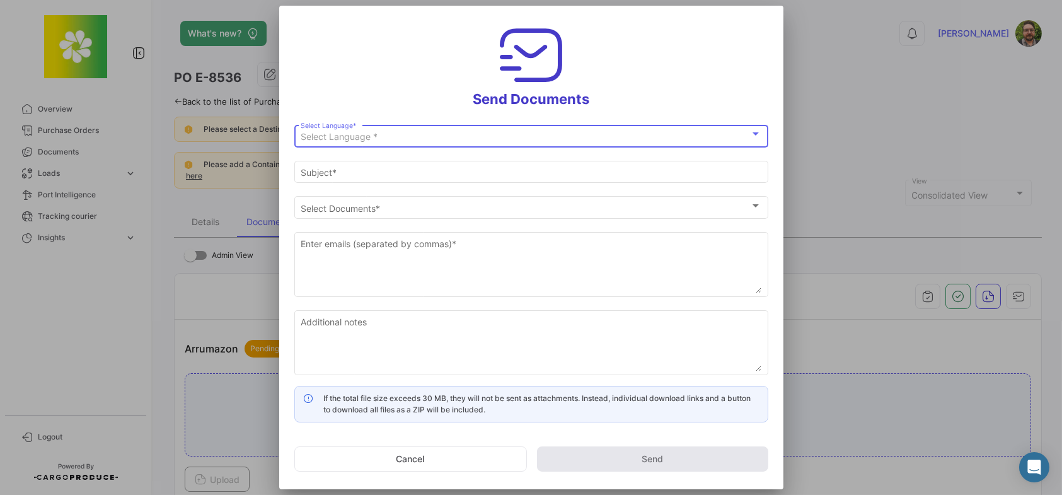
click at [581, 133] on div "Select Language *" at bounding box center [525, 137] width 449 height 11
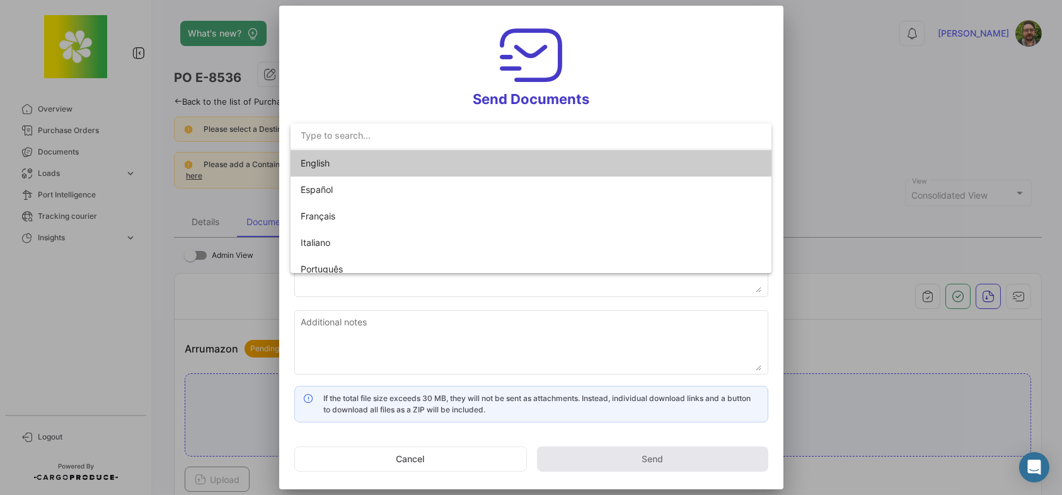
drag, startPoint x: 523, startPoint y: 166, endPoint x: 522, endPoint y: 155, distance: 11.4
click at [522, 164] on mat-option "English" at bounding box center [530, 163] width 481 height 26
type input "[PERSON_NAME] has shared the documents of PO # E-8536 with you"
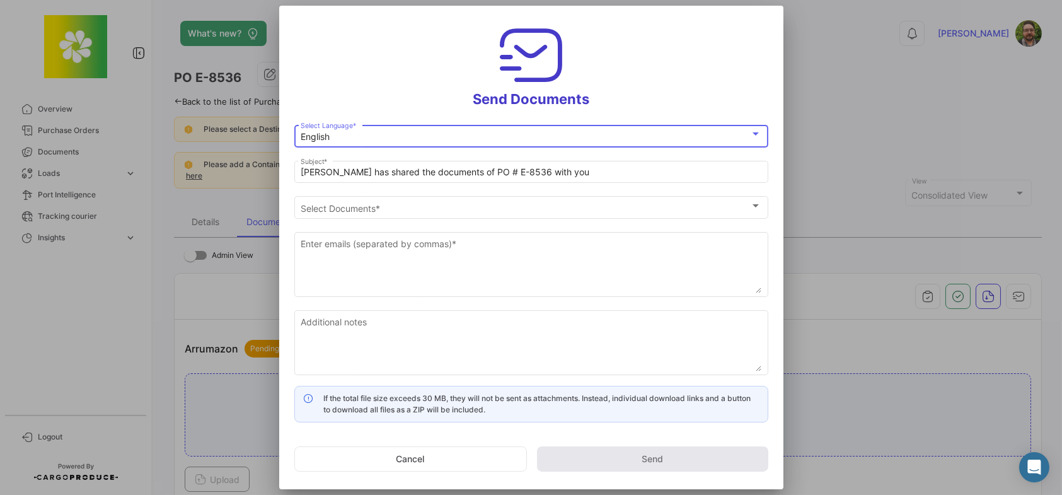
click at [398, 55] on h3 "Send Documents" at bounding box center [531, 64] width 474 height 87
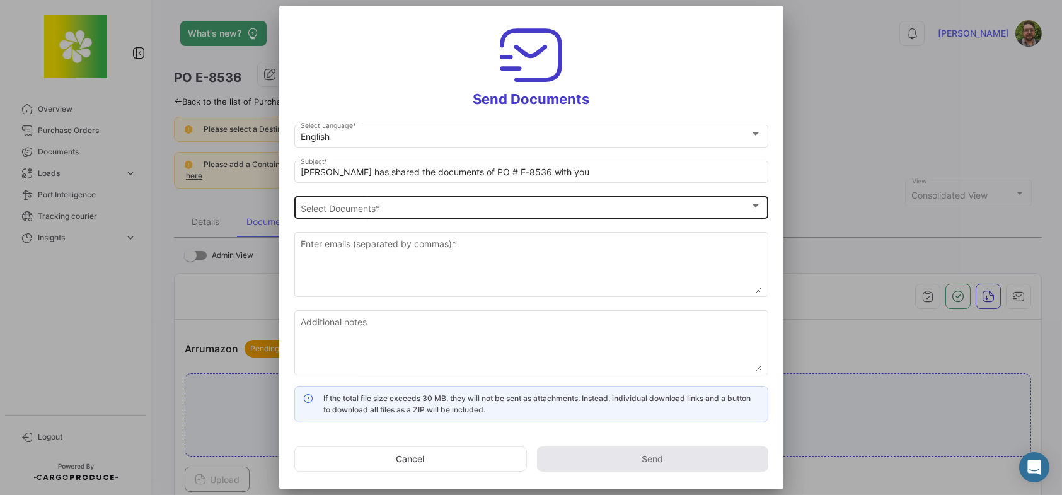
click at [400, 202] on div "Select Documents Select Documents *" at bounding box center [531, 206] width 461 height 25
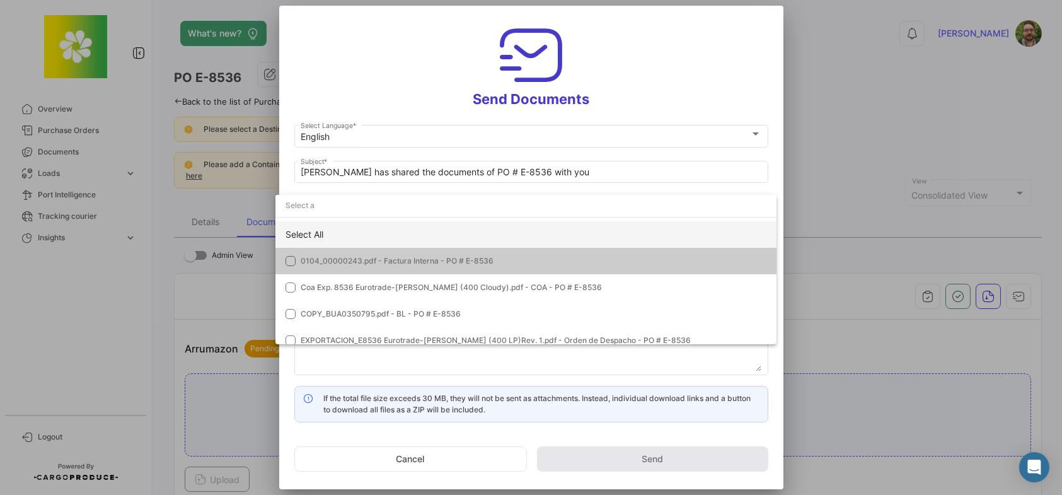
click at [394, 236] on div "Select All" at bounding box center [525, 234] width 501 height 26
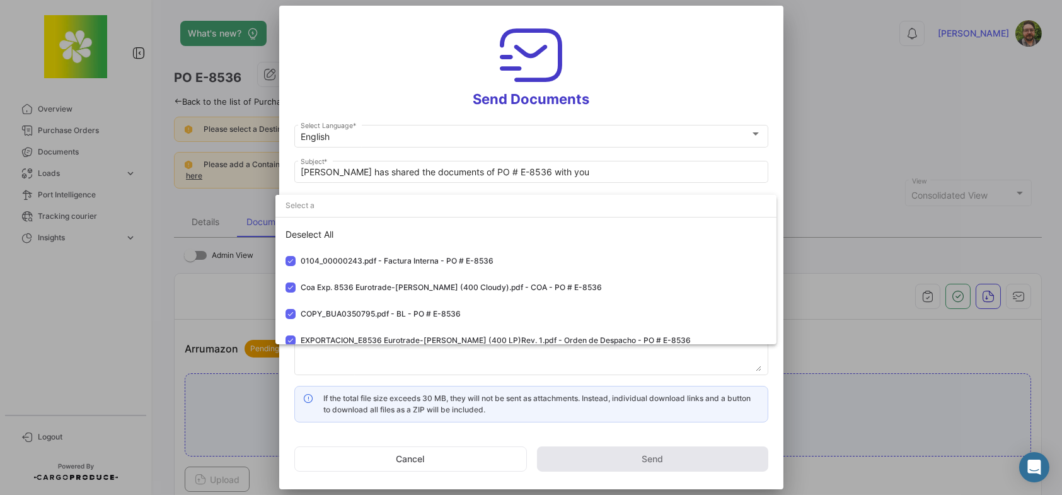
click at [401, 89] on div at bounding box center [531, 247] width 1062 height 495
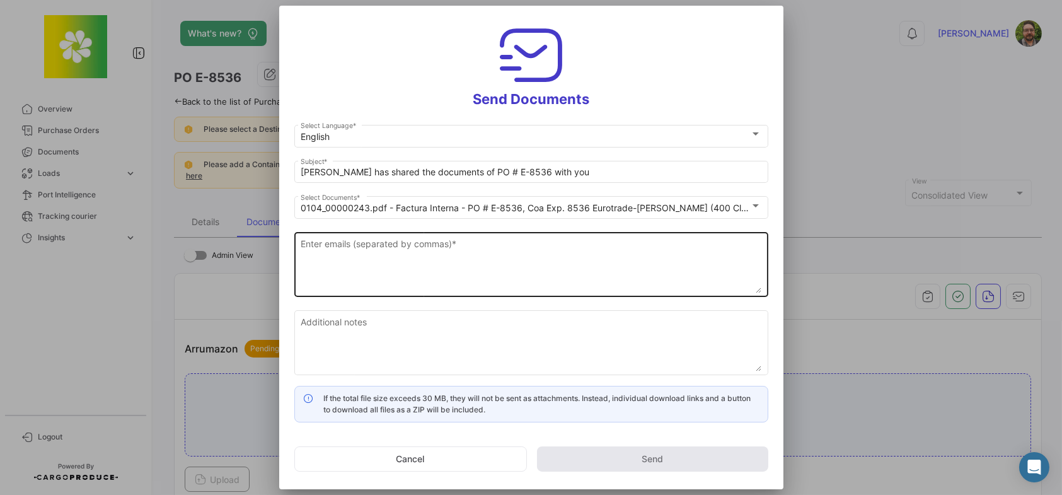
click at [464, 255] on textarea "Enter emails (separated by commas) *" at bounding box center [531, 265] width 461 height 55
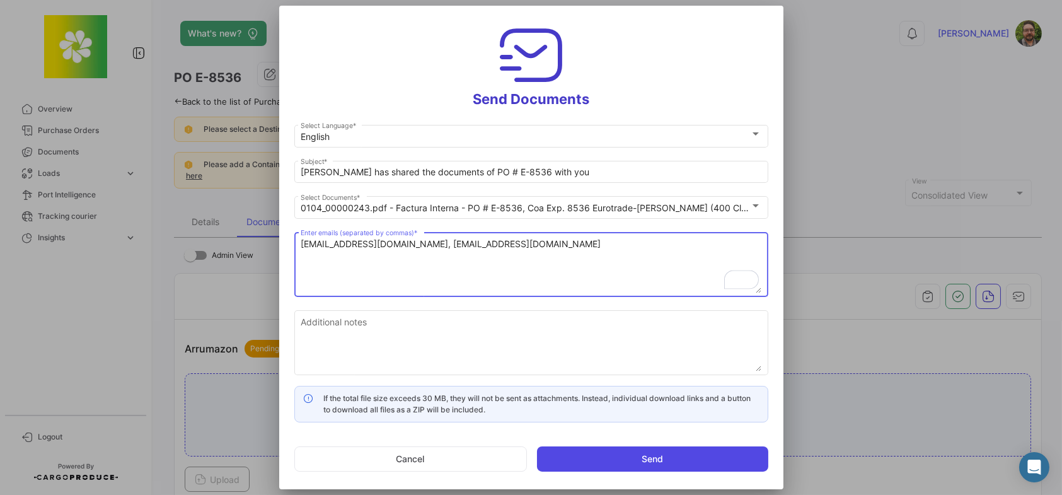
type textarea "accountsreceivable@citromax.com, customerservice@citromax.com"
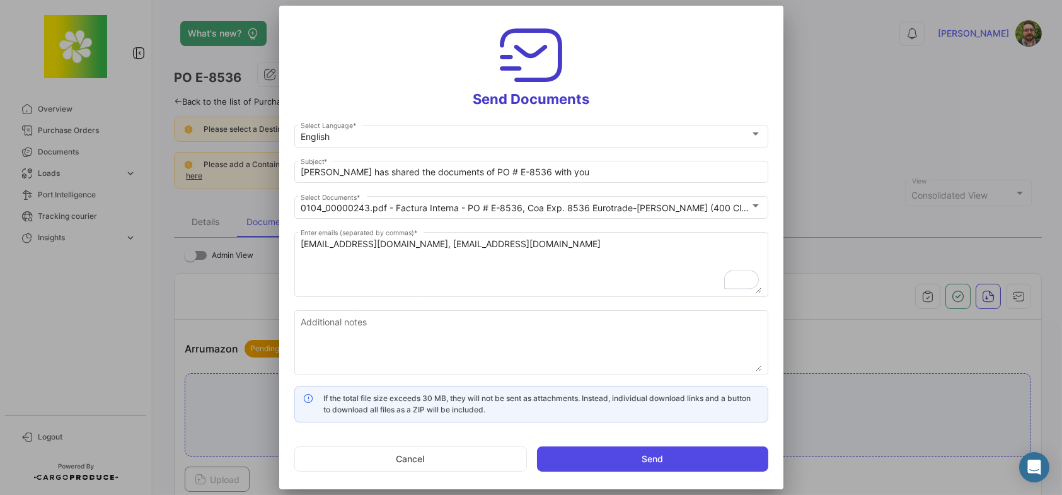
click at [582, 454] on button "Send" at bounding box center [652, 458] width 231 height 25
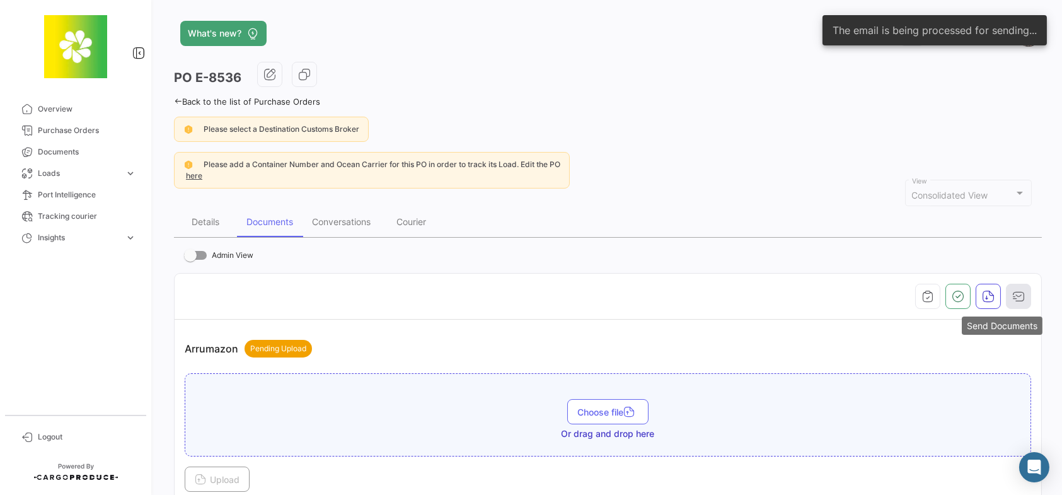
click at [1013, 292] on icon "button" at bounding box center [1018, 296] width 13 height 13
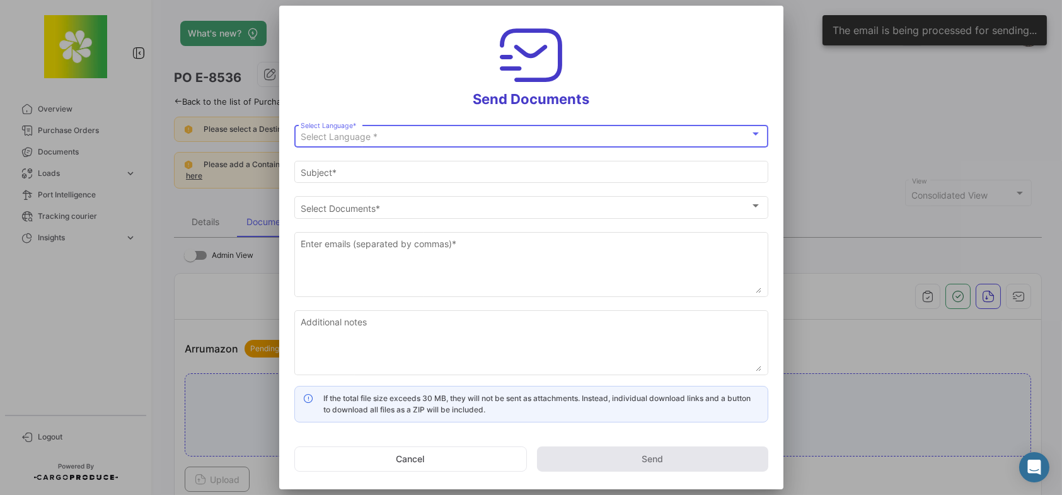
click at [400, 135] on div "Select Language *" at bounding box center [525, 137] width 449 height 11
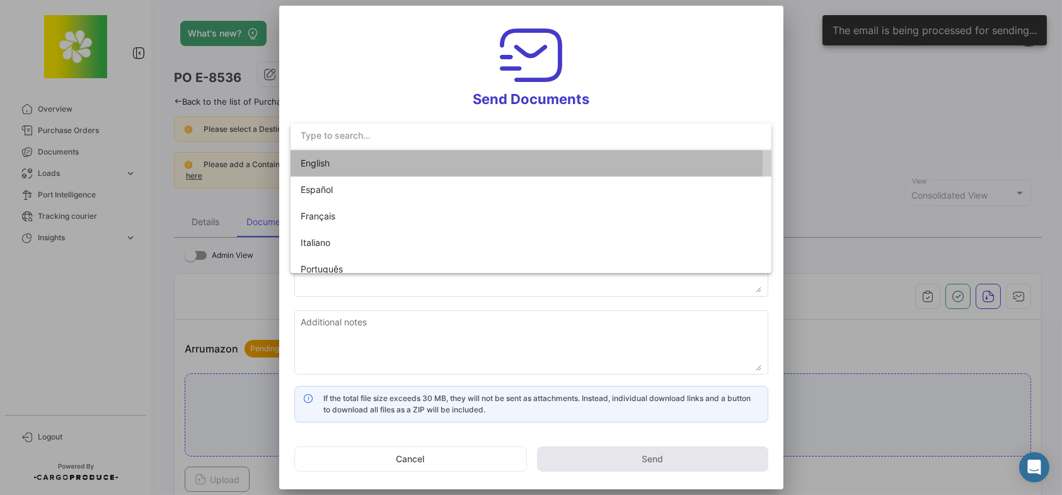
click at [376, 160] on span "English" at bounding box center [389, 163] width 176 height 26
type input "[PERSON_NAME] has shared the documents of PO # E-8536 with you"
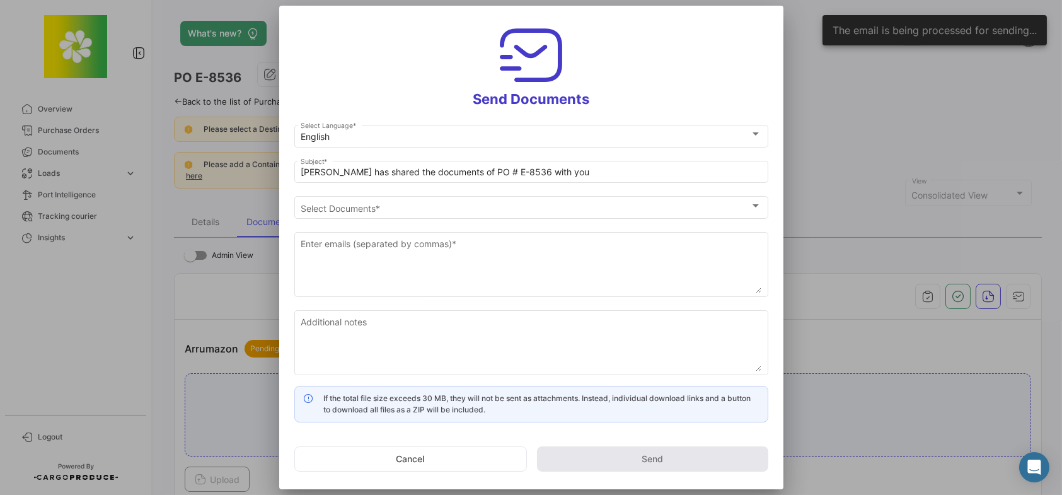
click at [343, 74] on h3 "Send Documents" at bounding box center [531, 64] width 474 height 87
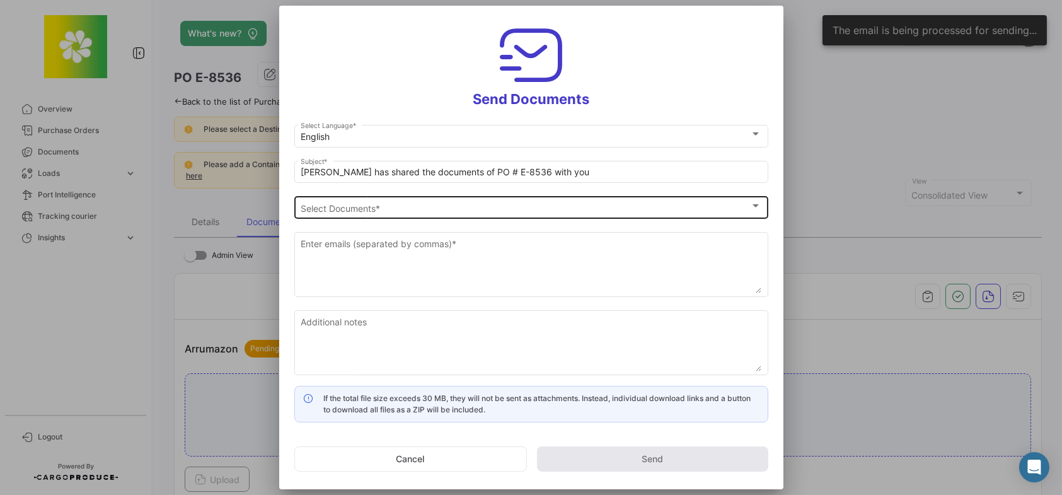
click at [391, 203] on div "Select Documents" at bounding box center [525, 208] width 449 height 11
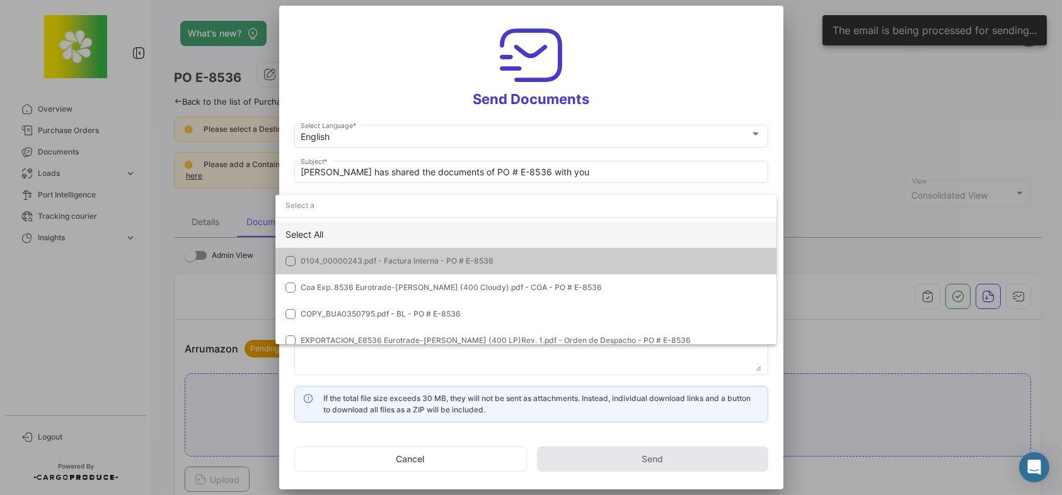
click at [403, 232] on div "Select All" at bounding box center [525, 234] width 501 height 26
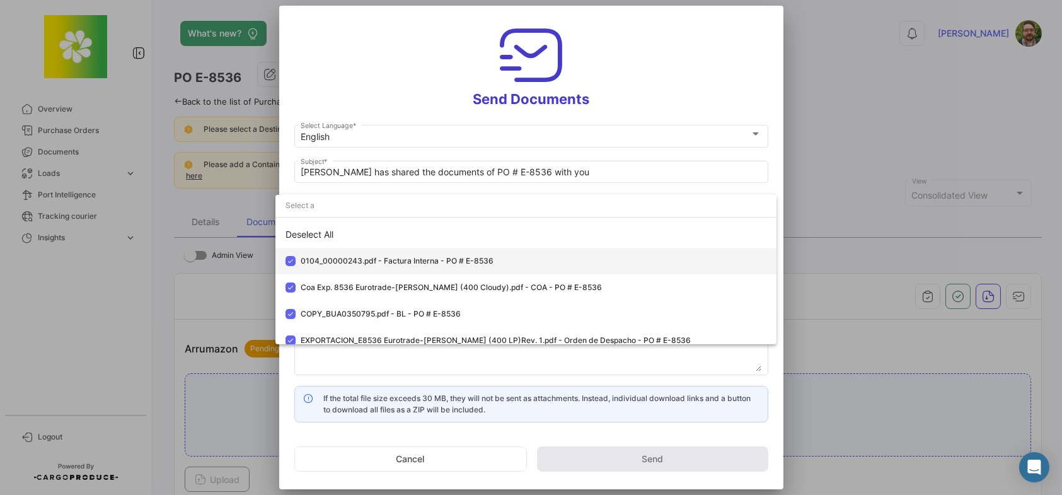
drag, startPoint x: 398, startPoint y: 252, endPoint x: 386, endPoint y: 212, distance: 42.1
click at [397, 249] on mat-option "0104_00000243.pdf - Factura Interna - PO # E-8536" at bounding box center [525, 261] width 501 height 26
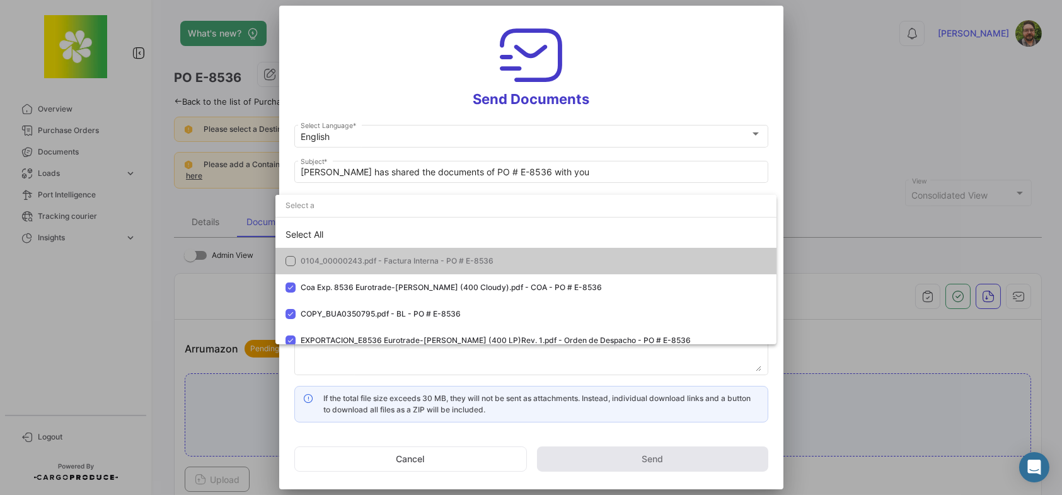
click at [391, 112] on div at bounding box center [531, 247] width 1062 height 495
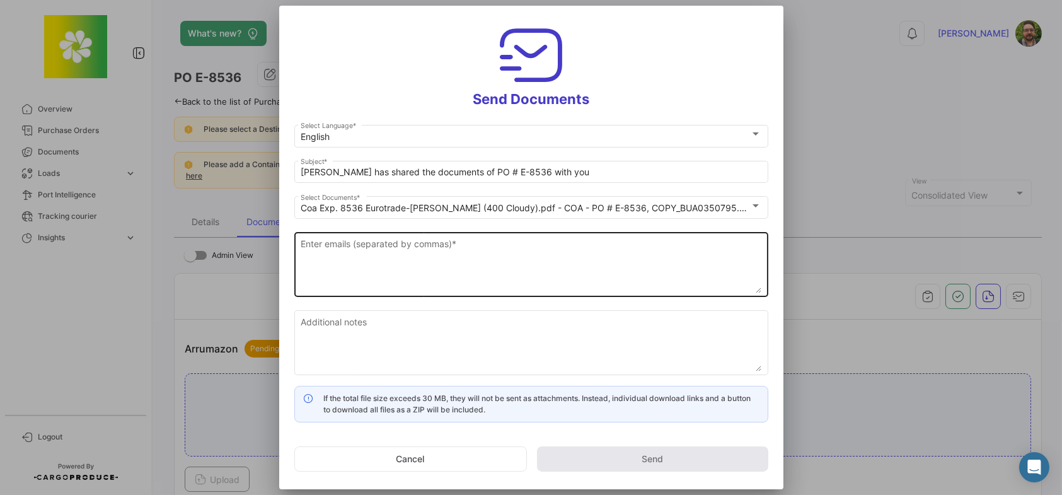
click at [520, 248] on textarea "Enter emails (separated by commas) *" at bounding box center [531, 265] width 461 height 55
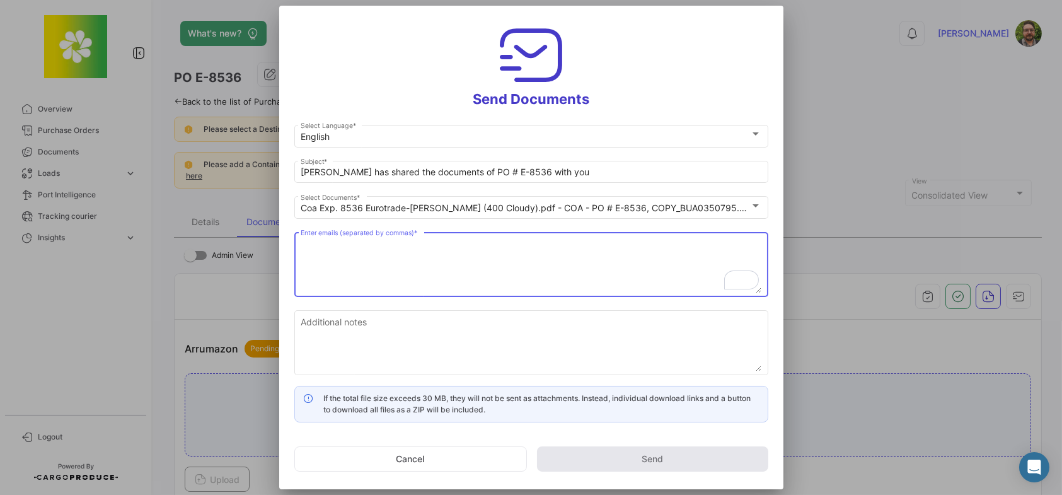
paste textarea "[EMAIL_ADDRESS][DOMAIN_NAME]"
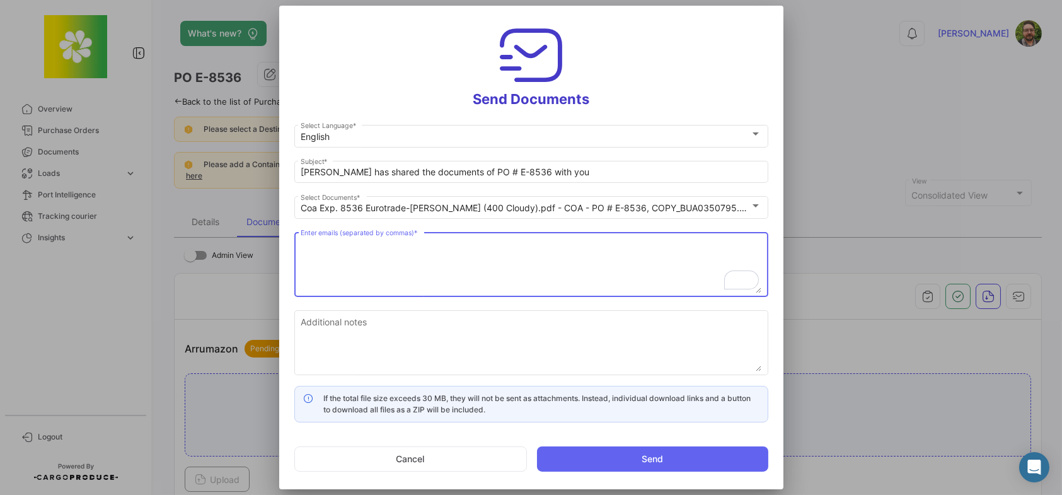
type textarea "[EMAIL_ADDRESS][DOMAIN_NAME]"
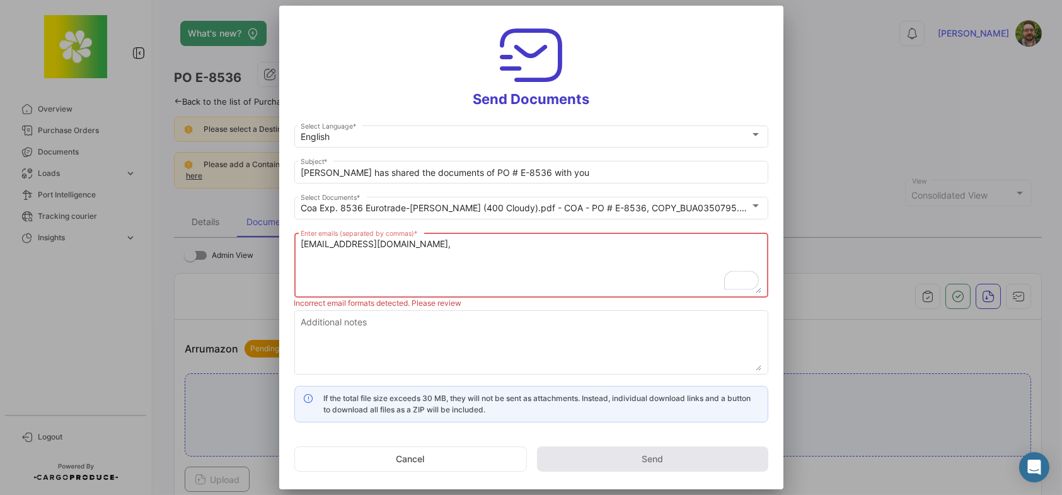
click at [547, 248] on textarea "[EMAIL_ADDRESS][DOMAIN_NAME]," at bounding box center [531, 265] width 461 height 55
paste textarea "[PERSON_NAME][EMAIL_ADDRESS][DOMAIN_NAME]"
click at [621, 236] on div "[EMAIL_ADDRESS][DOMAIN_NAME], [PERSON_NAME][EMAIL_ADDRESS][DOMAIN_NAME], Enter …" at bounding box center [531, 263] width 461 height 67
paste textarea "[PERSON_NAME][EMAIL_ADDRESS][DOMAIN_NAME]"
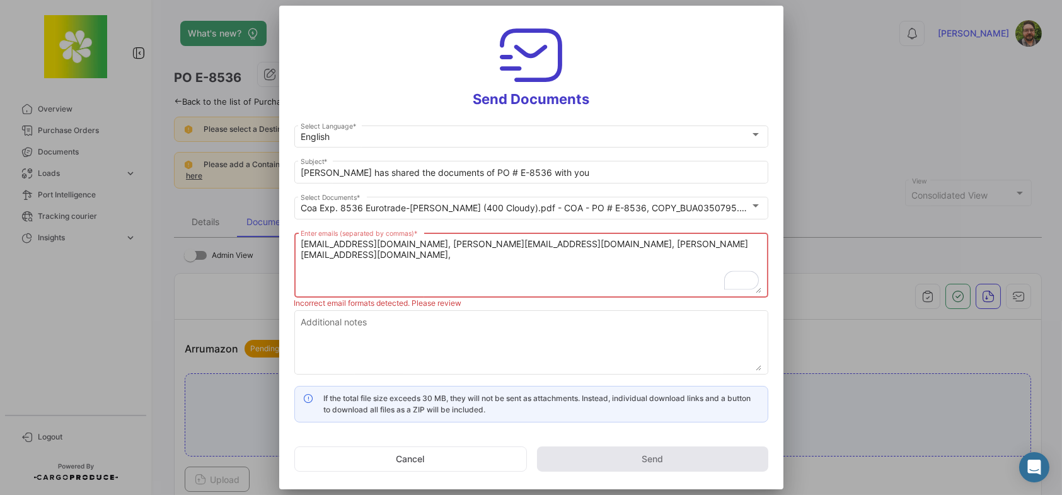
click at [667, 249] on textarea "[EMAIL_ADDRESS][DOMAIN_NAME], [PERSON_NAME][EMAIL_ADDRESS][DOMAIN_NAME], [PERSO…" at bounding box center [531, 265] width 461 height 55
paste textarea "[PERSON_NAME][EMAIL_ADDRESS][DOMAIN_NAME]"
click at [760, 243] on textarea "[EMAIL_ADDRESS][DOMAIN_NAME], [PERSON_NAME][EMAIL_ADDRESS][DOMAIN_NAME], [PERSO…" at bounding box center [531, 265] width 461 height 55
paste textarea "[EMAIL_ADDRESS][DOMAIN_NAME]"
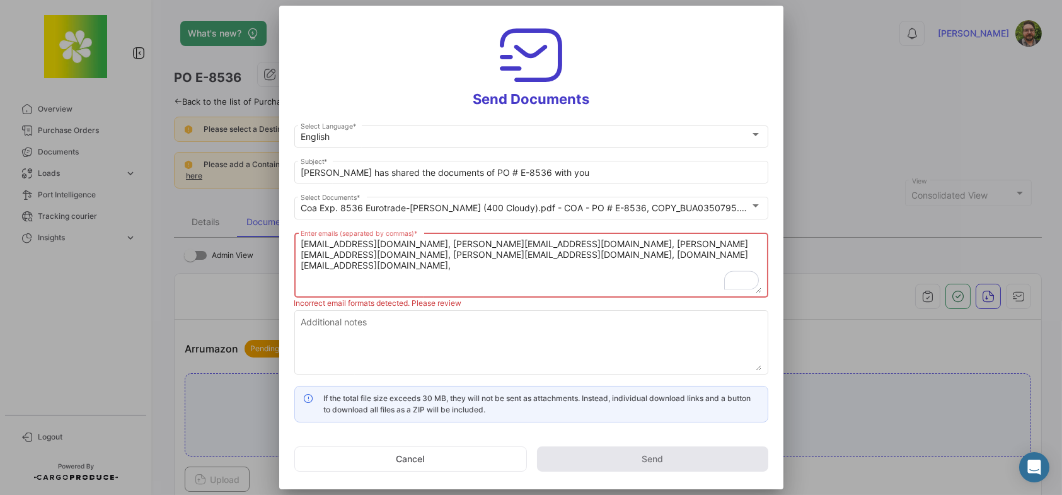
click at [514, 256] on textarea "[EMAIL_ADDRESS][DOMAIN_NAME], [PERSON_NAME][EMAIL_ADDRESS][DOMAIN_NAME], [PERSO…" at bounding box center [531, 265] width 461 height 55
paste textarea "[EMAIL_ADDRESS][DOMAIN_NAME]"
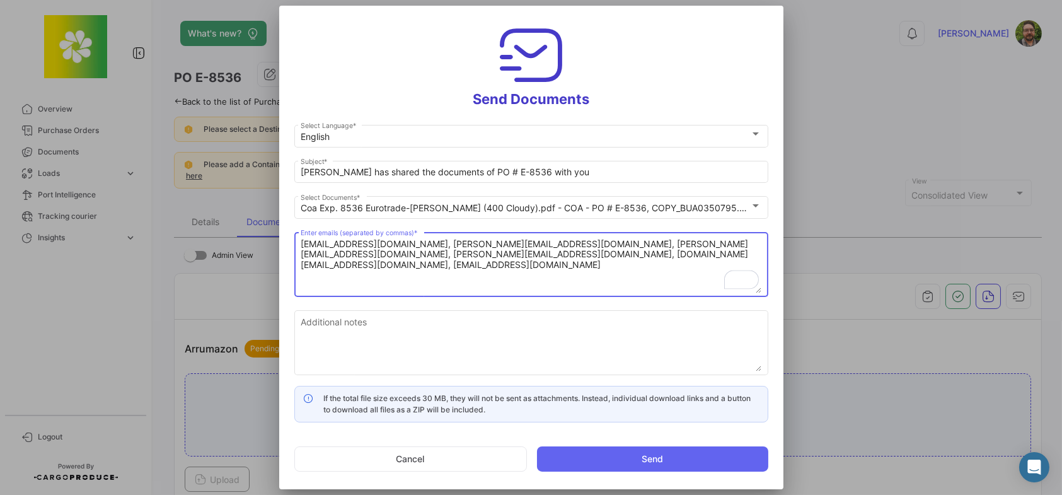
type textarea "[EMAIL_ADDRESS][DOMAIN_NAME], [PERSON_NAME][EMAIL_ADDRESS][DOMAIN_NAME], [PERSO…"
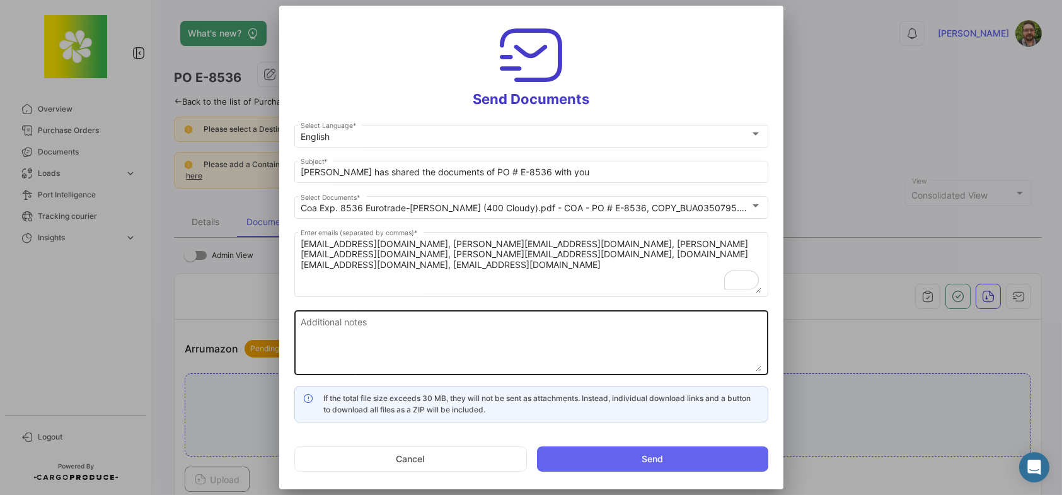
click at [416, 335] on textarea "Additional notes" at bounding box center [531, 343] width 461 height 55
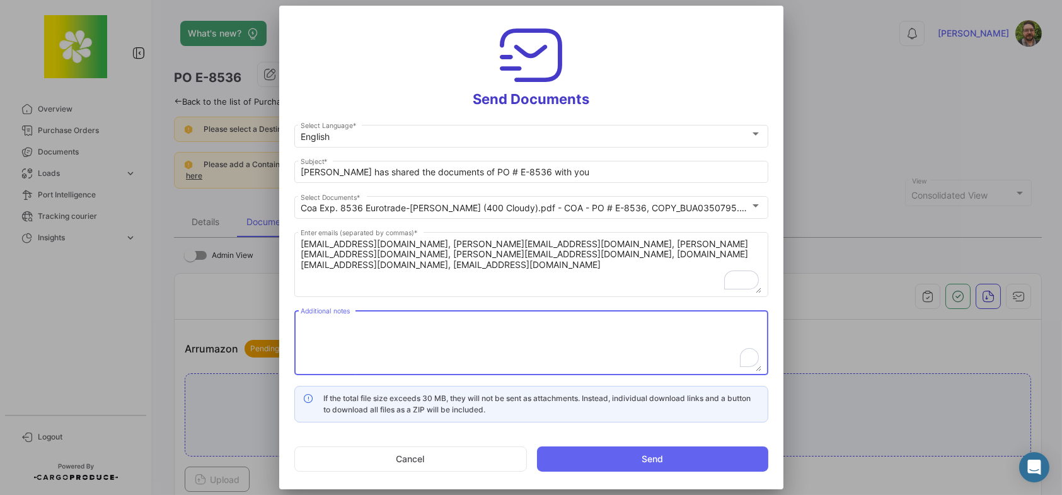
paste textarea "Please review and confirm documents are complete and correct. If no reply is re…"
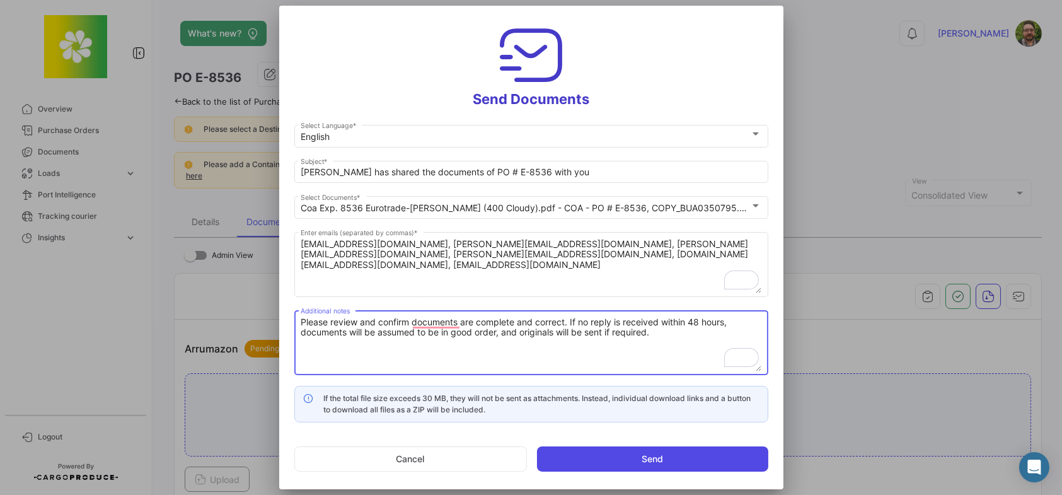
type textarea "Please review and confirm documents are complete and correct. If no reply is re…"
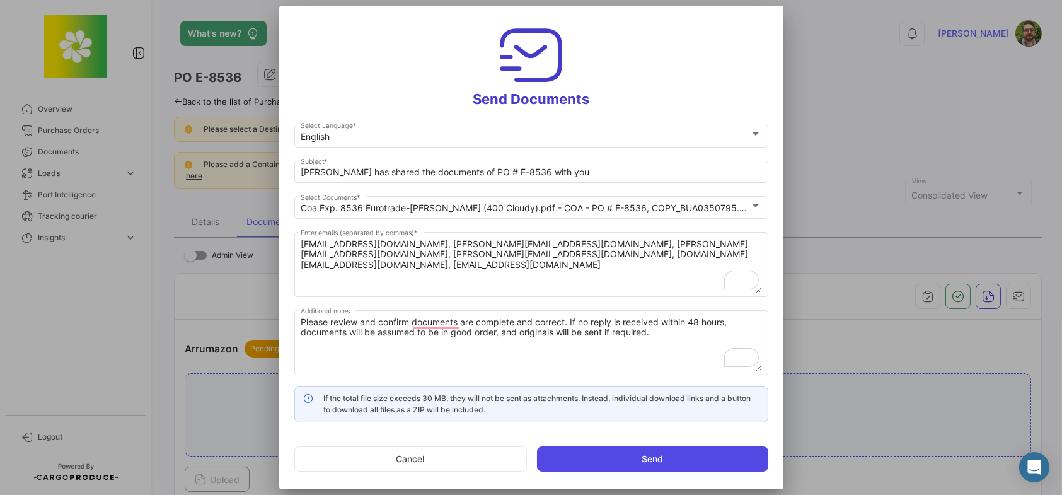
click at [656, 459] on button "Send" at bounding box center [652, 458] width 231 height 25
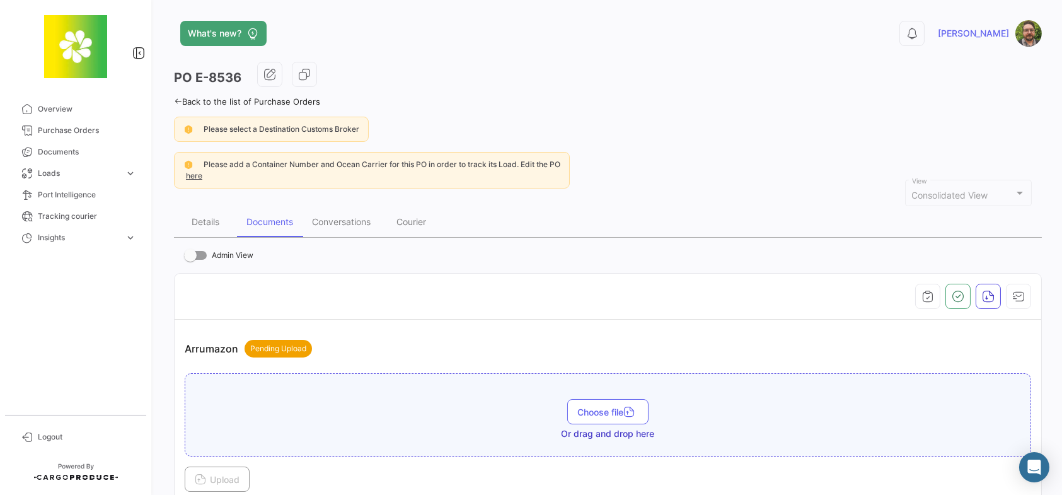
drag, startPoint x: 524, startPoint y: 63, endPoint x: 522, endPoint y: 84, distance: 20.9
click at [524, 63] on div "PO E-8536" at bounding box center [608, 78] width 868 height 32
